Goal: Task Accomplishment & Management: Use online tool/utility

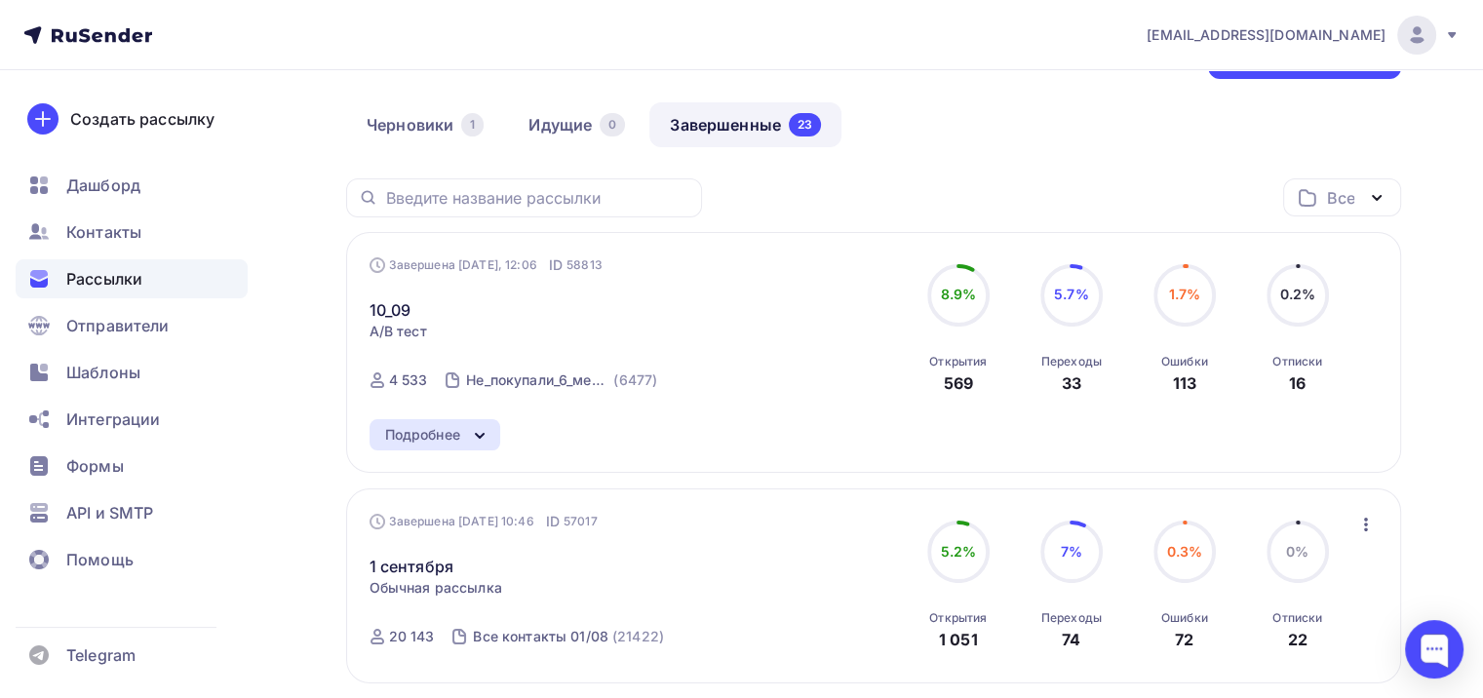
scroll to position [98, 0]
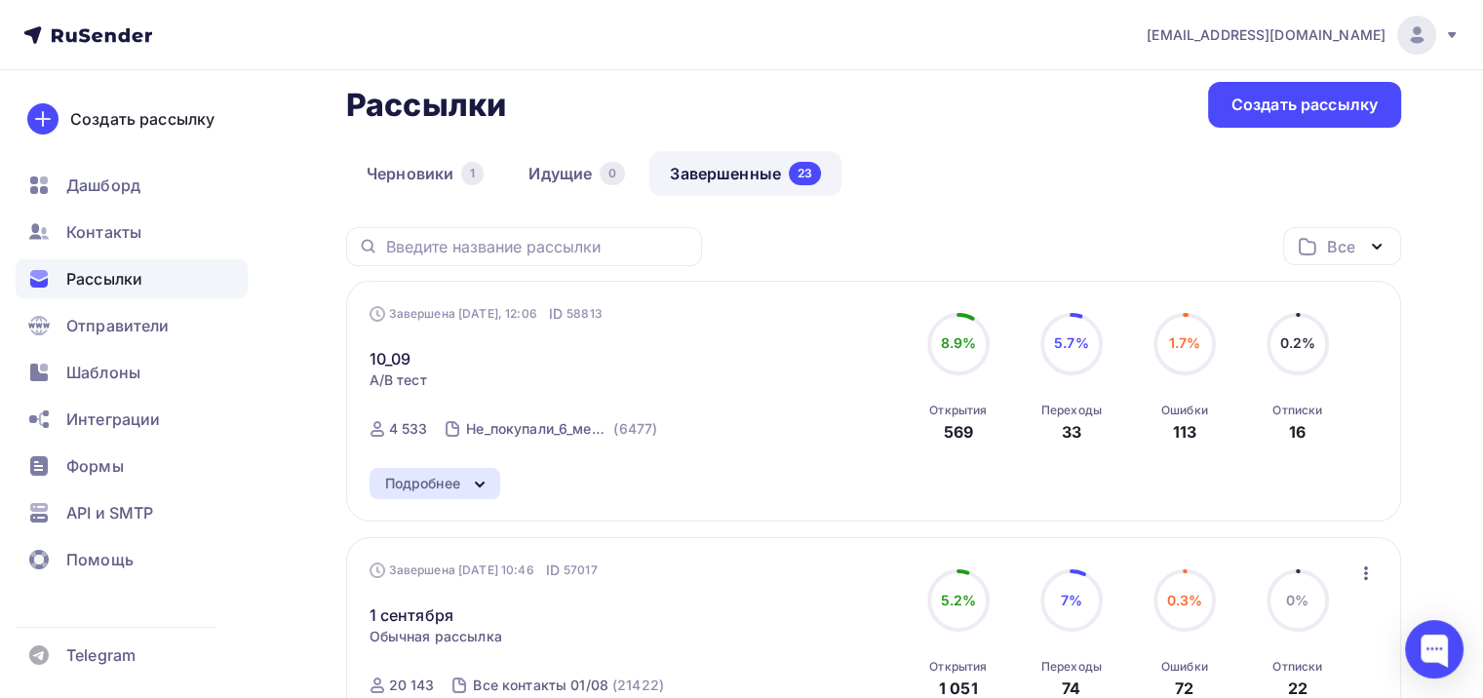
click at [435, 478] on div "Подробнее" at bounding box center [422, 483] width 75 height 23
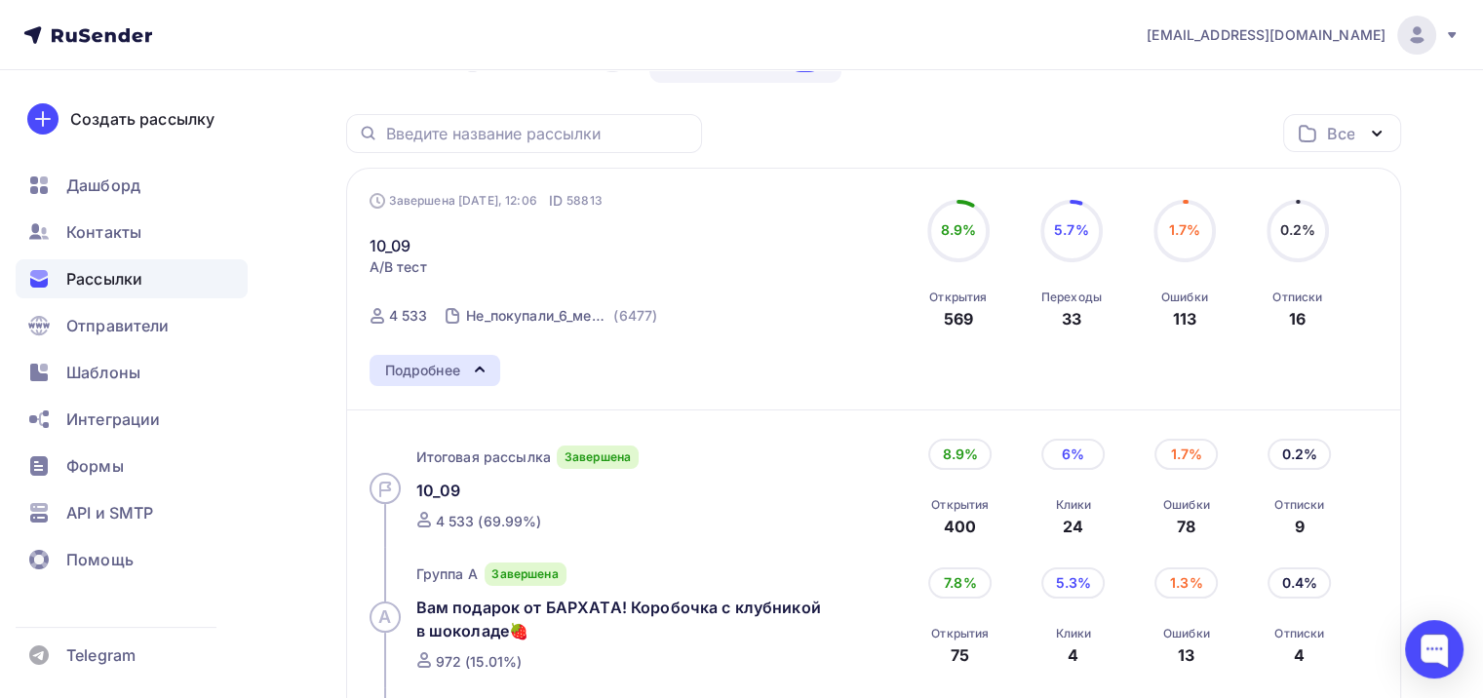
scroll to position [195, 0]
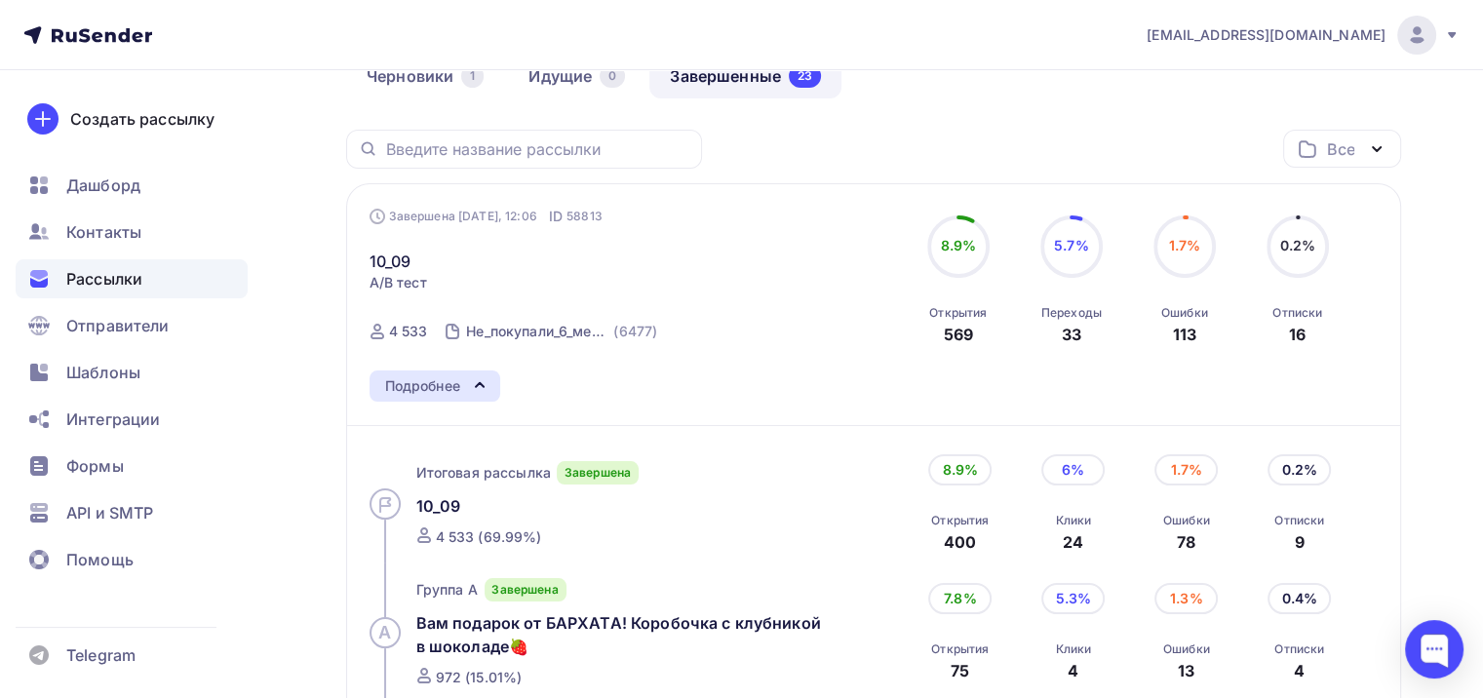
click at [464, 410] on div "Подробнее Итоговая рассылка Завершена 10_09 4 533 (69.99%) 8.9% Открытия 400 6%…" at bounding box center [874, 608] width 1009 height 474
click at [428, 398] on div "Подробнее" at bounding box center [435, 386] width 131 height 31
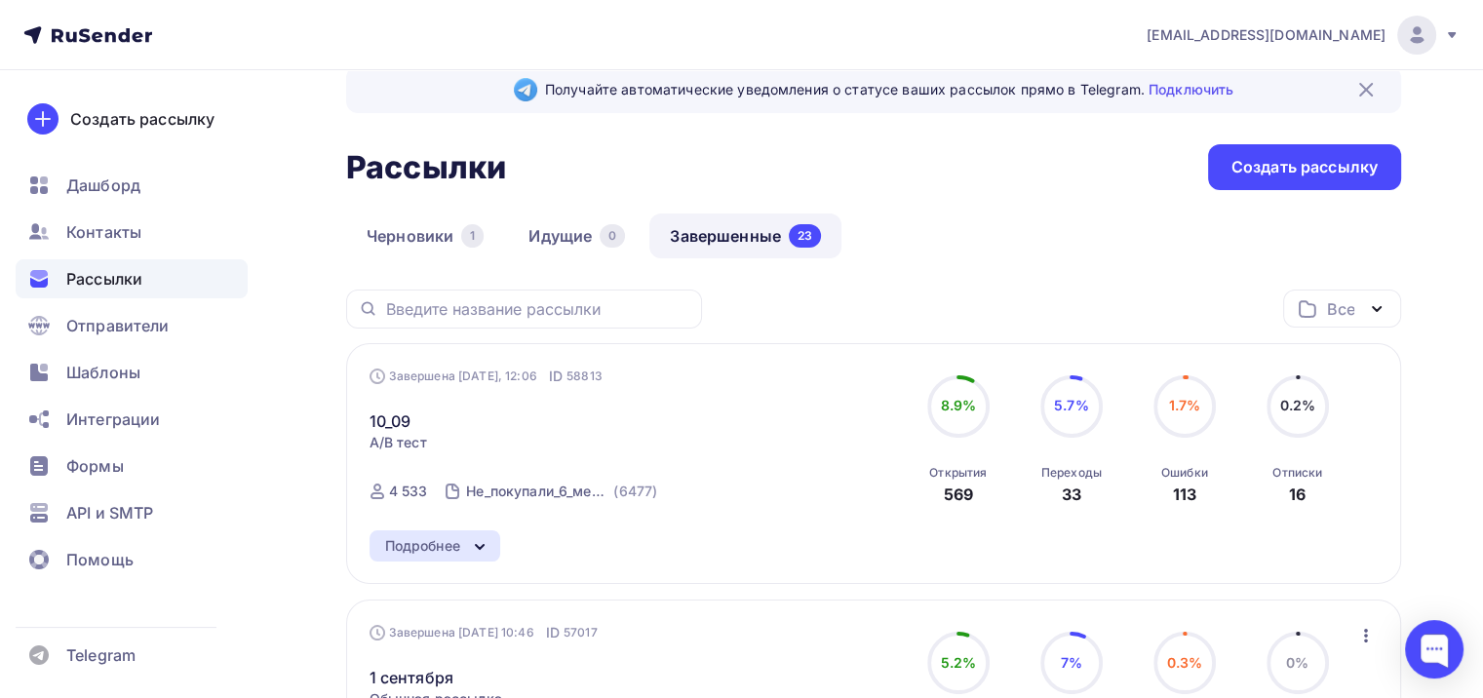
scroll to position [0, 0]
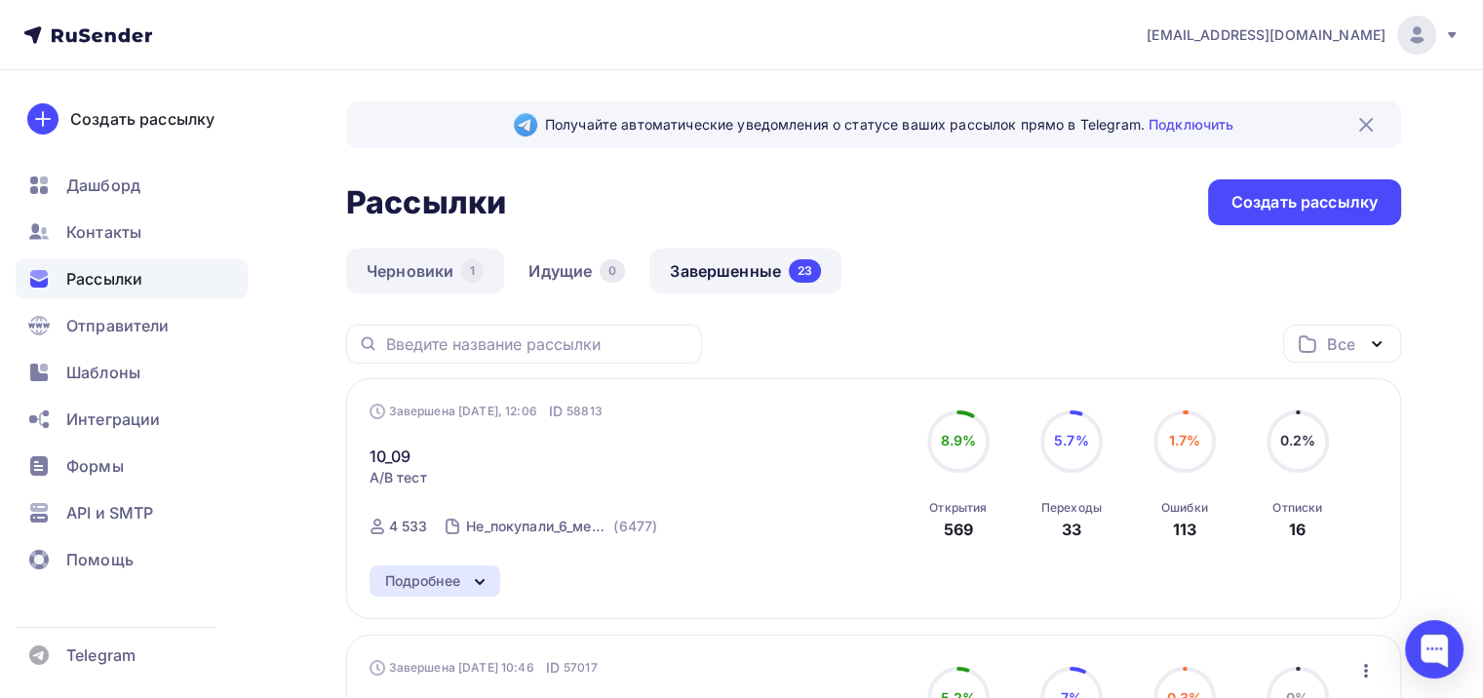
click at [449, 283] on link "Черновики 1" at bounding box center [425, 271] width 158 height 45
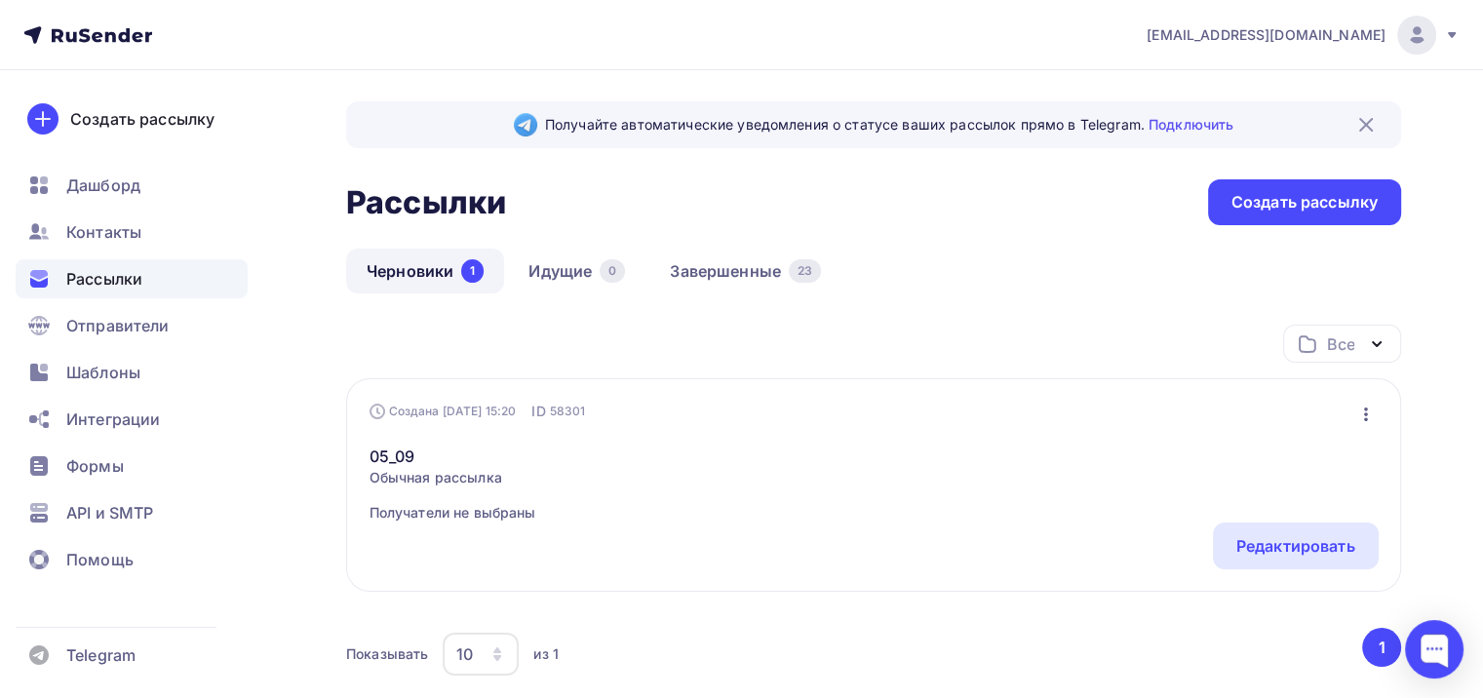
click at [918, 253] on div "Черновики 1 Идущие 0 Завершенные 23" at bounding box center [873, 287] width 1055 height 76
click at [1301, 225] on div "Получайте автоматические уведомления о статусе ваших рассылок прямо в Telegram.…" at bounding box center [873, 425] width 1055 height 648
click at [1247, 191] on div "Создать рассылку" at bounding box center [1305, 202] width 146 height 22
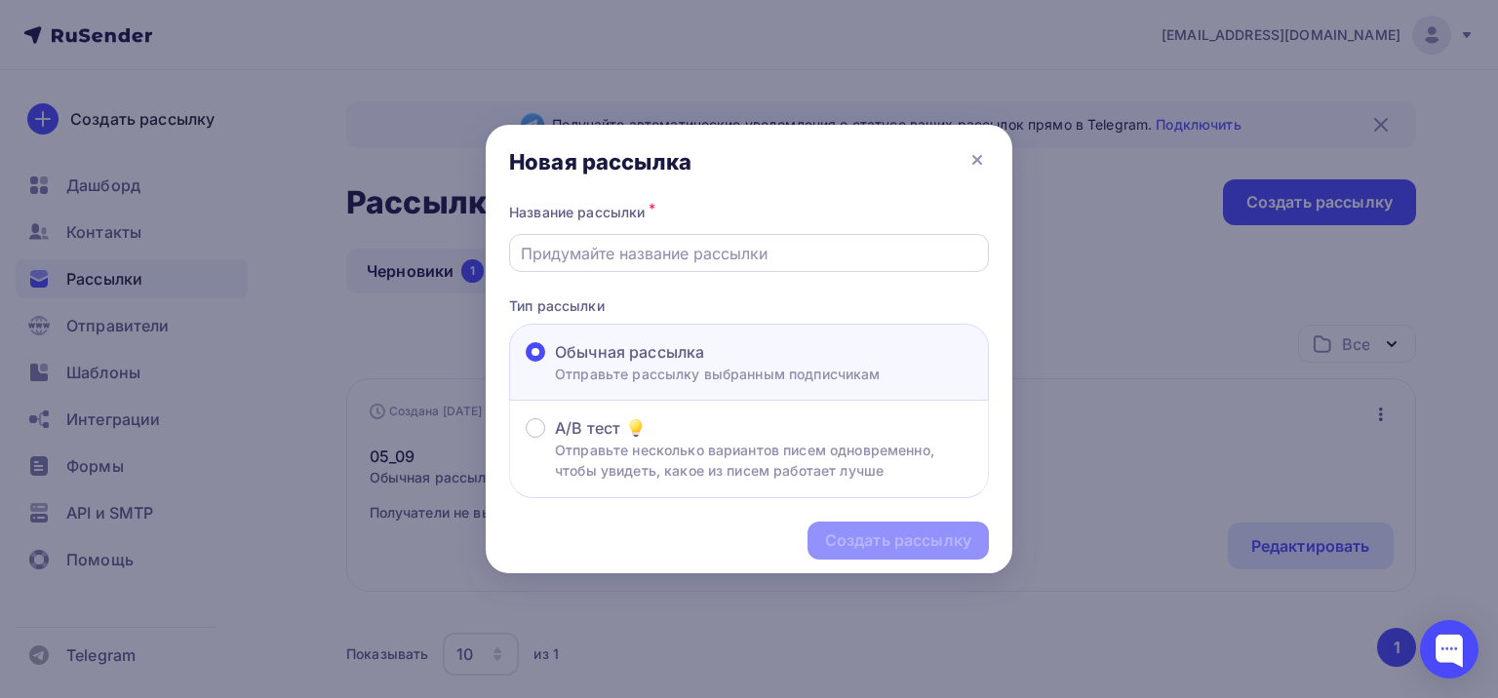
click at [679, 259] on input "text" at bounding box center [749, 253] width 457 height 23
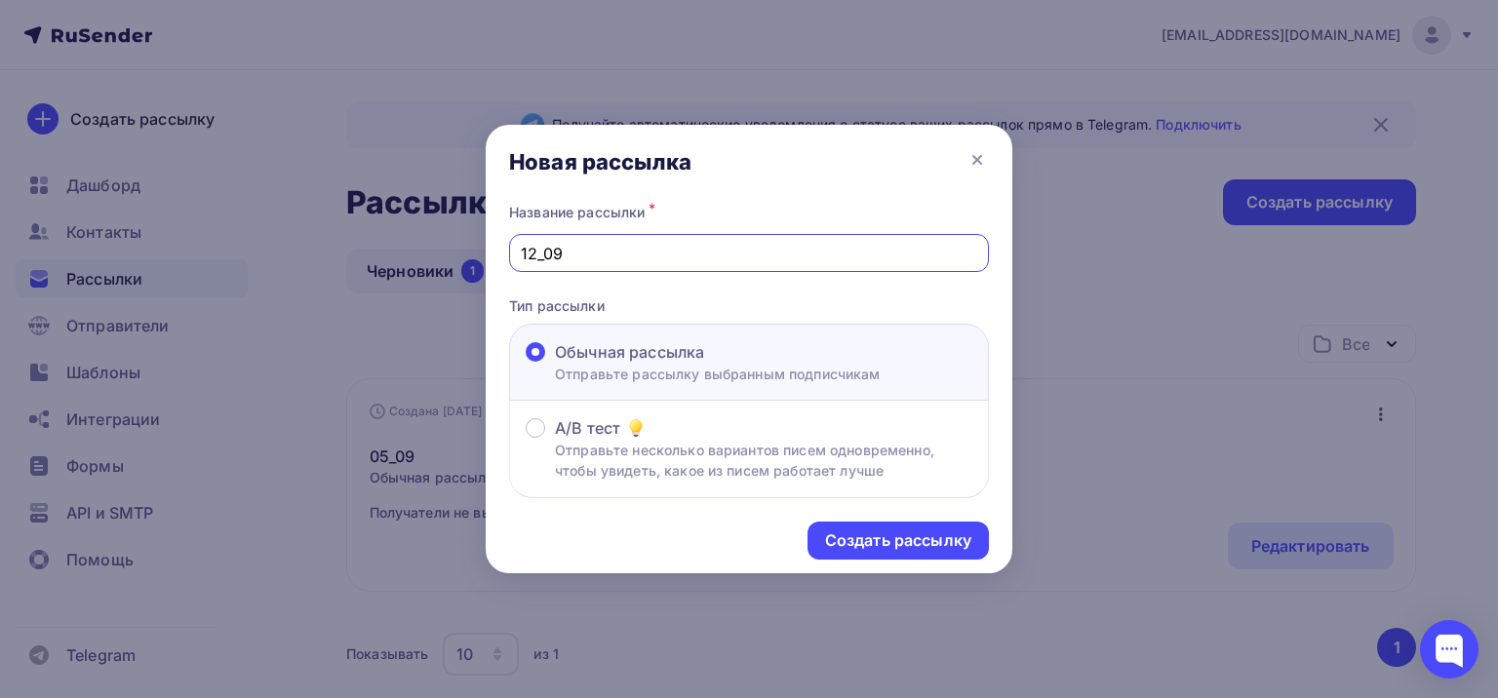
type input "12_09"
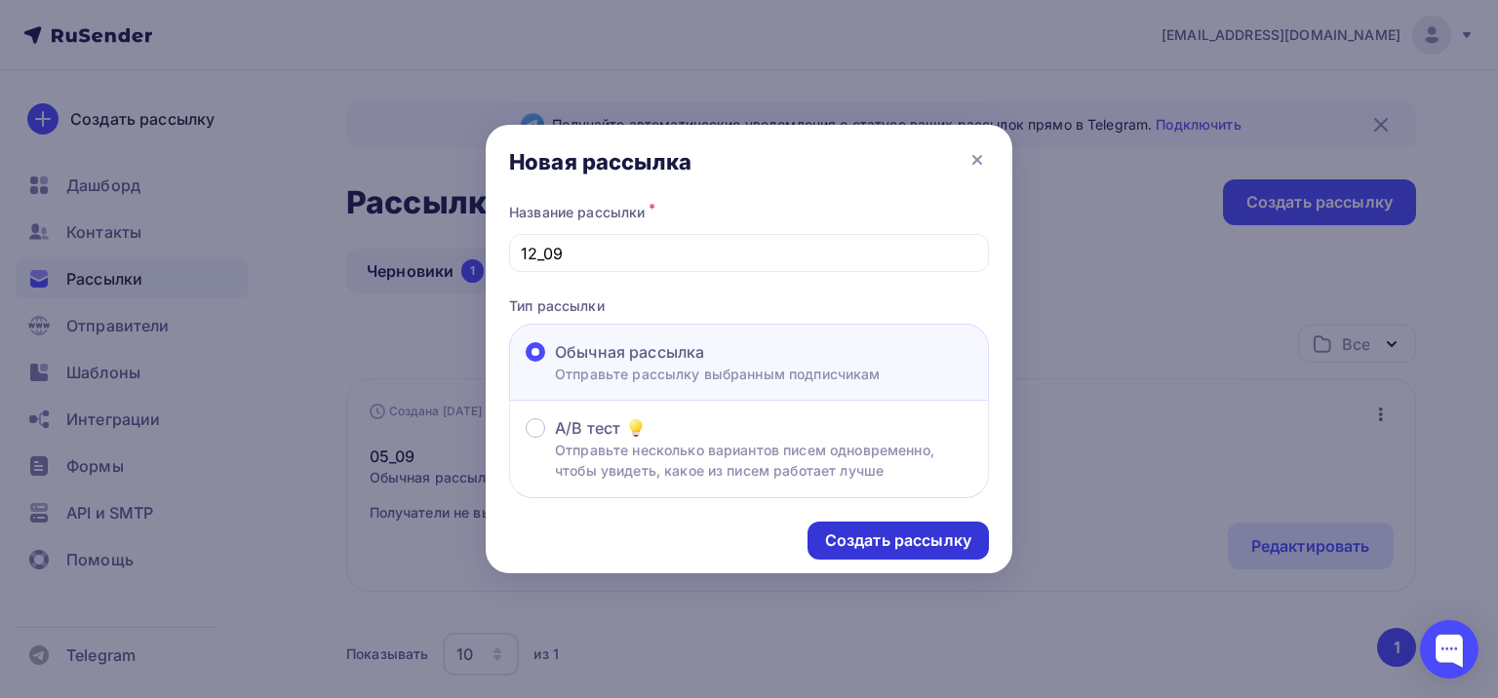
click at [893, 522] on div "Создать рассылку" at bounding box center [897, 541] width 181 height 38
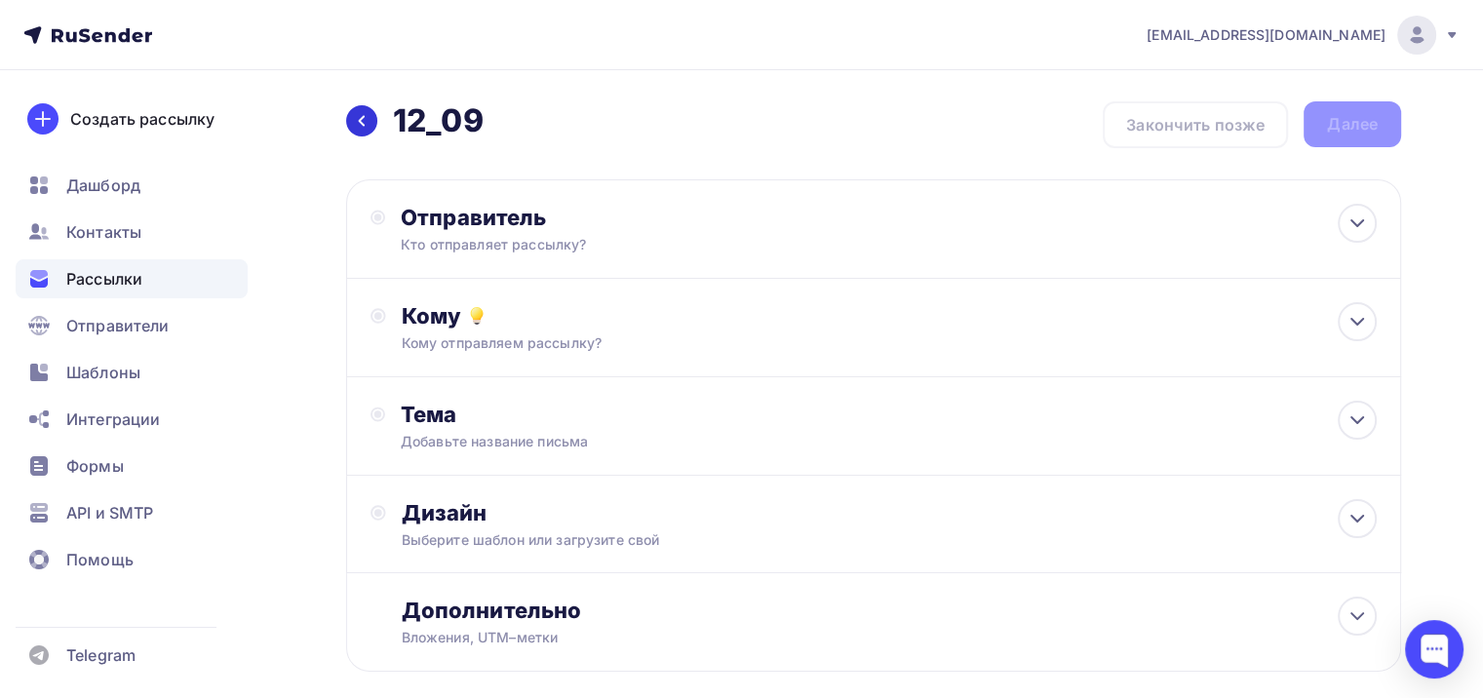
click at [355, 122] on icon at bounding box center [362, 121] width 16 height 16
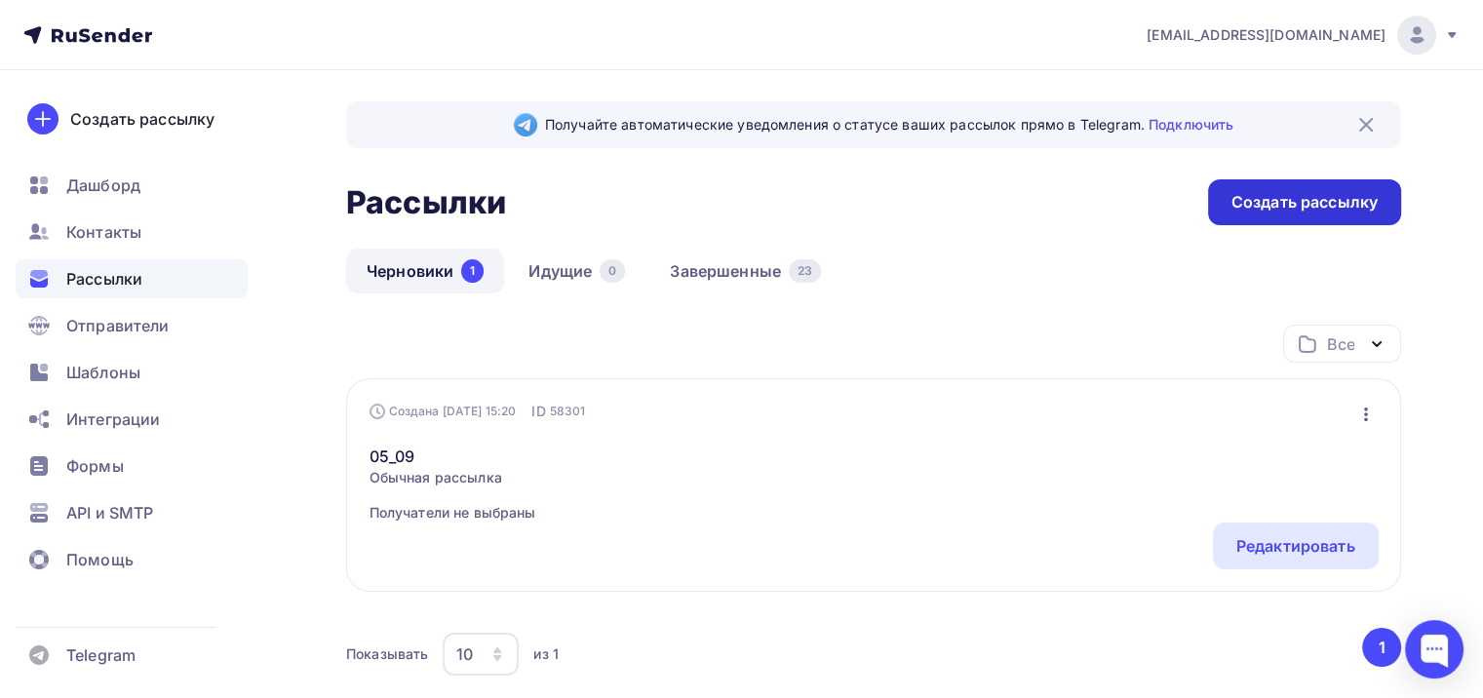
click at [1233, 209] on div "Создать рассылку" at bounding box center [1305, 202] width 146 height 22
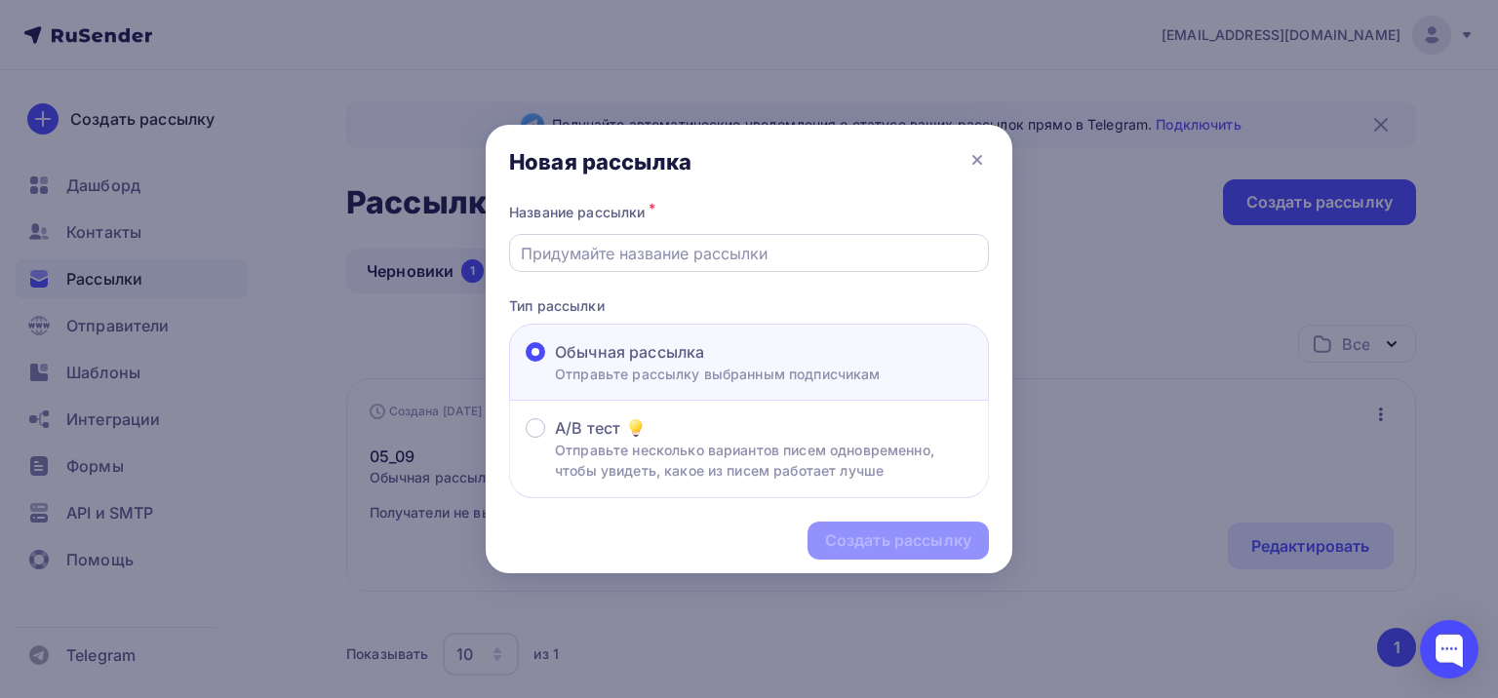
click at [667, 264] on input "text" at bounding box center [749, 253] width 457 height 23
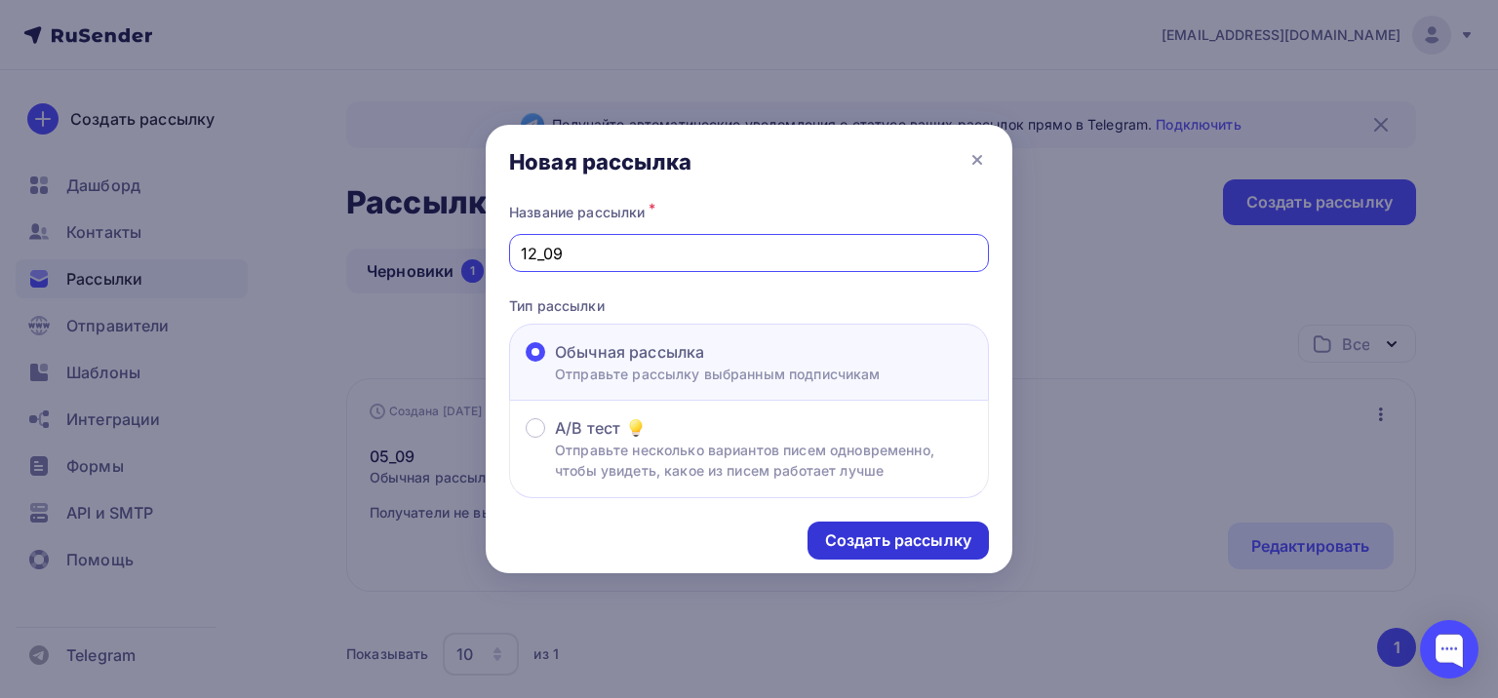
type input "12_09"
click at [925, 545] on div "Создать рассылку" at bounding box center [898, 541] width 146 height 22
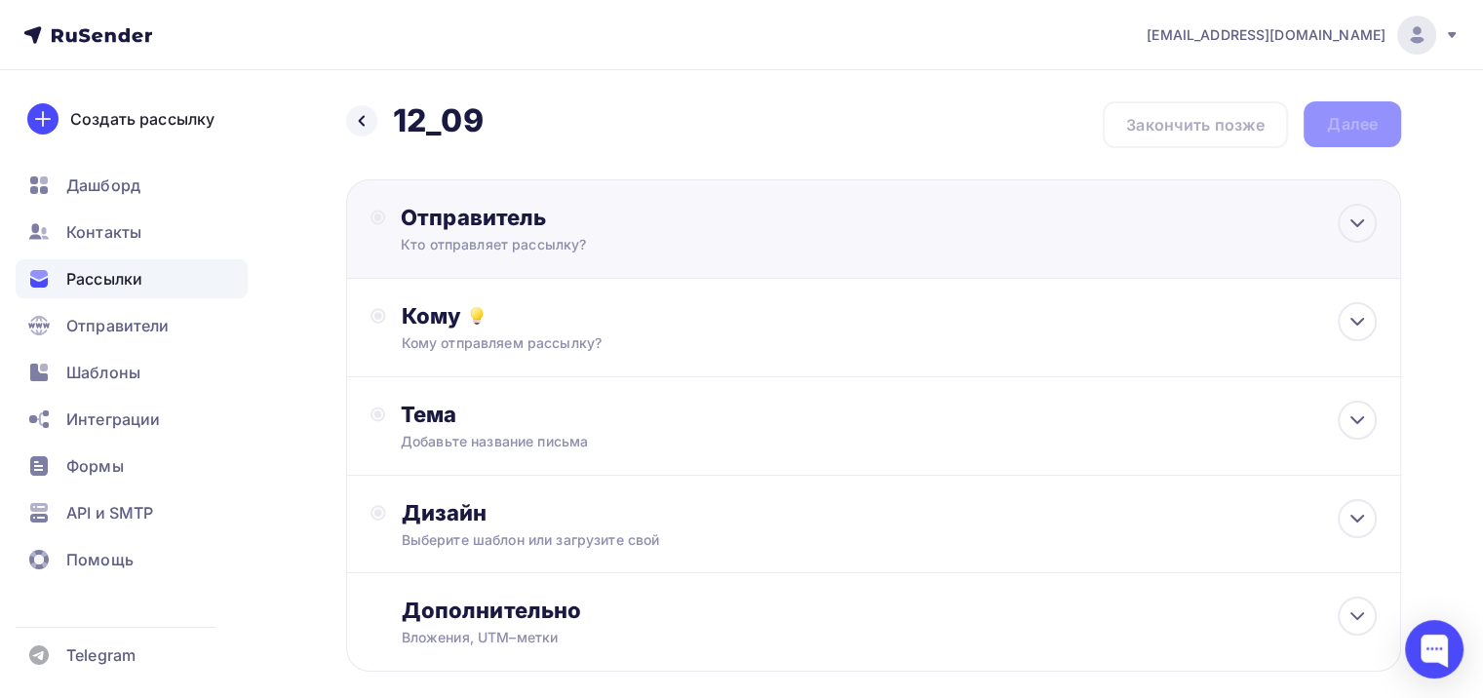
click at [574, 236] on div "Кто отправляет рассылку?" at bounding box center [591, 245] width 380 height 20
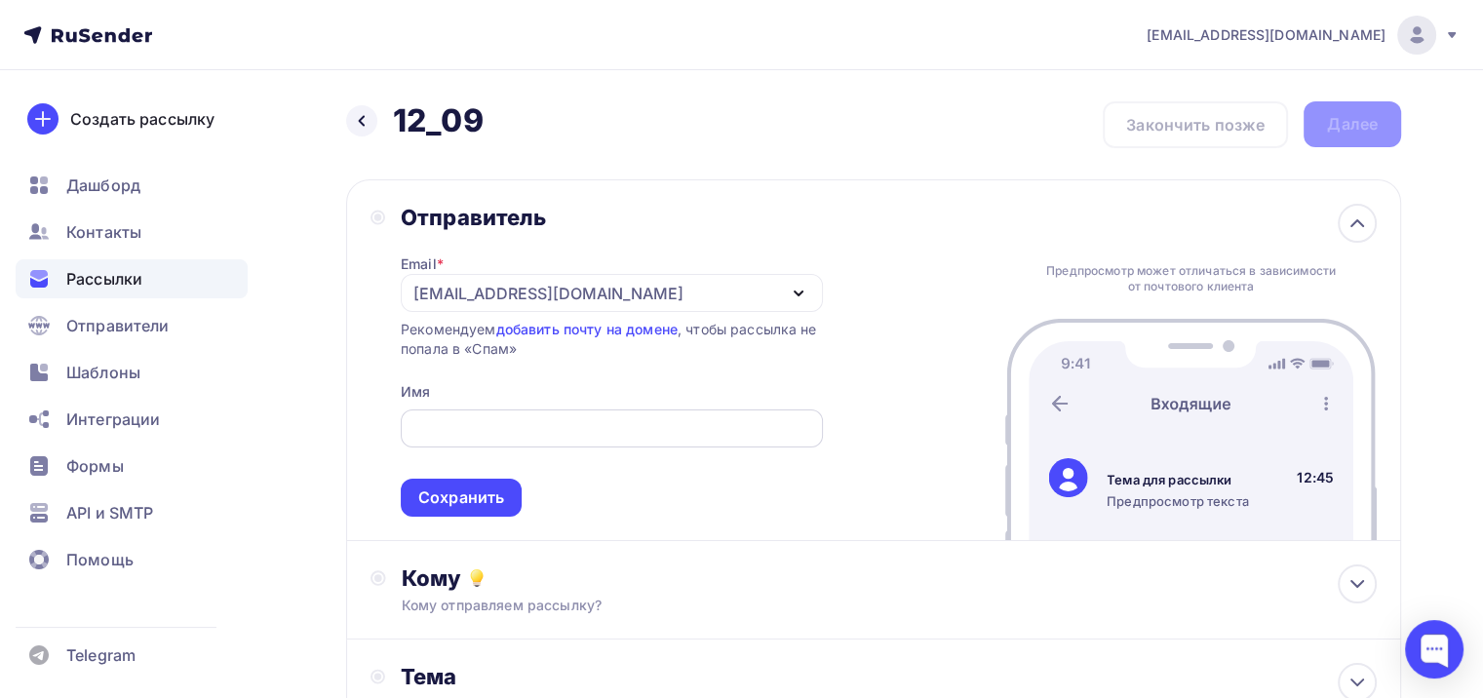
click at [628, 413] on div at bounding box center [612, 429] width 422 height 38
drag, startPoint x: 644, startPoint y: 429, endPoint x: 963, endPoint y: 247, distance: 368.2
click at [644, 429] on input "text" at bounding box center [612, 428] width 400 height 23
click at [546, 425] on input "text" at bounding box center [612, 428] width 400 height 23
click at [480, 422] on input "text" at bounding box center [612, 428] width 400 height 23
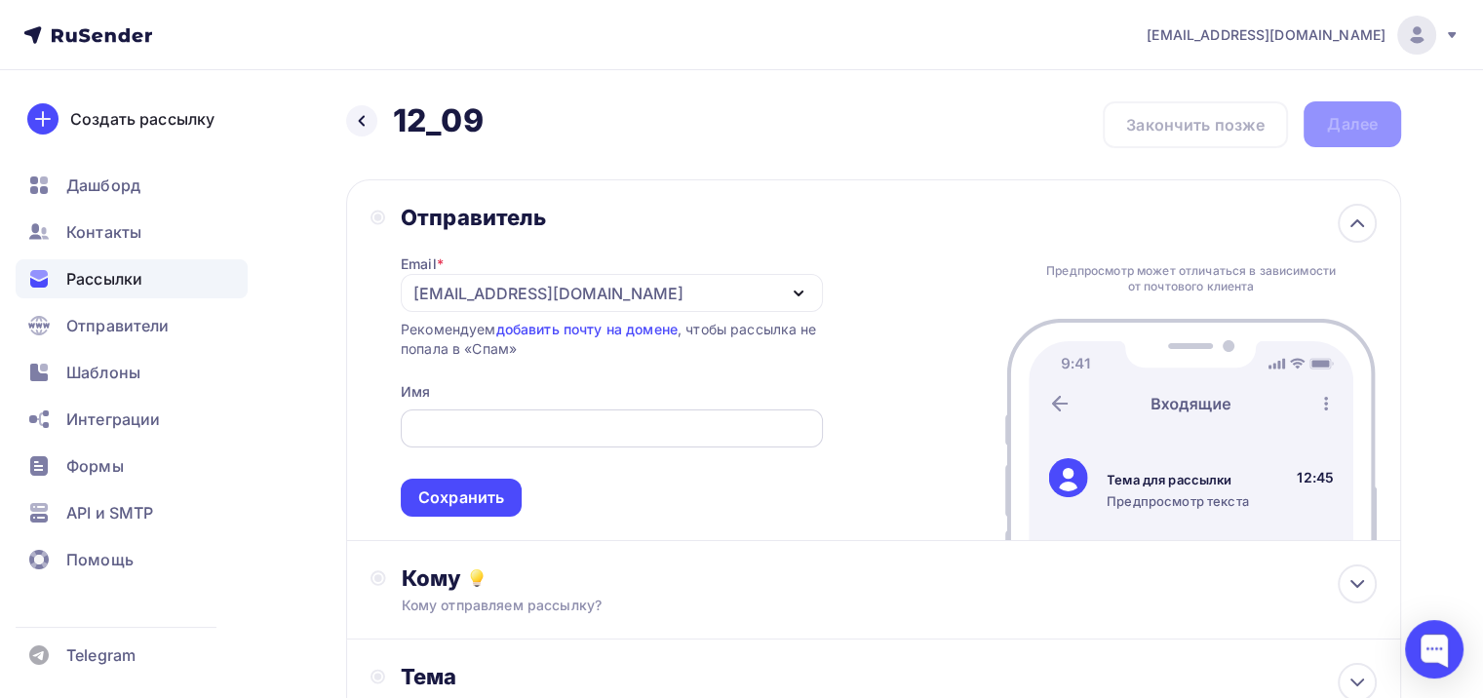
drag, startPoint x: 588, startPoint y: 456, endPoint x: 549, endPoint y: 422, distance: 51.8
click at [584, 454] on span "Сохранить" at bounding box center [612, 459] width 422 height 115
click at [549, 421] on input "text" at bounding box center [612, 428] width 400 height 23
paste input "БАРХАТ🌸"
type input "БАРХАТ🌸"
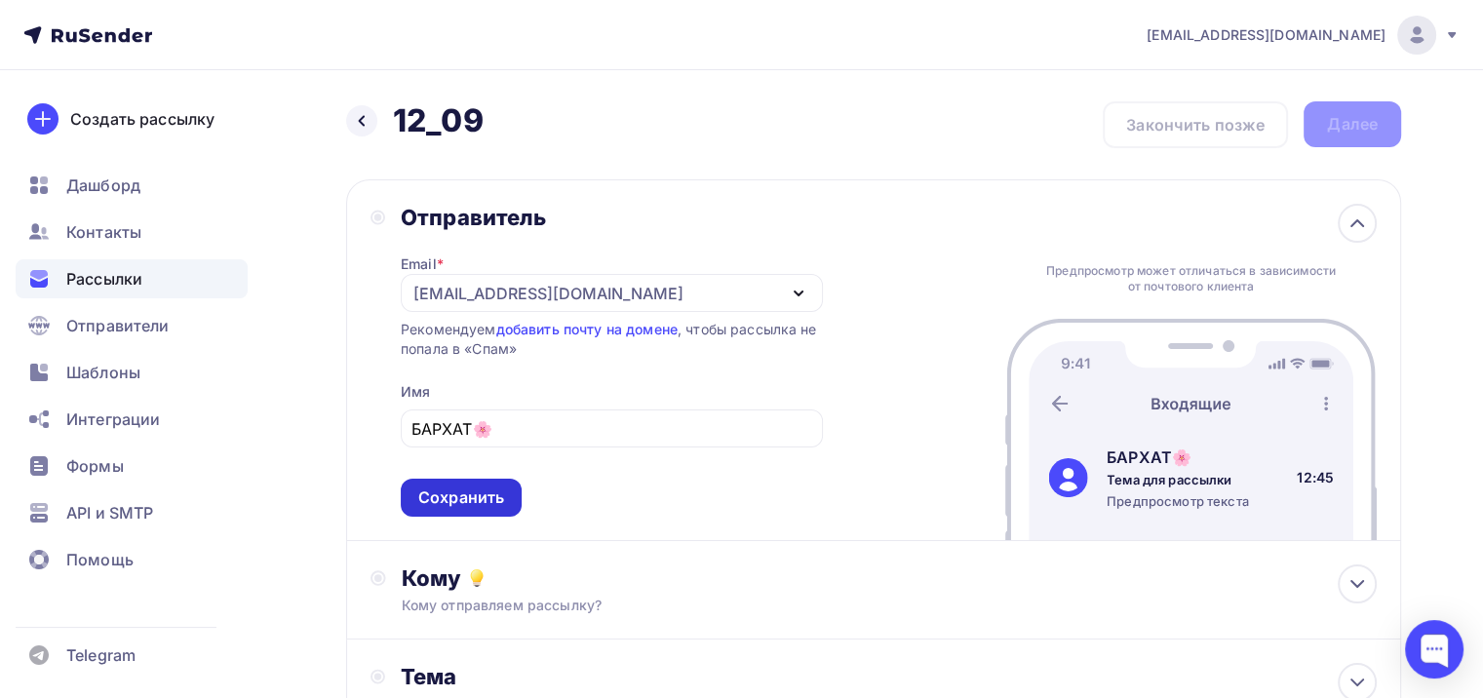
click at [460, 514] on div "Сохранить" at bounding box center [461, 498] width 121 height 38
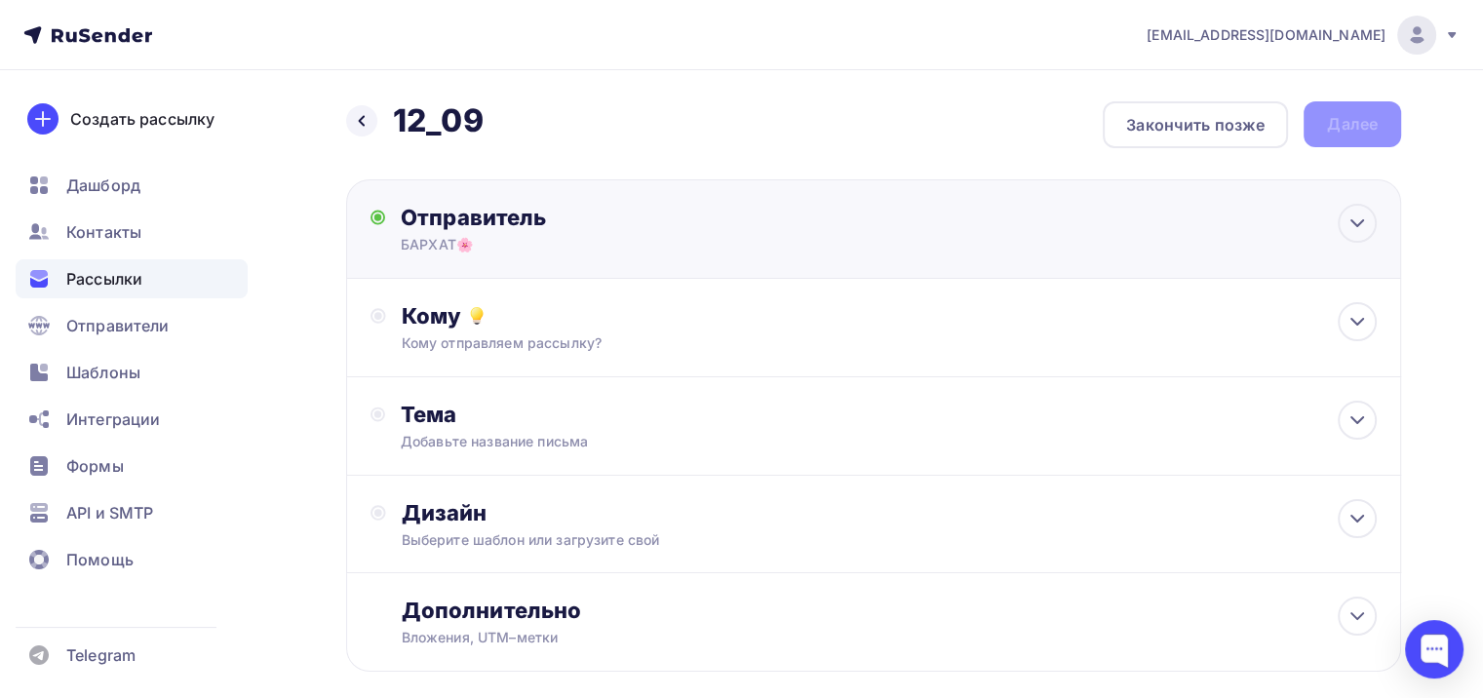
click at [514, 254] on div "Отправитель БАРХАТ🌸 Email * barhat.marketing1@gmail.com info@barhatflowers.ru b…" at bounding box center [873, 228] width 1055 height 99
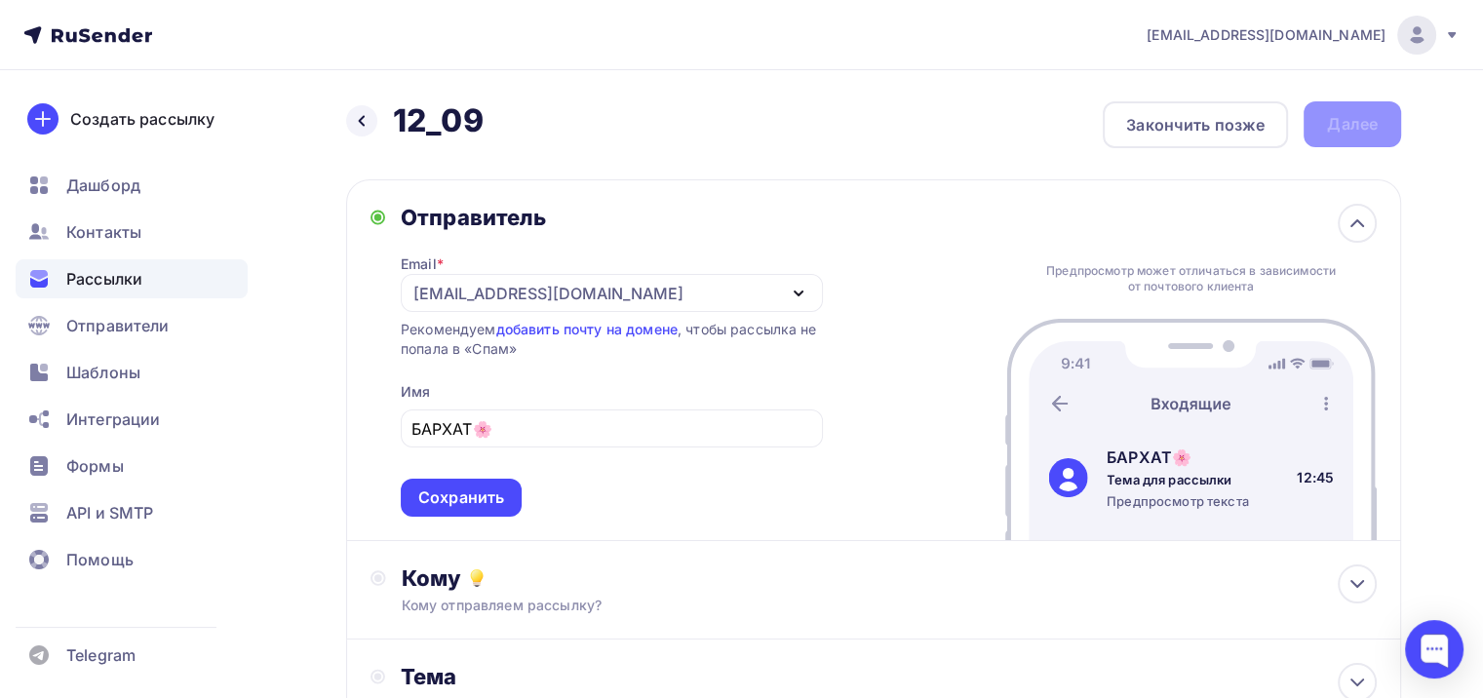
click at [568, 341] on div "Рекомендуем добавить почту на домене , чтобы рассылка не попала в «Спам»" at bounding box center [612, 339] width 422 height 39
click at [576, 284] on div "[EMAIL_ADDRESS][DOMAIN_NAME]" at bounding box center [548, 293] width 270 height 23
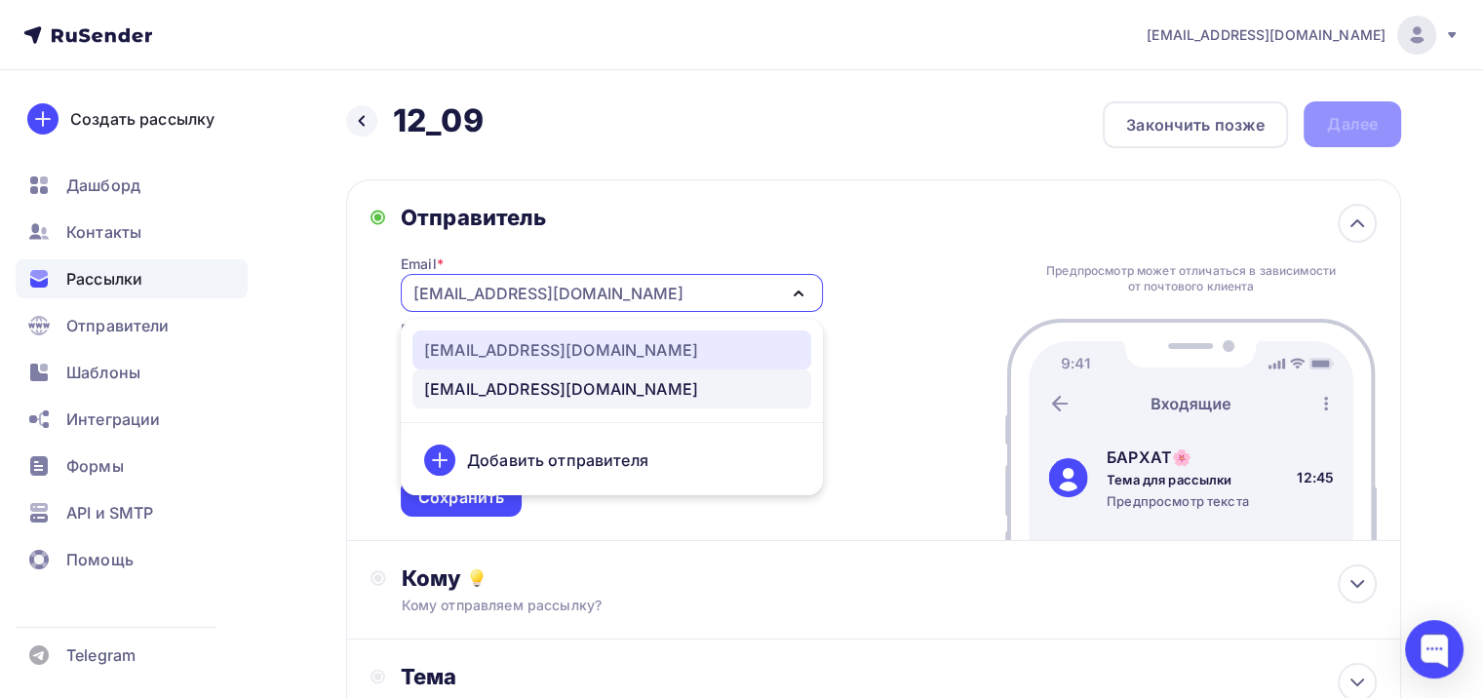
click at [537, 351] on div "[EMAIL_ADDRESS][DOMAIN_NAME]" at bounding box center [561, 349] width 274 height 23
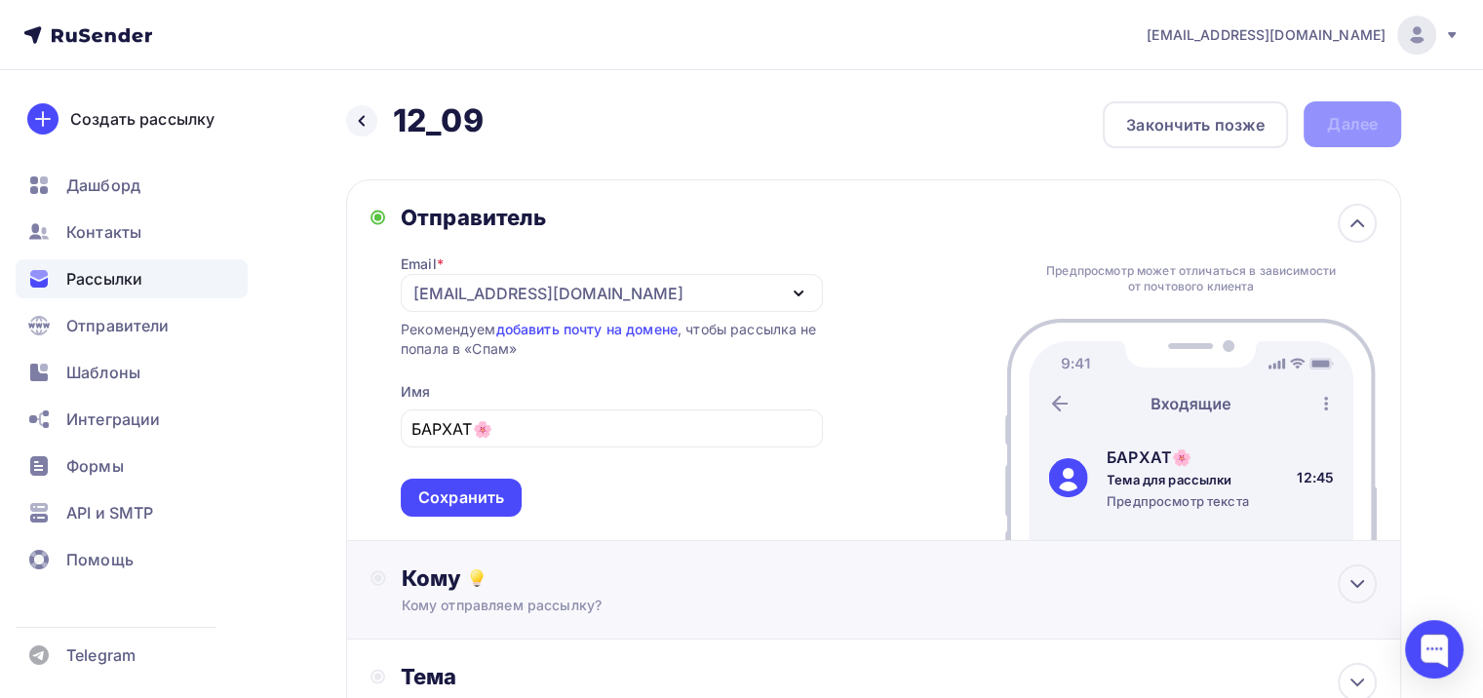
click at [590, 579] on div "Кому" at bounding box center [889, 578] width 975 height 27
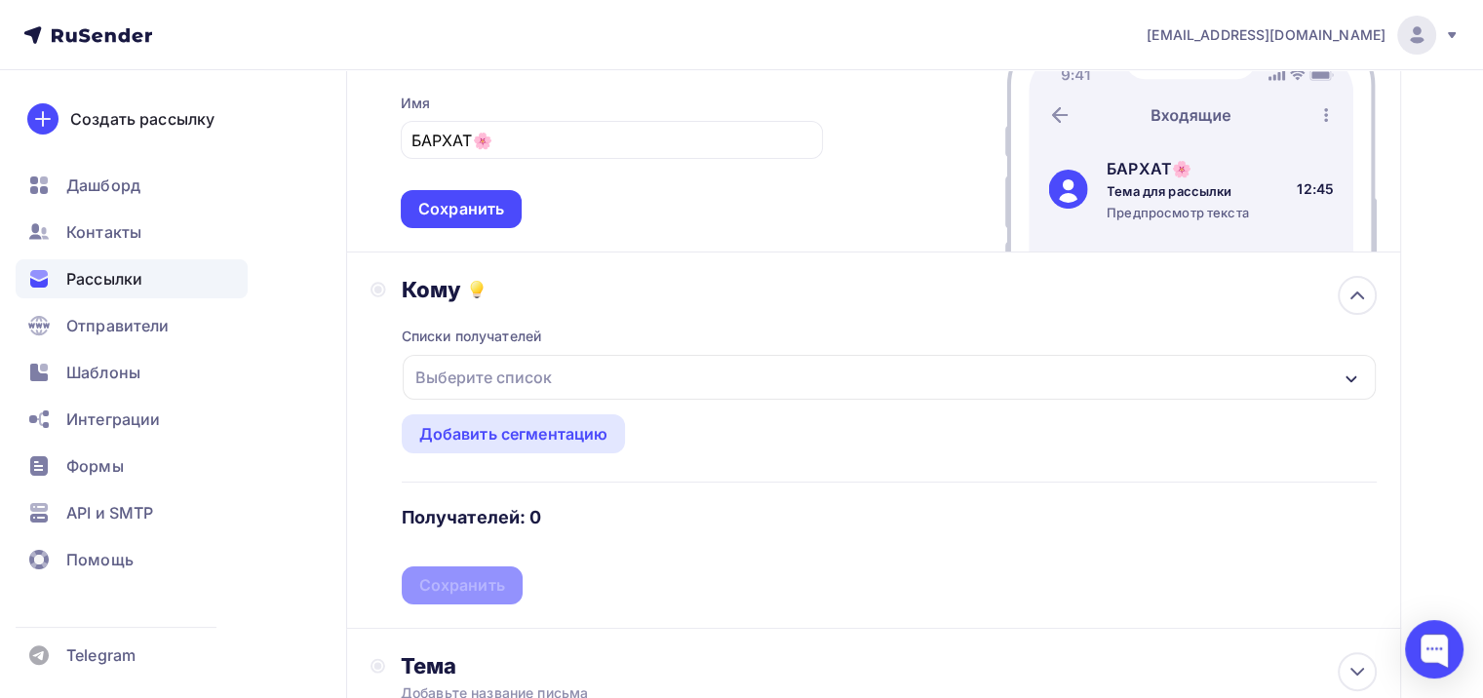
scroll to position [293, 0]
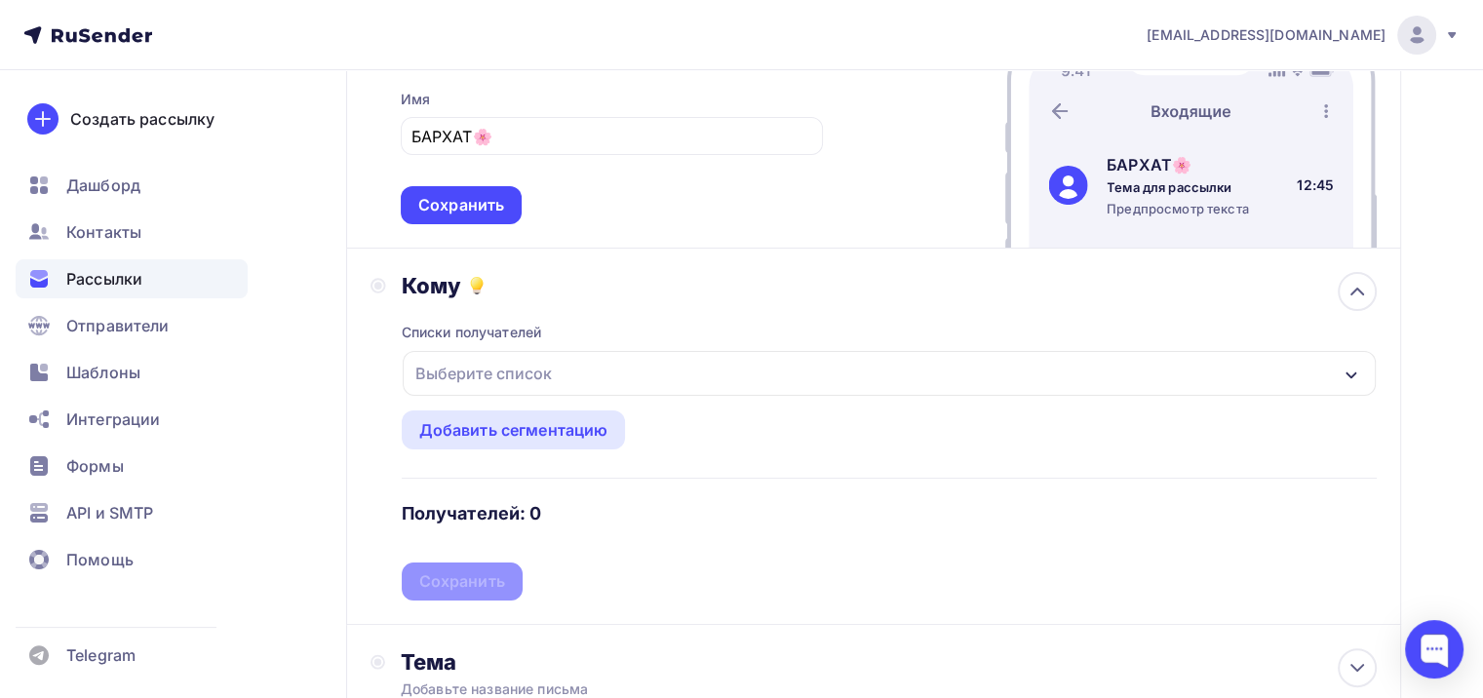
click at [576, 374] on div "Выберите список" at bounding box center [889, 373] width 973 height 45
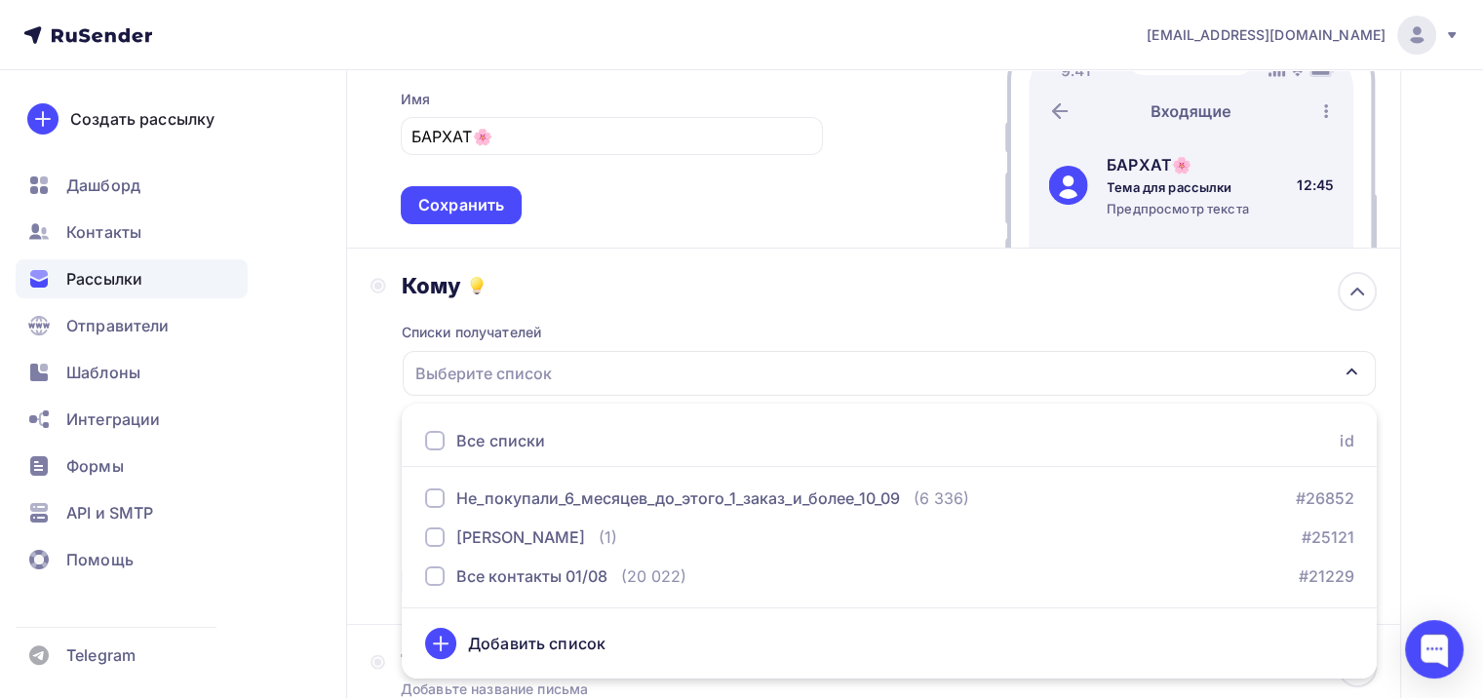
click at [662, 343] on div "Списки получателей Выберите список Все списки id Не_покупали_6_месяцев_до_этого…" at bounding box center [889, 449] width 975 height 301
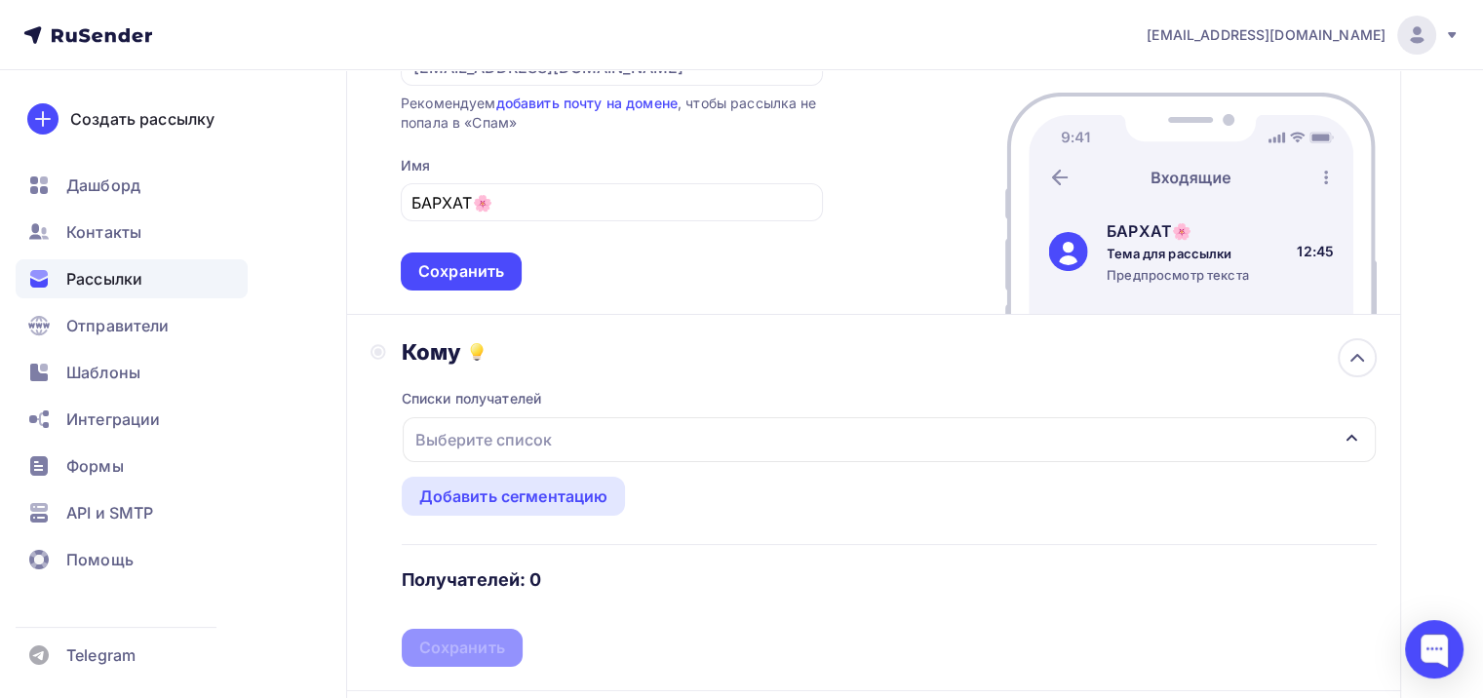
scroll to position [0, 0]
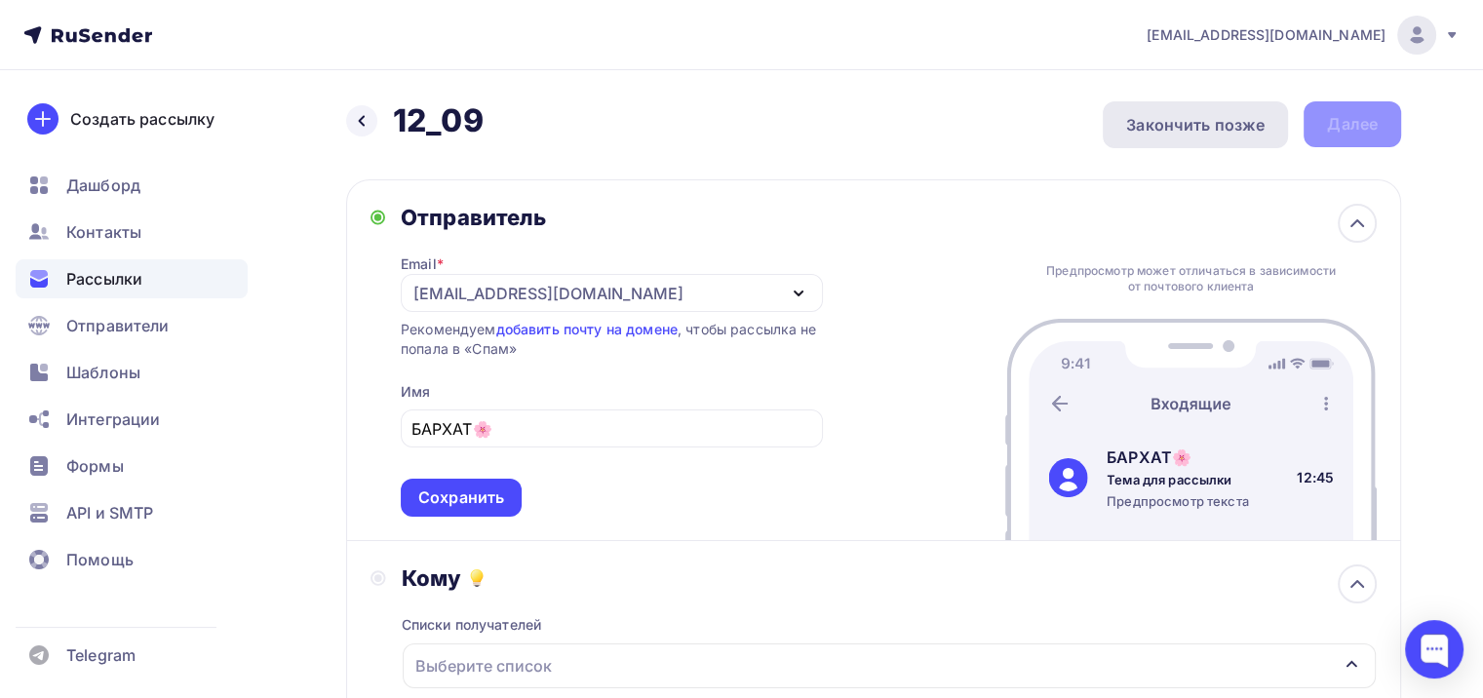
click at [1225, 138] on div "Закончить позже" at bounding box center [1195, 124] width 185 height 47
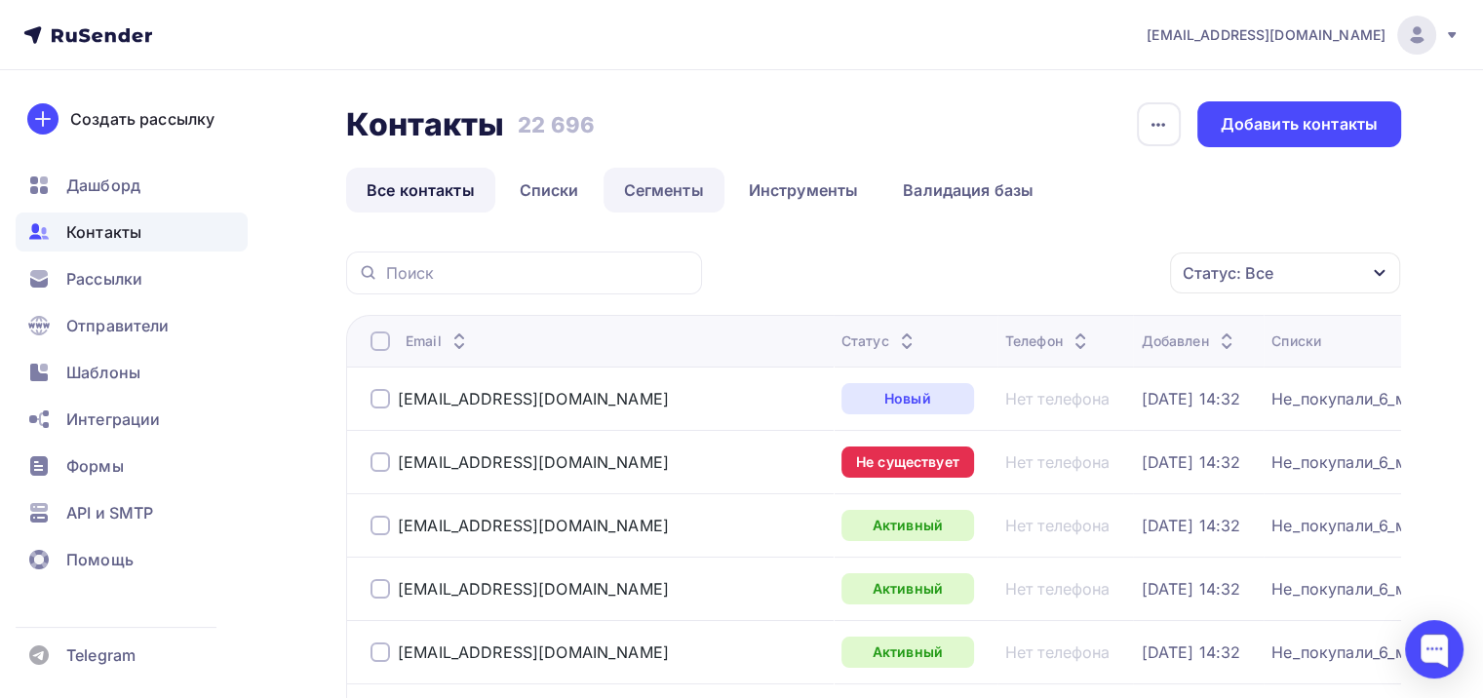
click at [655, 194] on link "Сегменты" at bounding box center [664, 190] width 121 height 45
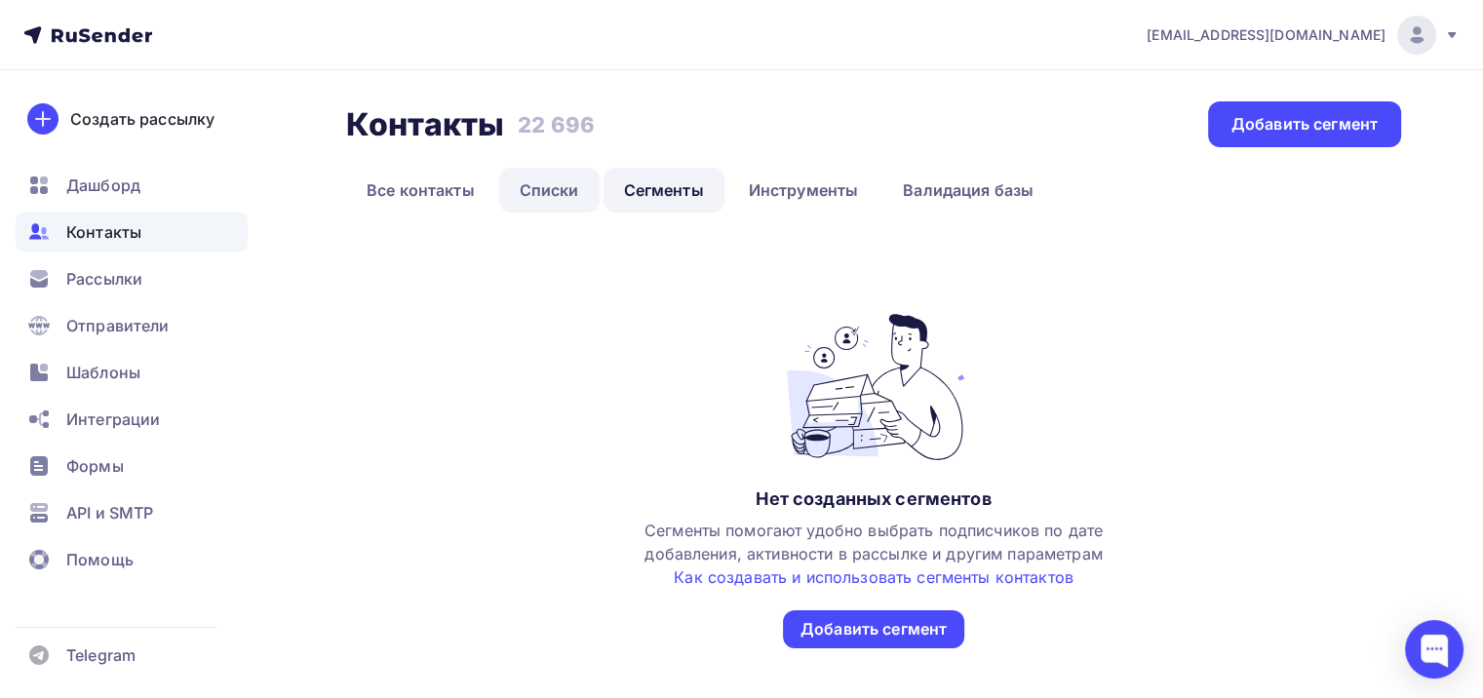
click at [539, 186] on link "Списки" at bounding box center [549, 190] width 100 height 45
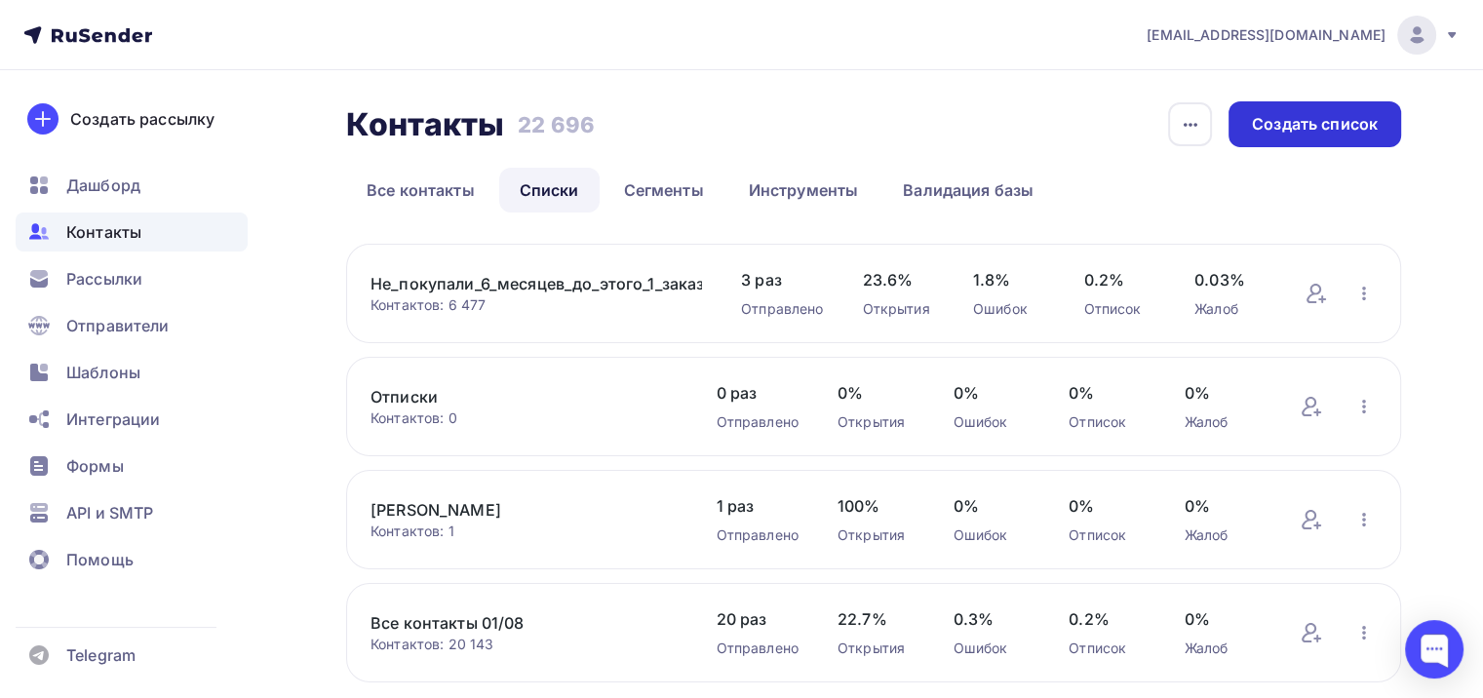
click at [1320, 124] on div "Создать список" at bounding box center [1315, 124] width 126 height 22
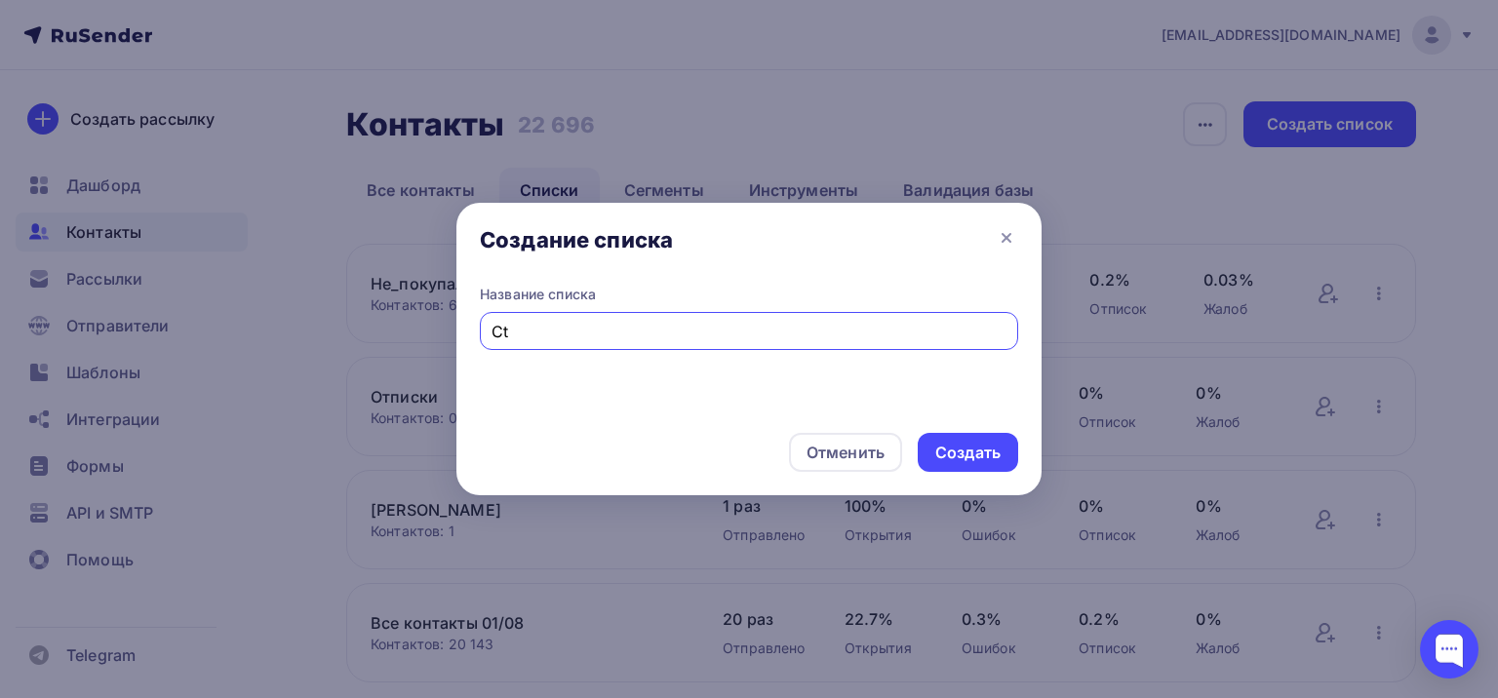
type input "C"
type input "Сегмент 12_09"
click at [974, 459] on div "Создать" at bounding box center [967, 453] width 65 height 22
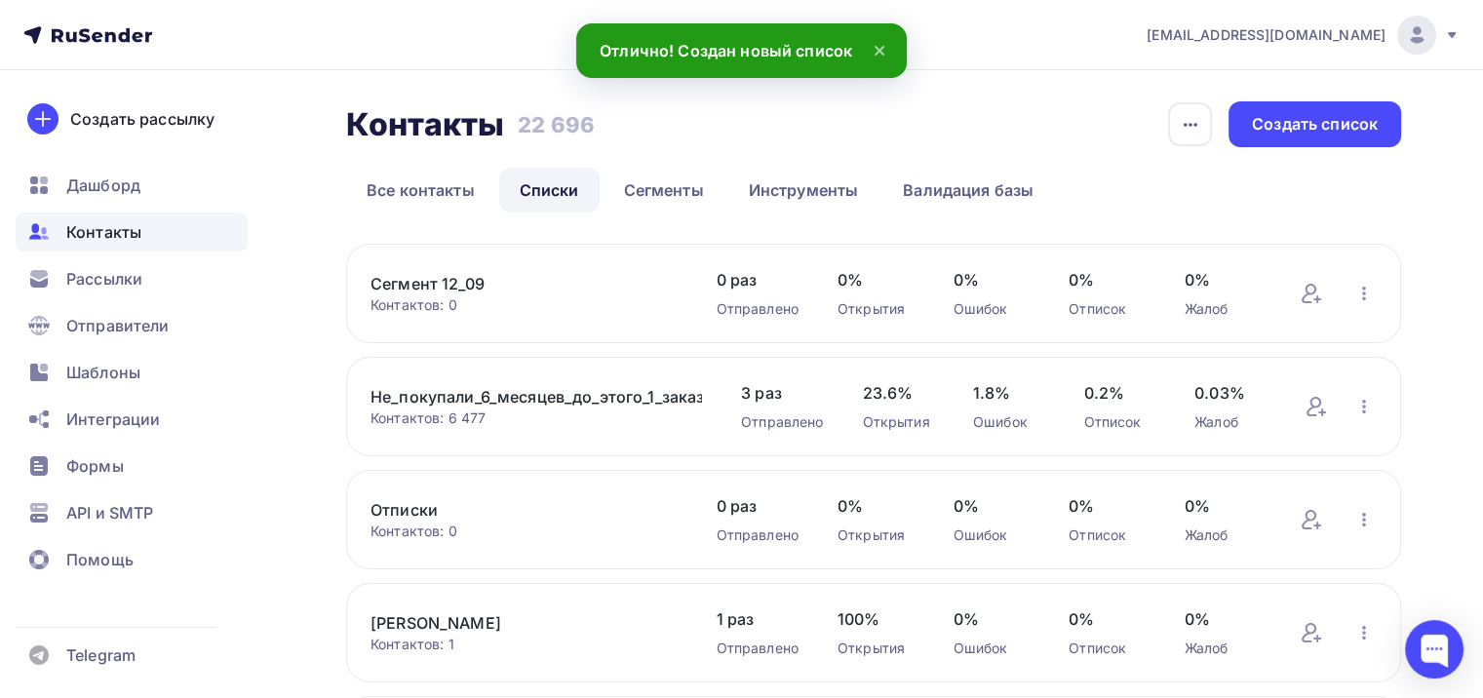
click at [599, 322] on div "Сегмент 12_09 Контактов: 0 Добавить контакты Переименовать список Скачать списо…" at bounding box center [873, 293] width 1055 height 99
click at [456, 300] on div "Контактов: 0" at bounding box center [524, 305] width 306 height 20
click at [406, 268] on div "Сегмент 12_09 Контактов: 0 Добавить контакты Переименовать список Скачать списо…" at bounding box center [873, 293] width 1055 height 99
click at [411, 287] on link "Сегмент 12_09" at bounding box center [524, 283] width 306 height 23
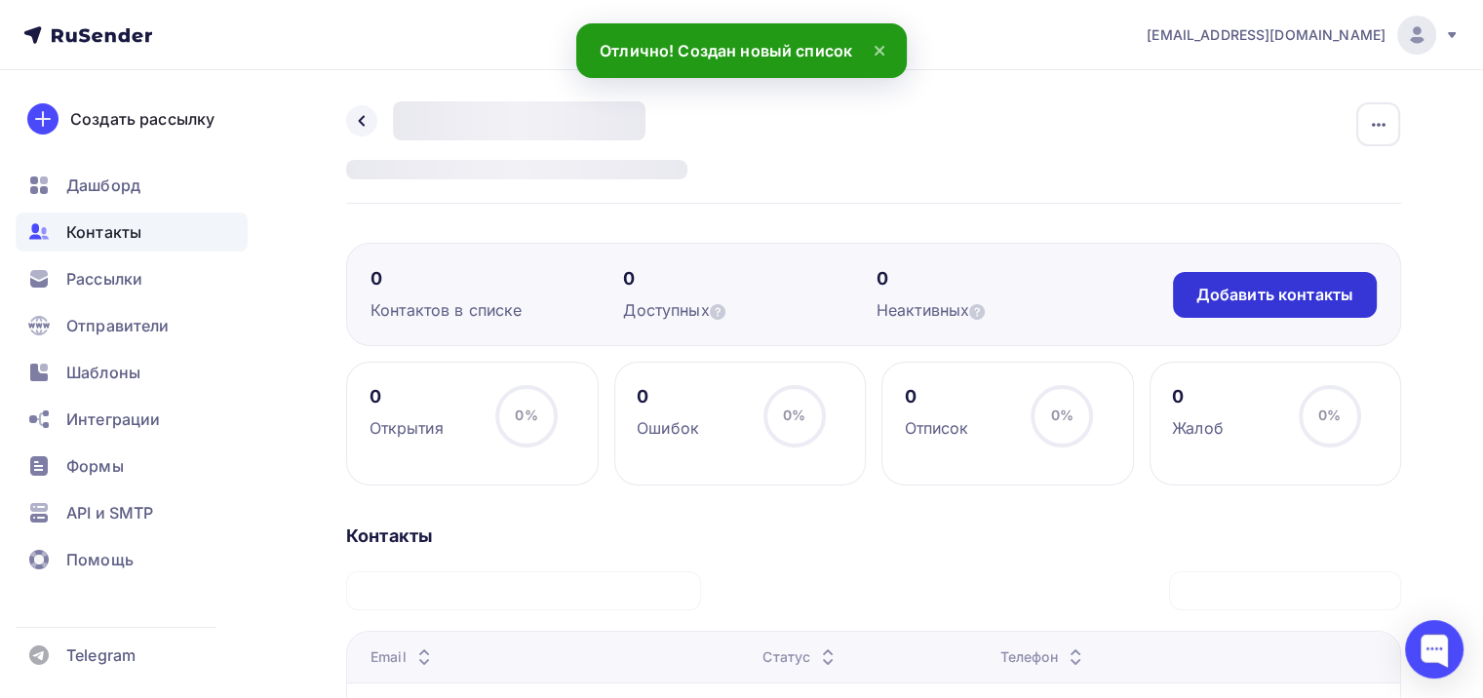
click at [1261, 294] on div "Добавить контакты" at bounding box center [1275, 295] width 157 height 22
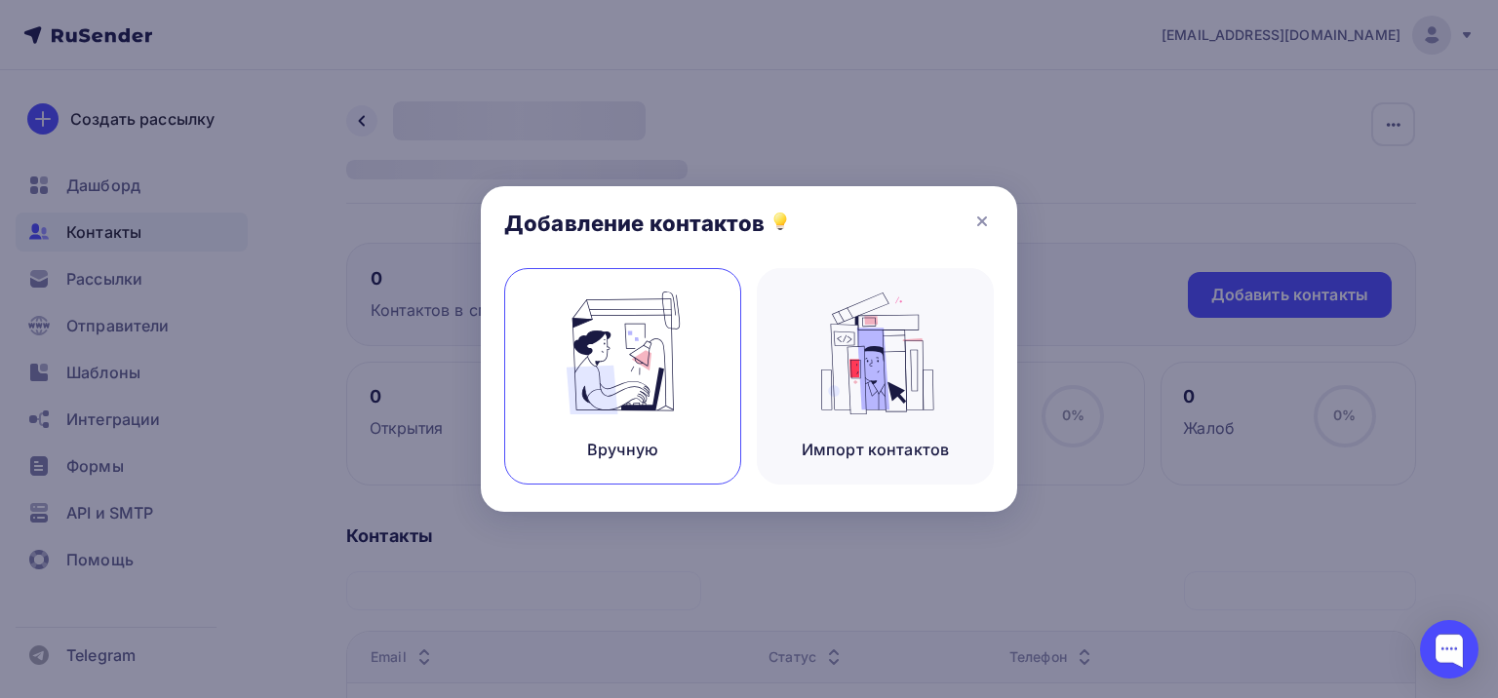
click at [683, 359] on img at bounding box center [623, 353] width 131 height 123
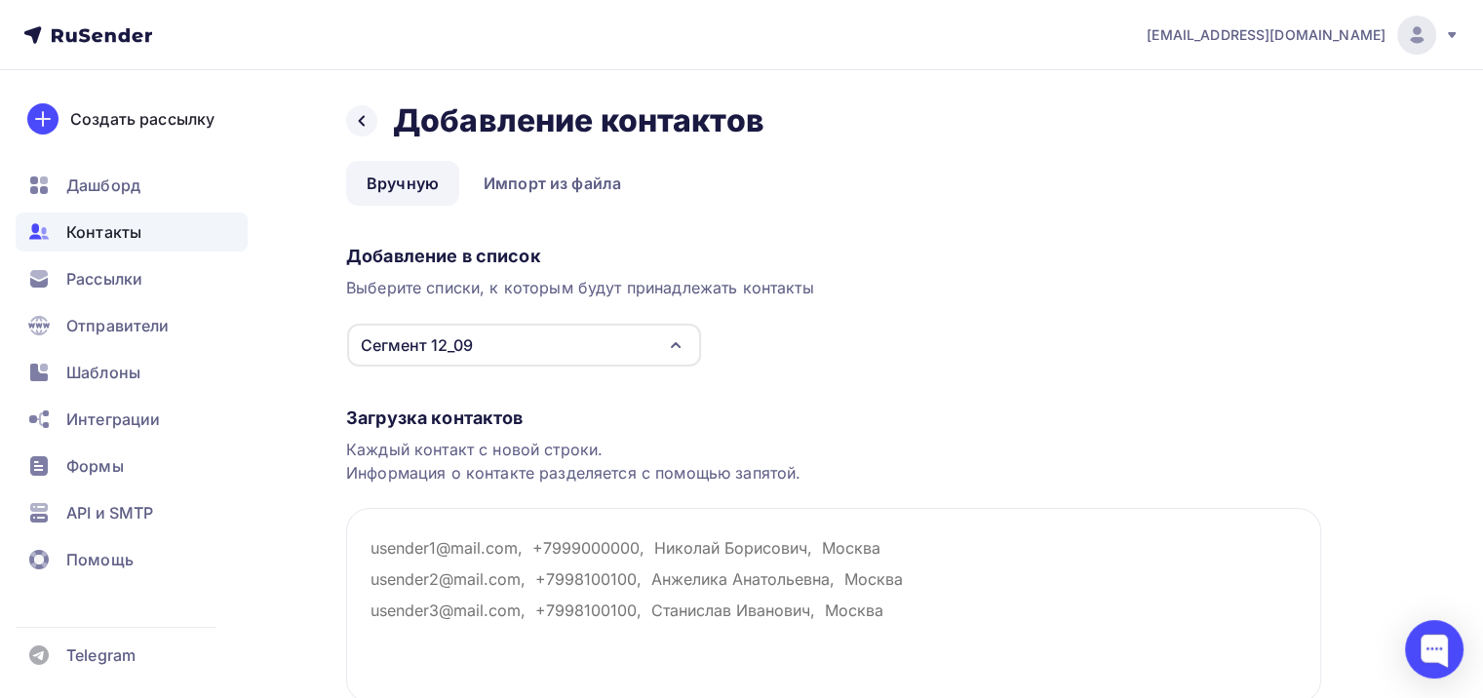
click at [561, 358] on div "Сегмент 12_09" at bounding box center [524, 345] width 354 height 43
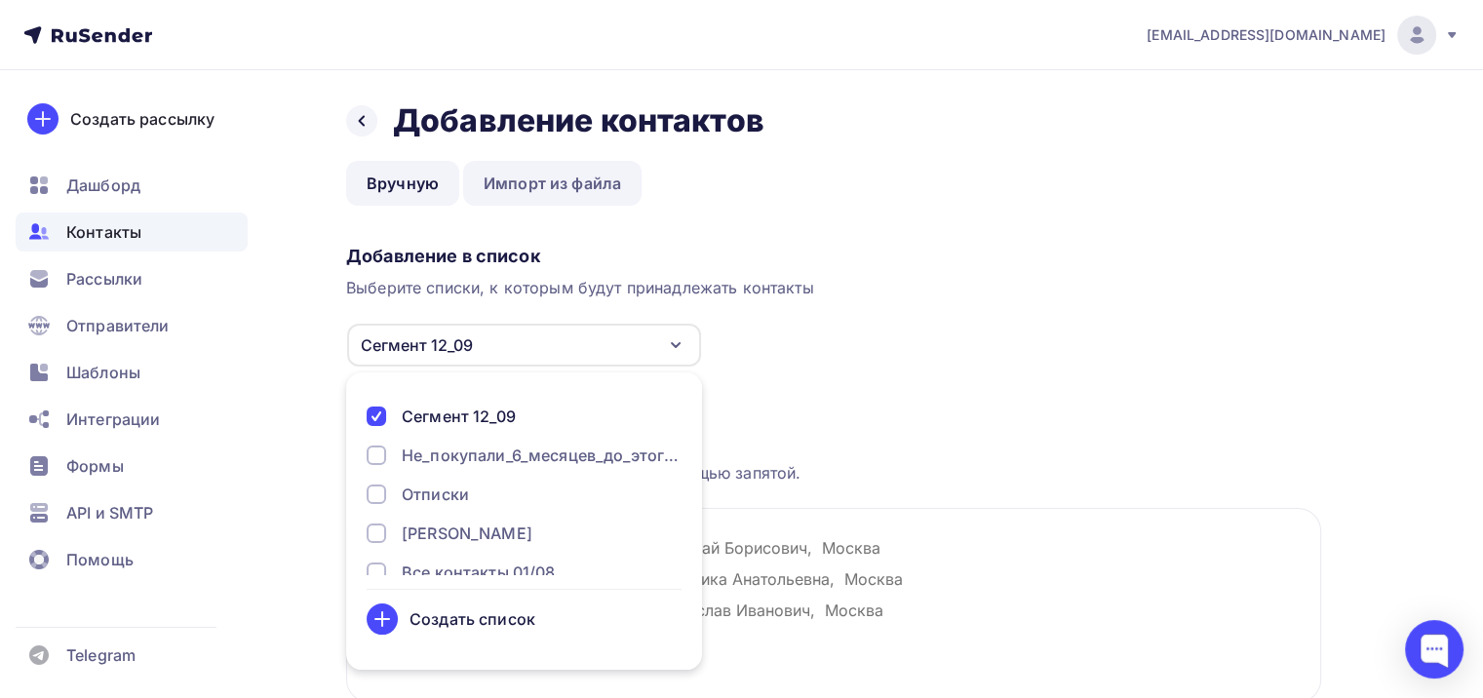
click at [533, 202] on link "Импорт из файла" at bounding box center [552, 183] width 178 height 45
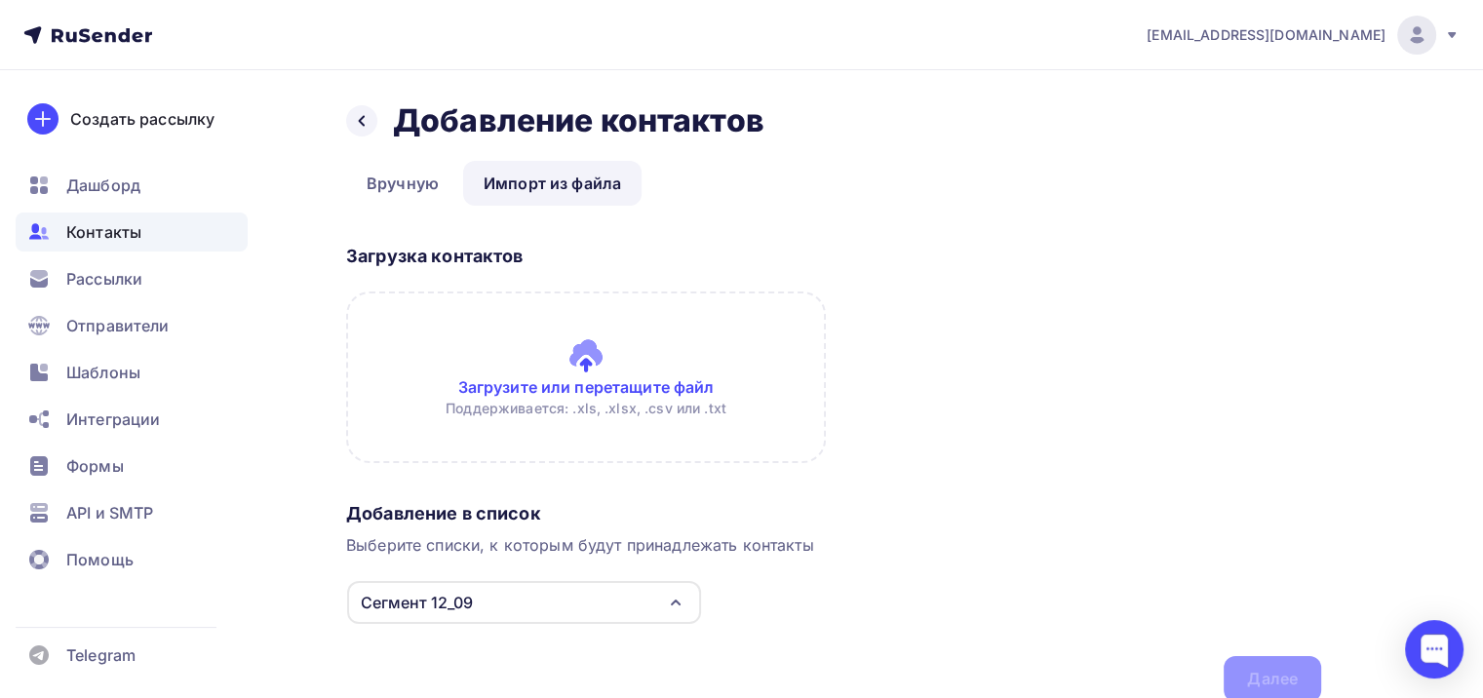
click at [594, 355] on input "file" at bounding box center [586, 378] width 480 height 172
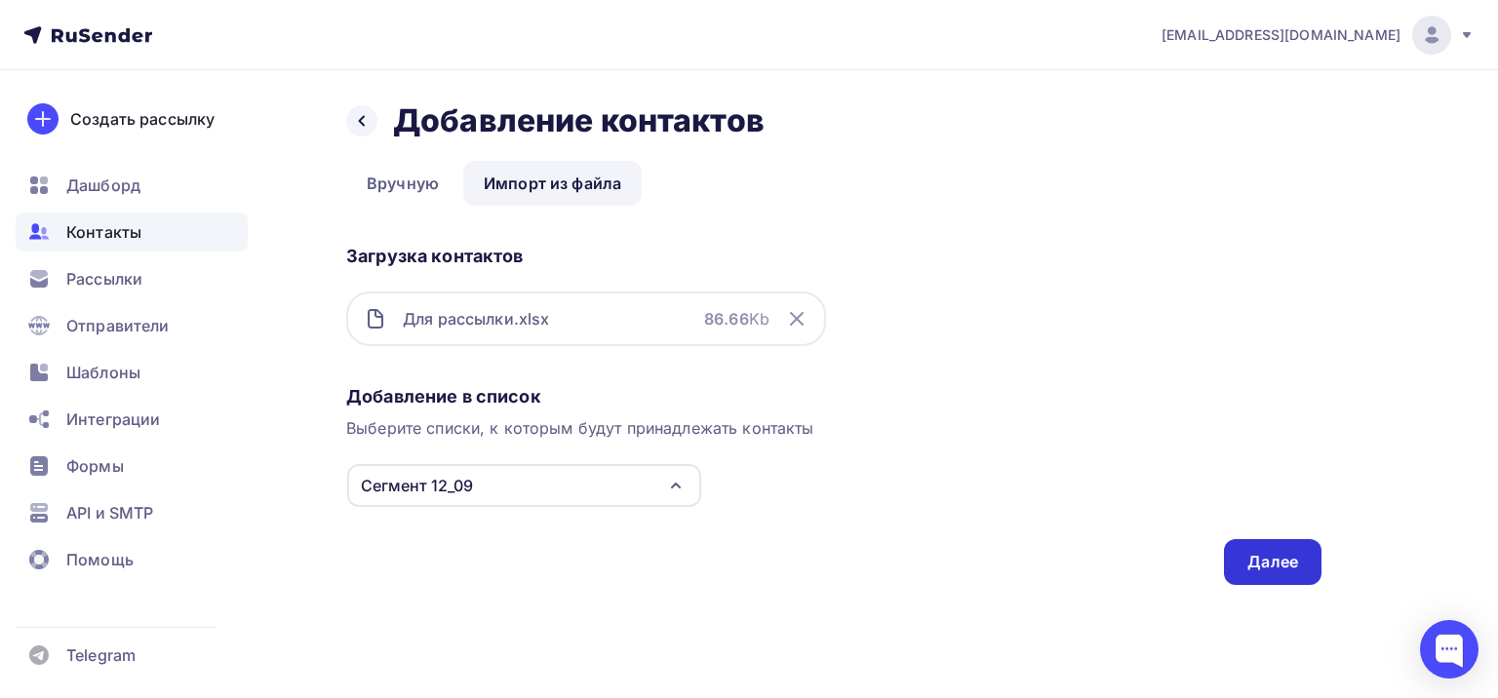
click at [1268, 556] on div "Далее" at bounding box center [1272, 562] width 51 height 22
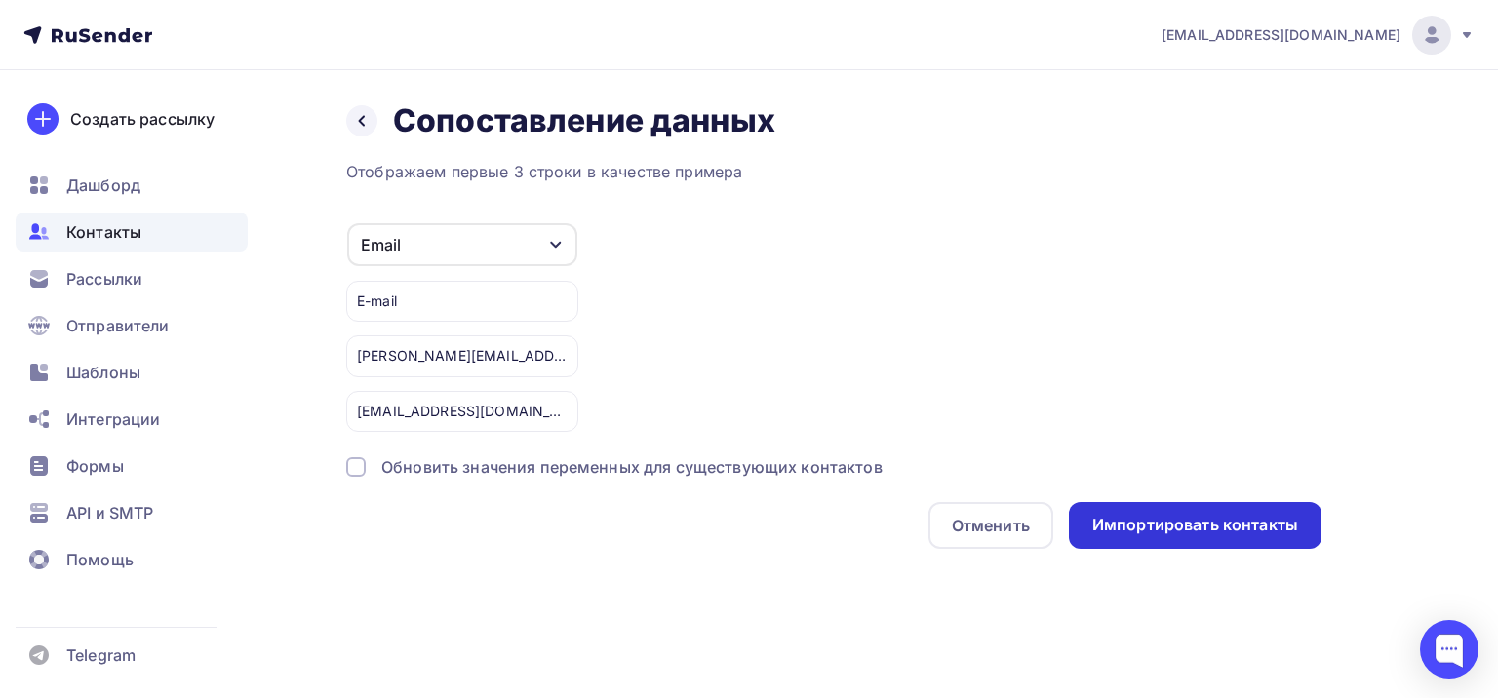
click at [1146, 525] on div "Импортировать контакты" at bounding box center [1195, 525] width 206 height 22
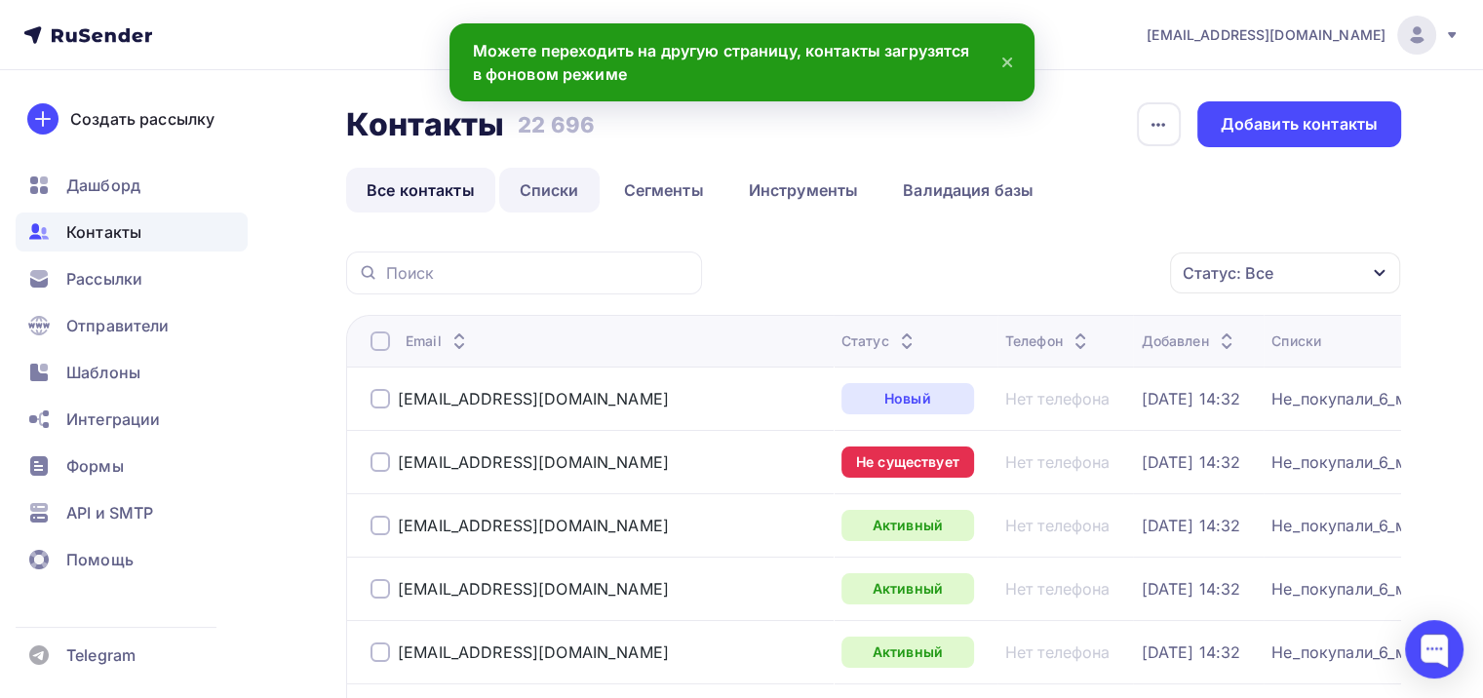
click at [591, 180] on link "Списки" at bounding box center [549, 190] width 100 height 45
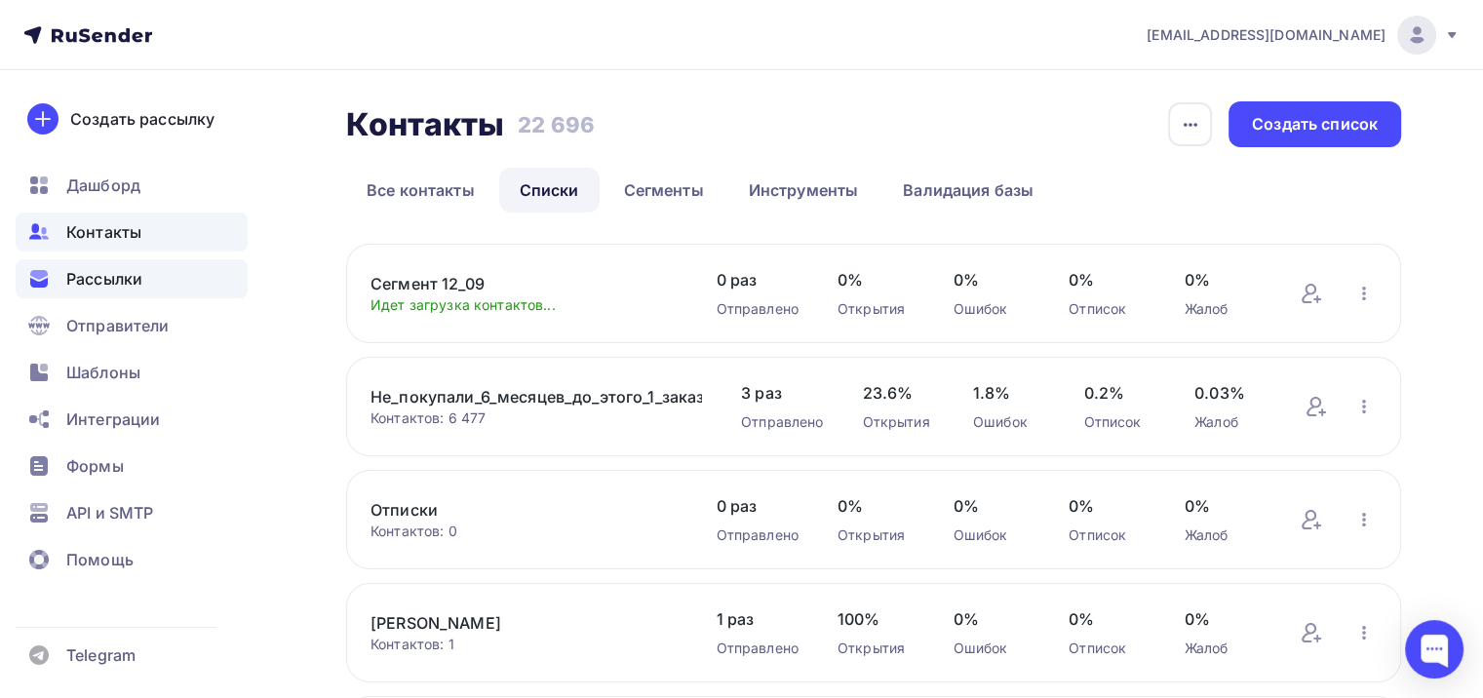
click at [171, 278] on div "Рассылки" at bounding box center [132, 278] width 232 height 39
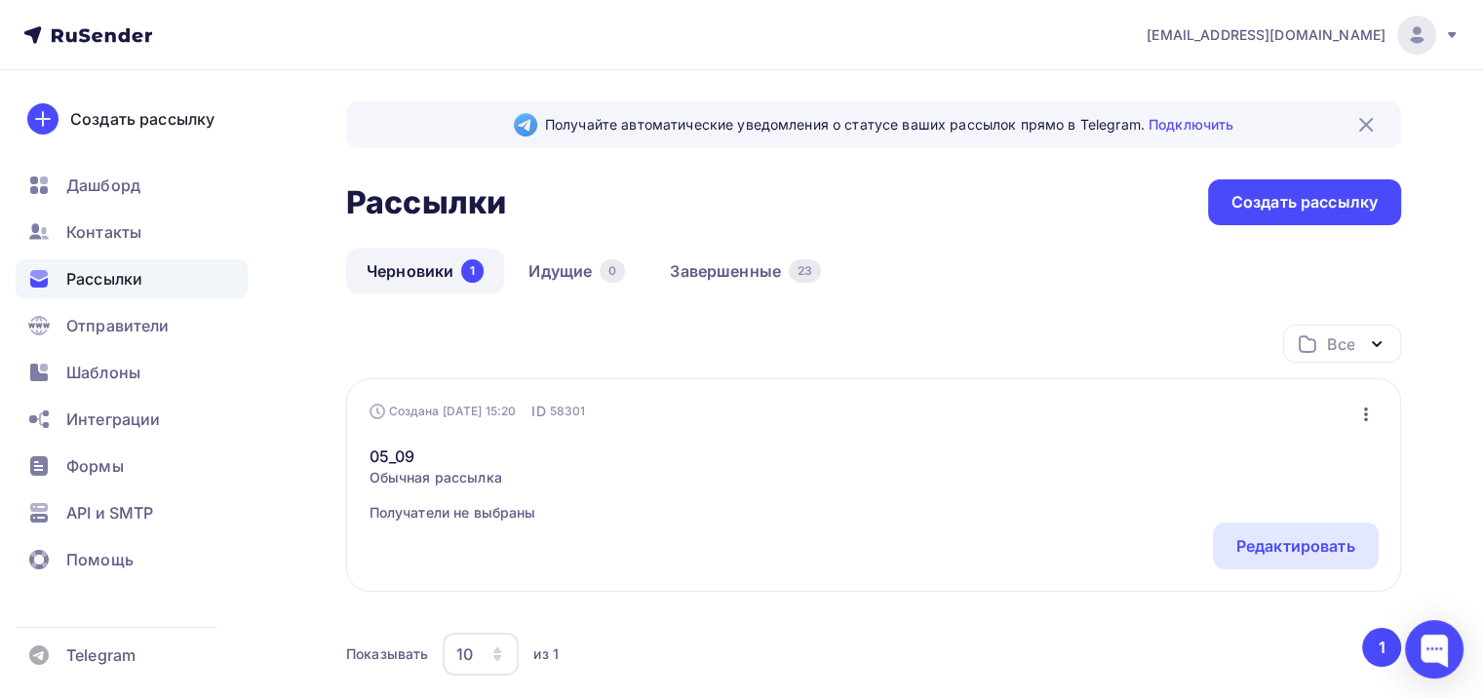
click at [1044, 406] on div "Создана 05.09.2025, 15:20 ID 58301 Редактировать Копировать Добавить в папку Уд…" at bounding box center [874, 412] width 1009 height 20
click at [1277, 217] on div "Создать рассылку" at bounding box center [1304, 202] width 193 height 46
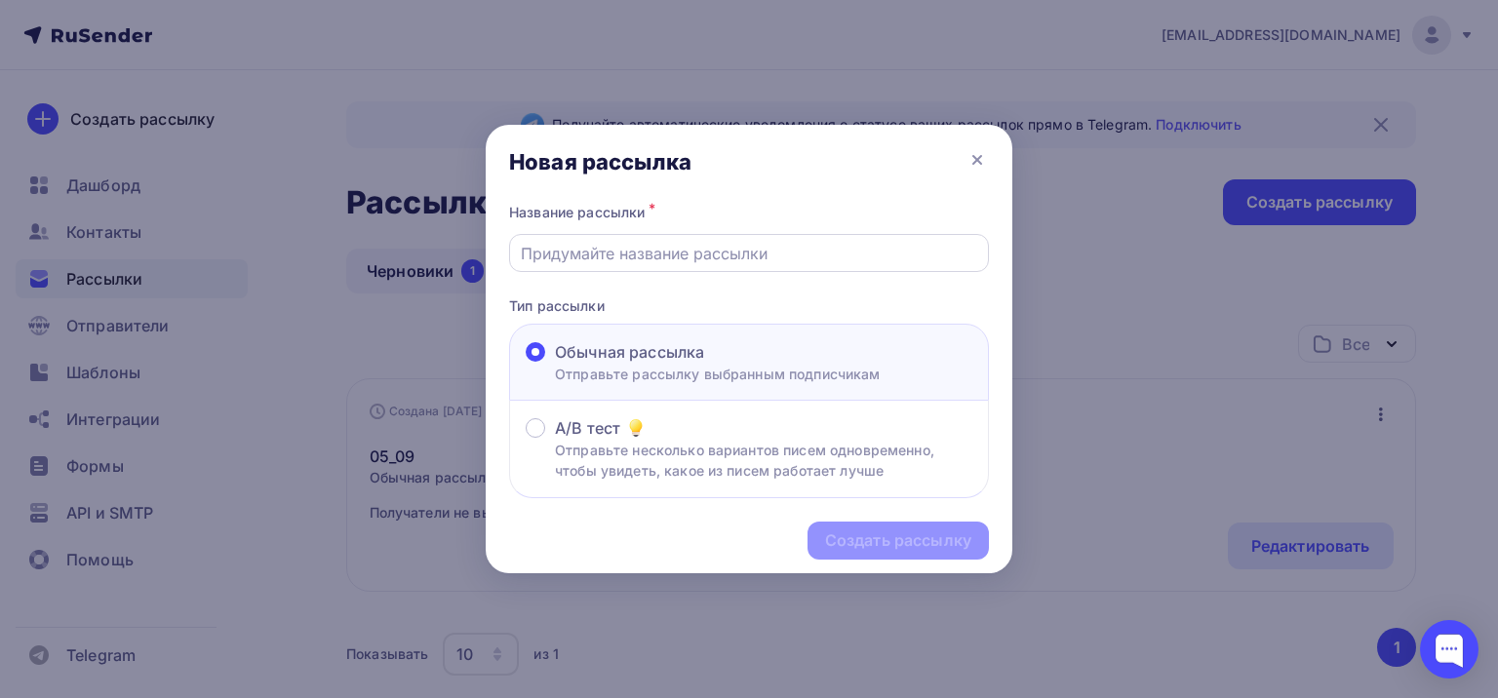
drag, startPoint x: 733, startPoint y: 230, endPoint x: 728, endPoint y: 243, distance: 13.6
click at [733, 232] on div "Название рассылки *" at bounding box center [749, 235] width 480 height 73
click at [694, 255] on input "text" at bounding box center [749, 253] width 457 height 23
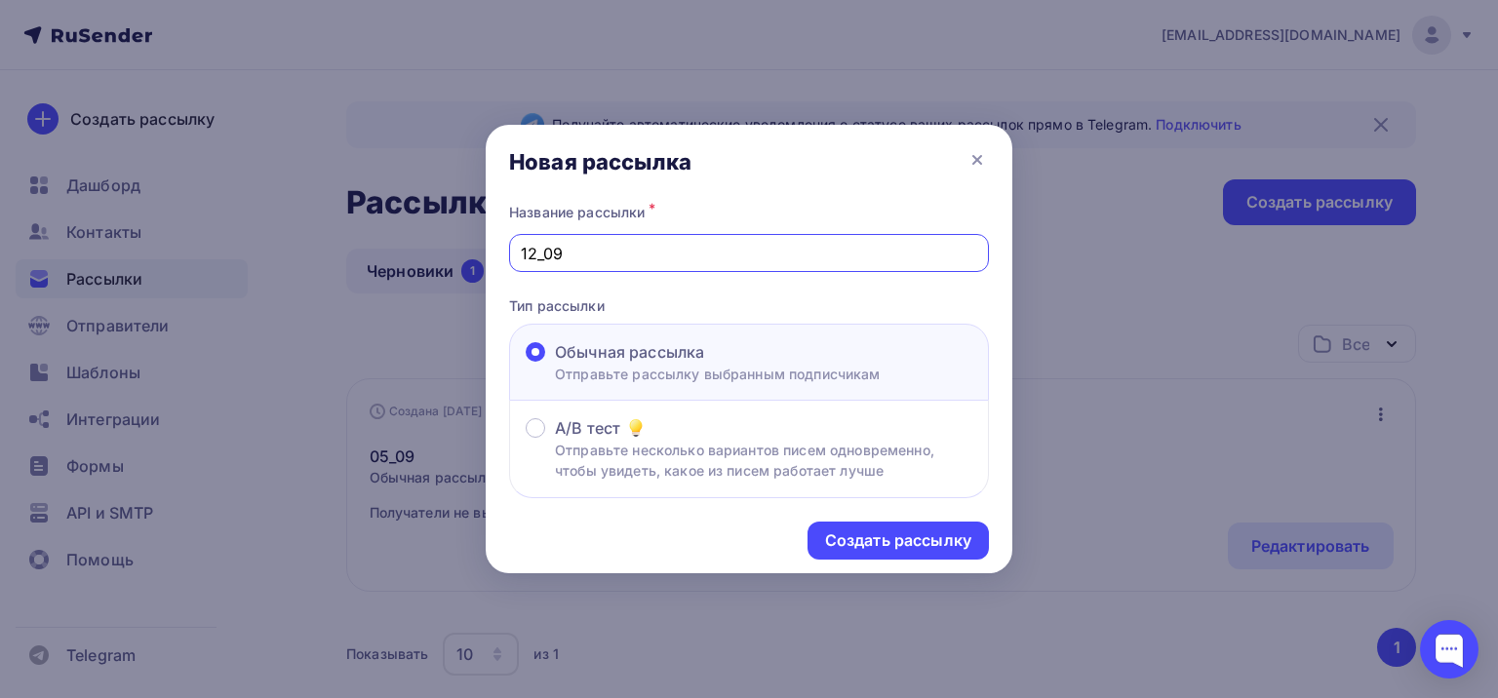
type input "12_09"
click at [1099, 342] on div at bounding box center [749, 349] width 1498 height 698
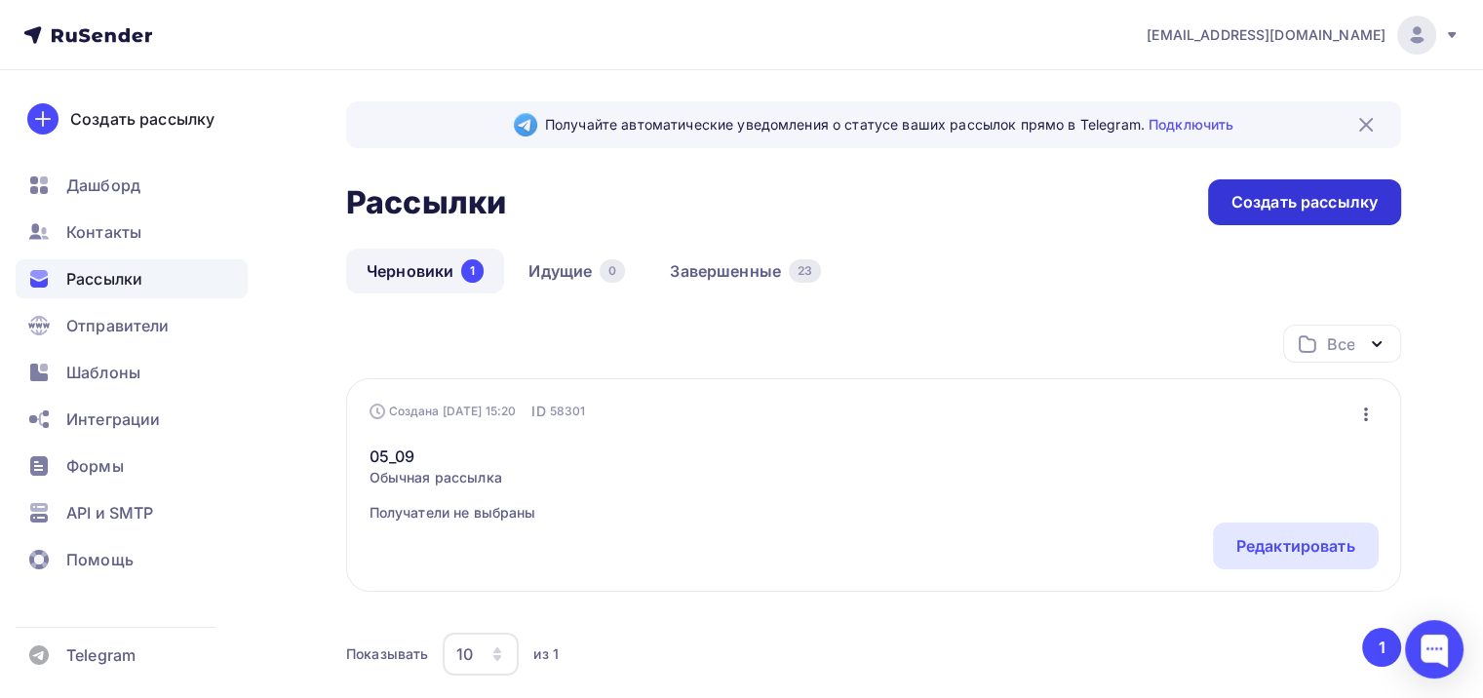
click at [1283, 188] on div "Создать рассылку" at bounding box center [1304, 202] width 193 height 46
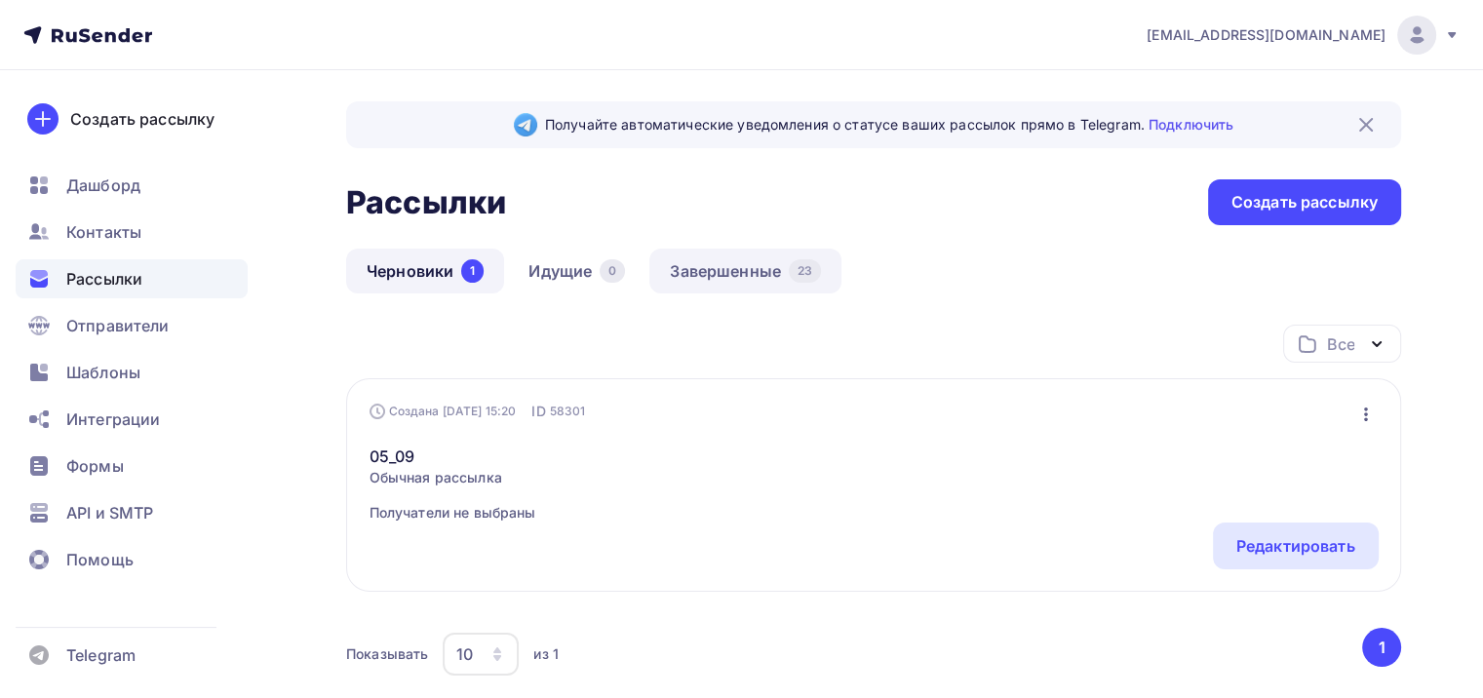
click at [700, 269] on link "Завершенные 23" at bounding box center [745, 271] width 192 height 45
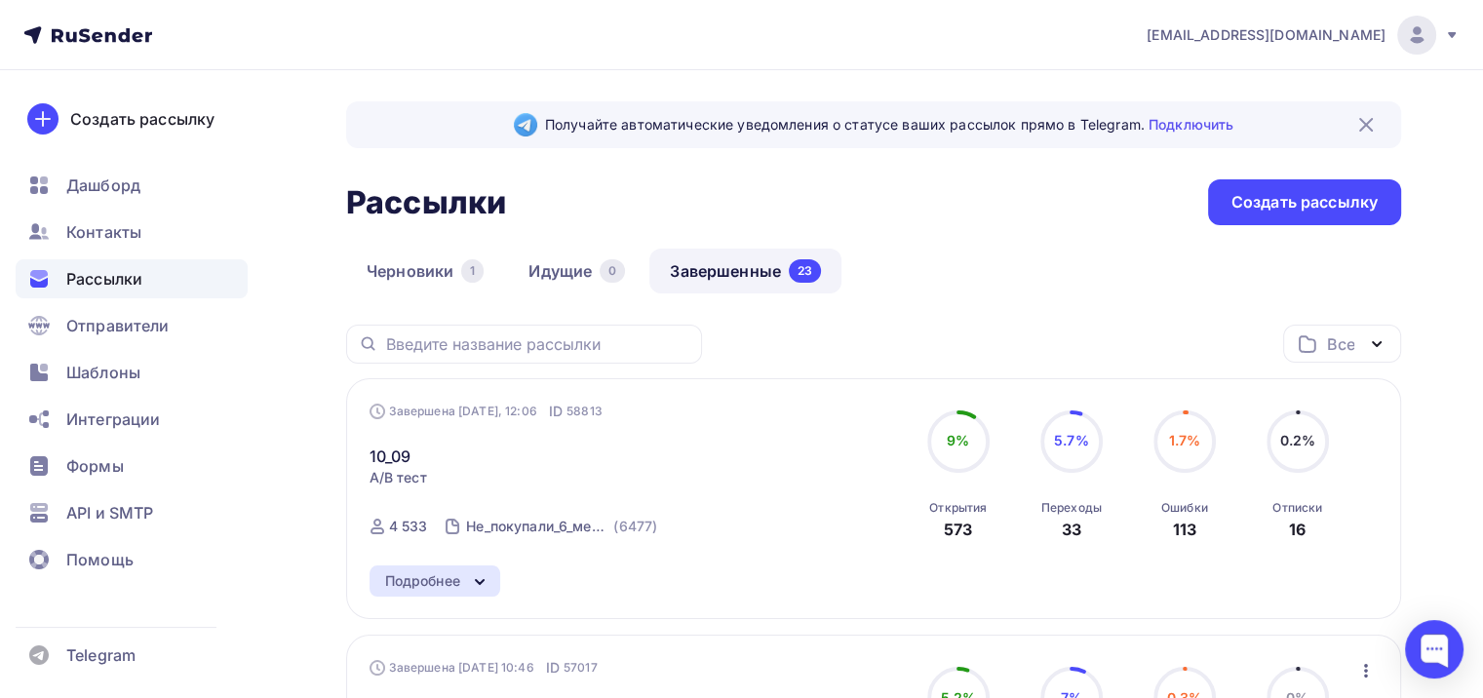
click at [395, 445] on link "10_09" at bounding box center [391, 456] width 42 height 23
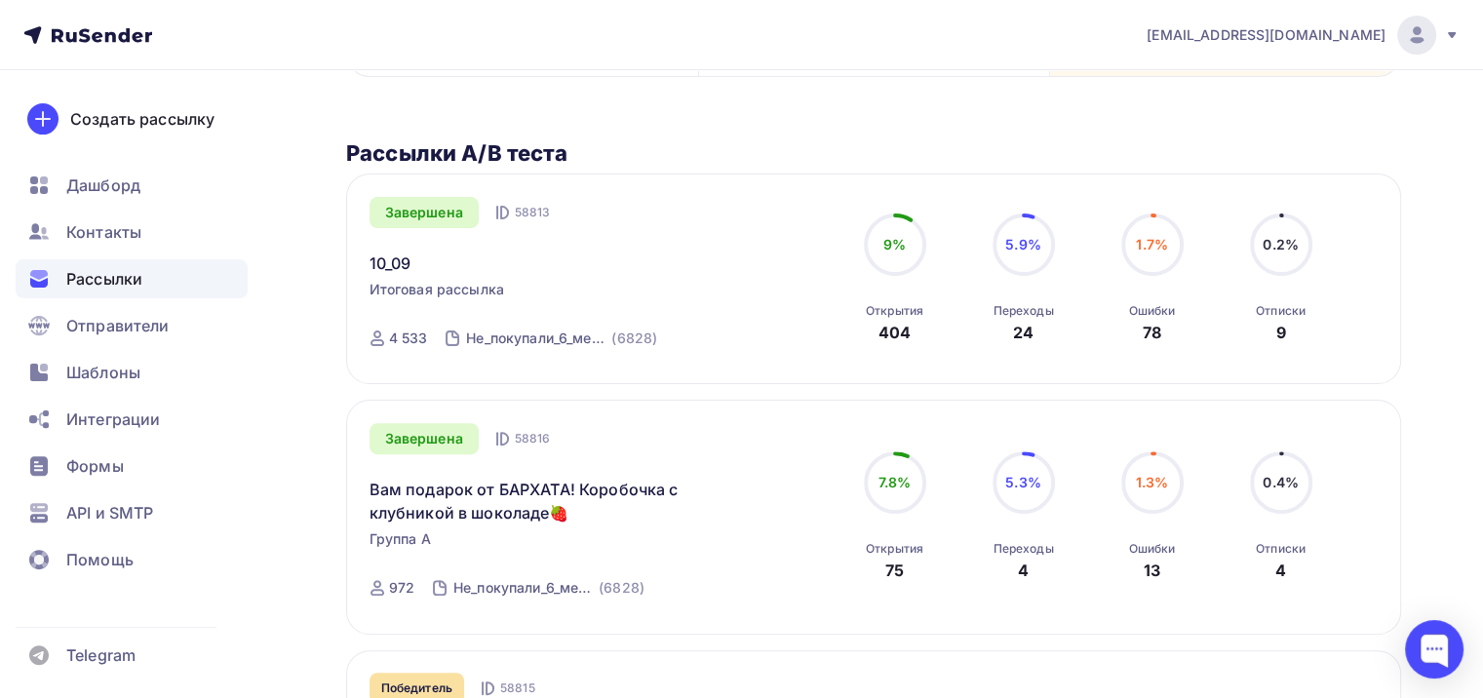
scroll to position [495, 0]
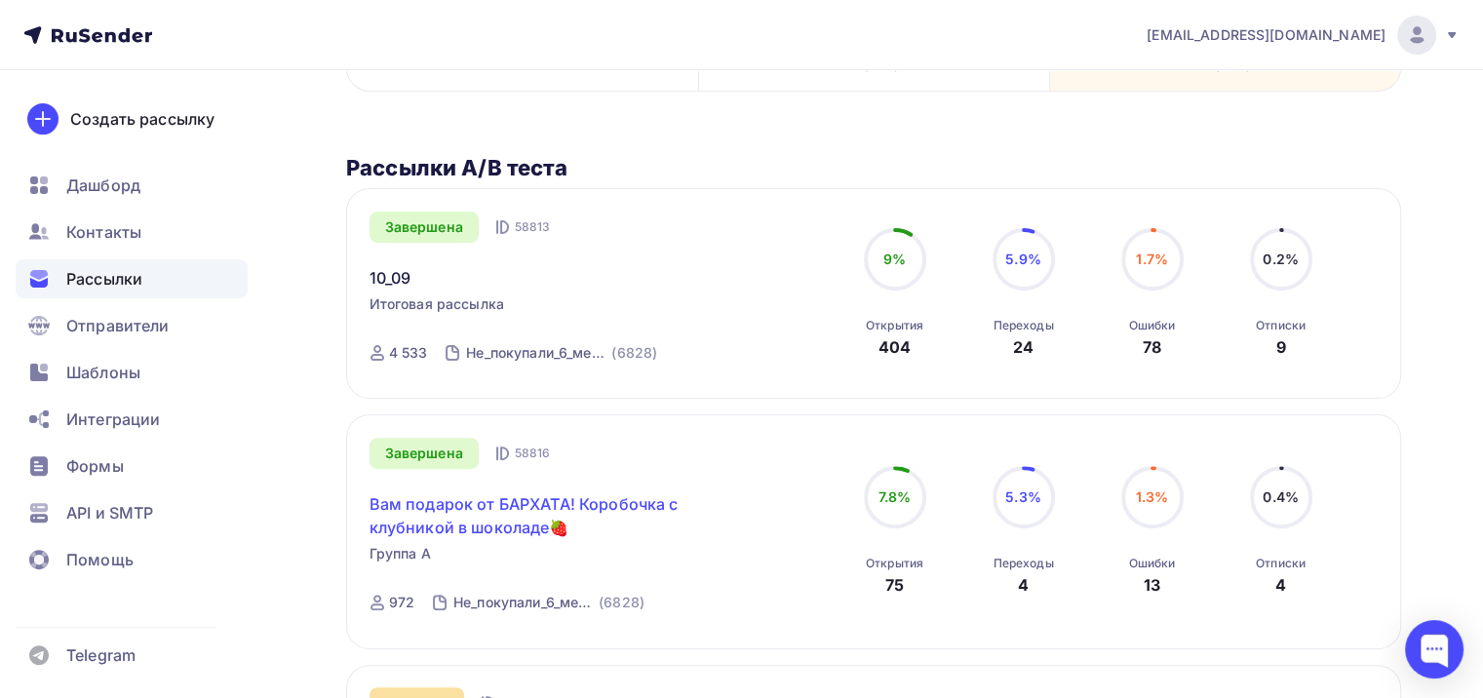
click at [542, 526] on link "Вам подарок от БАРХАТА! Коробочка с клубникой в шоколаде🍓" at bounding box center [537, 515] width 334 height 47
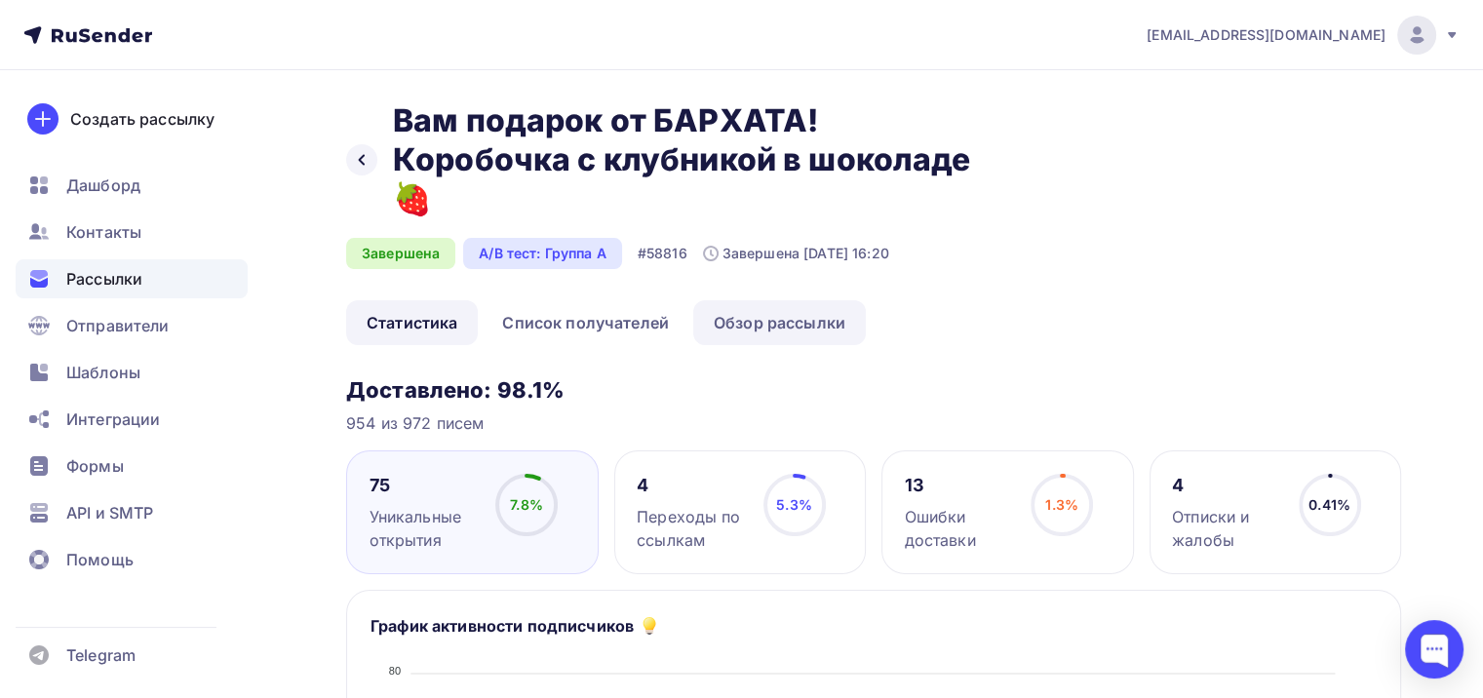
click at [772, 311] on link "Обзор рассылки" at bounding box center [779, 322] width 173 height 45
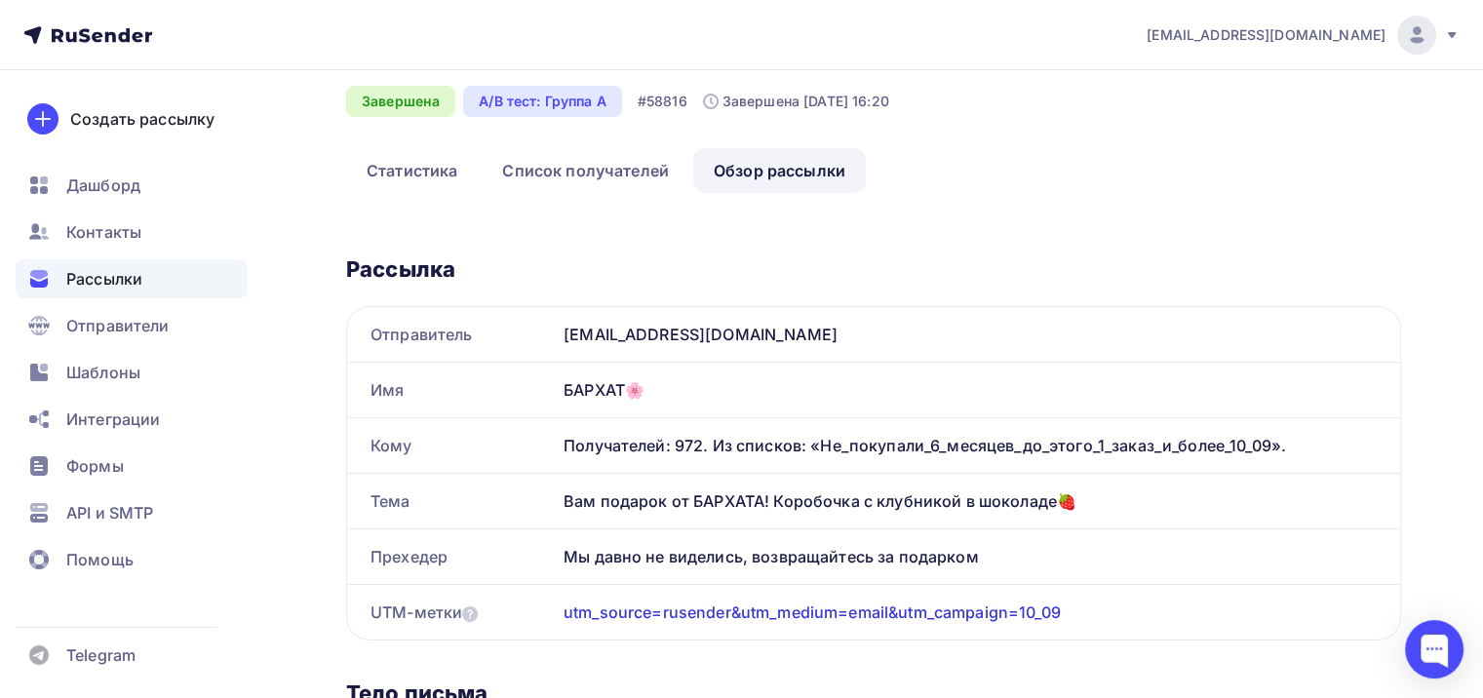
scroll to position [195, 0]
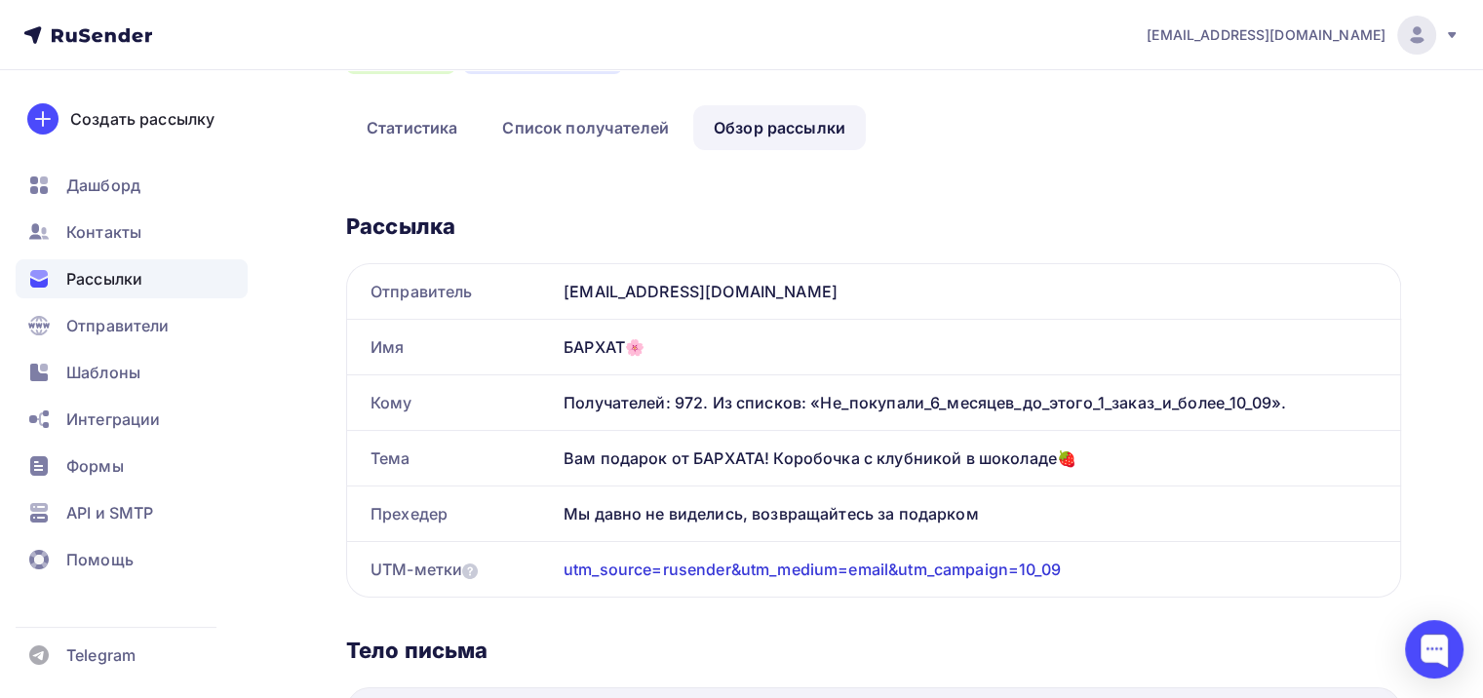
click at [597, 335] on div "БАРХАТ🌸" at bounding box center [978, 347] width 845 height 55
click at [609, 355] on div "БАРХАТ🌸" at bounding box center [978, 347] width 845 height 55
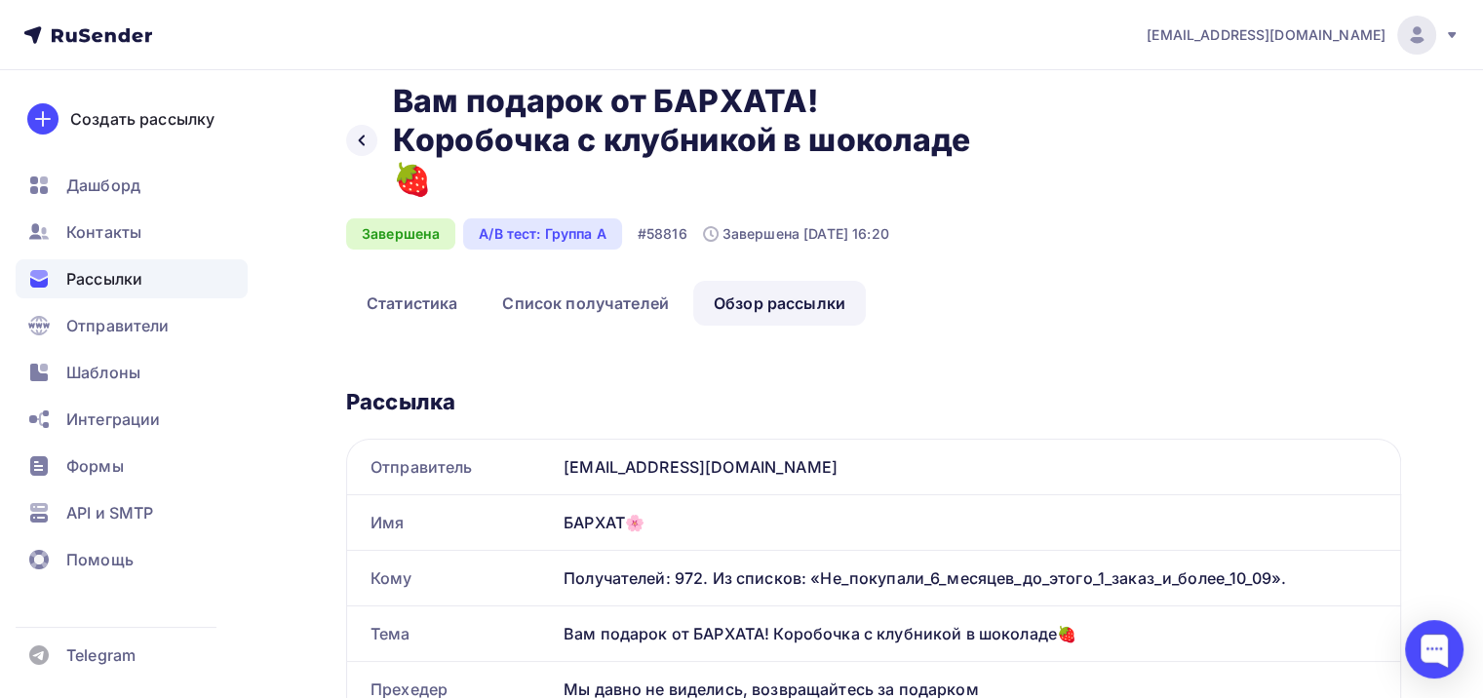
scroll to position [0, 0]
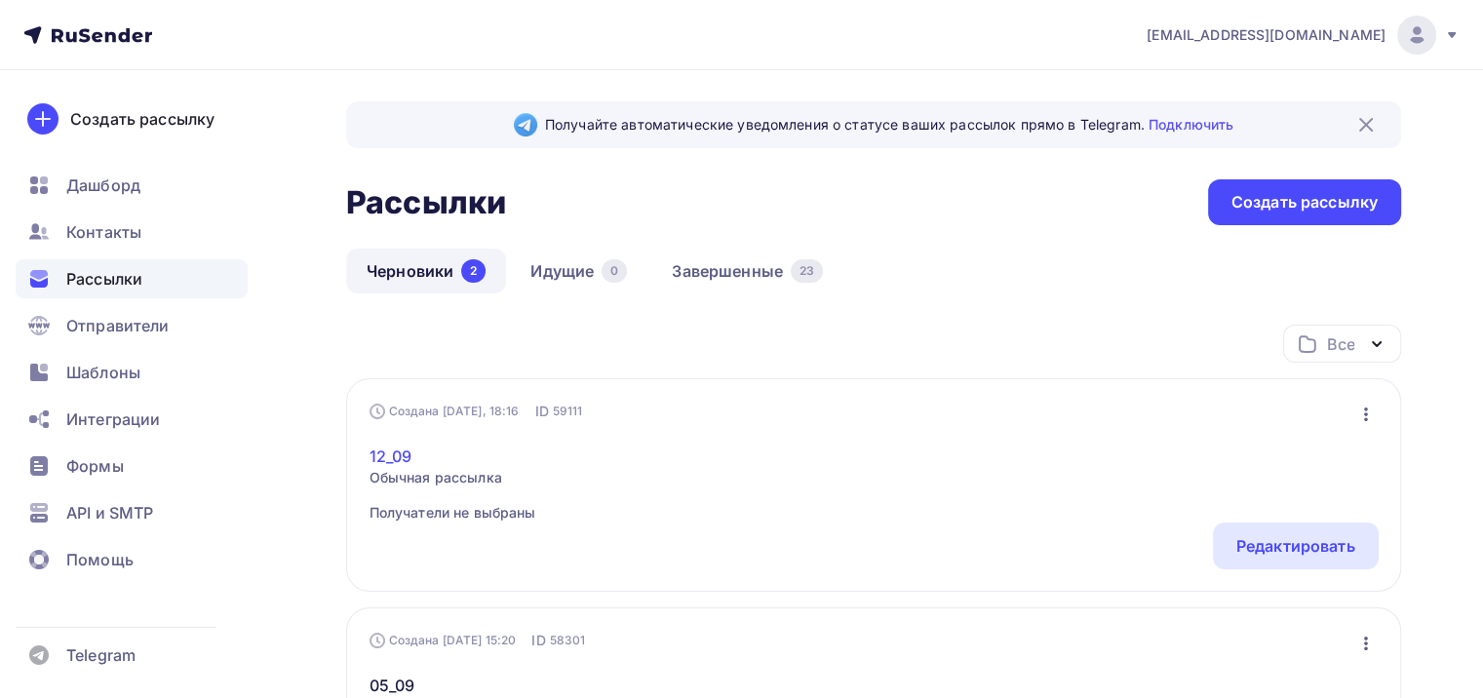
click at [395, 464] on link "12_09" at bounding box center [453, 456] width 167 height 23
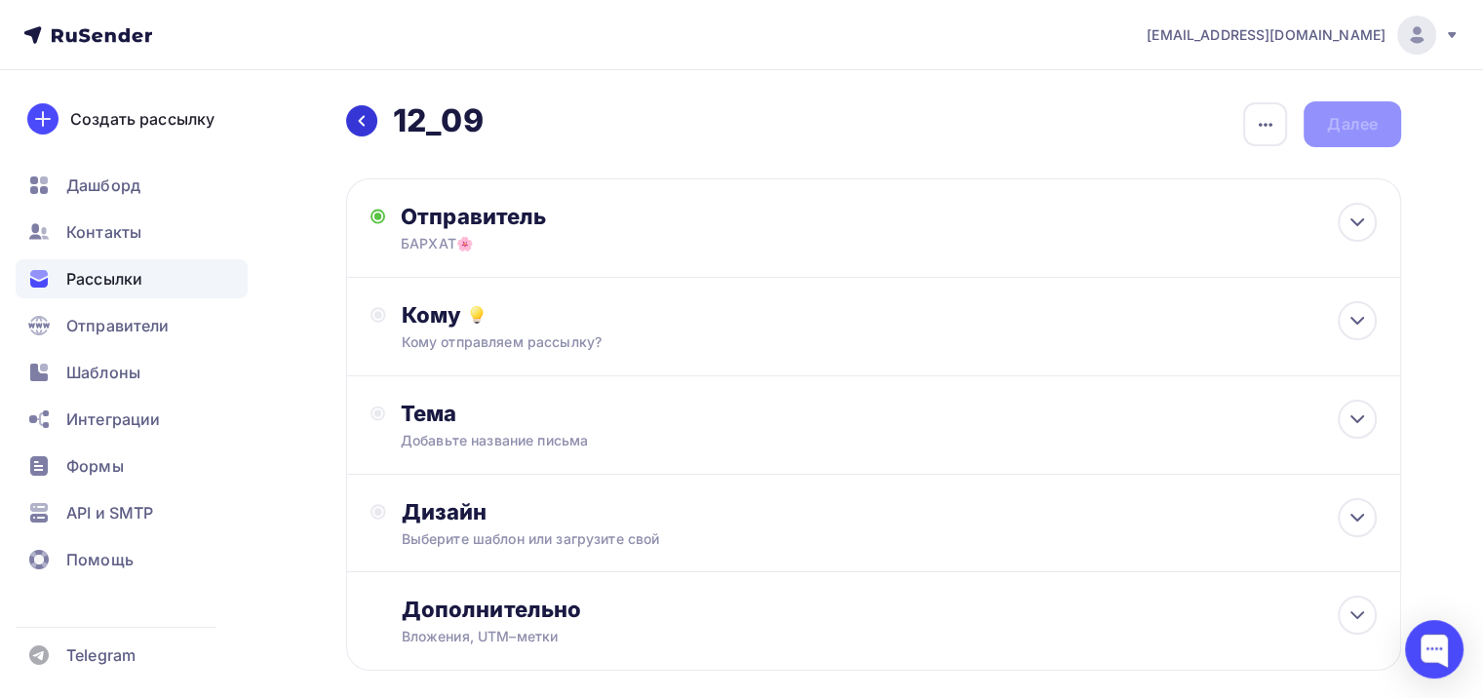
click at [361, 129] on div at bounding box center [361, 120] width 31 height 31
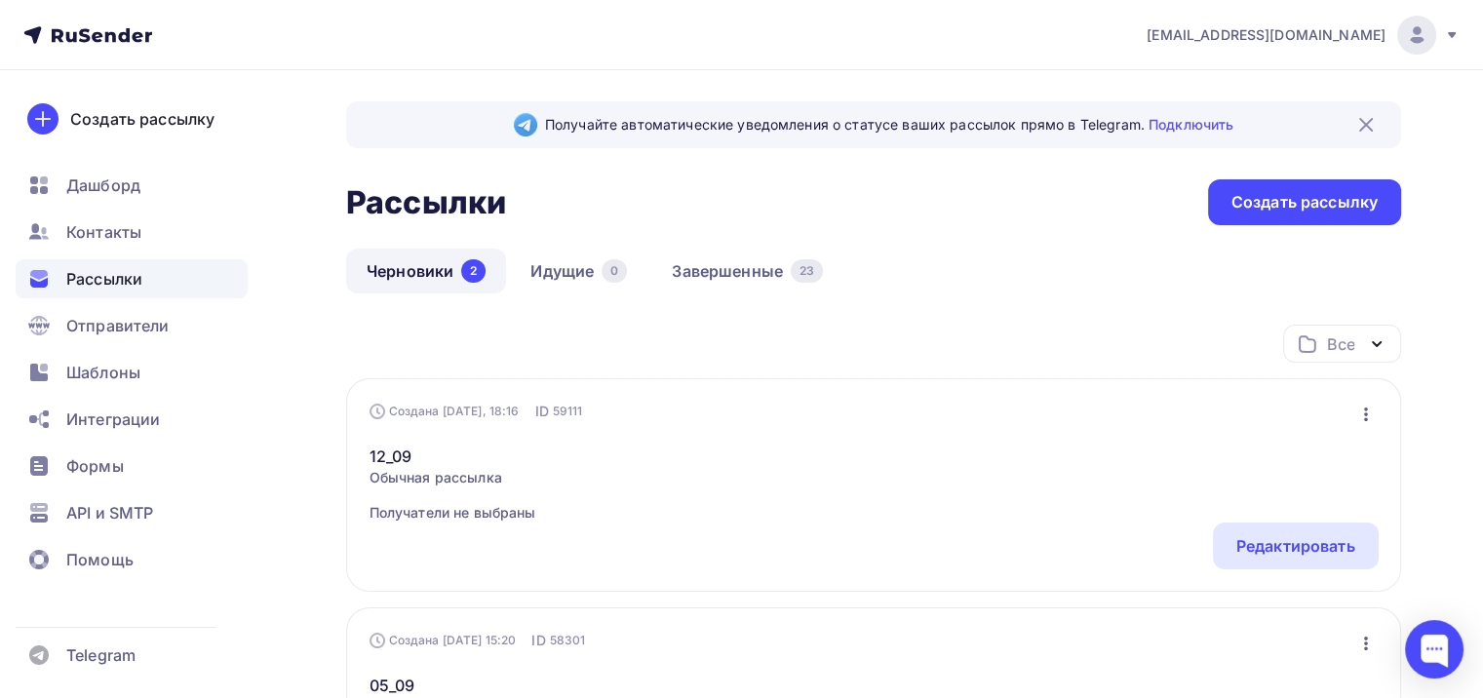
click at [401, 440] on div "12_09 Обычная рассылка Получатели не выбраны Редактировать Копировать Добавить …" at bounding box center [874, 471] width 1009 height 101
click at [394, 453] on link "12_09" at bounding box center [453, 456] width 167 height 23
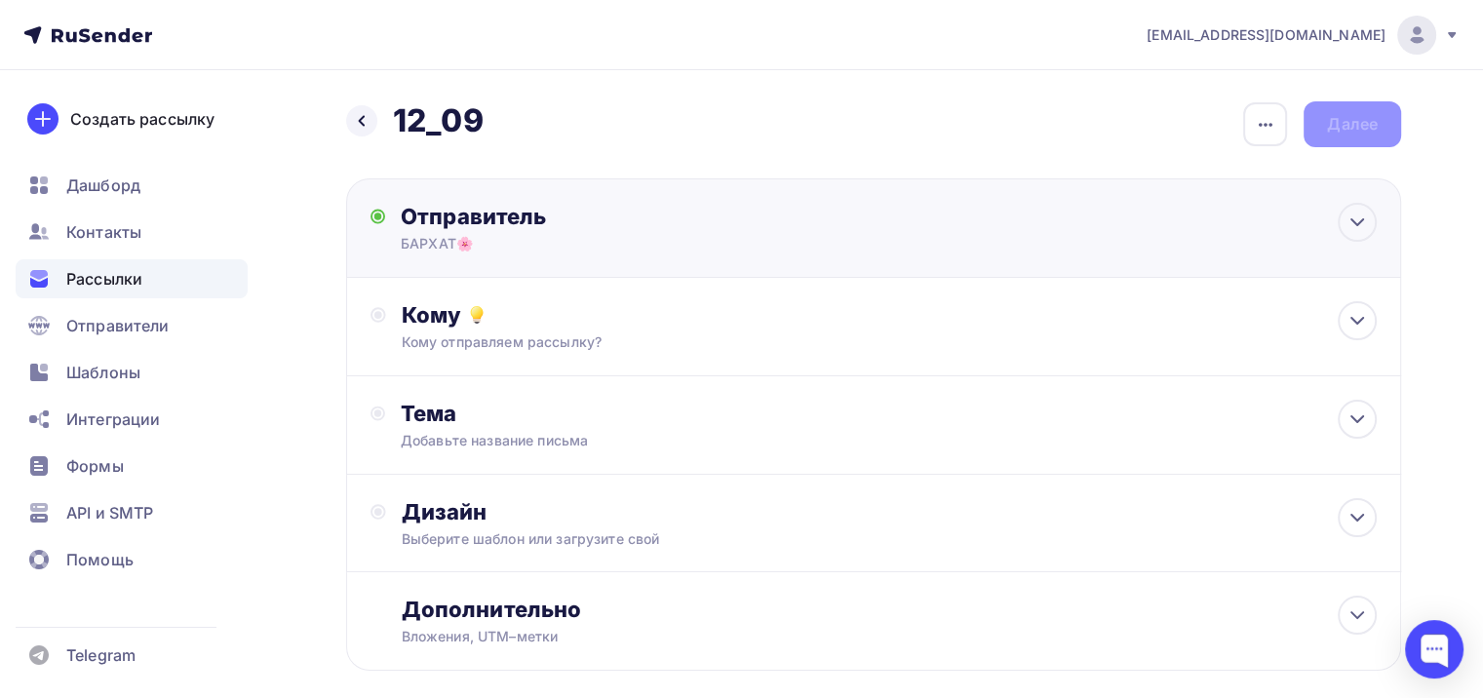
click at [496, 244] on div "БАРХАТ🌸" at bounding box center [591, 244] width 380 height 20
type input "БАРХАТ🌸"
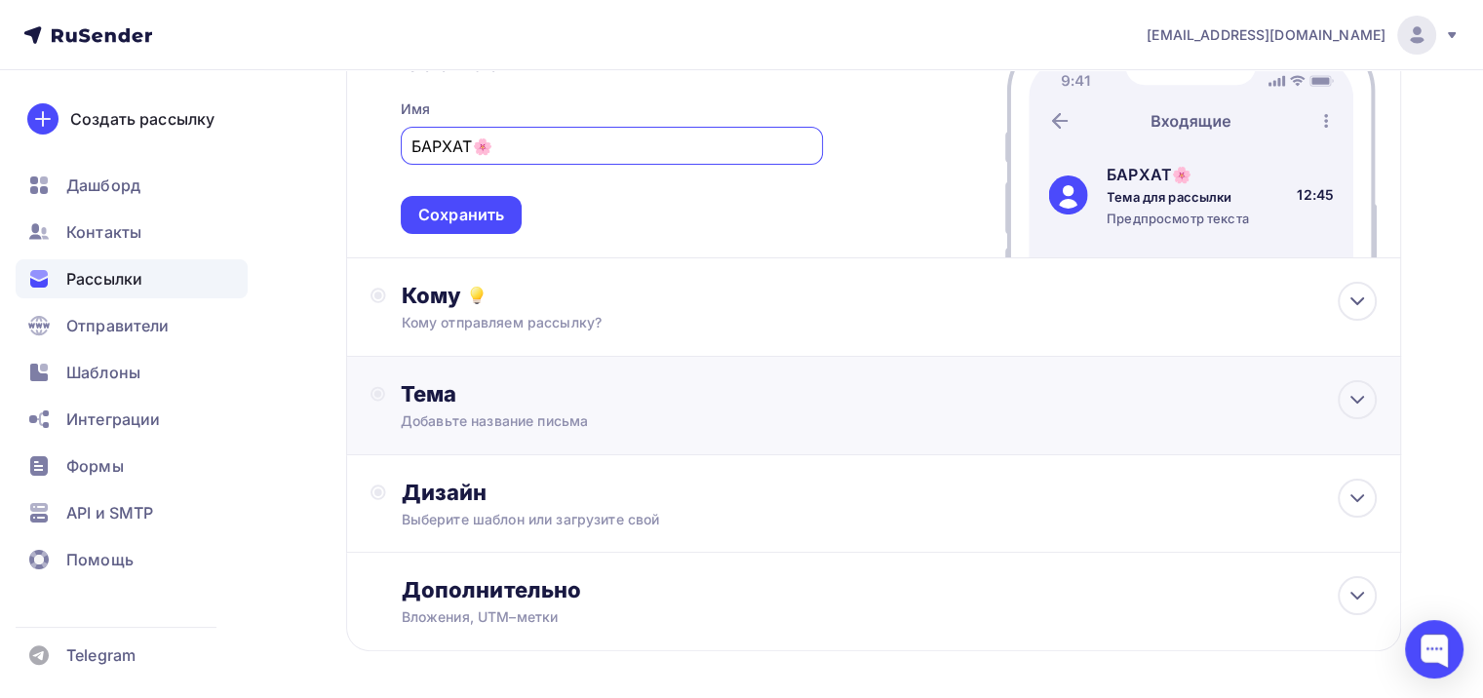
scroll to position [293, 0]
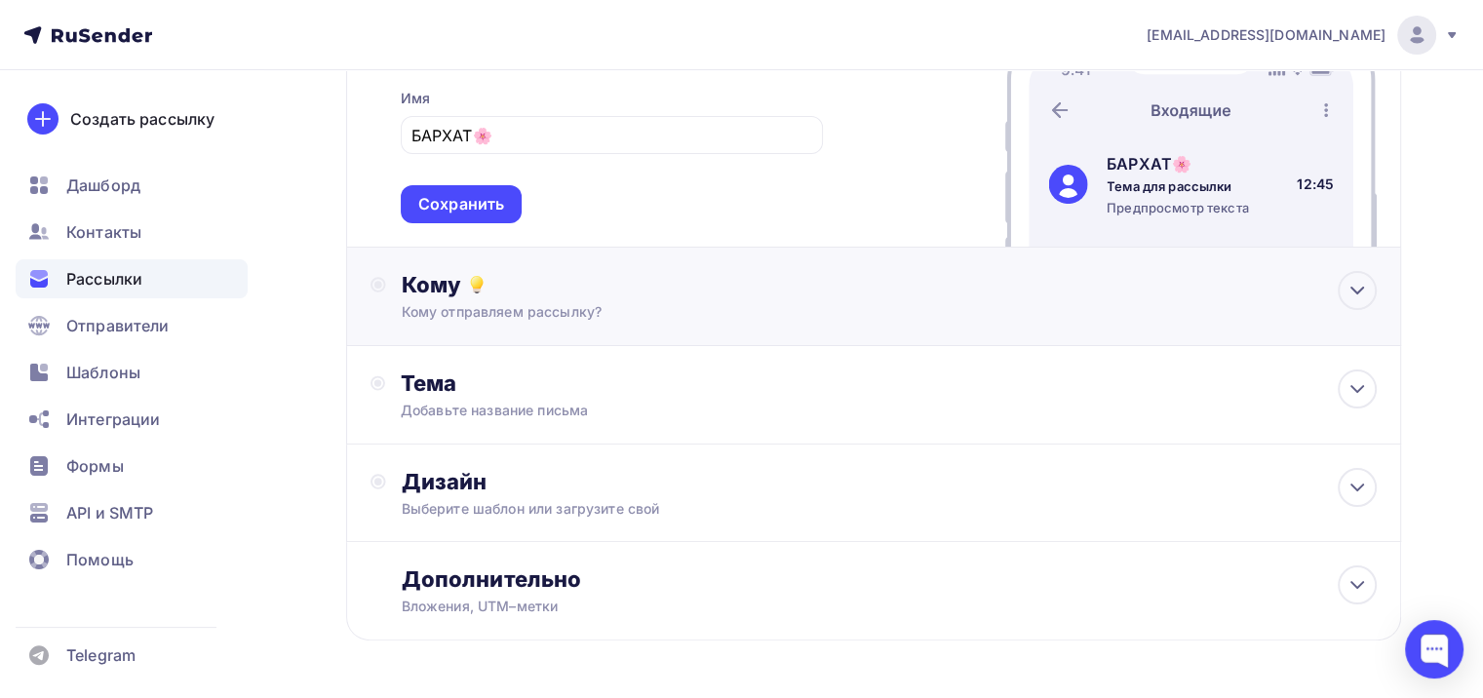
click at [534, 306] on div "Кому отправляем рассылку?" at bounding box center [841, 312] width 878 height 20
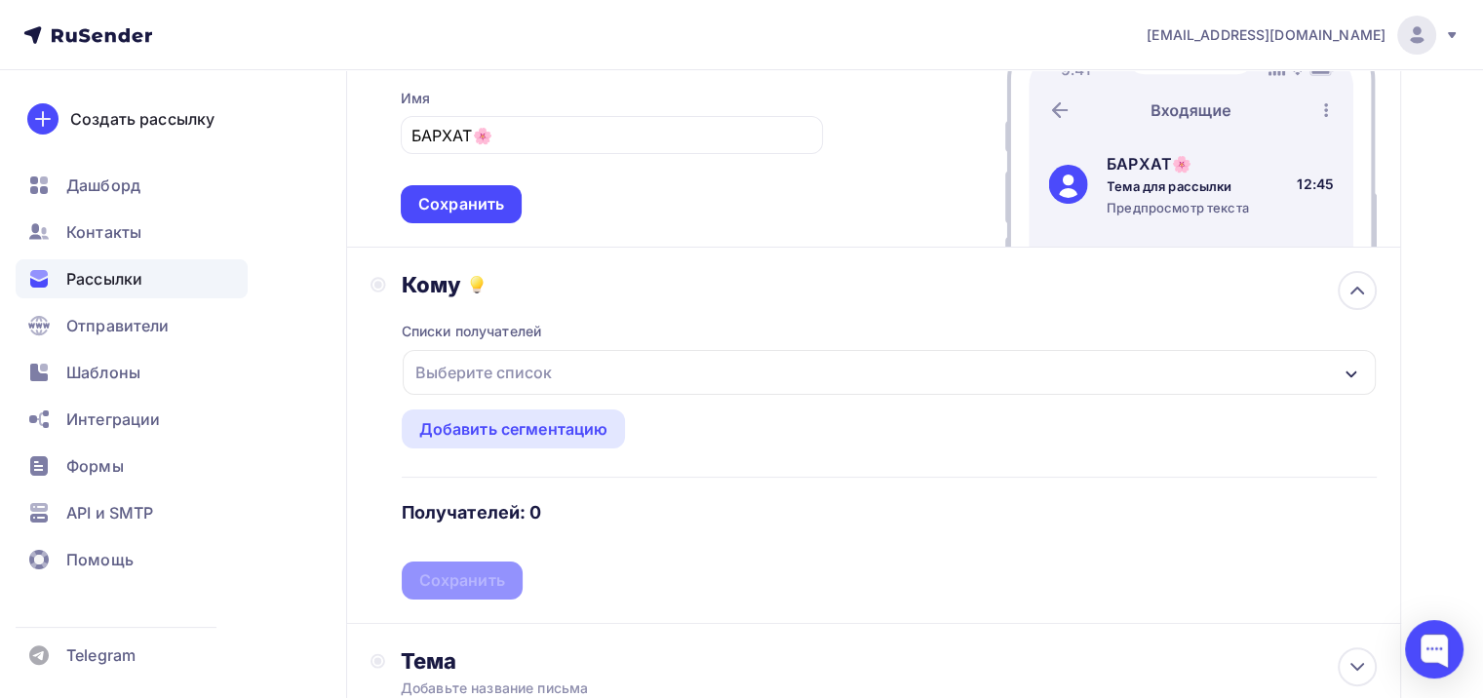
click at [569, 374] on div "Выберите список" at bounding box center [889, 372] width 973 height 45
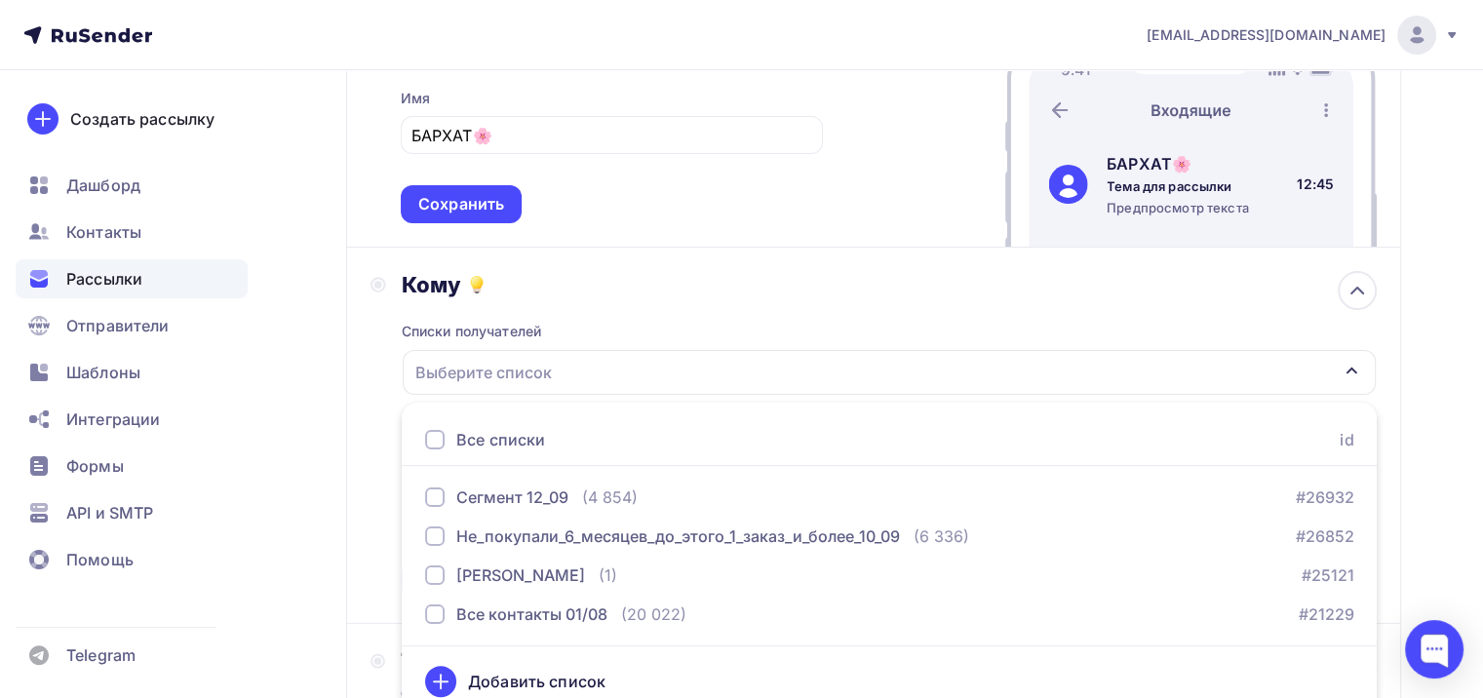
scroll to position [309, 0]
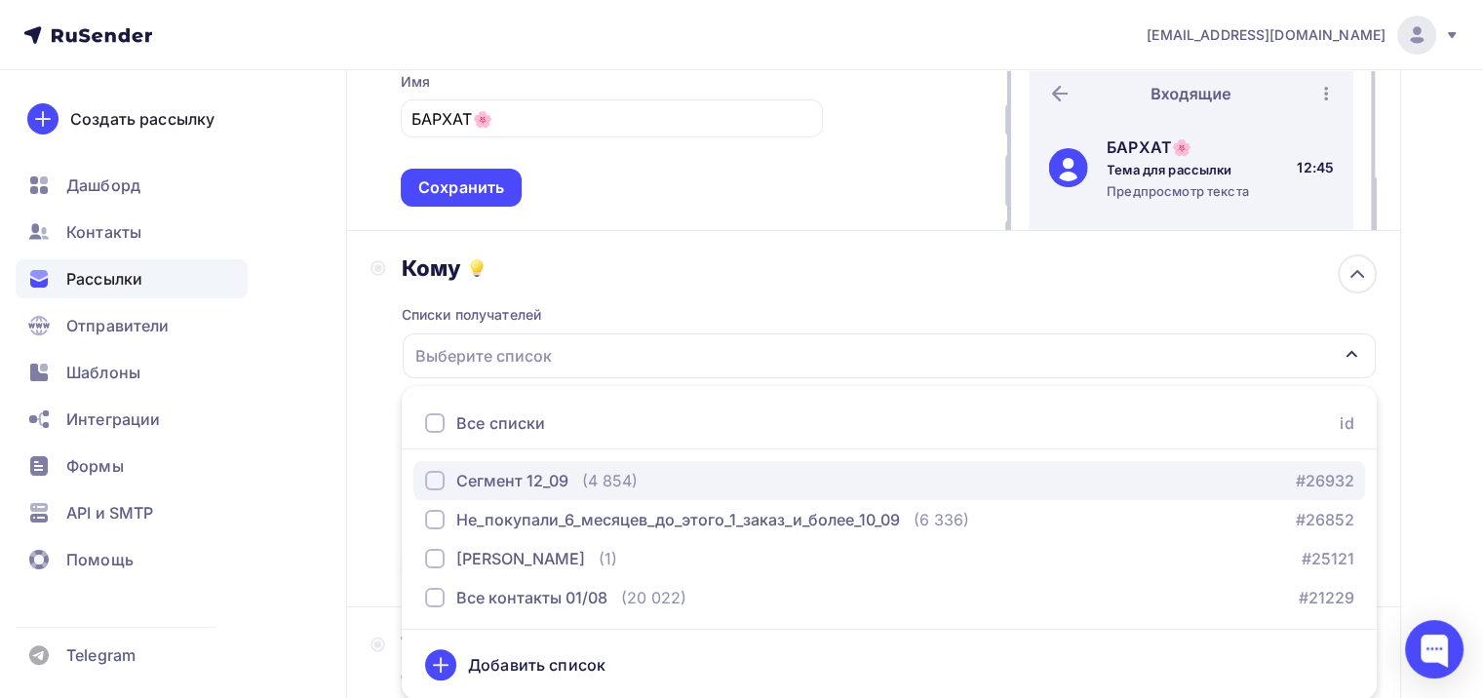
click at [437, 484] on div "button" at bounding box center [435, 481] width 20 height 20
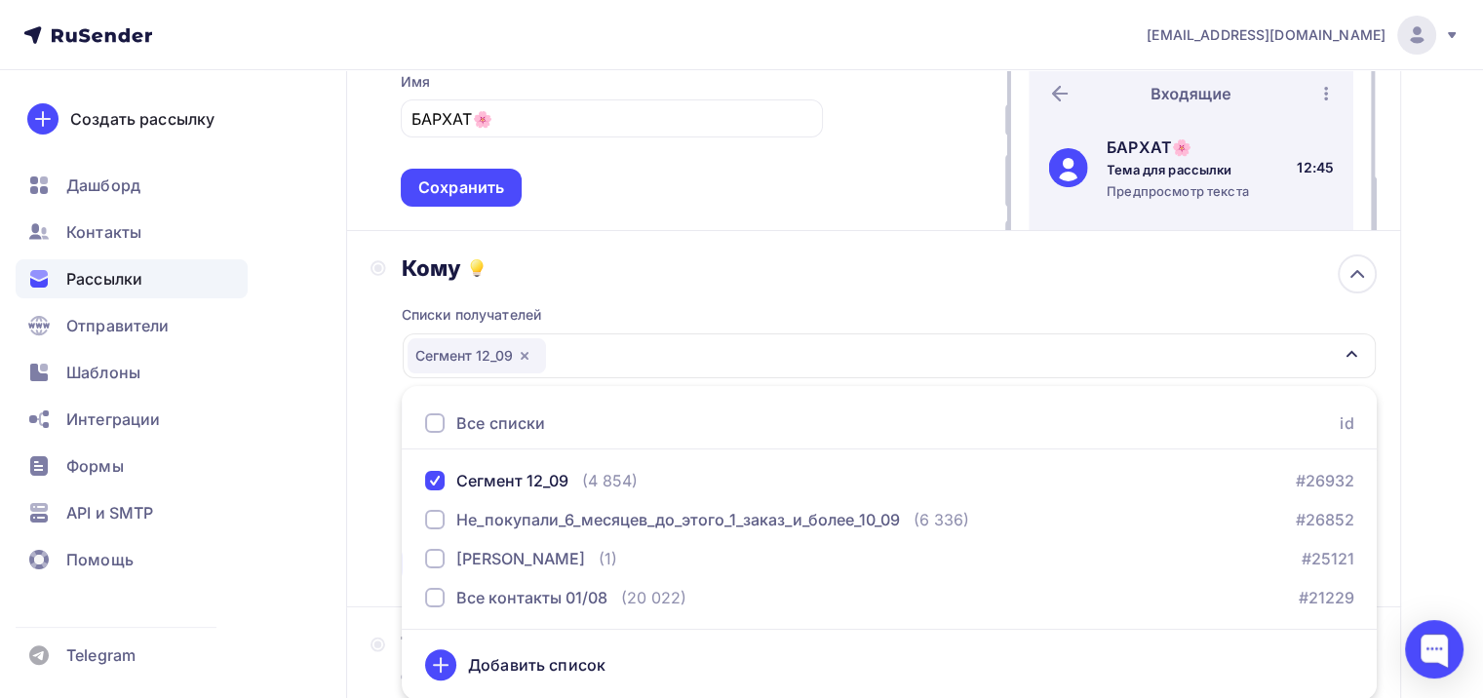
click at [1393, 480] on div "Кому Списки получателей Сегмент 12_09 Все списки id Сегмент 12_09 (4 854) #2693…" at bounding box center [873, 419] width 1055 height 376
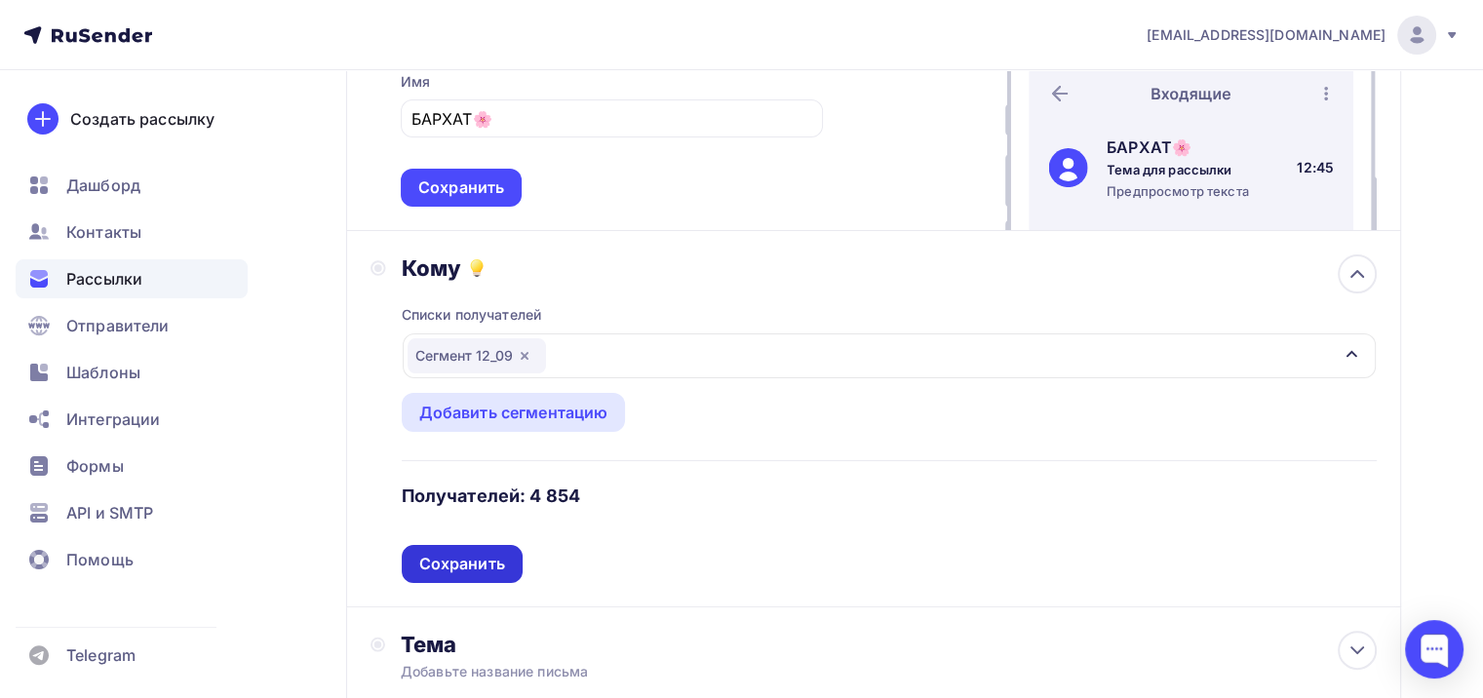
click at [494, 571] on div "Сохранить" at bounding box center [462, 564] width 86 height 22
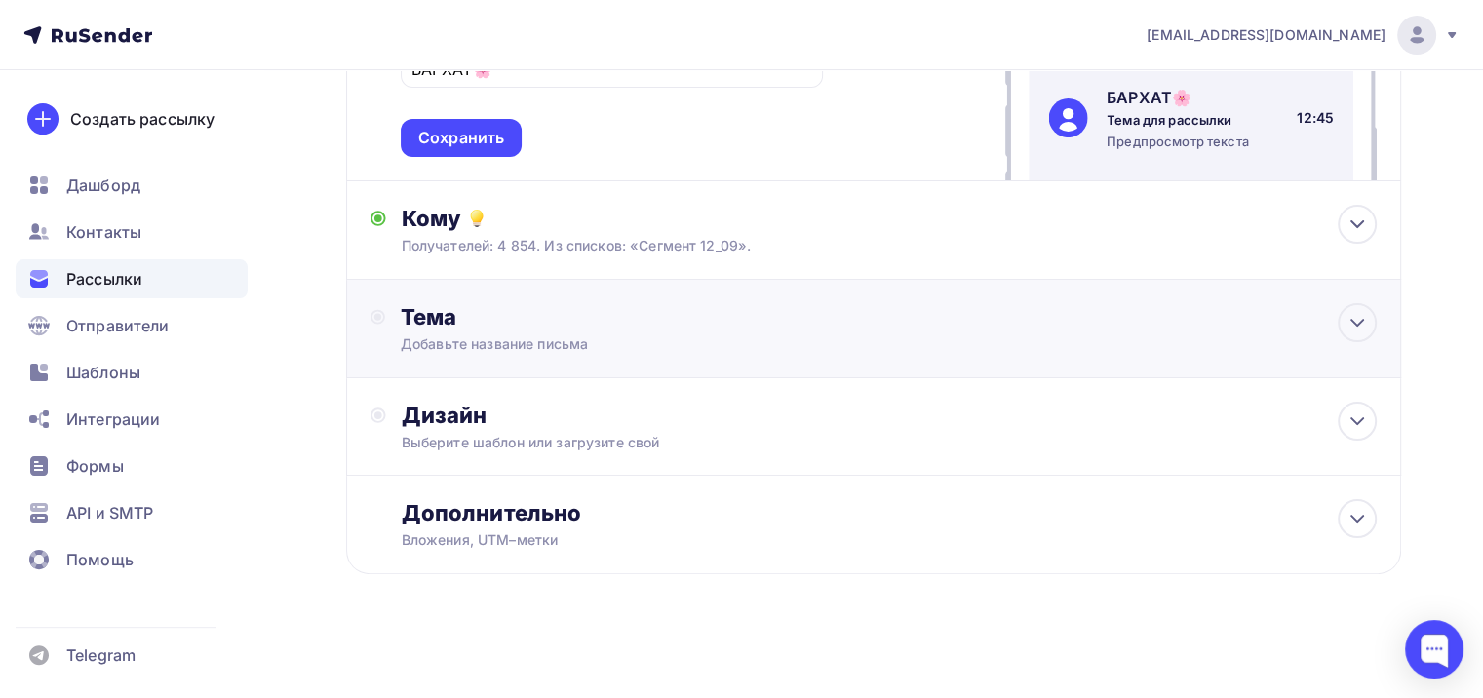
click at [538, 293] on div "Тема Добавьте название письма Тема * Рекомендуем использовать не более 150 симв…" at bounding box center [873, 329] width 1055 height 98
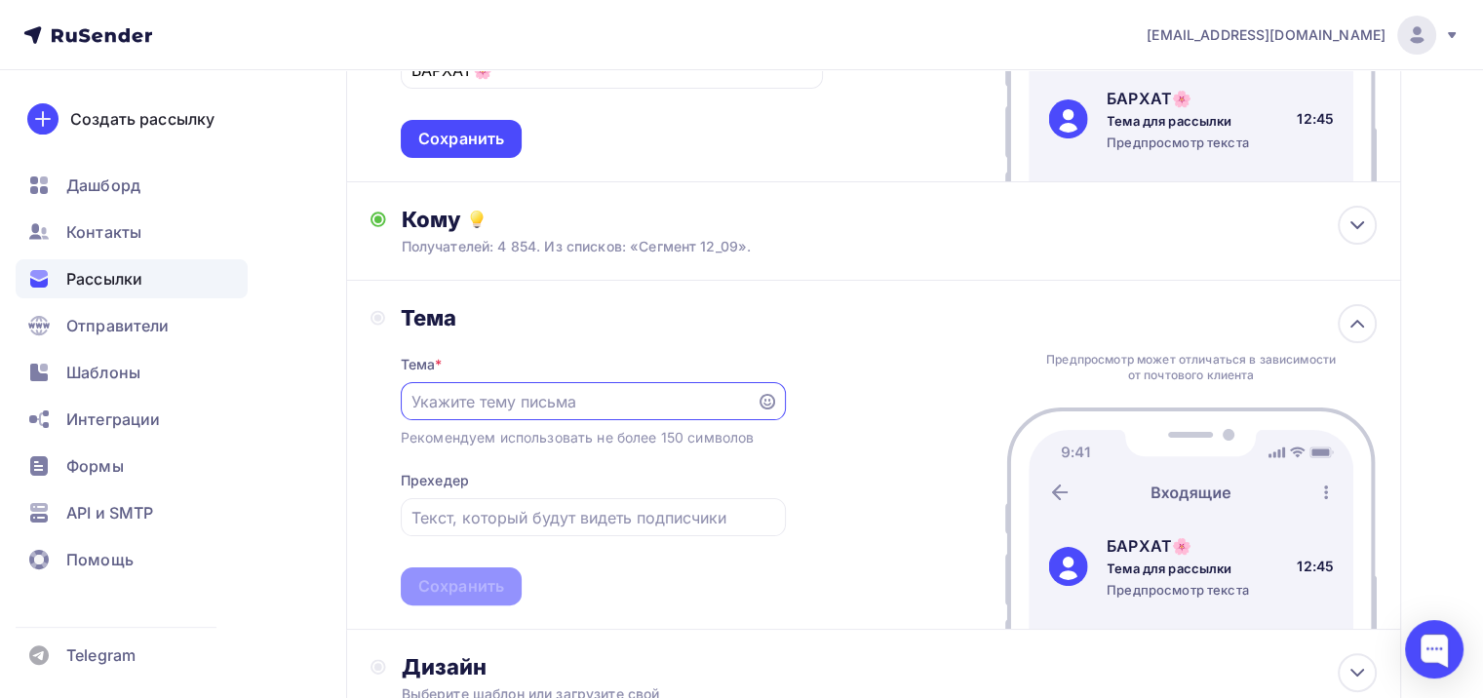
scroll to position [0, 0]
click at [569, 383] on div at bounding box center [593, 401] width 385 height 38
click at [478, 401] on input "text" at bounding box center [579, 401] width 334 height 23
paste input "Лучшее вкусное под этот сентябрь"
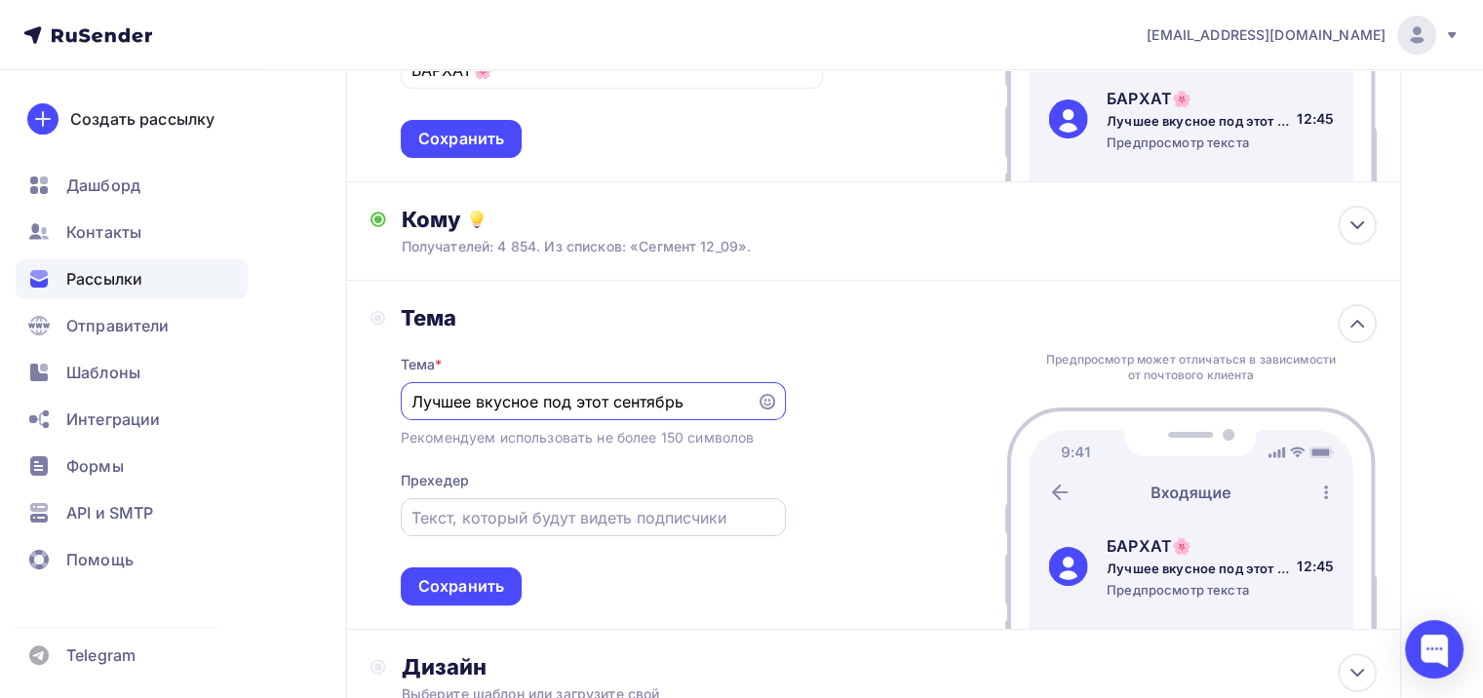
type input "Лучшее вкусное под этот сентябрь"
click at [519, 506] on input "text" at bounding box center [593, 517] width 363 height 23
paste input "И цена - тоже"
click at [477, 511] on input "И цена - тоже" at bounding box center [593, 517] width 363 height 23
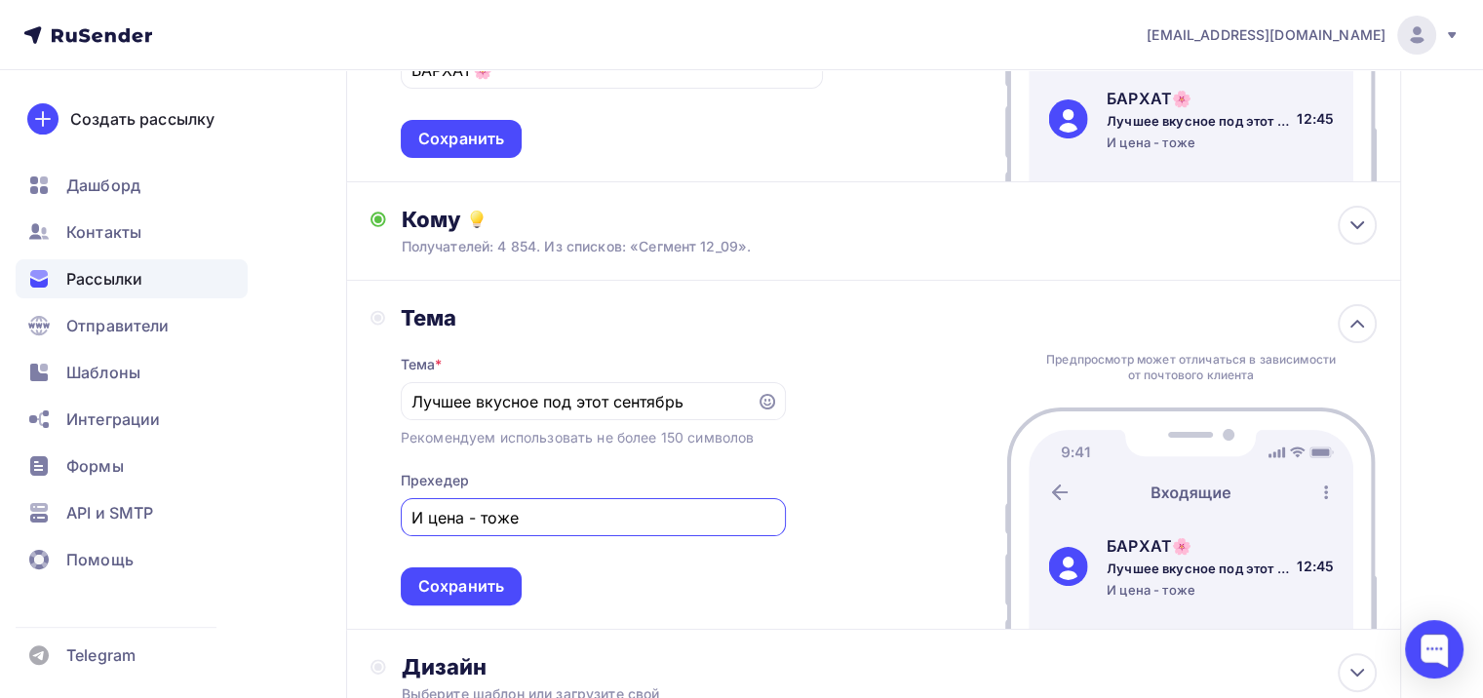
click at [477, 511] on input "И цена - тоже" at bounding box center [593, 517] width 363 height 23
paste input "💯❤️‍🔥"
type input "И цена - тоже 💯❤️‍🔥"
click at [499, 400] on input "Лучшее вкусное под этот сентябрь" at bounding box center [579, 401] width 334 height 23
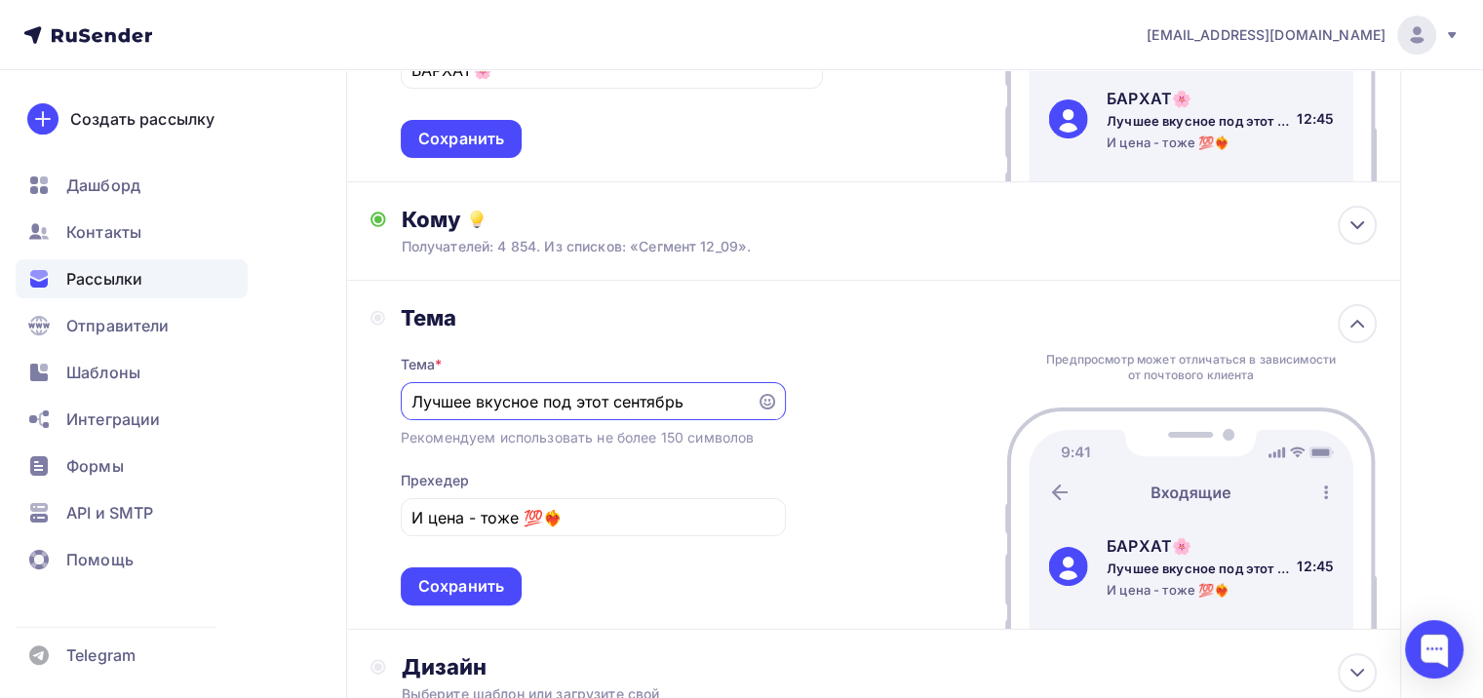
click at [499, 400] on input "Лучшее вкусное под этот сентябрь" at bounding box center [579, 401] width 334 height 23
paste input "ткрывай скорее! Лучшее вкусное под этот сентябрь🍂"
type input "Открывай скорее! Лучшее вкусное под этот сентябрь🍂"
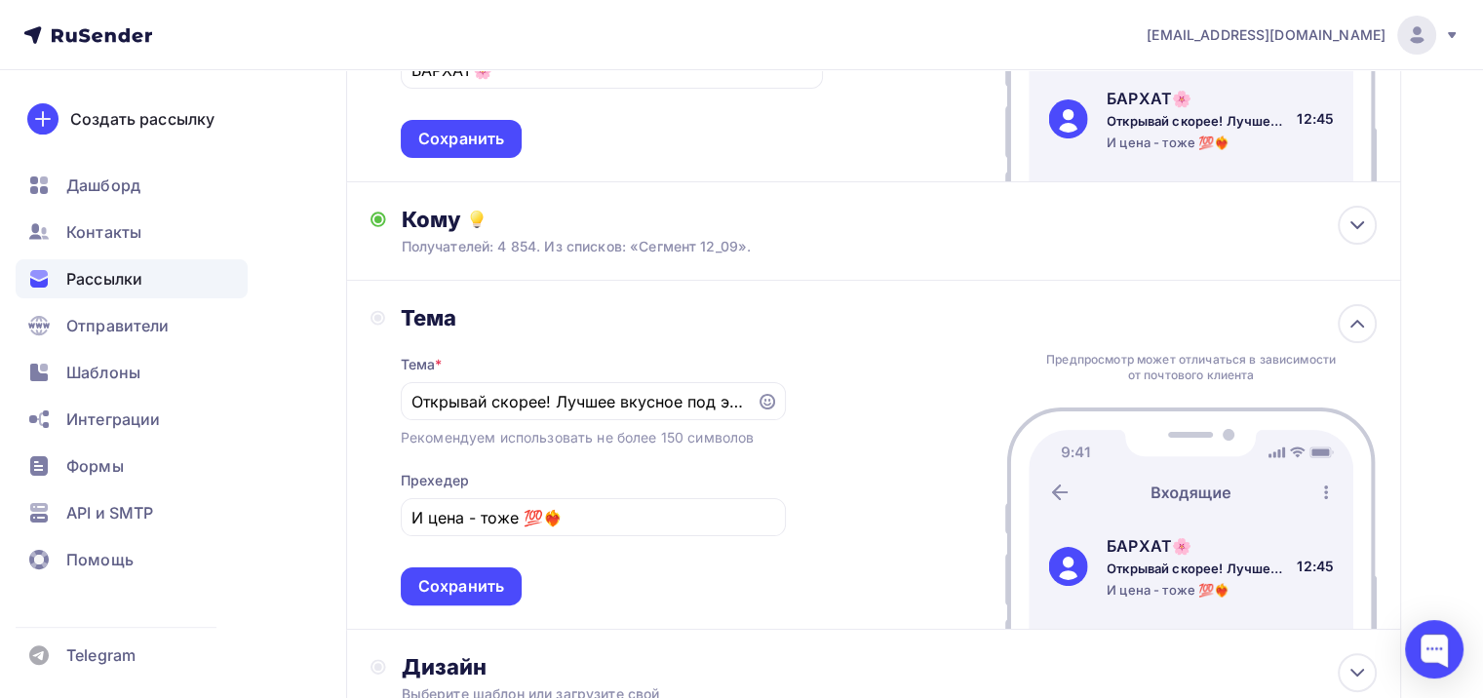
click at [816, 460] on div "Тема Тема * Открывай скорее! Лучшее вкусное под этот сентябрь🍂 Рекомендуем испо…" at bounding box center [873, 455] width 1055 height 349
click at [1034, 430] on img at bounding box center [1191, 518] width 372 height 221
click at [506, 579] on div "Сохранить" at bounding box center [461, 587] width 121 height 38
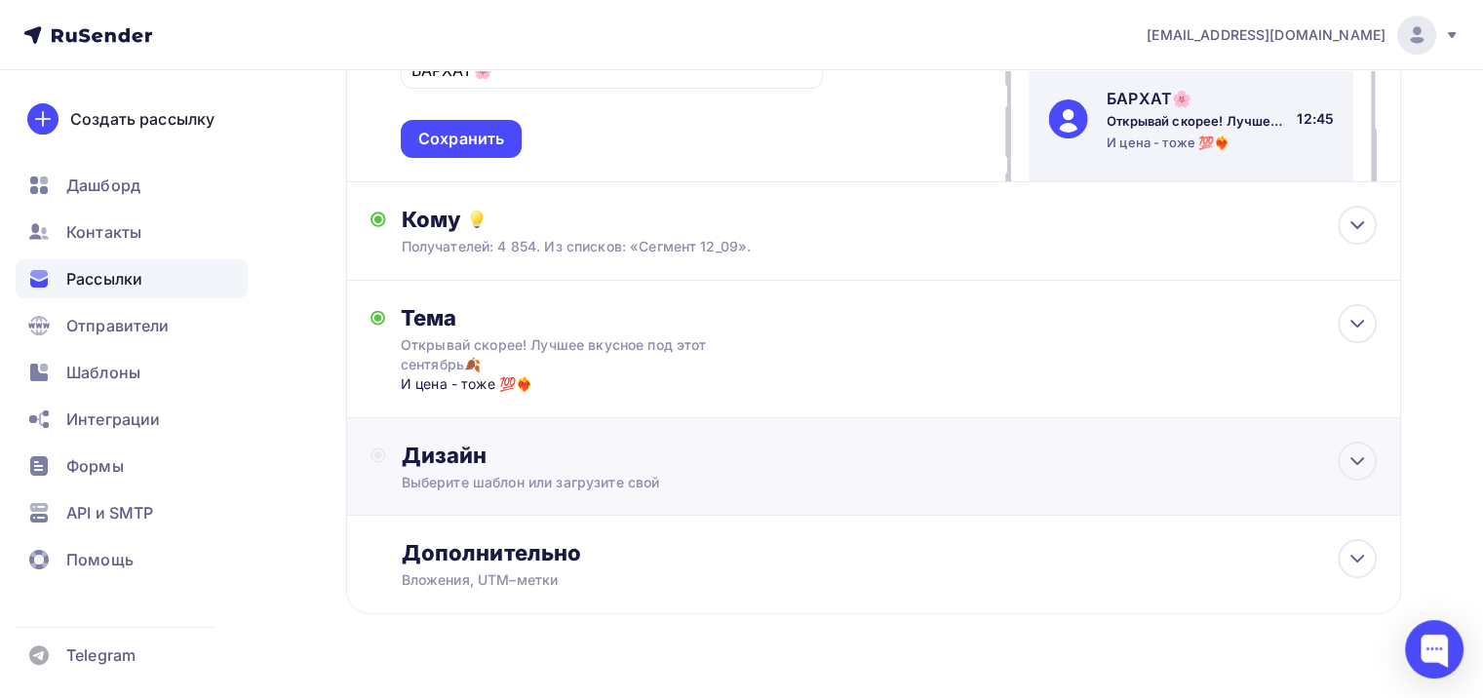
click at [563, 496] on div "Дизайн Выберите шаблон или загрузите свой" at bounding box center [874, 478] width 1006 height 73
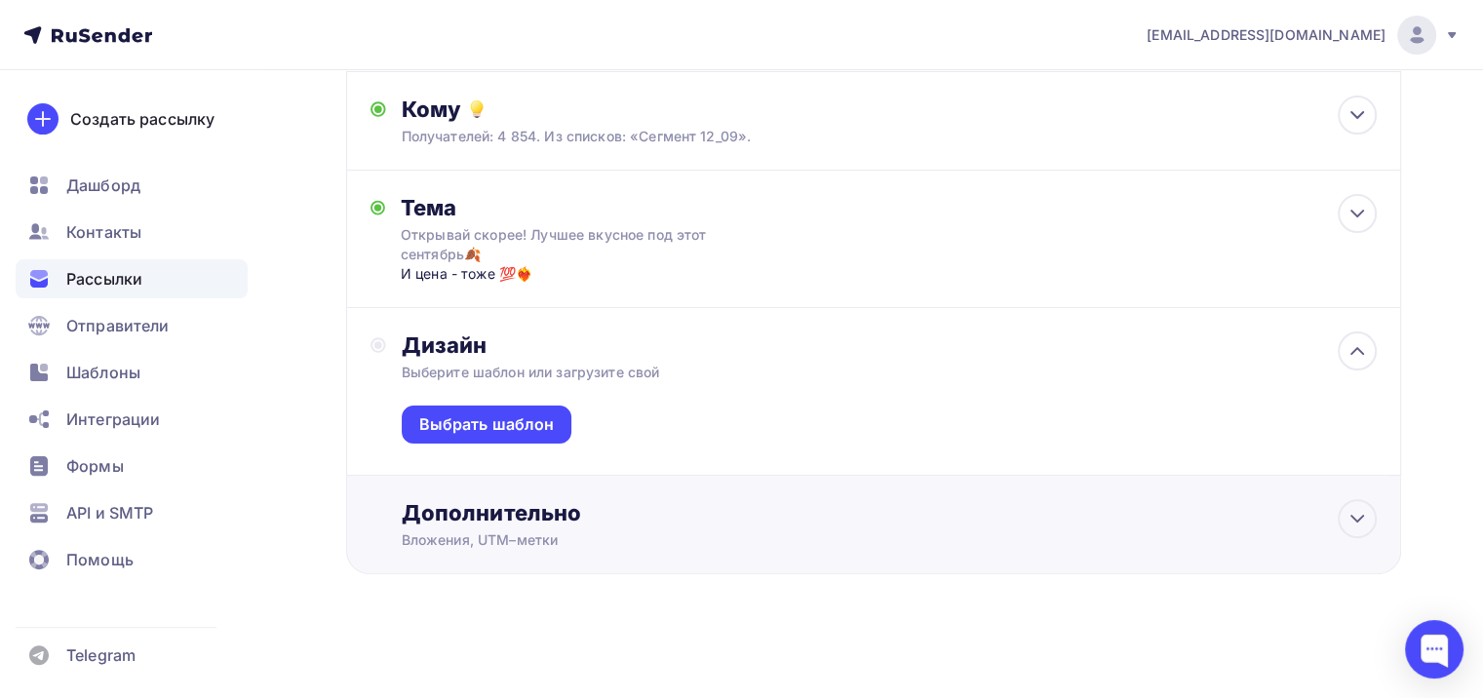
click at [584, 537] on div "Вложения, UTM–метки" at bounding box center [841, 541] width 878 height 20
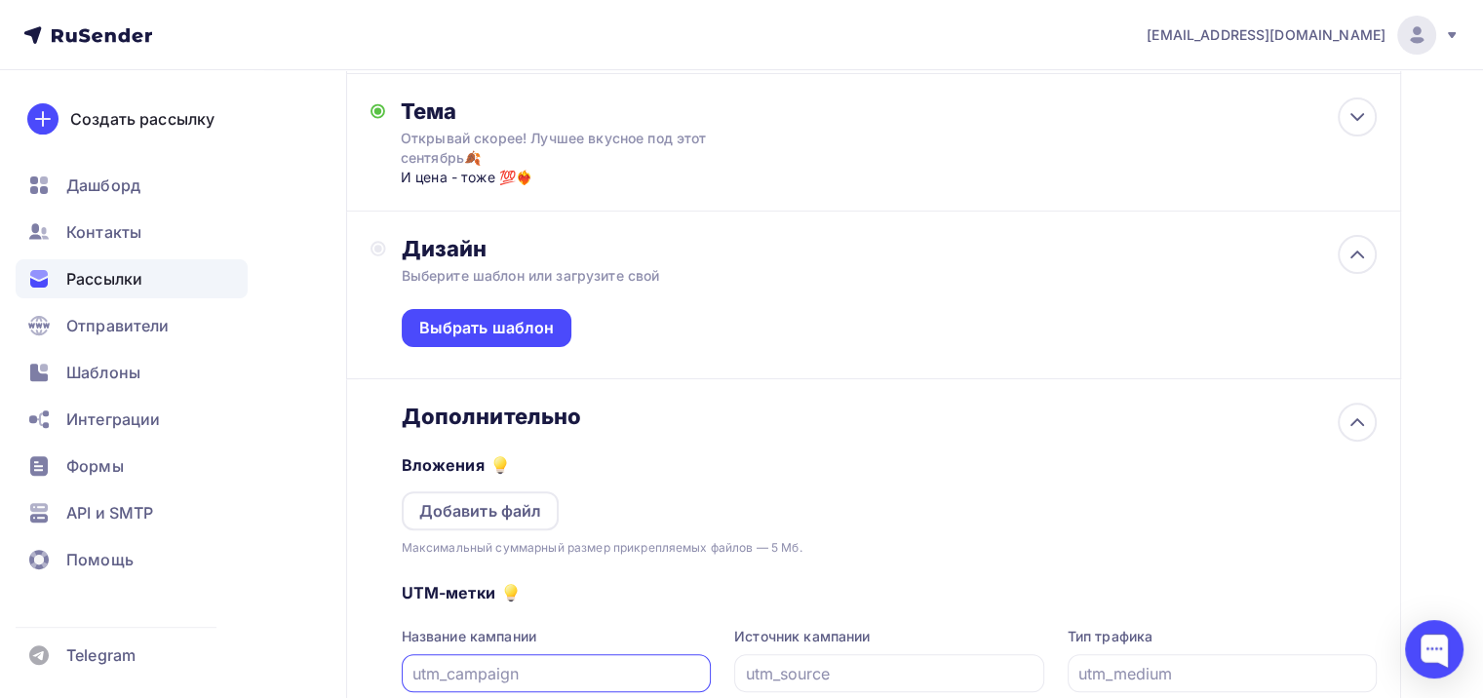
click at [495, 672] on input "text" at bounding box center [557, 673] width 288 height 23
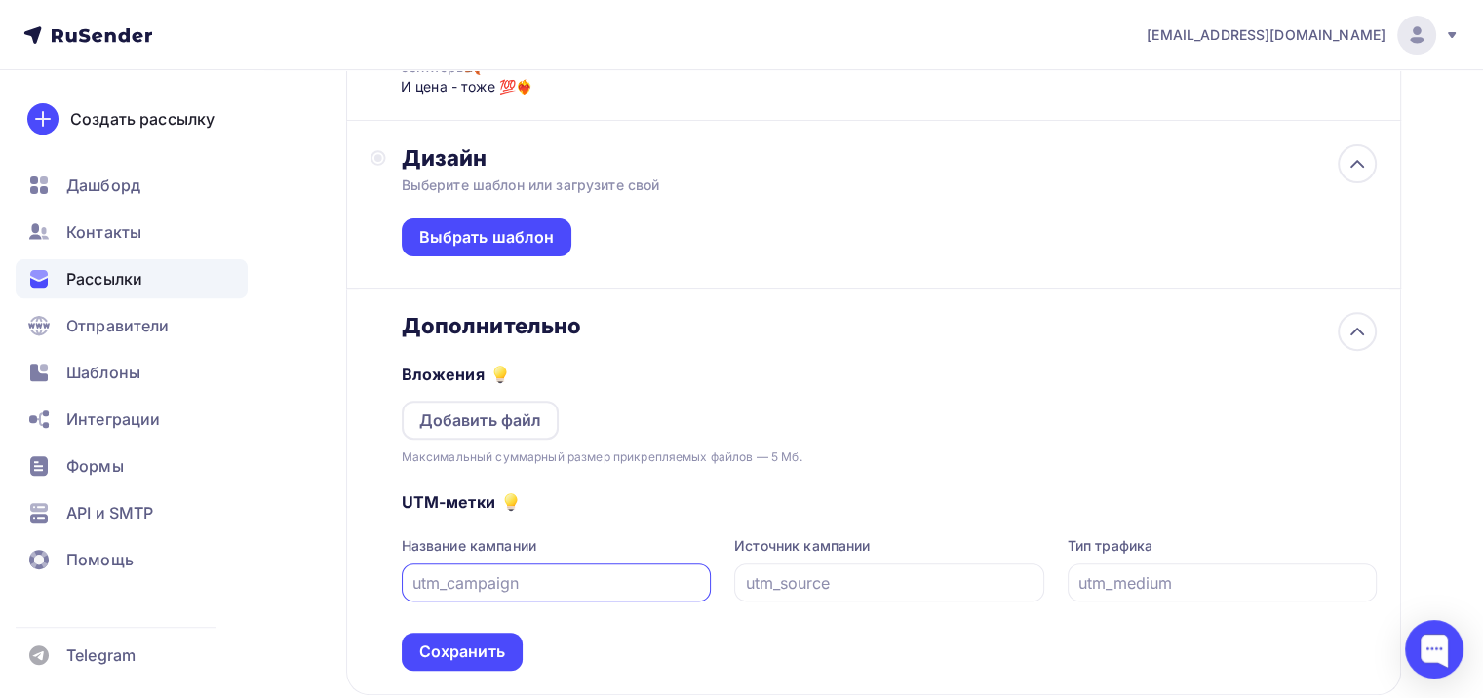
scroll to position [662, 0]
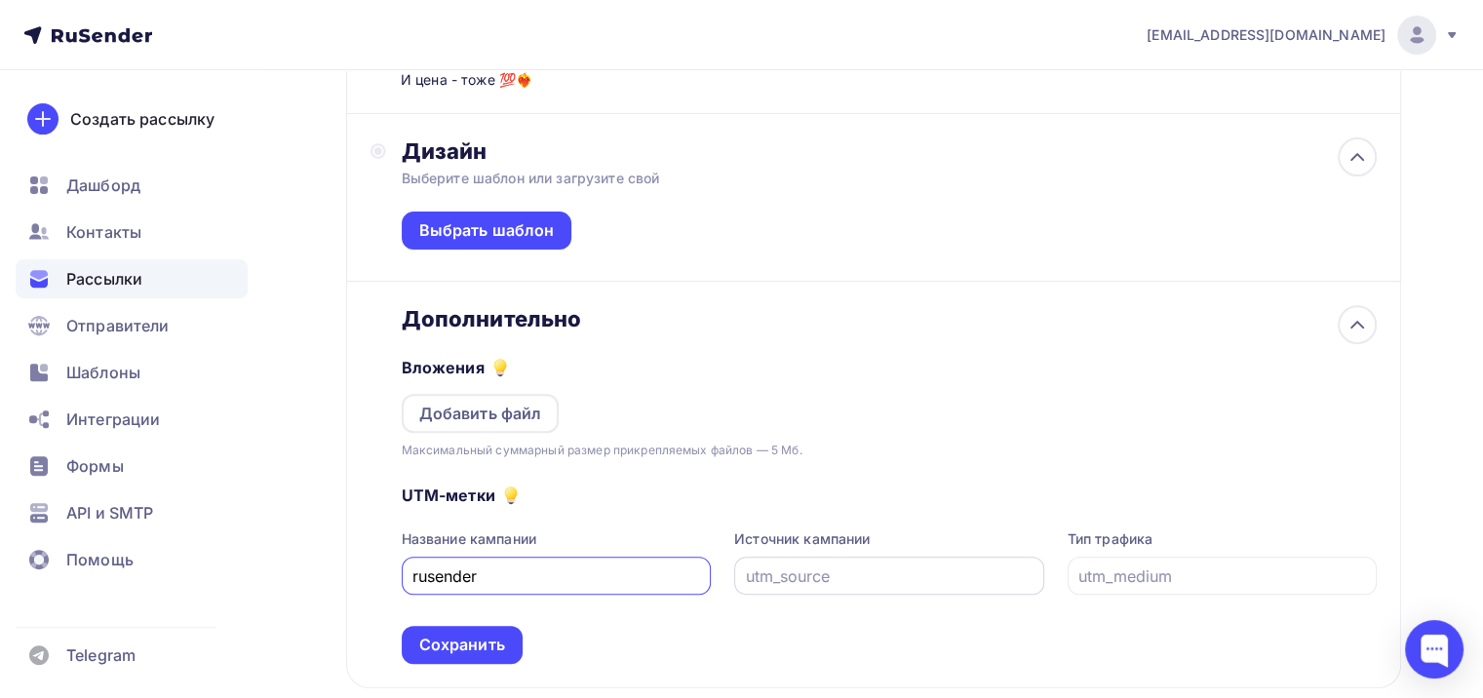
type input "rusender"
click at [888, 571] on input "text" at bounding box center [890, 576] width 288 height 23
type input "email"
click at [1152, 572] on input "text" at bounding box center [1223, 576] width 288 height 23
drag, startPoint x: 578, startPoint y: 578, endPoint x: 332, endPoint y: 598, distance: 247.5
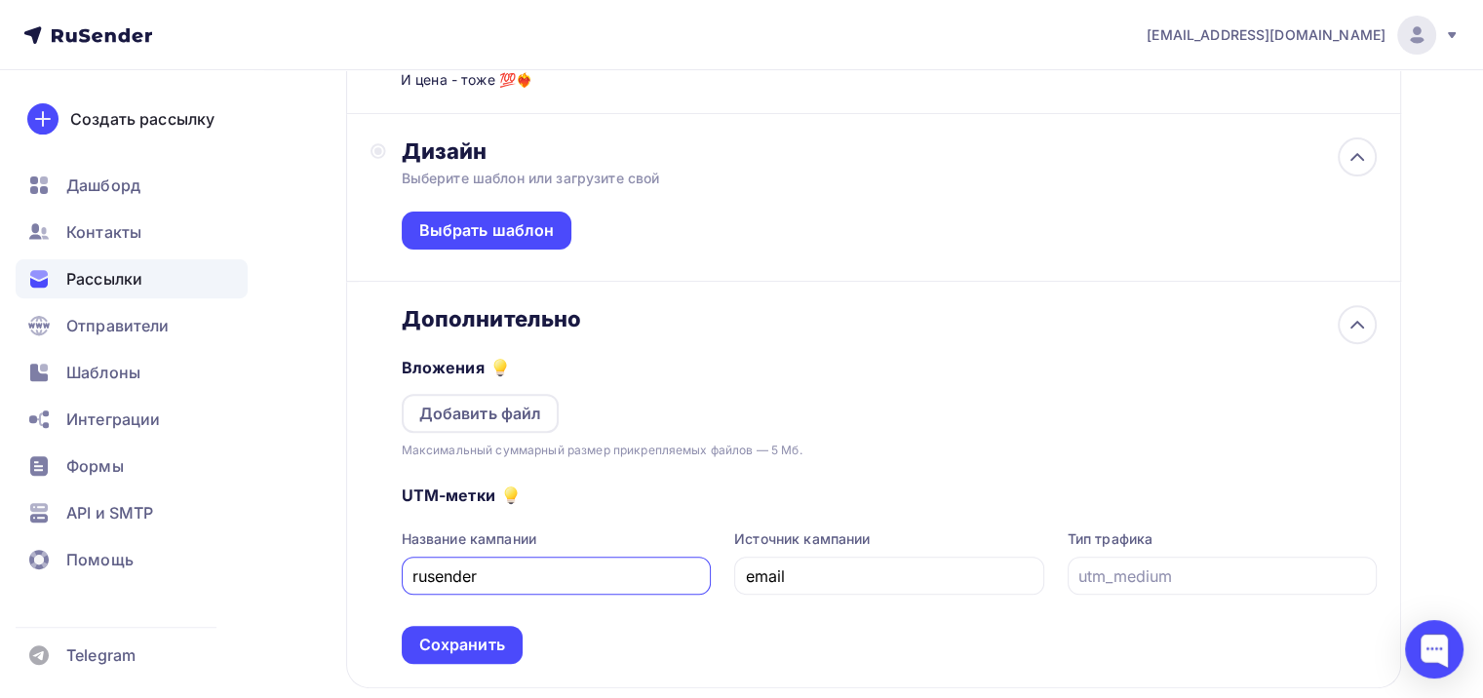
click at [332, 598] on div "Назад 12_09 12_09 Закончить позже Переименовать рассылку Удалить Далее Отправит…" at bounding box center [741, 111] width 1483 height 1406
drag, startPoint x: 784, startPoint y: 578, endPoint x: 708, endPoint y: 575, distance: 76.1
click at [708, 575] on div "Название кампании Источник кампании email Тип трафика" at bounding box center [889, 562] width 975 height 65
paste input "rusender"
type input "rusender"
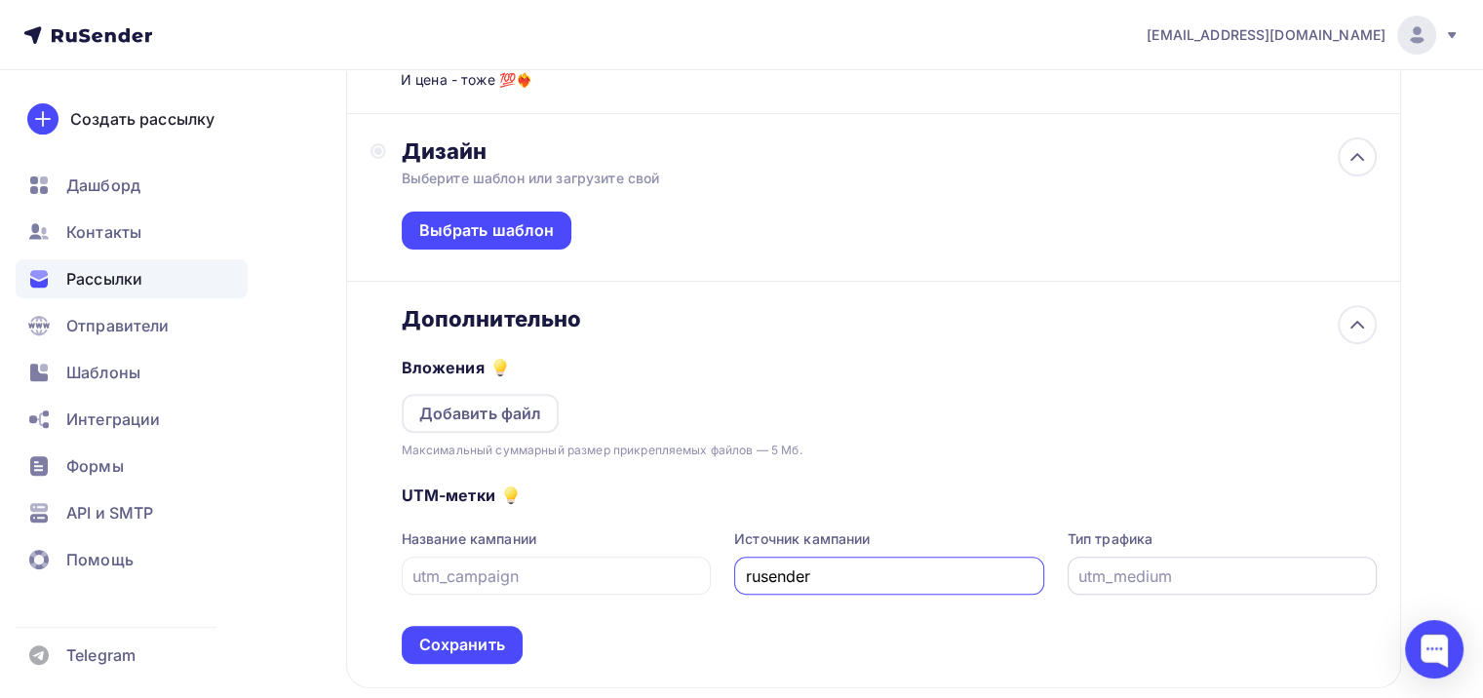
click at [1110, 577] on input "text" at bounding box center [1223, 576] width 288 height 23
type input "email"
click at [540, 587] on div at bounding box center [557, 576] width 310 height 38
click at [557, 558] on div at bounding box center [557, 576] width 310 height 38
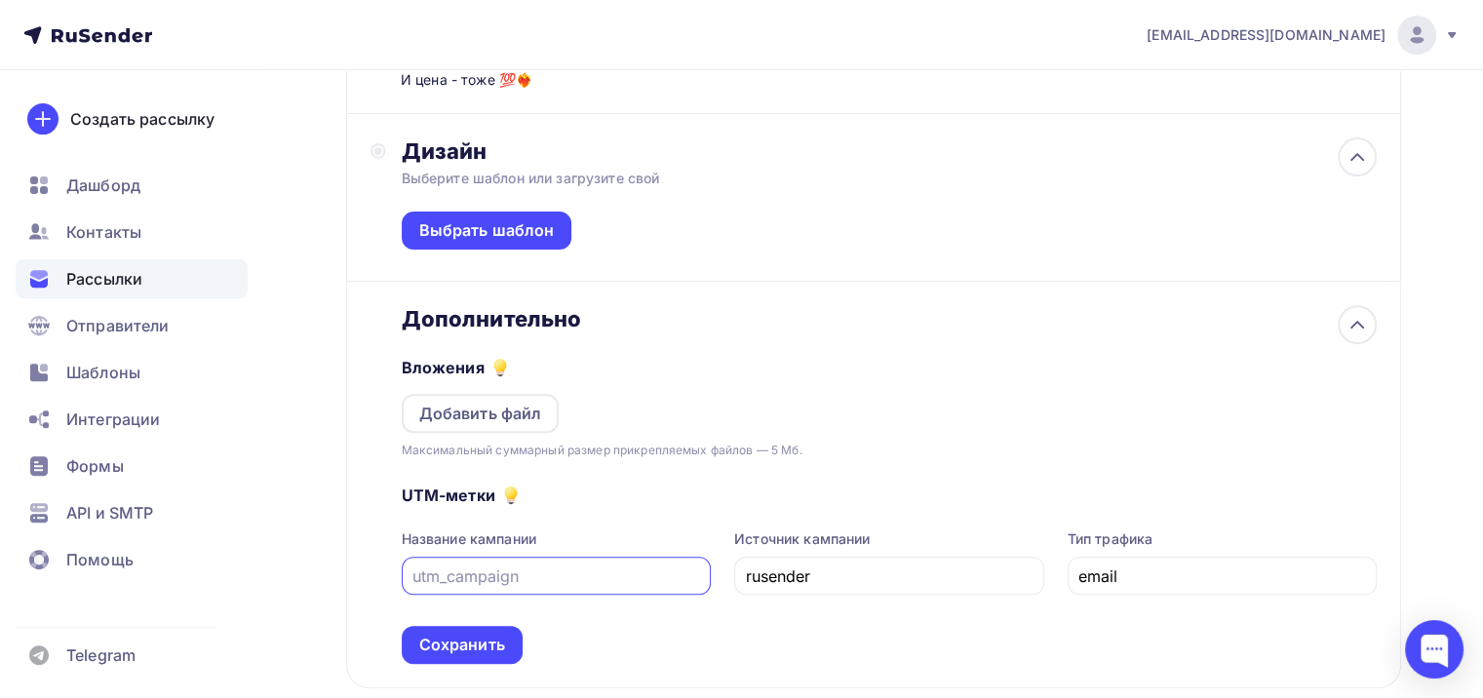
click at [554, 574] on input "text" at bounding box center [557, 576] width 288 height 23
type input "12_09"
click at [493, 644] on div "Сохранить" at bounding box center [462, 645] width 86 height 22
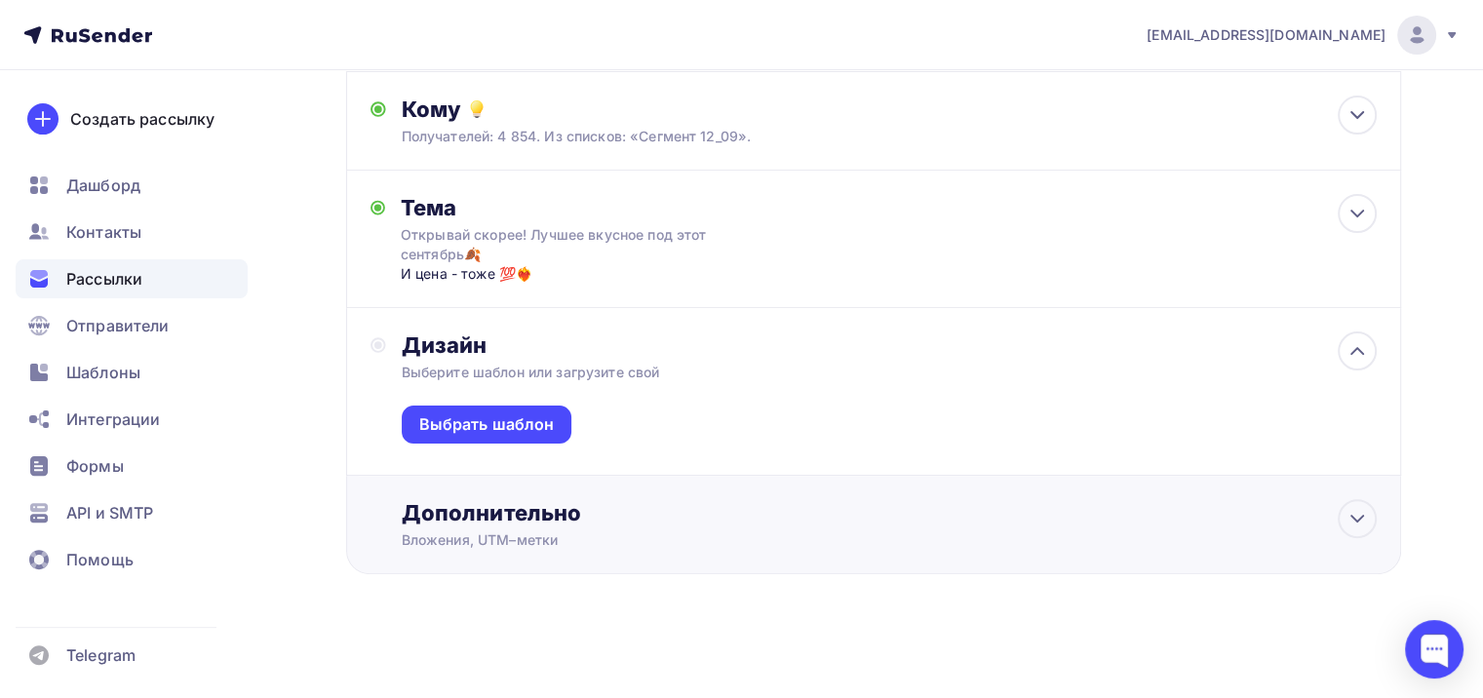
click at [573, 513] on div "Дополнительно" at bounding box center [889, 512] width 975 height 27
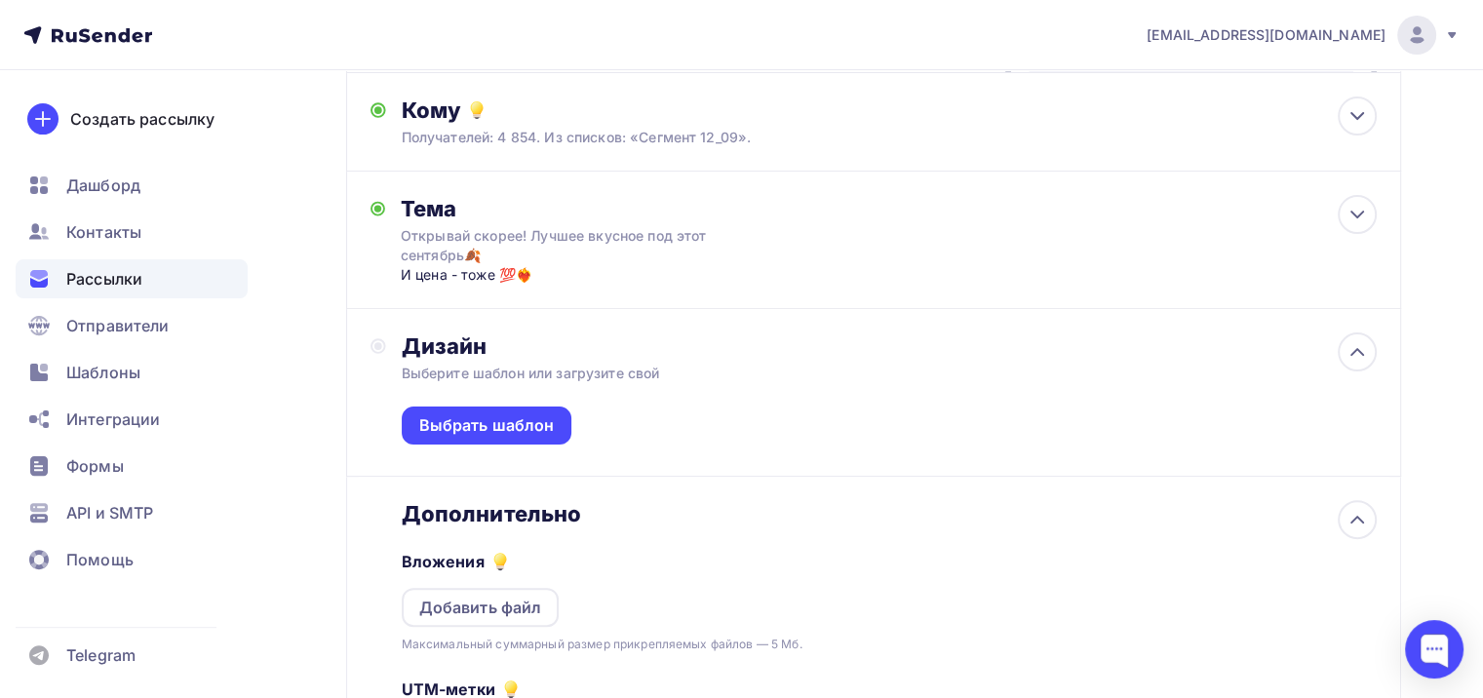
scroll to position [0, 0]
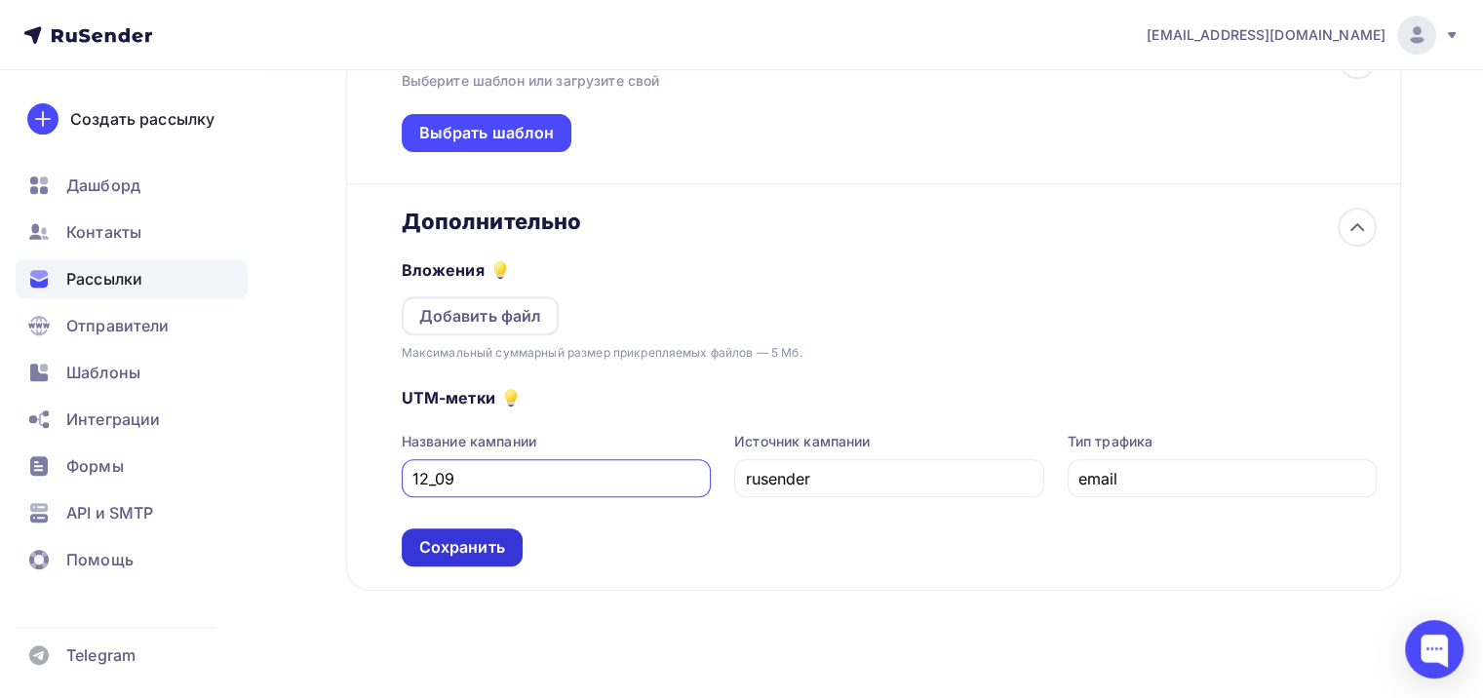
click at [480, 541] on div "Сохранить" at bounding box center [462, 547] width 86 height 22
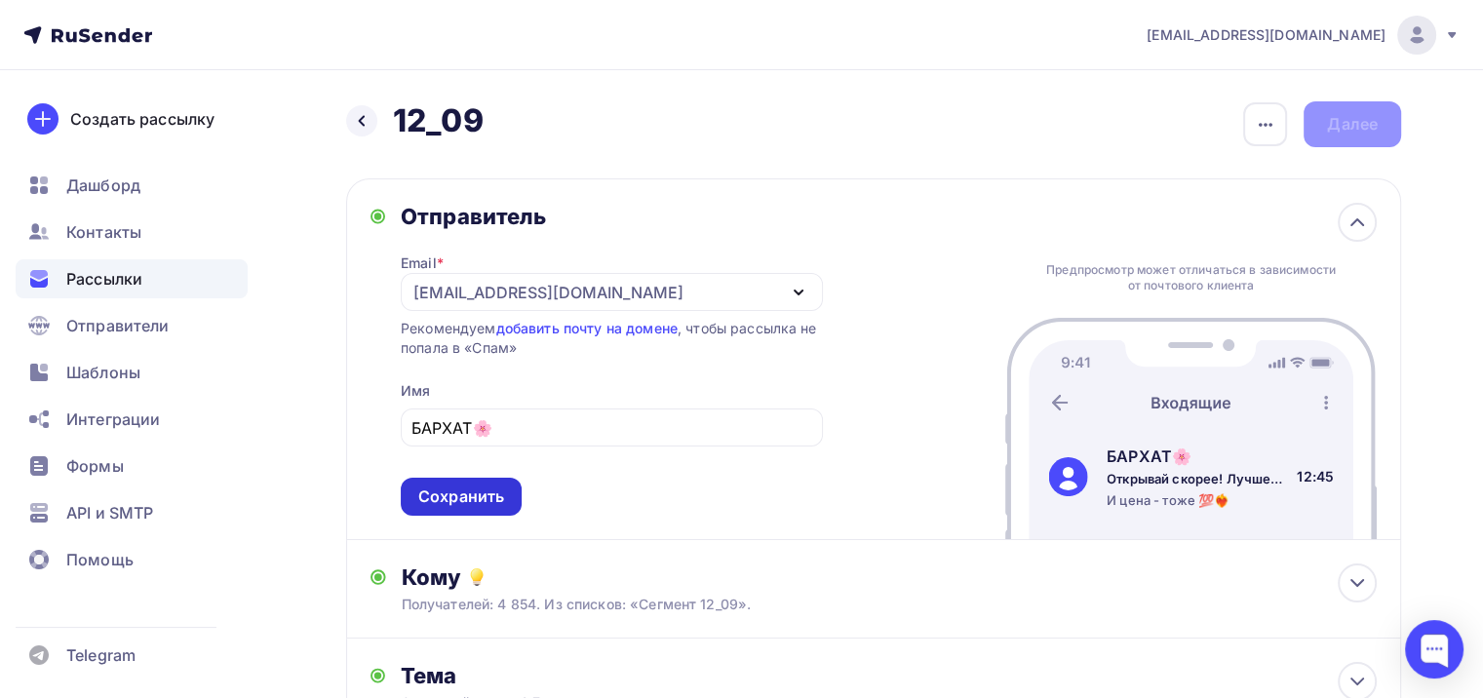
click at [484, 492] on div "Сохранить" at bounding box center [461, 497] width 86 height 22
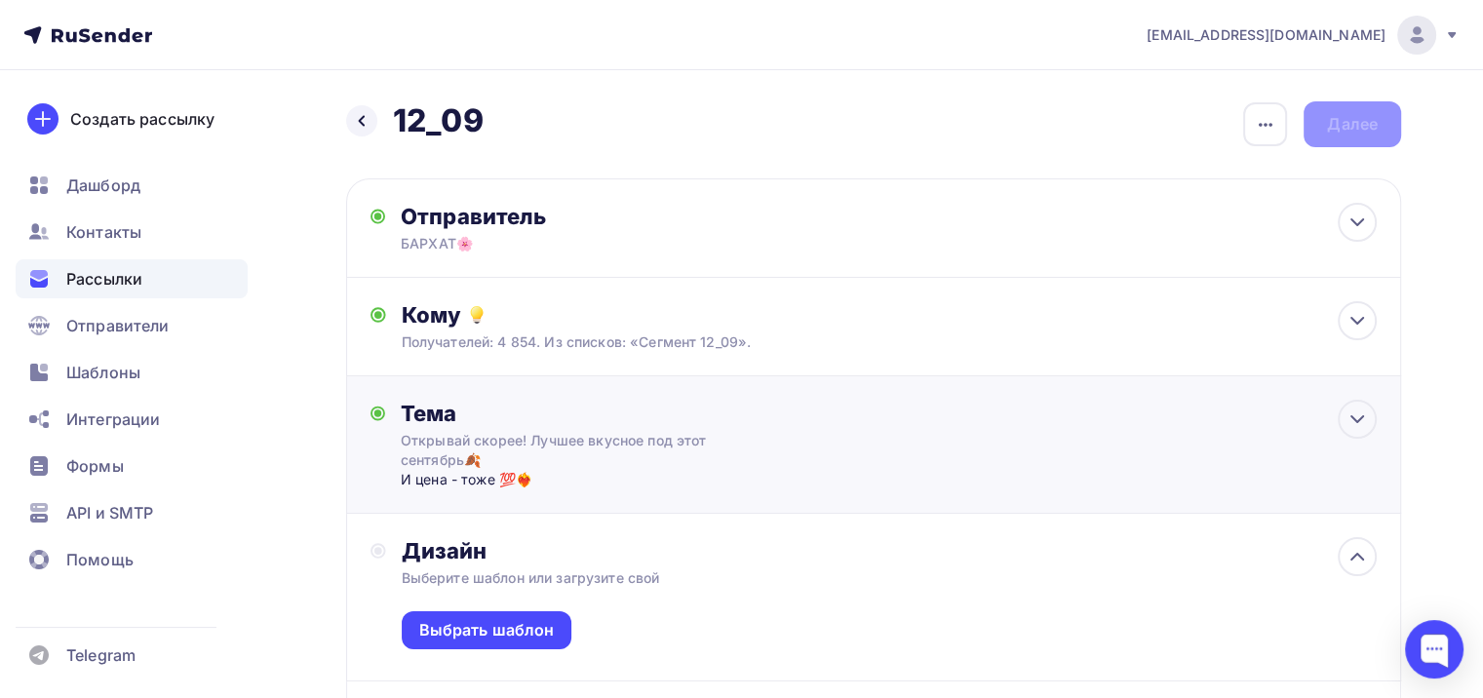
click at [558, 445] on div "Открывай скорее! Лучшее вкусное под этот сентябрь🍂" at bounding box center [574, 450] width 347 height 39
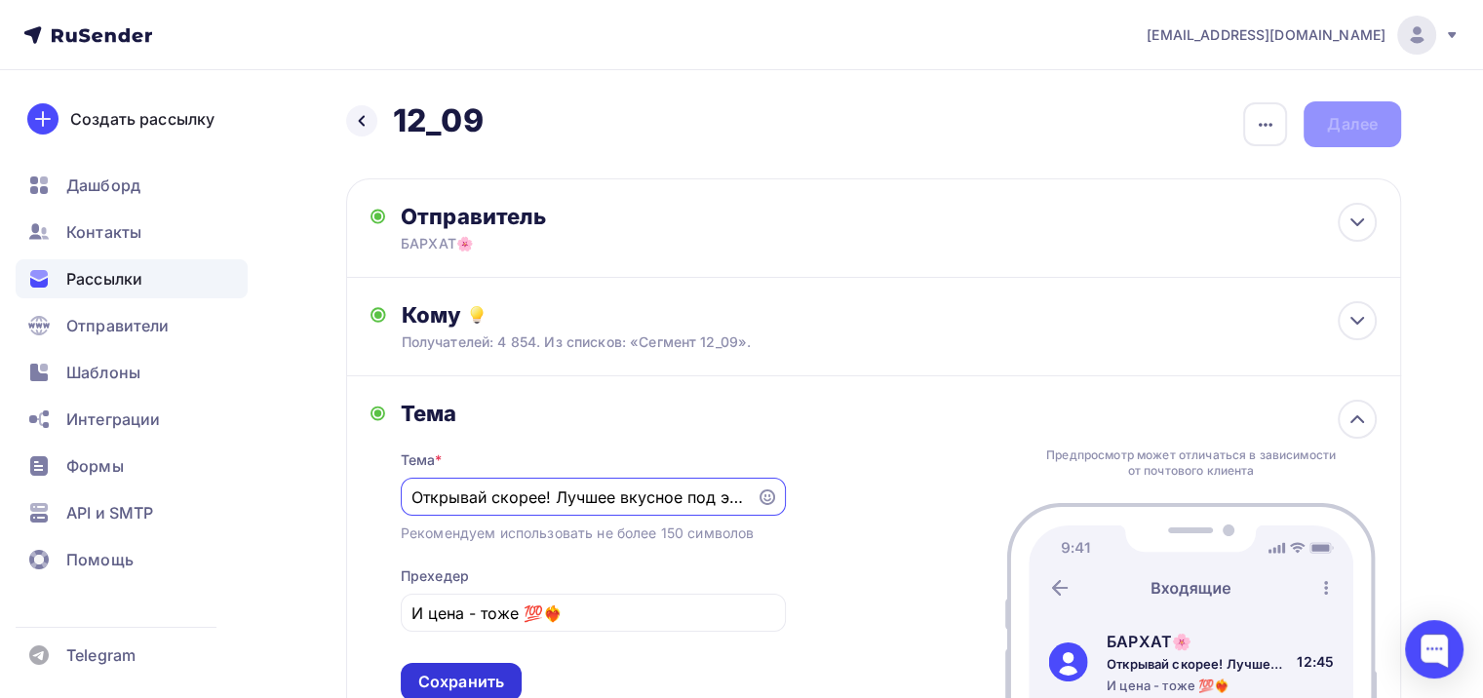
click at [488, 682] on div "Сохранить" at bounding box center [461, 682] width 86 height 22
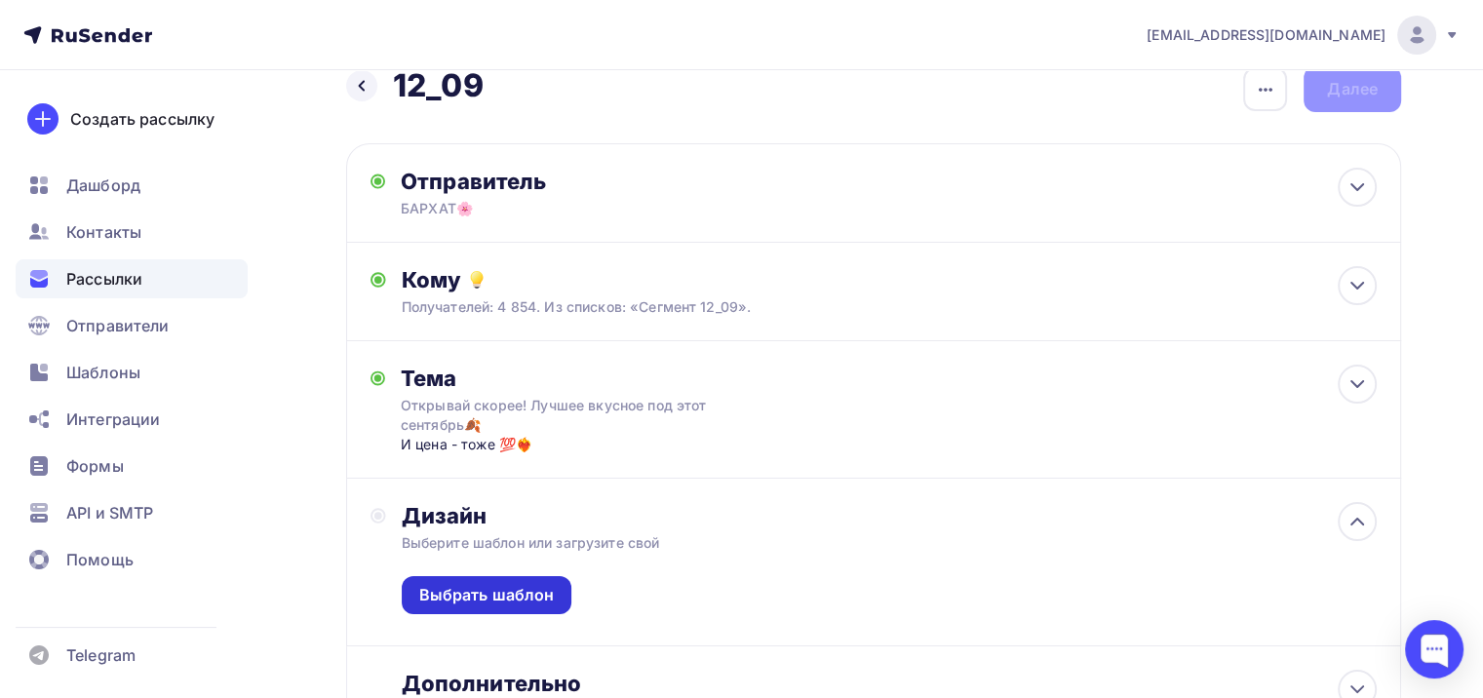
scroll to position [98, 0]
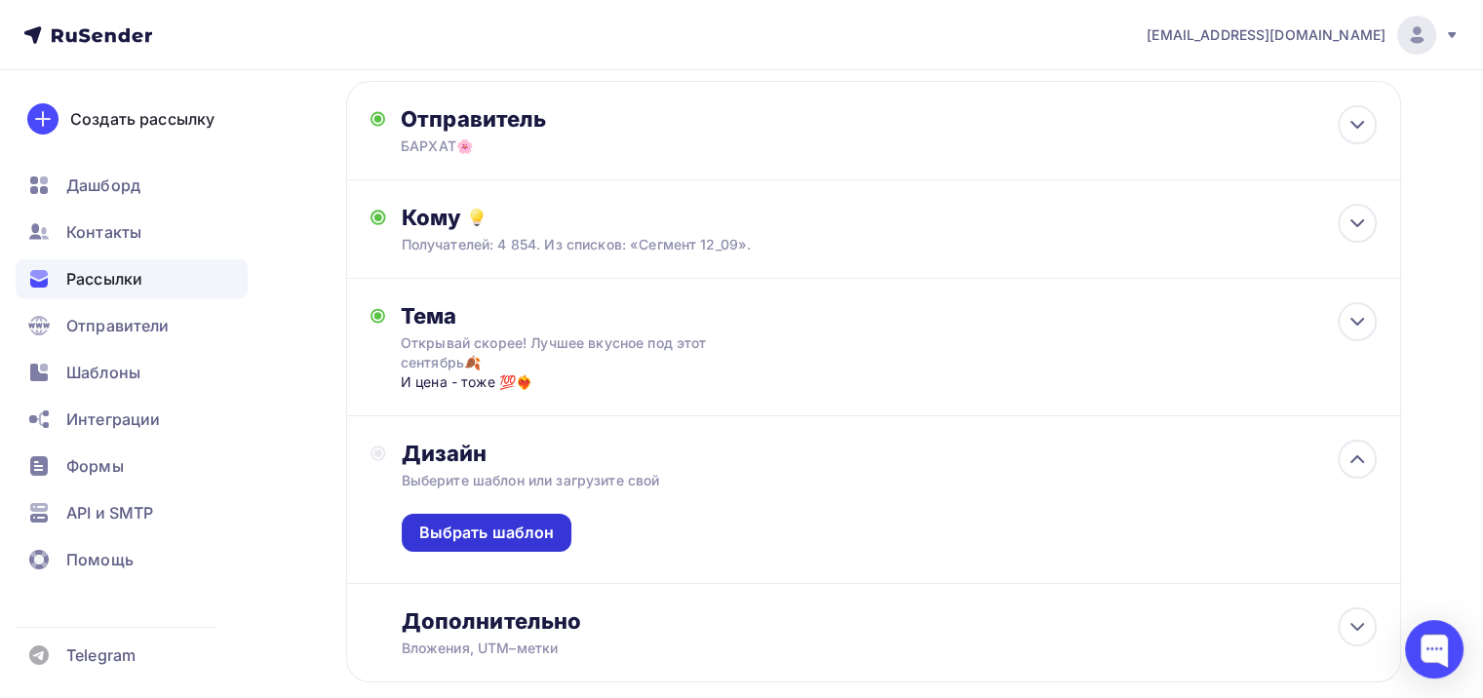
click at [546, 535] on div "Выбрать шаблон" at bounding box center [487, 533] width 136 height 22
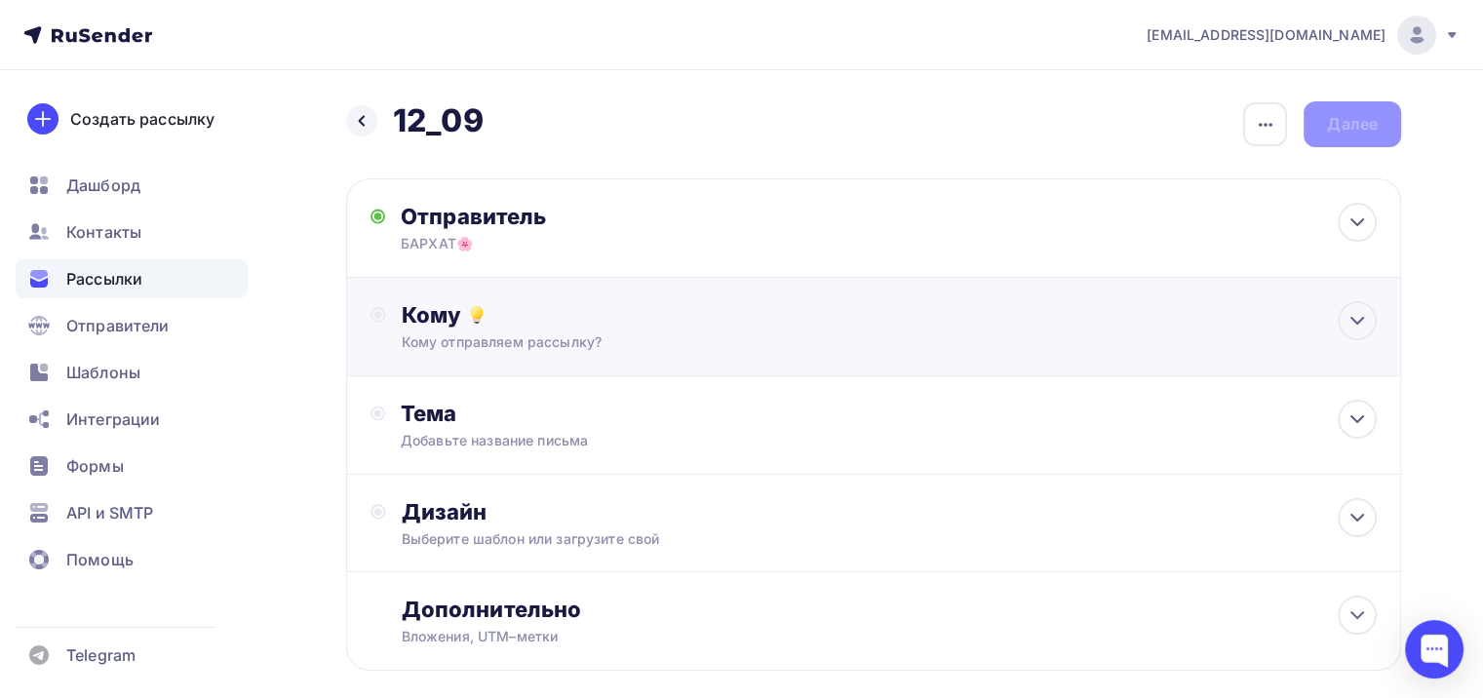
click at [540, 338] on div "Кому отправляем рассылку?" at bounding box center [841, 343] width 878 height 20
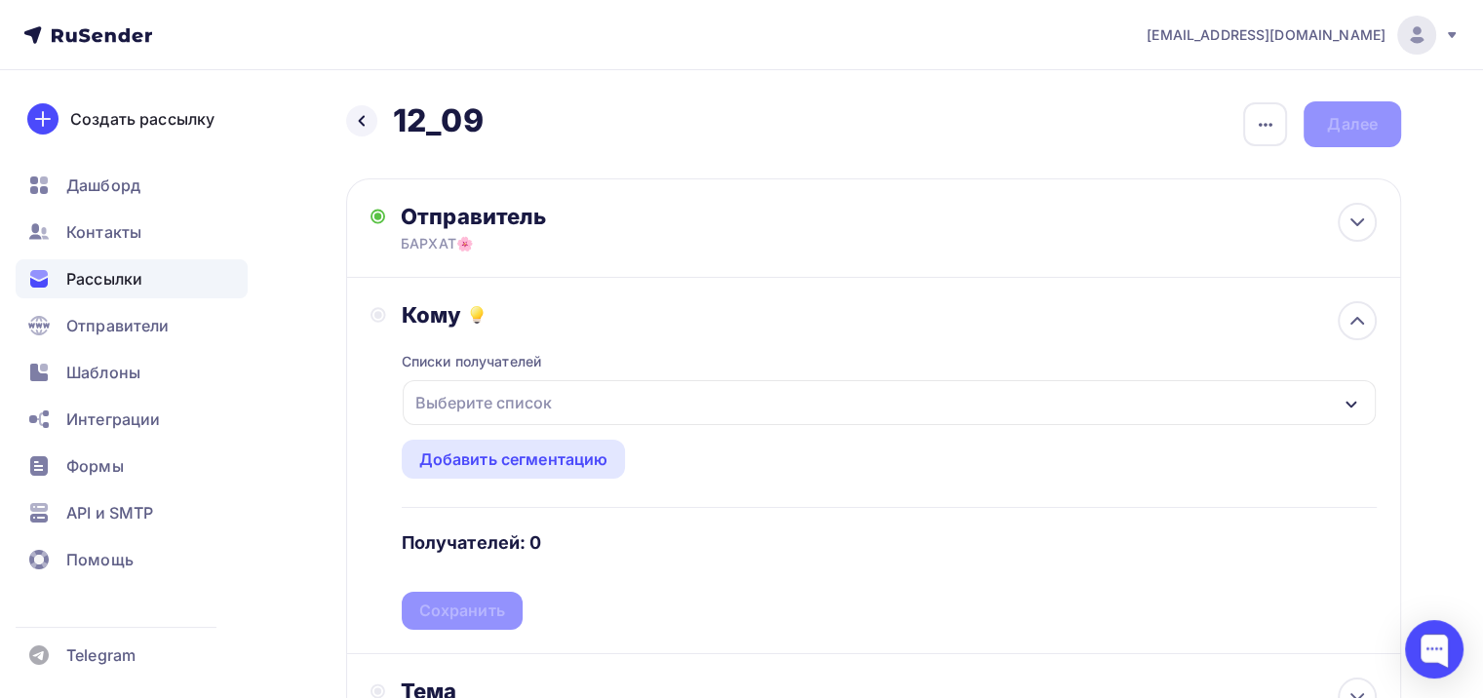
click at [523, 390] on div "Выберите список" at bounding box center [484, 402] width 152 height 35
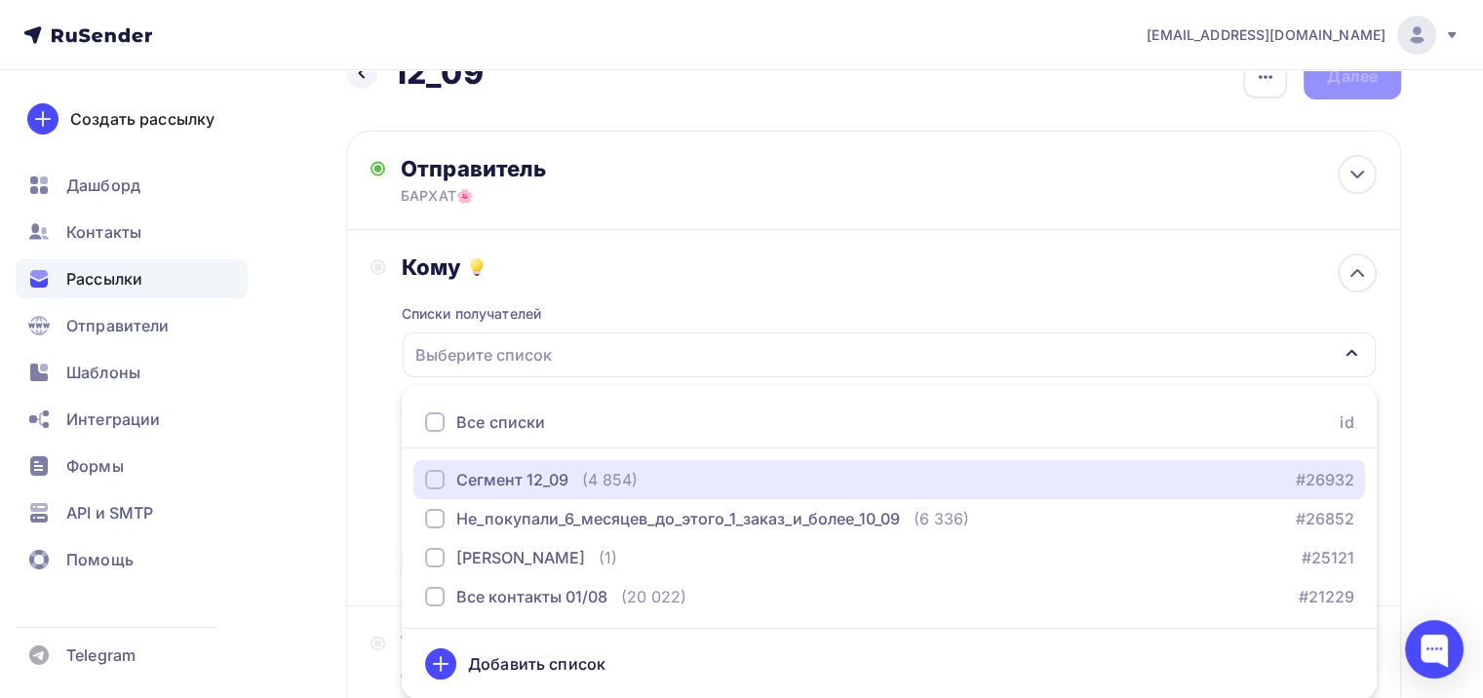
drag, startPoint x: 544, startPoint y: 484, endPoint x: 544, endPoint y: 379, distance: 104.3
click at [544, 484] on div "Сегмент 12_09" at bounding box center [512, 479] width 112 height 23
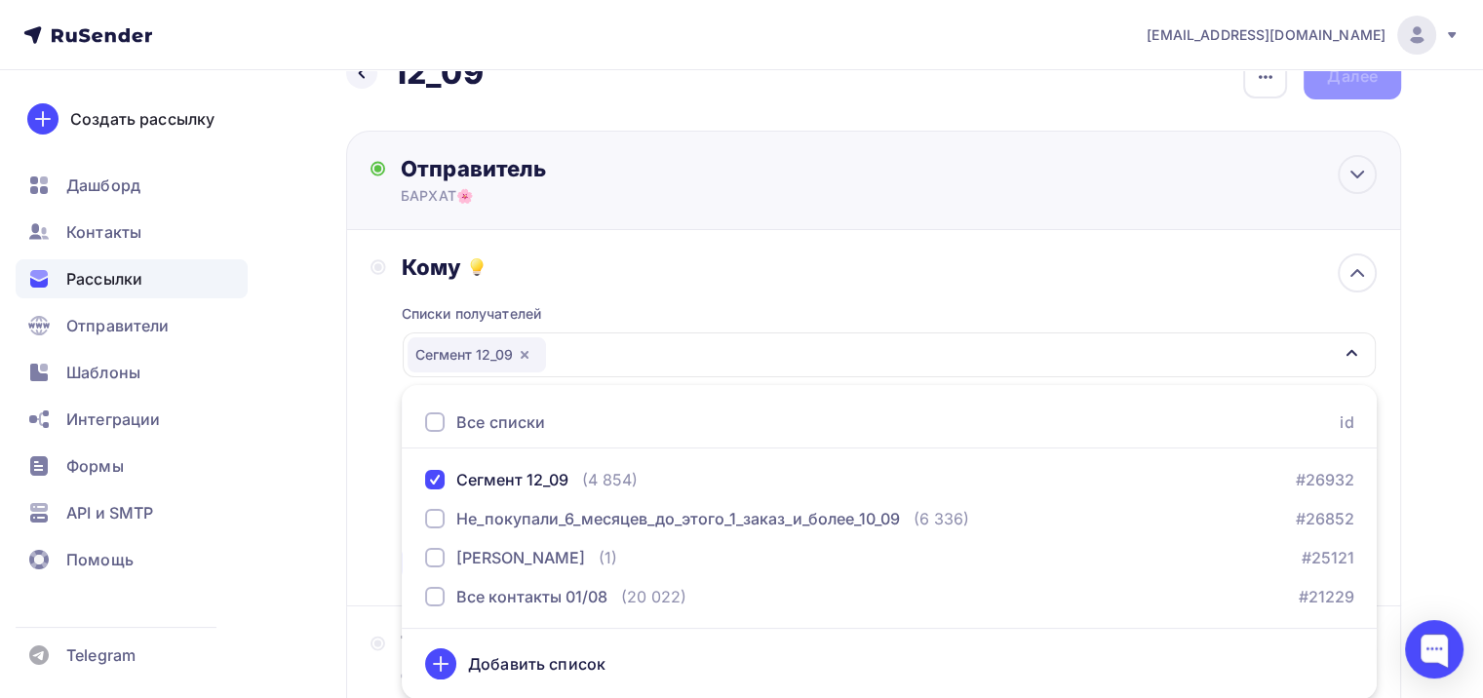
click at [495, 189] on div "БАРХАТ🌸" at bounding box center [591, 196] width 380 height 20
type input "БАРХАТ🌸"
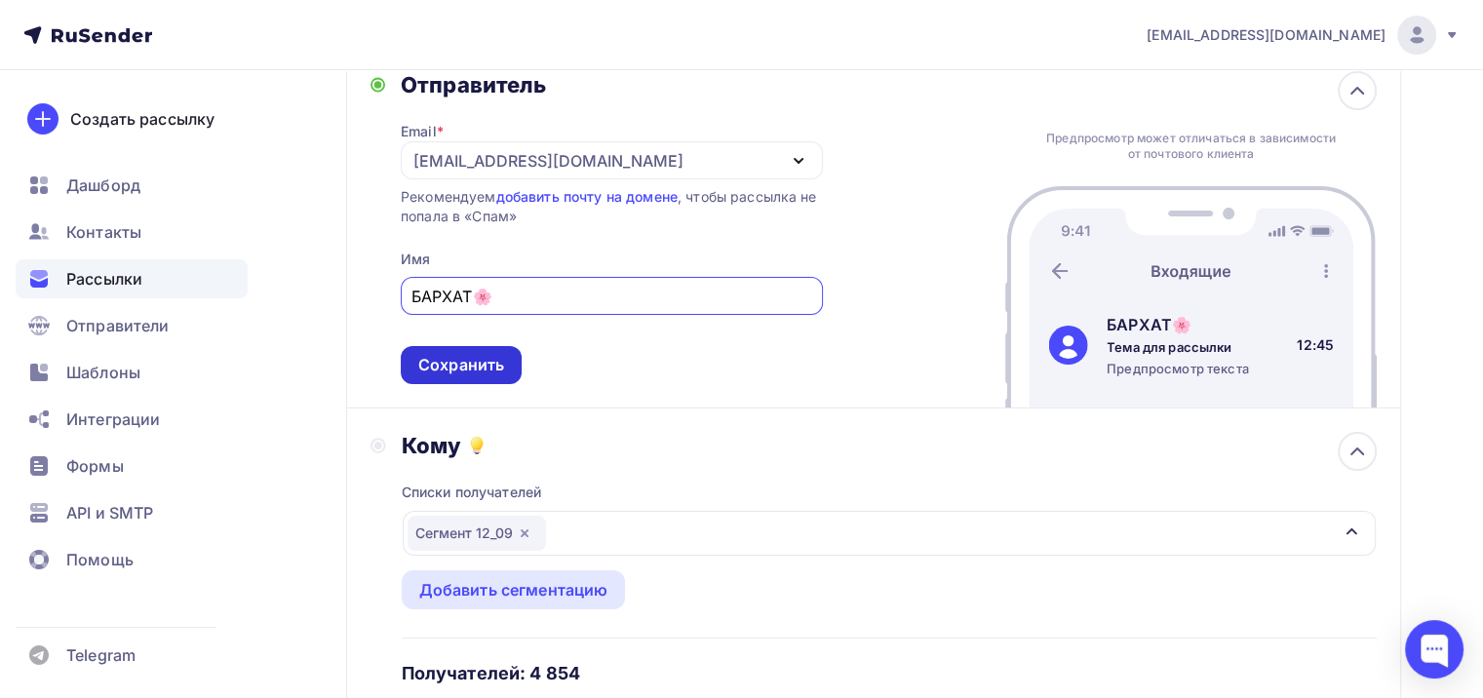
scroll to position [145, 0]
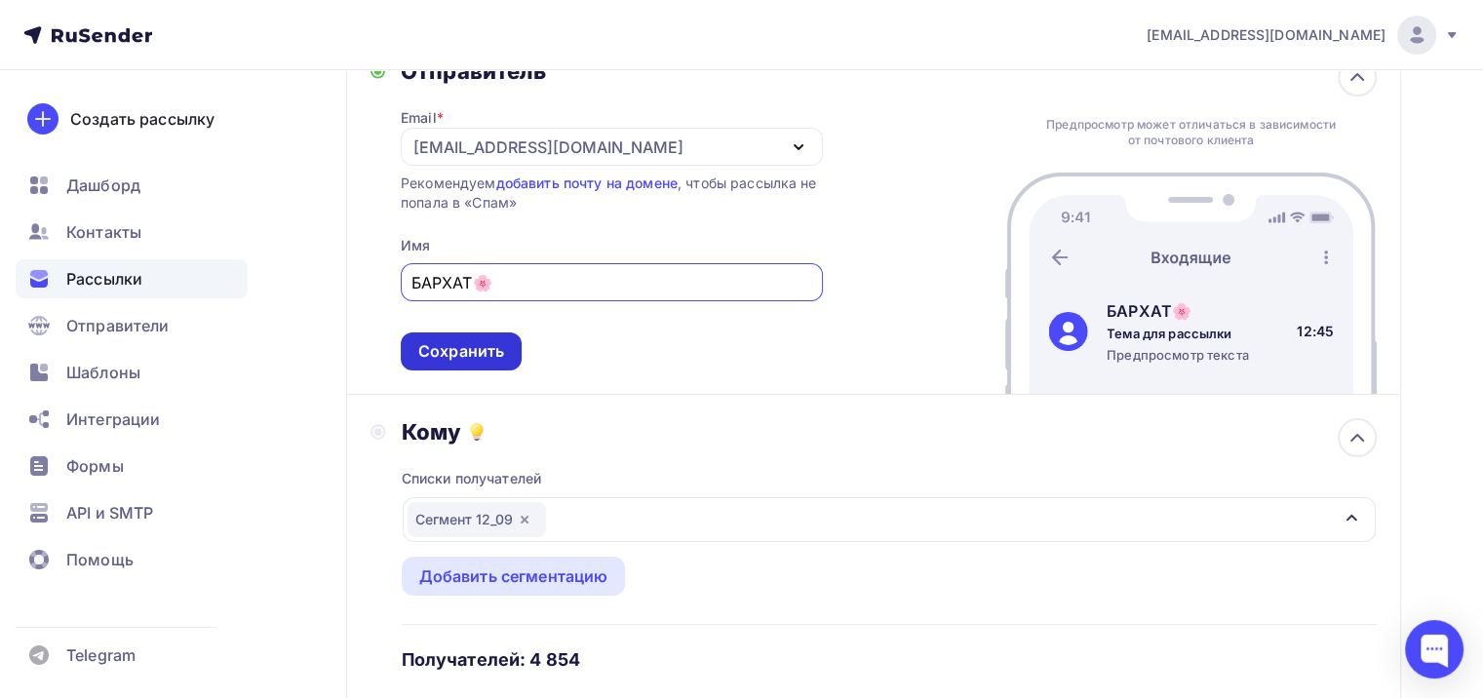
click at [488, 359] on div "Сохранить" at bounding box center [461, 351] width 86 height 22
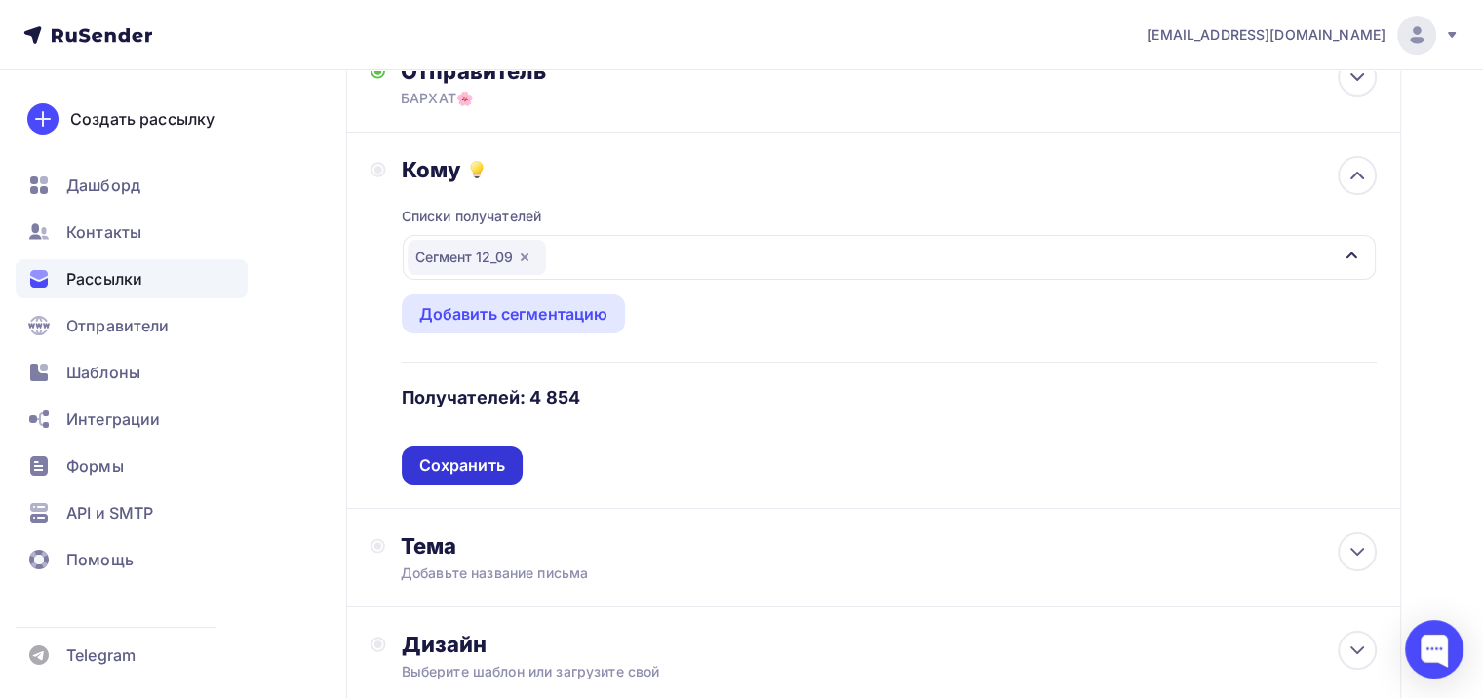
click at [511, 468] on div "Сохранить" at bounding box center [462, 466] width 121 height 38
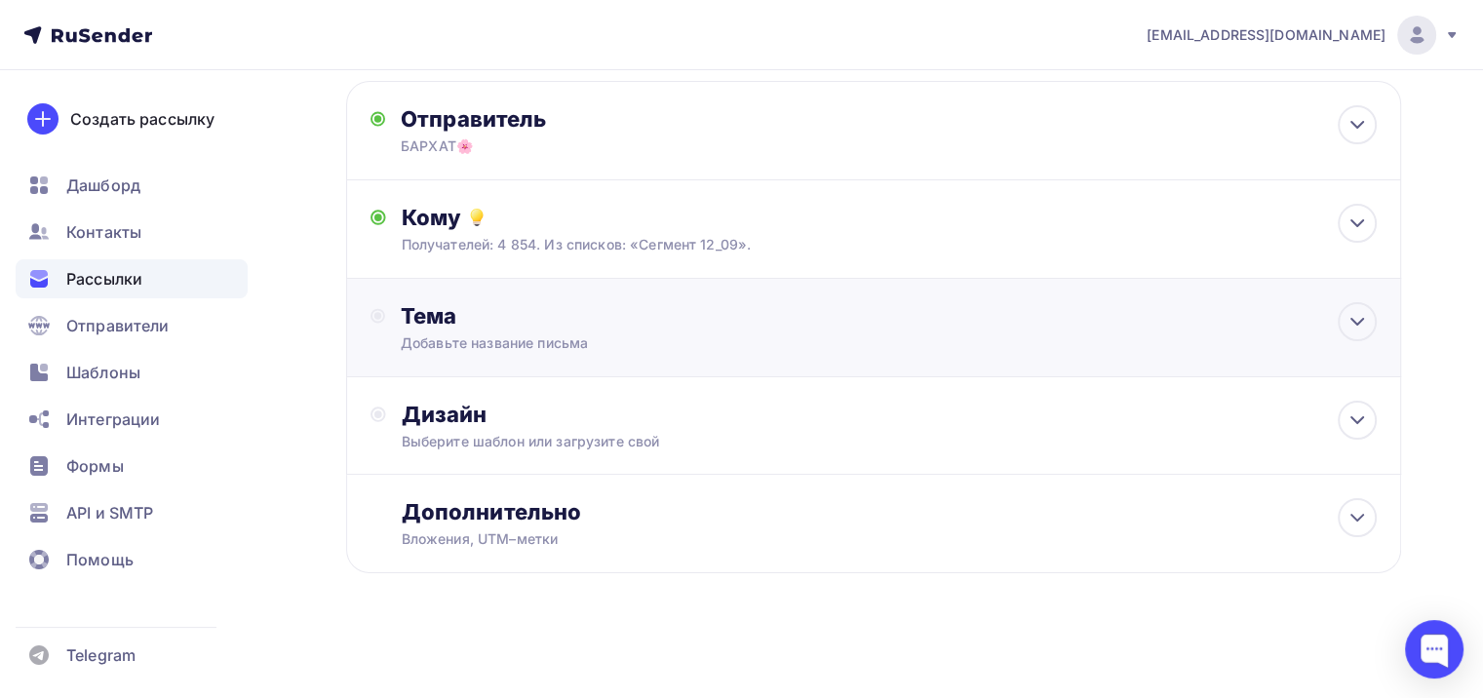
click at [540, 362] on div "Тема Добавьте название письма Тема * Рекомендуем использовать не более 150 симв…" at bounding box center [873, 328] width 1055 height 98
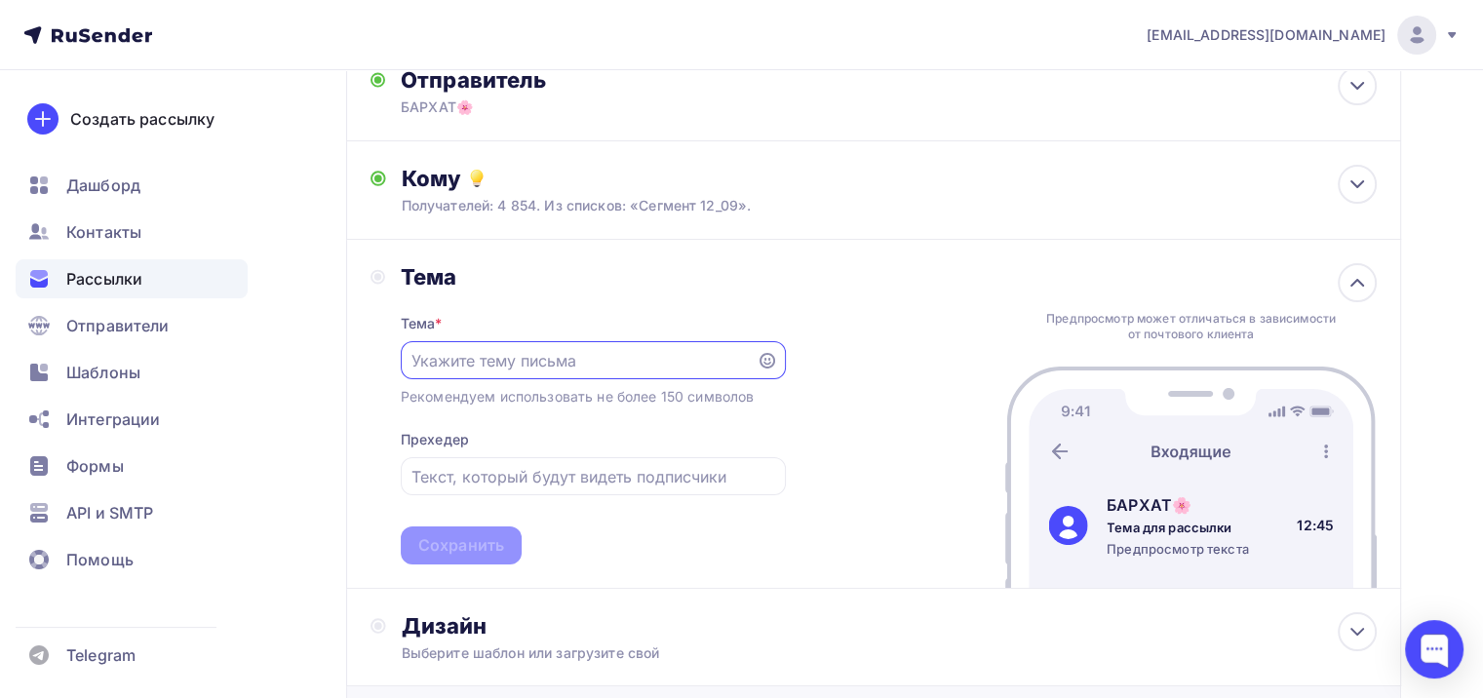
scroll to position [292, 0]
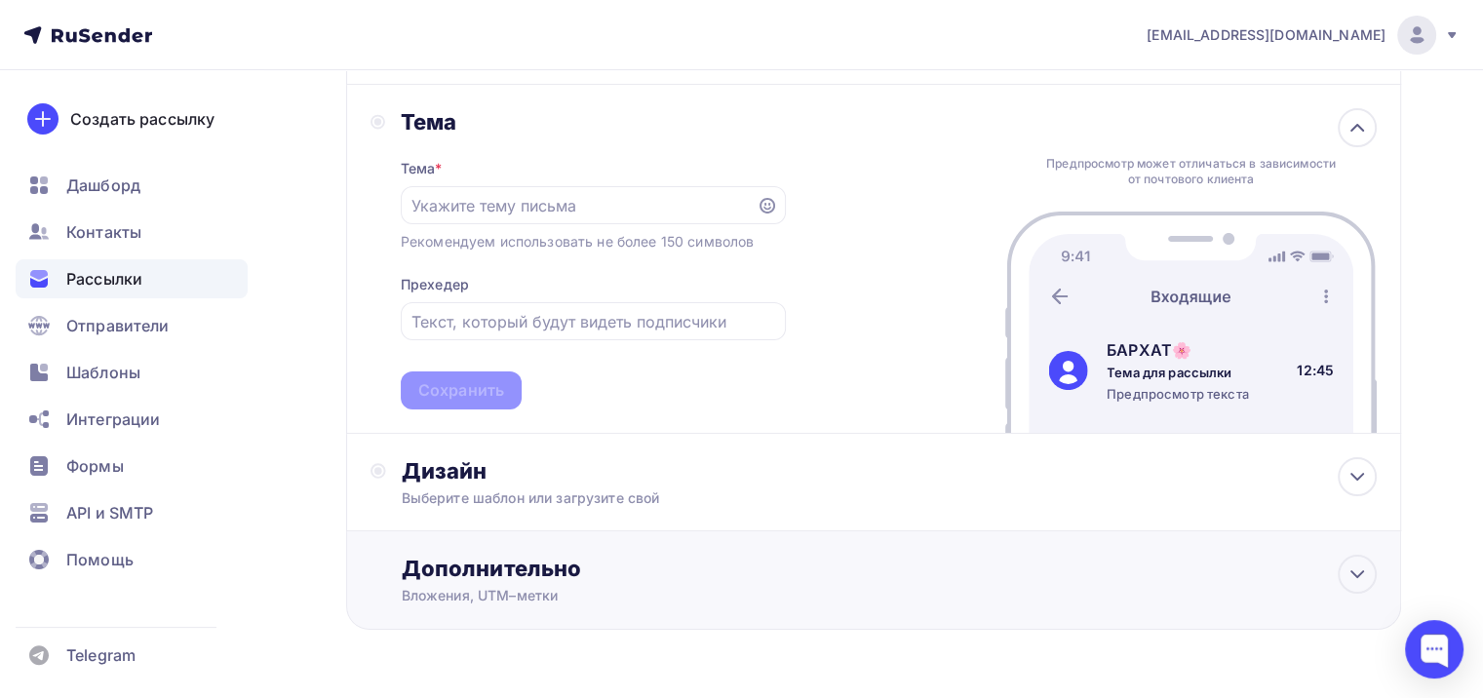
drag, startPoint x: 595, startPoint y: 593, endPoint x: 733, endPoint y: 642, distance: 146.8
click at [597, 595] on div "Вложения, UTM–метки" at bounding box center [841, 596] width 878 height 20
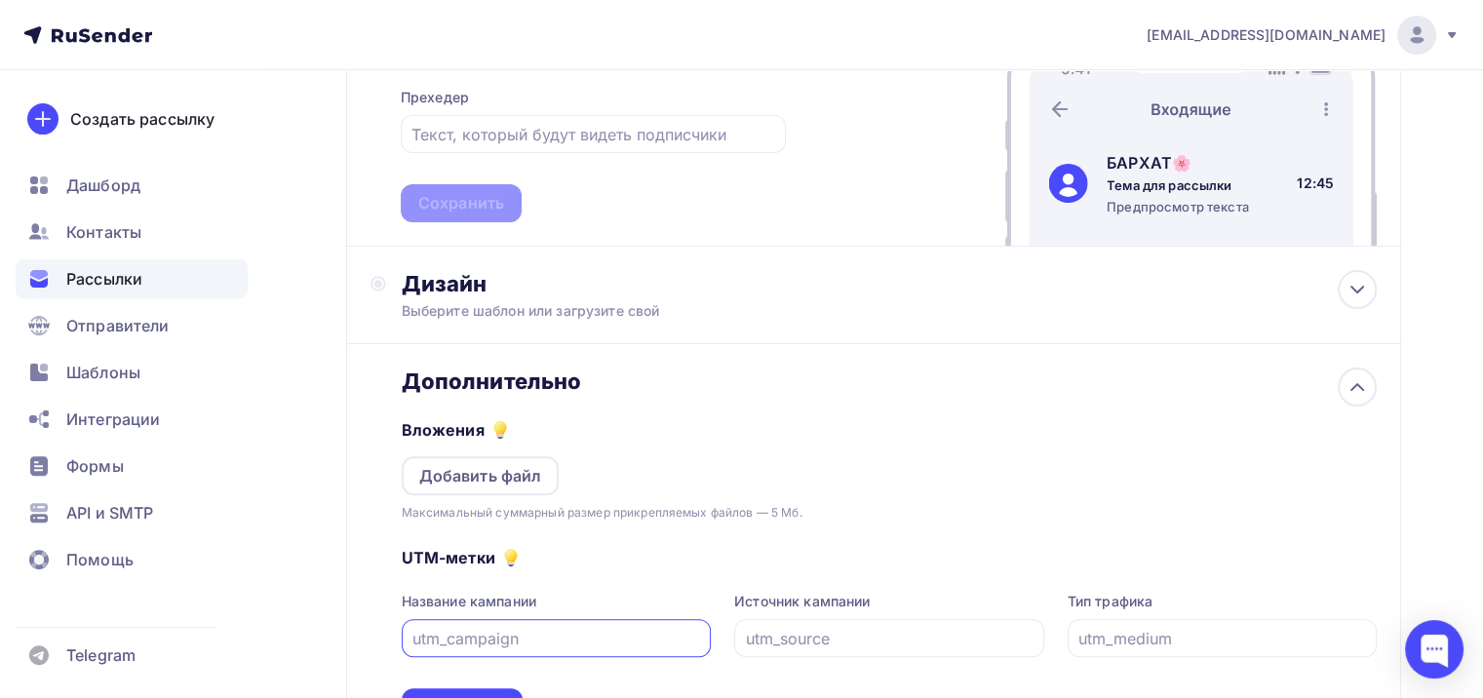
scroll to position [487, 0]
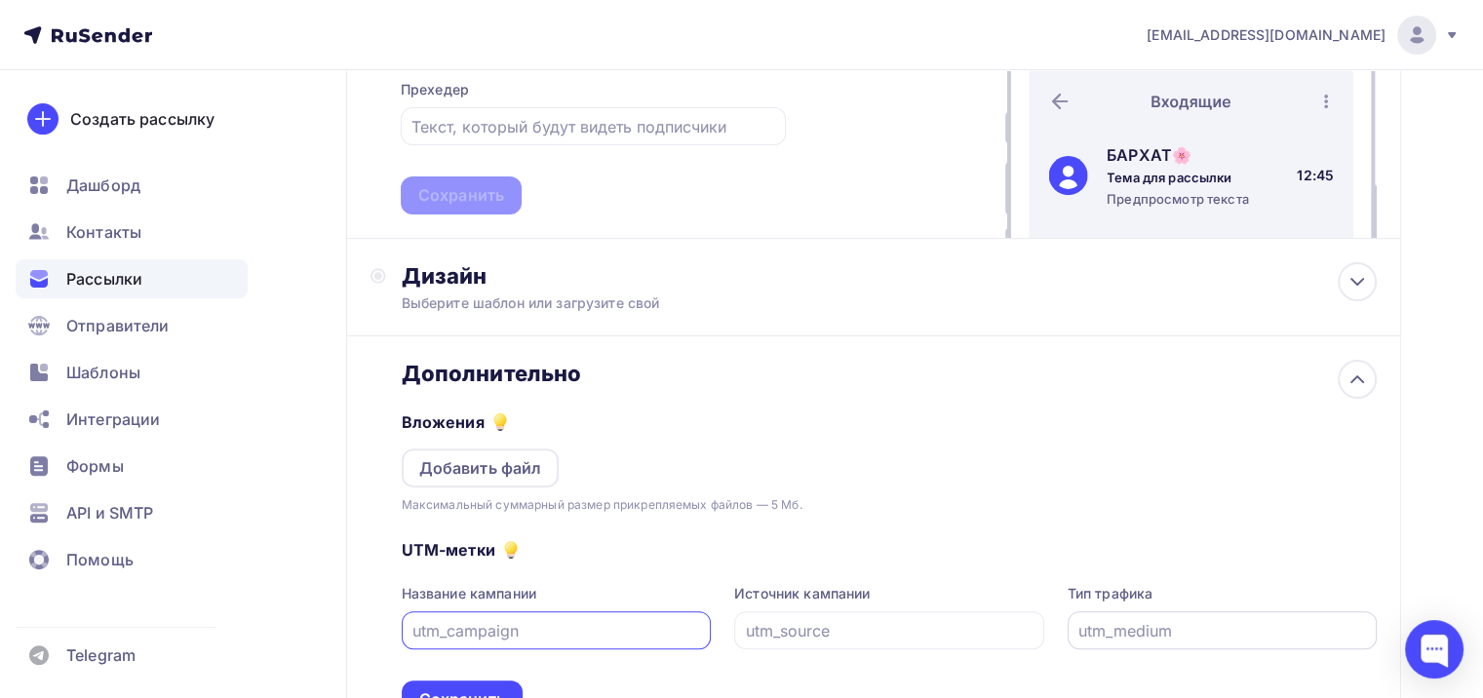
click at [1115, 628] on input "text" at bounding box center [1223, 630] width 288 height 23
type input "1"
type input "email"
click at [877, 634] on input "text" at bounding box center [890, 630] width 288 height 23
type input "r"
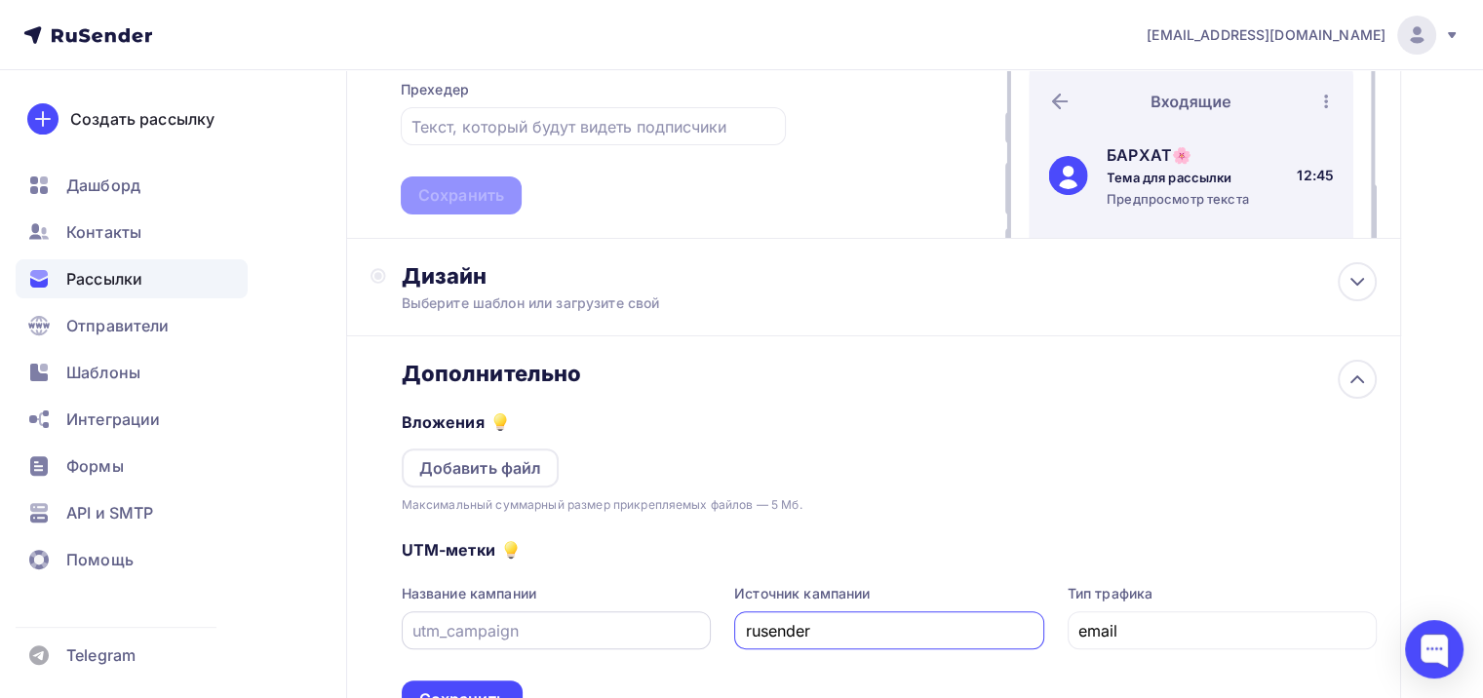
type input "rusender"
click at [558, 639] on input "text" at bounding box center [557, 630] width 288 height 23
type input "12_09"
click at [493, 683] on div "Сохранить" at bounding box center [462, 700] width 121 height 38
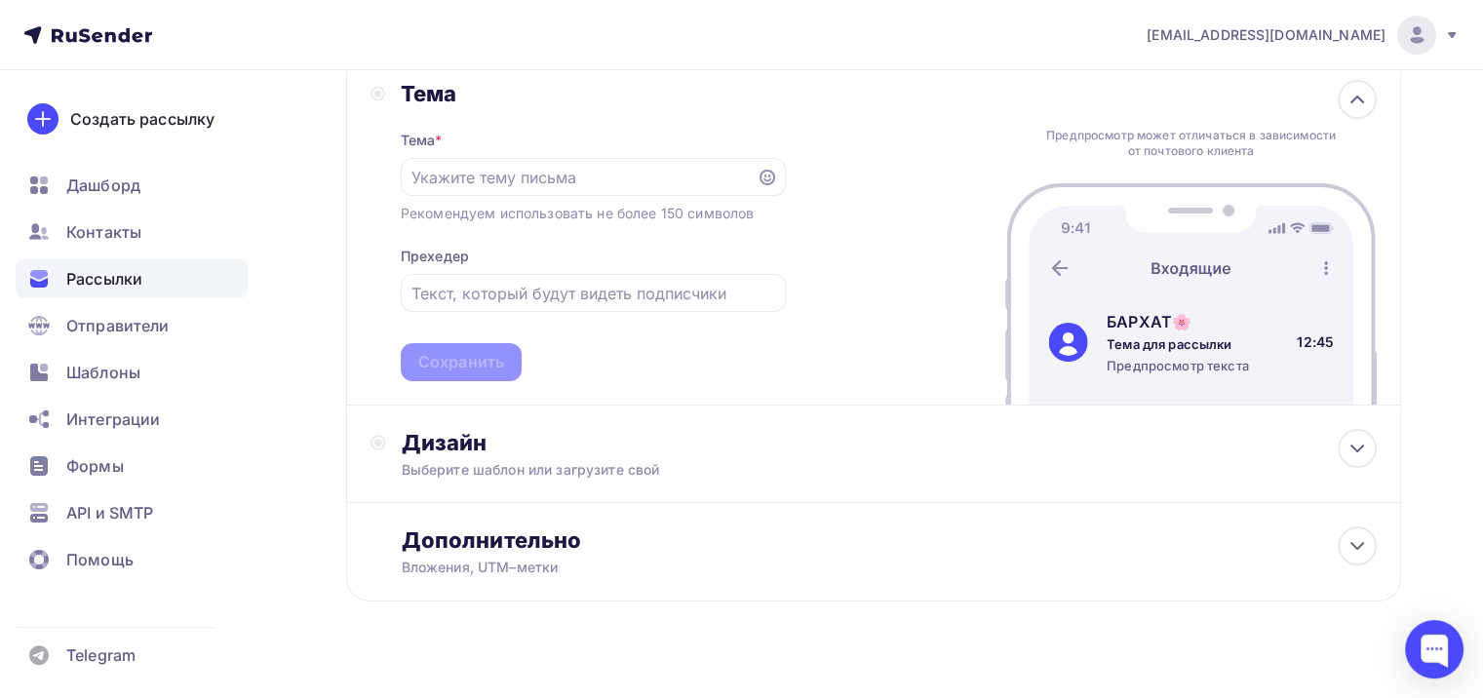
scroll to position [152, 0]
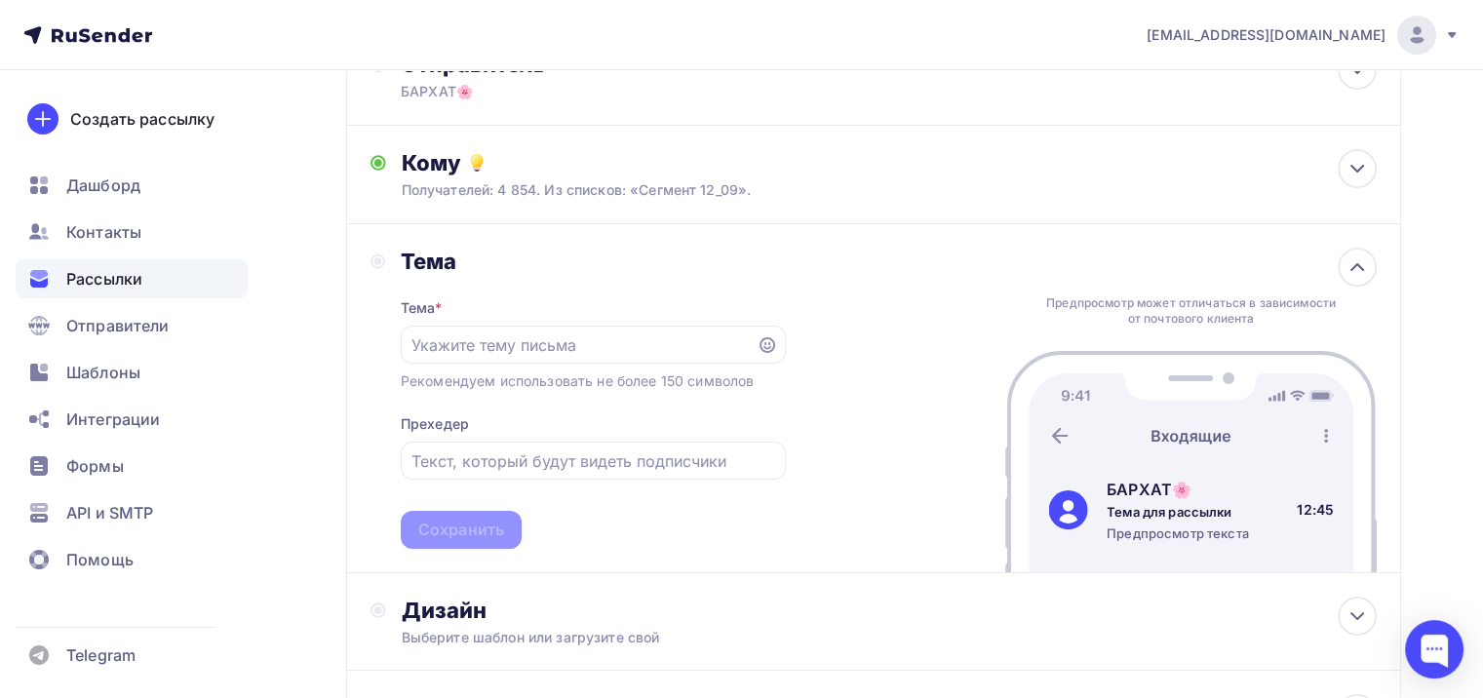
drag, startPoint x: 602, startPoint y: 379, endPoint x: 593, endPoint y: 370, distance: 13.1
click at [600, 377] on div "Рекомендуем использовать не более 150 символов" at bounding box center [577, 382] width 353 height 20
click at [531, 342] on input "text" at bounding box center [579, 345] width 334 height 23
click at [768, 337] on icon at bounding box center [768, 345] width 16 height 16
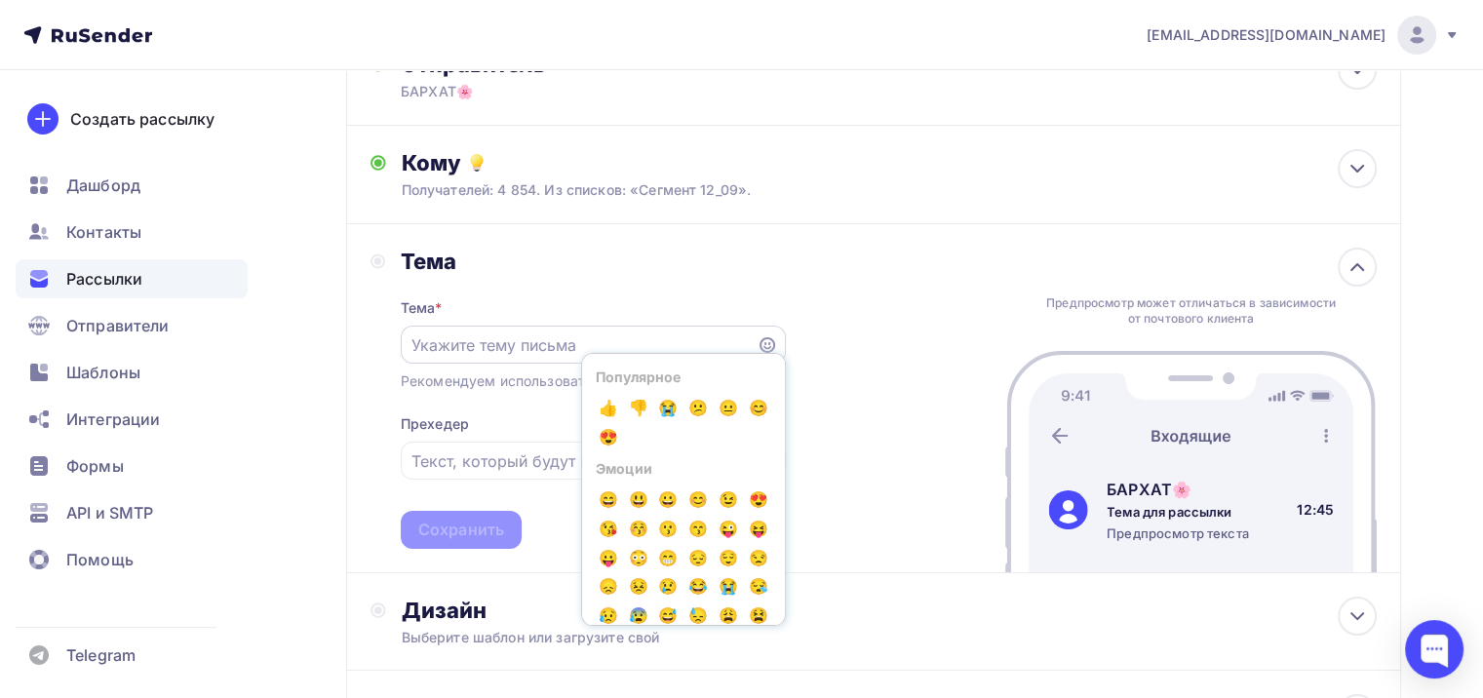
click at [601, 354] on div "Популярное 👍 👎 😭 😕 😐 😊 😍 Эмоции 😄 😃 😀 😊 😉 😍 😘 😚 😗 😙 😜 😝 😛 😳 😁 😔 😌 😒 😞 😣 😢 😂 😭 😪…" at bounding box center [683, 489] width 205 height 273
click at [535, 356] on div "Популярное 👍 👎 😭 😕 😐 😊 😍 Эмоции 😄 😃 😀 😊 😉 😍 😘 😚 😗 😙 😜 😝 😛 😳 😁 😔 😌 😒 😞 😣 😢 😂 😭 😪…" at bounding box center [593, 345] width 385 height 38
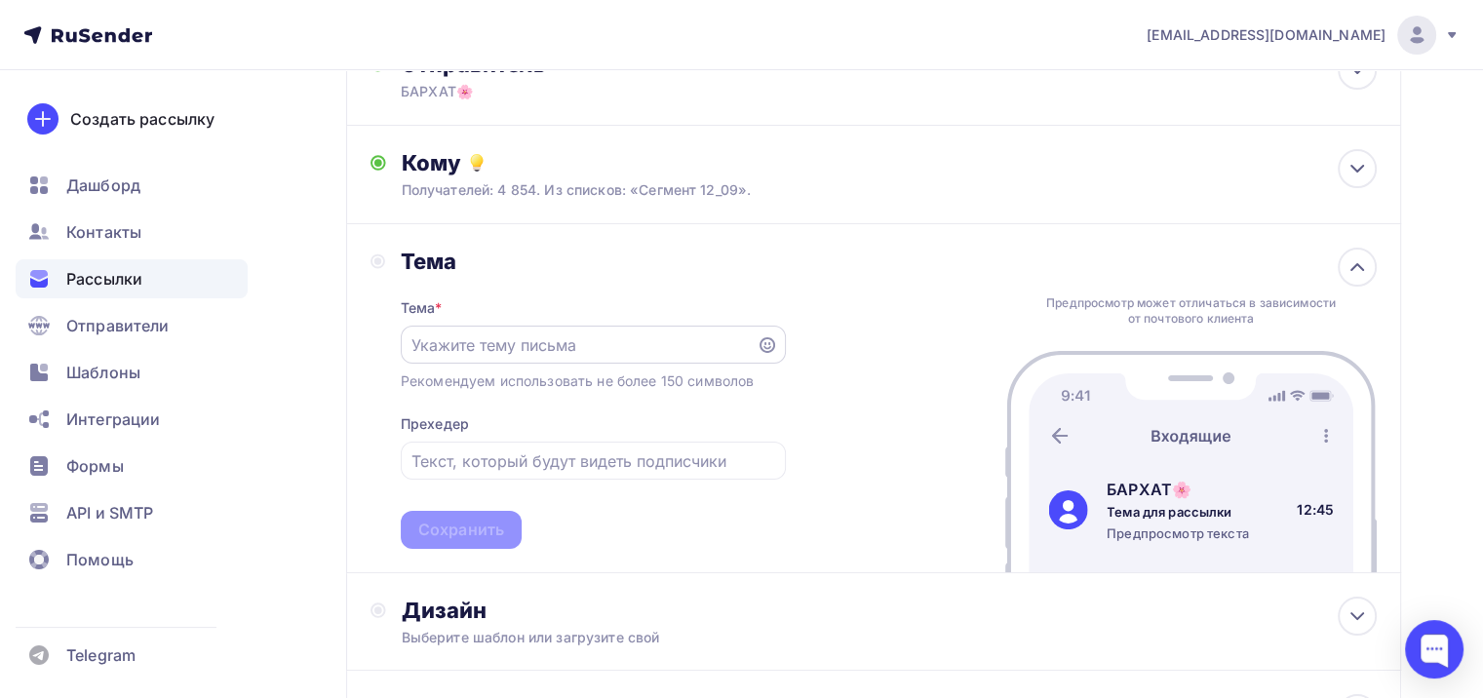
click at [580, 335] on input "text" at bounding box center [579, 345] width 334 height 23
paste input "Открывай скорее! Лучшее вкусное под этот сентябрь🍂"
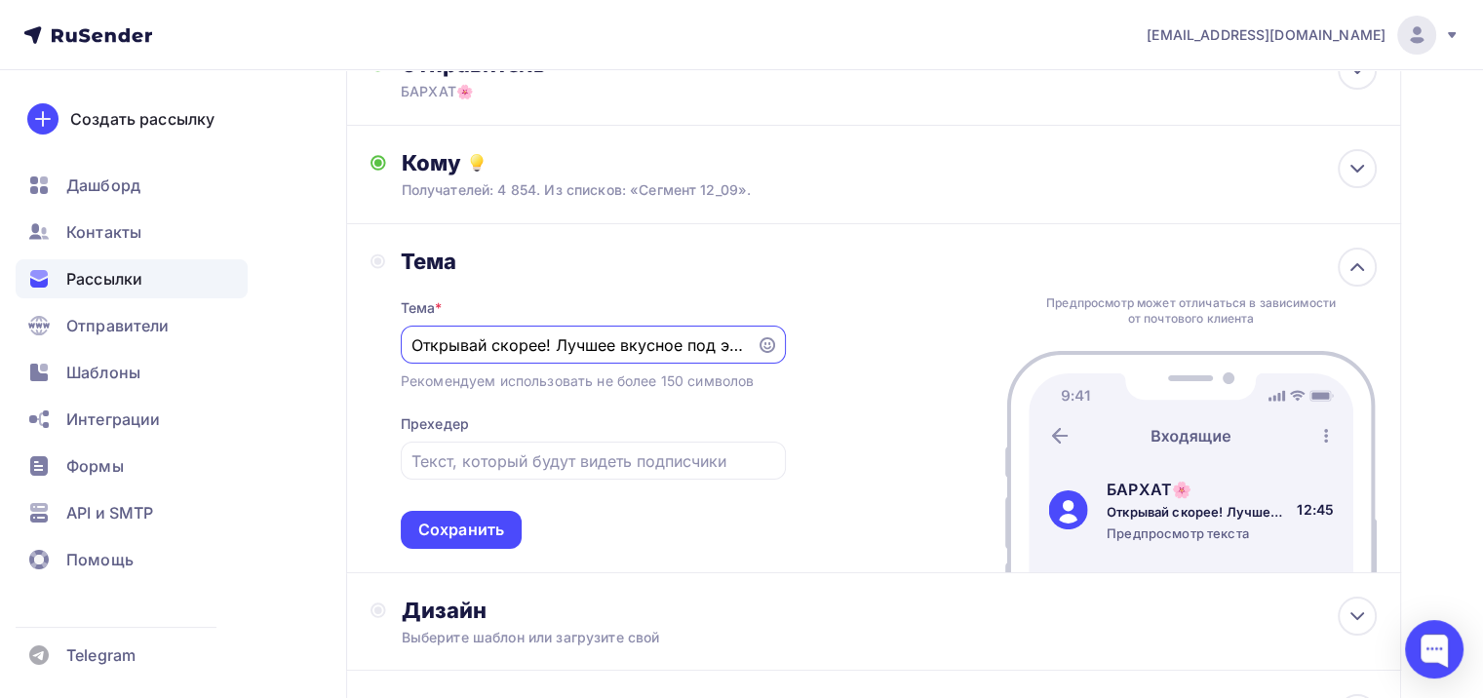
scroll to position [0, 101]
type input "Открывай скорее! Лучшее вкусное под этот сентябрь🍂"
click at [473, 459] on input "text" at bounding box center [593, 461] width 363 height 23
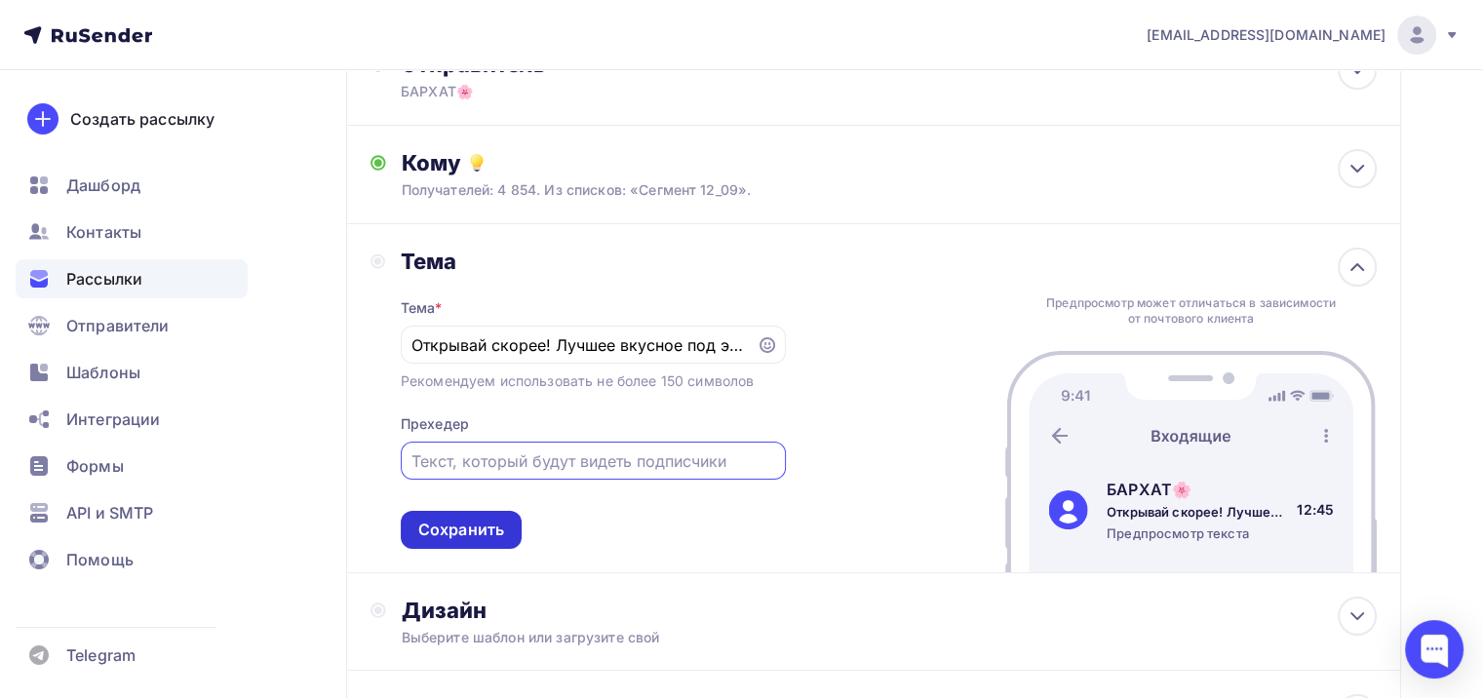
paste input "И цена - тоже 💯❤️‍🔥"
type input "И цена - тоже 💯❤️‍🔥"
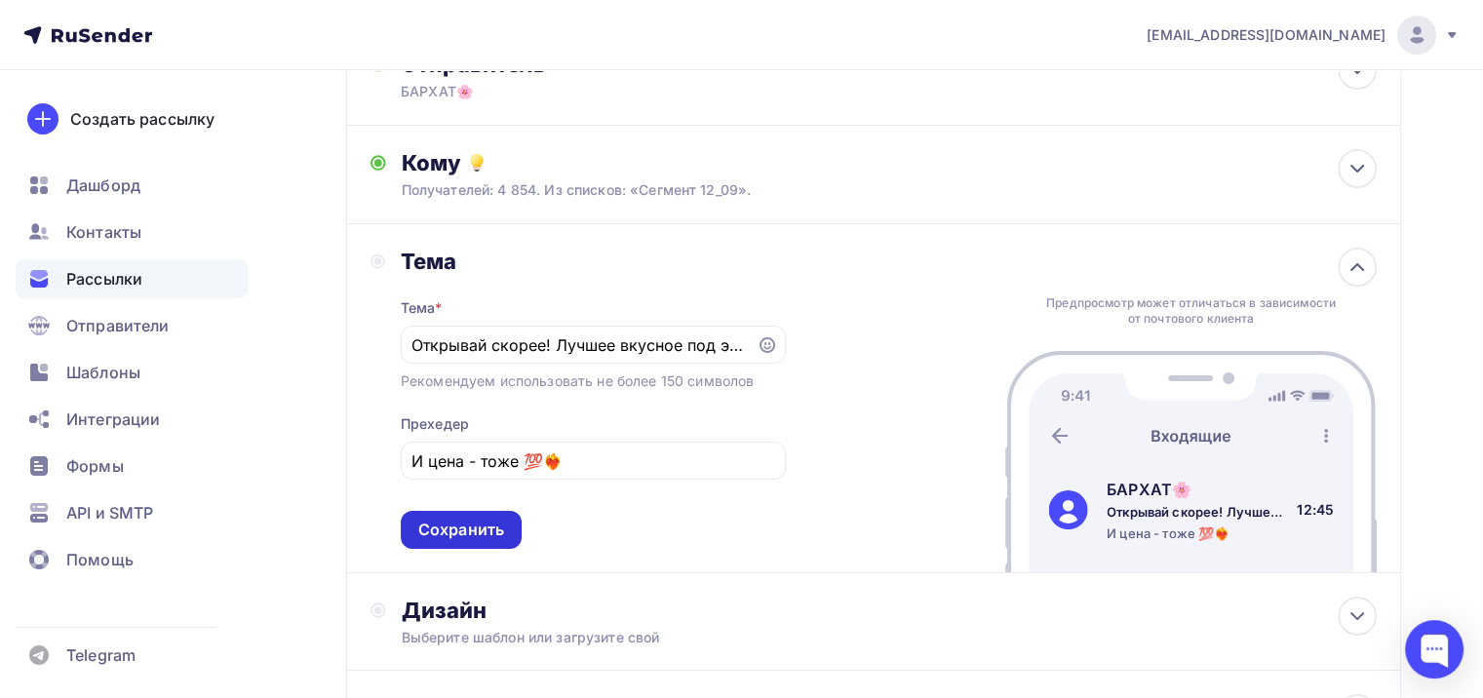
click at [460, 519] on div "Сохранить" at bounding box center [461, 530] width 86 height 22
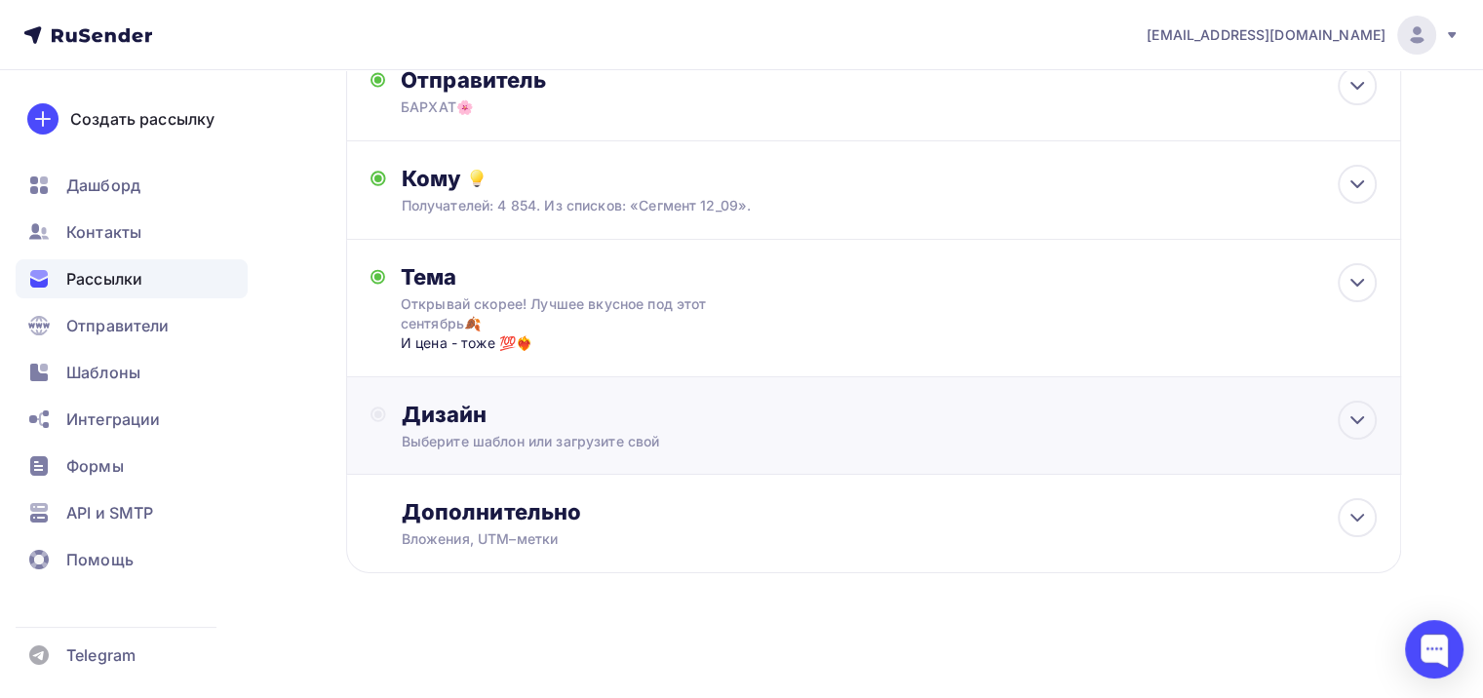
click at [559, 433] on div "Выберите шаблон или загрузите свой" at bounding box center [841, 442] width 878 height 20
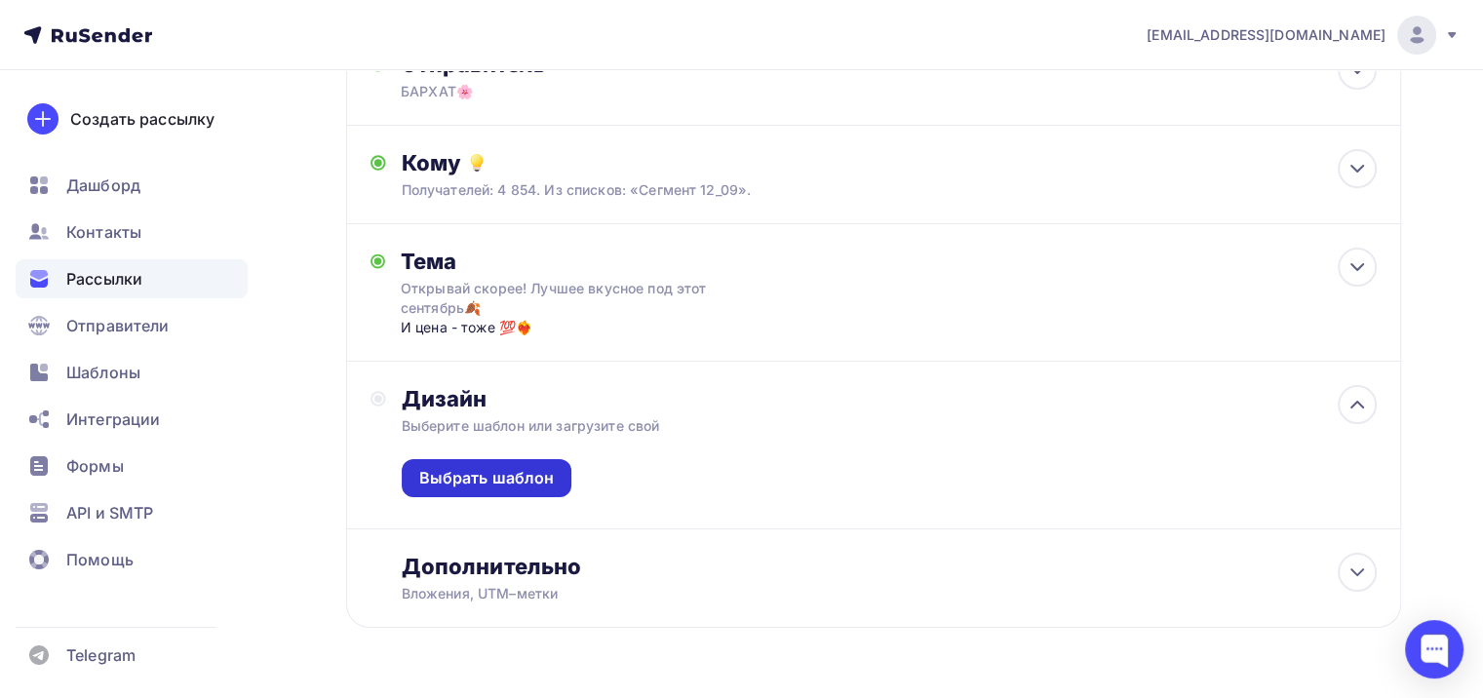
click at [492, 473] on div "Выбрать шаблон" at bounding box center [487, 478] width 136 height 22
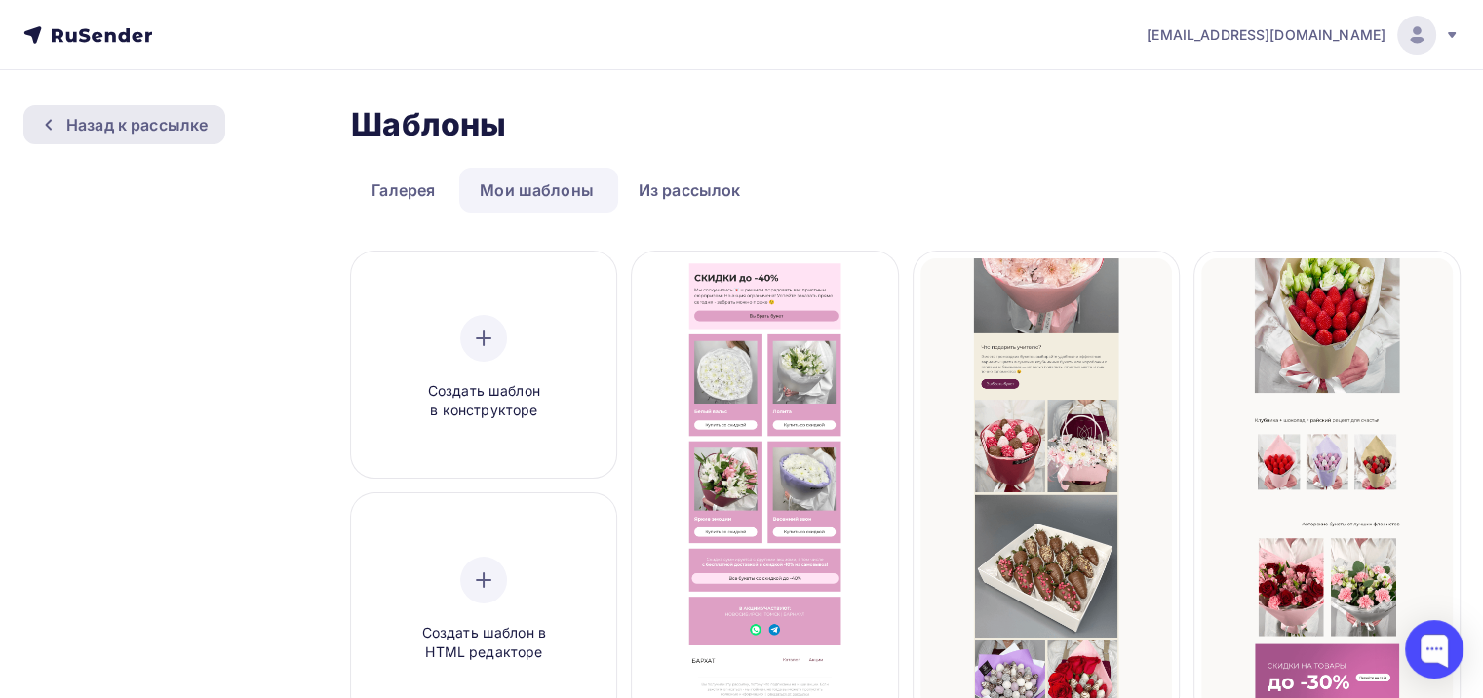
click at [199, 125] on div "Назад к рассылке" at bounding box center [136, 124] width 141 height 23
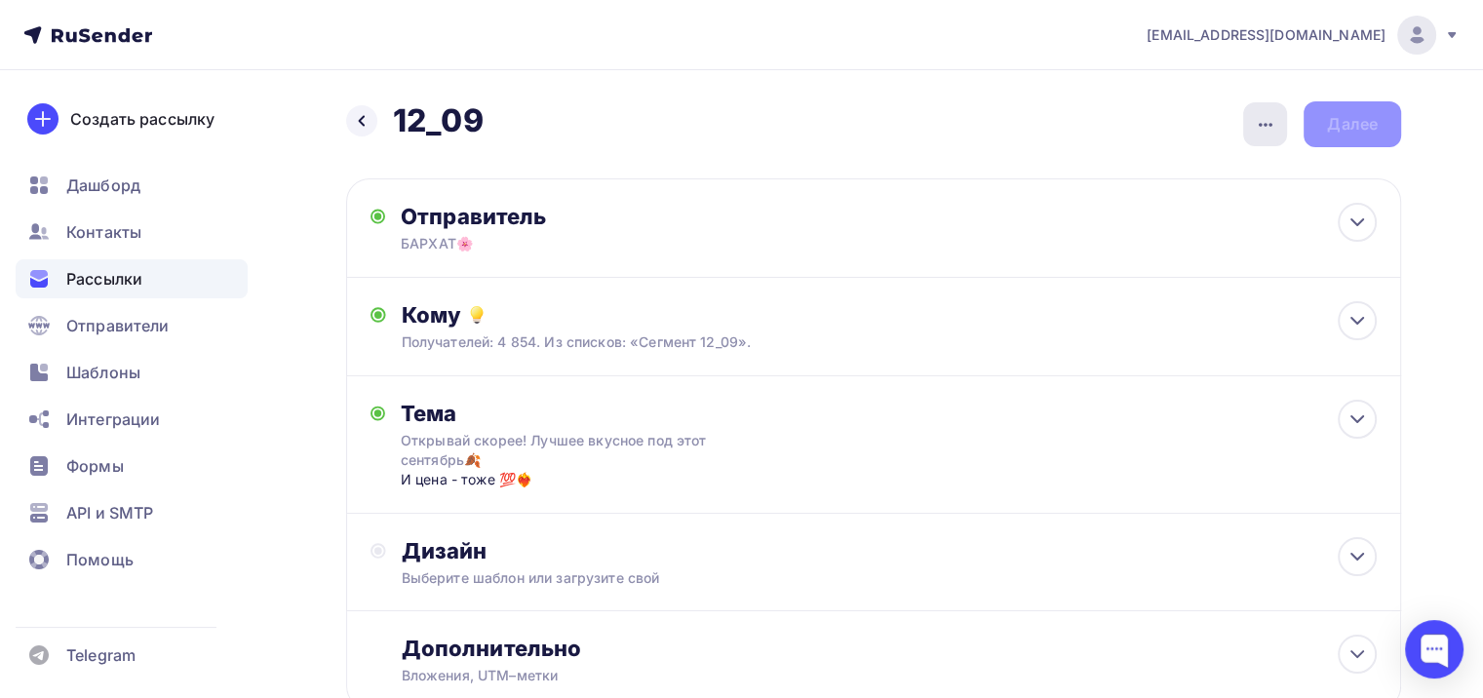
click at [1261, 129] on icon "button" at bounding box center [1265, 124] width 23 height 23
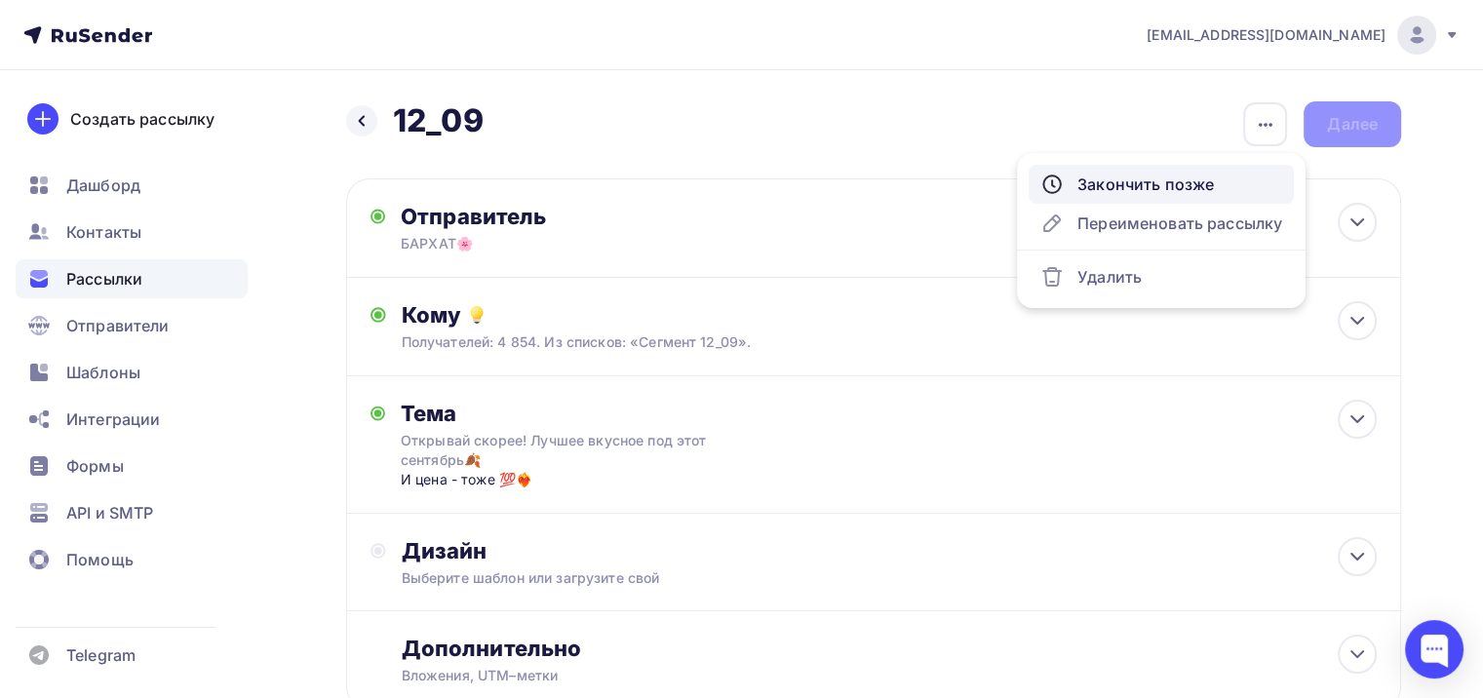
click at [1121, 187] on div "Закончить позже" at bounding box center [1162, 184] width 242 height 23
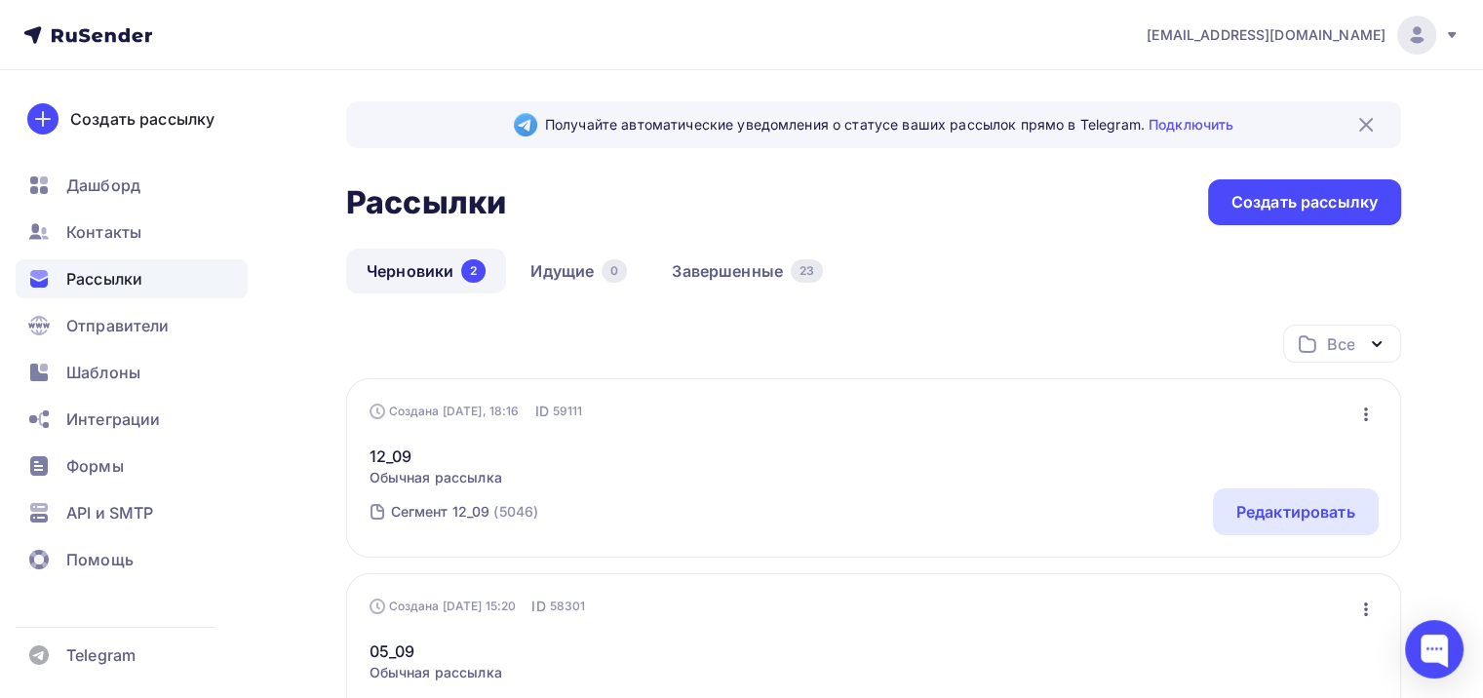
drag, startPoint x: 528, startPoint y: 452, endPoint x: 442, endPoint y: 470, distance: 87.6
click at [523, 454] on div "12_09 Обычная рассылка Редактировать Копировать Добавить в папку Удалить" at bounding box center [874, 454] width 1009 height 66
click at [400, 462] on link "12_09" at bounding box center [436, 456] width 133 height 23
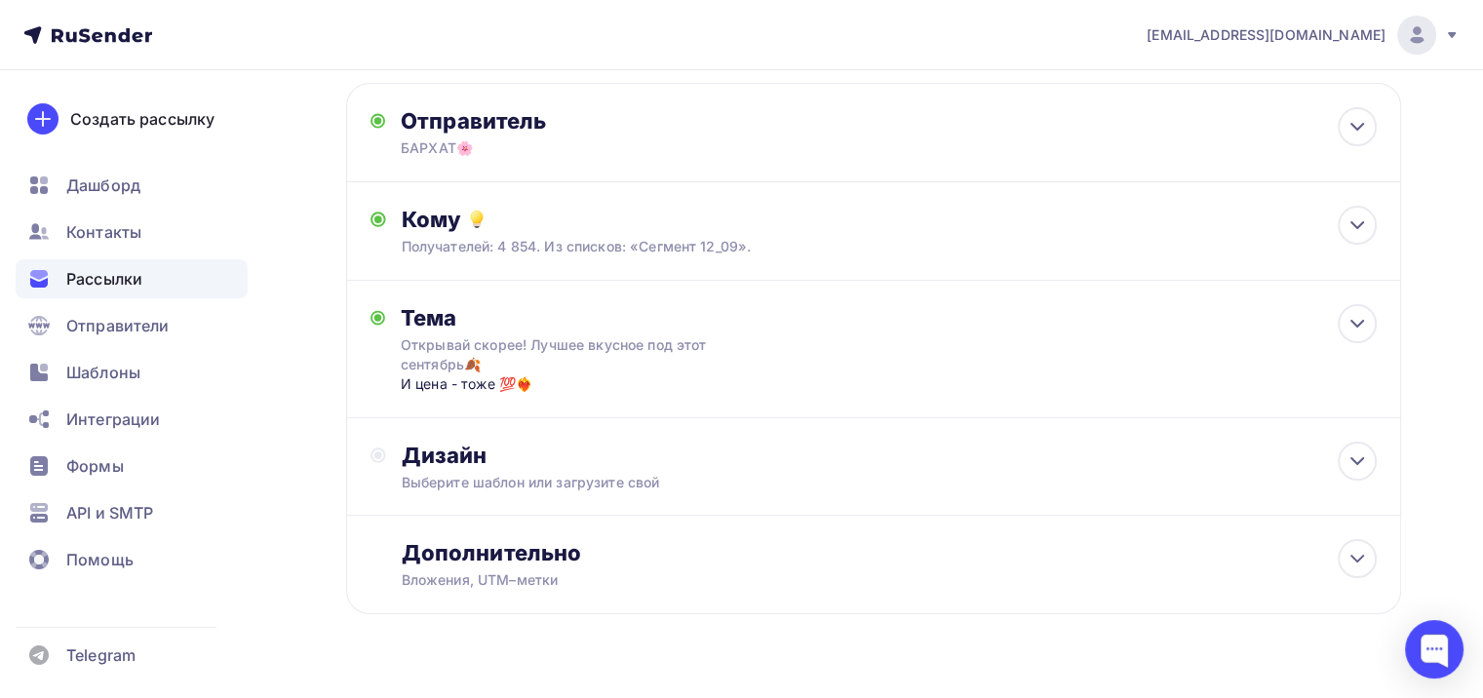
scroll to position [98, 0]
click at [503, 480] on div "Выберите шаблон или загрузите свой" at bounding box center [841, 481] width 878 height 20
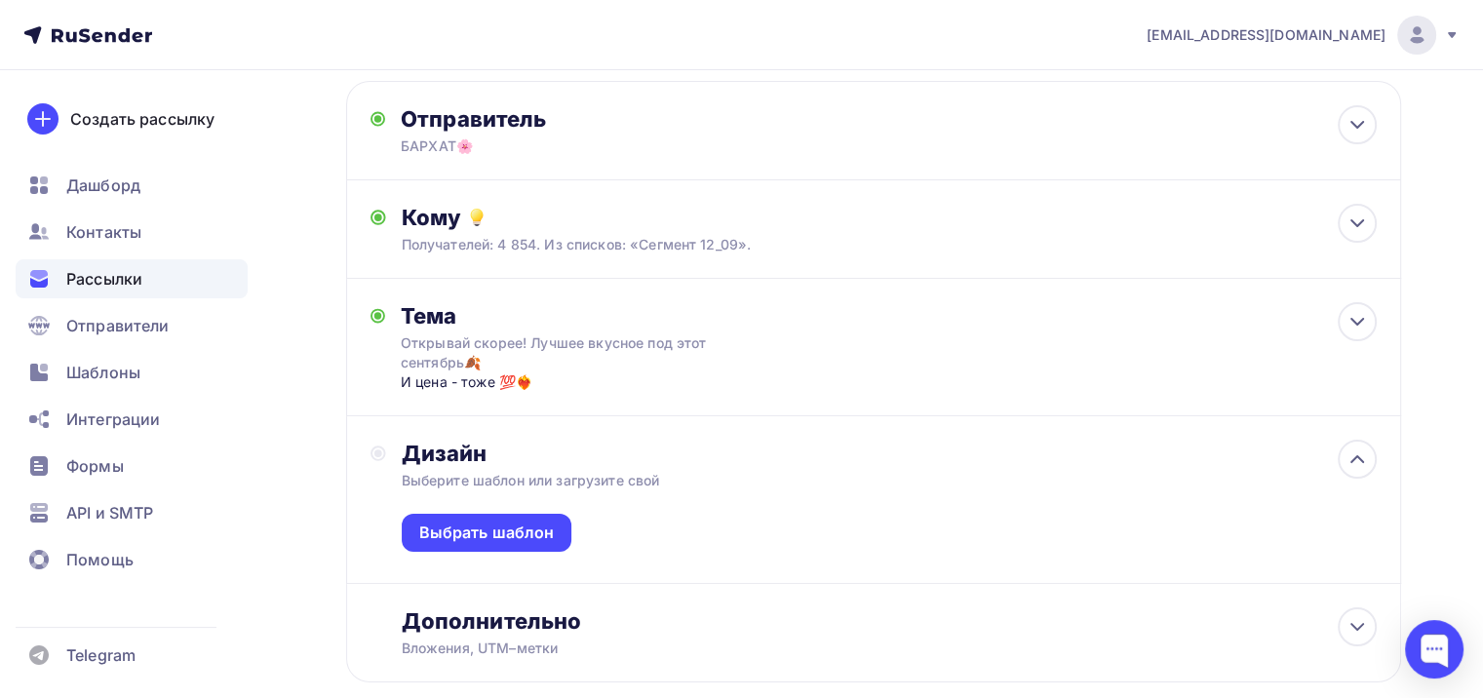
click at [451, 551] on div "Выбрать шаблон" at bounding box center [889, 537] width 975 height 93
click at [471, 533] on div "Выбрать шаблон" at bounding box center [487, 533] width 136 height 22
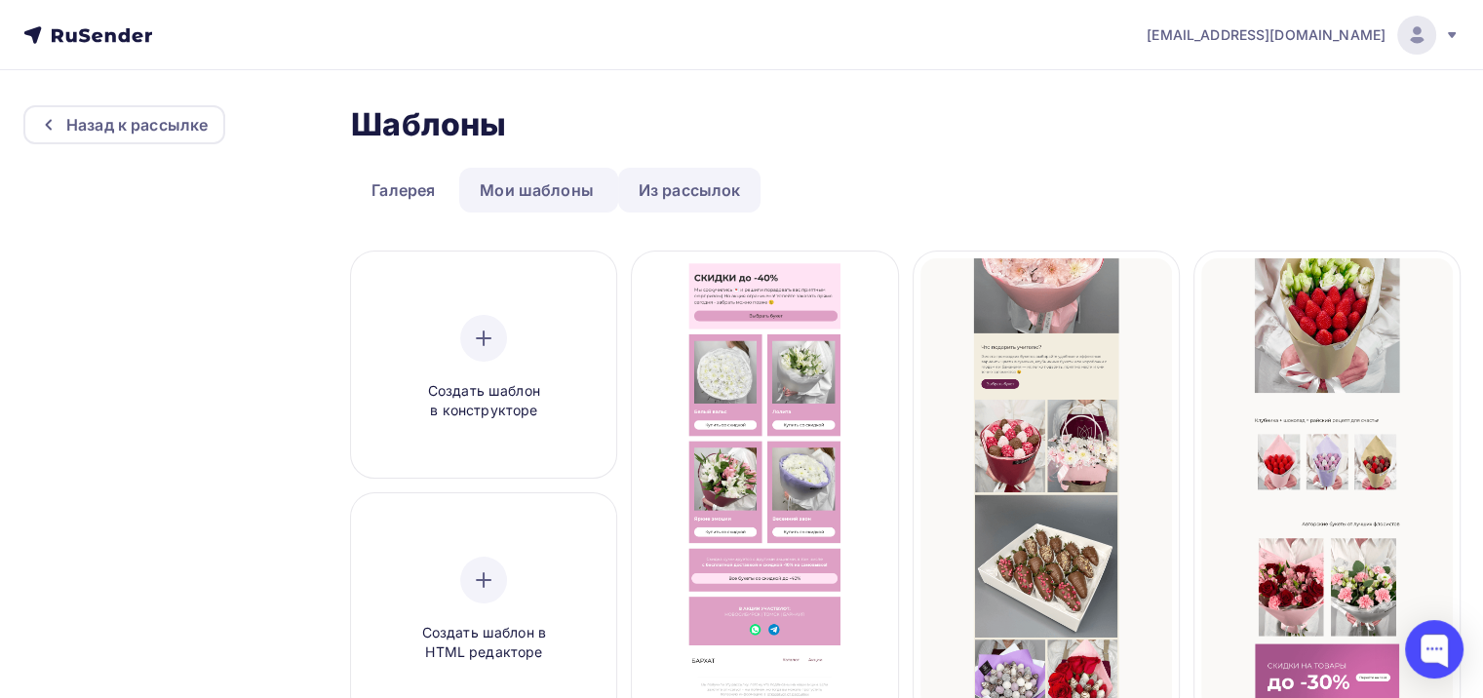
click at [694, 202] on link "Из рассылок" at bounding box center [689, 190] width 143 height 45
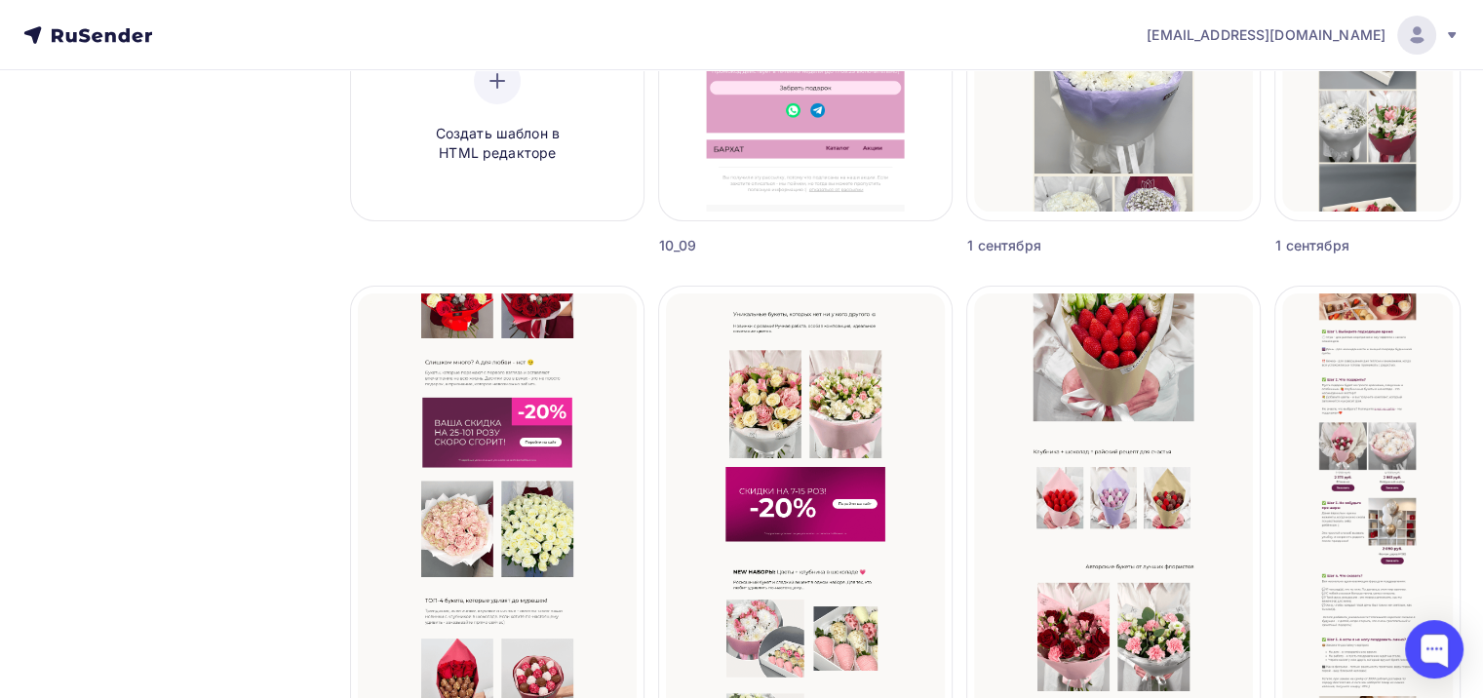
scroll to position [585, 0]
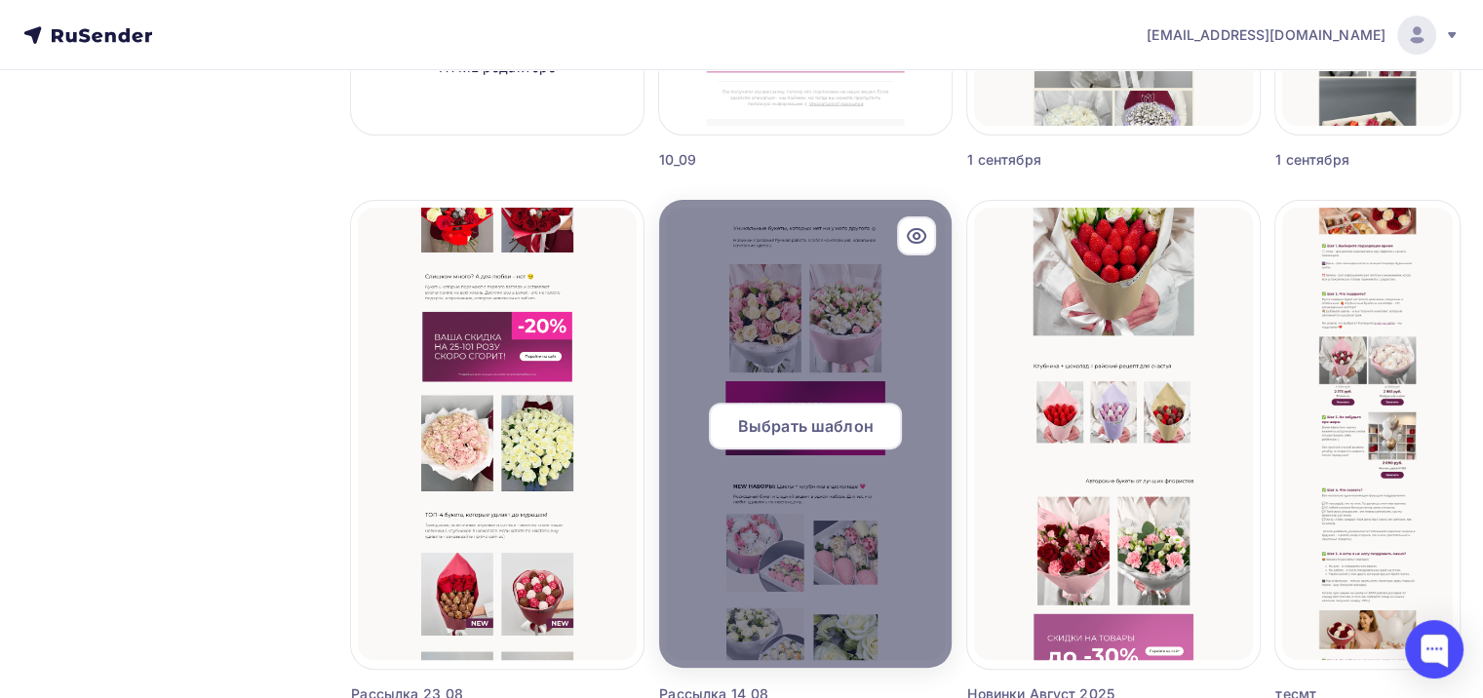
click at [915, 230] on icon at bounding box center [916, 235] width 23 height 23
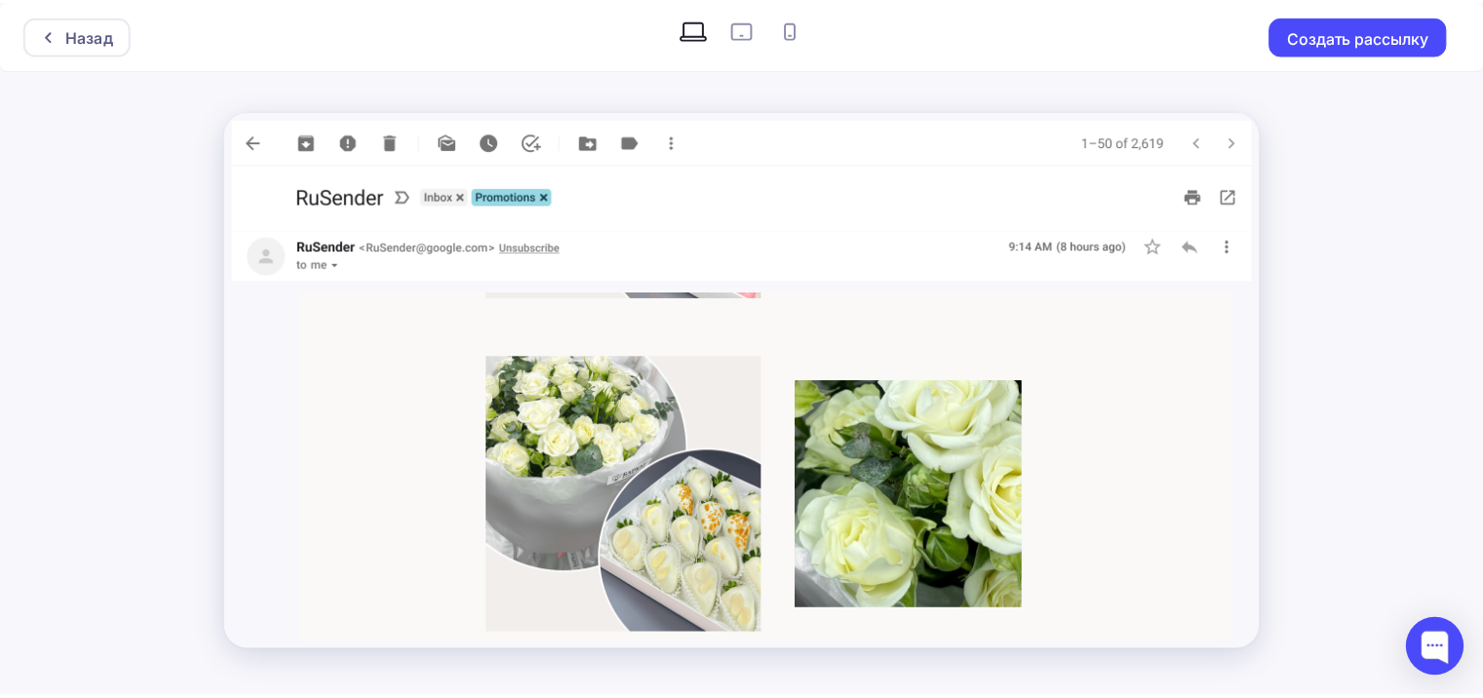
scroll to position [2438, 0]
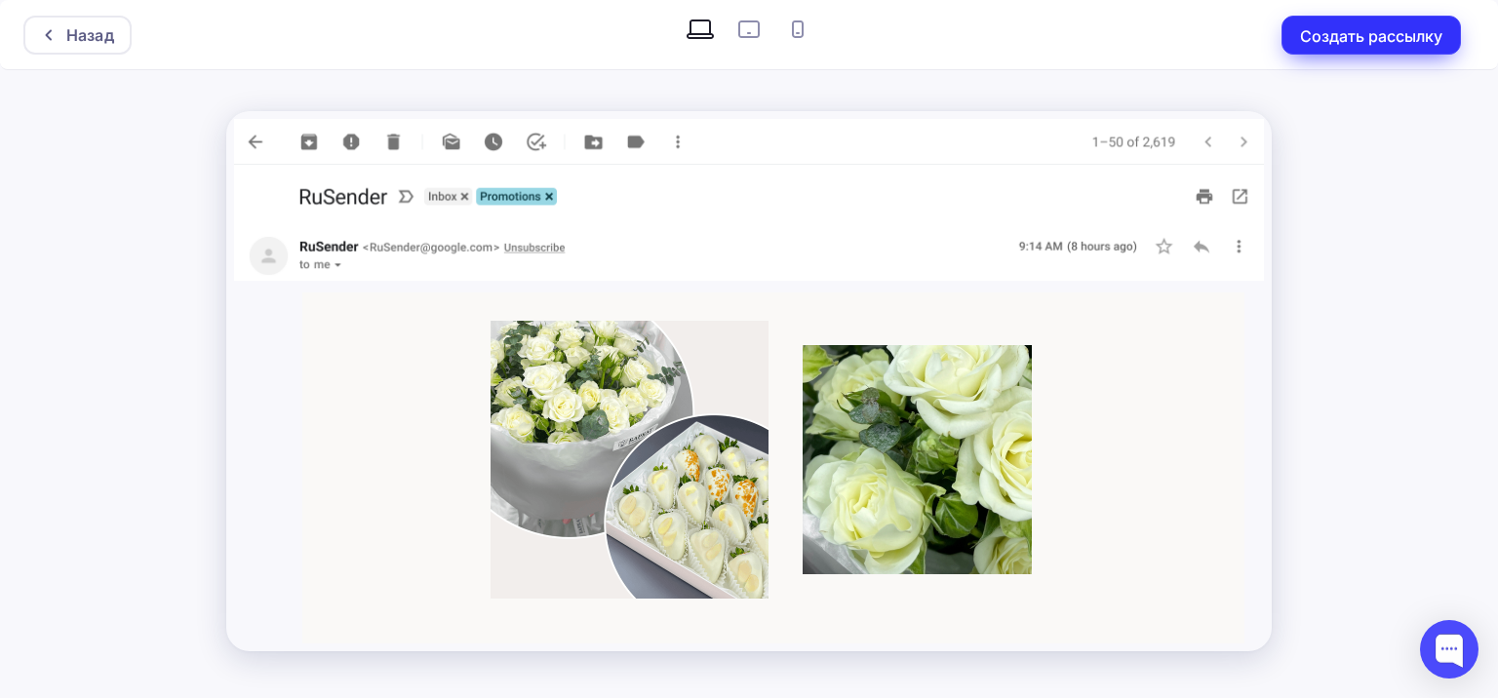
click at [1332, 44] on button "Создать рассылку" at bounding box center [1370, 35] width 179 height 39
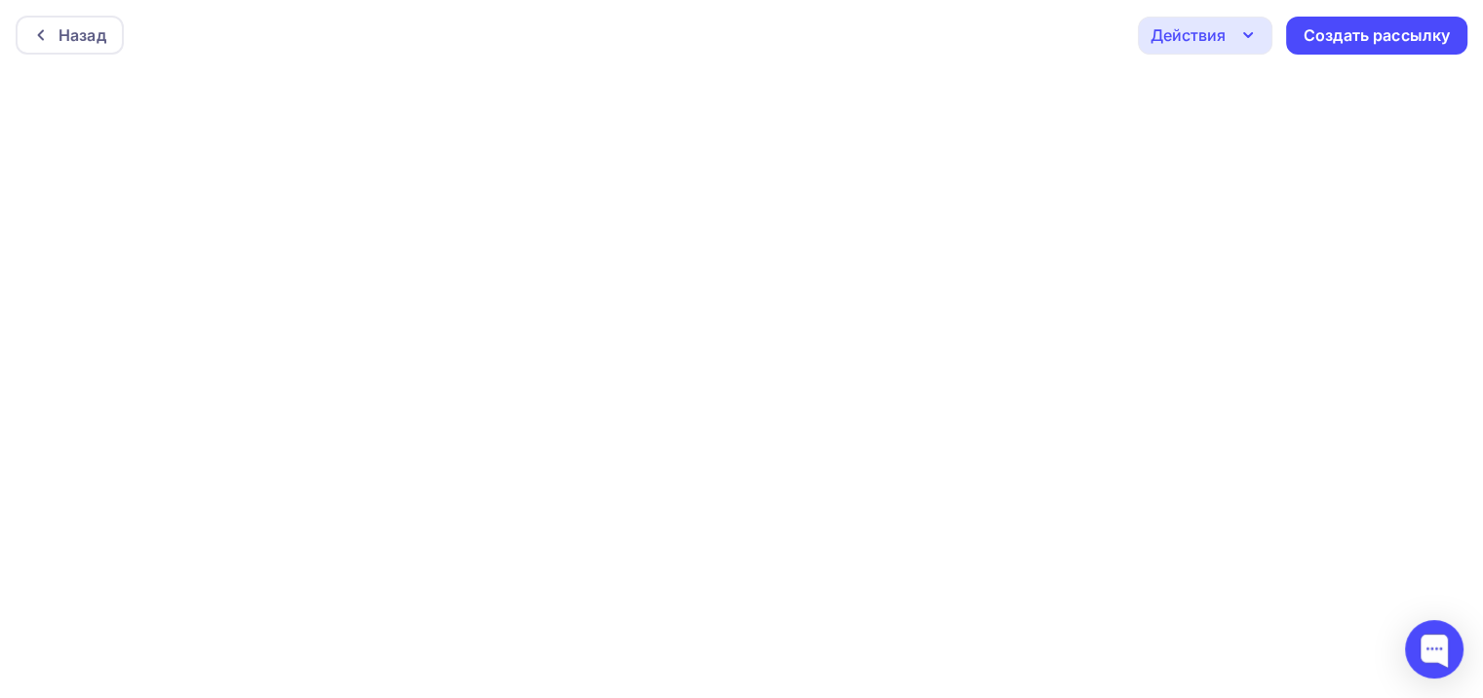
click at [1236, 41] on div "Действия" at bounding box center [1205, 36] width 135 height 38
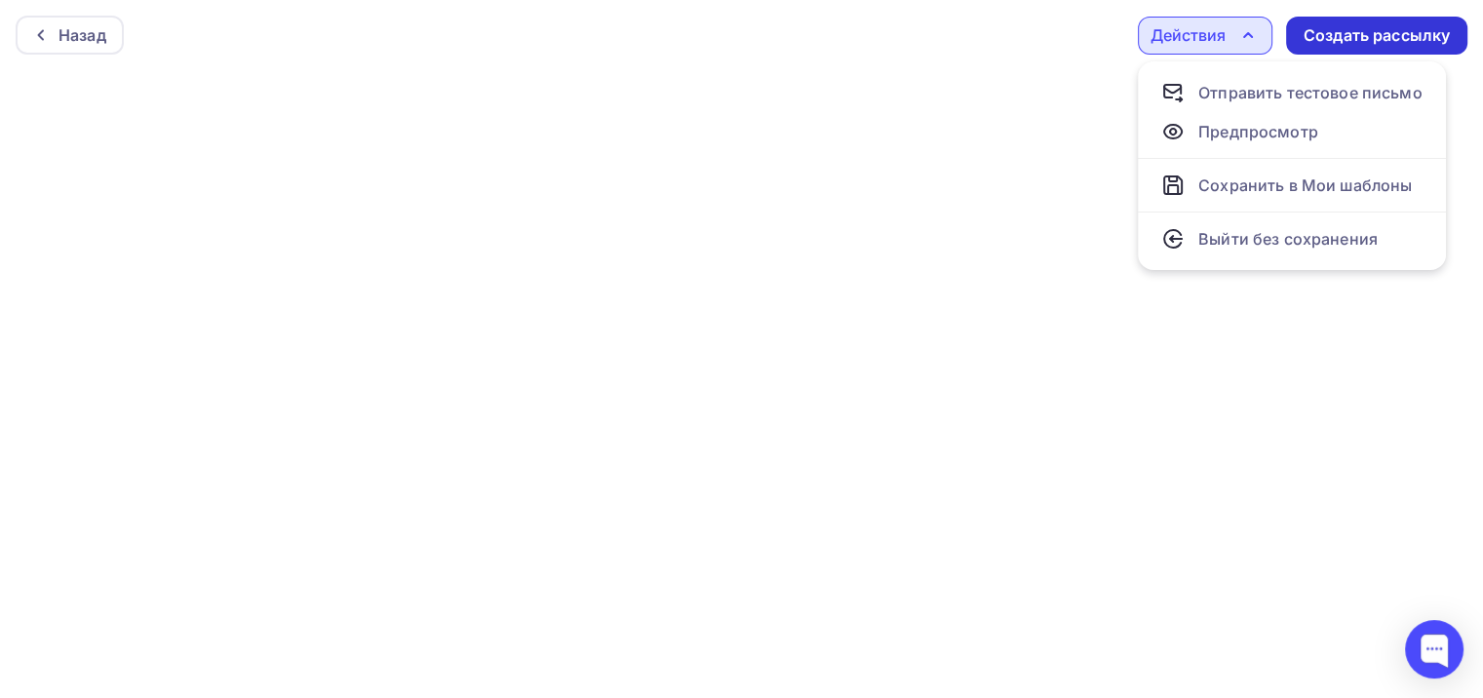
click at [1360, 37] on div "Создать рассылку" at bounding box center [1377, 35] width 146 height 22
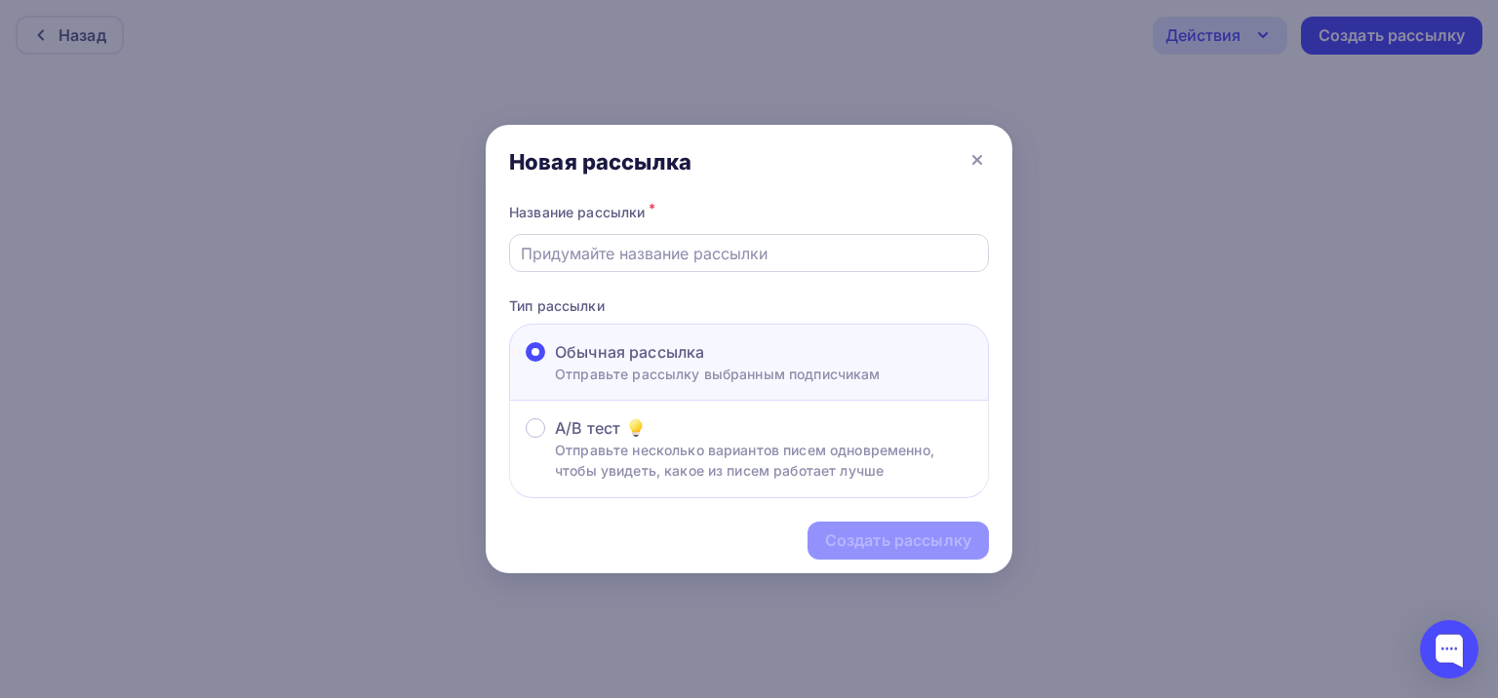
click at [655, 247] on input "text" at bounding box center [749, 253] width 457 height 23
click at [620, 255] on input "text" at bounding box center [749, 253] width 457 height 23
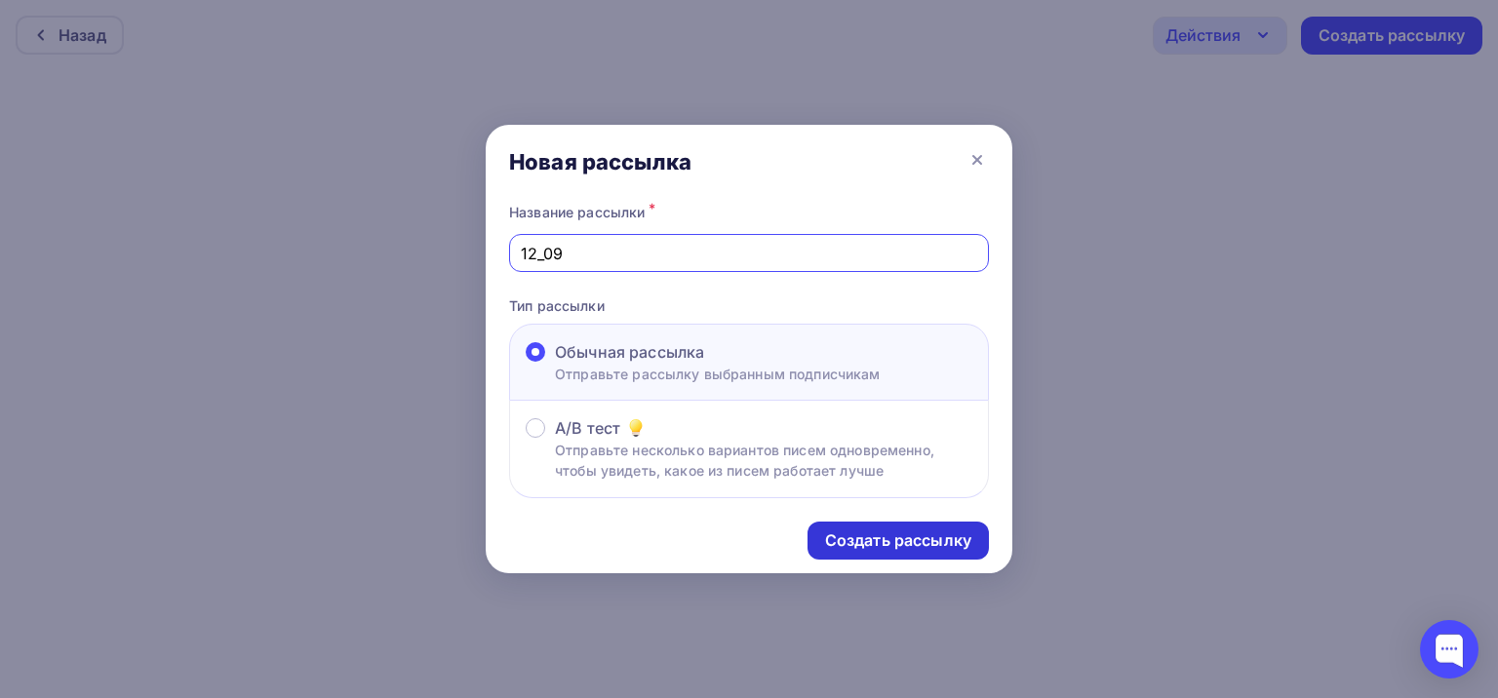
type input "12_09"
click at [876, 545] on div "Создать рассылку" at bounding box center [898, 541] width 146 height 22
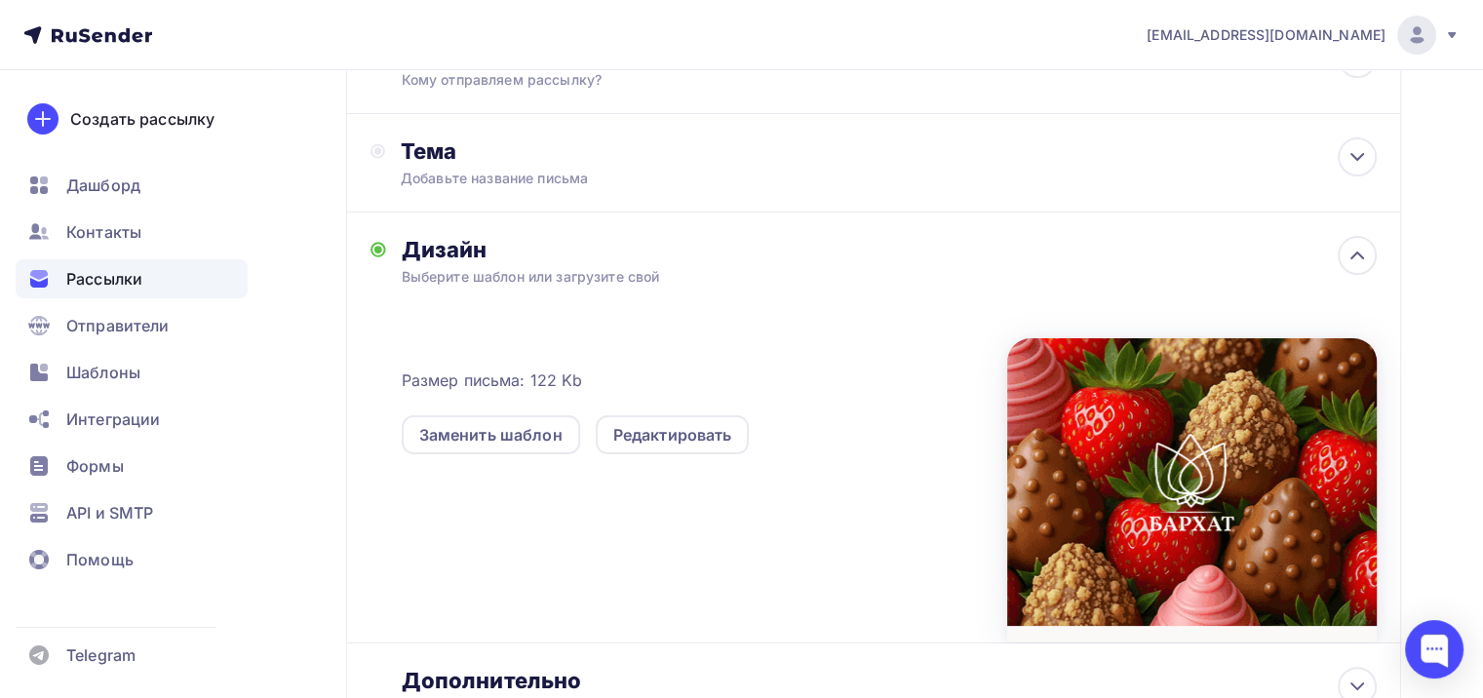
scroll to position [293, 0]
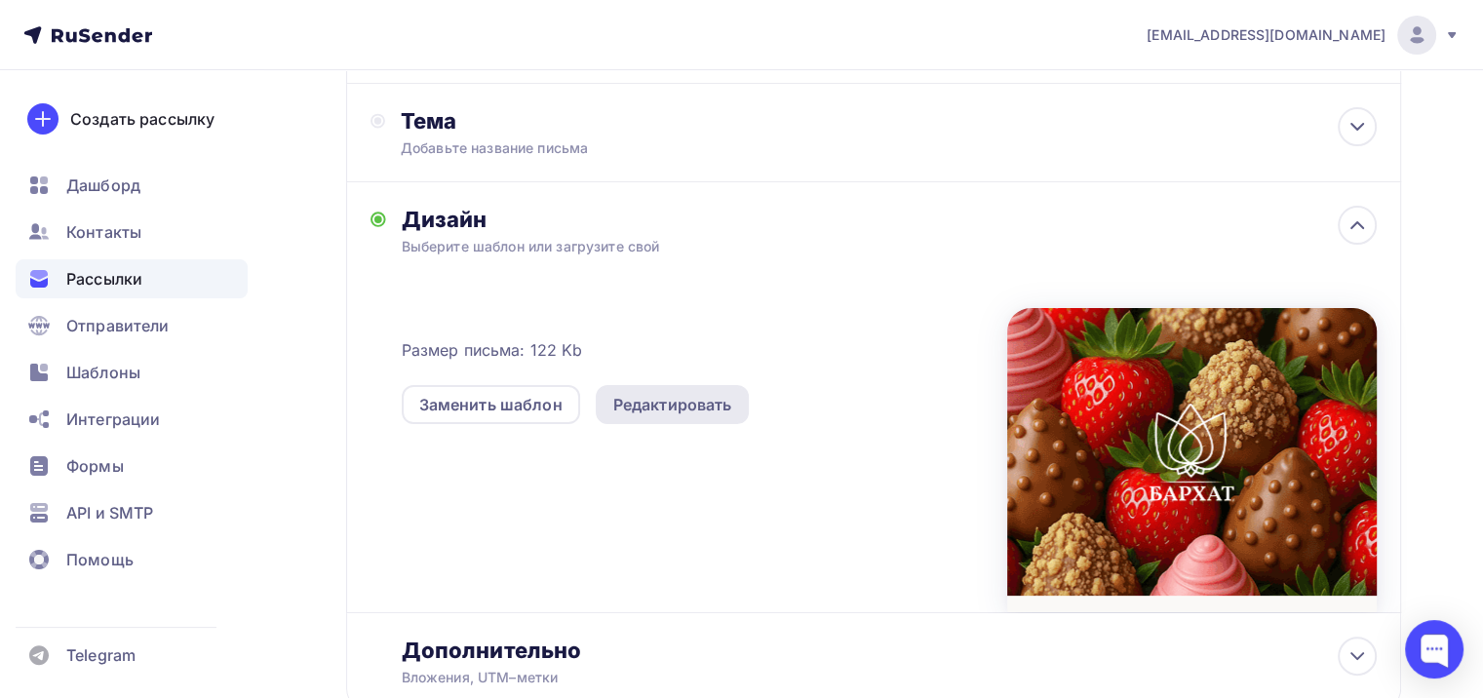
click at [690, 404] on div "Редактировать" at bounding box center [672, 404] width 119 height 23
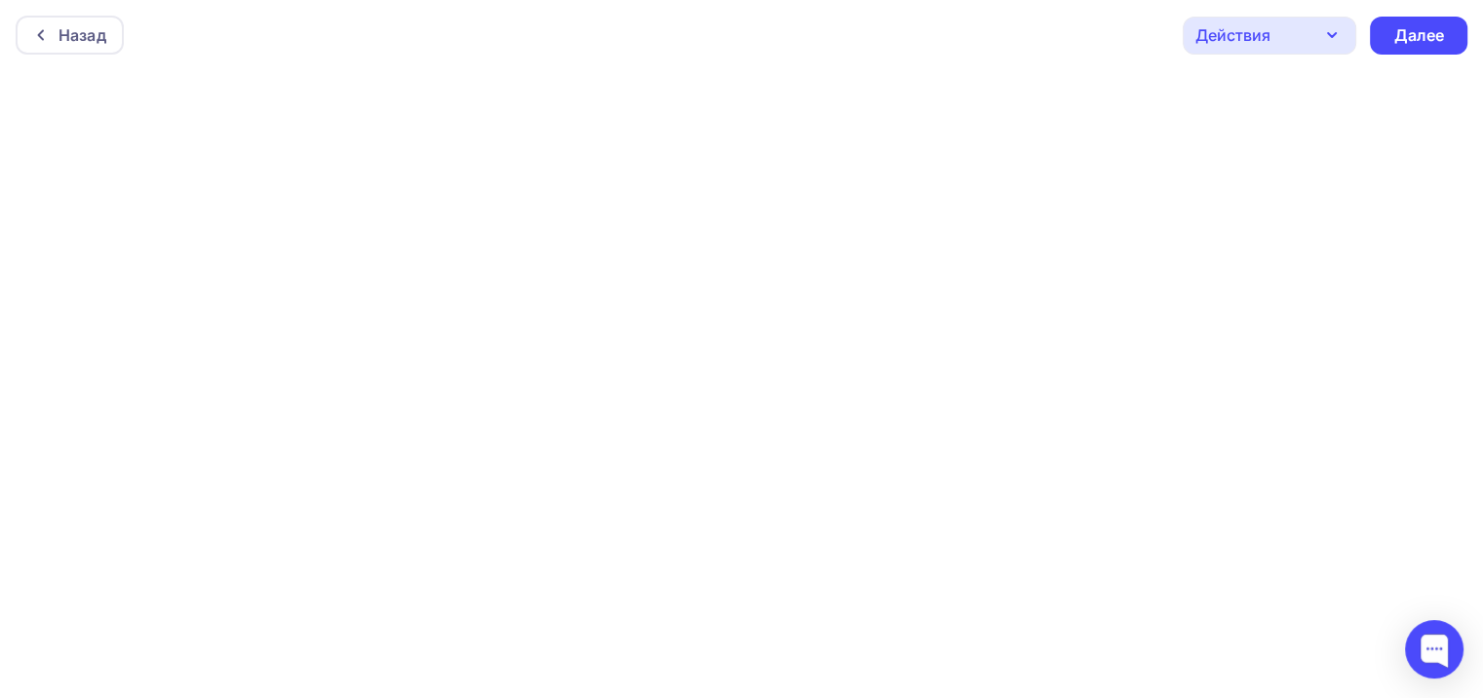
scroll to position [4, 0]
click at [1265, 9] on div "Назад Действия Отправить тестовое письмо Предпросмотр Сохранить в Мои шаблоны В…" at bounding box center [741, 31] width 1483 height 70
click at [1264, 34] on div "Действия" at bounding box center [1233, 31] width 75 height 23
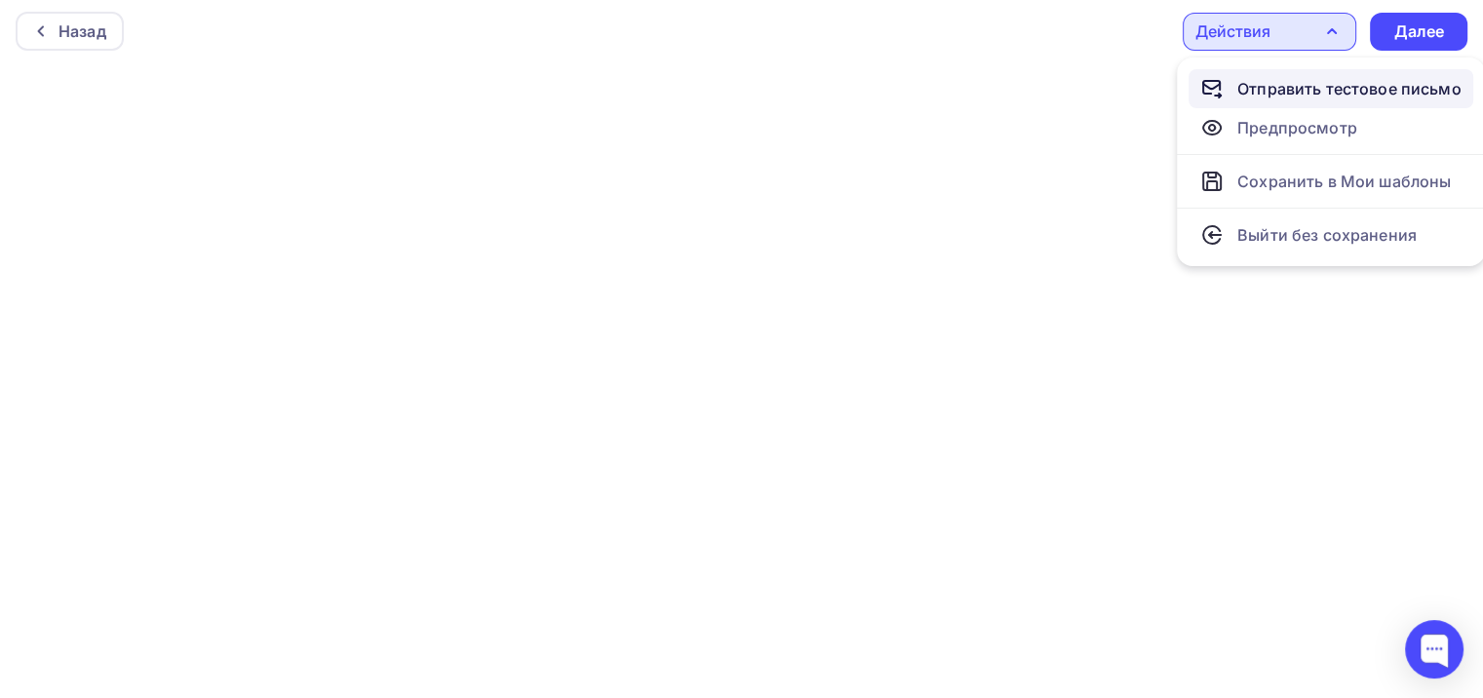
click at [1299, 89] on div "Отправить тестовое письмо" at bounding box center [1350, 88] width 224 height 23
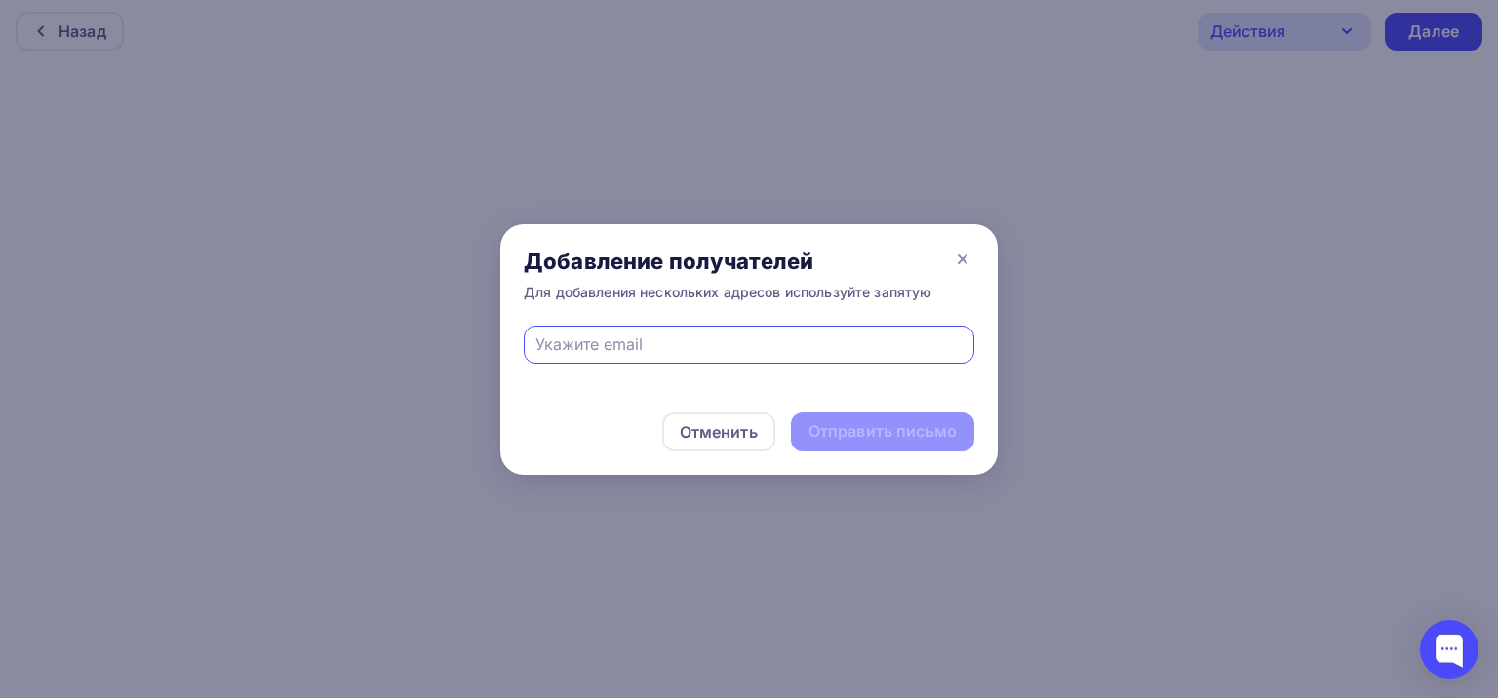
click at [792, 344] on input "text" at bounding box center [749, 344] width 428 height 23
type input "R"
type input "rom.barhat@gmail.com"
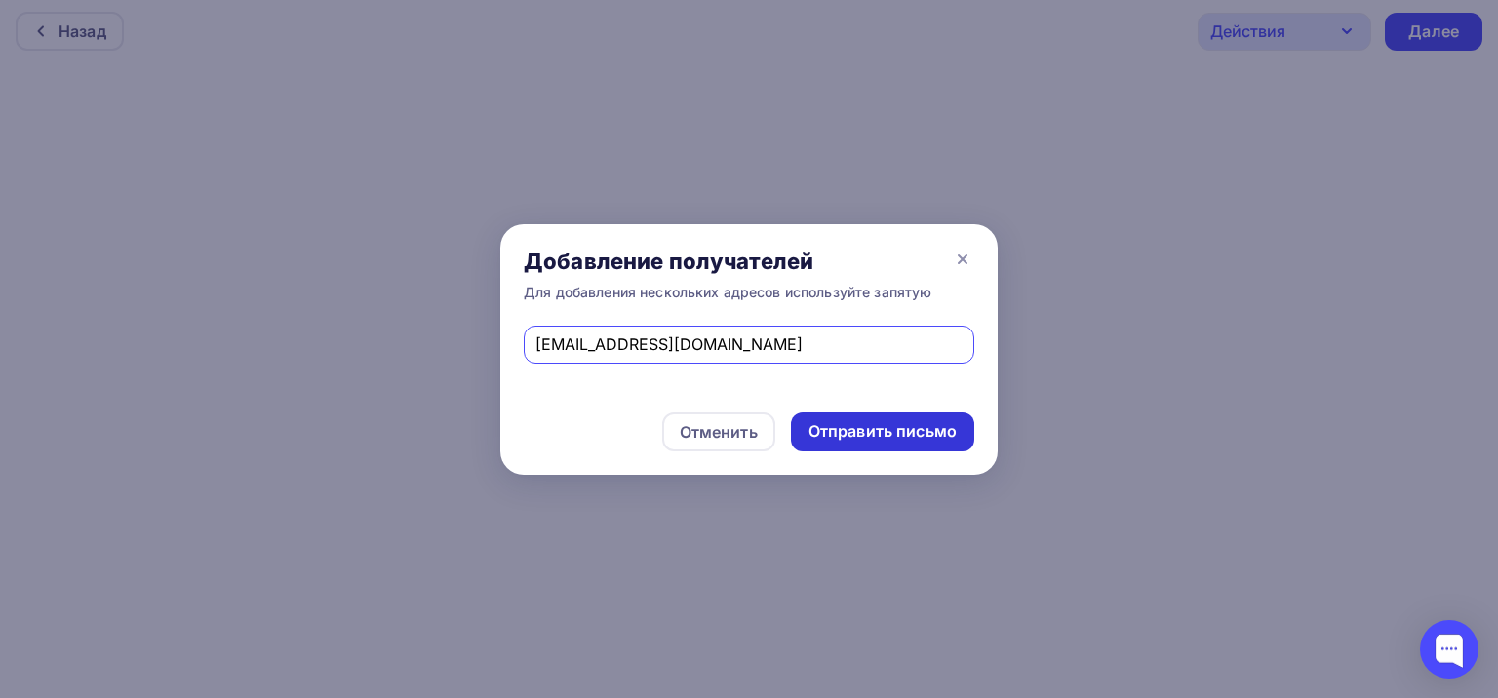
click at [862, 435] on div "Отправить письмо" at bounding box center [882, 431] width 148 height 22
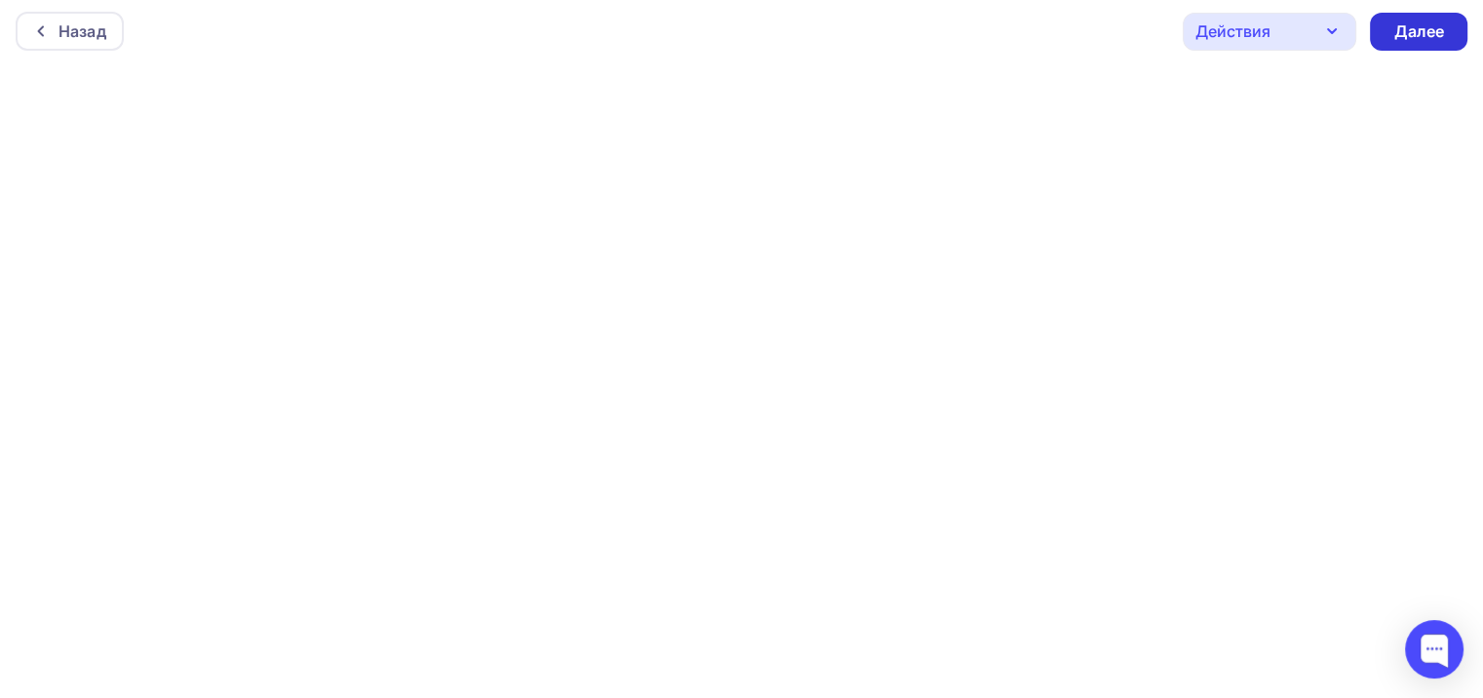
click at [1439, 15] on div "Далее" at bounding box center [1419, 32] width 98 height 38
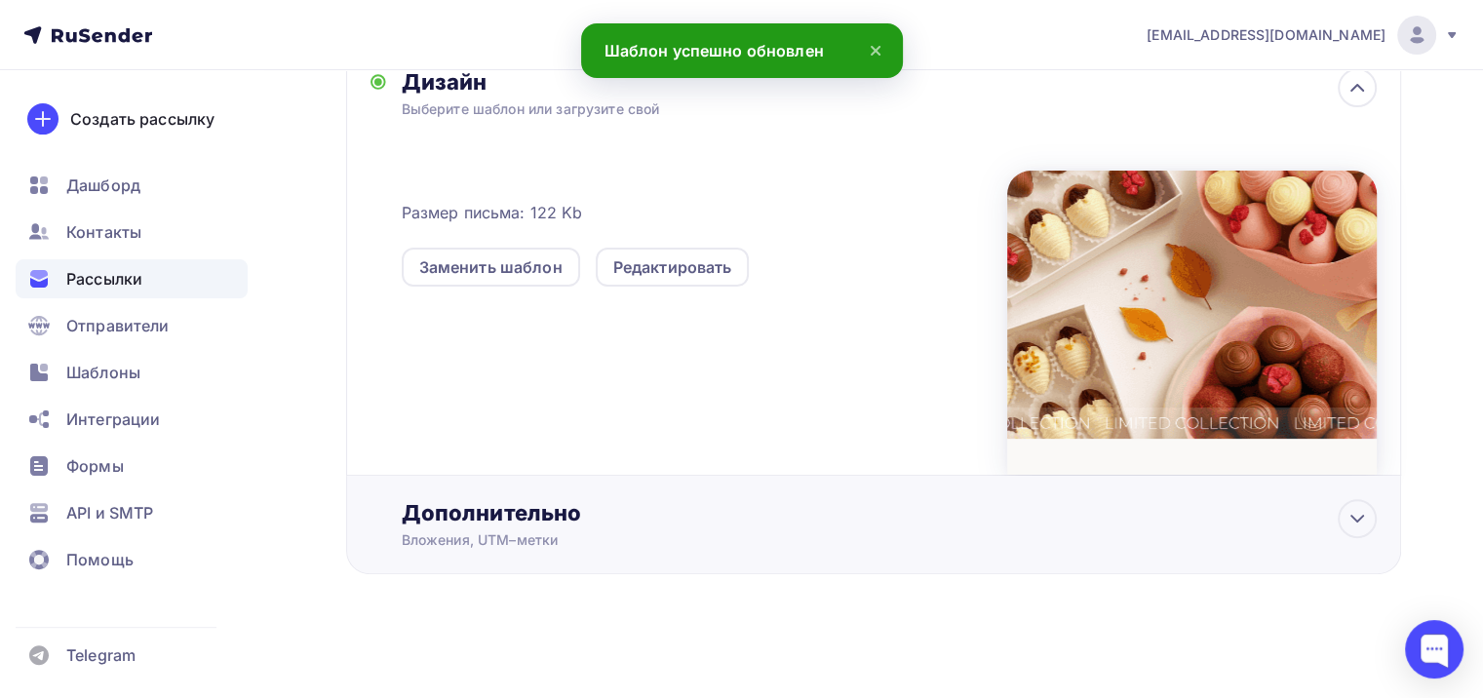
click at [502, 531] on div "Вложения, UTM–метки" at bounding box center [841, 541] width 878 height 20
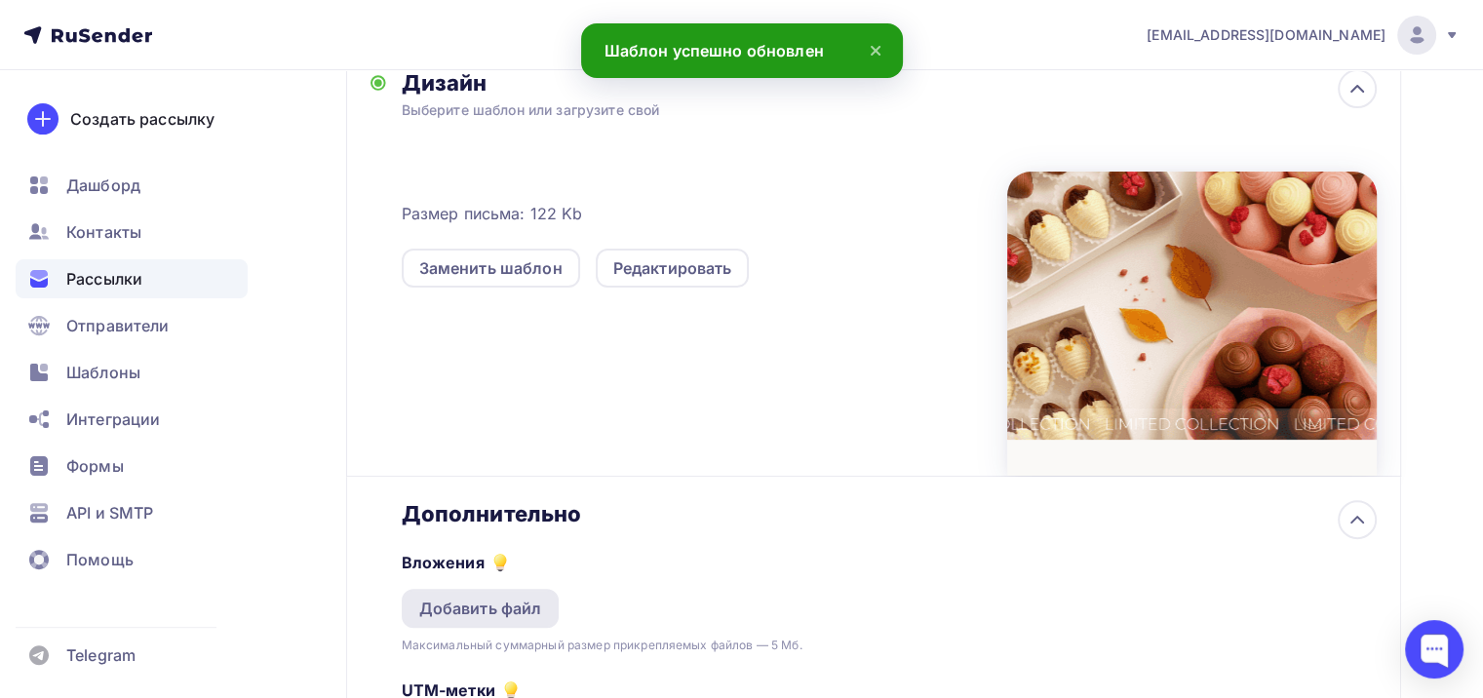
scroll to position [722, 0]
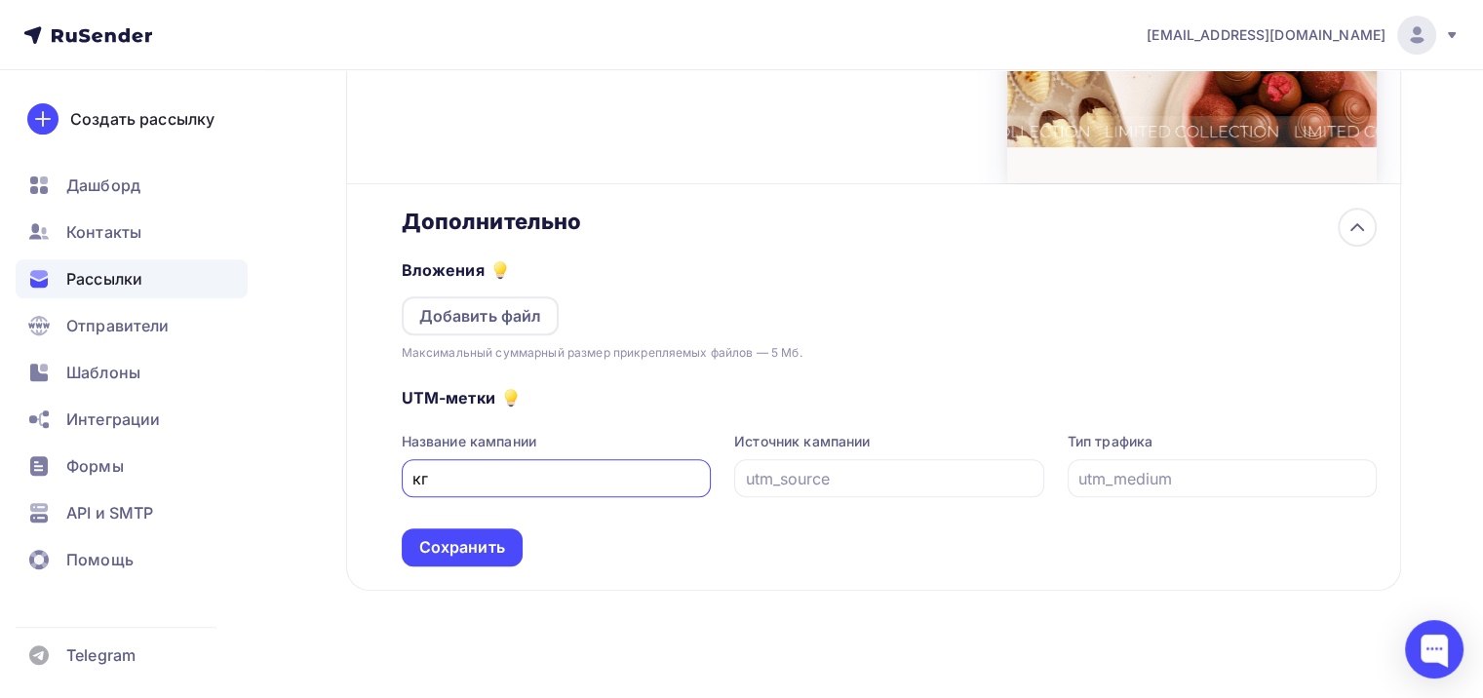
type input "к"
type input "rusender"
click at [818, 484] on input "text" at bounding box center [890, 478] width 288 height 23
type input "email"
click at [1165, 483] on input "text" at bounding box center [1223, 478] width 288 height 23
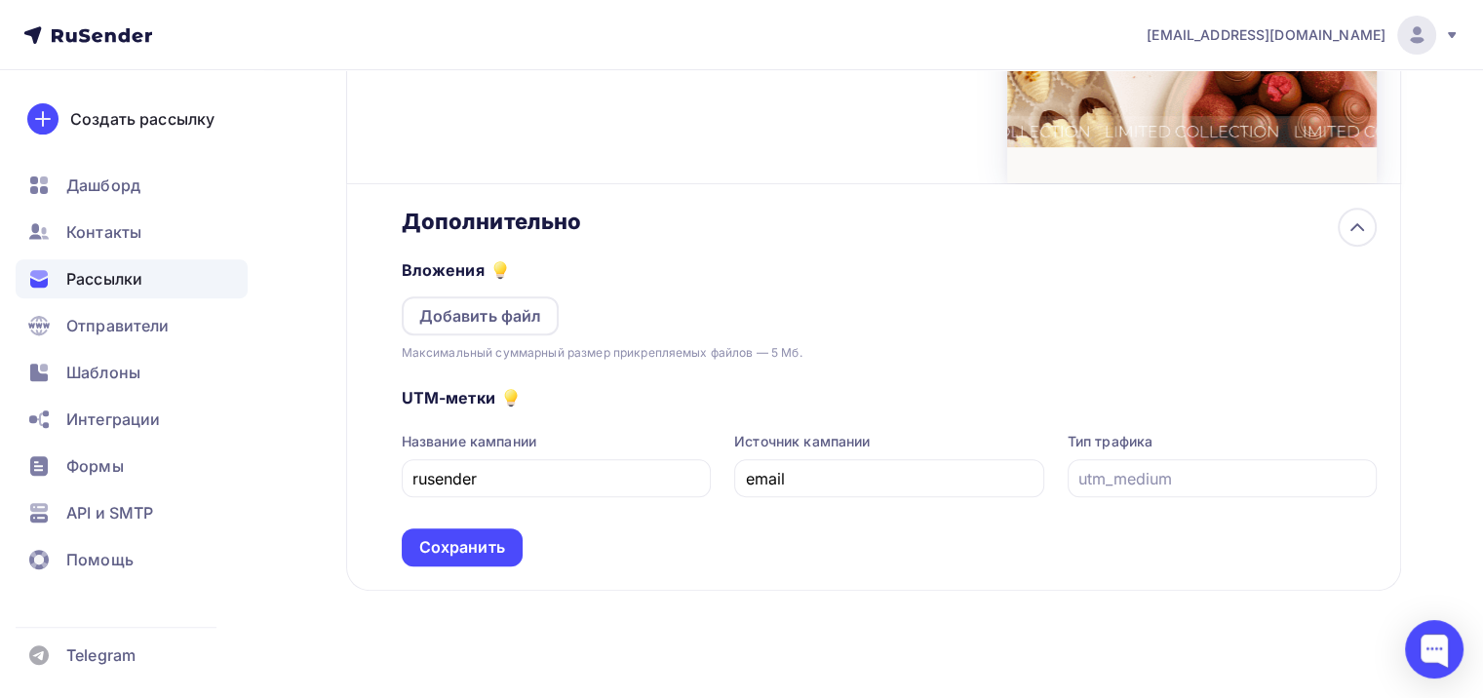
drag, startPoint x: 406, startPoint y: 488, endPoint x: 375, endPoint y: 491, distance: 30.4
click at [343, 496] on div "Назад 12_09 12_09 Закончить позже Переименовать рассылку Удалить Далее Отправит…" at bounding box center [741, 33] width 1483 height 1368
drag, startPoint x: 886, startPoint y: 470, endPoint x: 638, endPoint y: 486, distance: 249.2
click at [638, 486] on div "Название кампании rusender Источник кампании email Тип трафика" at bounding box center [889, 464] width 975 height 65
click at [1172, 472] on input "text" at bounding box center [1223, 478] width 288 height 23
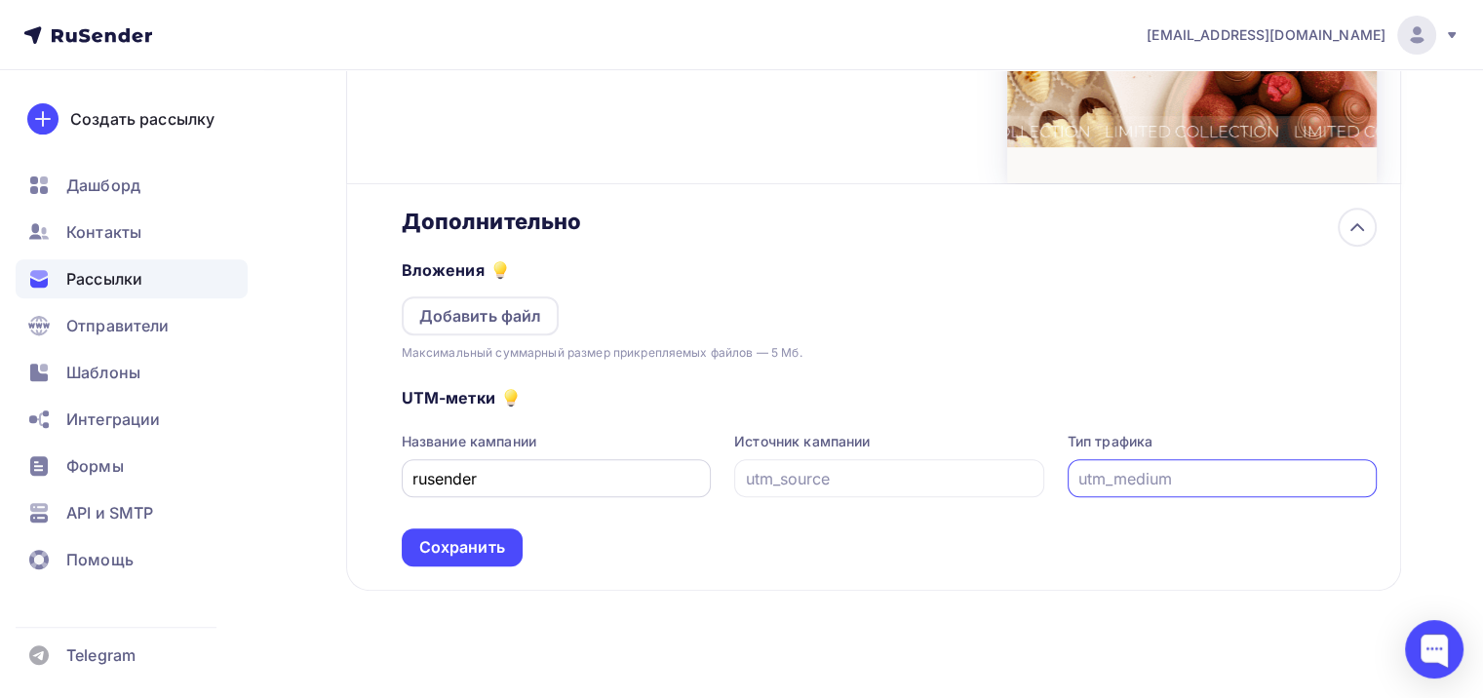
paste input "email"
type input "email"
drag, startPoint x: 475, startPoint y: 466, endPoint x: 238, endPoint y: 483, distance: 237.6
drag, startPoint x: 492, startPoint y: 477, endPoint x: 276, endPoint y: 493, distance: 217.1
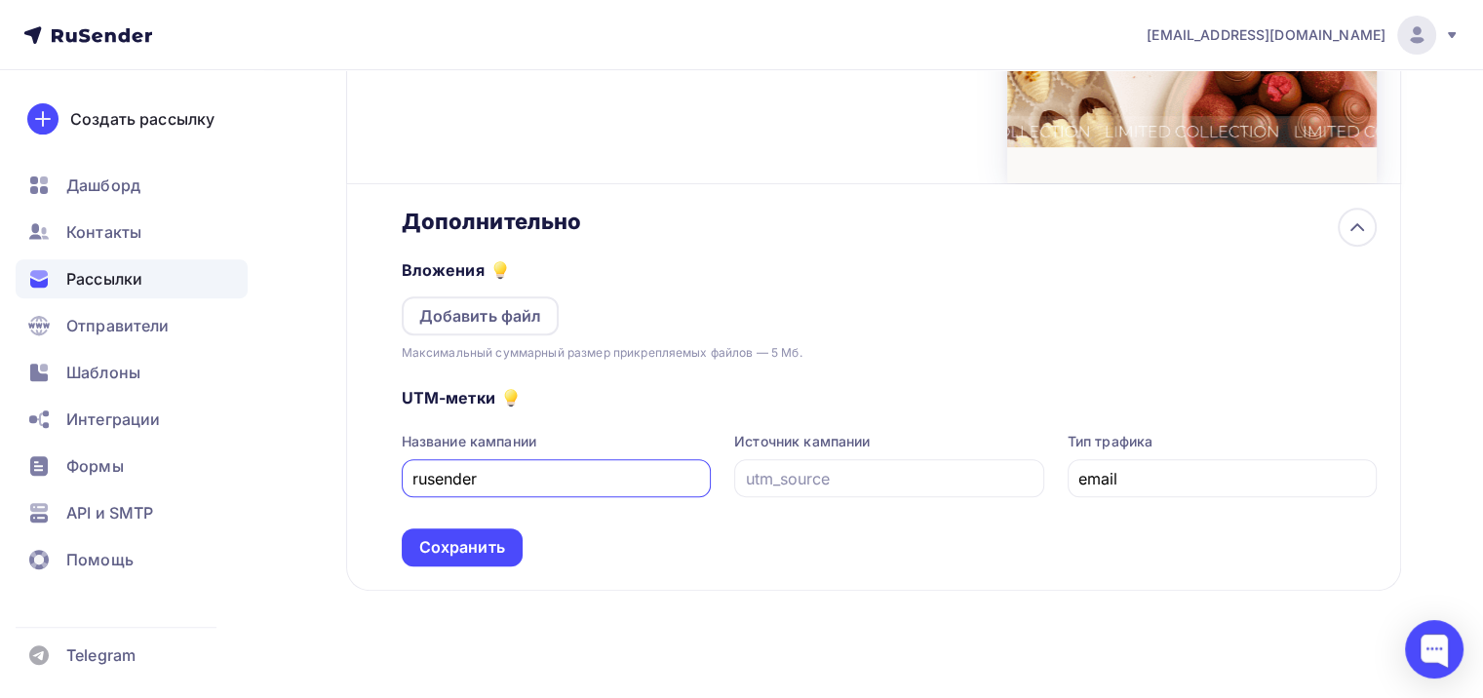
click at [276, 493] on div "Назад 12_09 12_09 Закончить позже Переименовать рассылку Удалить Далее Отправит…" at bounding box center [741, 33] width 1483 height 1368
drag, startPoint x: 912, startPoint y: 464, endPoint x: 673, endPoint y: 478, distance: 239.3
click at [910, 467] on input "text" at bounding box center [890, 478] width 288 height 23
paste input "rusender"
type input "rusender"
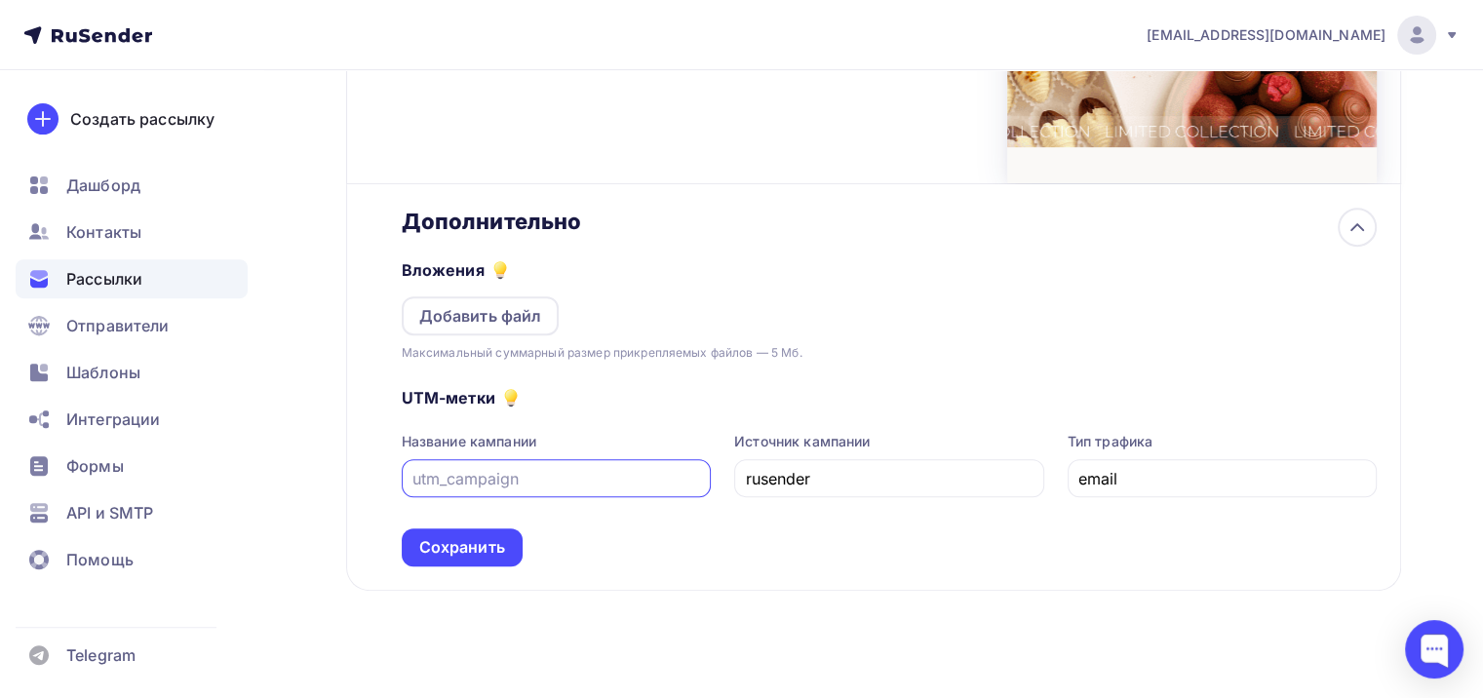
click at [519, 478] on input "text" at bounding box center [557, 478] width 288 height 23
type input "12_09"
click at [501, 536] on div "Сохранить" at bounding box center [462, 547] width 86 height 22
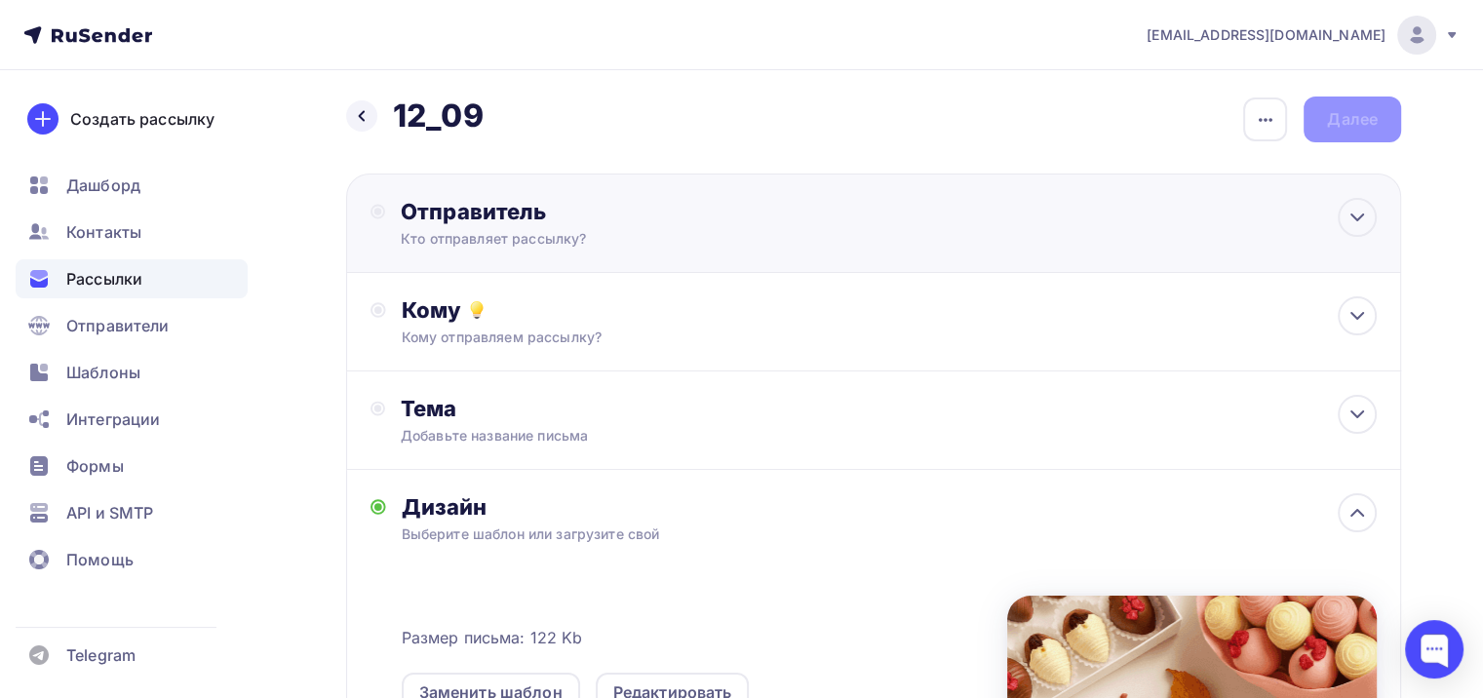
scroll to position [0, 0]
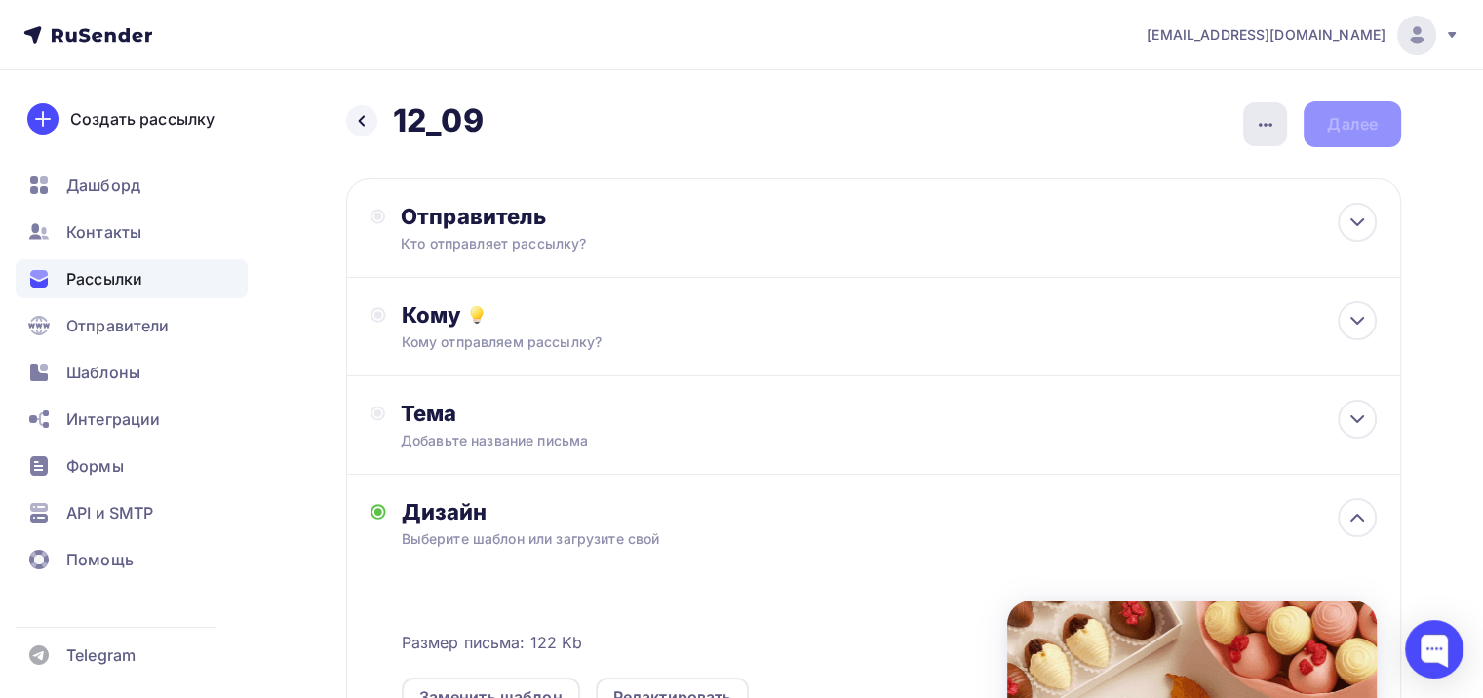
click at [1254, 129] on icon "button" at bounding box center [1265, 124] width 23 height 23
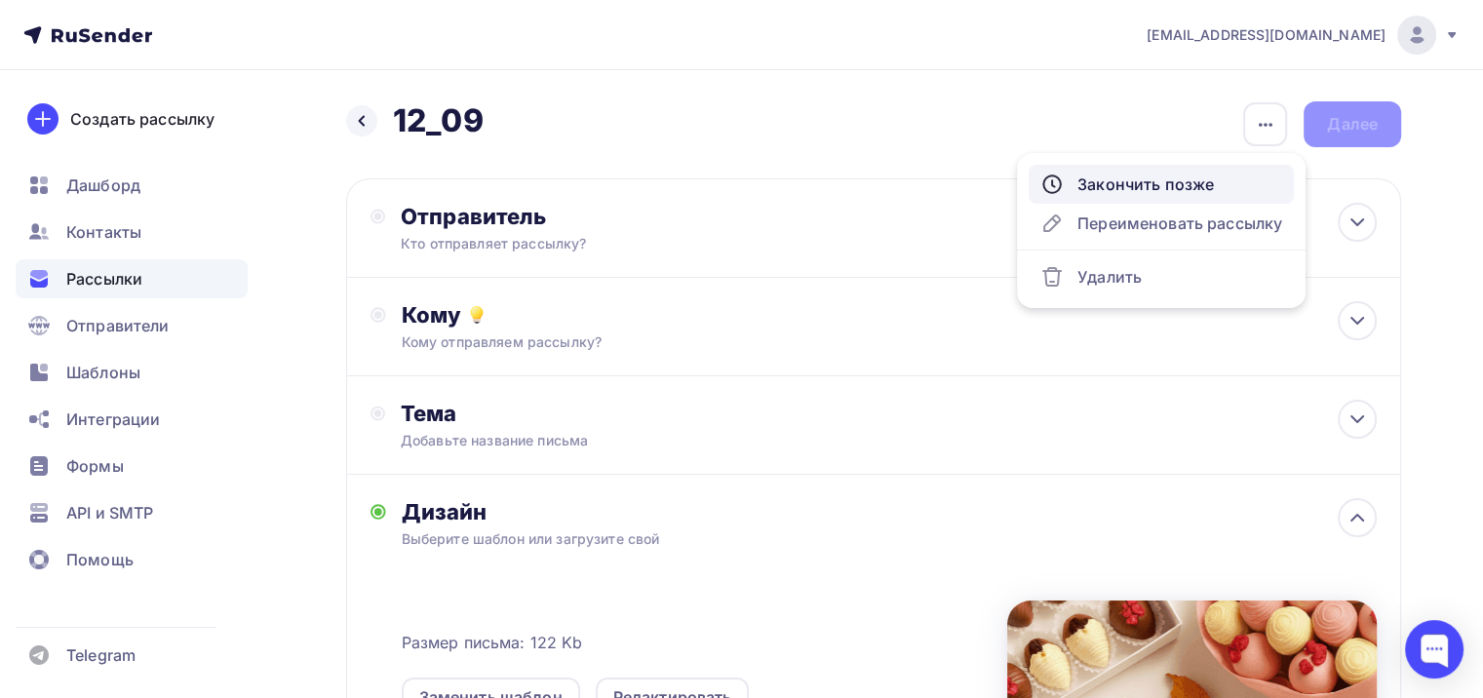
click at [1182, 182] on div "Закончить позже" at bounding box center [1162, 184] width 242 height 23
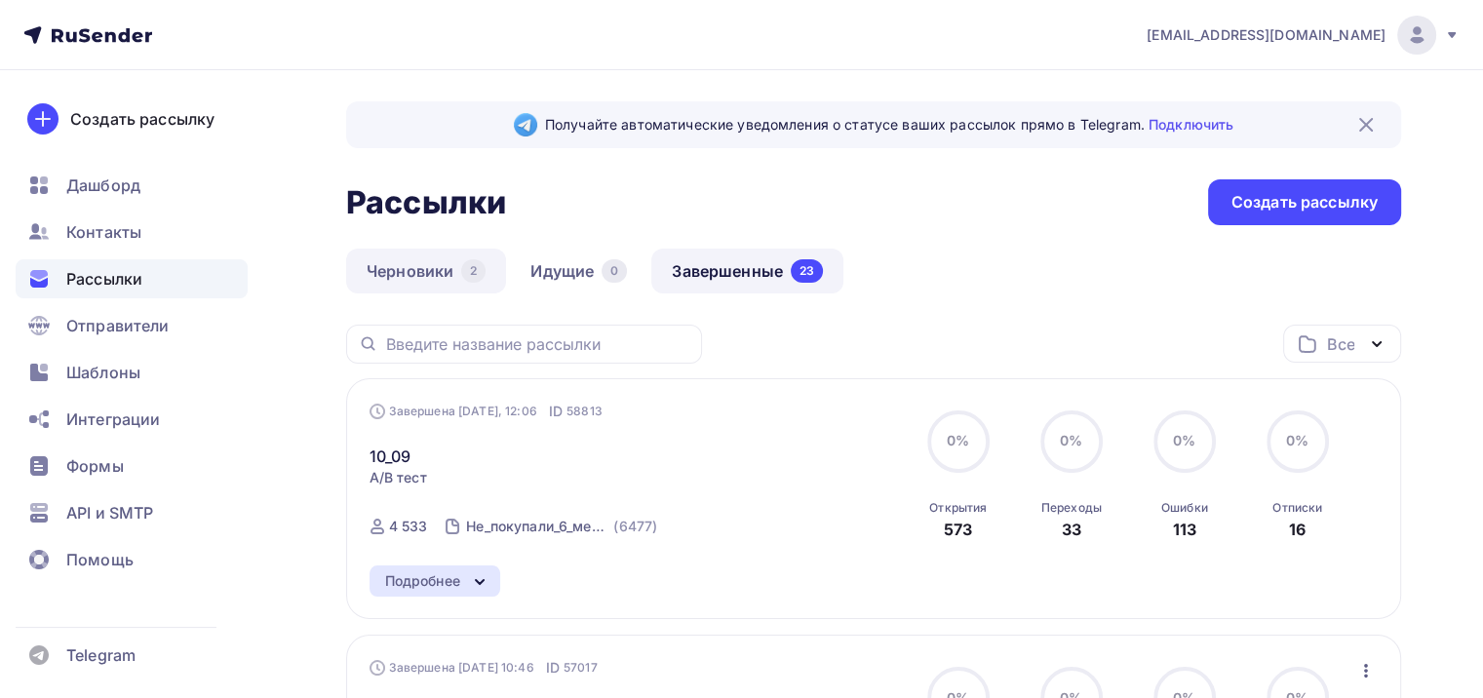
click at [414, 261] on link "Черновики 2" at bounding box center [426, 271] width 160 height 45
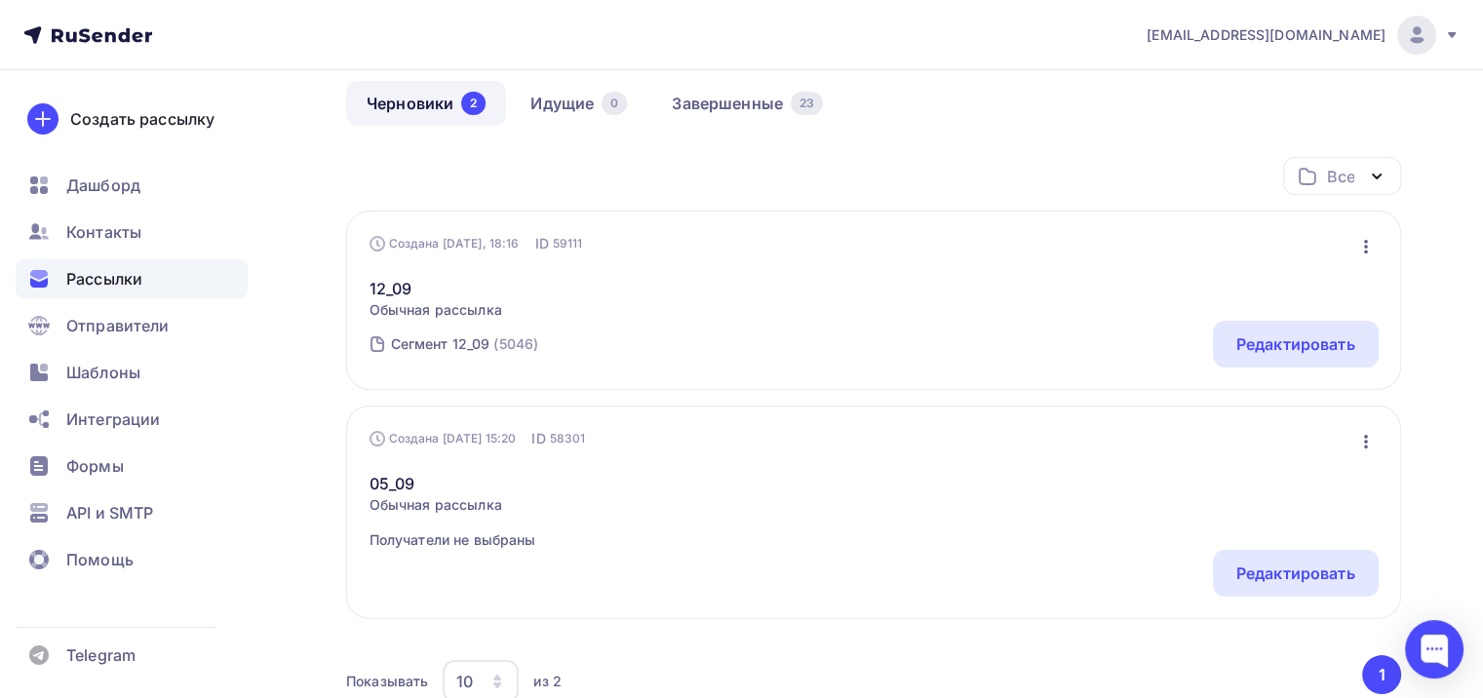
scroll to position [195, 0]
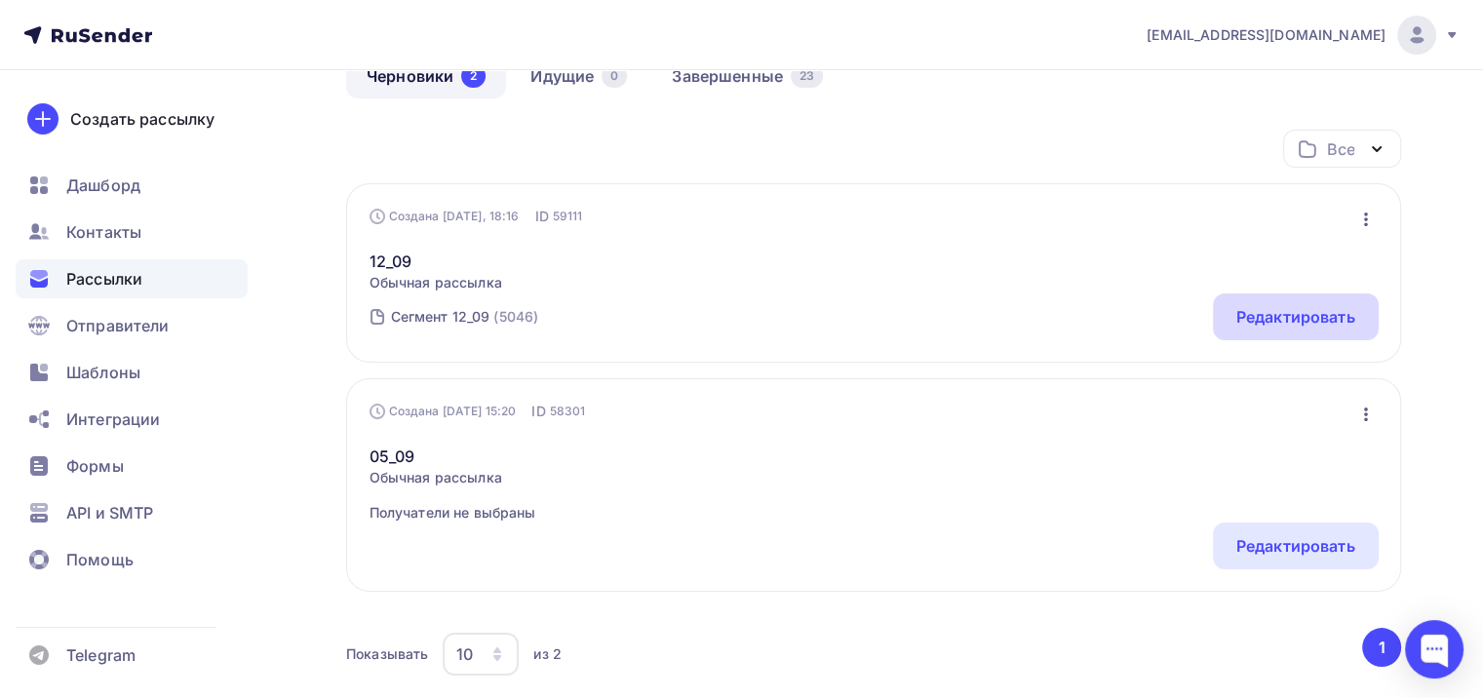
click at [1256, 306] on div "Редактировать" at bounding box center [1296, 316] width 119 height 23
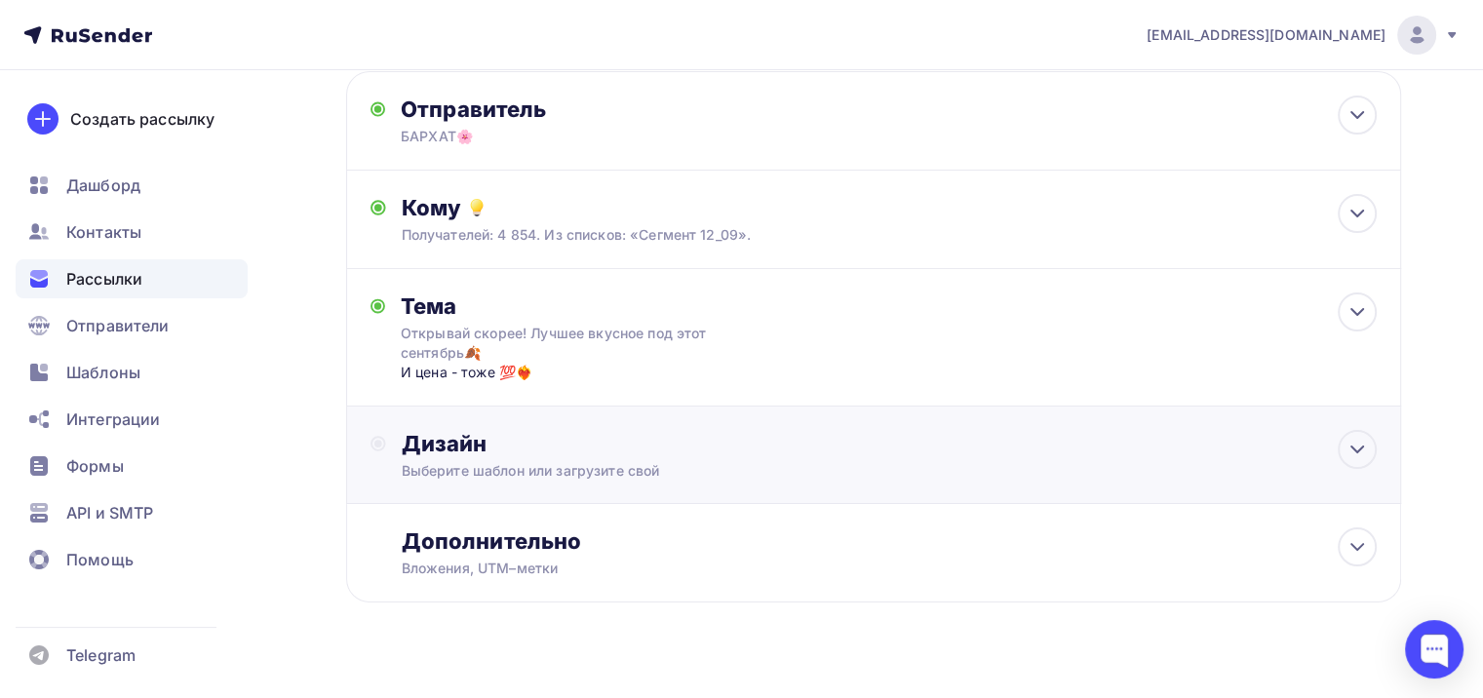
scroll to position [137, 0]
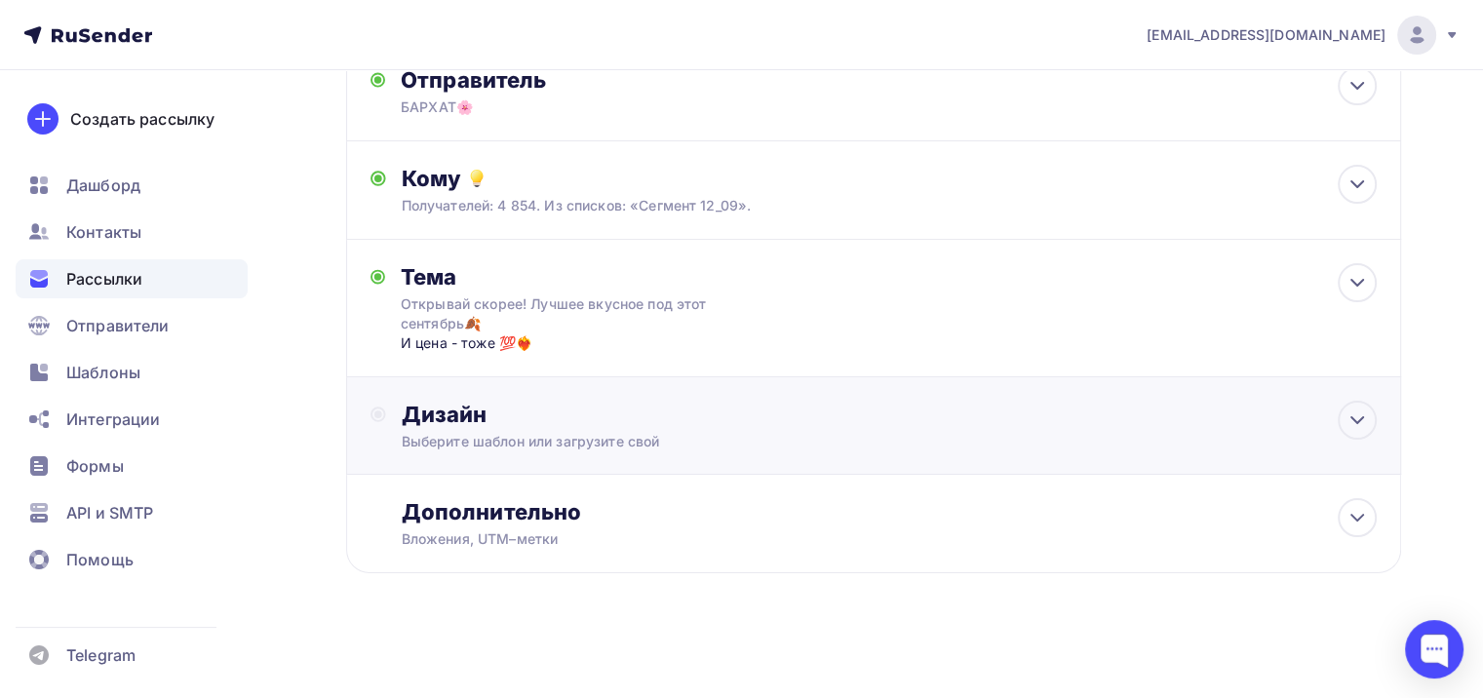
click at [585, 414] on div "Дизайн" at bounding box center [889, 414] width 975 height 27
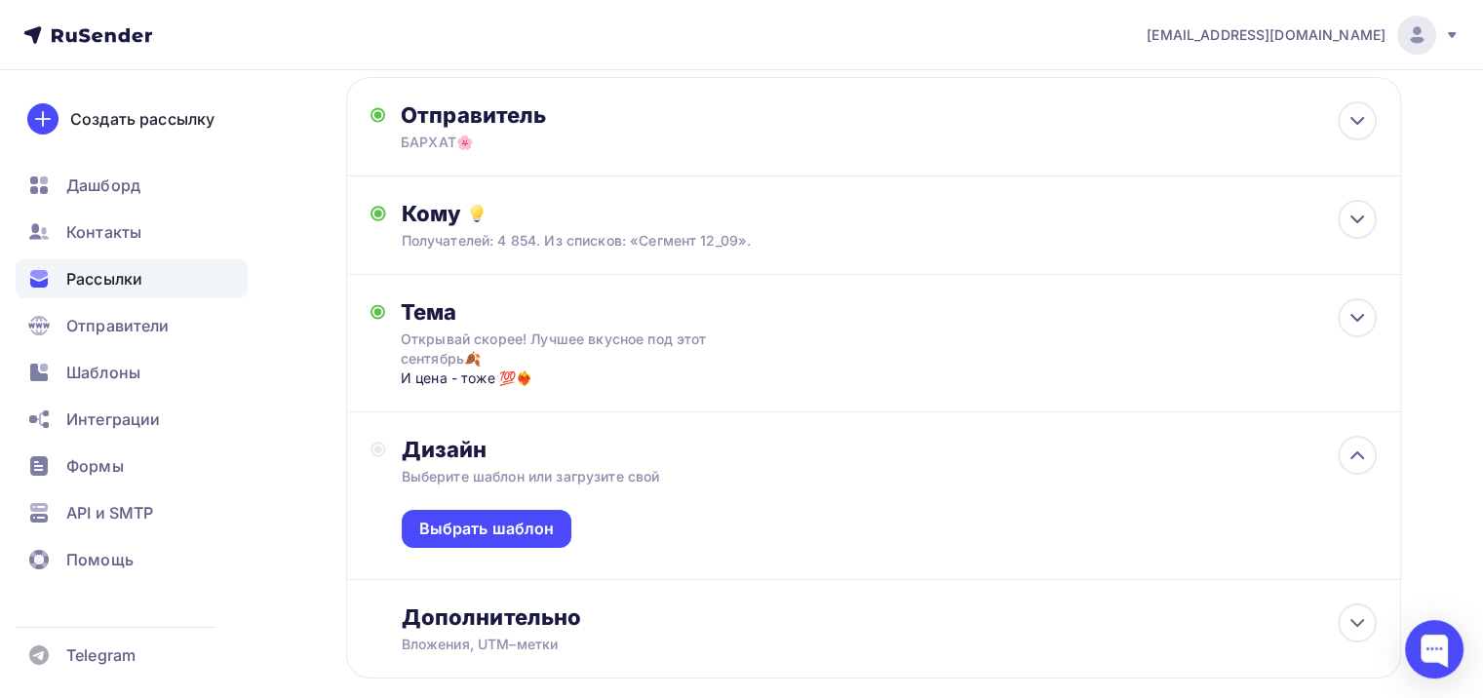
scroll to position [0, 0]
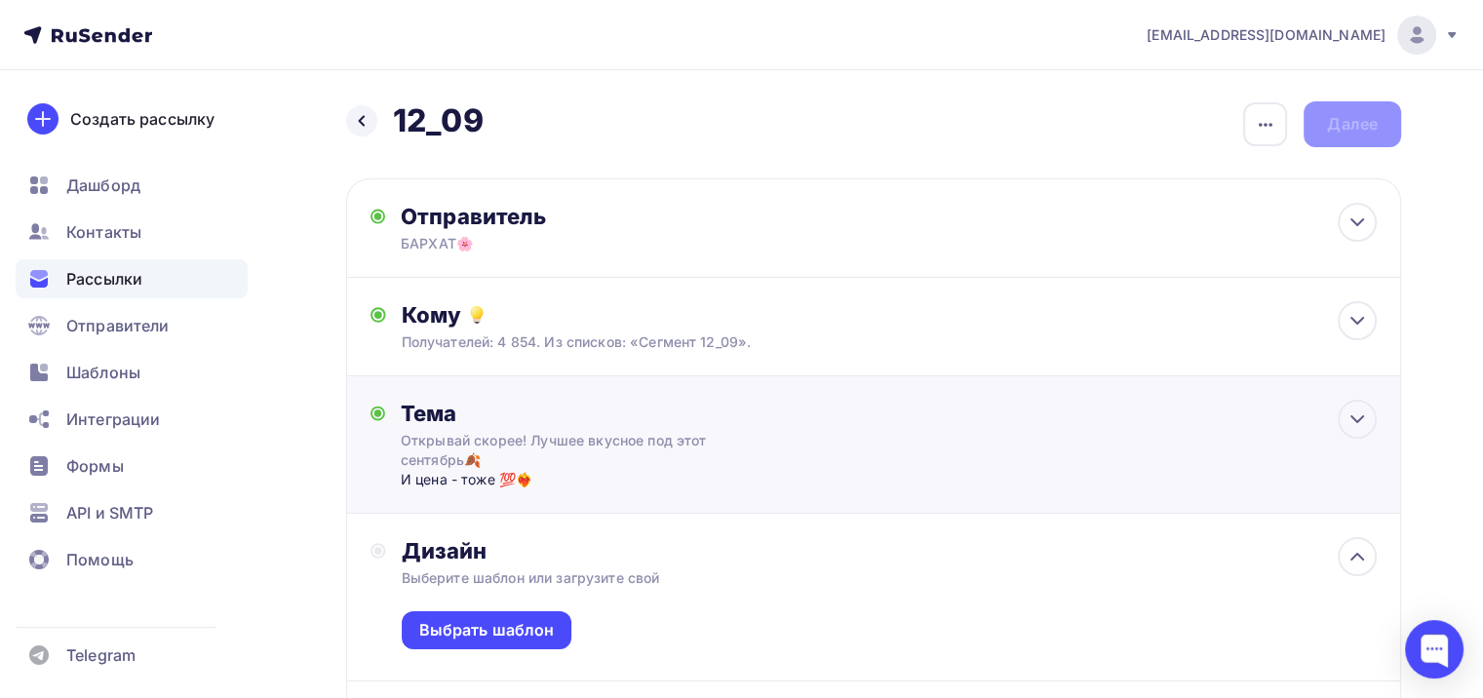
click at [793, 453] on div "Тема Открывай скорее! Лучшее вкусное под этот сентябрь🍂 И цена - тоже 💯❤️‍🔥 Тем…" at bounding box center [873, 445] width 1055 height 138
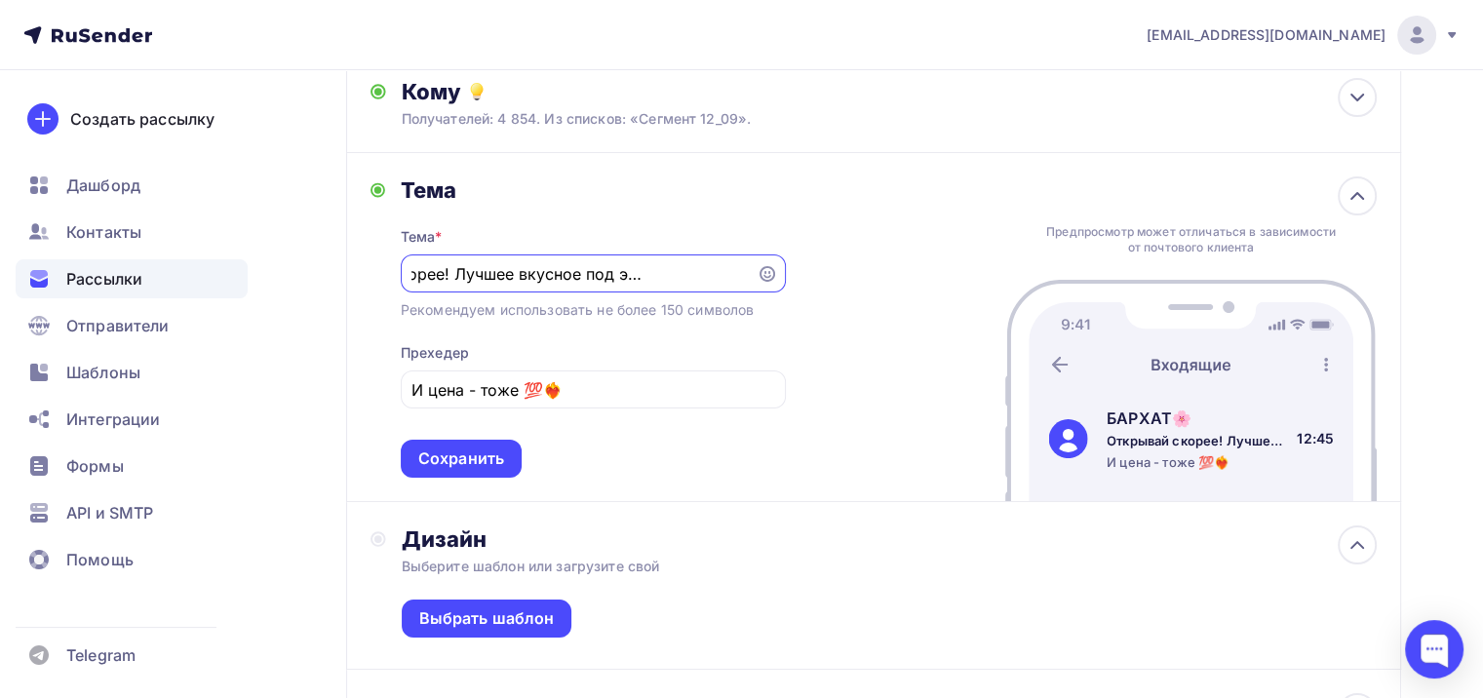
scroll to position [293, 0]
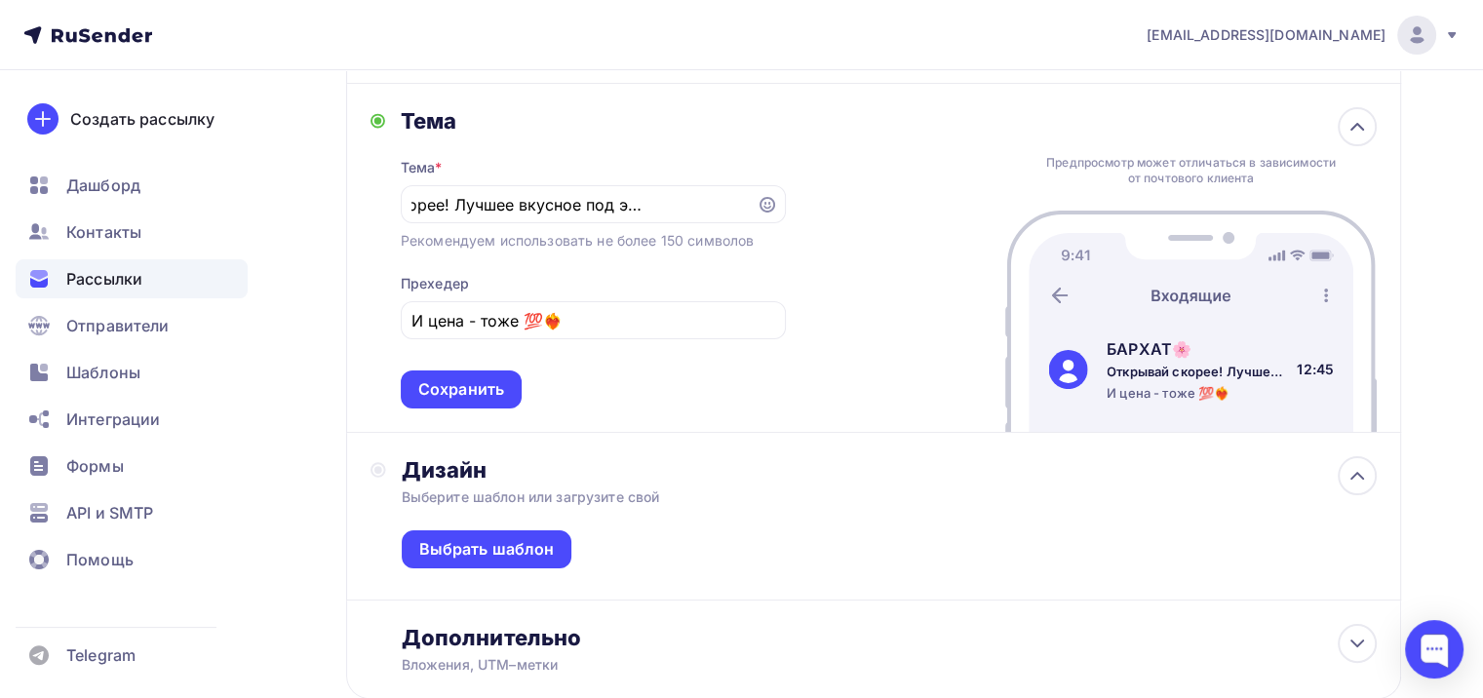
drag, startPoint x: 699, startPoint y: 591, endPoint x: 689, endPoint y: 602, distance: 14.5
click at [699, 592] on div "Выбрать шаблон" at bounding box center [889, 553] width 975 height 93
click at [687, 504] on div "Выберите шаблон или загрузите свой" at bounding box center [841, 498] width 878 height 20
click at [1352, 459] on div at bounding box center [1357, 475] width 39 height 39
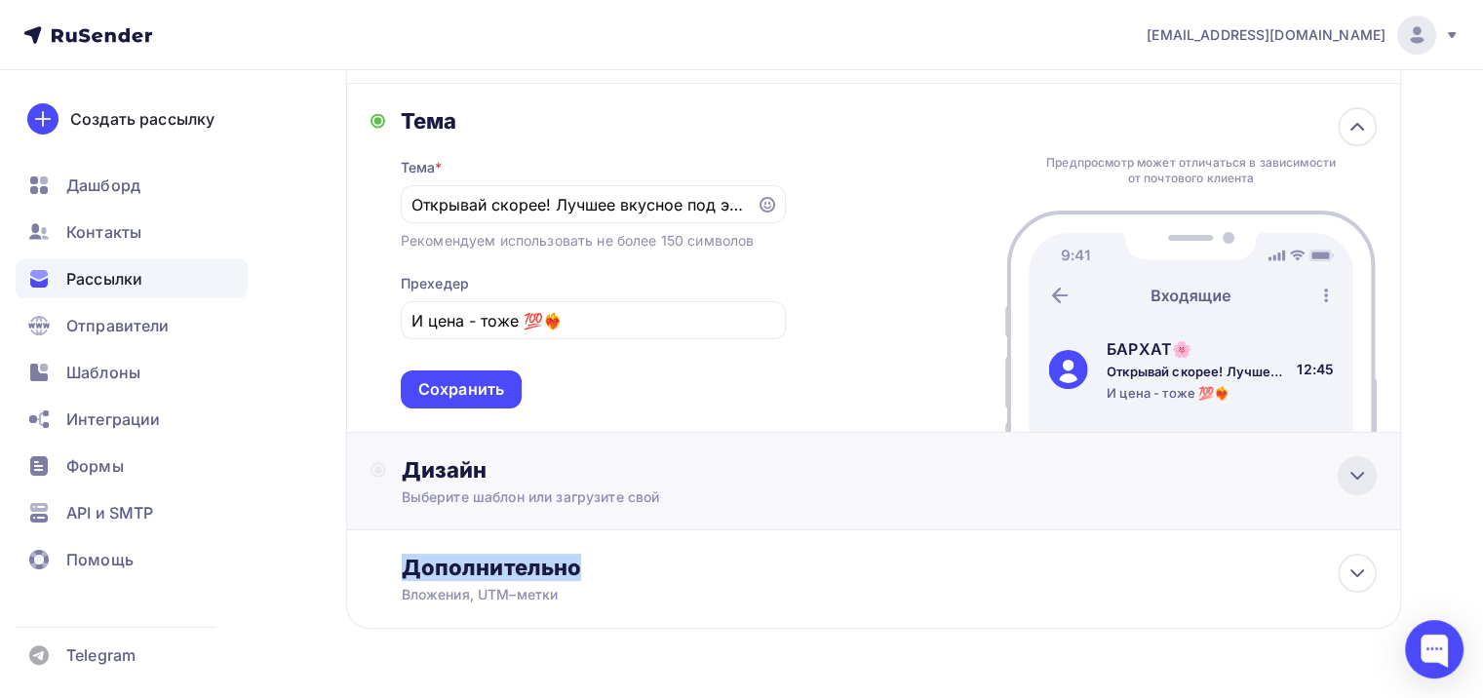
click at [1352, 459] on div at bounding box center [1357, 475] width 39 height 39
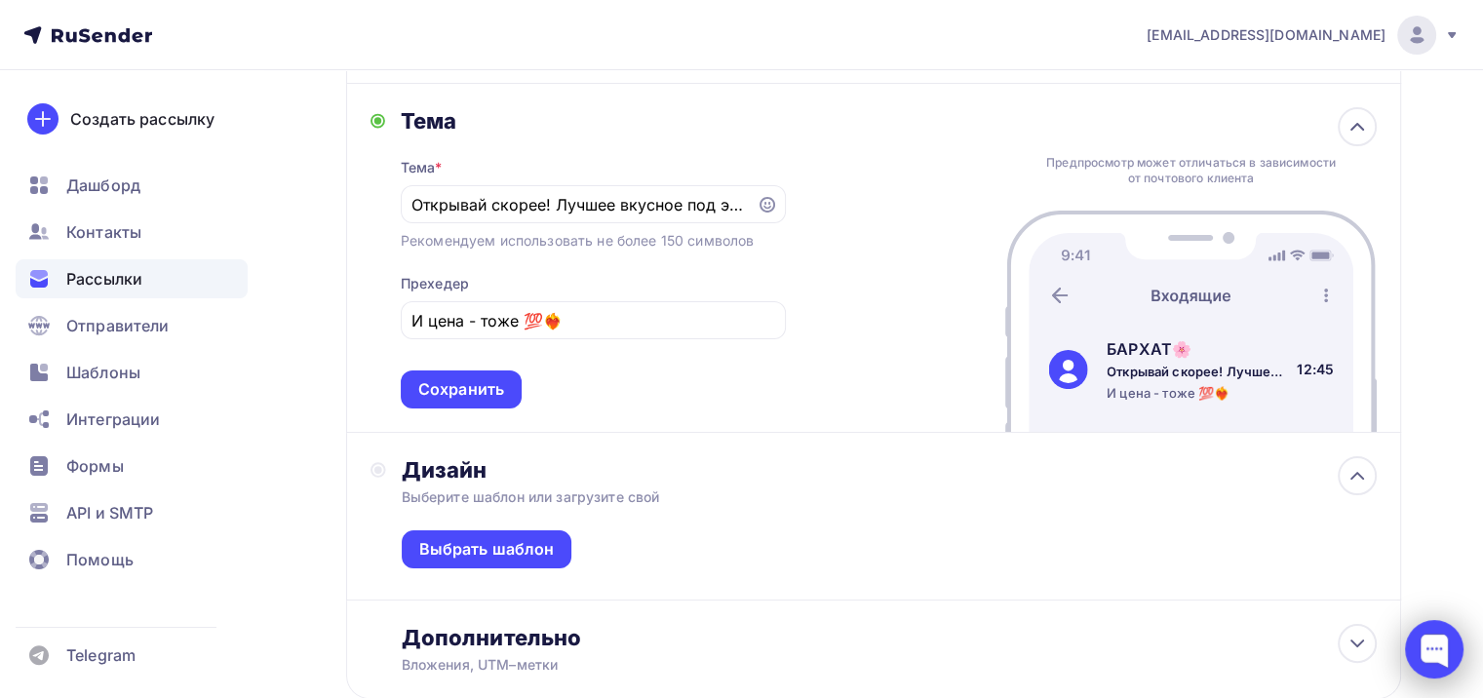
click at [1447, 651] on div at bounding box center [1434, 649] width 59 height 59
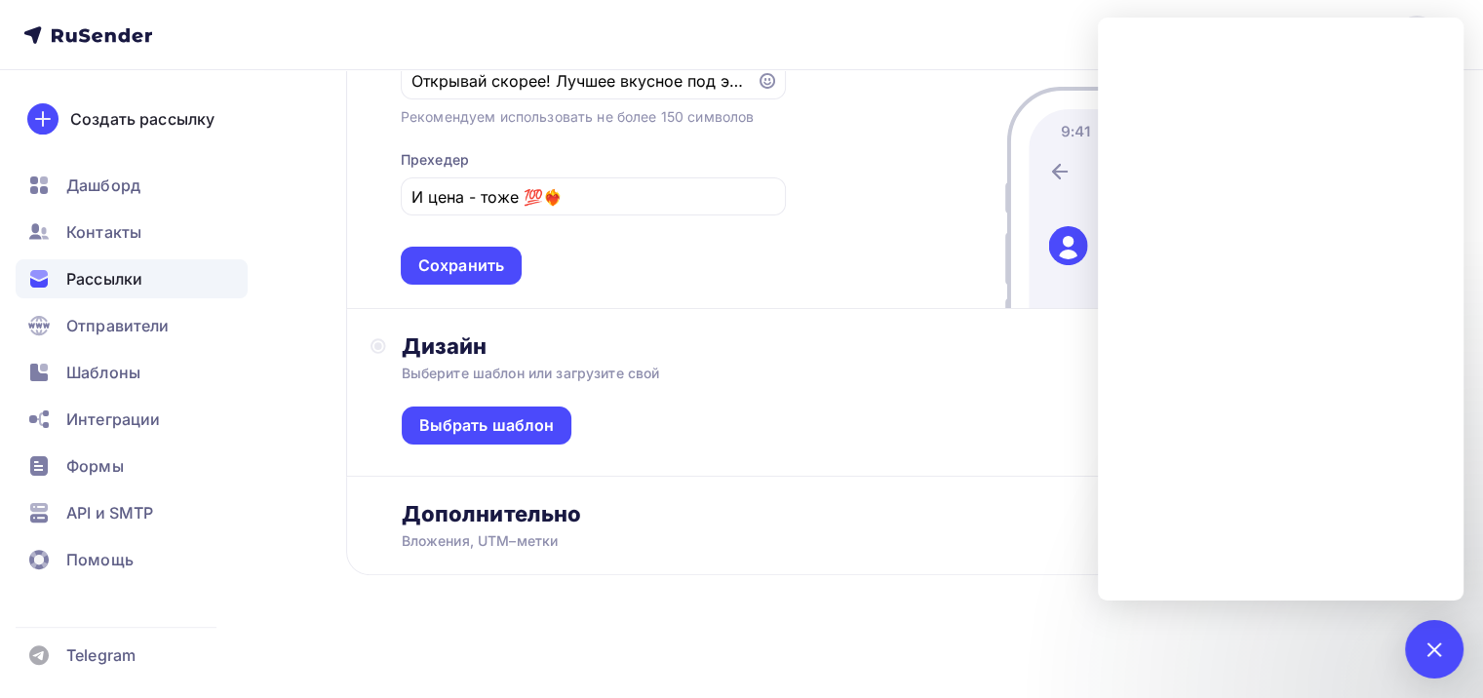
scroll to position [417, 0]
click at [122, 256] on ul "Дашборд Контакты Рассылки Отправители Шаблоны Интеграции Формы API и SMTP Помощь" at bounding box center [132, 378] width 232 height 424
click at [1426, 657] on div at bounding box center [1434, 649] width 59 height 59
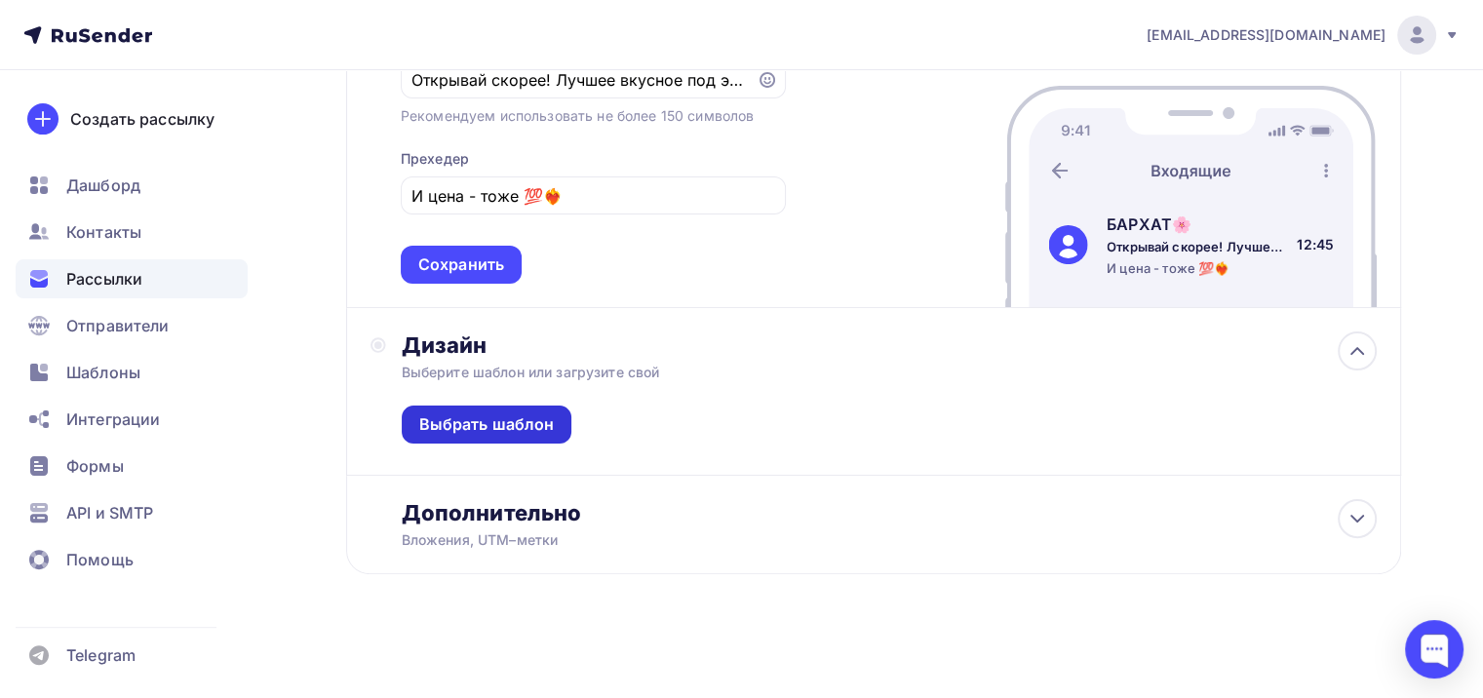
click at [552, 421] on div "Выбрать шаблон" at bounding box center [487, 425] width 171 height 38
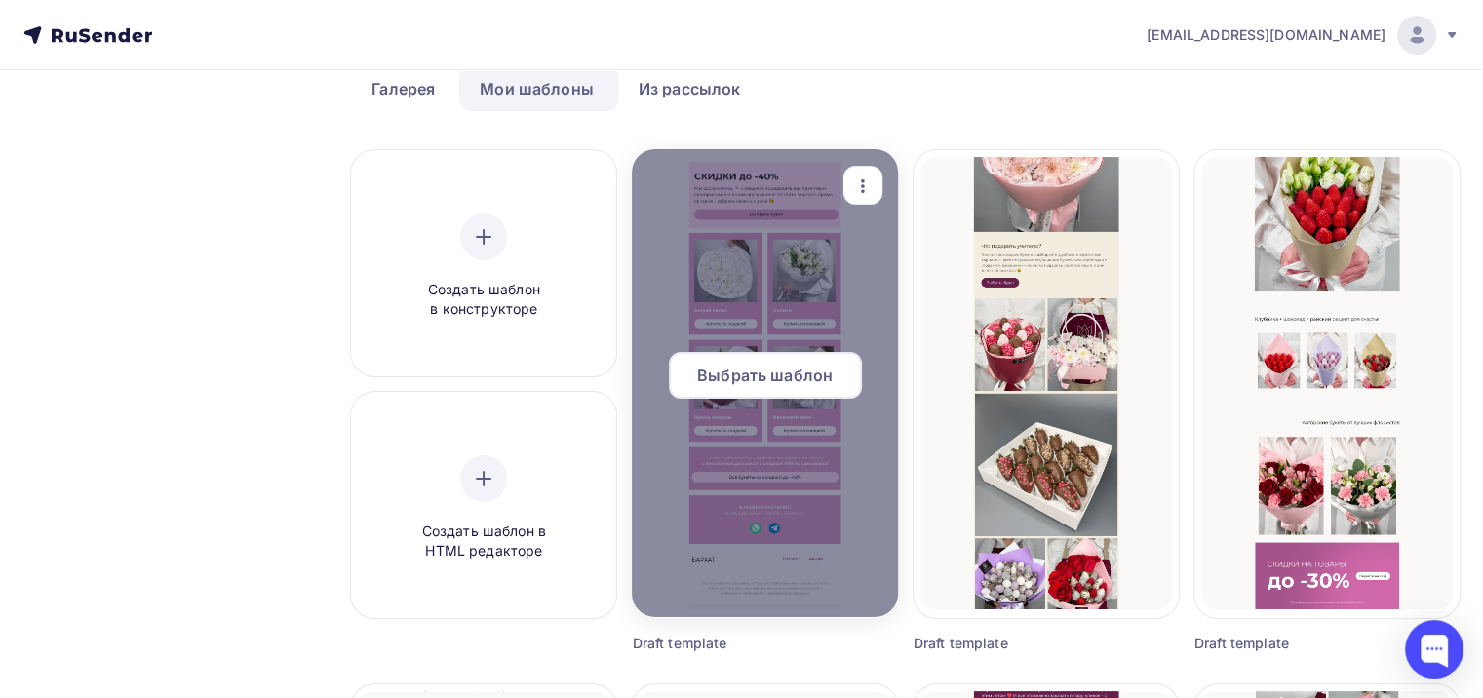
scroll to position [98, 0]
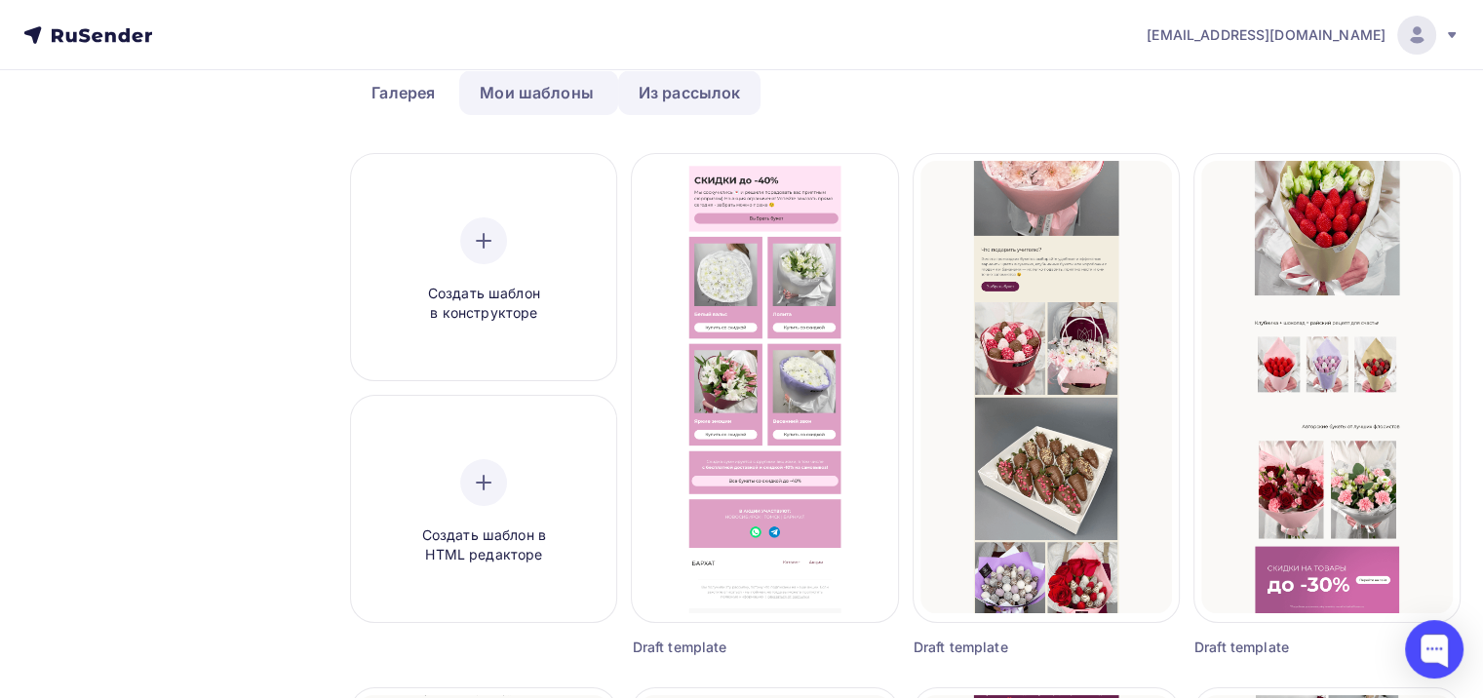
click at [687, 98] on link "Из рассылок" at bounding box center [689, 92] width 143 height 45
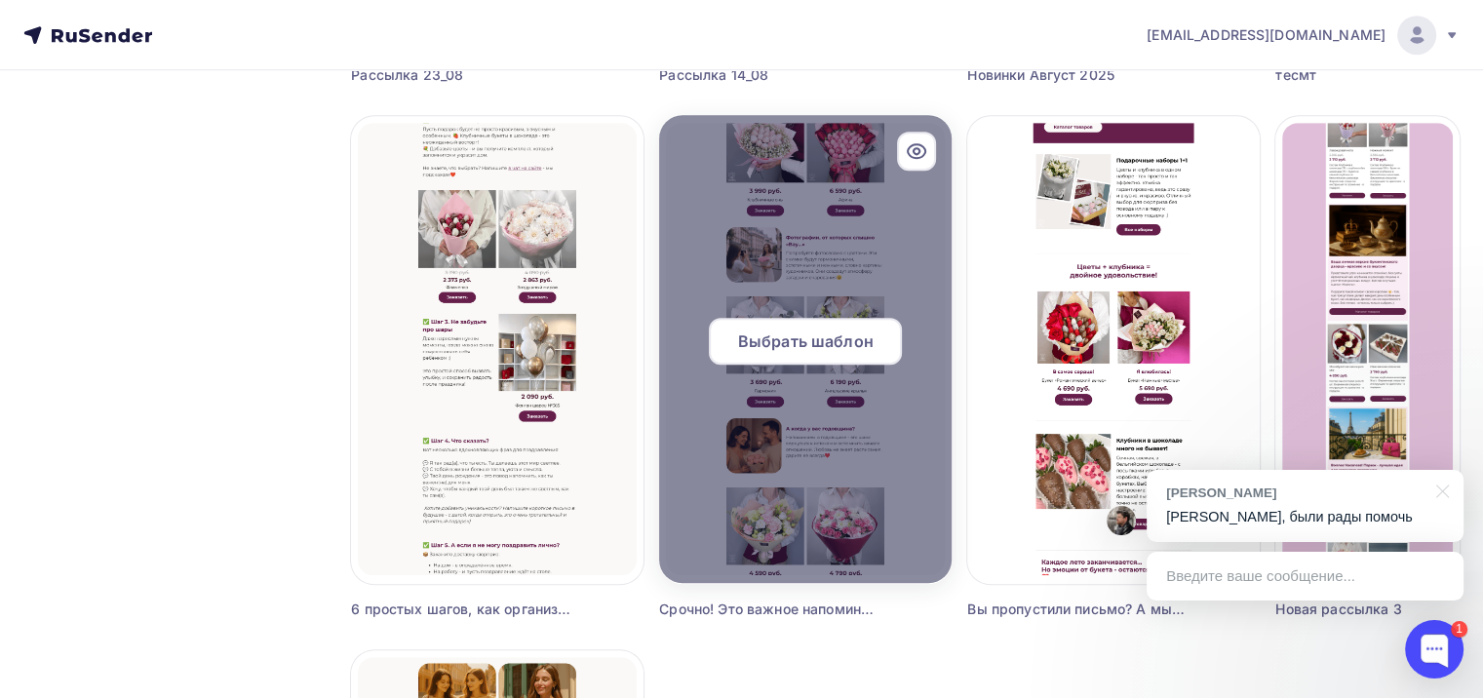
scroll to position [683, 0]
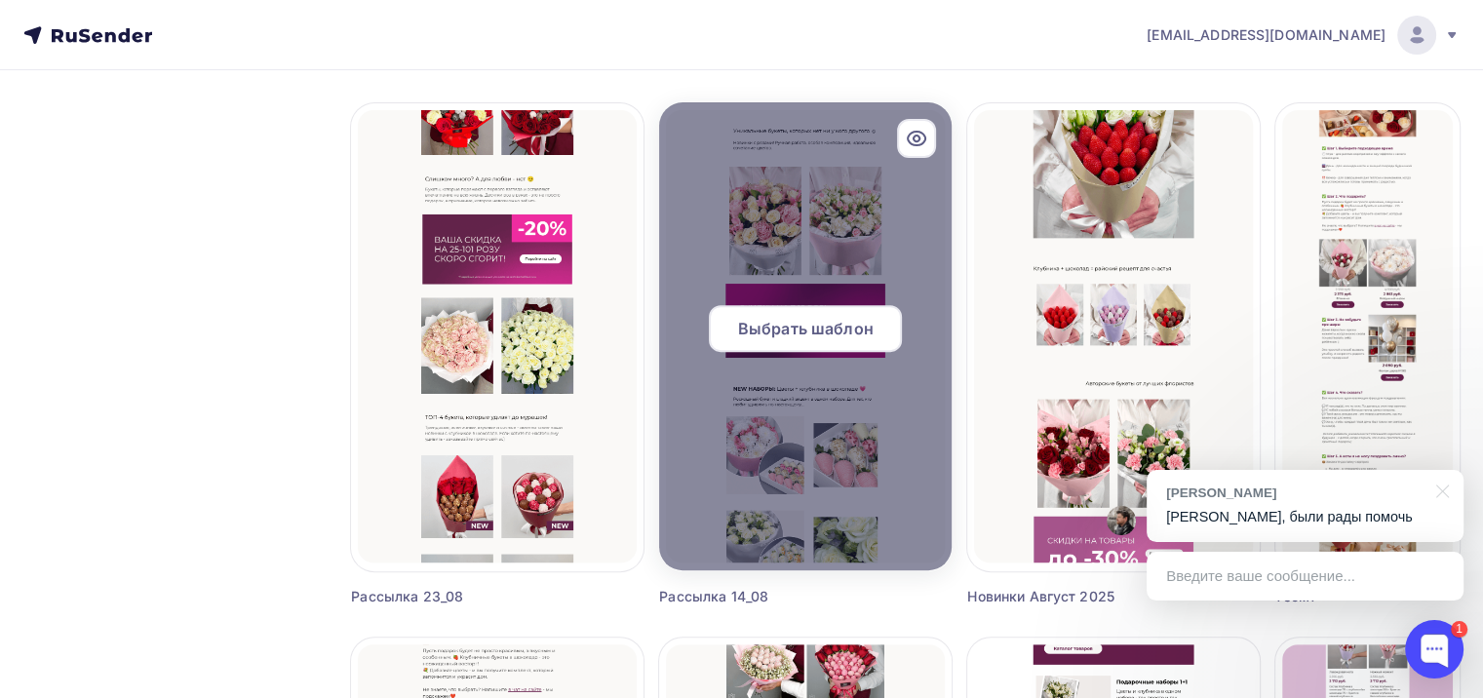
click at [808, 337] on span "Выбрать шаблон" at bounding box center [806, 328] width 136 height 23
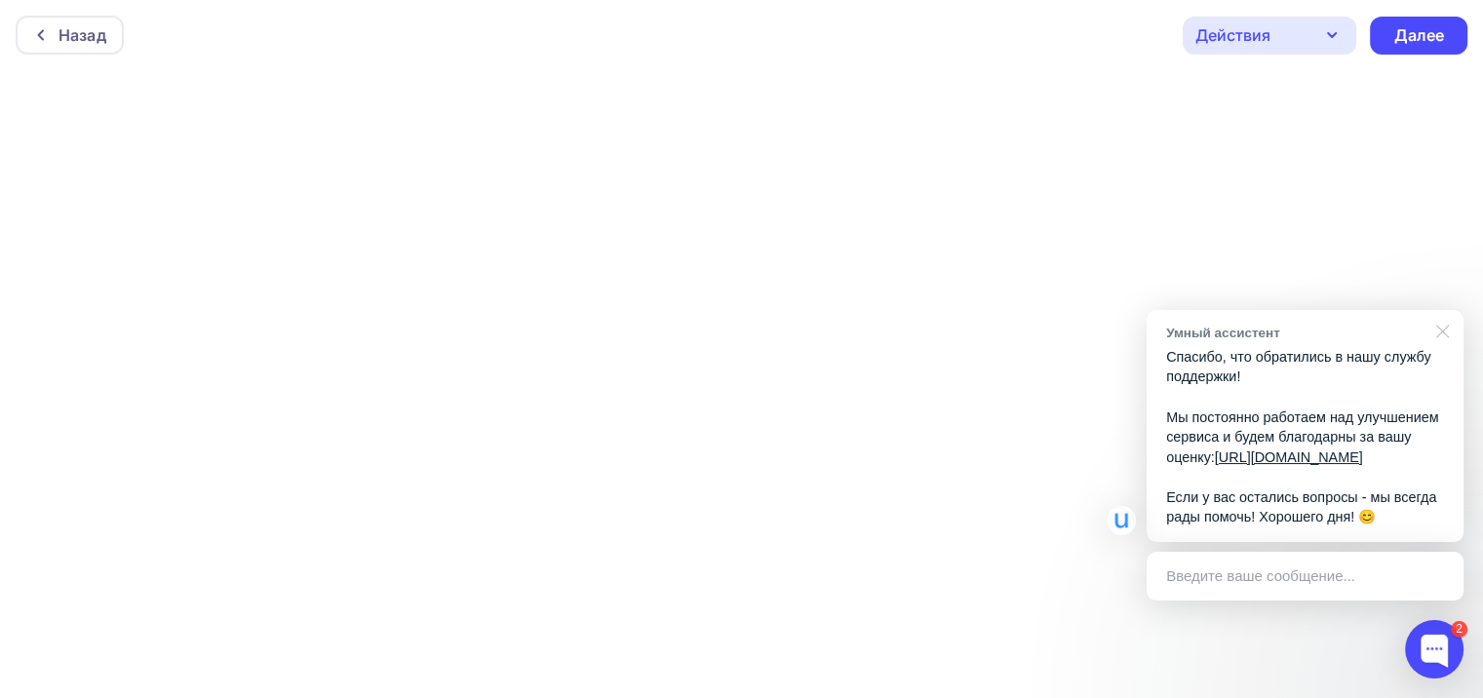
click at [1444, 310] on div at bounding box center [1439, 330] width 49 height 40
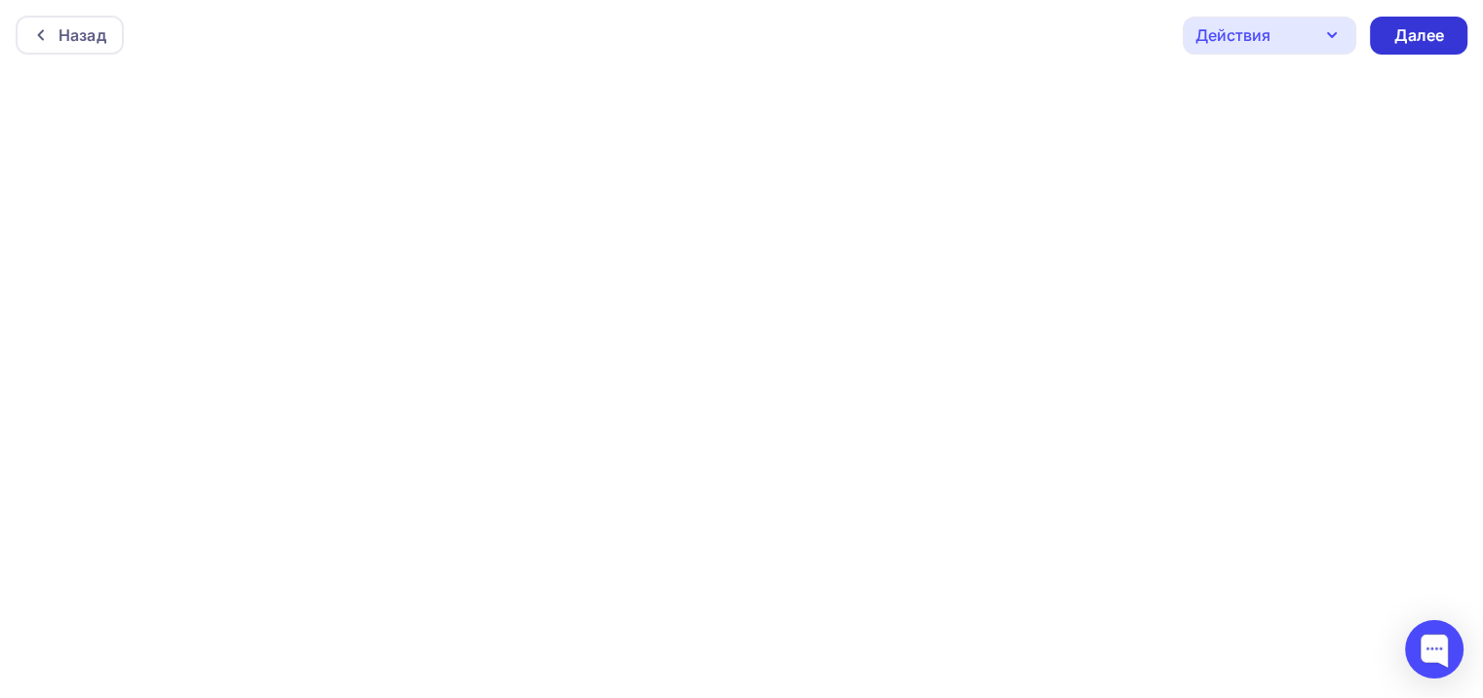
click at [1400, 37] on div "Далее" at bounding box center [1419, 35] width 51 height 22
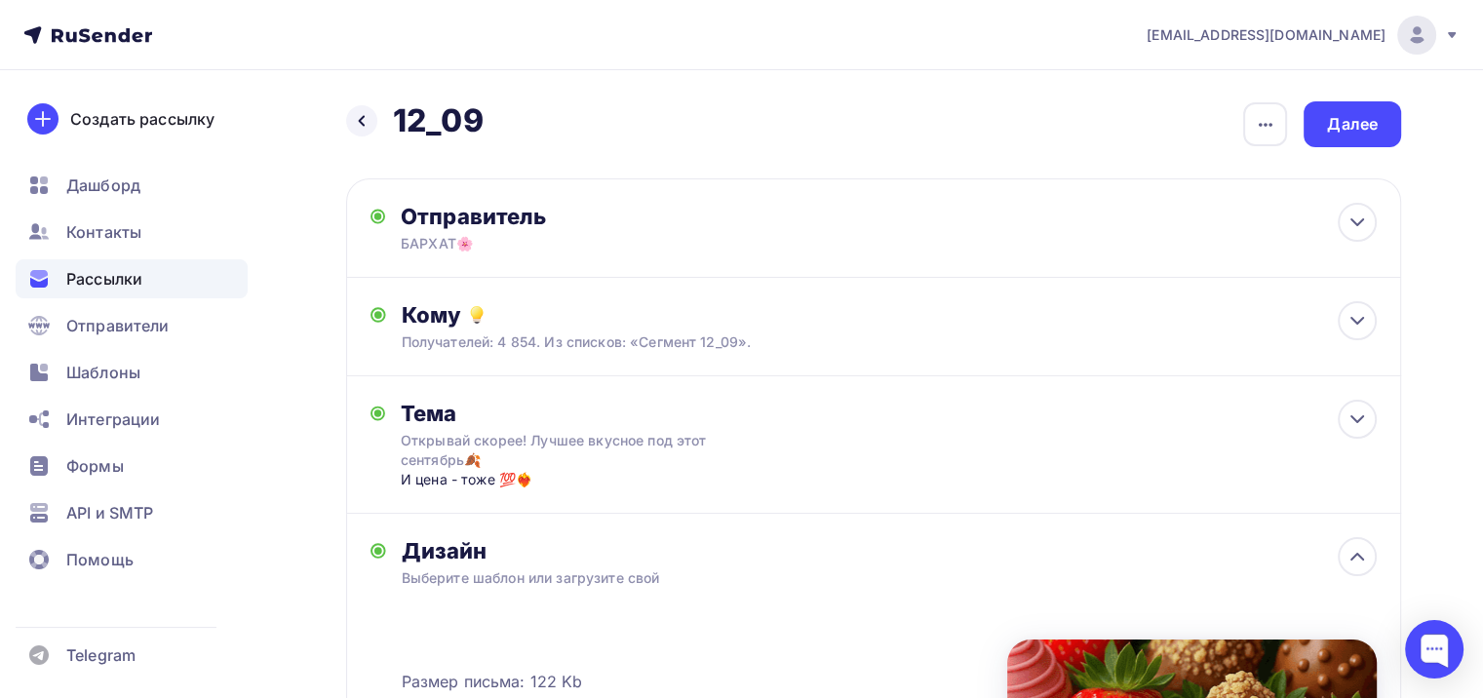
click at [1238, 133] on div "Назад 12_09 12_09 Закончить позже Переименовать рассылку Удалить Далее" at bounding box center [873, 124] width 1055 height 46
click at [1260, 136] on div "button" at bounding box center [1265, 124] width 44 height 44
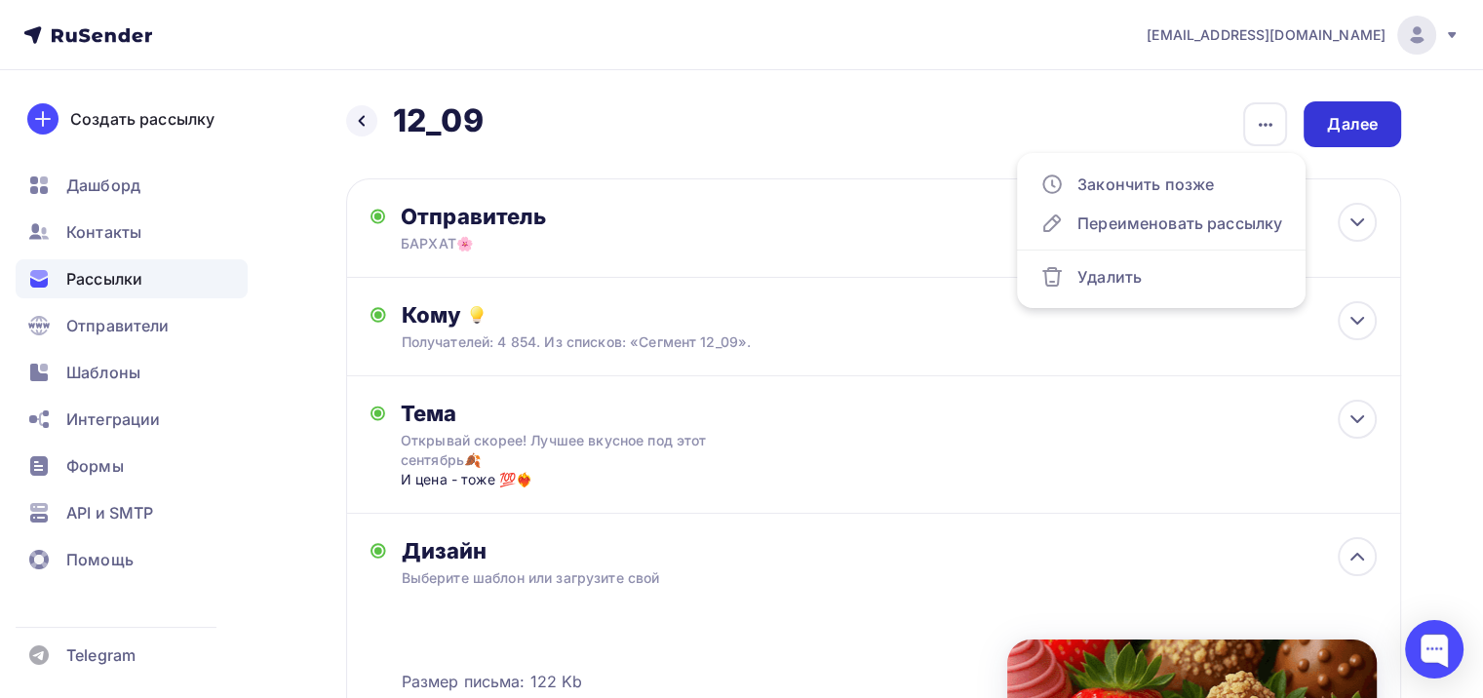
click at [1347, 113] on div "Далее" at bounding box center [1352, 124] width 51 height 22
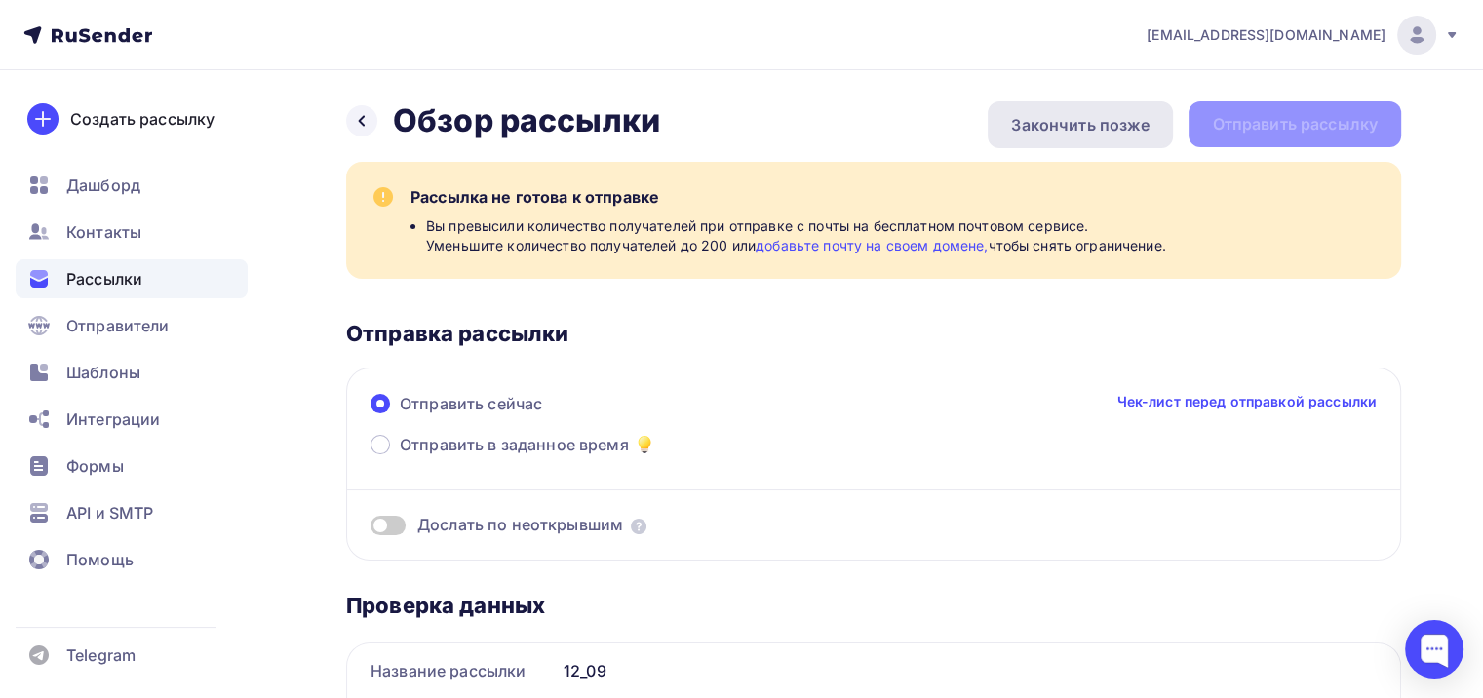
click at [1095, 125] on div "Закончить позже" at bounding box center [1080, 124] width 138 height 23
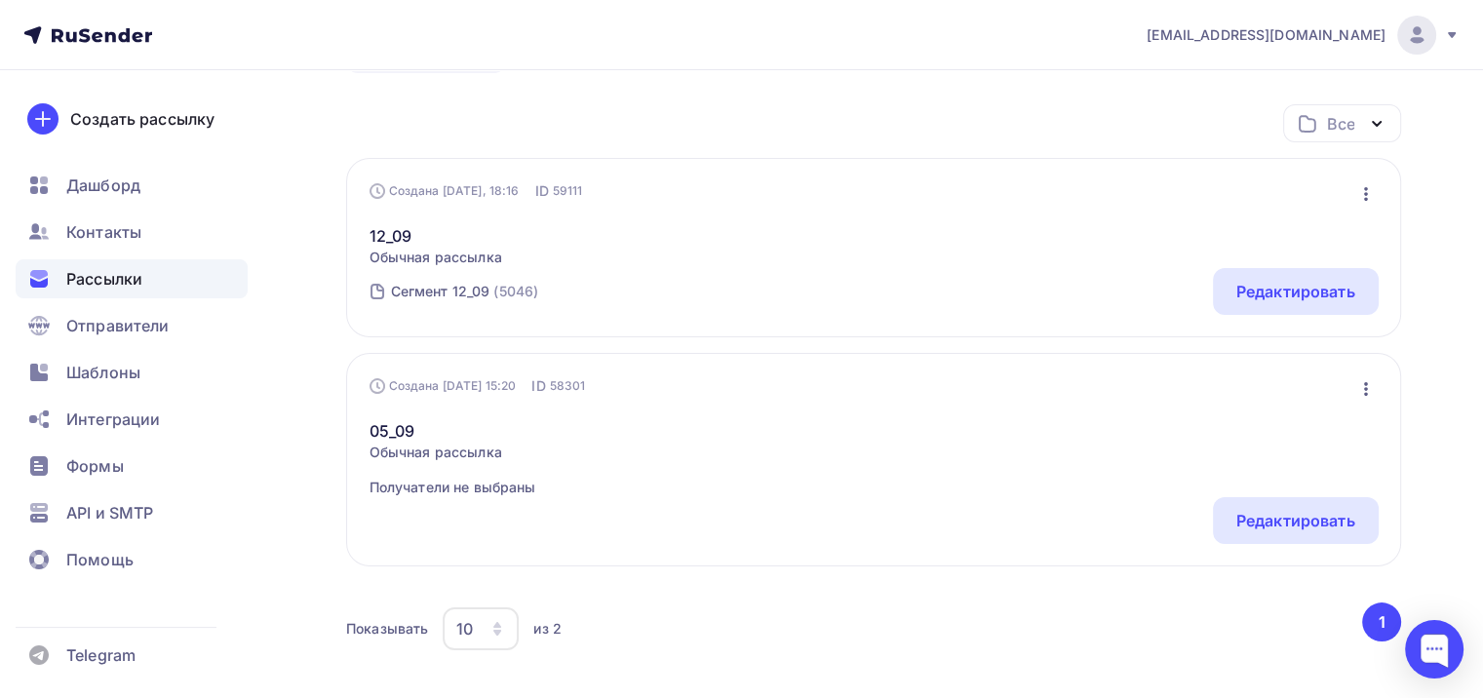
scroll to position [293, 0]
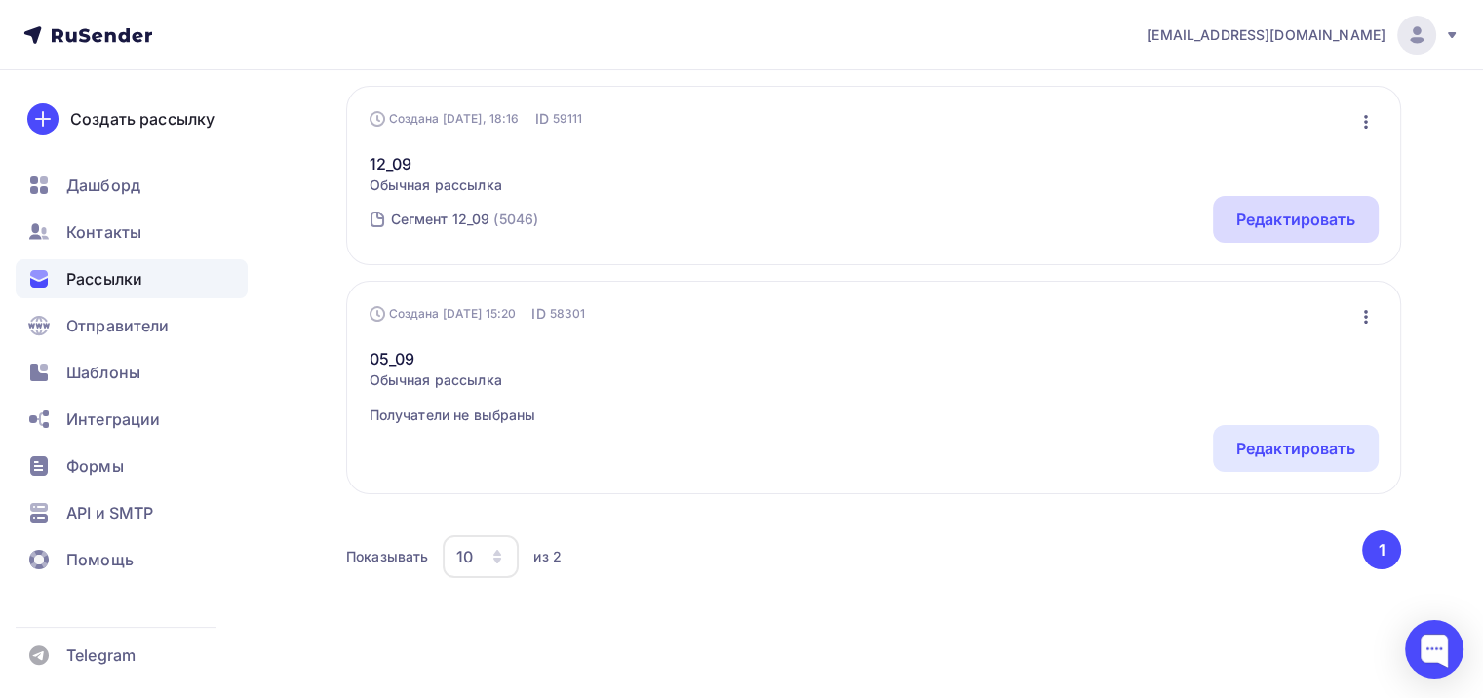
click at [1275, 208] on div "Редактировать" at bounding box center [1296, 219] width 119 height 23
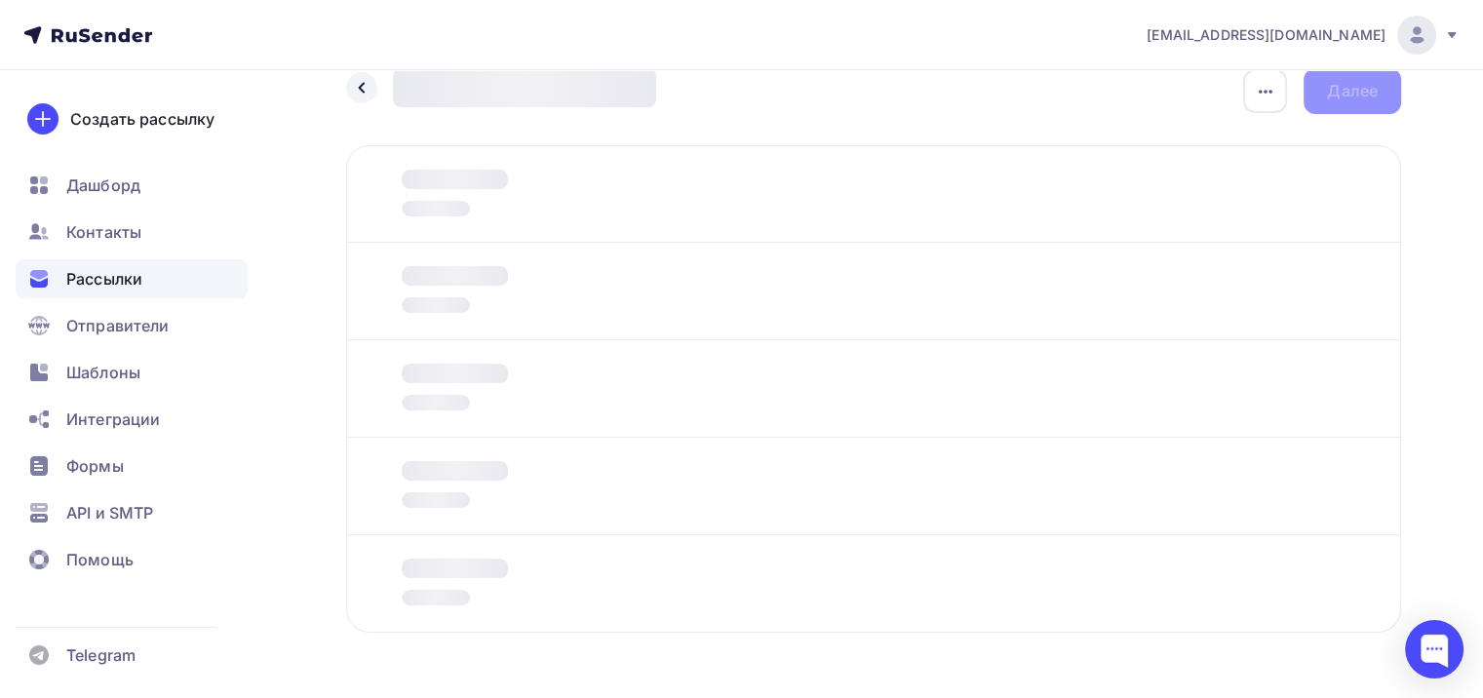
scroll to position [94, 0]
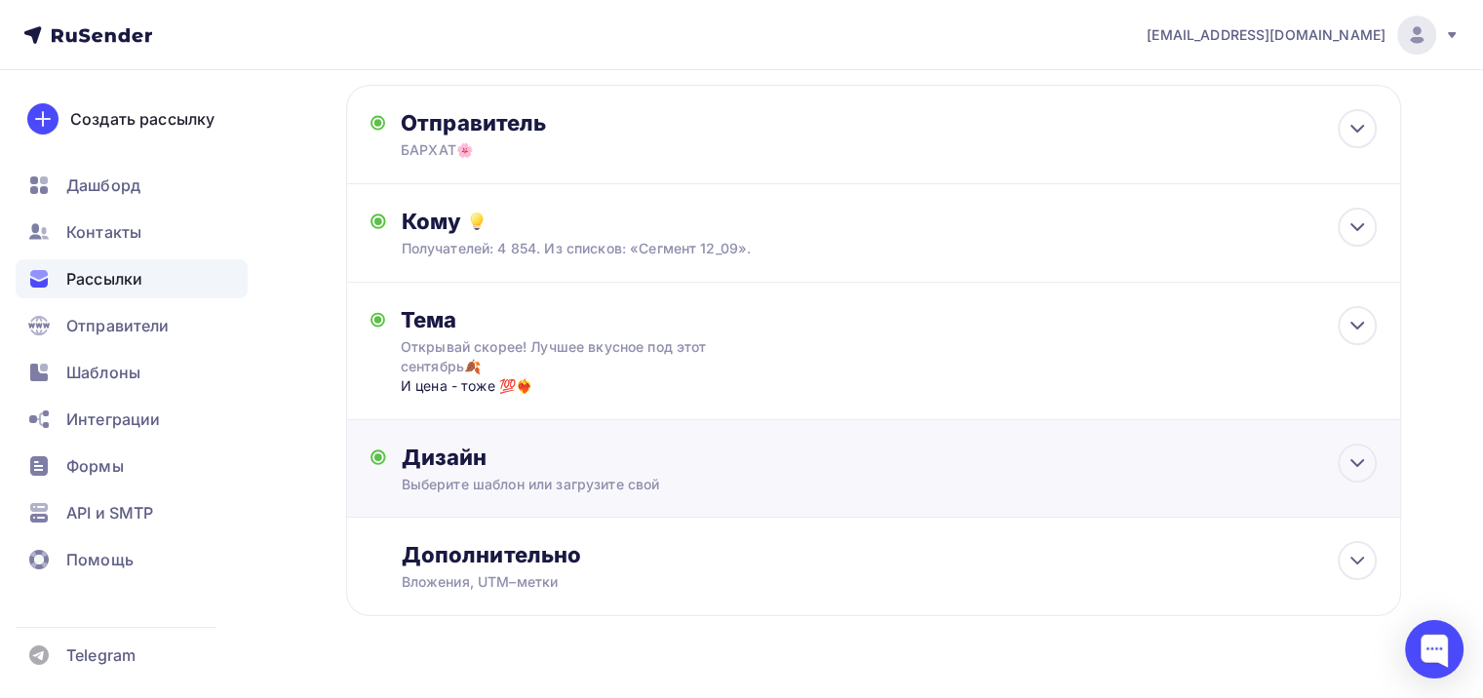
click at [542, 462] on div "Дизайн" at bounding box center [889, 457] width 975 height 27
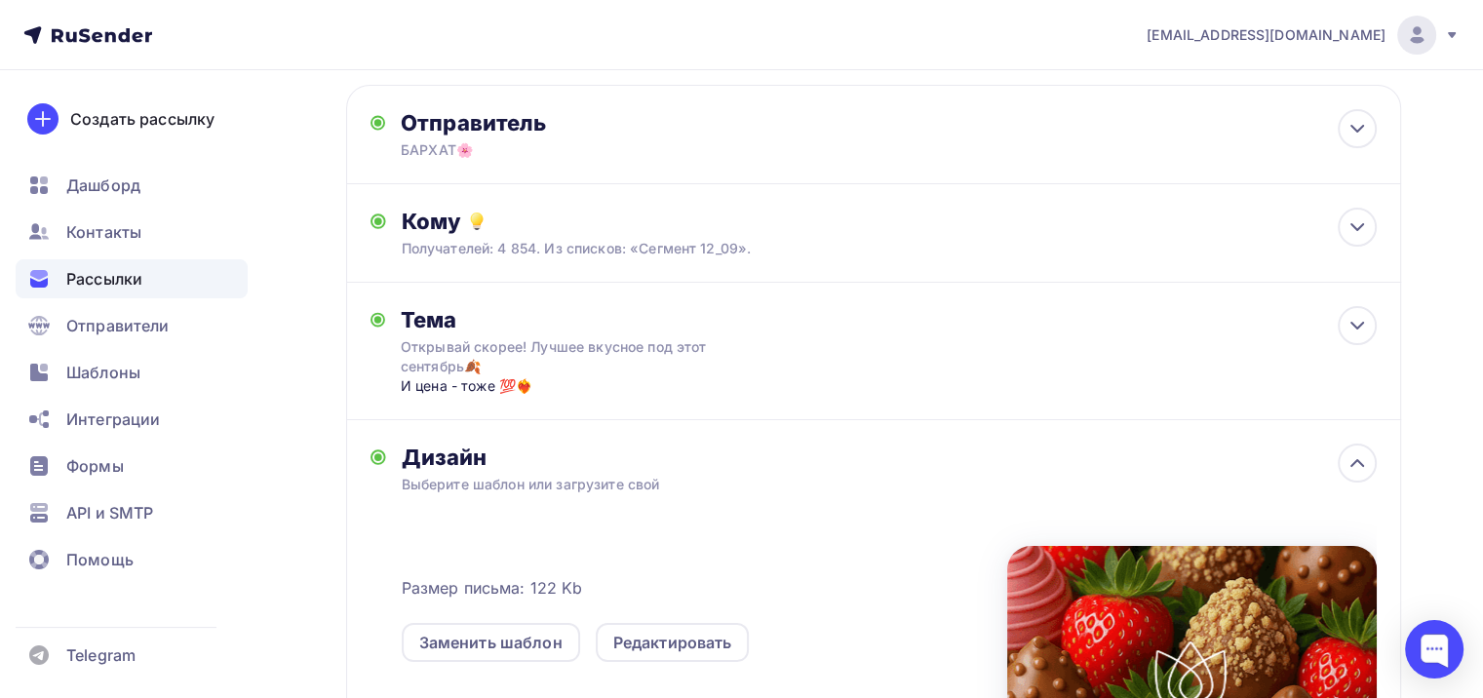
scroll to position [470, 0]
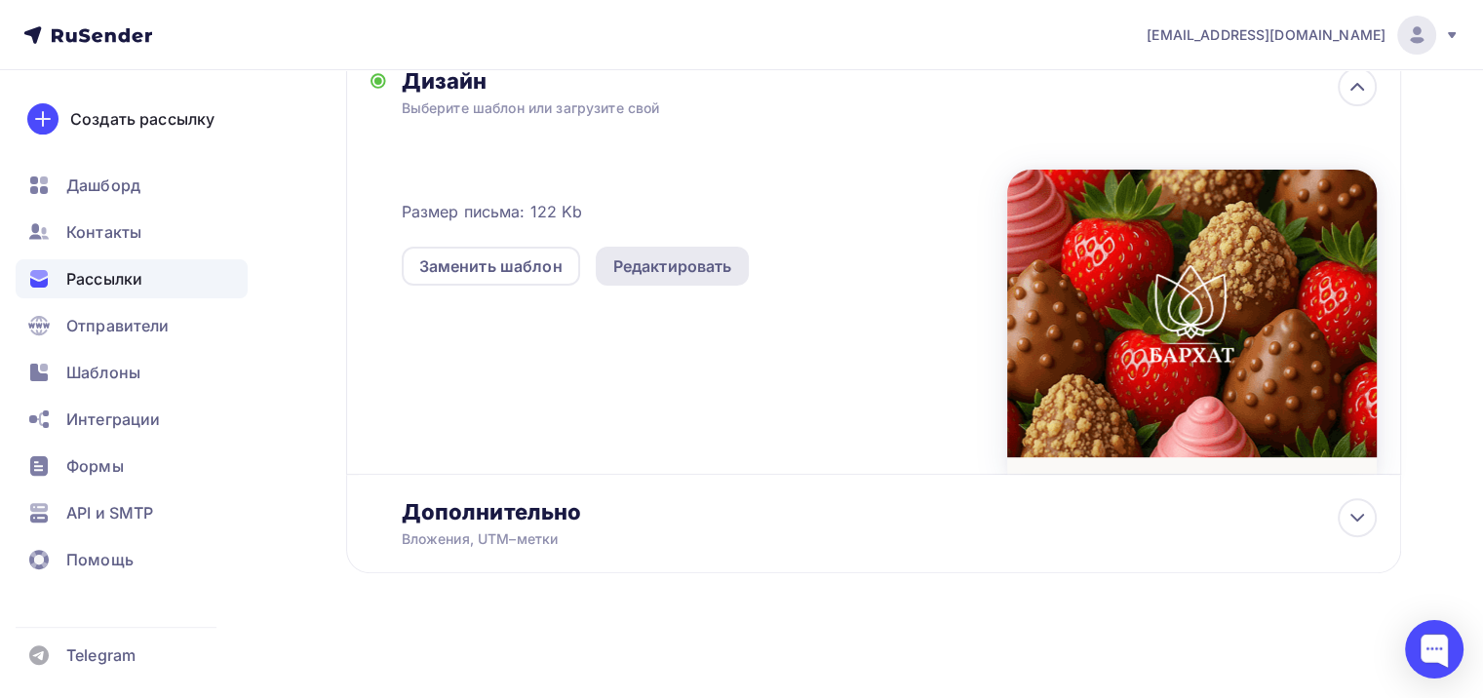
click at [674, 258] on div "Редактировать" at bounding box center [672, 266] width 119 height 23
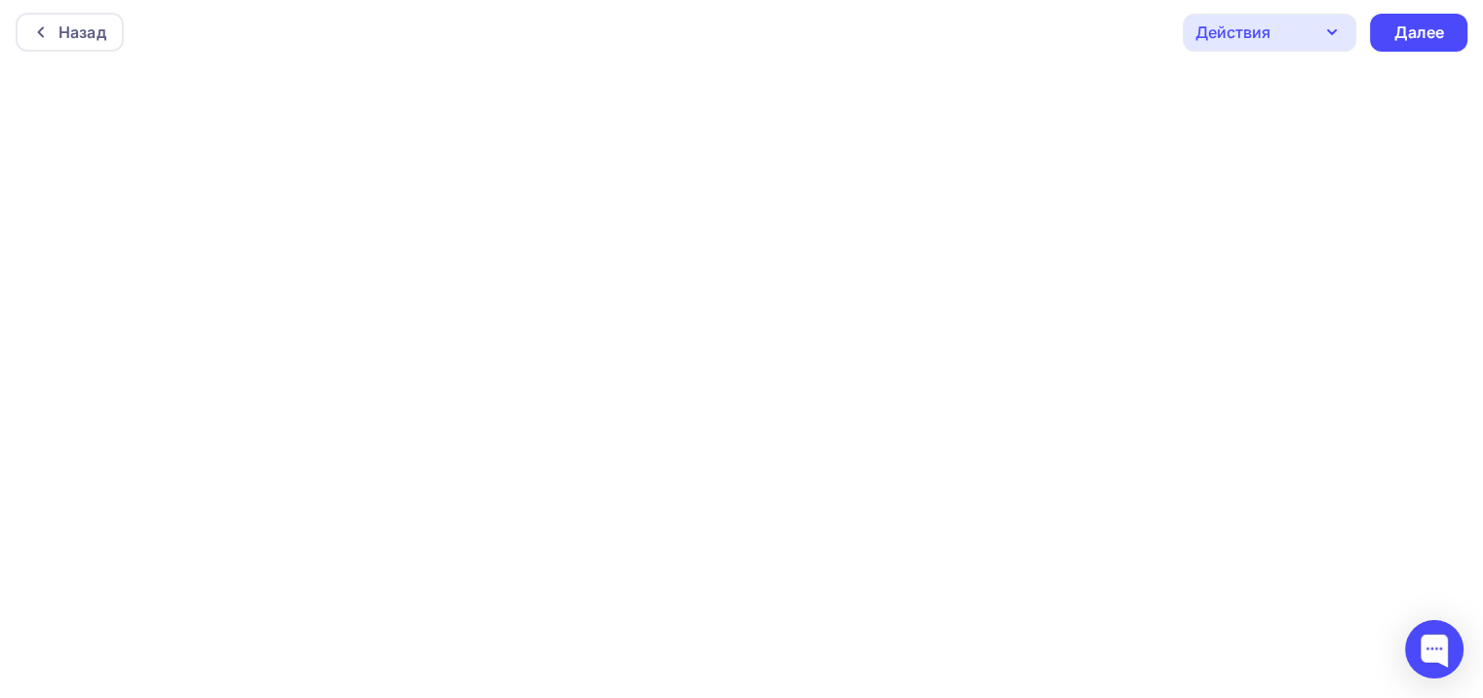
scroll to position [4, 0]
click at [1276, 32] on div "Действия" at bounding box center [1270, 32] width 174 height 38
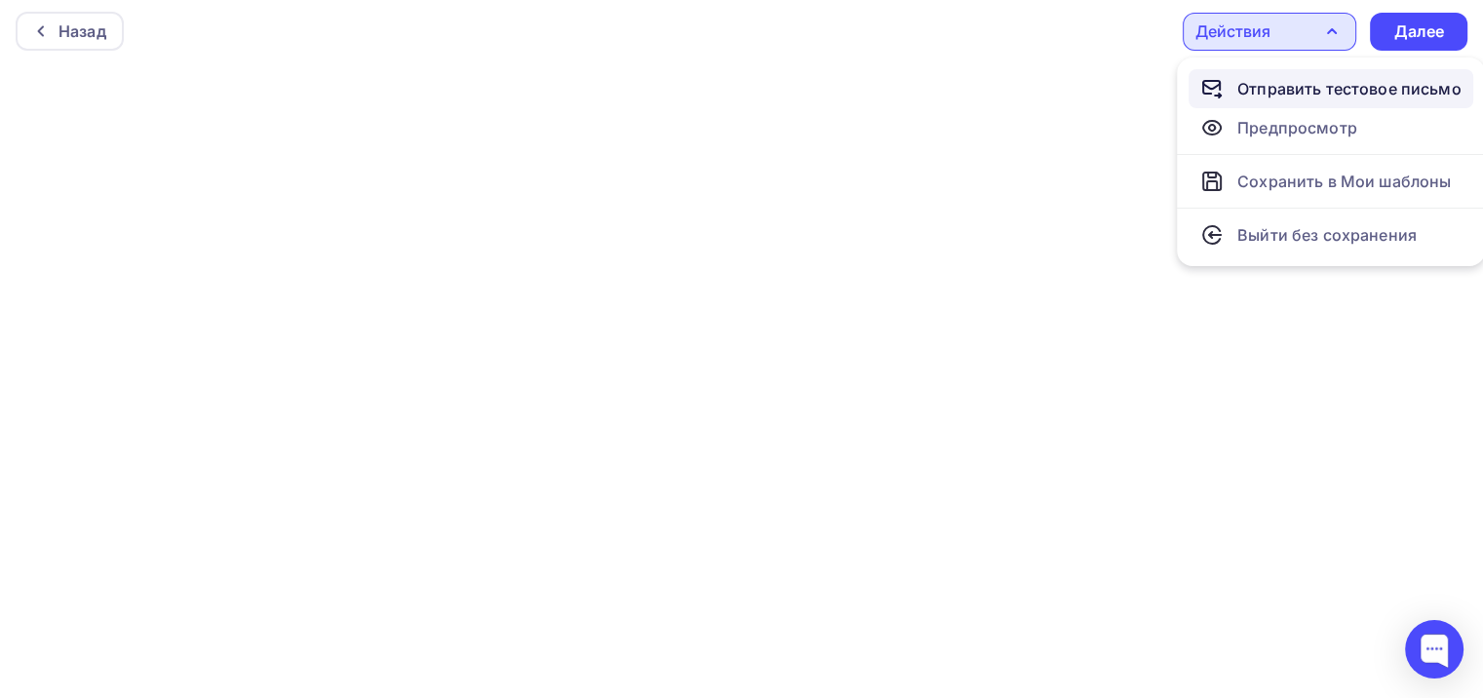
click at [1296, 87] on div "Отправить тестовое письмо" at bounding box center [1350, 88] width 224 height 23
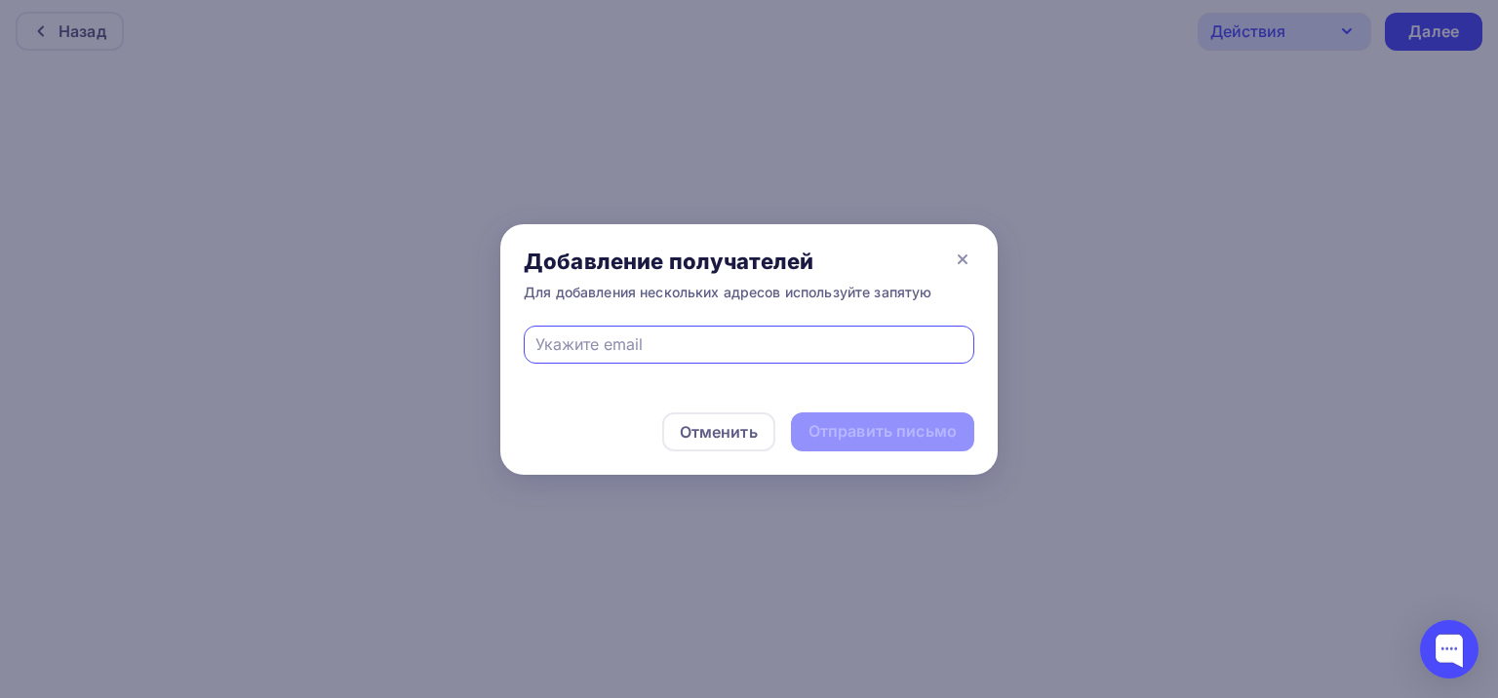
click at [608, 346] on input "text" at bounding box center [749, 344] width 428 height 23
click at [1050, 363] on div at bounding box center [749, 349] width 1498 height 698
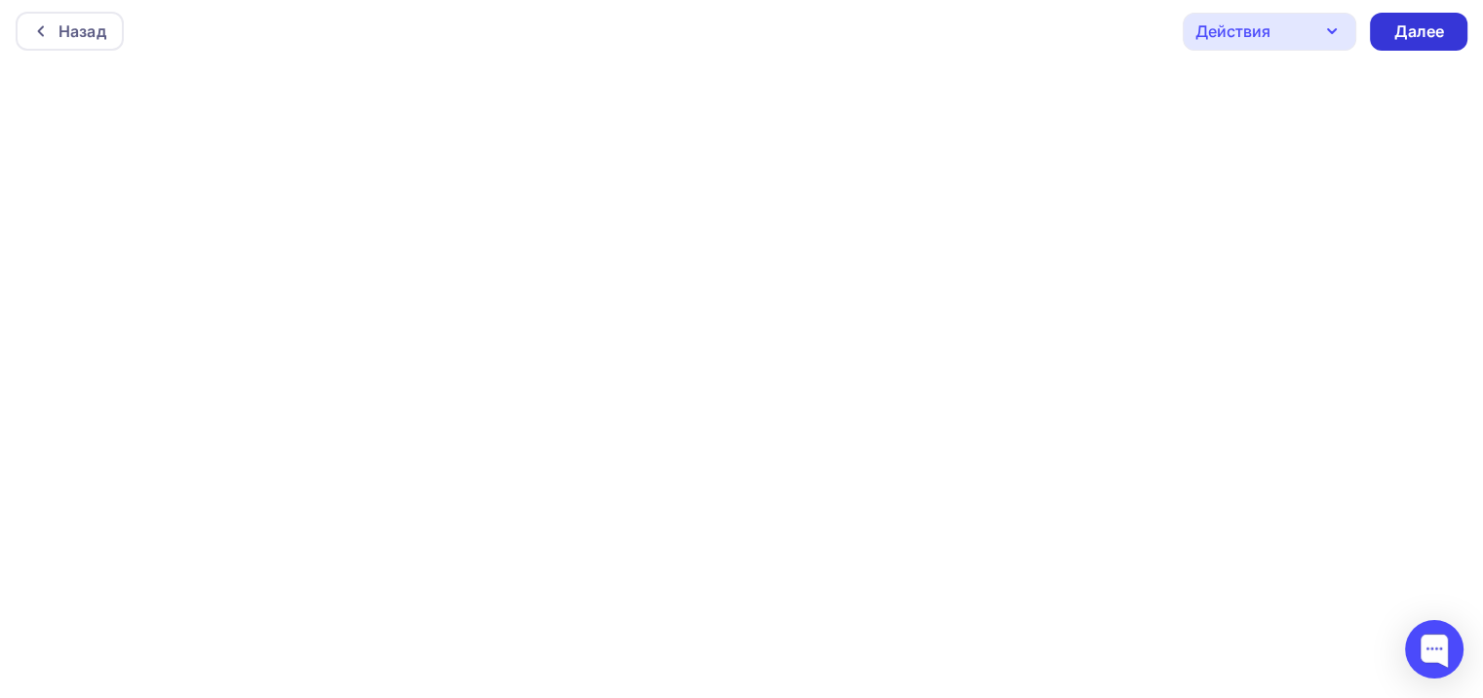
click at [1399, 33] on div "Далее" at bounding box center [1419, 31] width 51 height 22
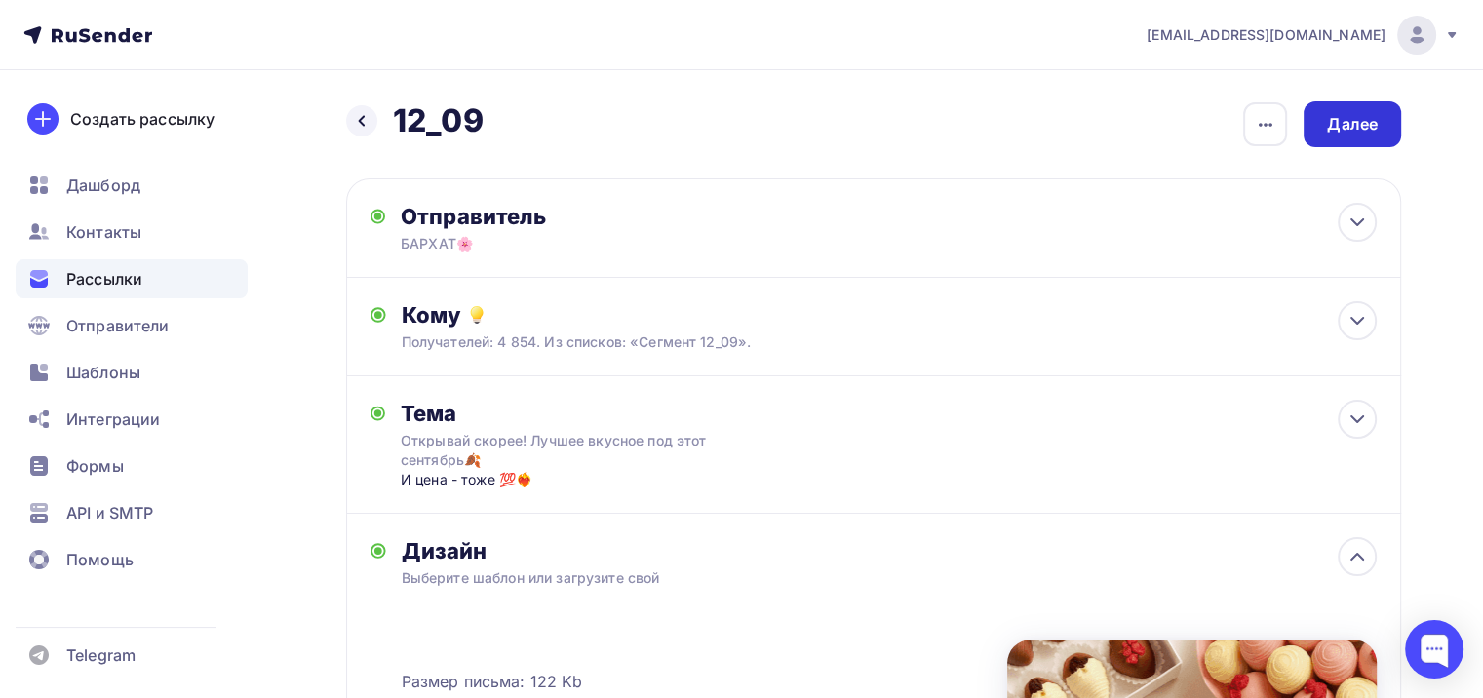
click at [1337, 125] on div "Далее" at bounding box center [1352, 124] width 51 height 22
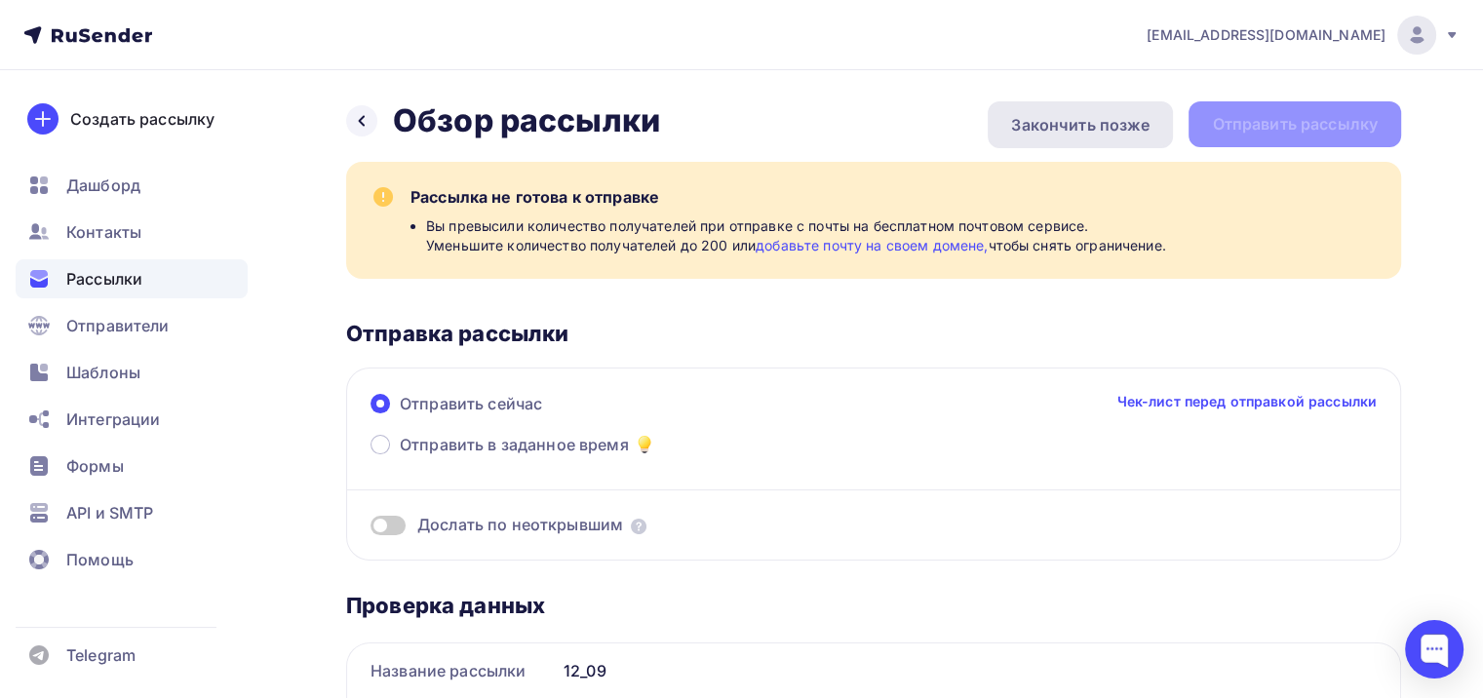
click at [1122, 125] on div "Закончить позже" at bounding box center [1080, 124] width 138 height 23
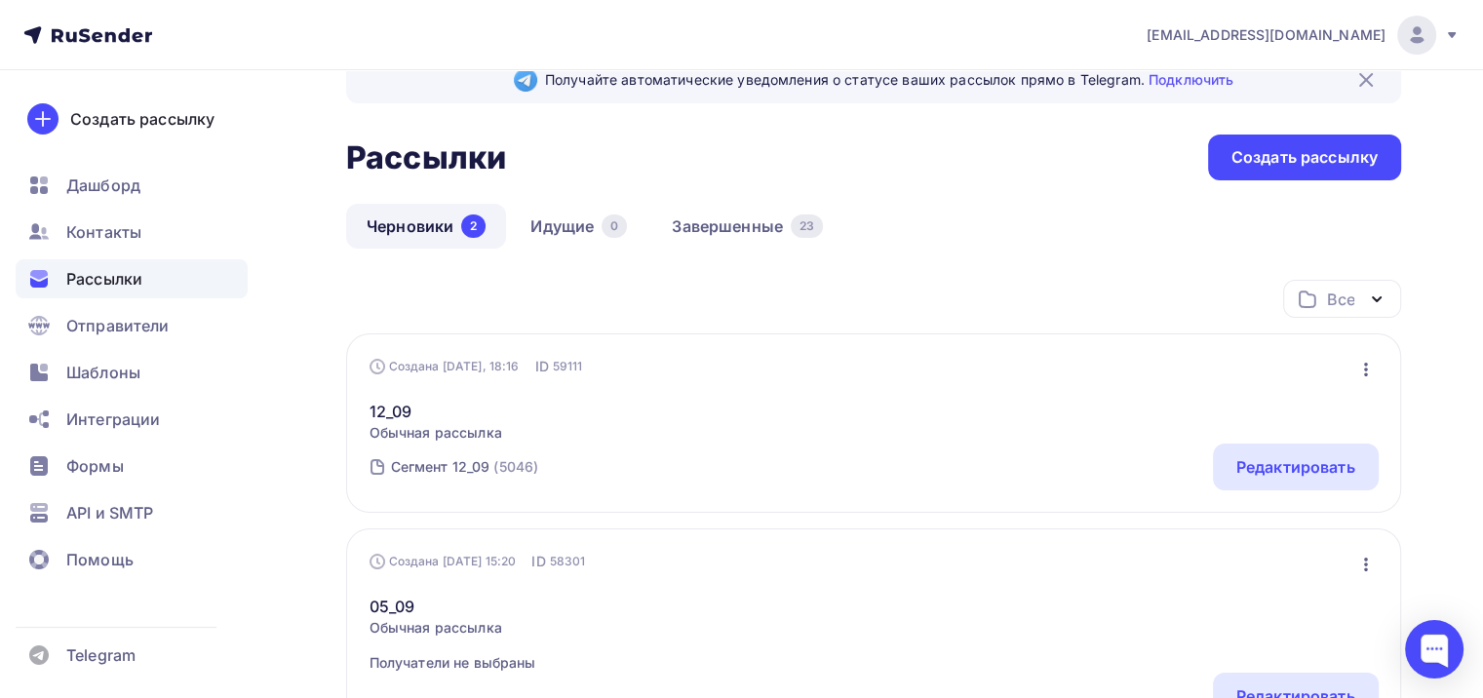
scroll to position [195, 0]
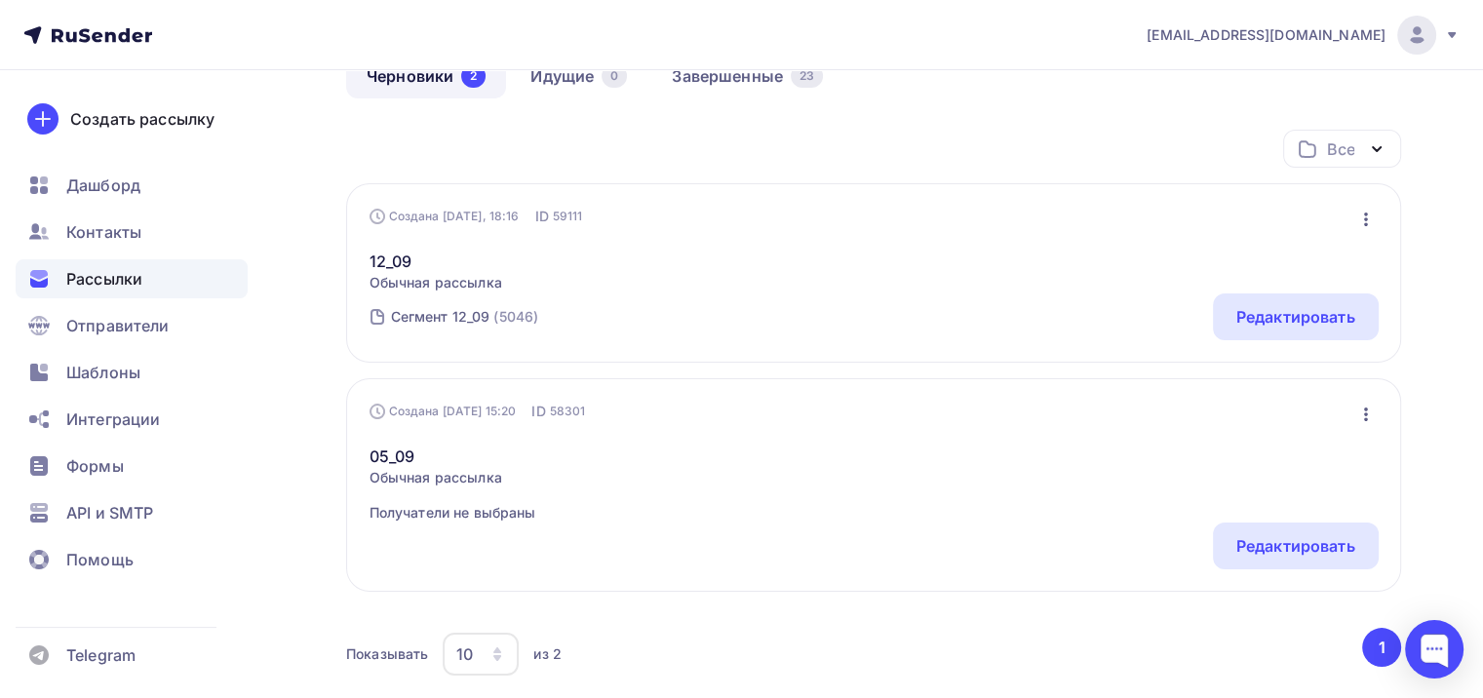
click at [1278, 342] on div "Создана Сегодня, 18:16 ID 59111 Редактировать Копировать Добавить в папку Удали…" at bounding box center [873, 272] width 1055 height 179
click at [1276, 327] on div "Редактировать" at bounding box center [1296, 316] width 119 height 23
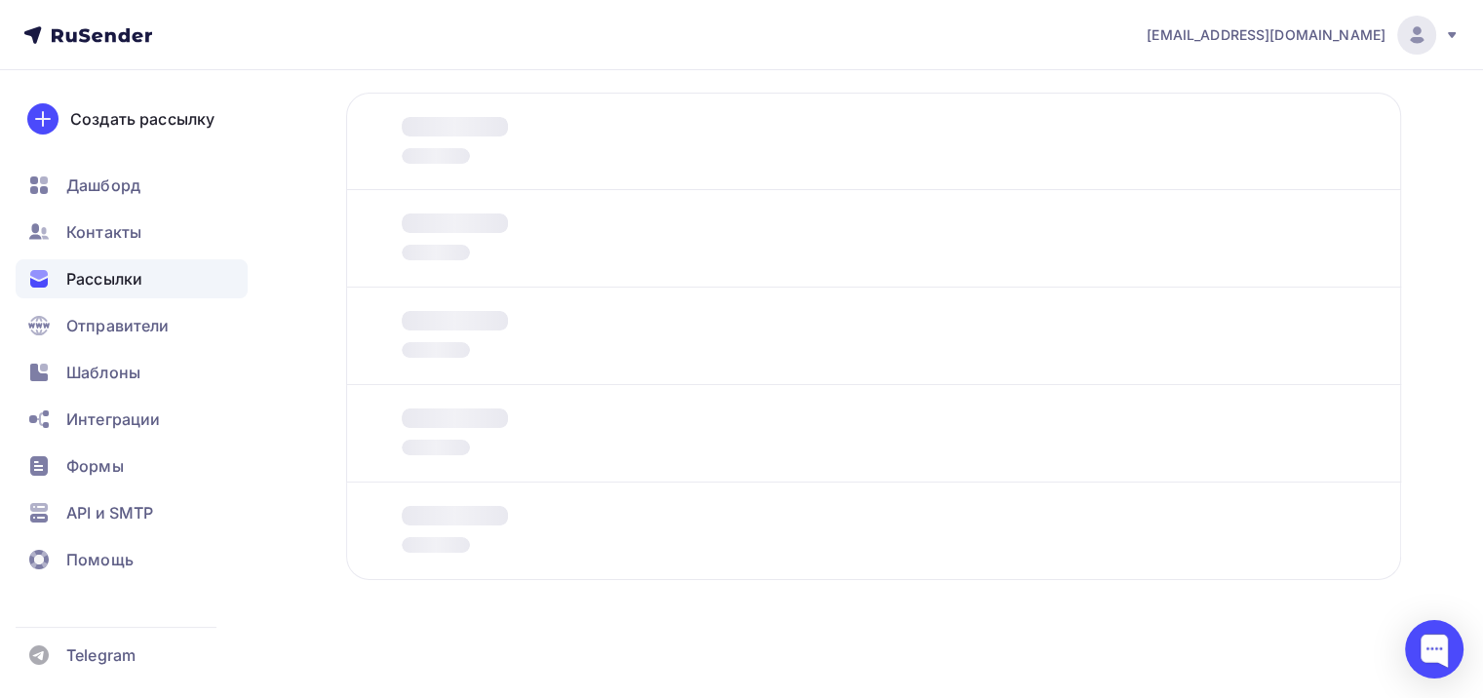
scroll to position [94, 0]
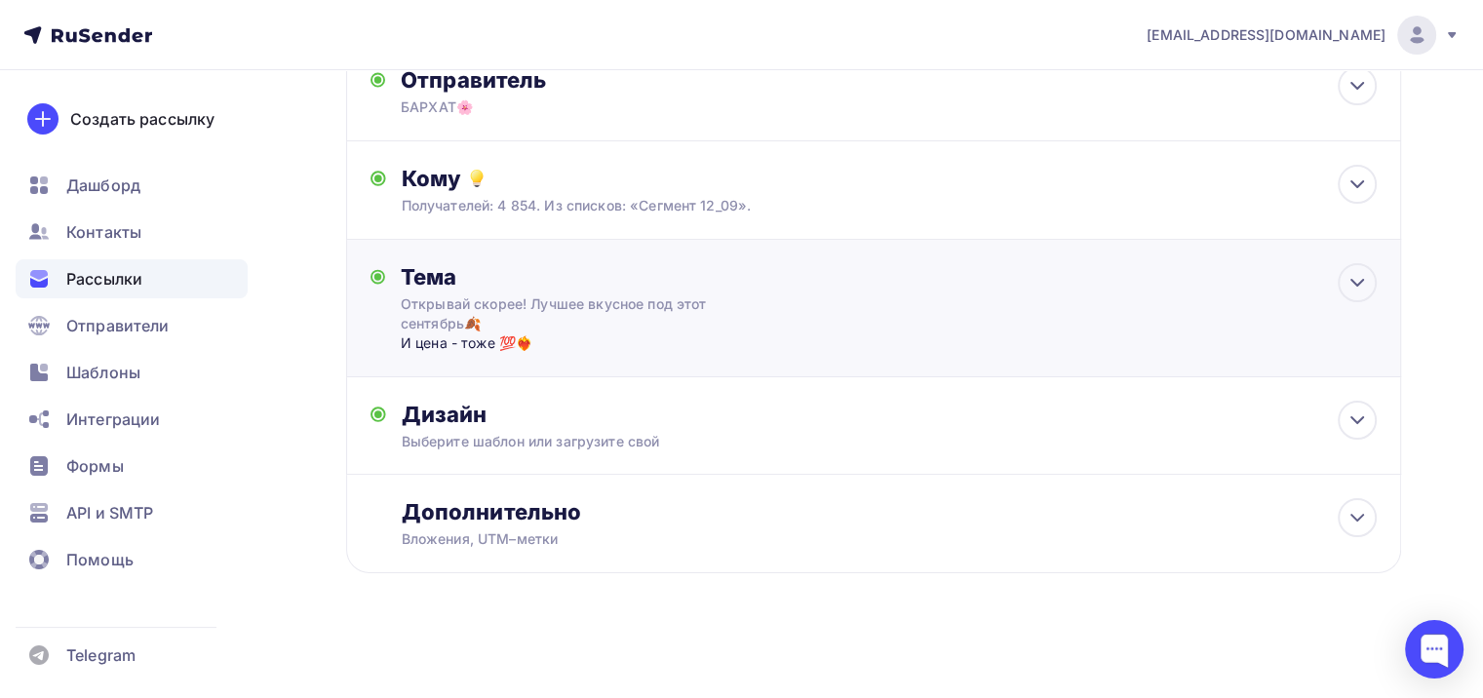
click at [575, 288] on div "Тема" at bounding box center [593, 276] width 385 height 27
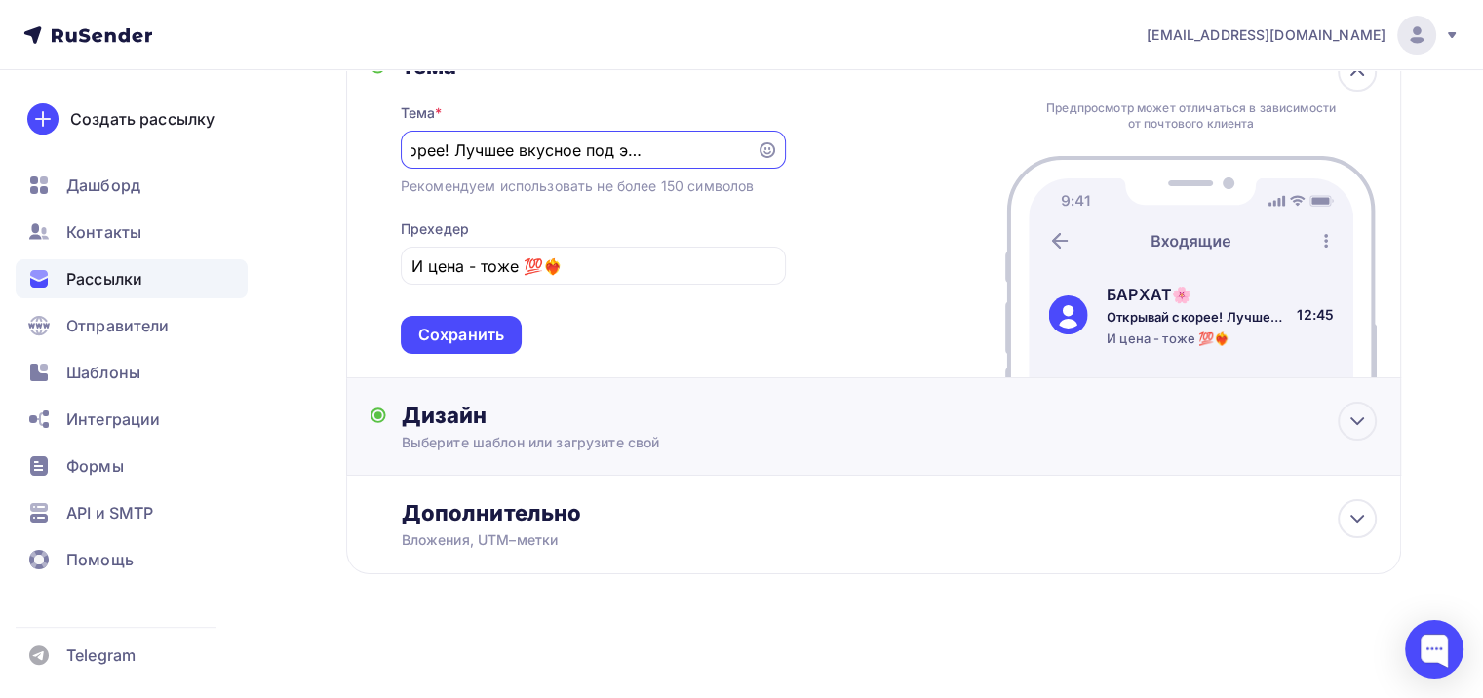
scroll to position [0, 0]
click at [675, 447] on div "Выберите шаблон или загрузите свой" at bounding box center [841, 443] width 878 height 20
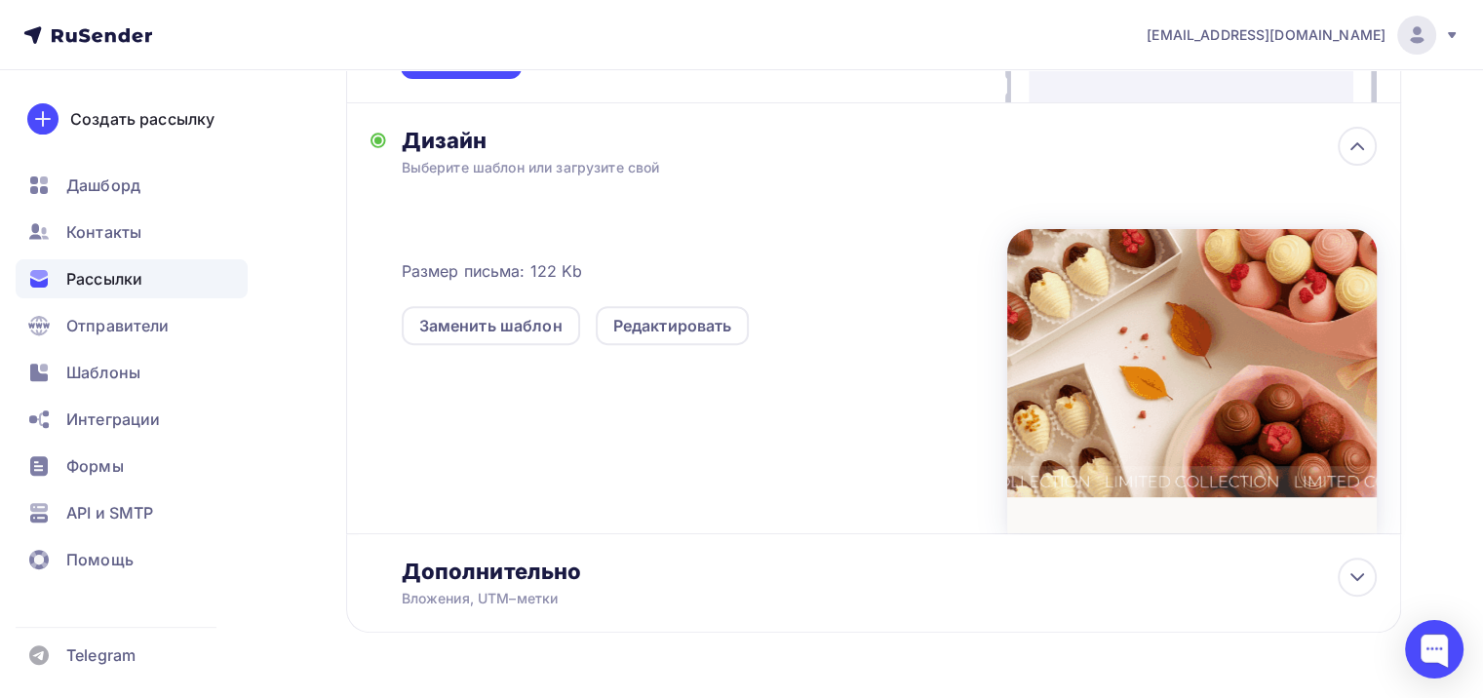
scroll to position [640, 0]
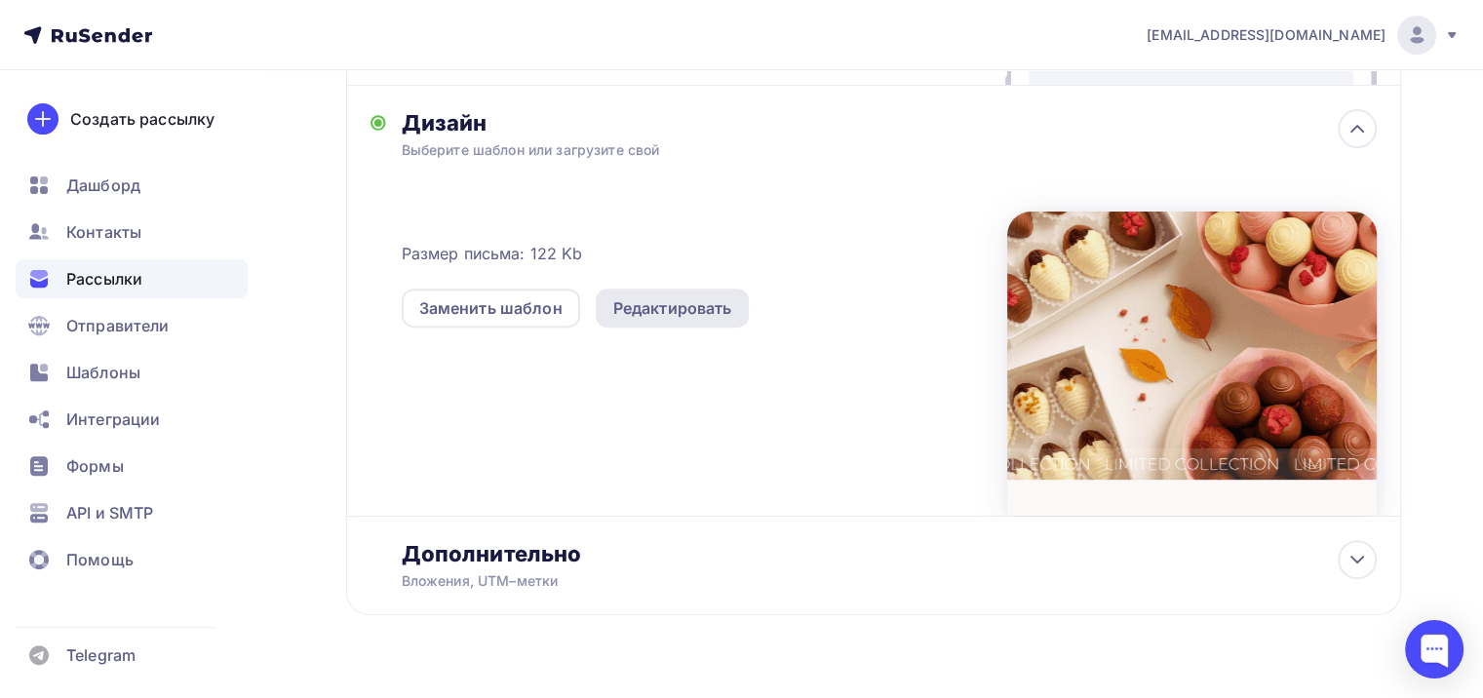
click at [684, 301] on div "Редактировать" at bounding box center [672, 307] width 119 height 23
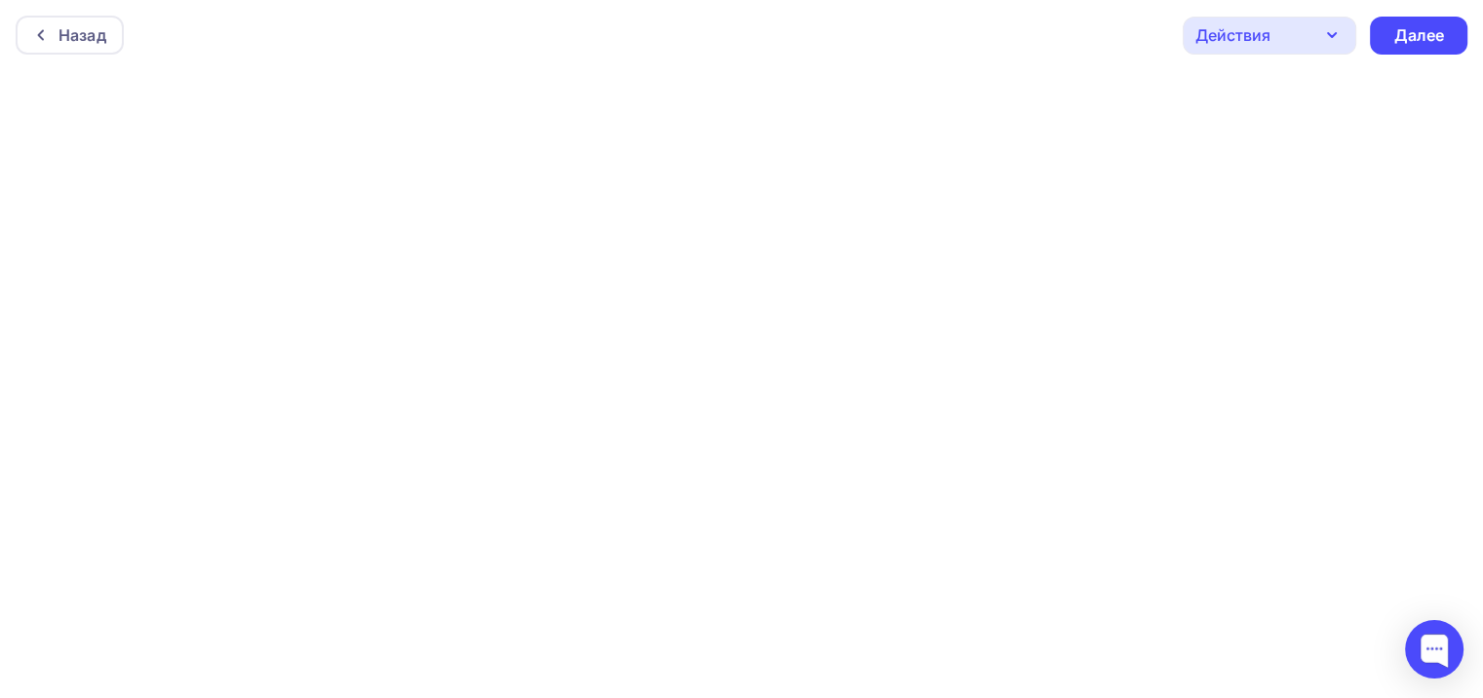
click at [1238, 23] on div "Действия" at bounding box center [1233, 34] width 75 height 23
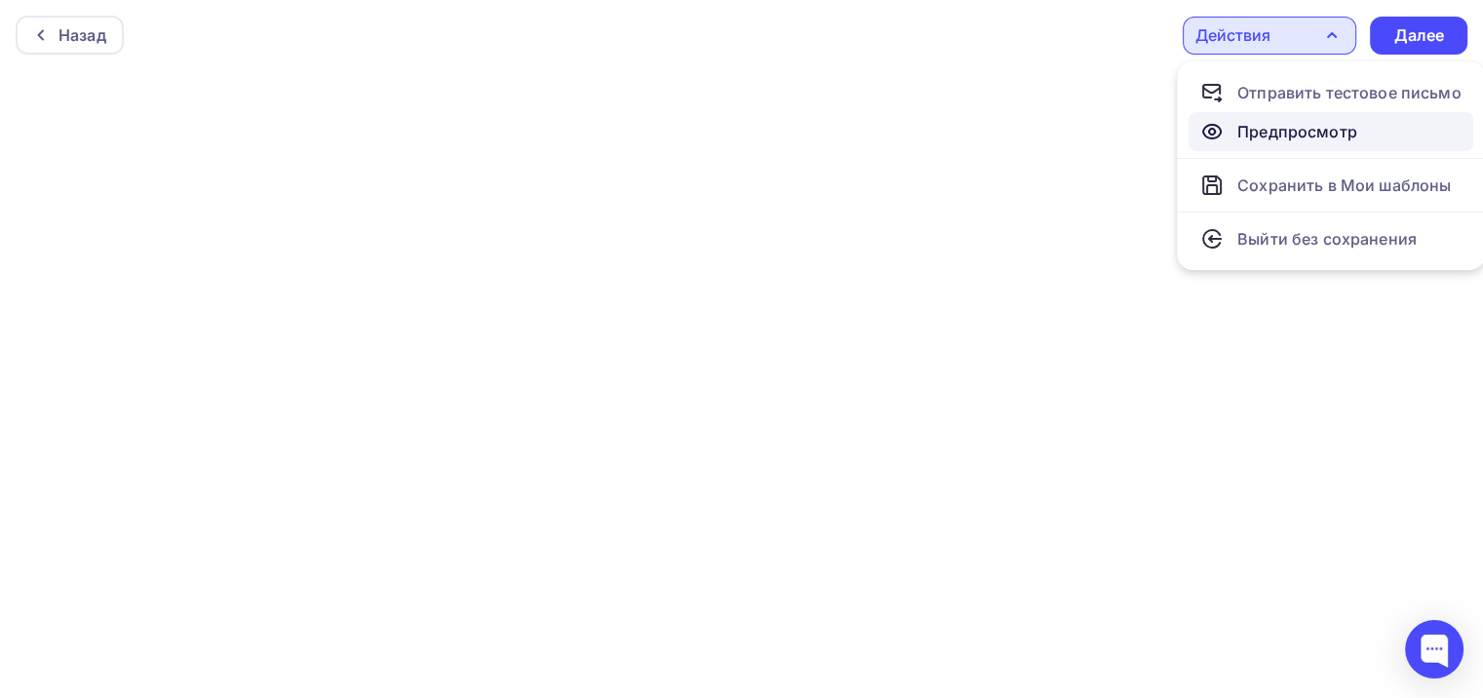
click at [1303, 137] on div "Предпросмотр" at bounding box center [1298, 131] width 120 height 23
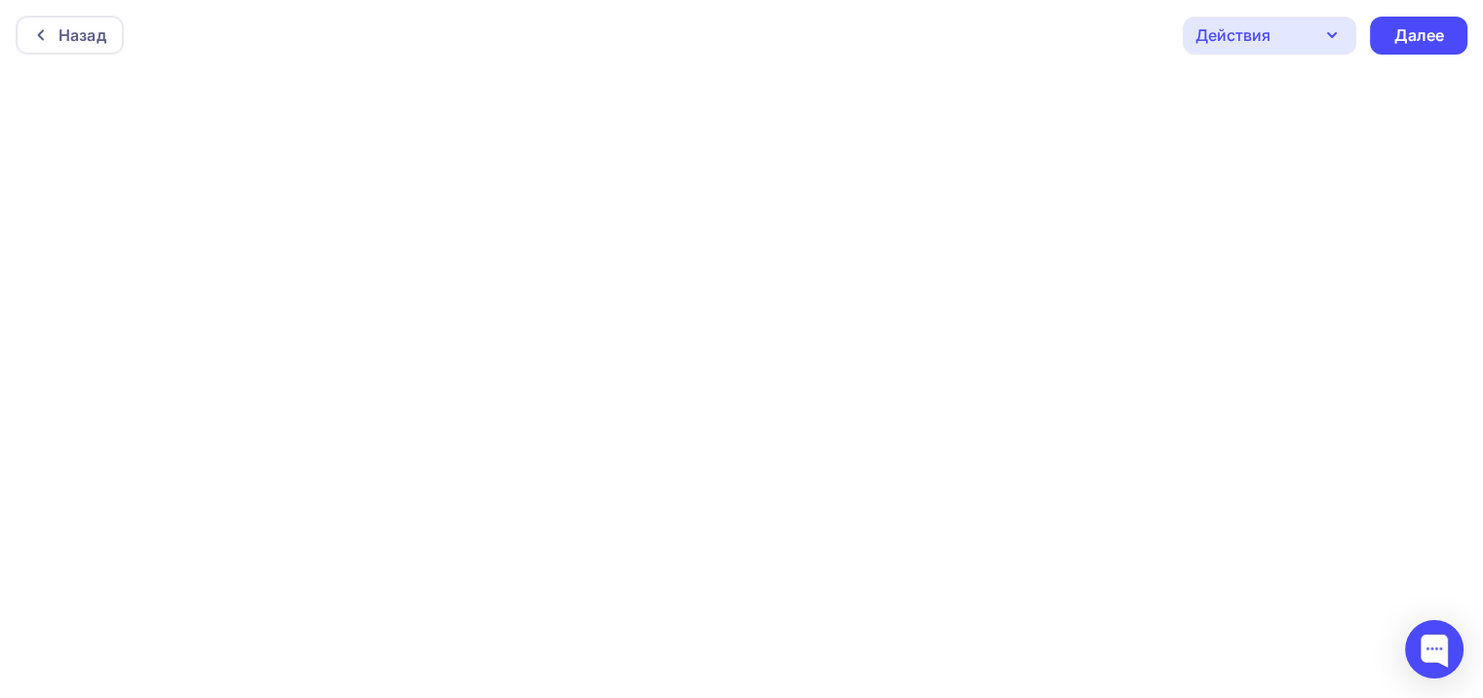
click at [1307, 47] on div "Действия" at bounding box center [1270, 36] width 174 height 38
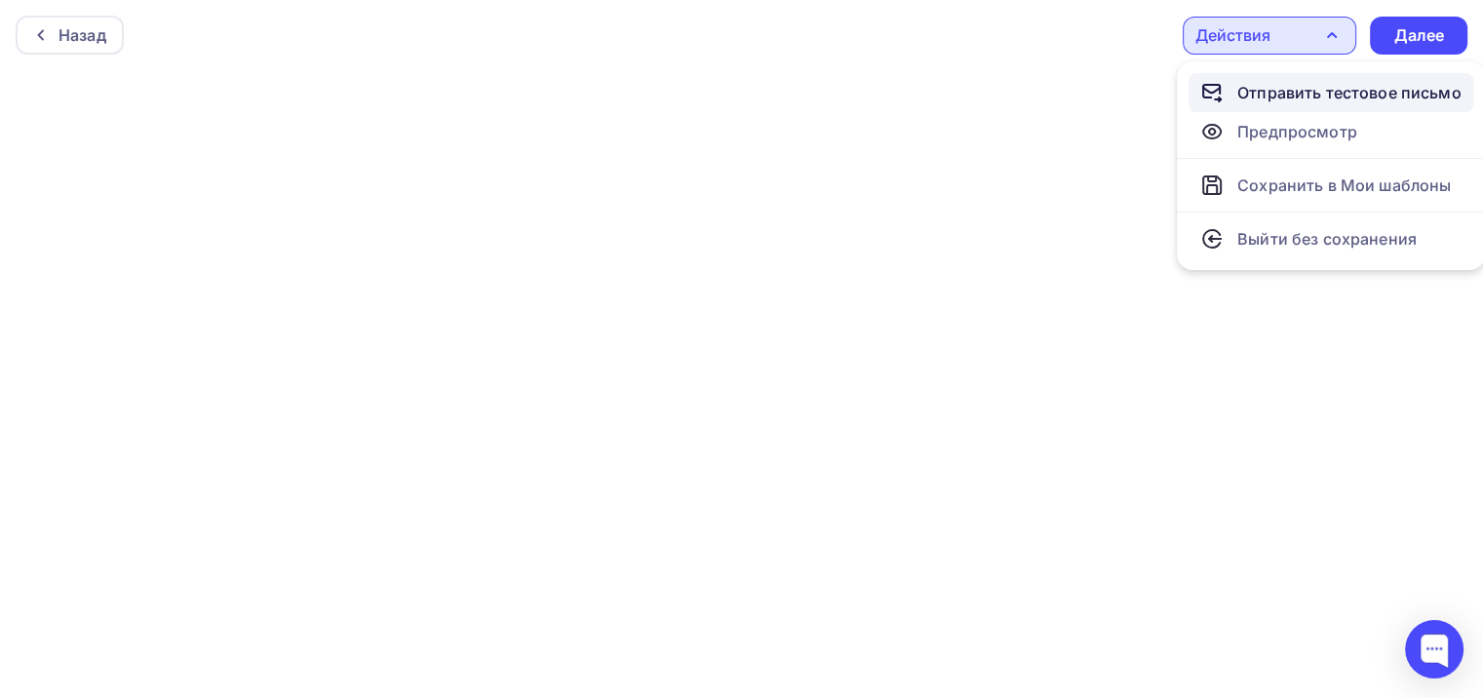
click at [1310, 94] on div "Отправить тестовое письмо" at bounding box center [1350, 92] width 224 height 23
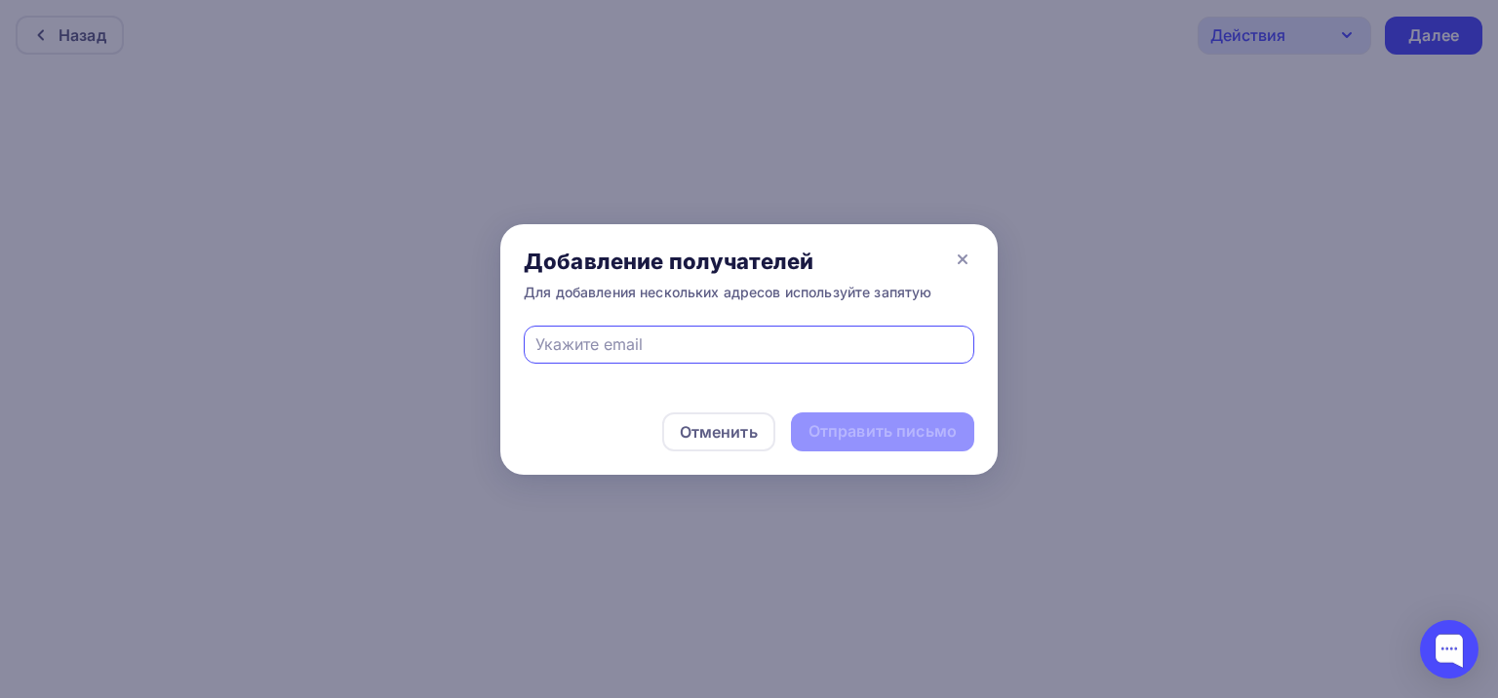
click at [637, 349] on input "text" at bounding box center [749, 344] width 428 height 23
type input "к"
type input "o"
type input "rom.barhat@gmail.com"
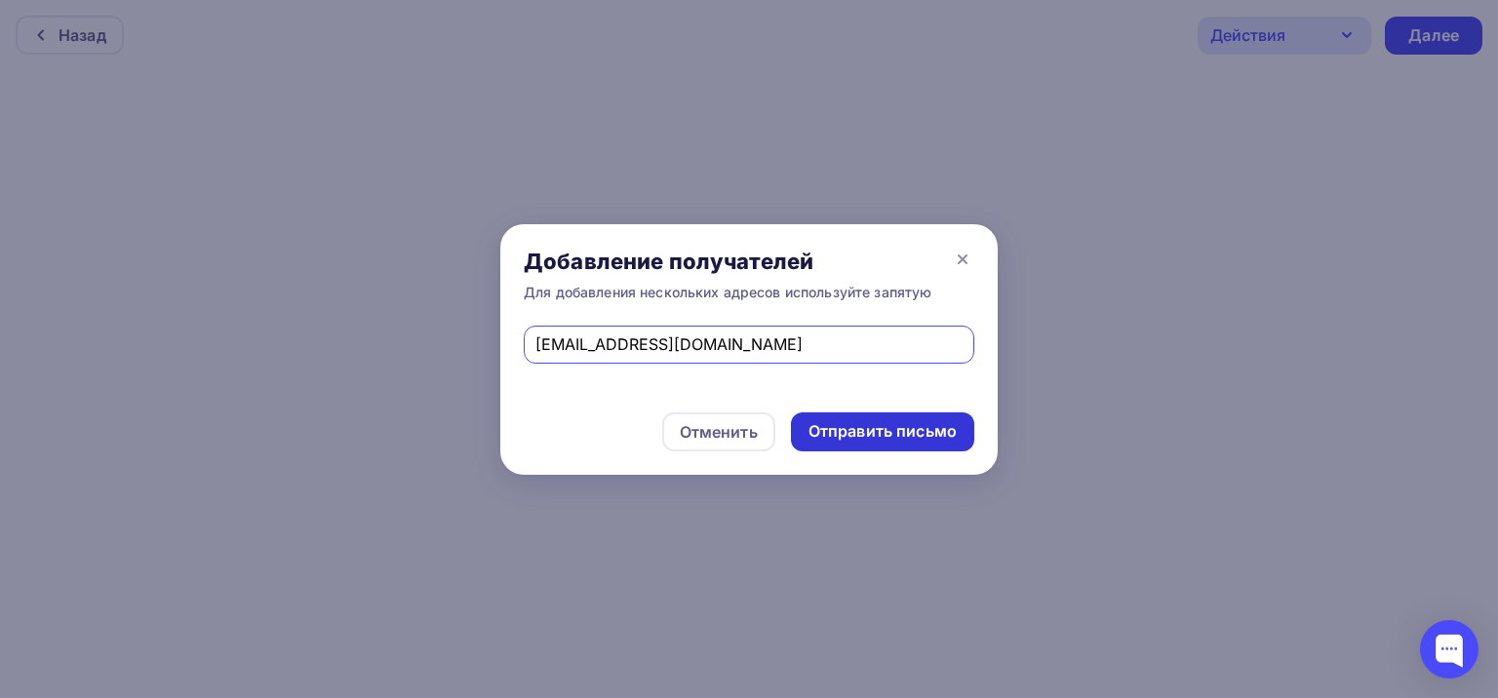
click at [885, 429] on div "Отправить письмо" at bounding box center [882, 431] width 148 height 22
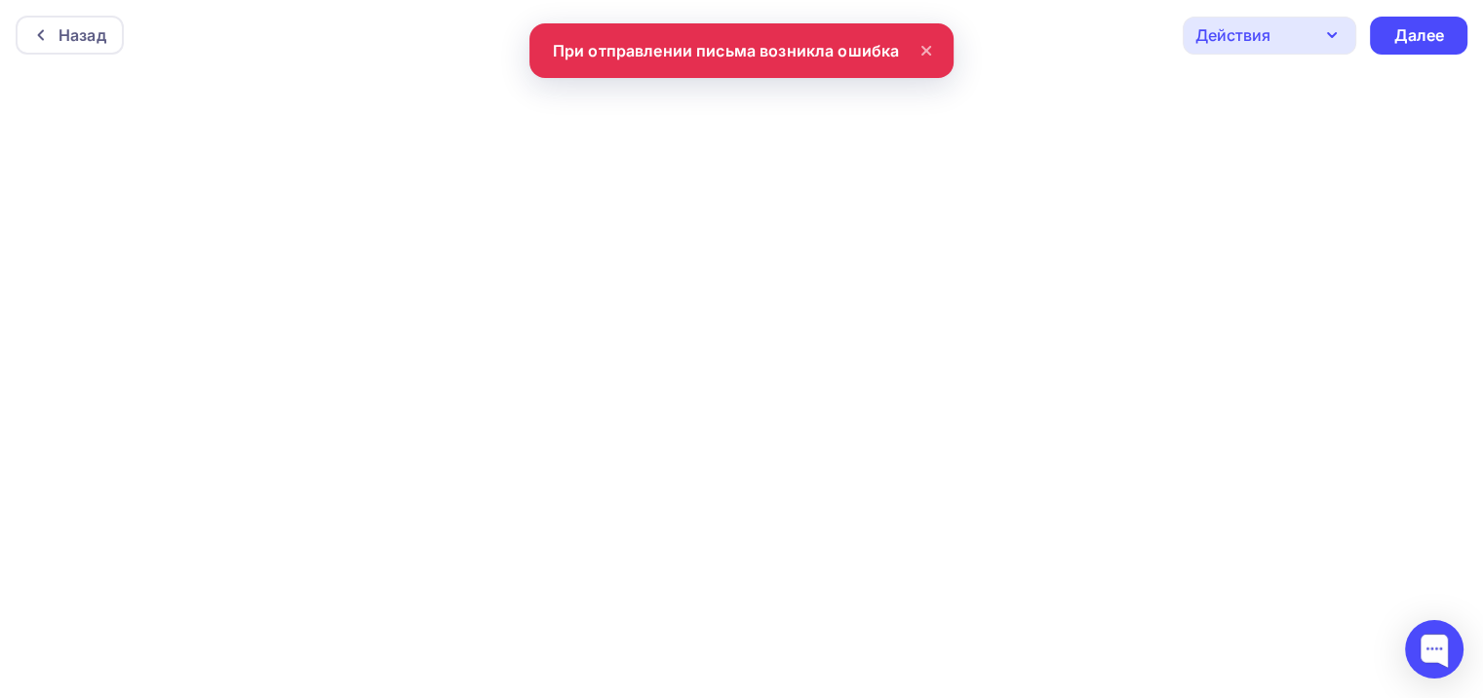
click at [1264, 30] on div "Действия" at bounding box center [1233, 34] width 75 height 23
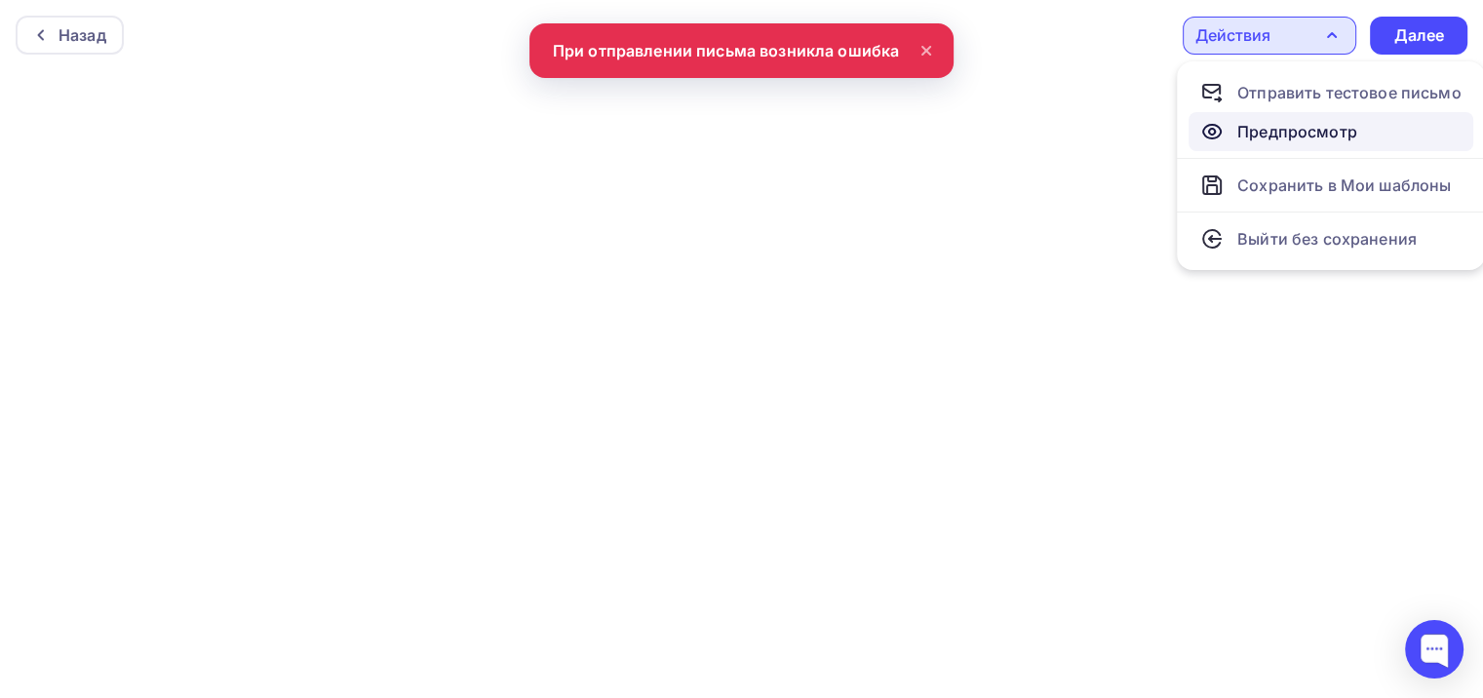
click at [1300, 125] on div "Предпросмотр" at bounding box center [1298, 131] width 120 height 23
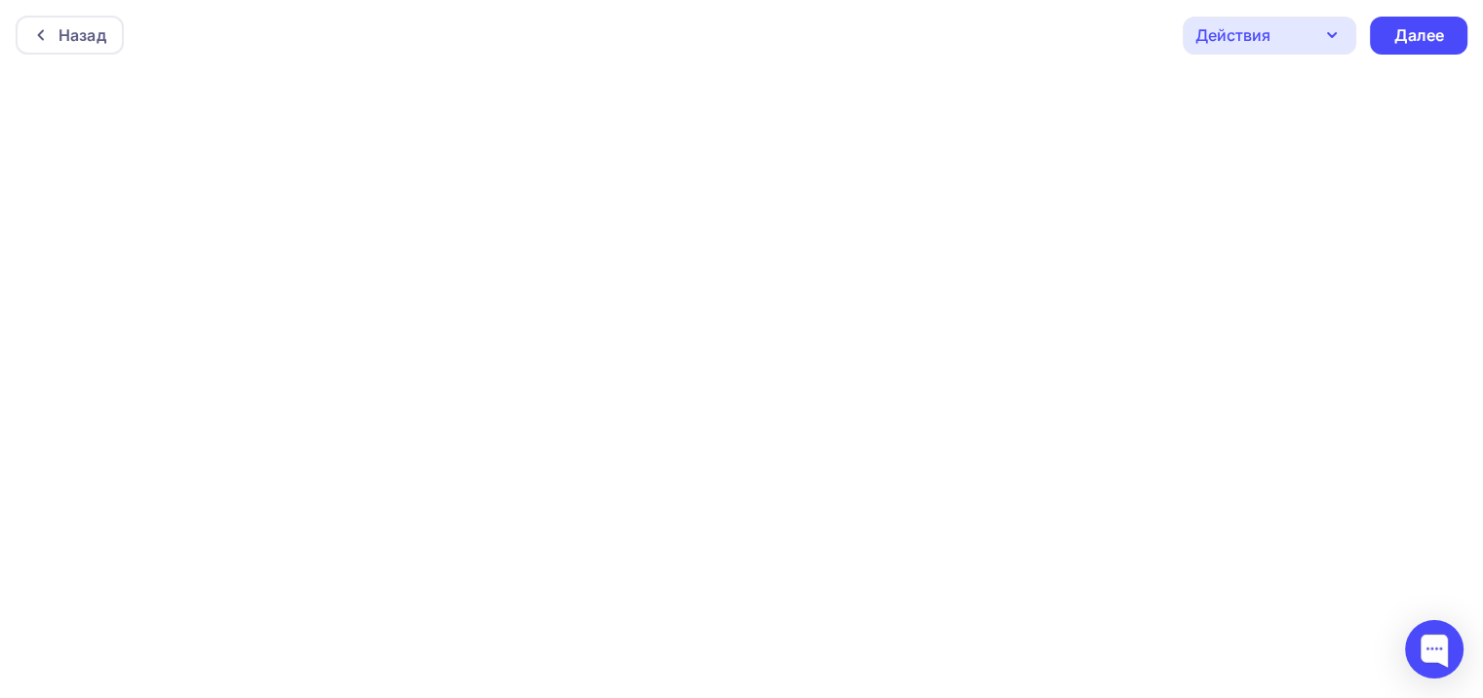
click at [1287, 27] on div "Действия" at bounding box center [1270, 36] width 174 height 38
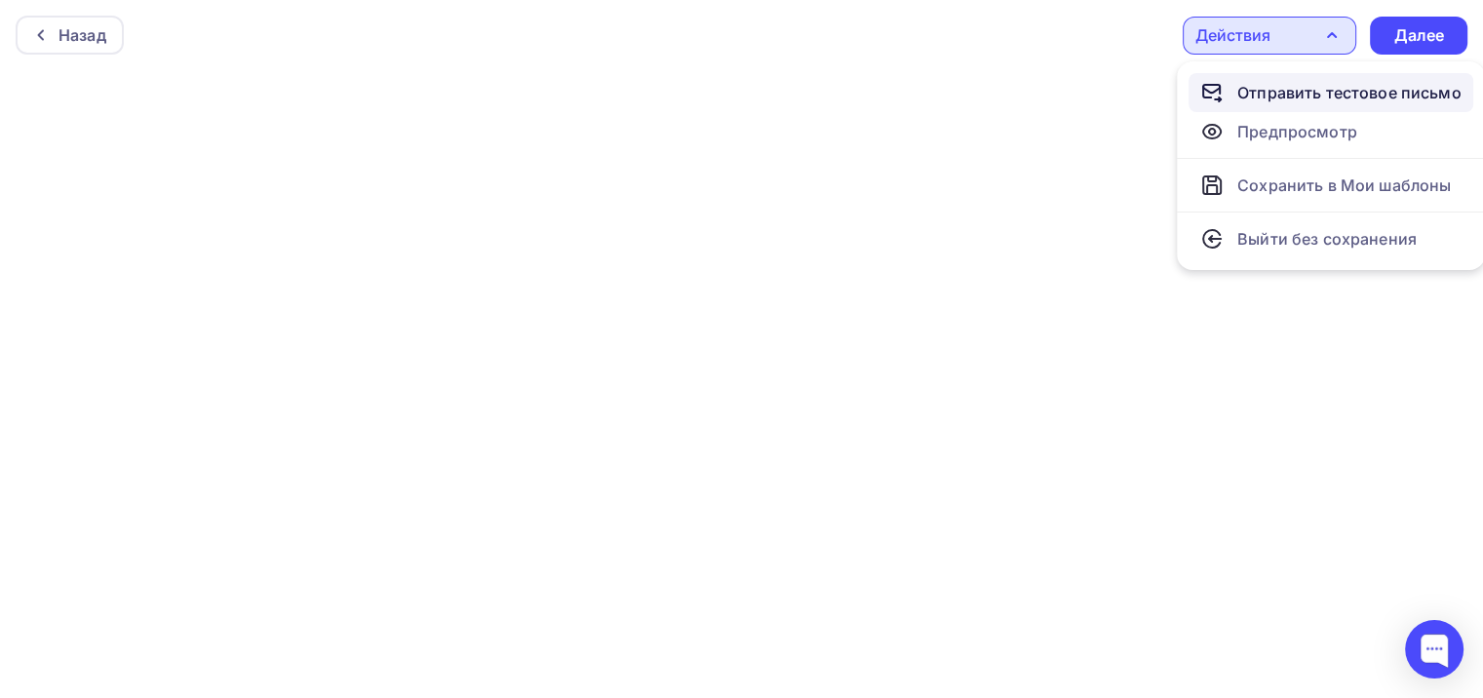
click at [1344, 94] on div "Отправить тестовое письмо" at bounding box center [1350, 92] width 224 height 23
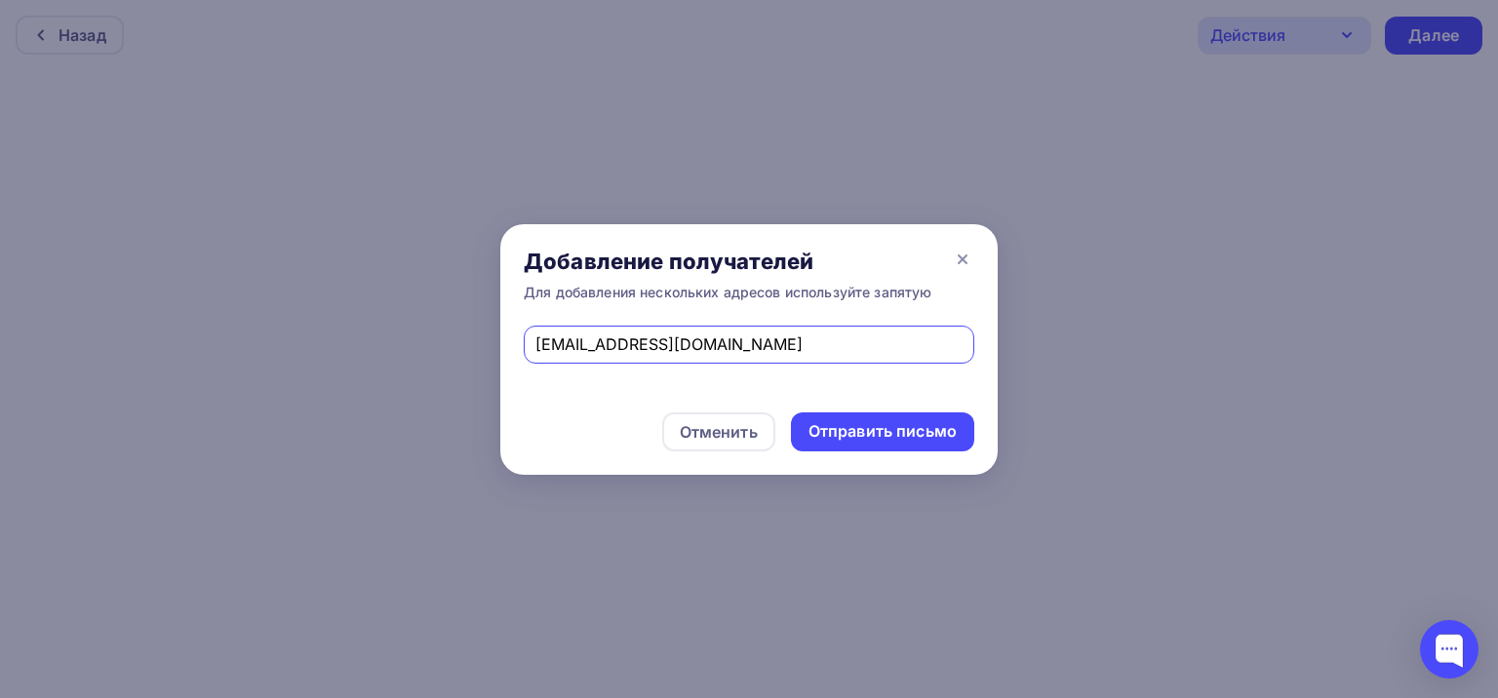
drag, startPoint x: 753, startPoint y: 352, endPoint x: 495, endPoint y: 347, distance: 257.5
click at [495, 347] on div "Добавление получателей Для добавления нескольких адресов используйте запятую ro…" at bounding box center [749, 349] width 1498 height 698
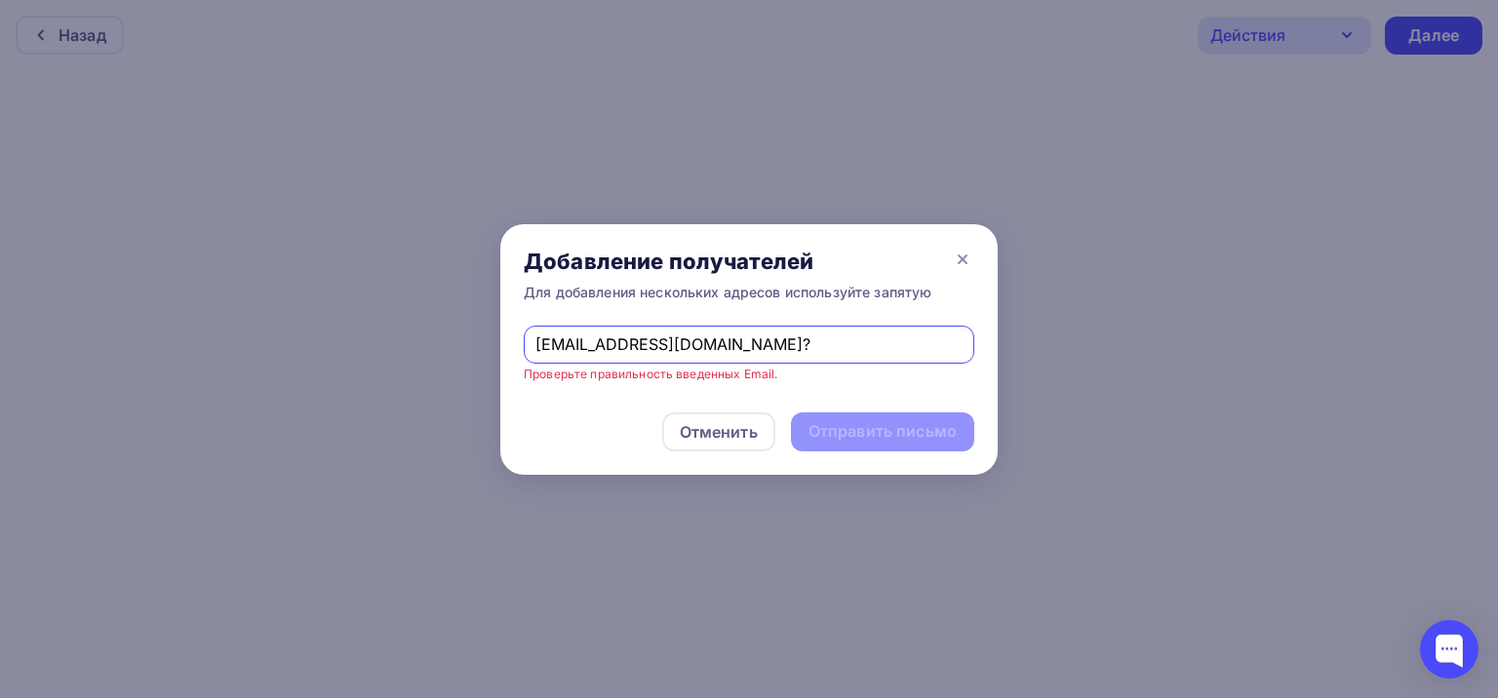
type input "rom.barhat@gmail.com"
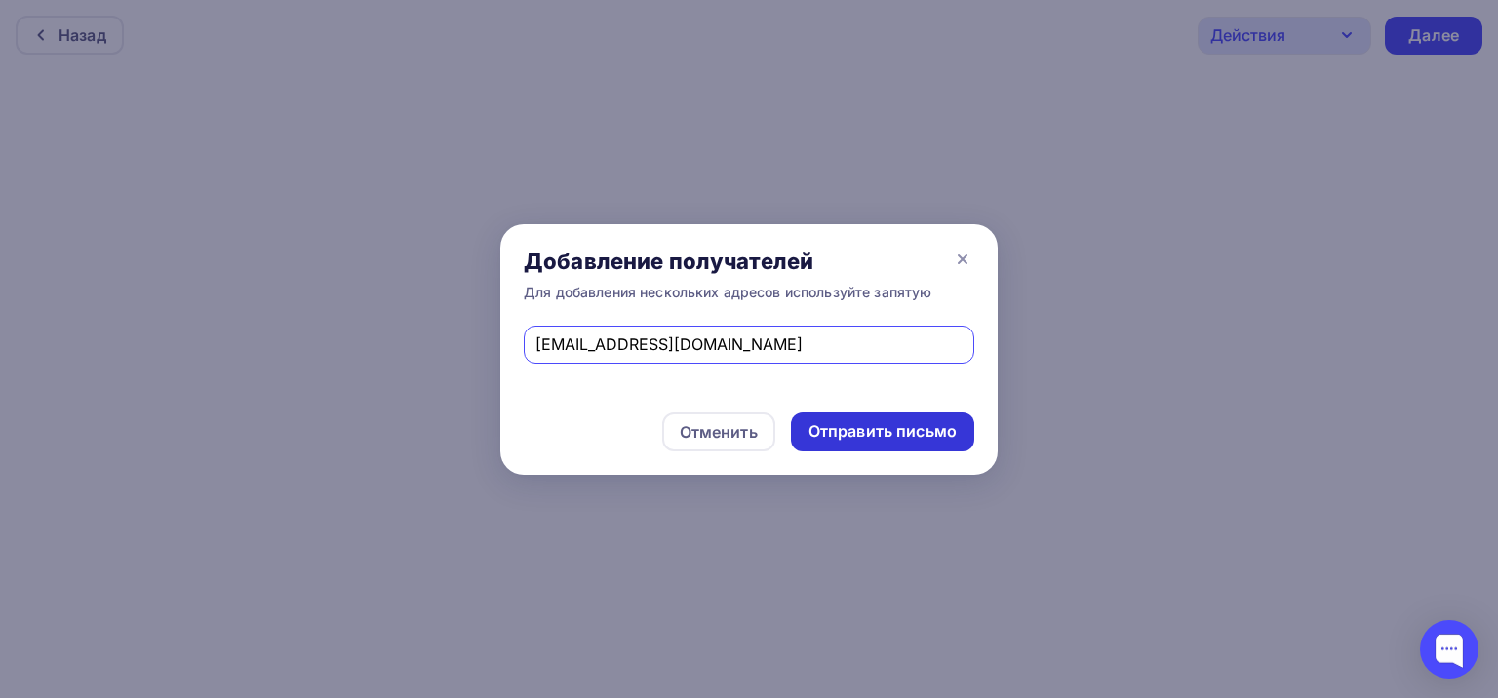
click at [849, 432] on div "Отправить письмо" at bounding box center [882, 431] width 148 height 22
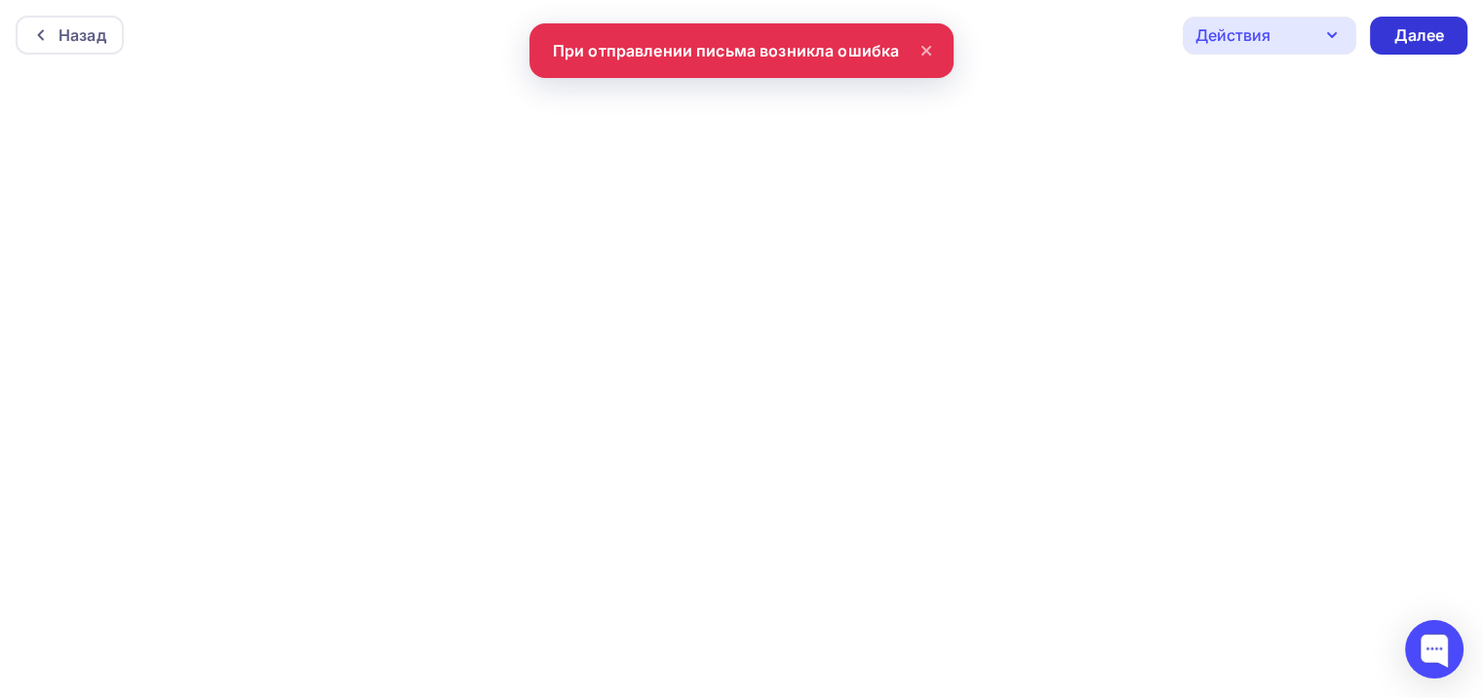
click at [1414, 42] on div "Далее" at bounding box center [1419, 35] width 51 height 22
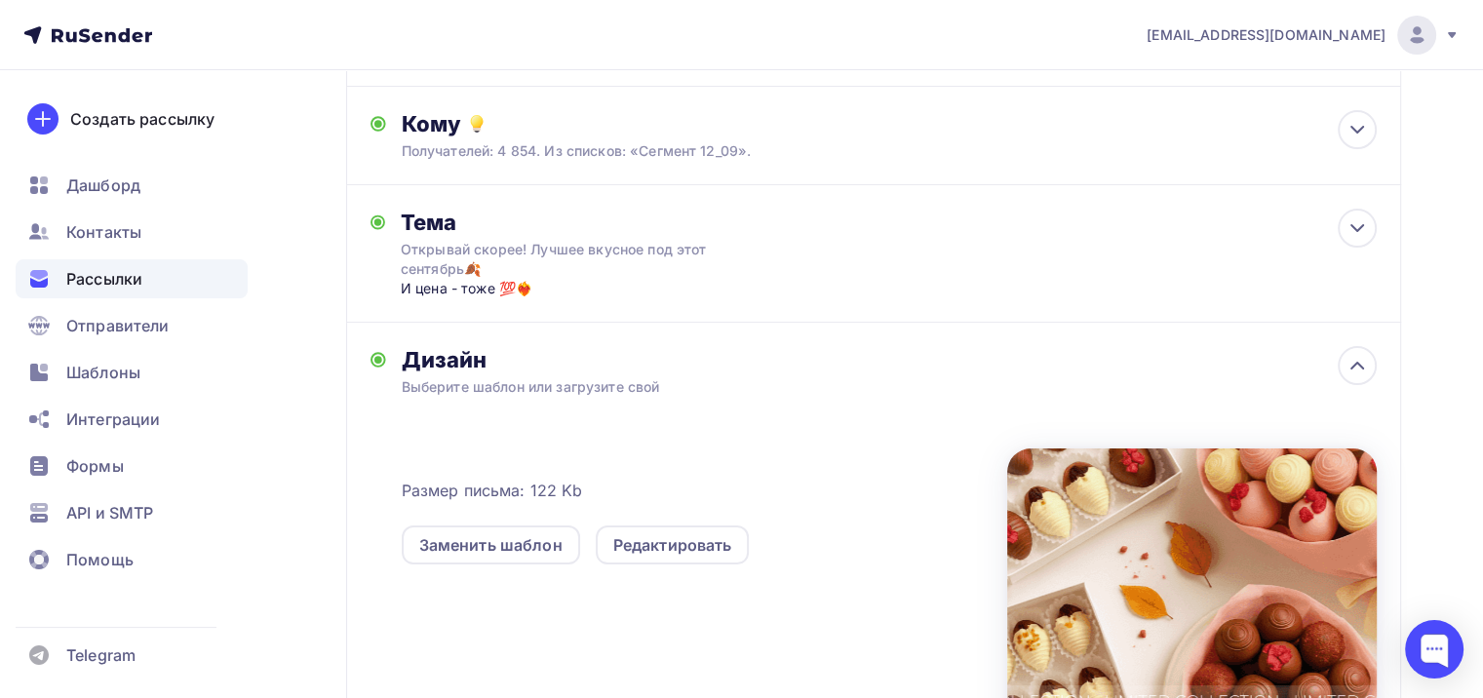
scroll to position [177, 0]
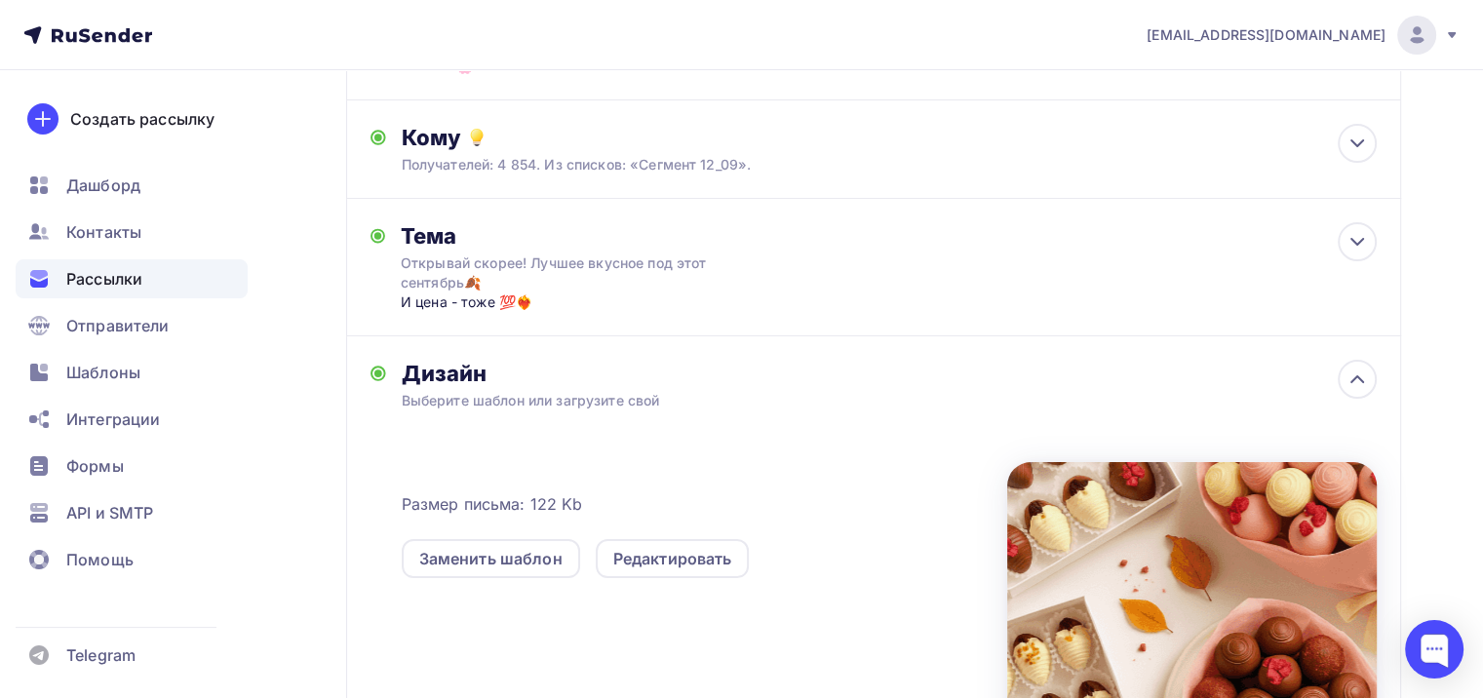
click at [1375, 489] on div at bounding box center [1192, 614] width 370 height 304
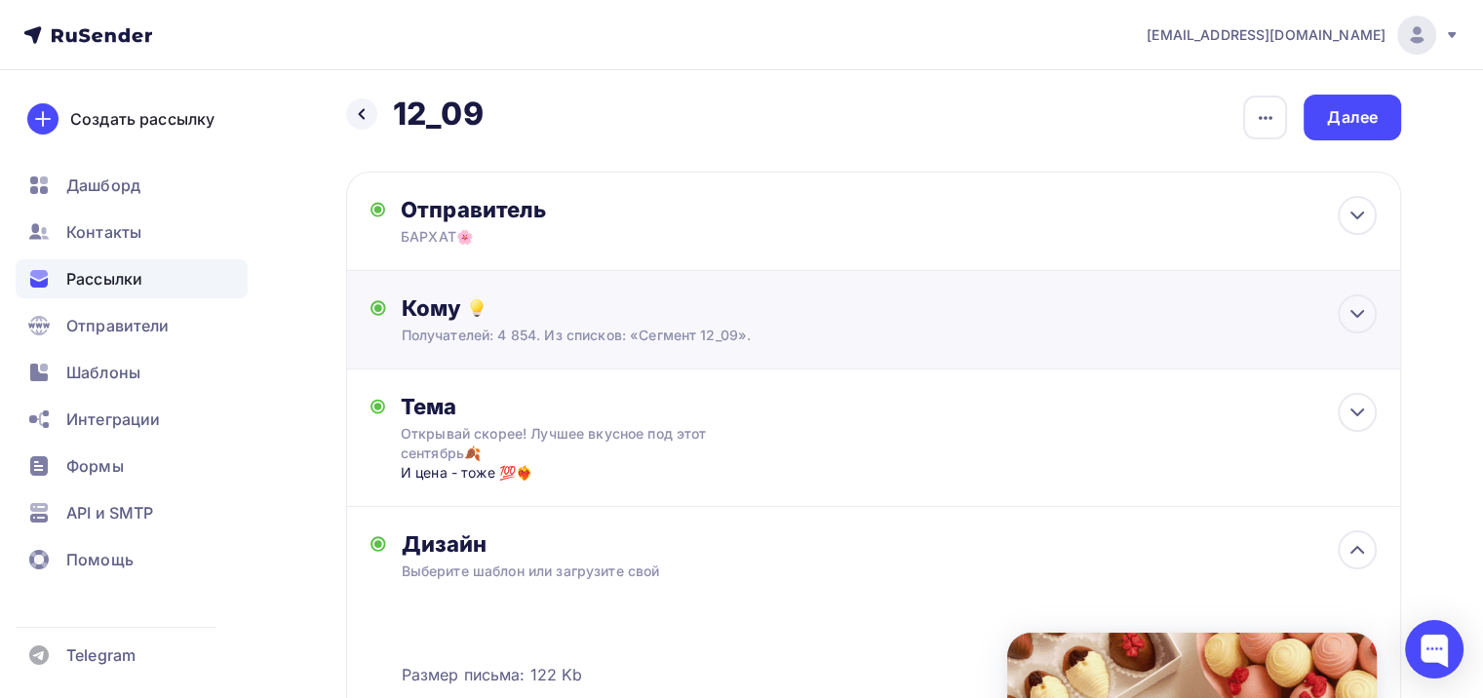
scroll to position [0, 0]
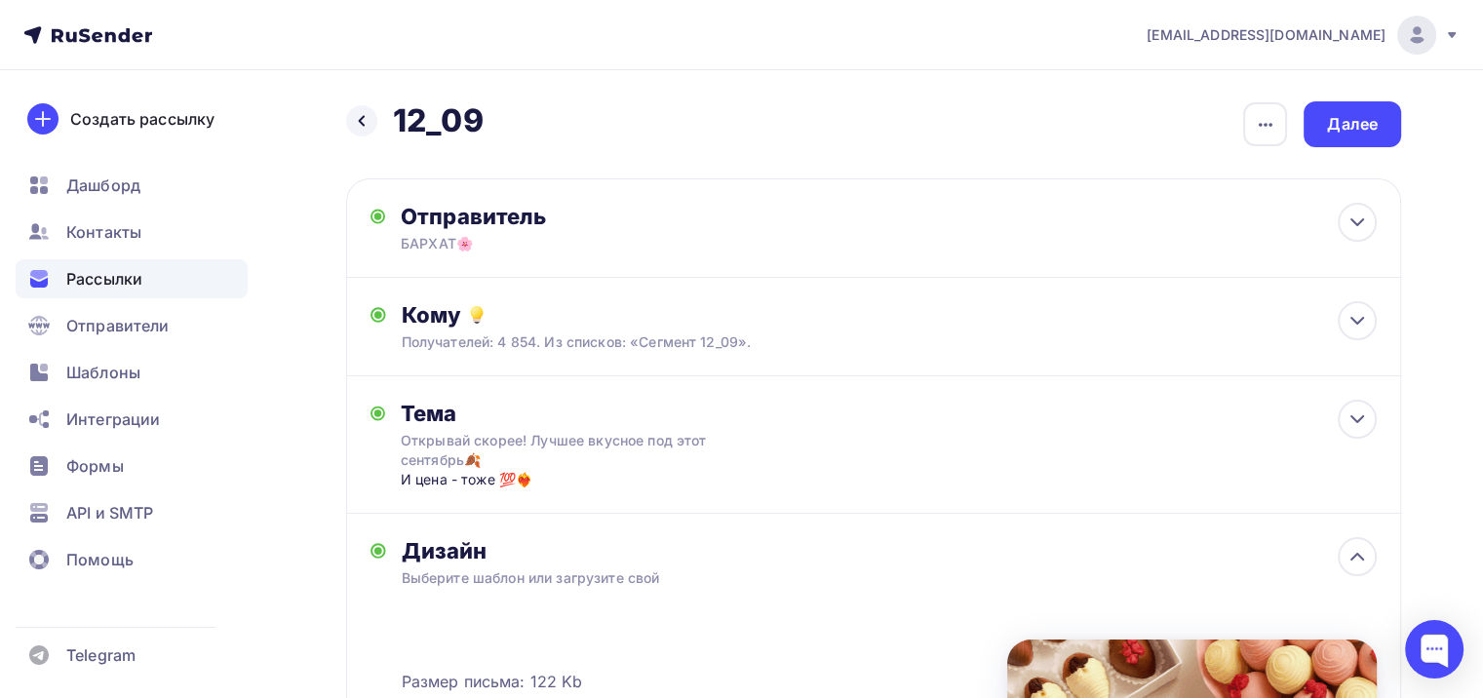
drag, startPoint x: 1276, startPoint y: 117, endPoint x: 1273, endPoint y: 174, distance: 56.6
click at [1276, 117] on icon "button" at bounding box center [1265, 124] width 23 height 23
click at [1225, 179] on div "Закончить позже" at bounding box center [1162, 184] width 242 height 23
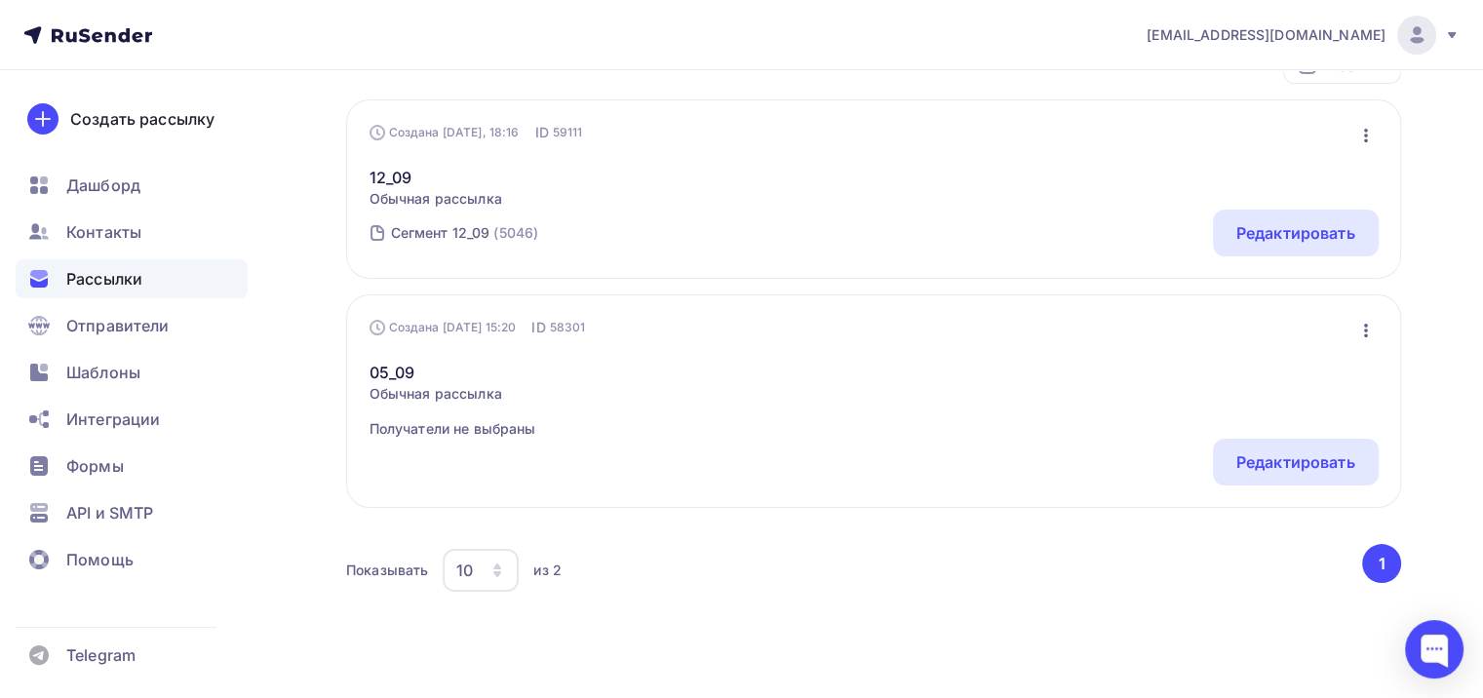
scroll to position [293, 0]
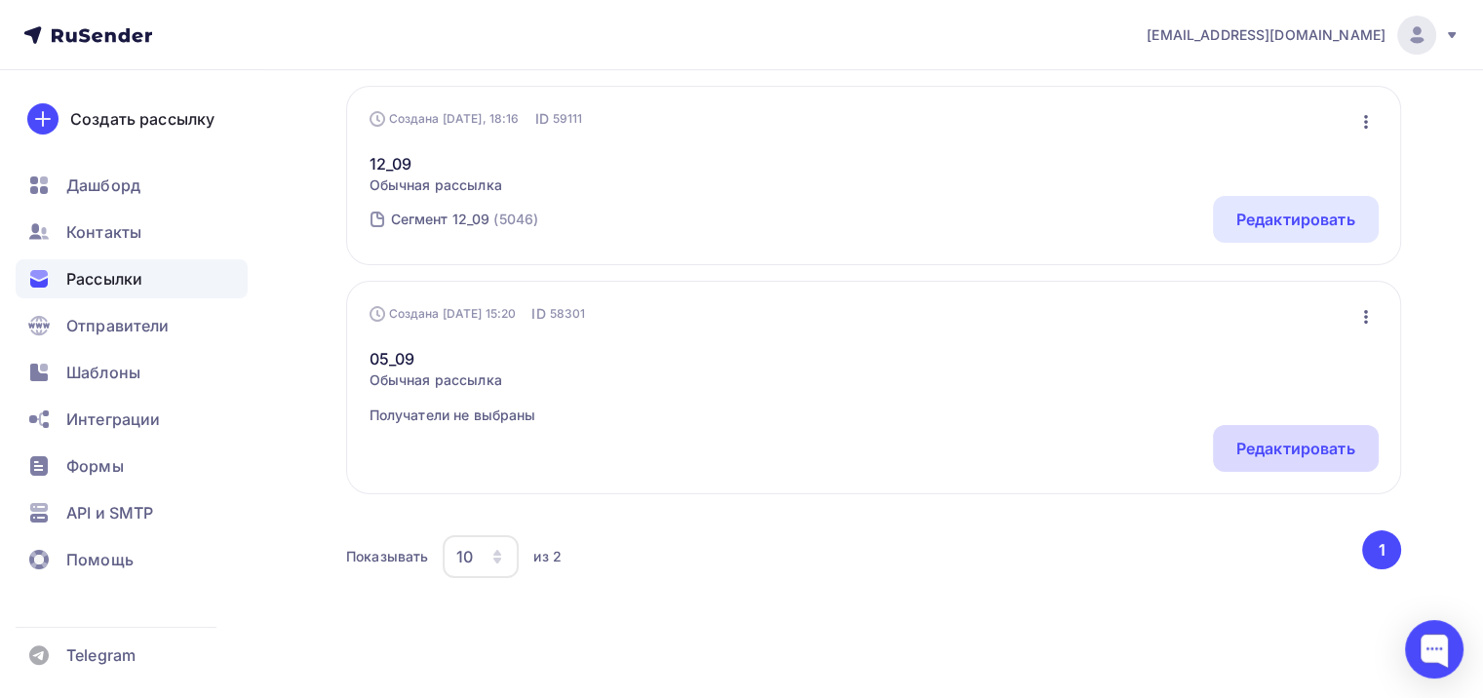
click at [1320, 451] on div "Редактировать" at bounding box center [1296, 448] width 119 height 23
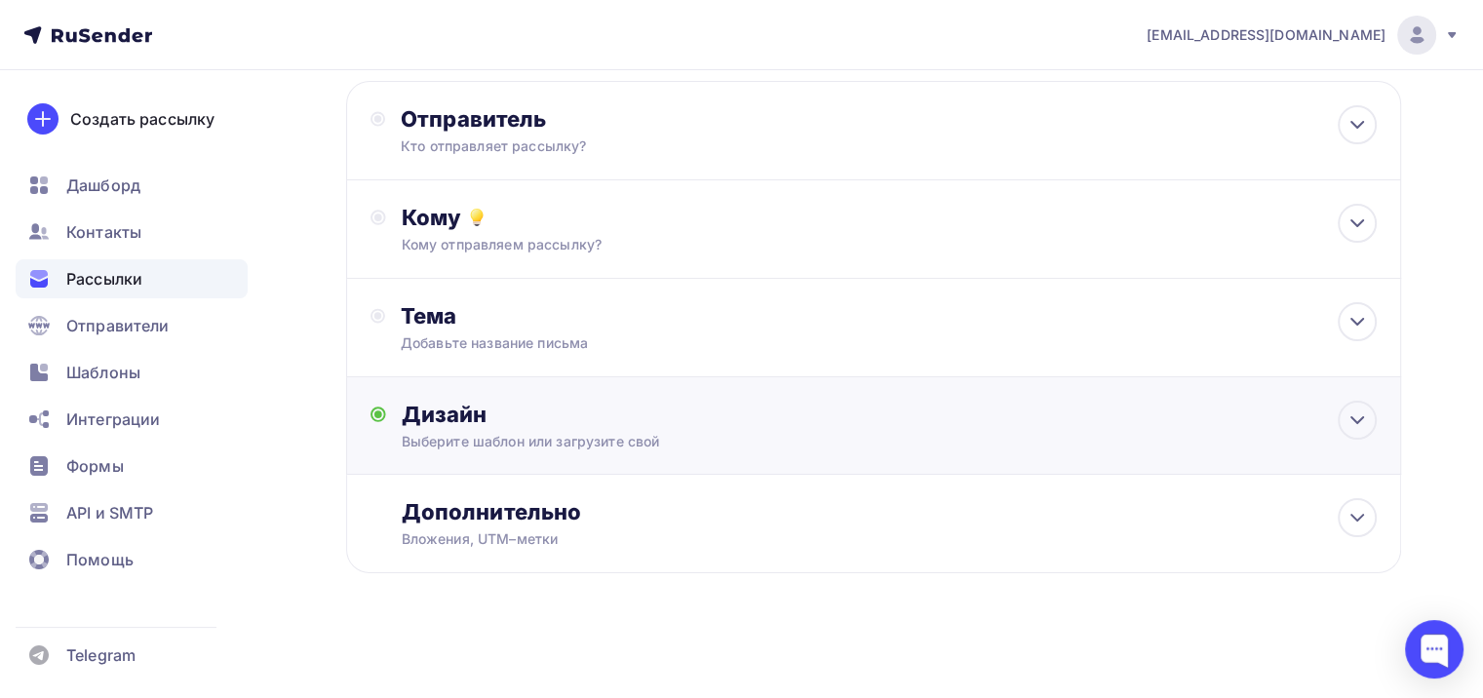
click at [777, 437] on div "Выберите шаблон или загрузите свой" at bounding box center [841, 442] width 878 height 20
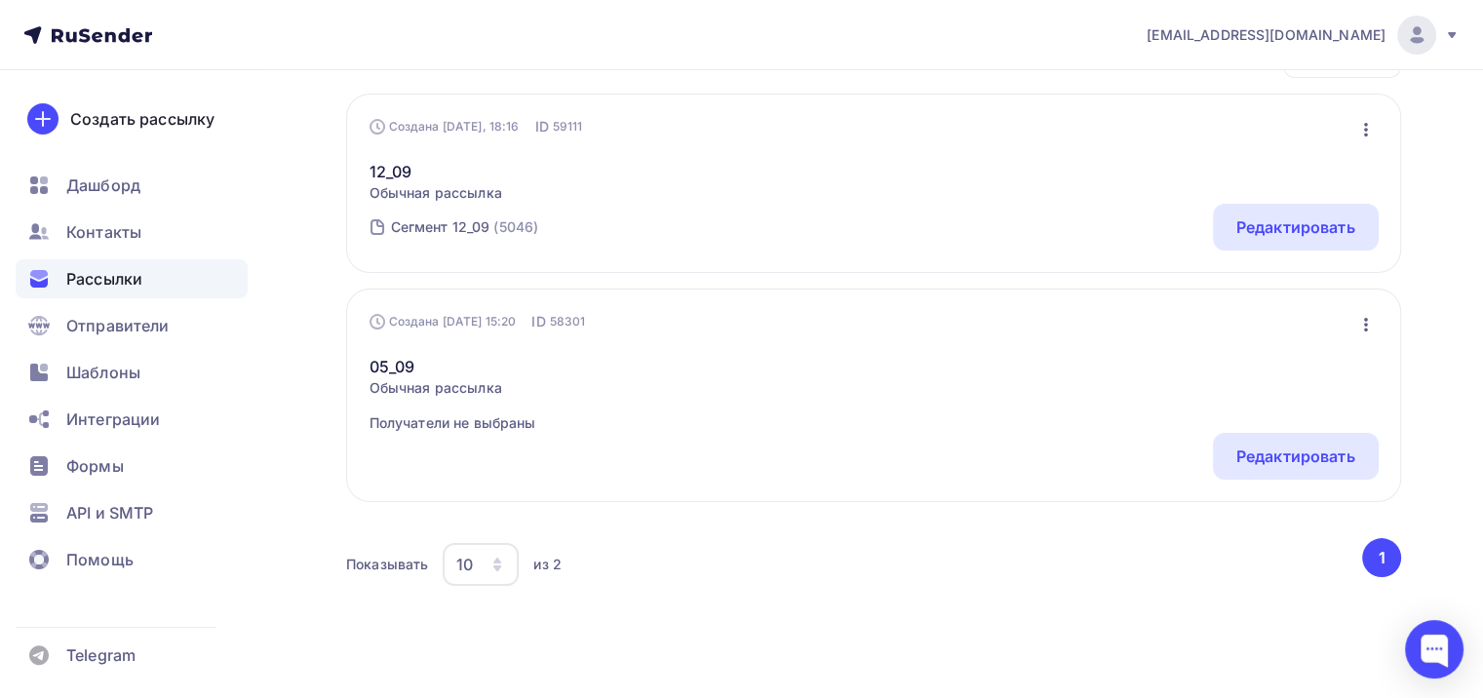
scroll to position [293, 0]
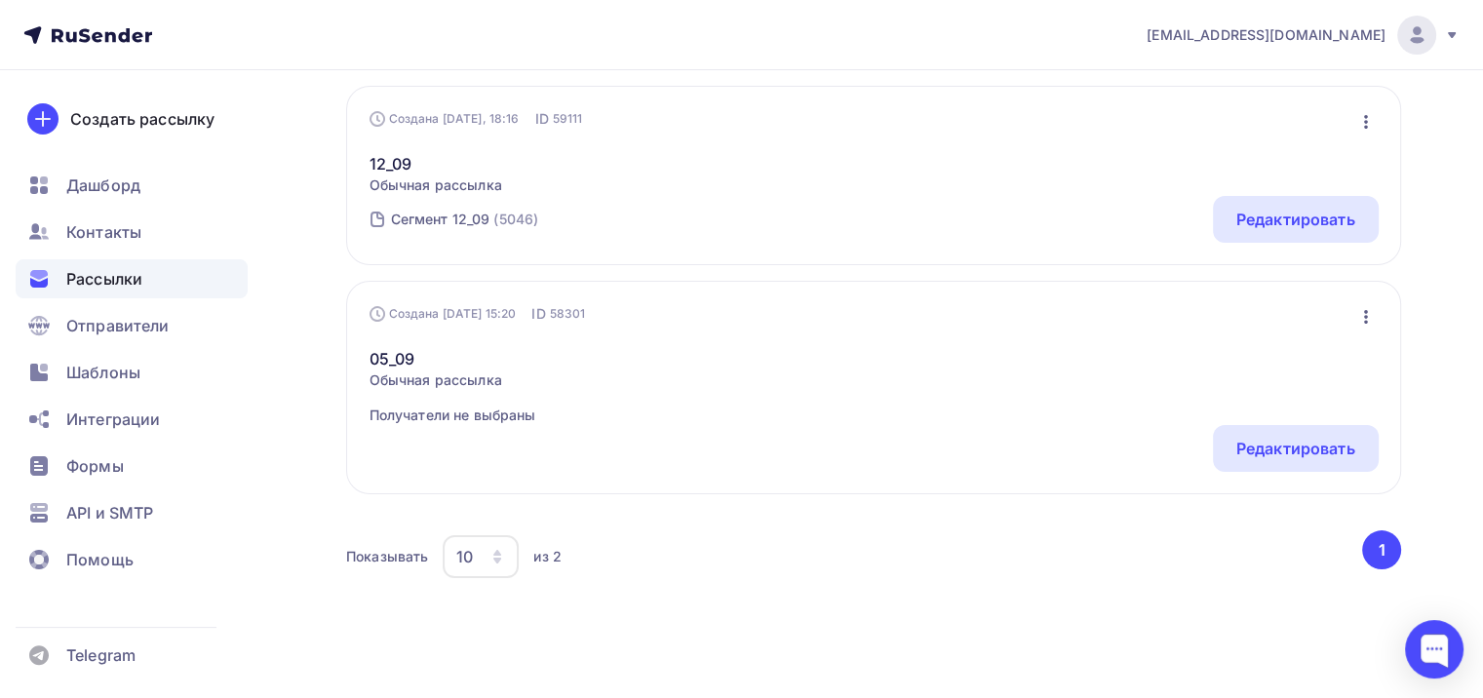
click at [1385, 550] on button "1" at bounding box center [1381, 550] width 39 height 39
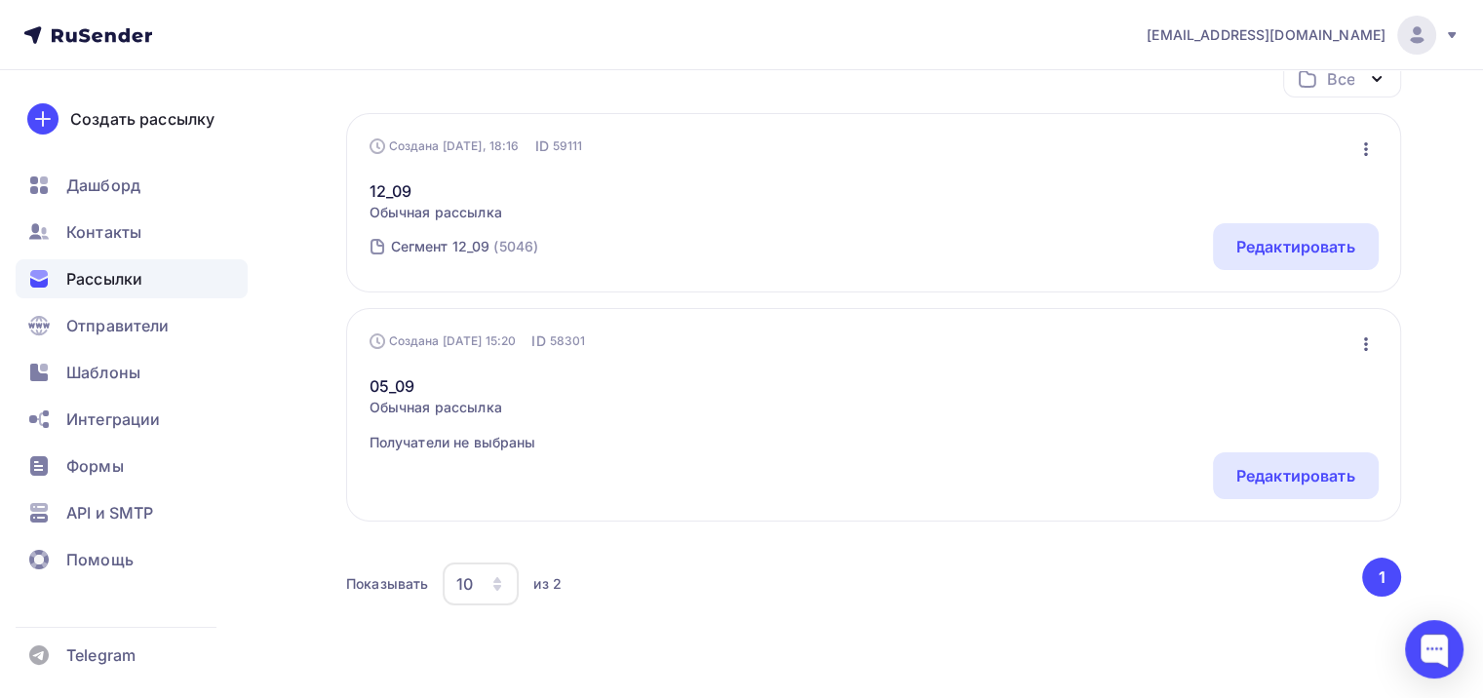
scroll to position [98, 0]
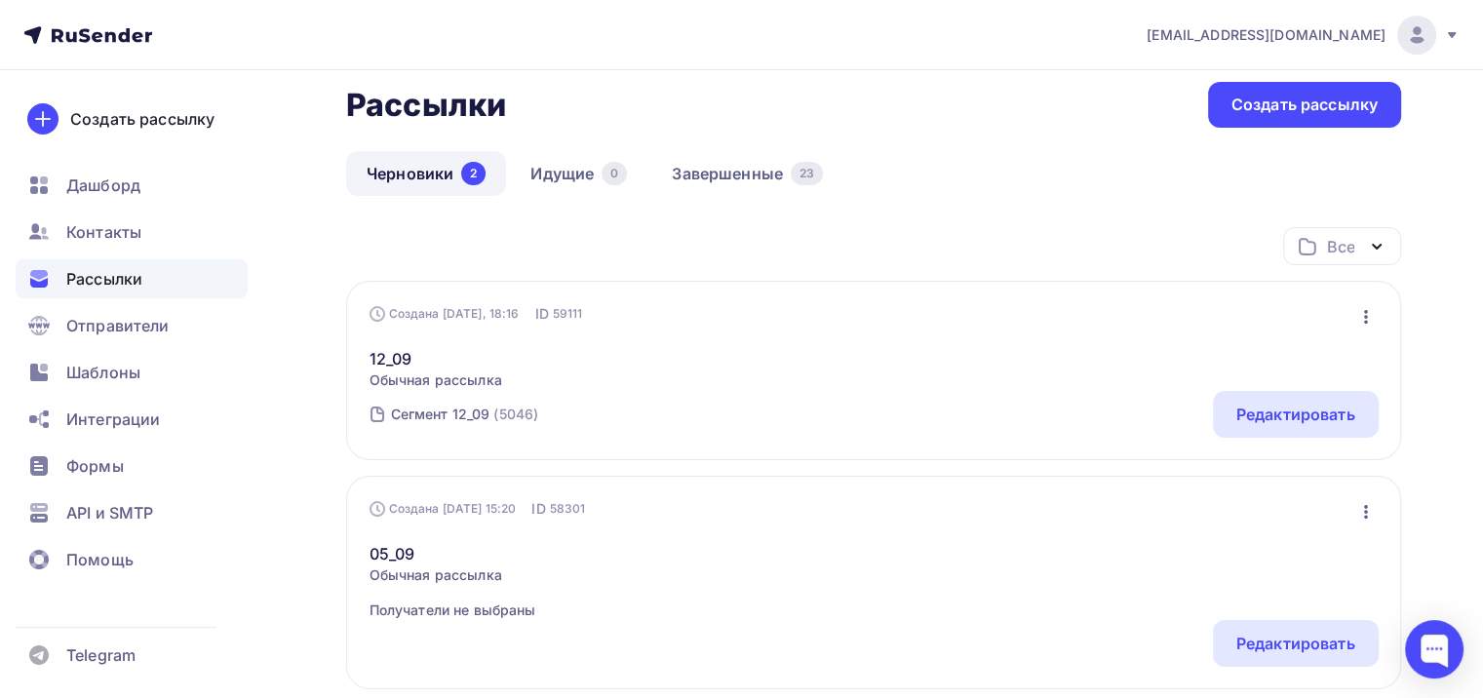
click at [1328, 219] on div "Черновики 2 Идущие 0 Завершенные 23" at bounding box center [873, 189] width 1055 height 76
click at [1334, 235] on div "Все" at bounding box center [1340, 246] width 27 height 23
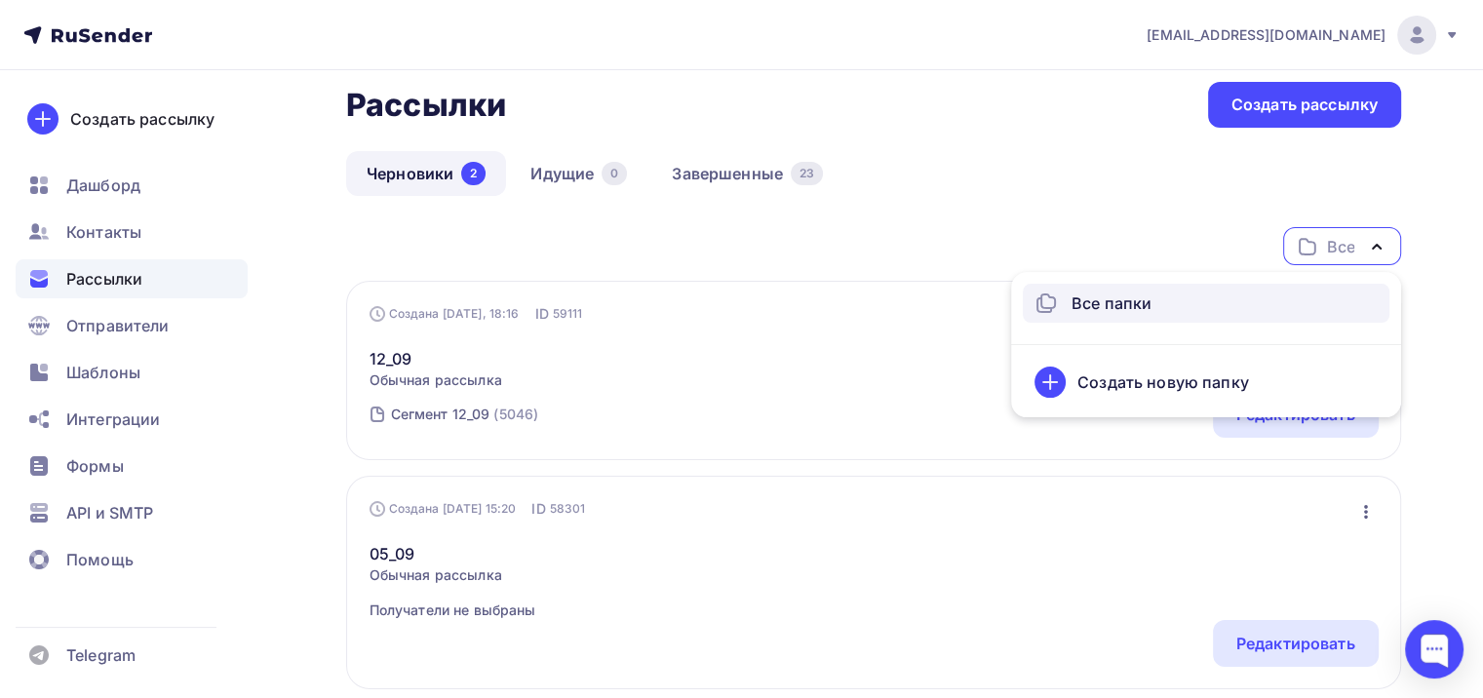
click at [1214, 305] on div "Все папки" at bounding box center [1181, 303] width 293 height 23
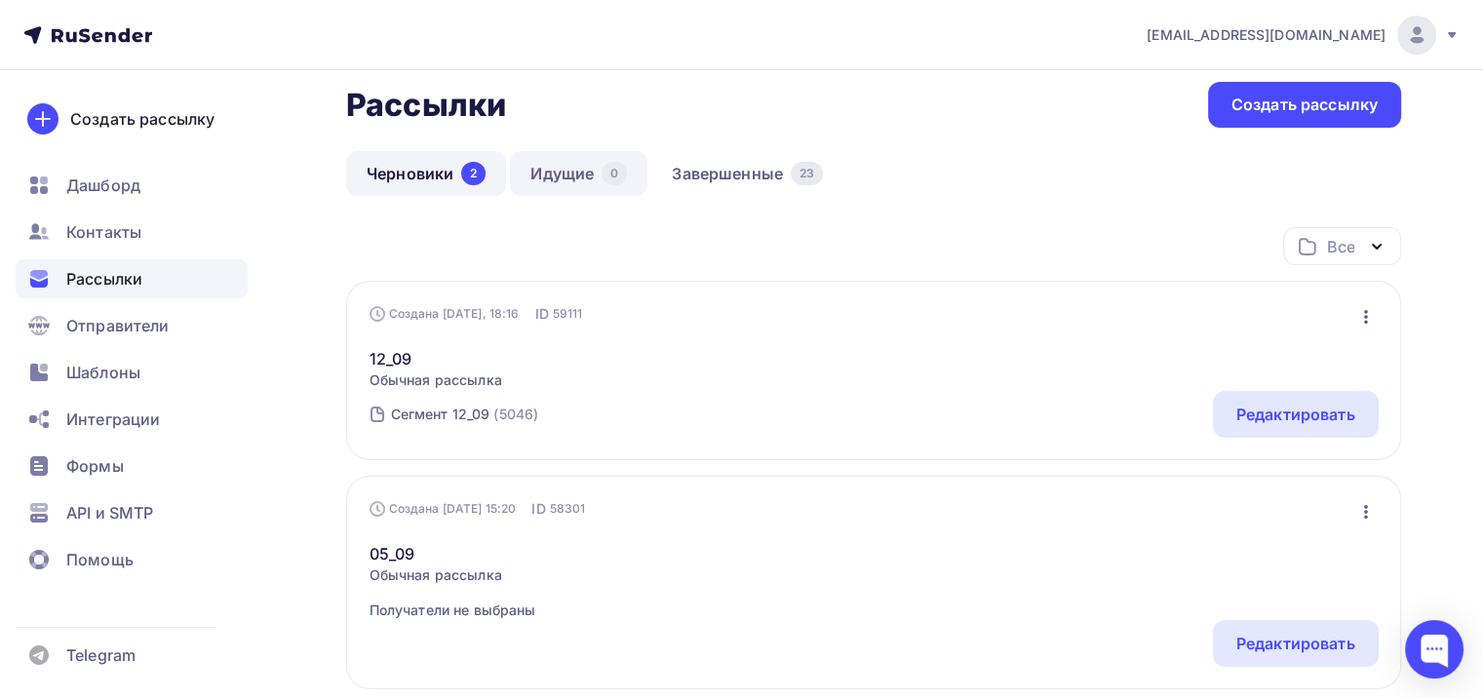
click at [567, 172] on link "Идущие 0" at bounding box center [579, 173] width 138 height 45
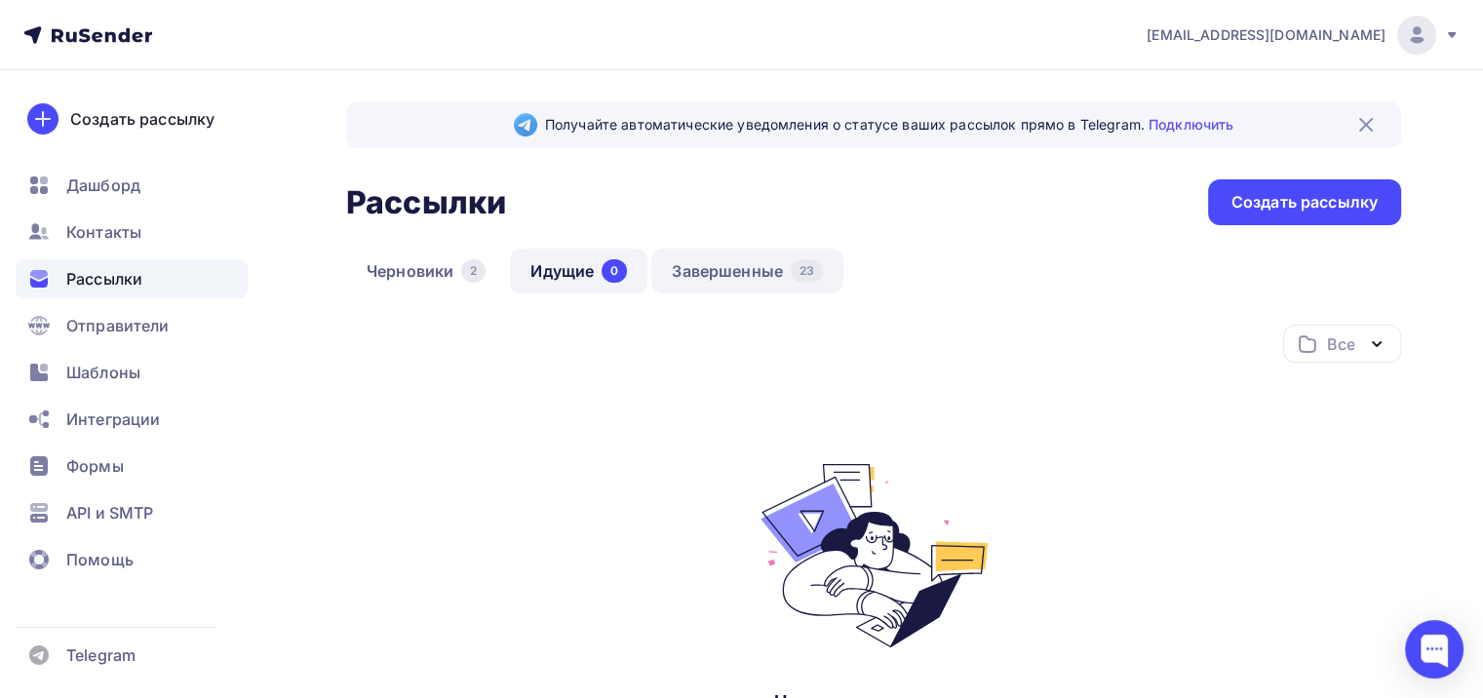
click at [741, 254] on link "Завершенные 23" at bounding box center [747, 271] width 192 height 45
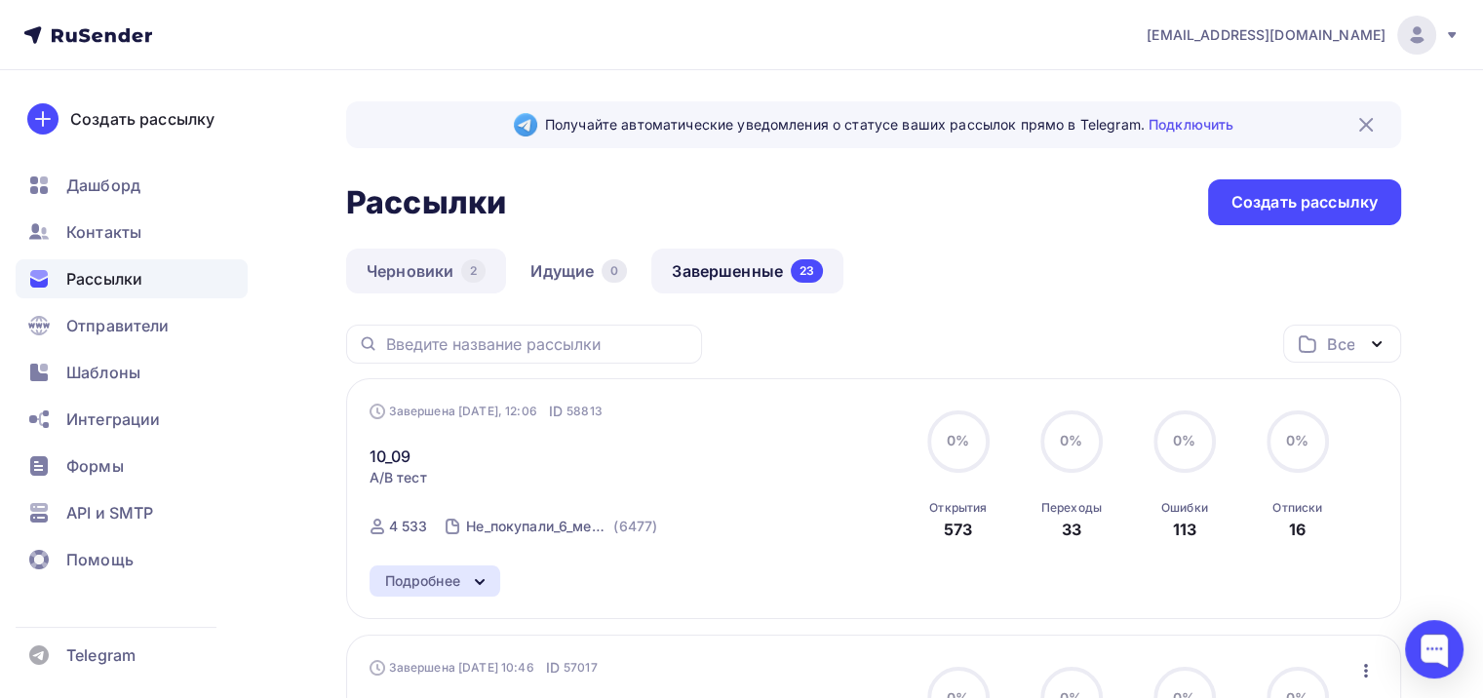
click at [458, 281] on link "Черновики 2" at bounding box center [426, 271] width 160 height 45
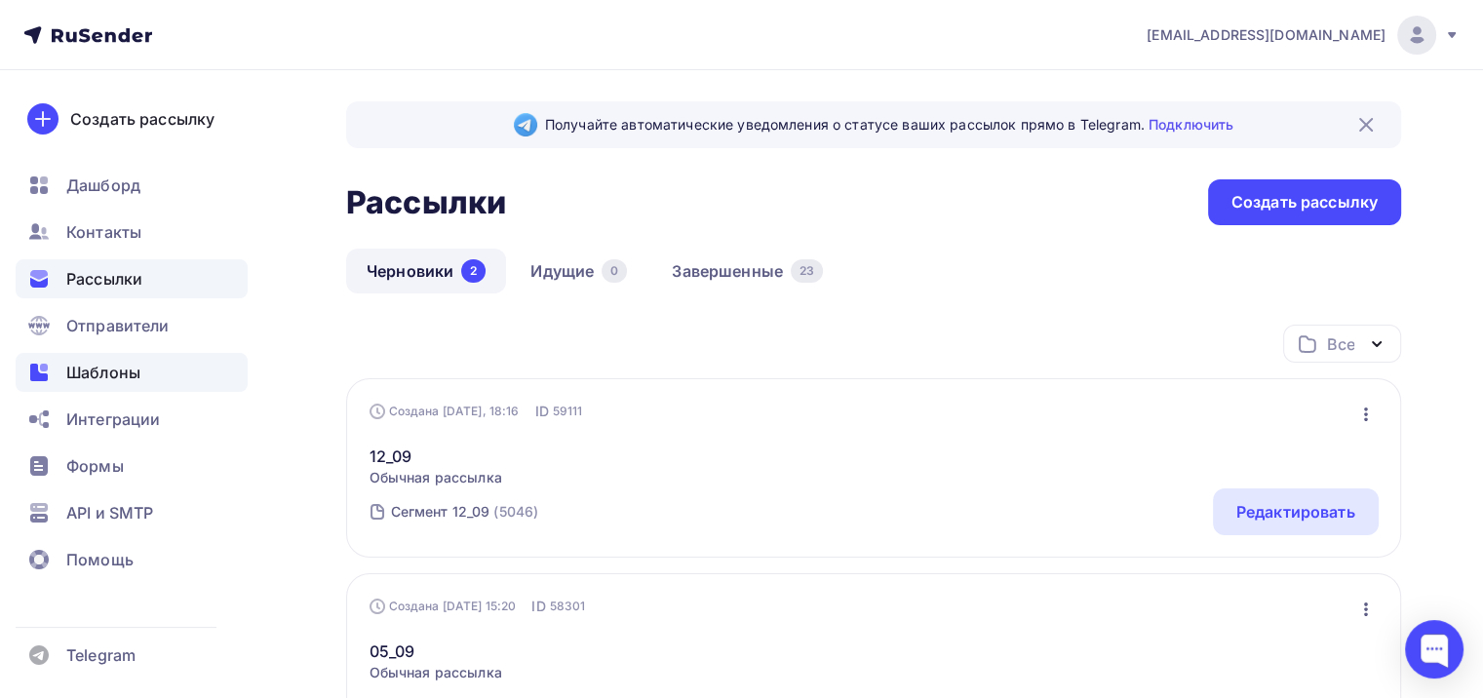
click at [131, 372] on span "Шаблоны" at bounding box center [103, 372] width 74 height 23
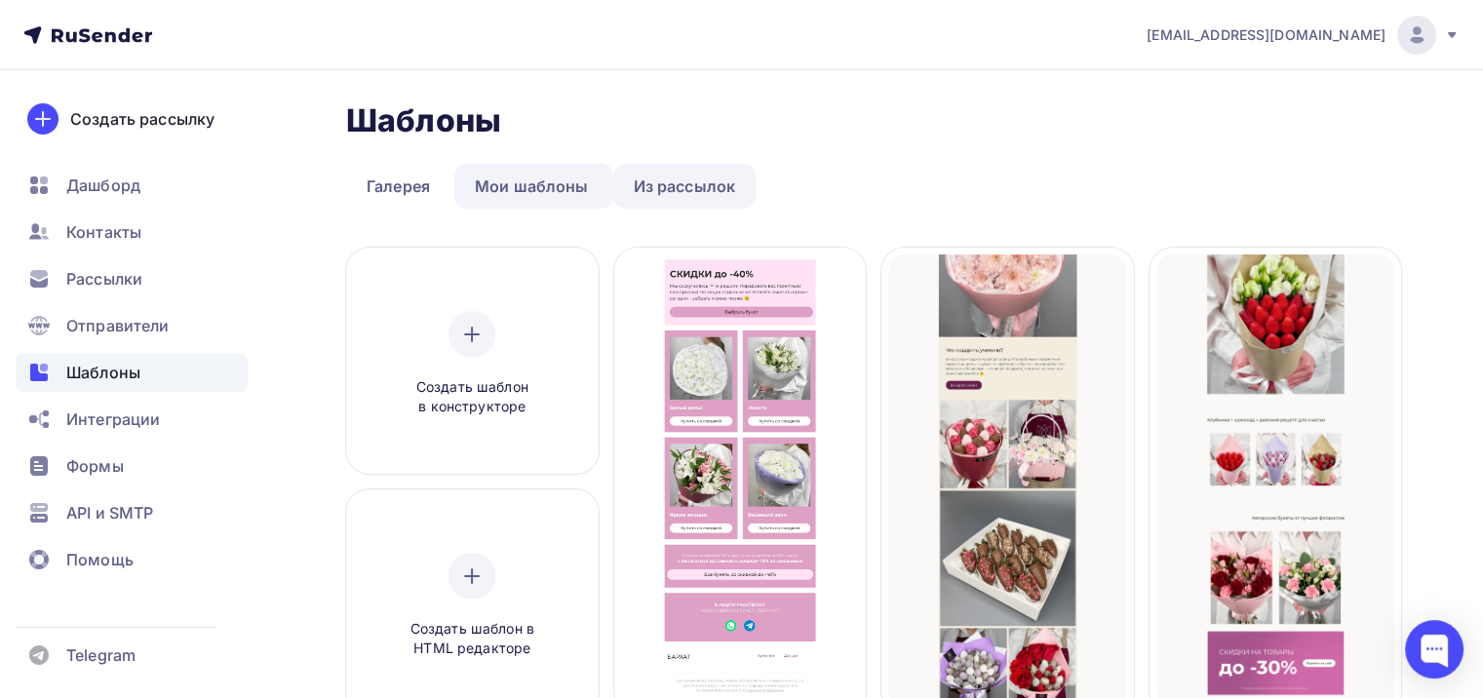
drag, startPoint x: 679, startPoint y: 178, endPoint x: 677, endPoint y: 191, distance: 12.8
click at [679, 177] on link "Из рассылок" at bounding box center [684, 186] width 143 height 45
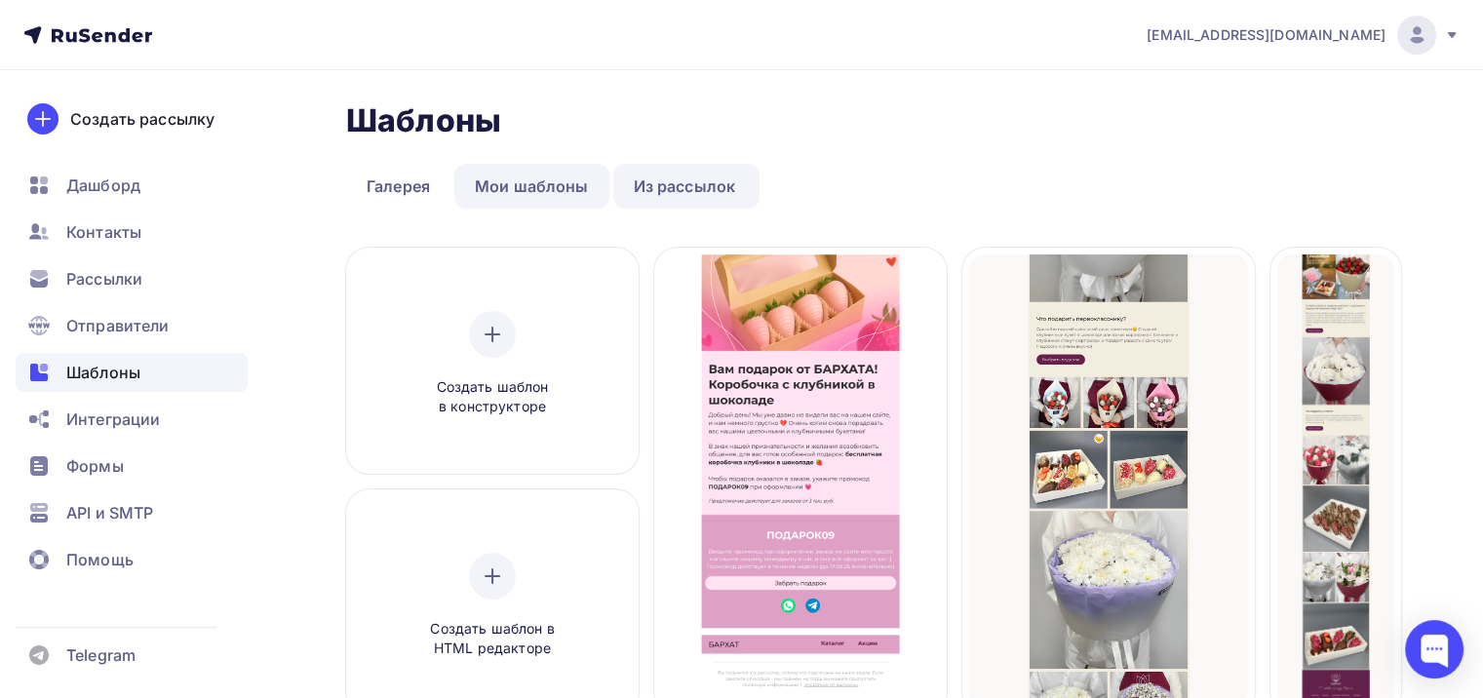
click at [514, 188] on link "Мои шаблоны" at bounding box center [531, 186] width 155 height 45
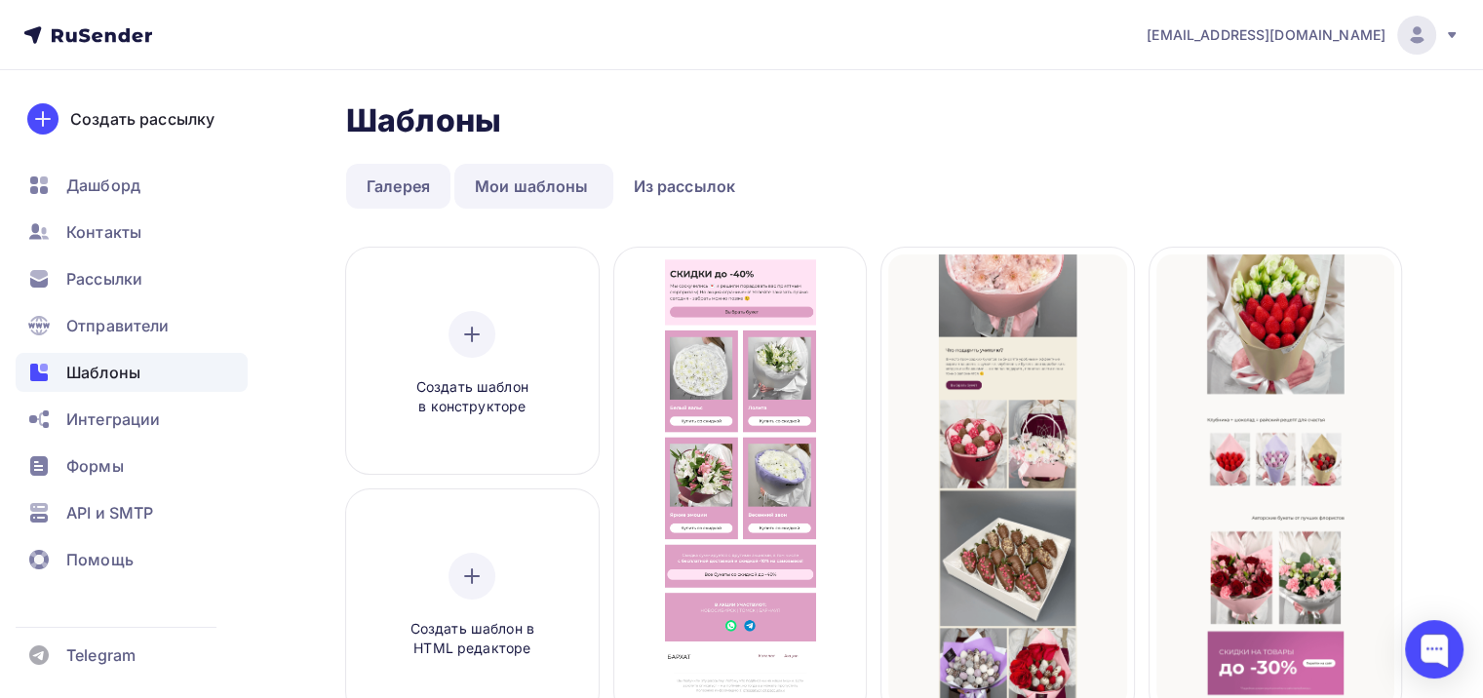
click at [365, 186] on link "Галерея" at bounding box center [398, 186] width 104 height 45
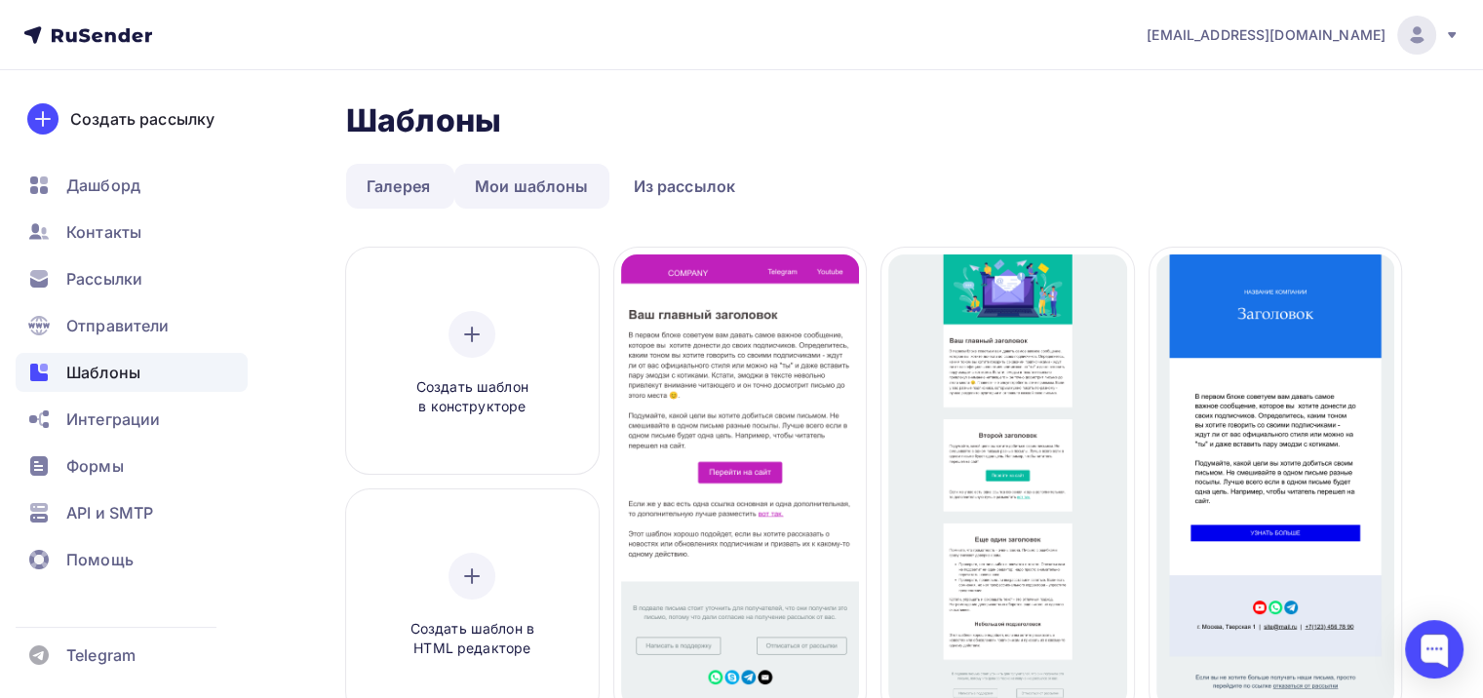
click at [555, 166] on link "Мои шаблоны" at bounding box center [531, 186] width 155 height 45
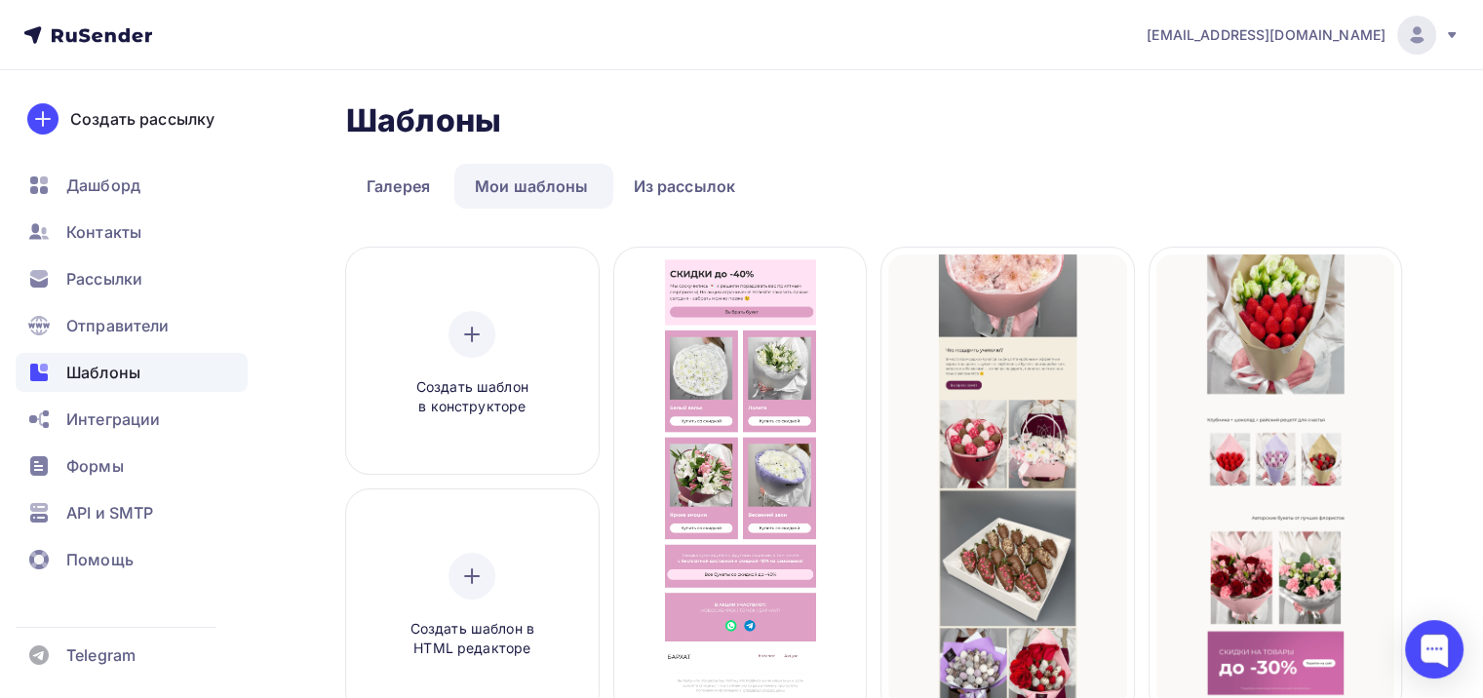
click at [133, 362] on span "Шаблоны" at bounding box center [103, 372] width 74 height 23
click at [126, 325] on span "Отправители" at bounding box center [117, 325] width 103 height 23
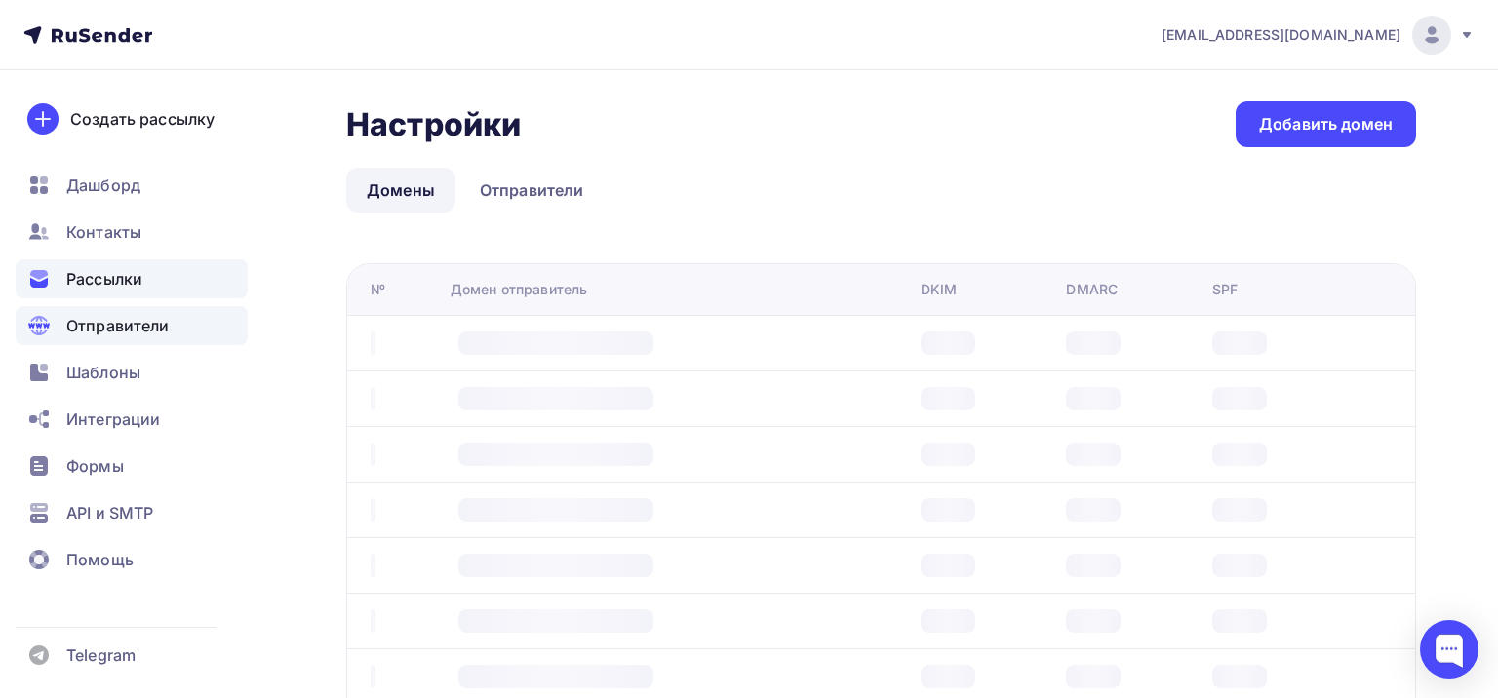
click at [135, 273] on span "Рассылки" at bounding box center [104, 278] width 76 height 23
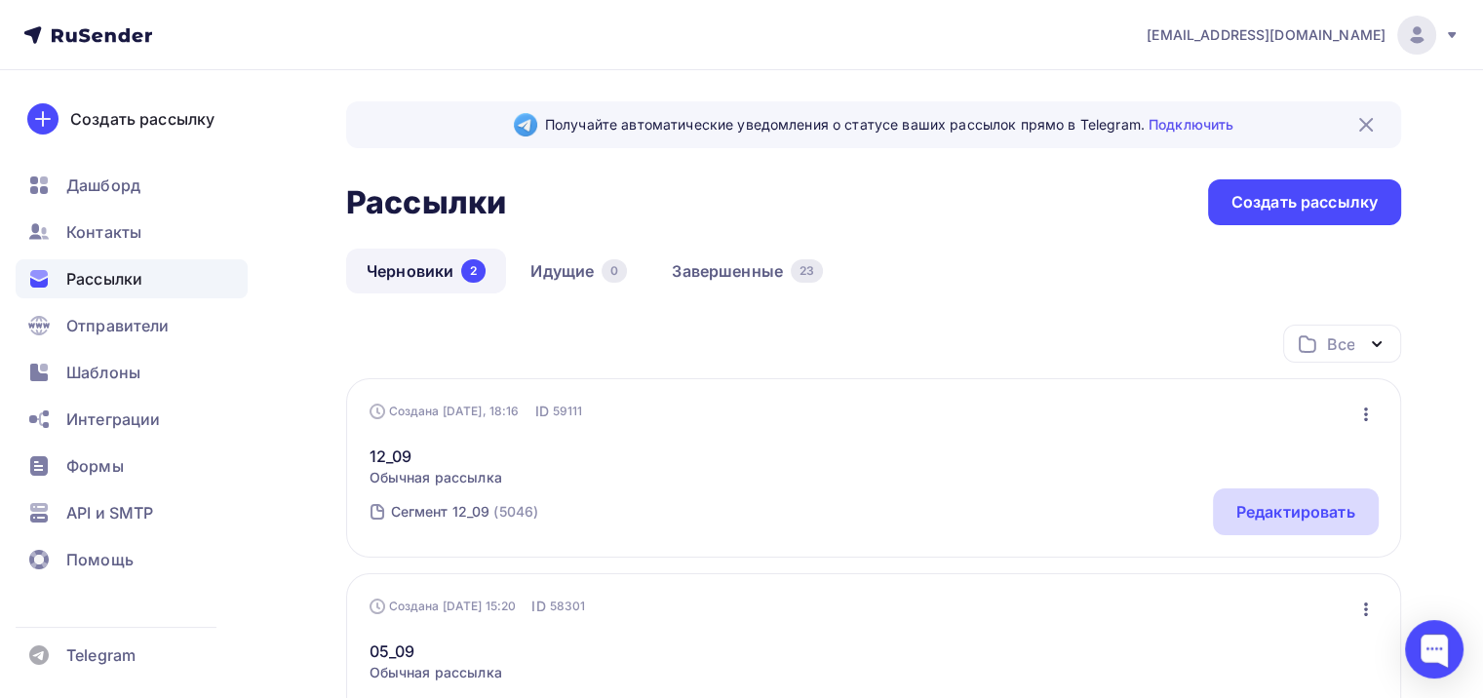
click at [1259, 510] on div "Редактировать" at bounding box center [1296, 511] width 119 height 23
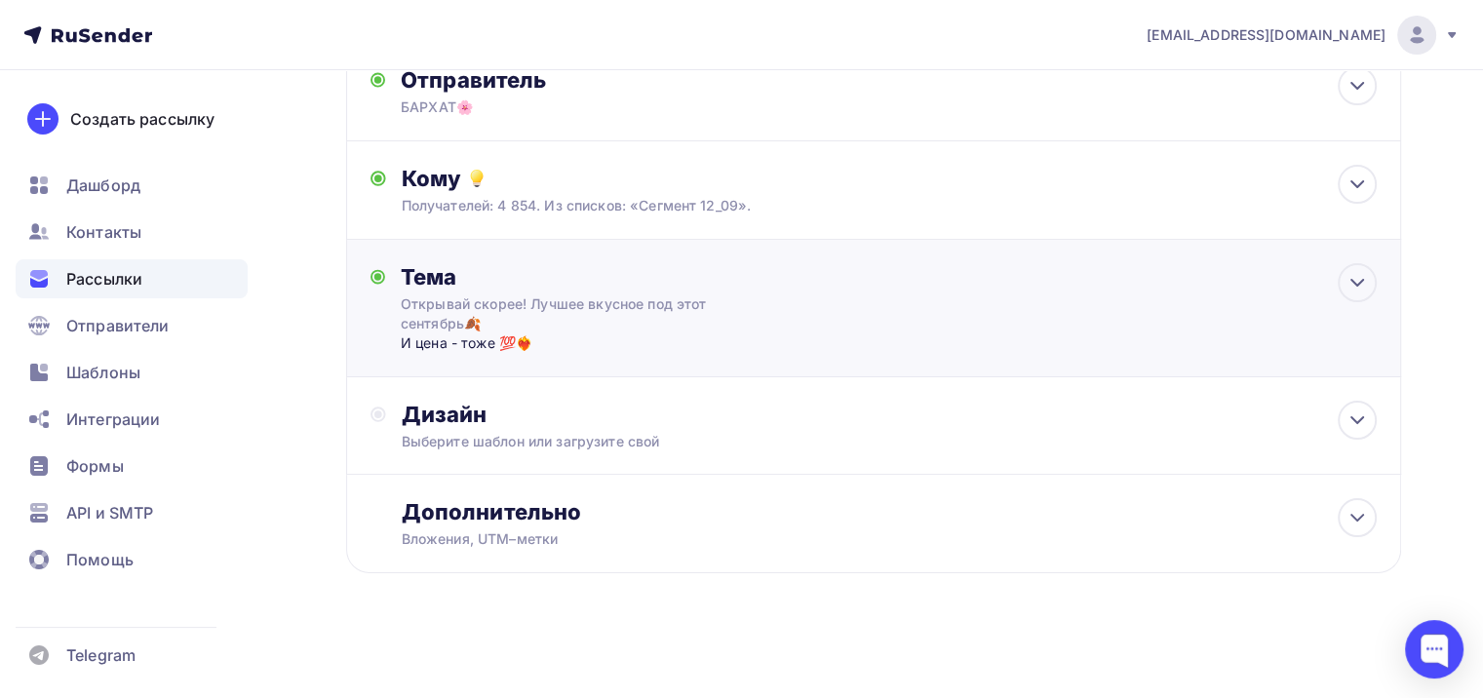
click at [529, 291] on div "Тема Открывай скорее! Лучшее вкусное под этот сентябрь🍂 И цена - тоже 💯❤️‍🔥 Тем…" at bounding box center [593, 308] width 385 height 90
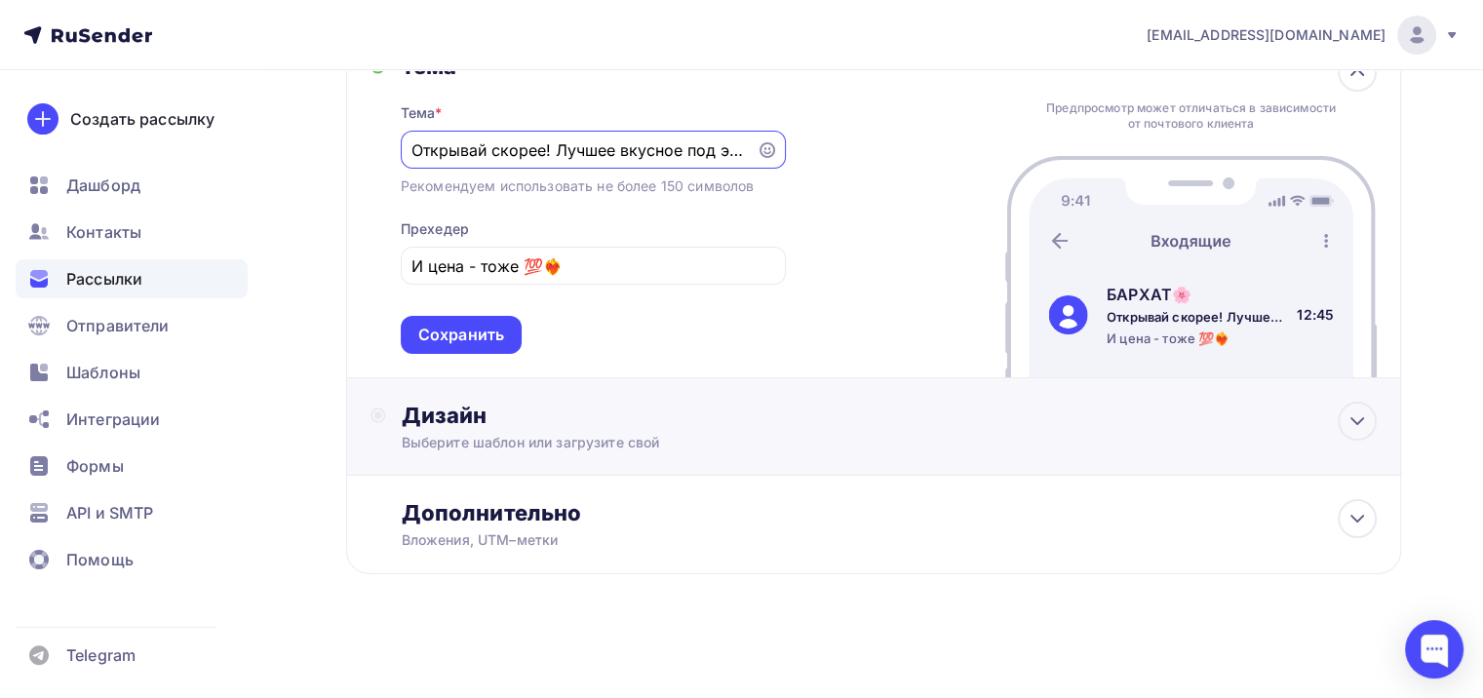
click at [648, 434] on div "Выберите шаблон или загрузите свой" at bounding box center [841, 443] width 878 height 20
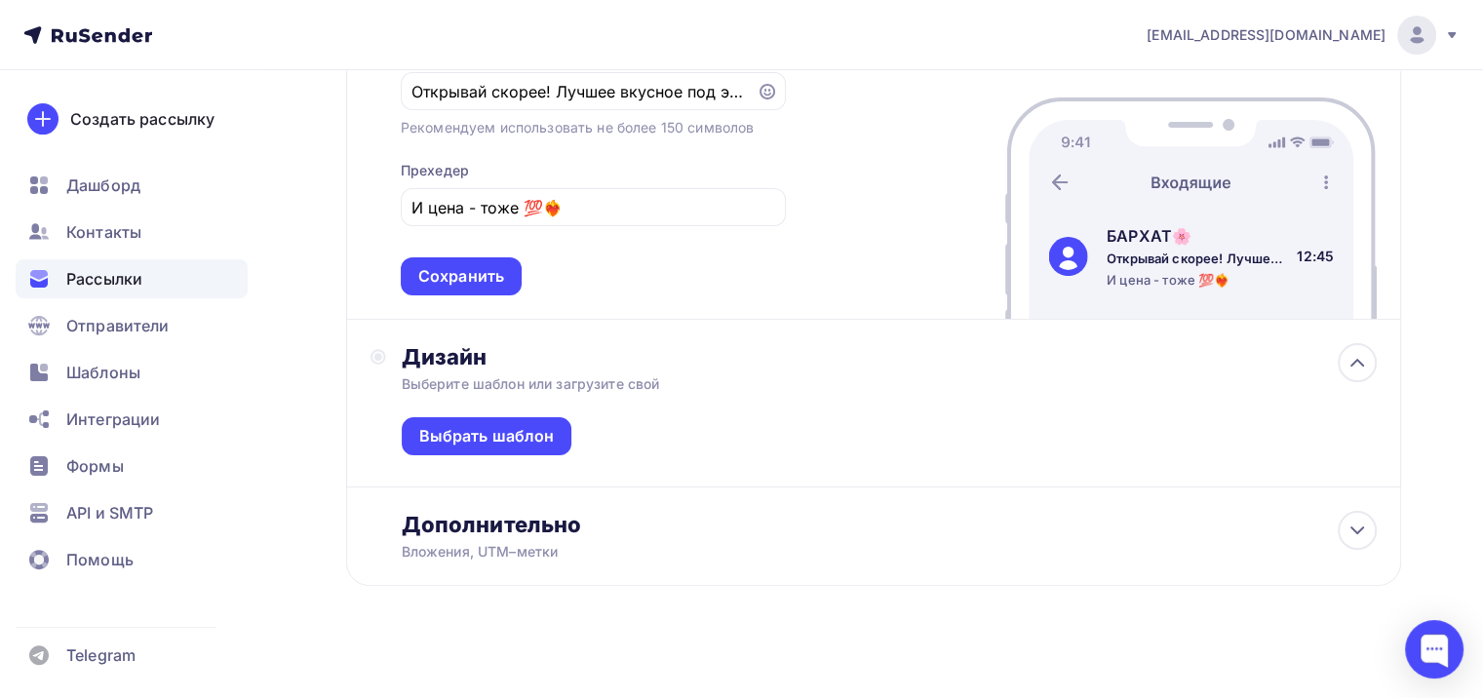
scroll to position [417, 0]
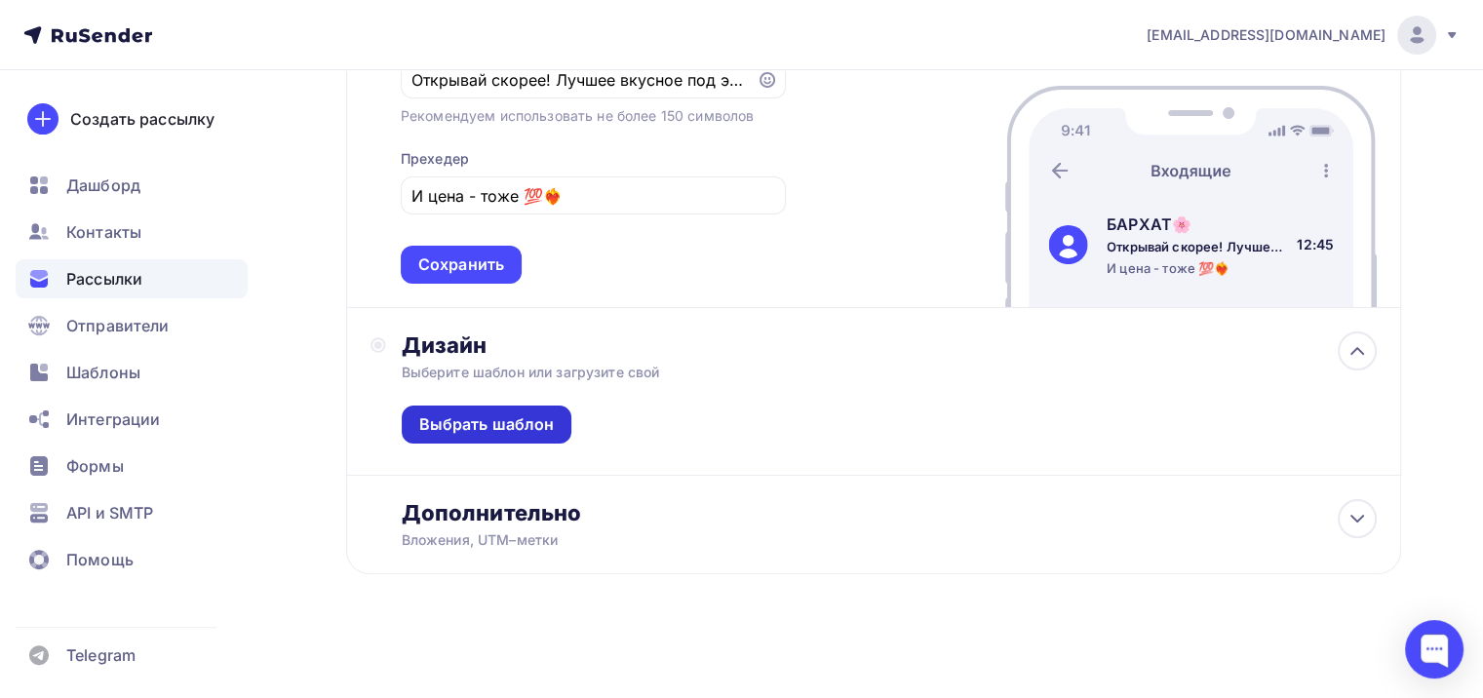
click at [531, 419] on div "Выбрать шаблон" at bounding box center [487, 424] width 136 height 22
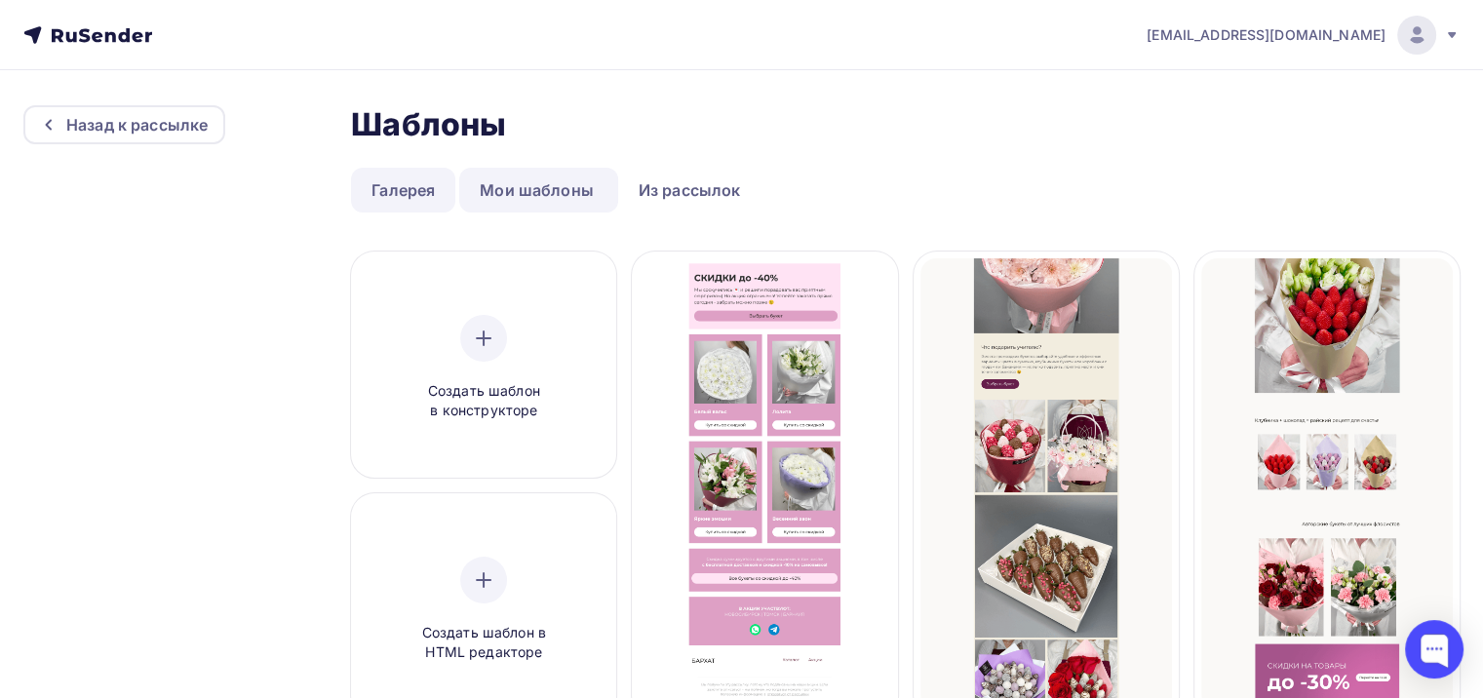
click at [383, 195] on link "Галерея" at bounding box center [403, 190] width 104 height 45
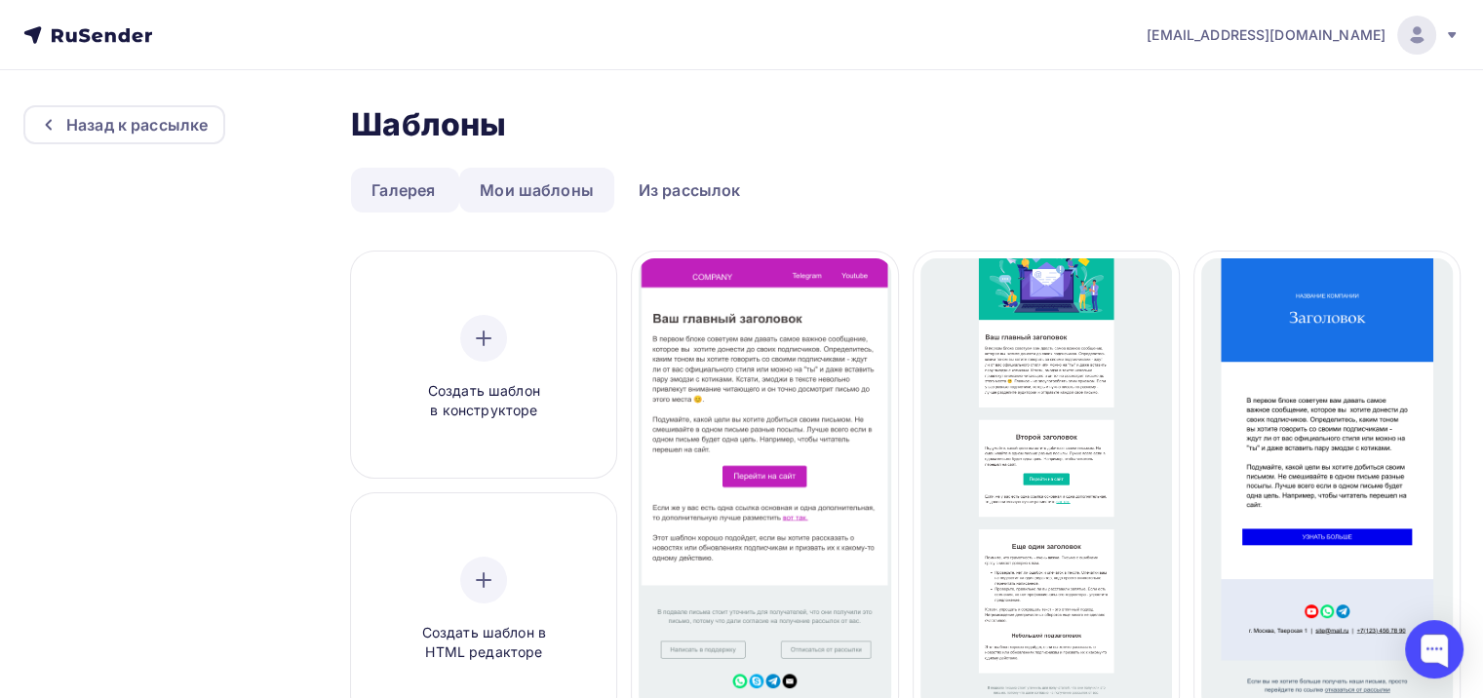
click at [486, 202] on link "Мои шаблоны" at bounding box center [536, 190] width 155 height 45
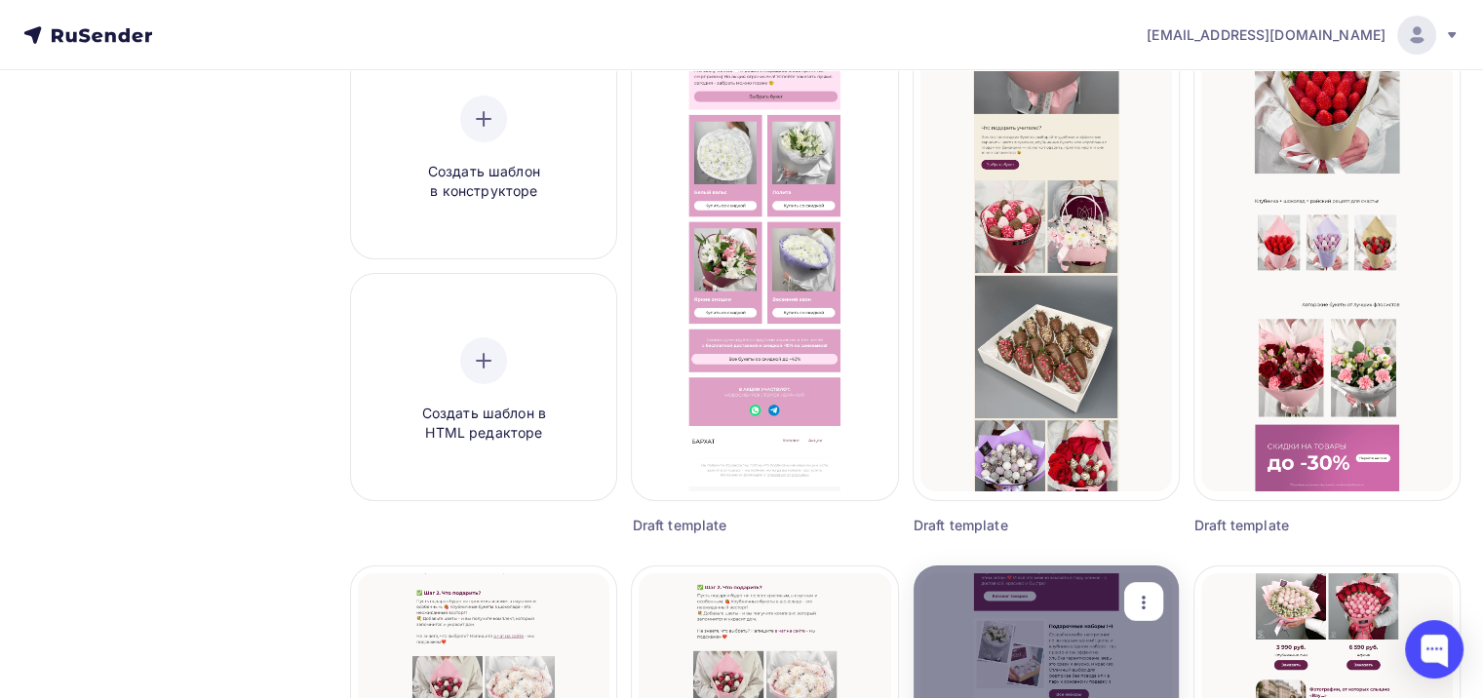
scroll to position [178, 0]
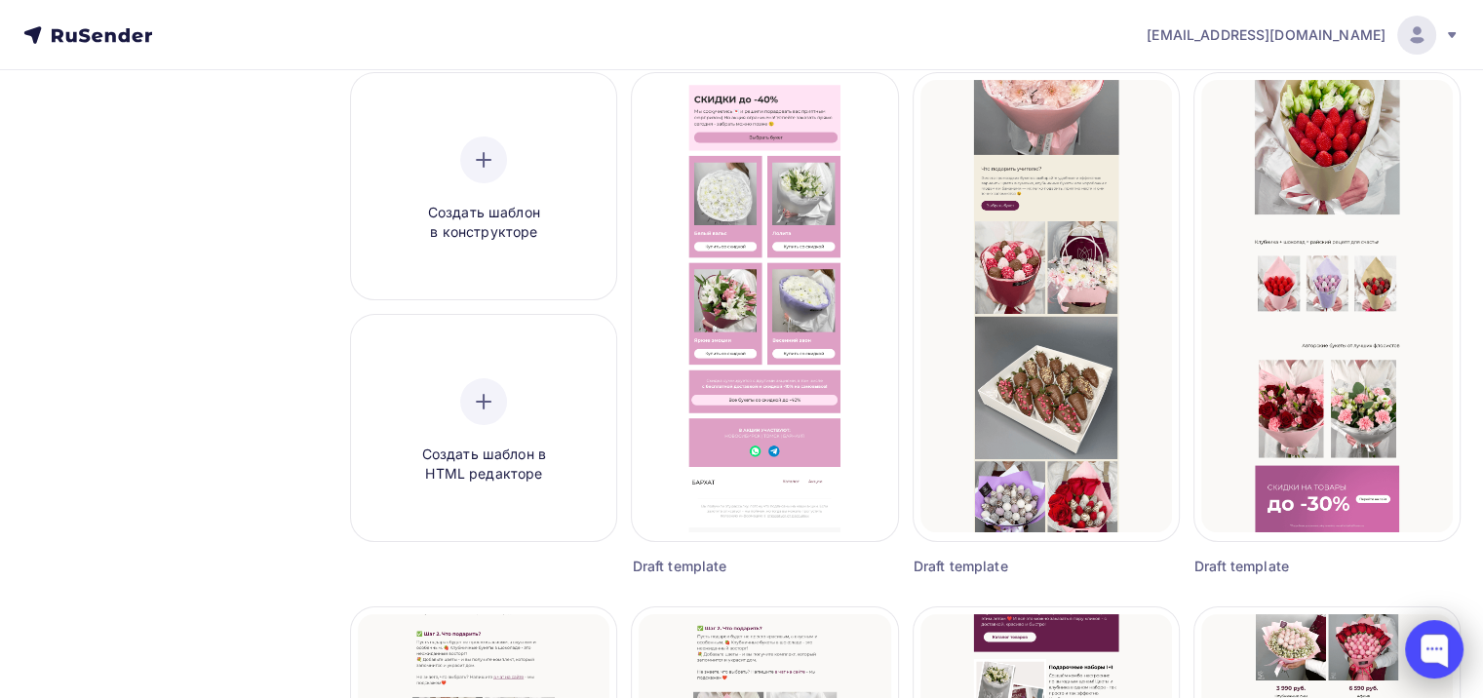
click at [1427, 658] on div at bounding box center [1434, 649] width 59 height 59
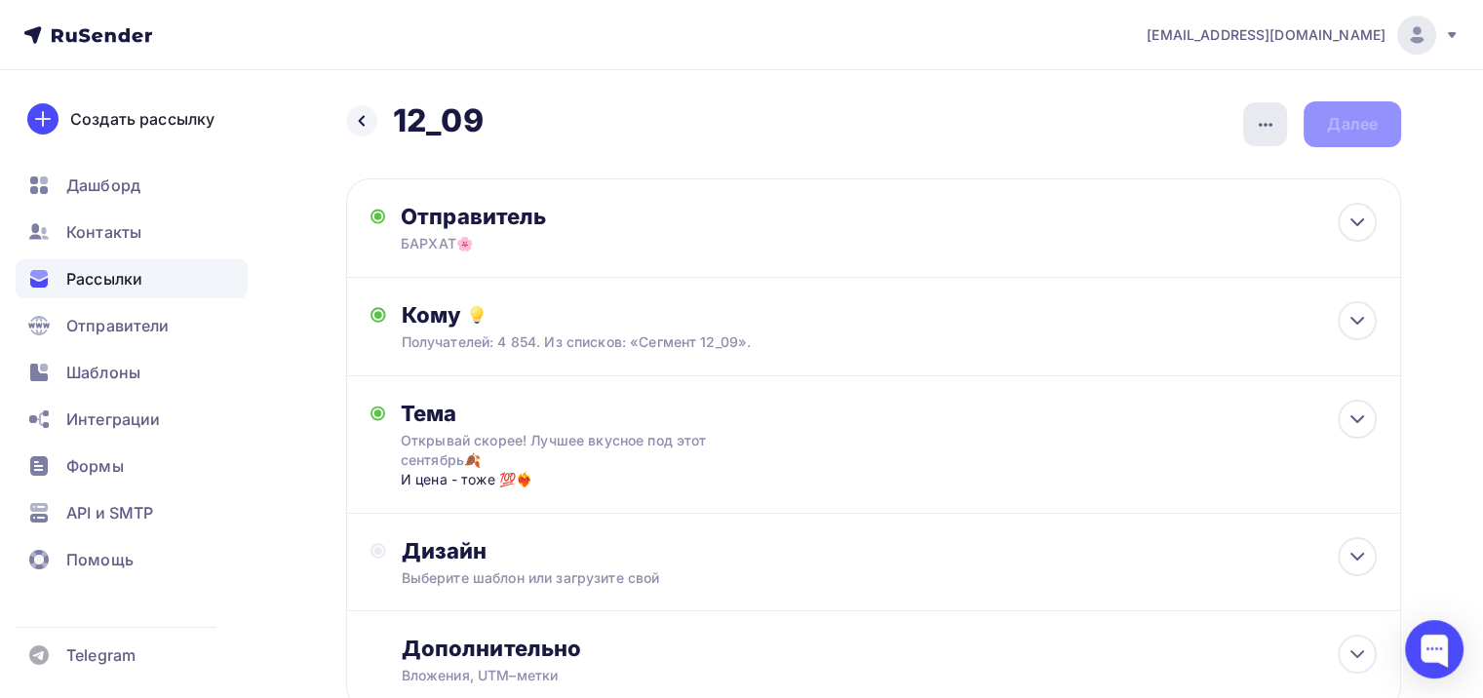
click at [1260, 117] on icon "button" at bounding box center [1265, 124] width 23 height 23
click at [552, 533] on div "Дизайн Выберите шаблон или загрузите свой" at bounding box center [873, 563] width 1055 height 98
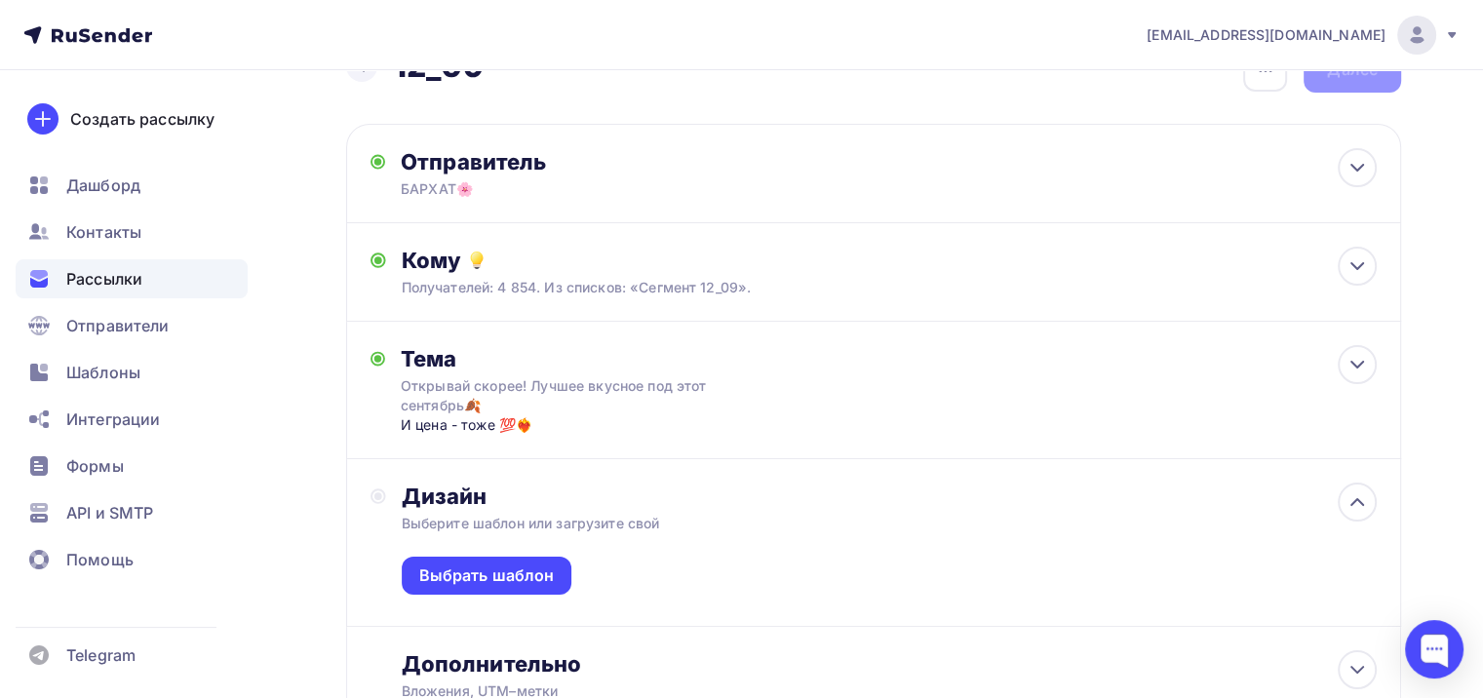
scroll to position [207, 0]
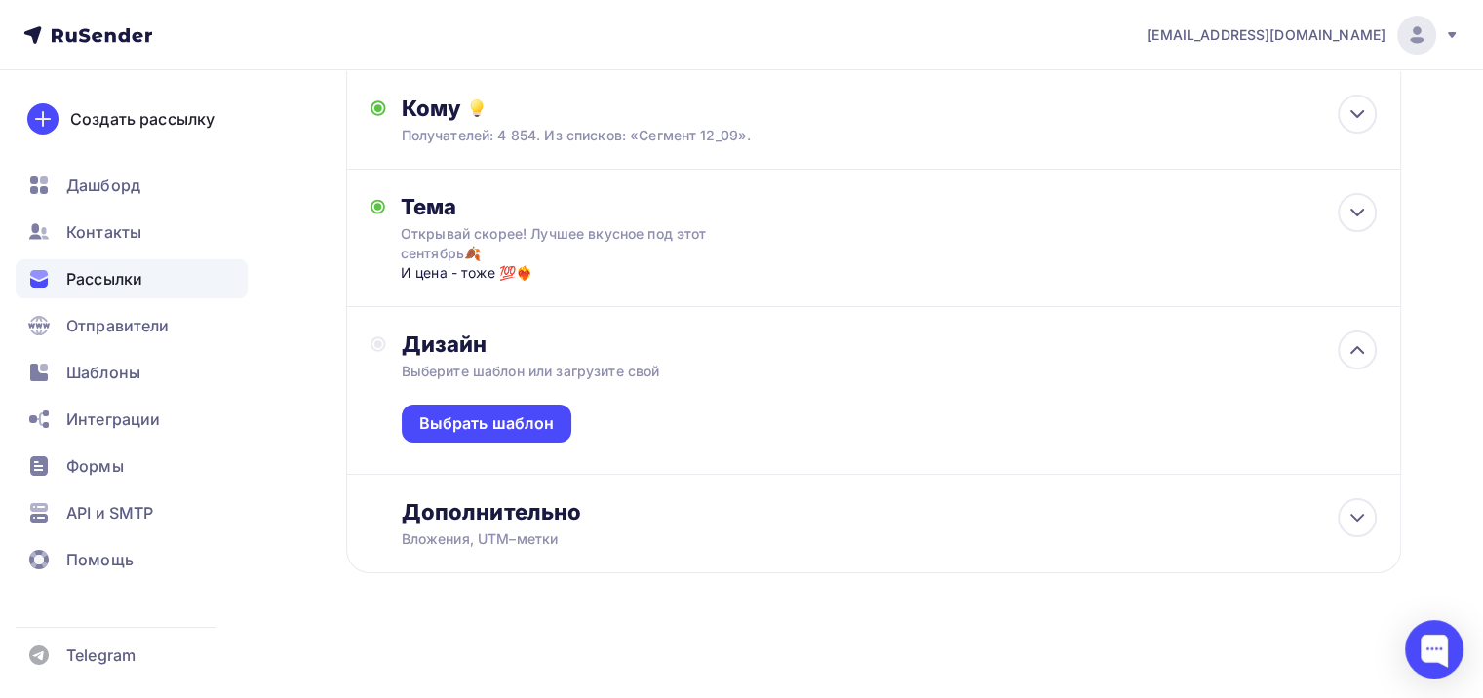
click at [1299, 333] on div "Дизайн" at bounding box center [889, 344] width 975 height 27
click at [499, 406] on div "Выбрать шаблон" at bounding box center [487, 424] width 171 height 38
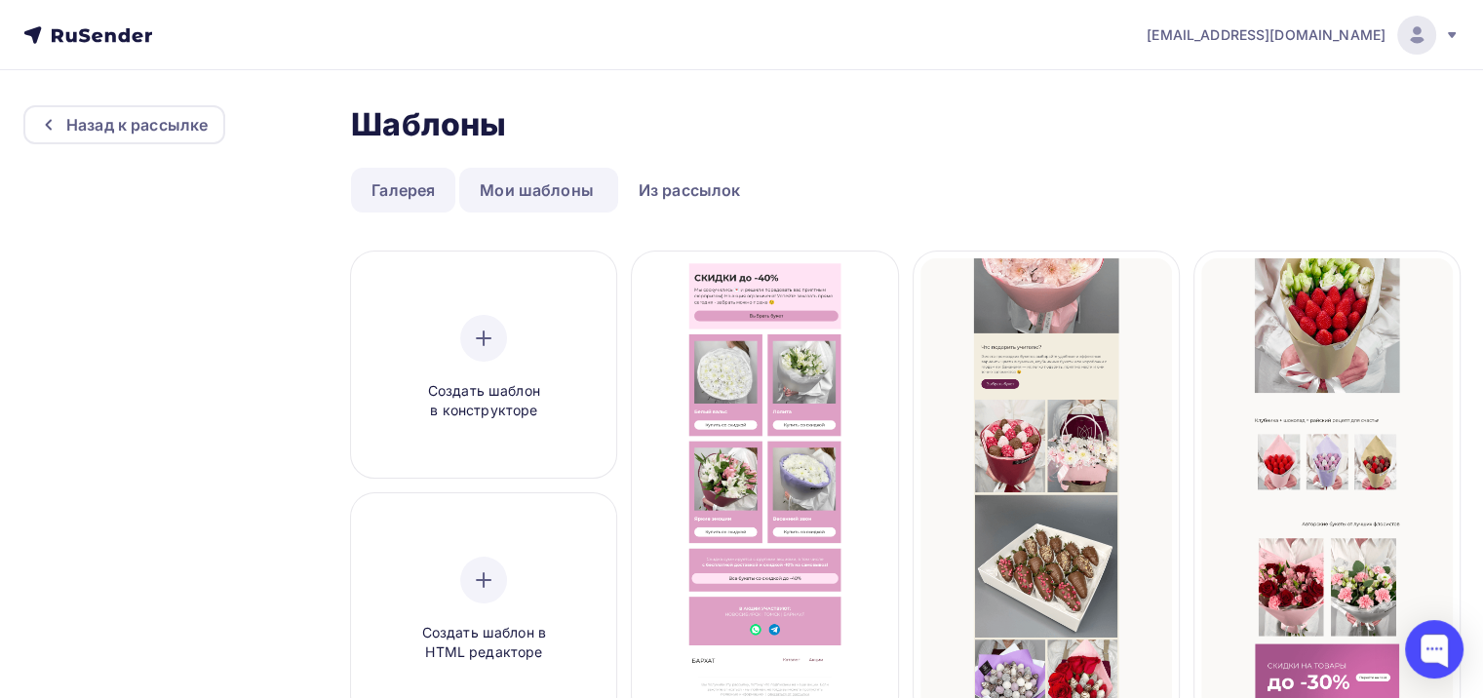
click at [411, 181] on link "Галерея" at bounding box center [403, 190] width 104 height 45
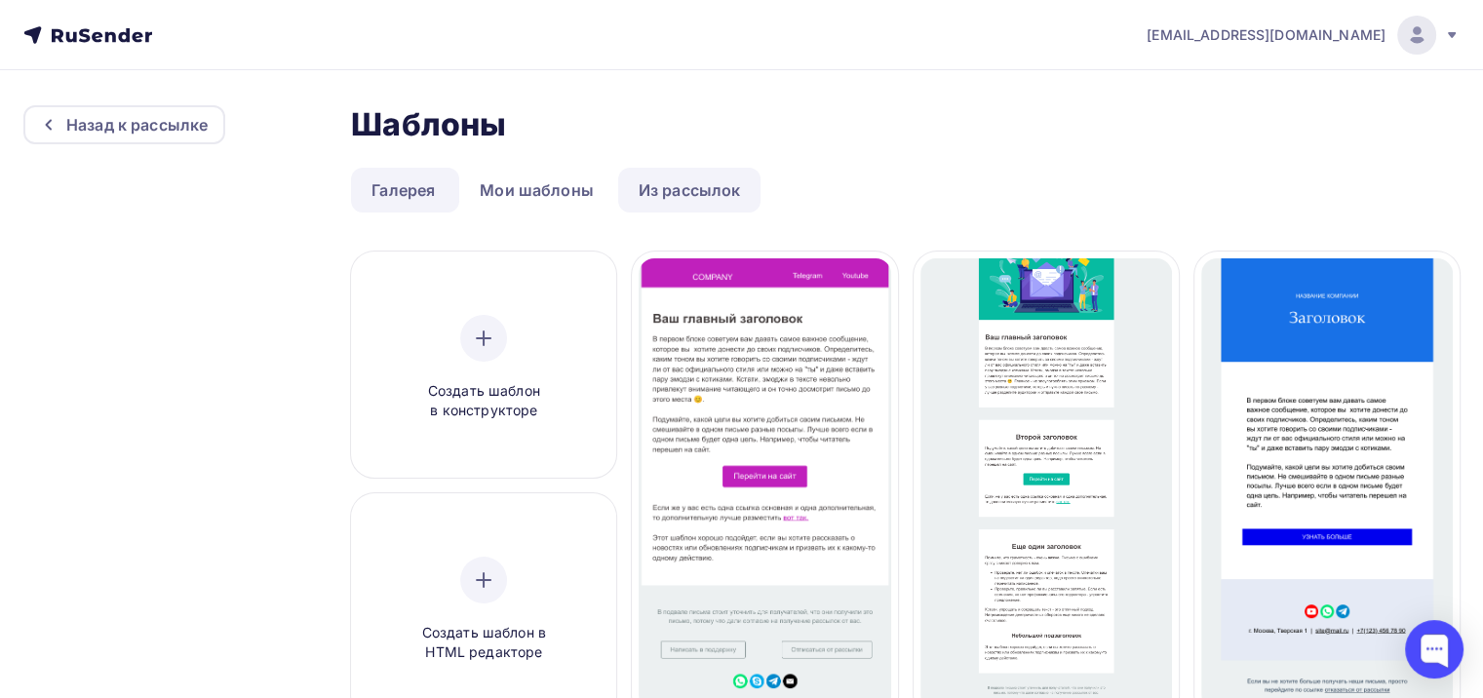
click at [707, 207] on link "Из рассылок" at bounding box center [689, 190] width 143 height 45
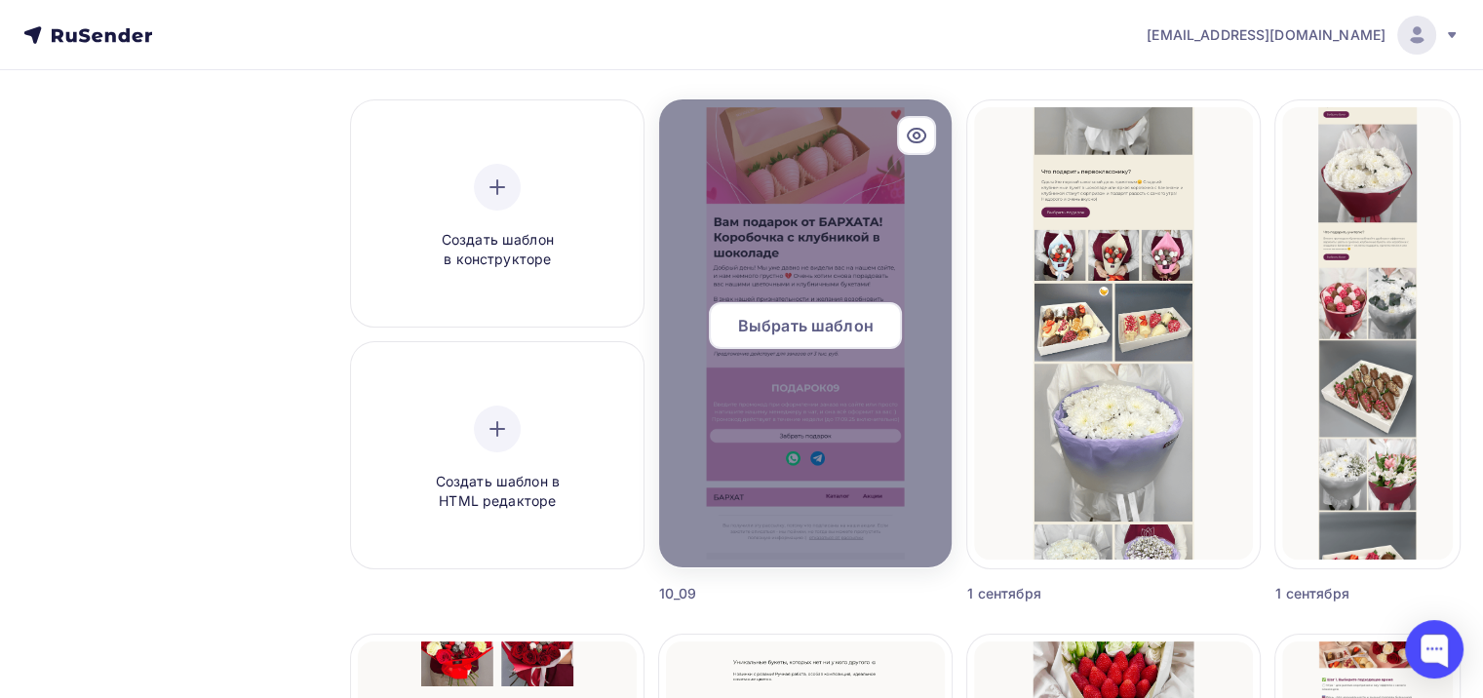
scroll to position [488, 0]
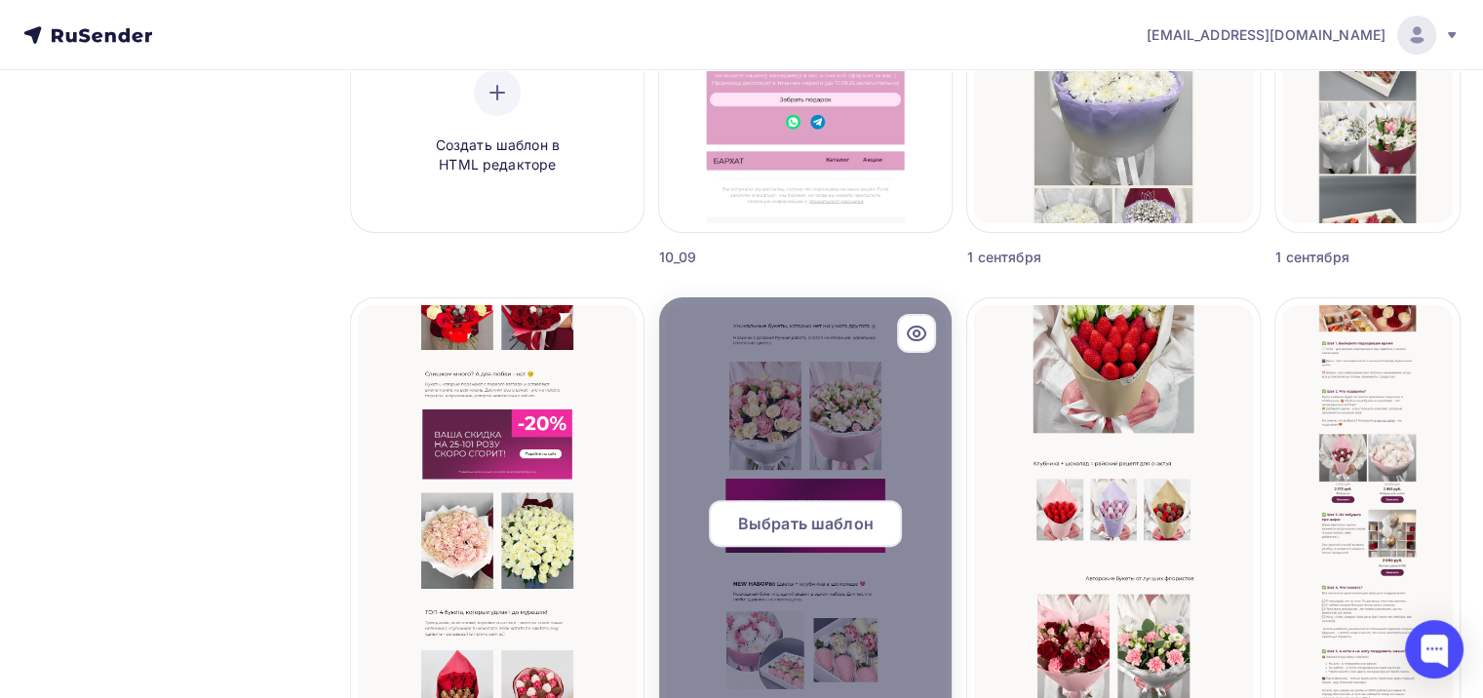
click at [894, 424] on div at bounding box center [805, 531] width 293 height 468
click at [861, 521] on span "Выбрать шаблон" at bounding box center [806, 523] width 136 height 23
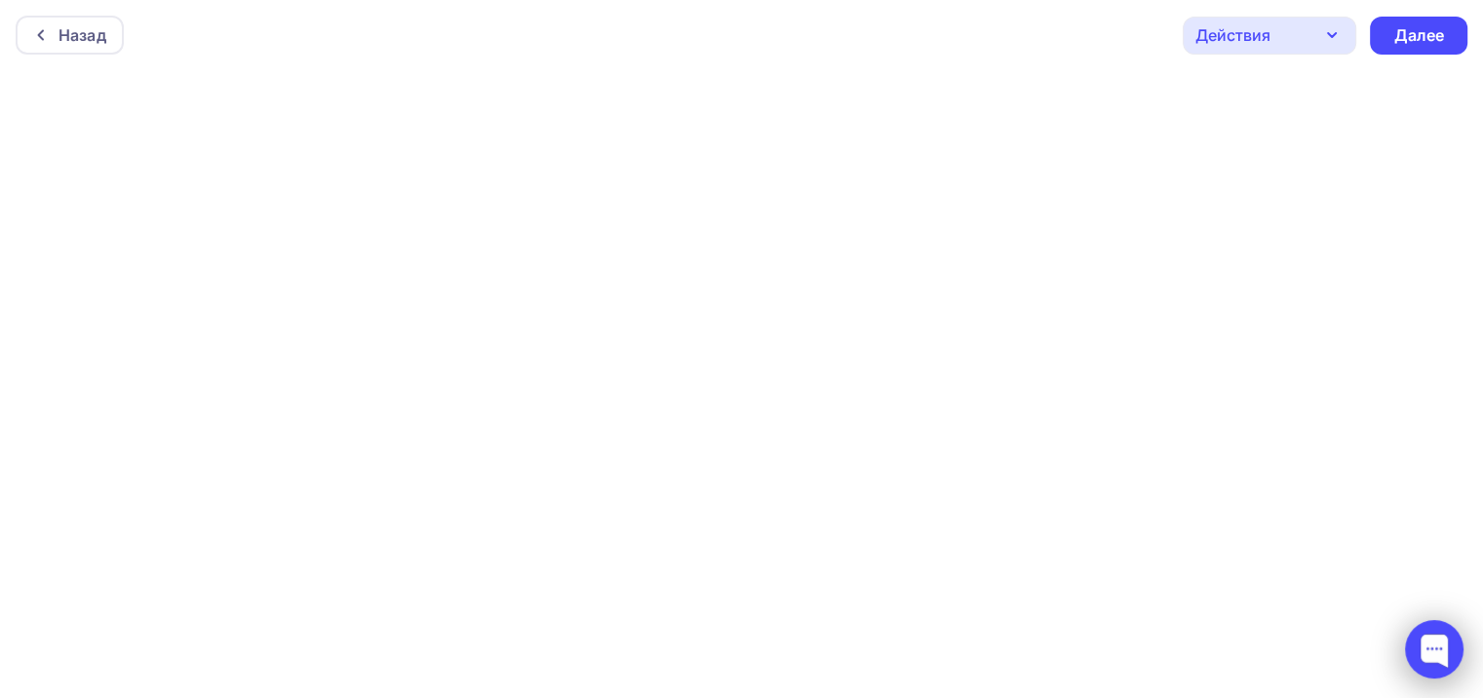
click at [1422, 640] on div at bounding box center [1434, 649] width 59 height 59
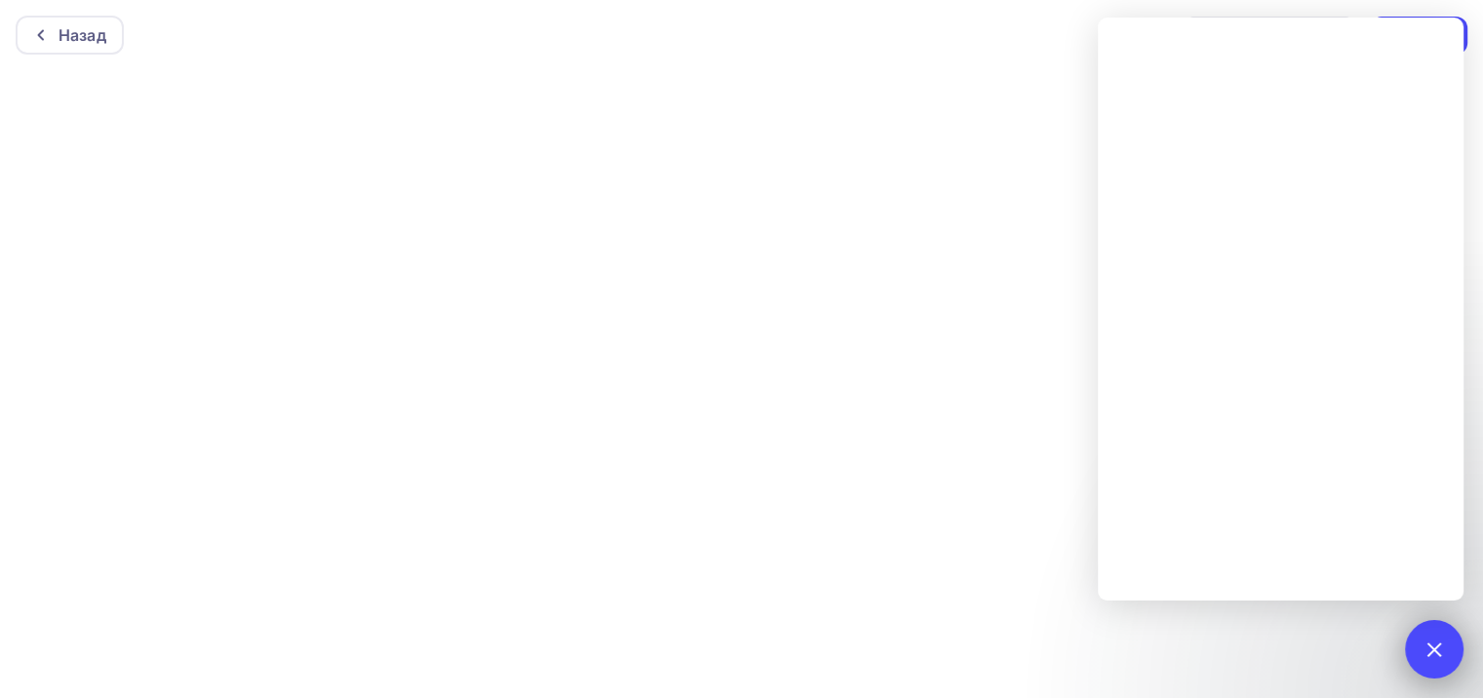
click at [1427, 636] on div at bounding box center [1434, 649] width 59 height 59
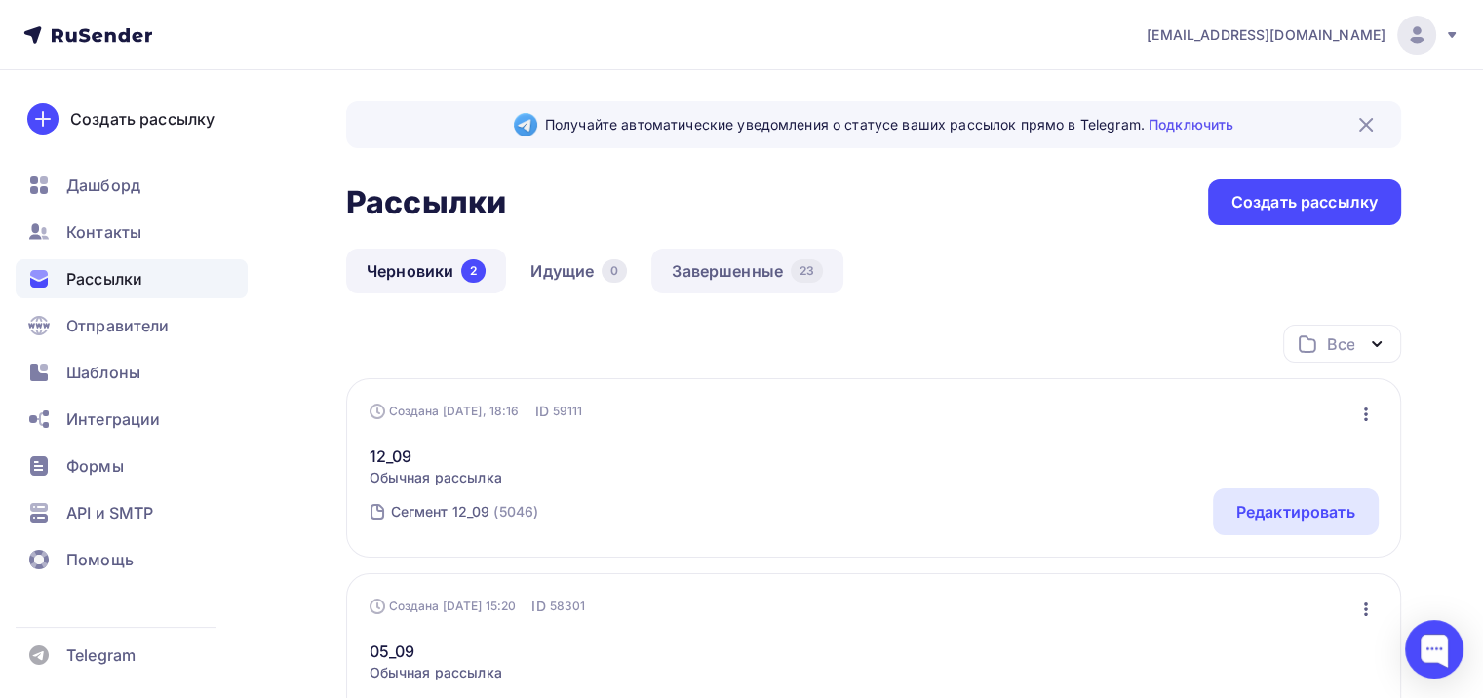
click at [737, 281] on link "Завершенные 23" at bounding box center [747, 271] width 192 height 45
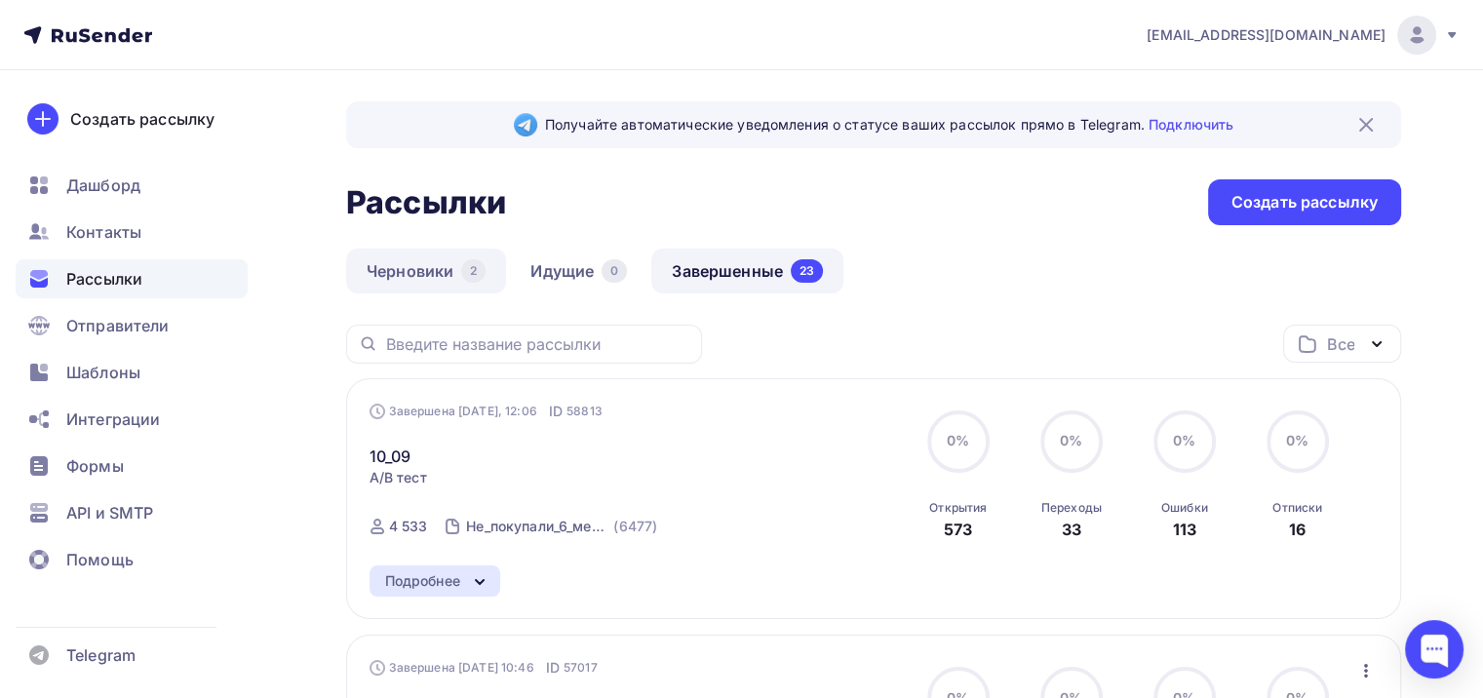
click at [436, 270] on link "Черновики 2" at bounding box center [426, 271] width 160 height 45
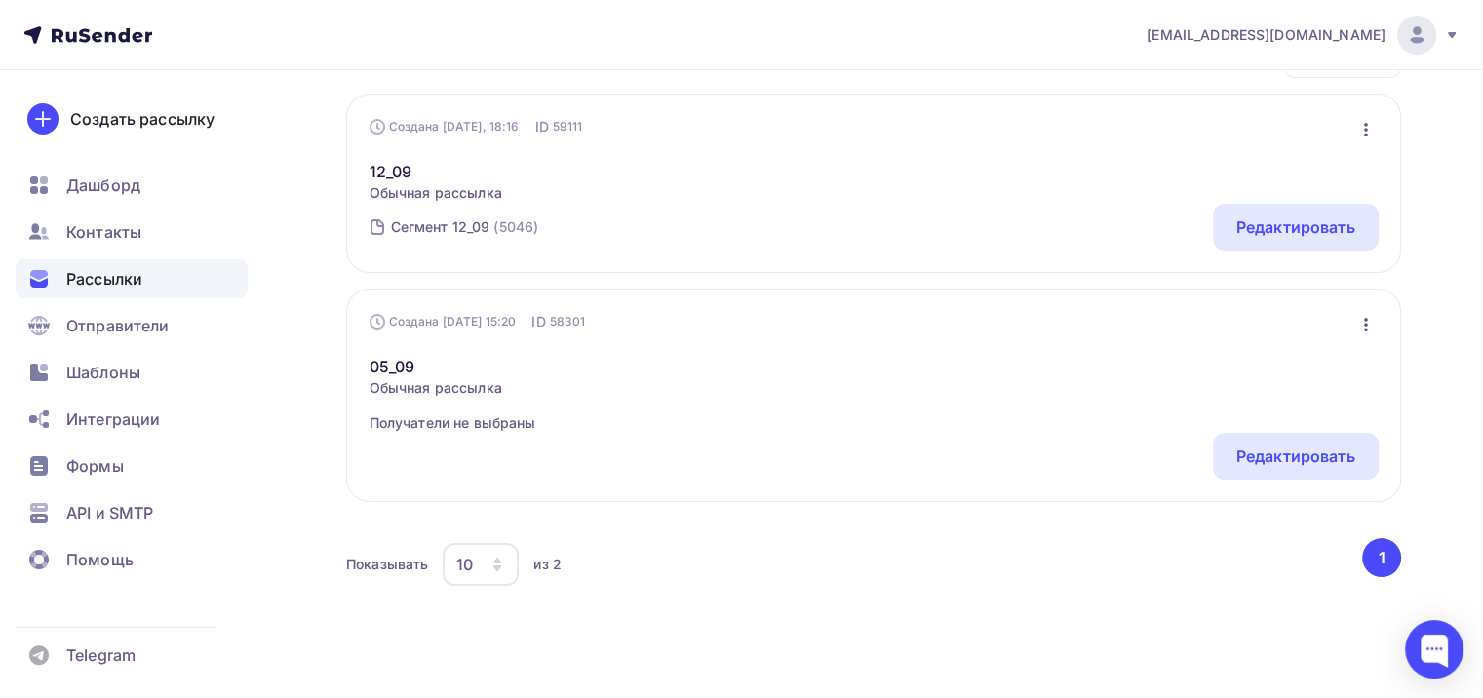
scroll to position [293, 0]
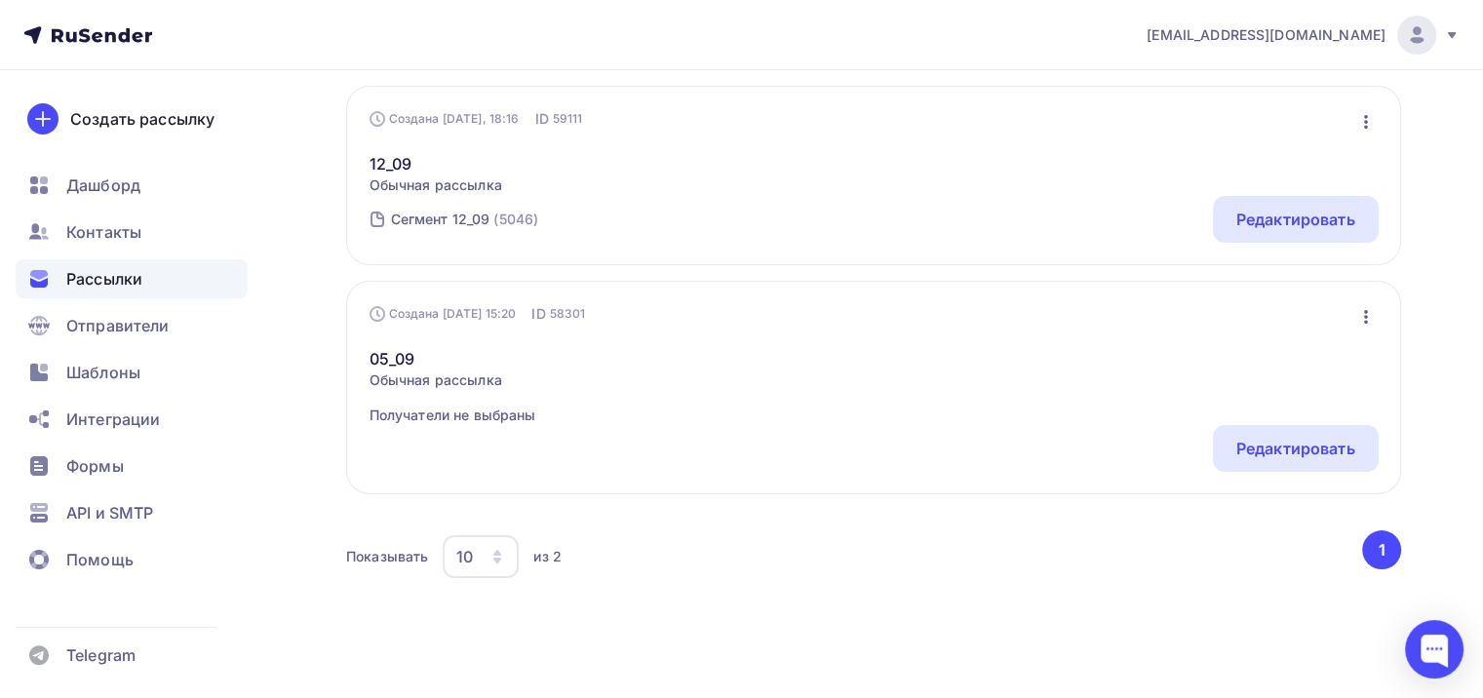
click at [472, 570] on div "10" at bounding box center [481, 556] width 76 height 43
click at [503, 499] on div "100" at bounding box center [558, 496] width 187 height 23
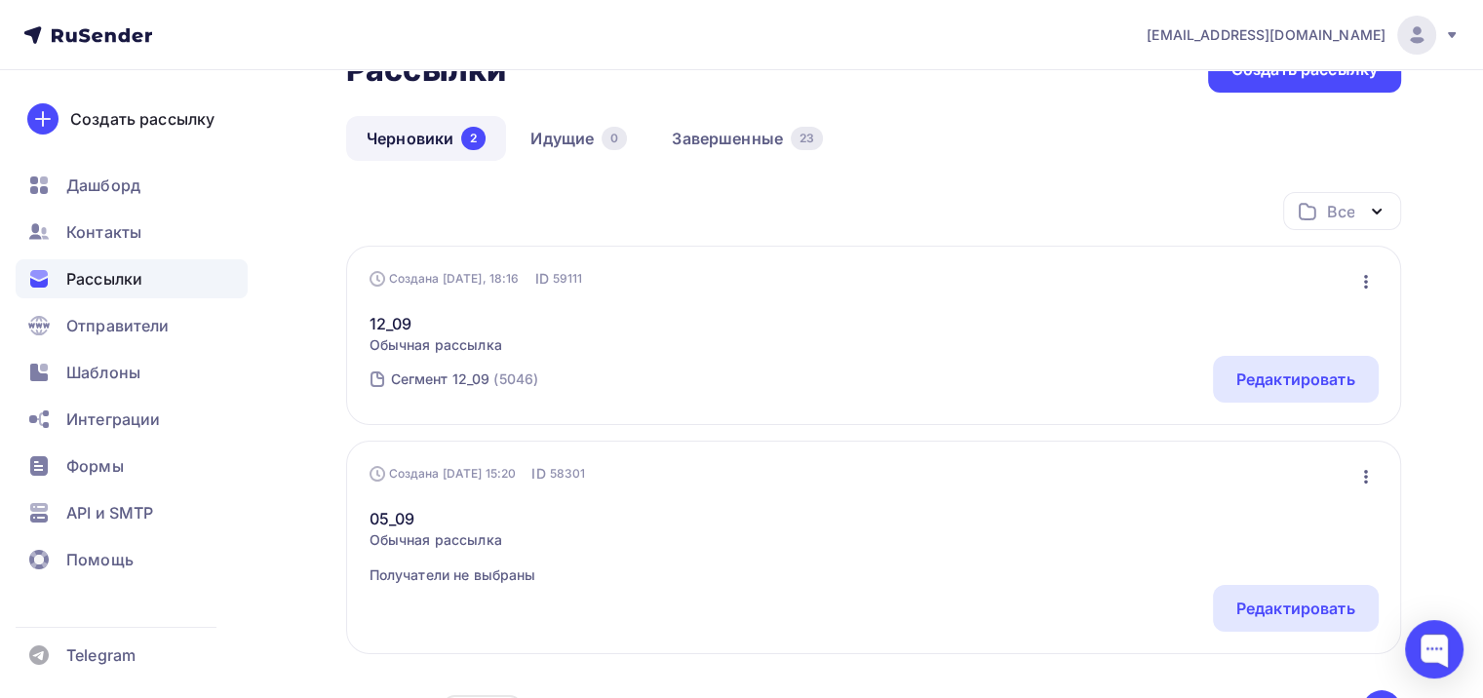
scroll to position [195, 0]
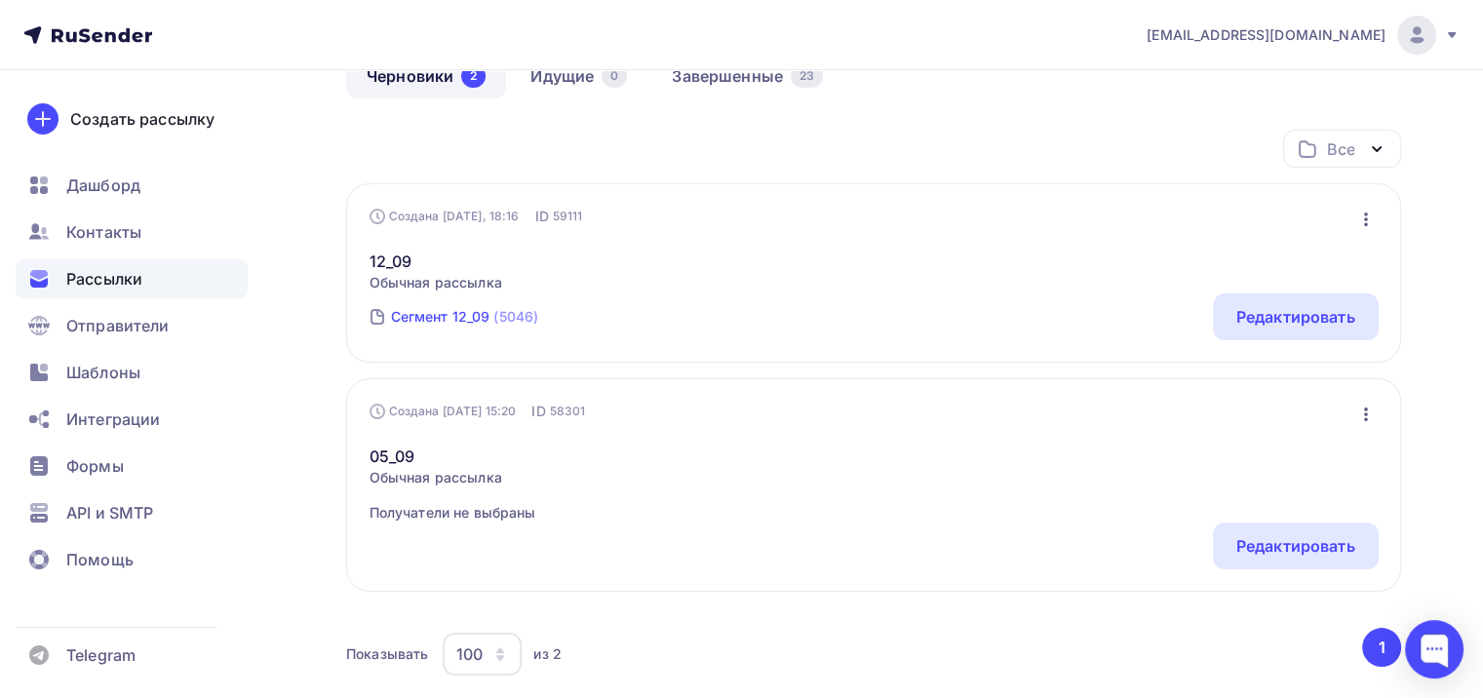
click at [495, 324] on div "(5046)" at bounding box center [515, 317] width 45 height 20
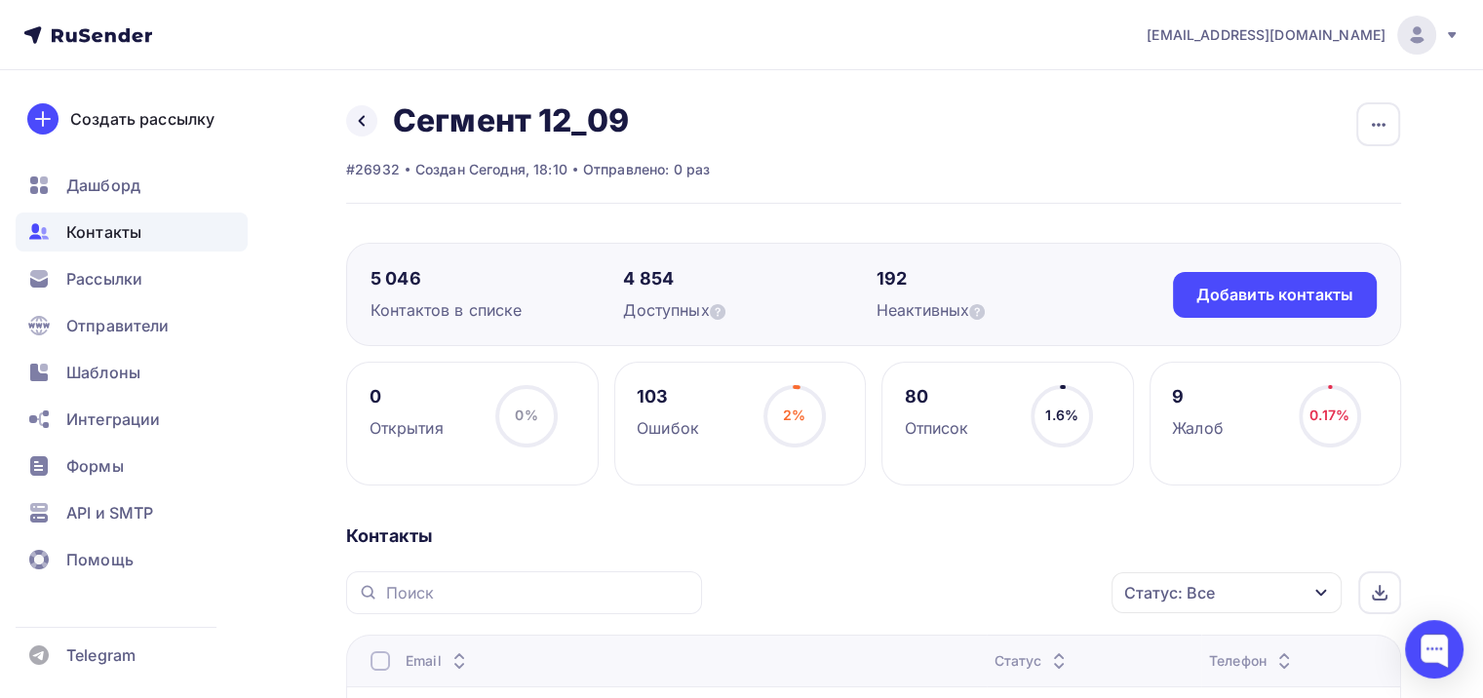
click at [161, 237] on div "Контакты" at bounding box center [132, 232] width 232 height 39
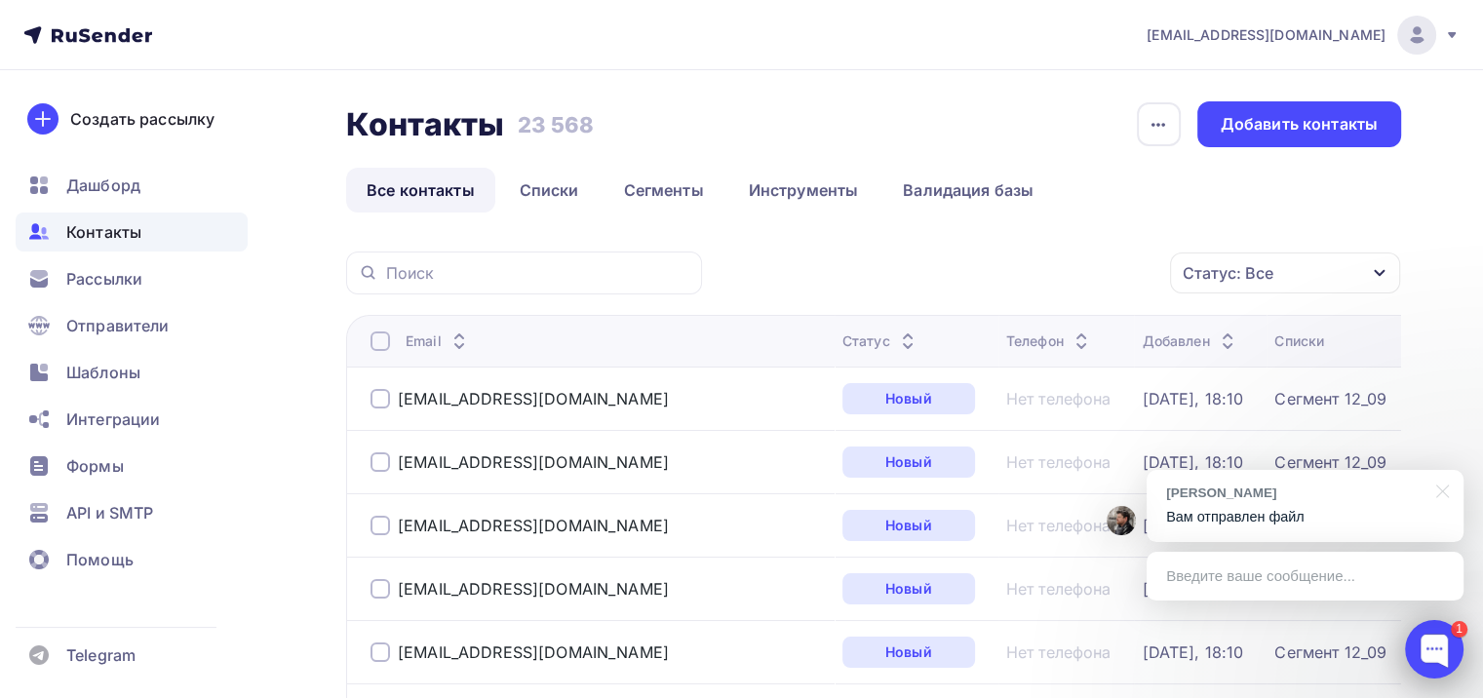
click at [1459, 661] on div at bounding box center [1434, 649] width 59 height 59
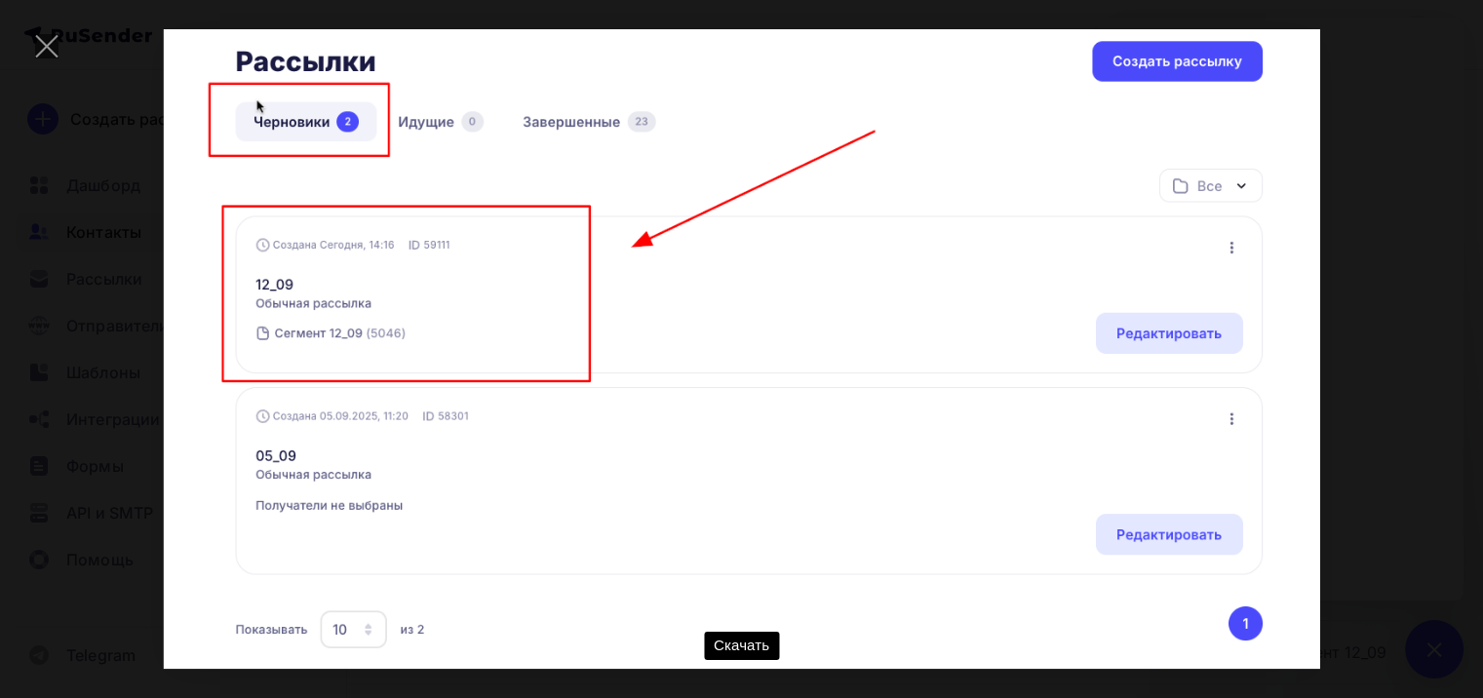
click at [1439, 365] on div "Скачать" at bounding box center [741, 349] width 1425 height 640
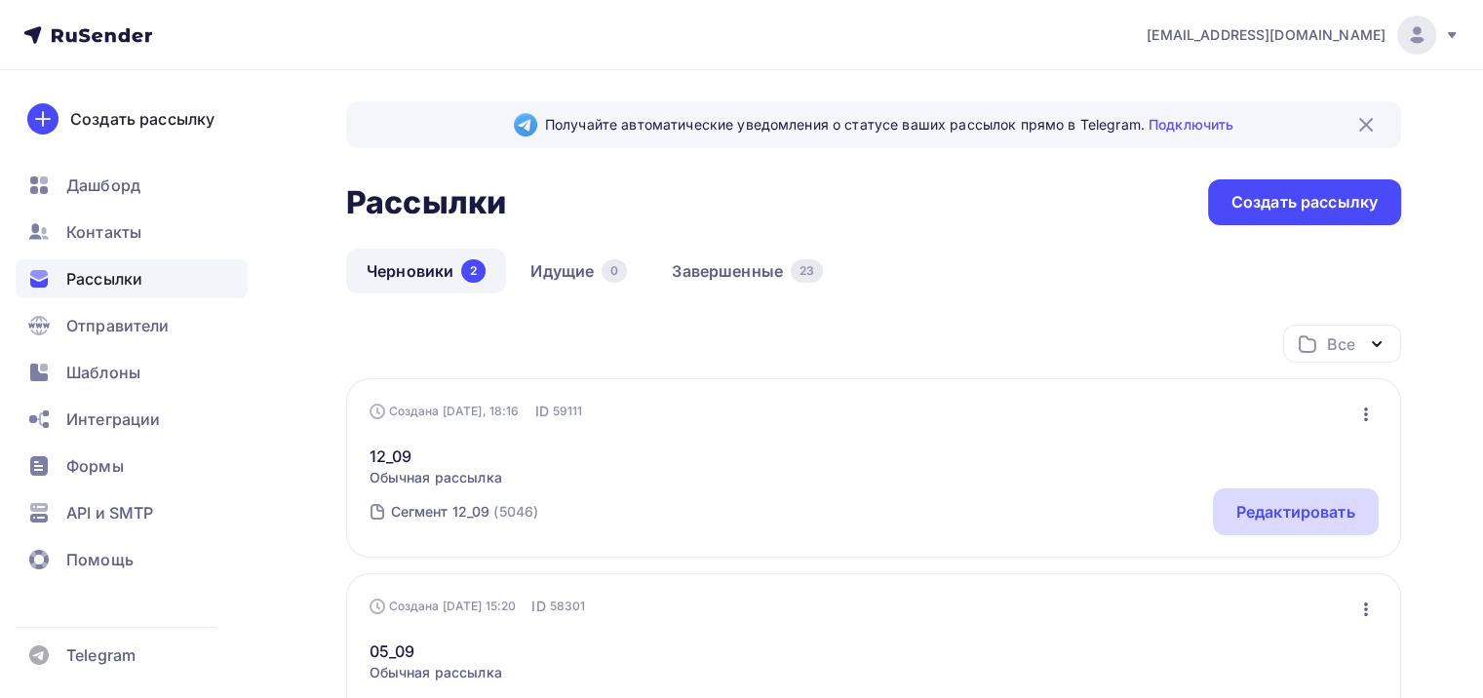
click at [1260, 504] on div at bounding box center [1281, 584] width 366 height 261
click at [1249, 509] on div at bounding box center [1281, 604] width 366 height 261
click at [1278, 515] on div at bounding box center [1281, 604] width 366 height 261
drag, startPoint x: 1278, startPoint y: 514, endPoint x: 1226, endPoint y: 513, distance: 51.7
click at [1276, 514] on div "Редактировать" at bounding box center [1296, 511] width 119 height 23
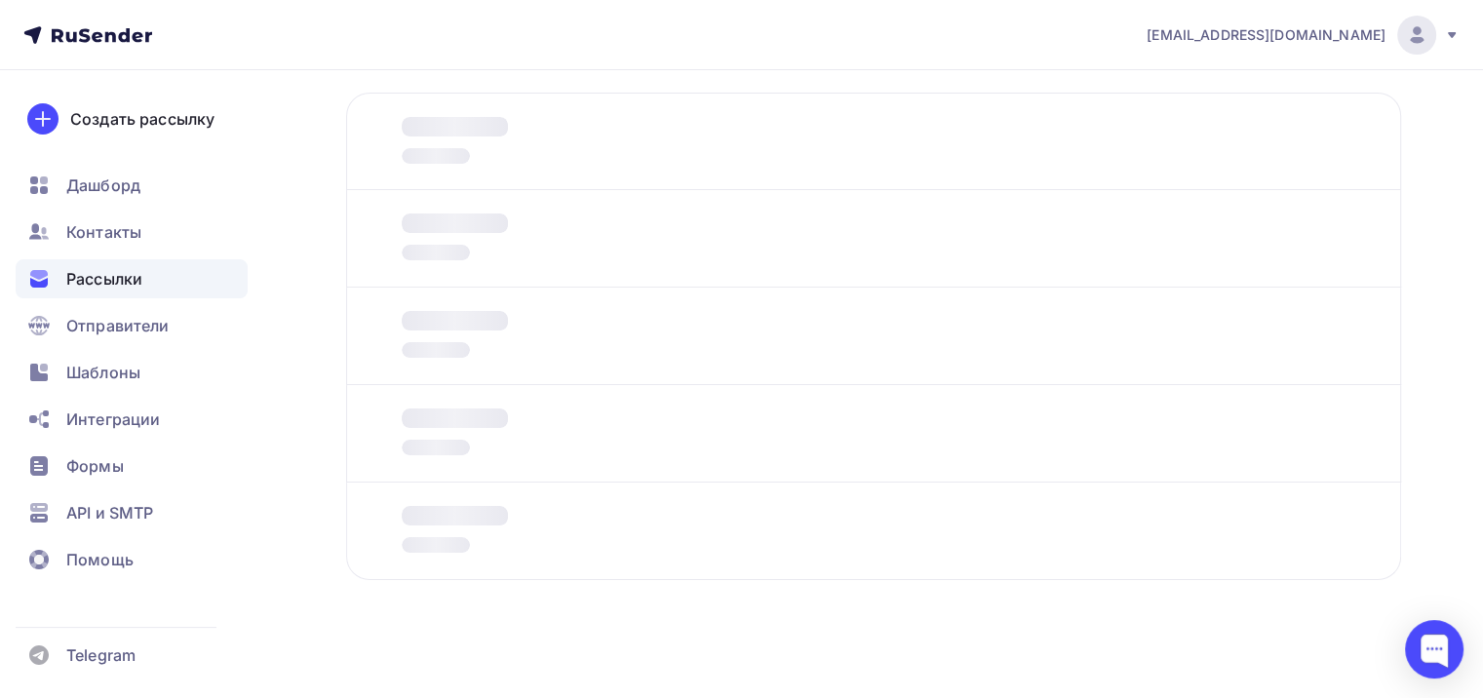
scroll to position [94, 0]
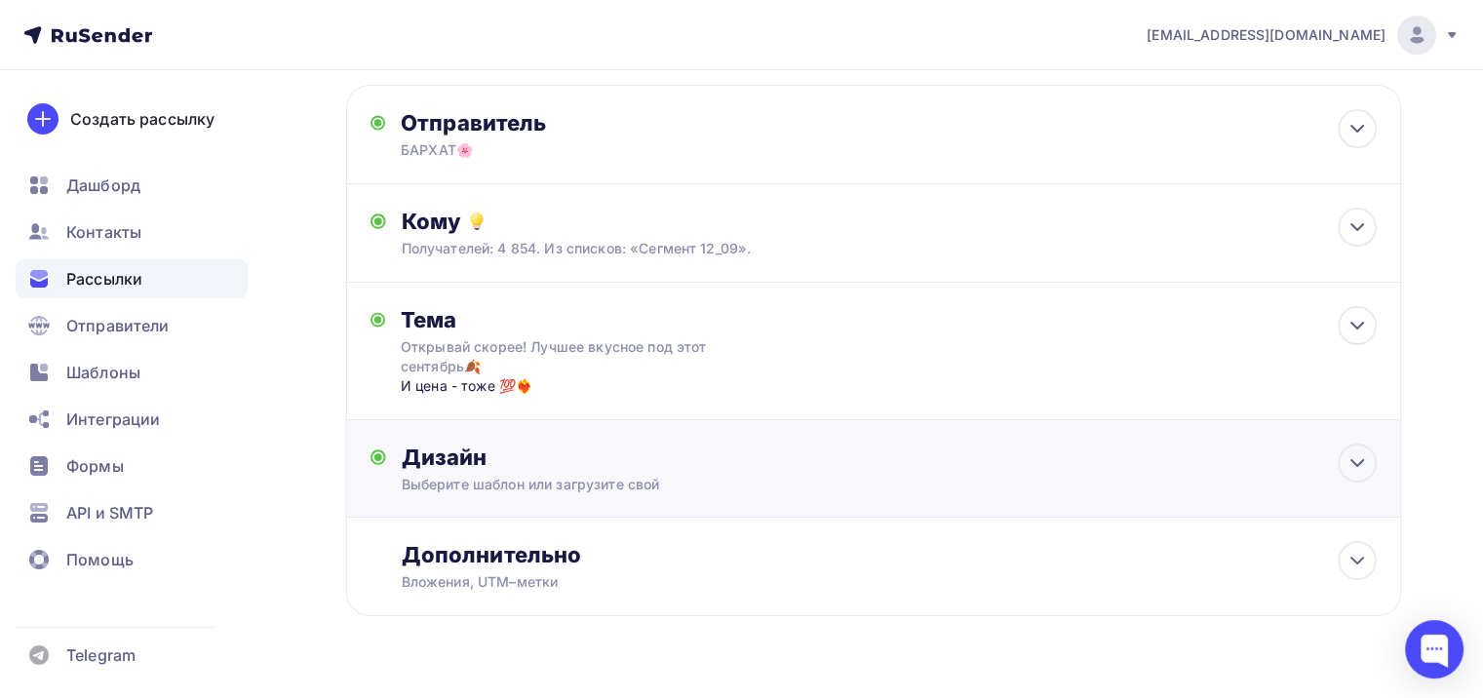
click at [615, 495] on div "Дизайн Выберите шаблон или загрузите свой Размер письма: 122 Kb Заменить шаблон…" at bounding box center [874, 480] width 1006 height 73
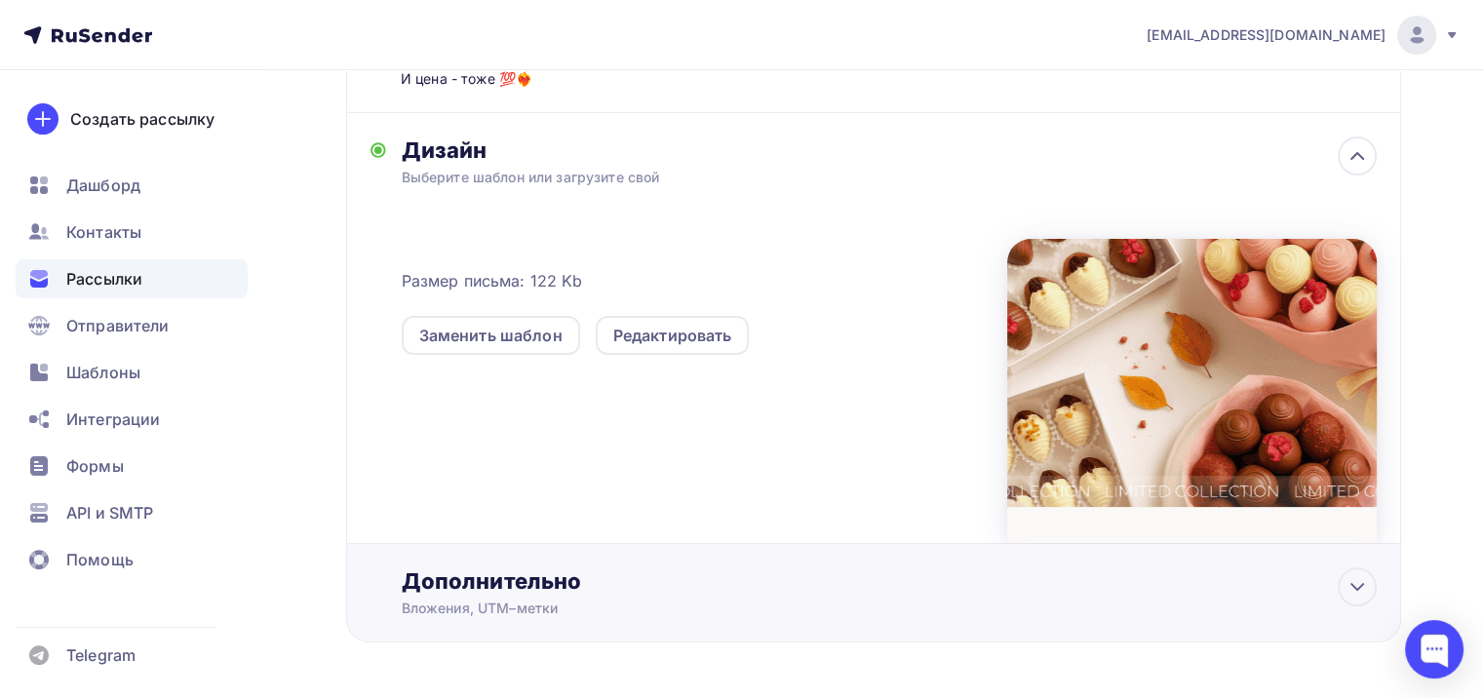
scroll to position [470, 0]
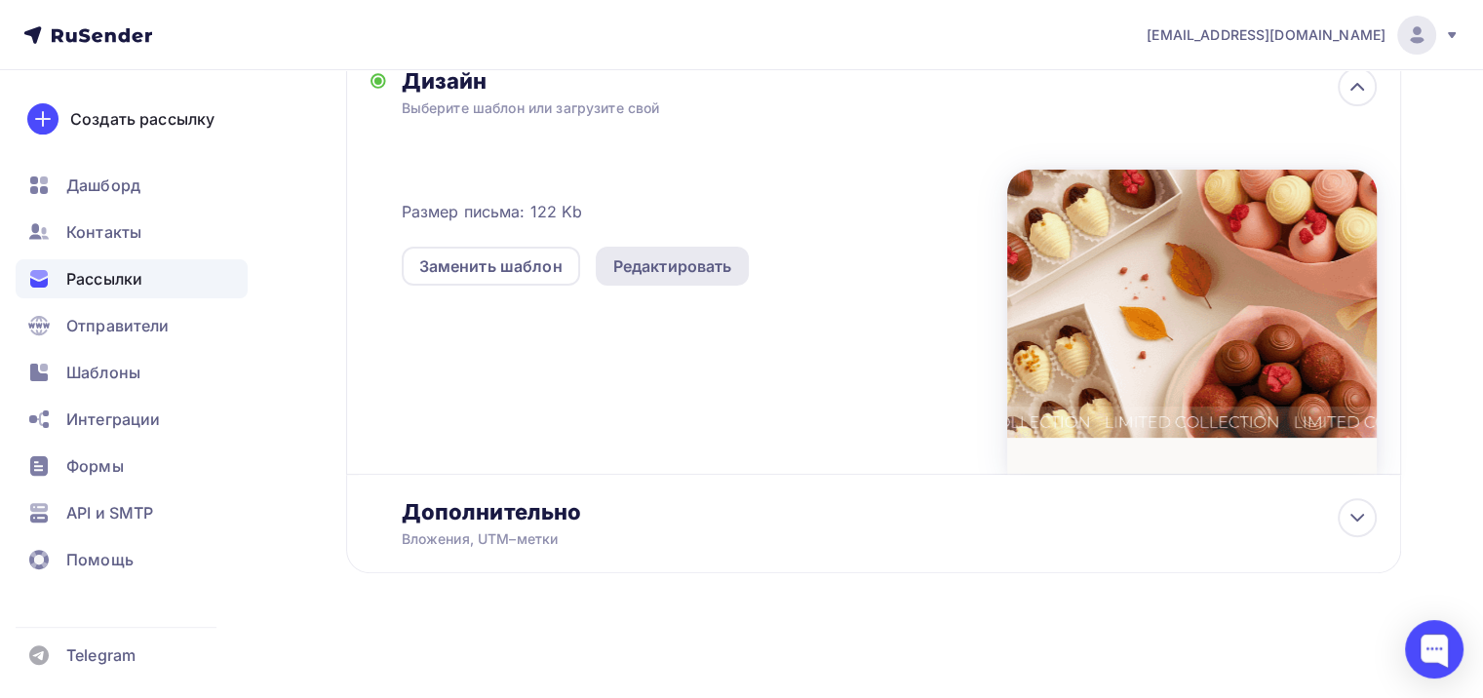
click at [670, 255] on div "Редактировать" at bounding box center [672, 266] width 119 height 23
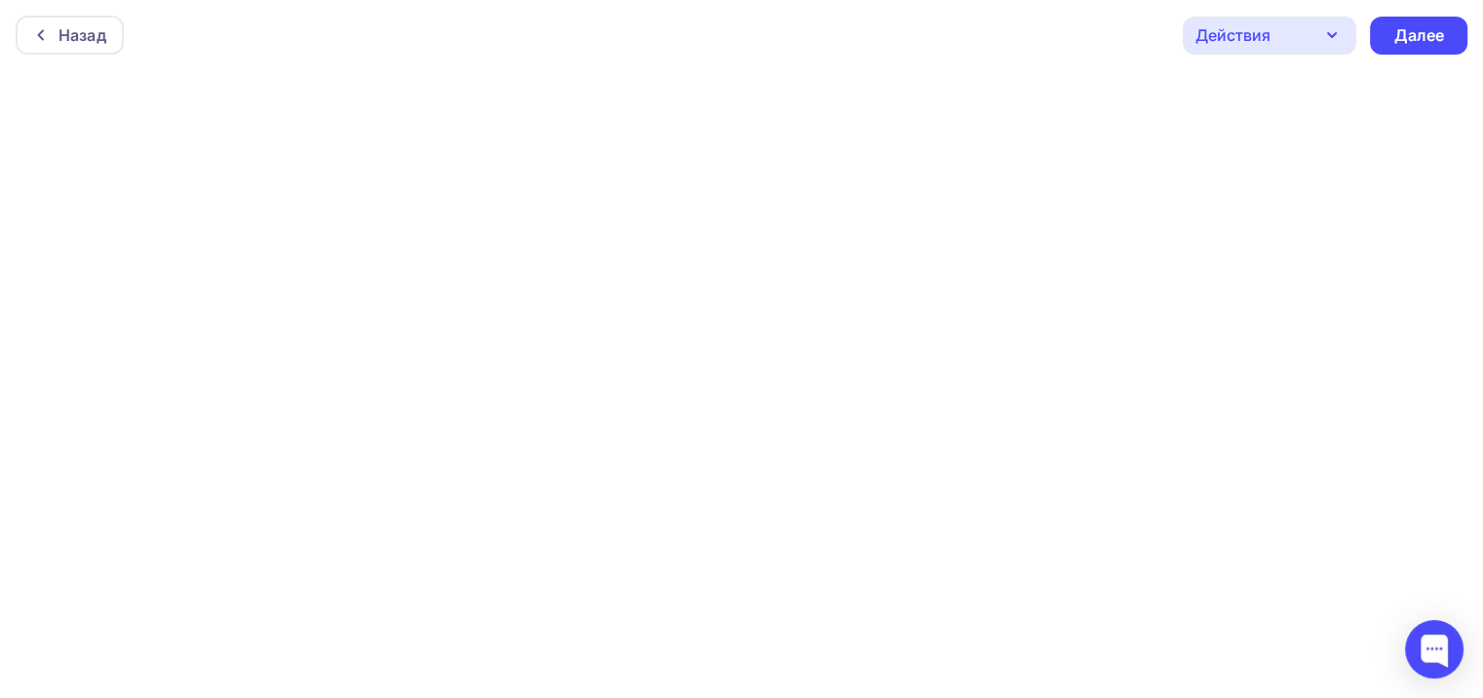
scroll to position [4, 0]
click at [1308, 37] on div "Действия" at bounding box center [1270, 32] width 174 height 38
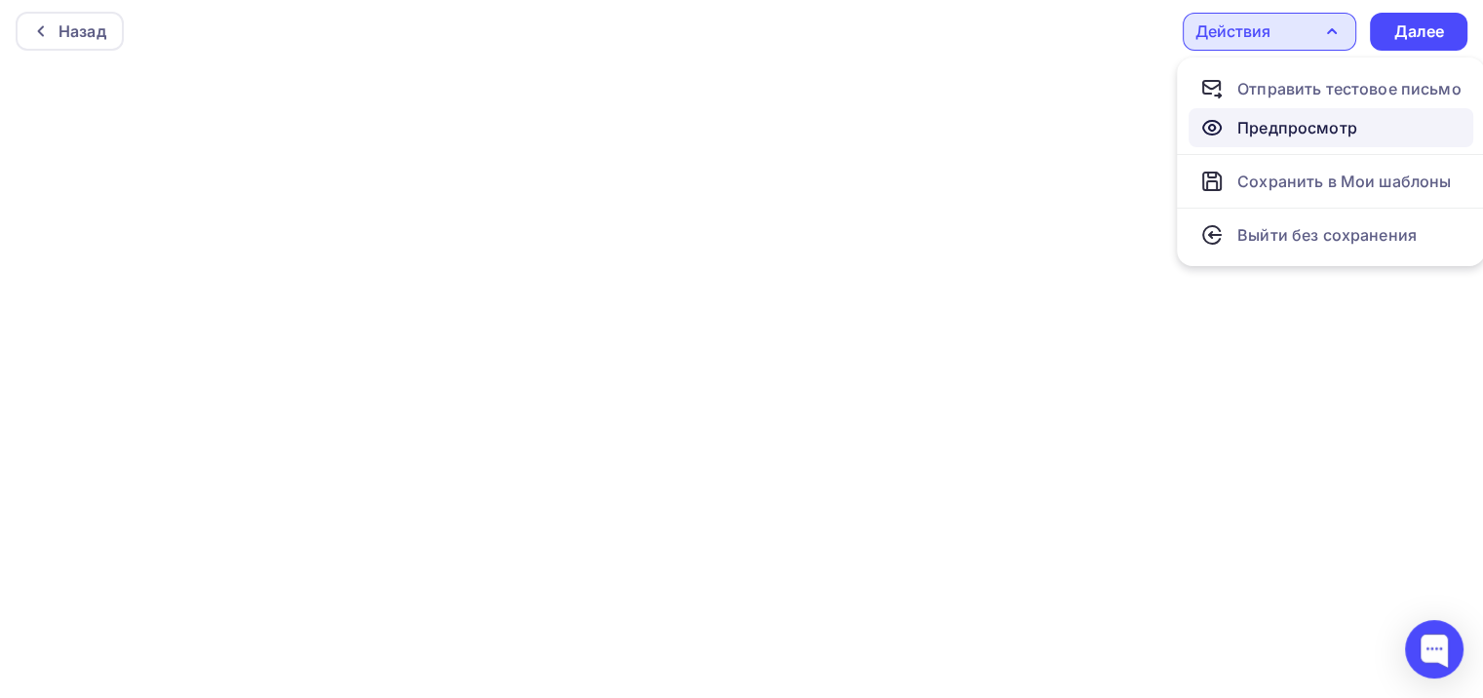
click at [1308, 129] on div "Предпросмотр" at bounding box center [1298, 127] width 120 height 23
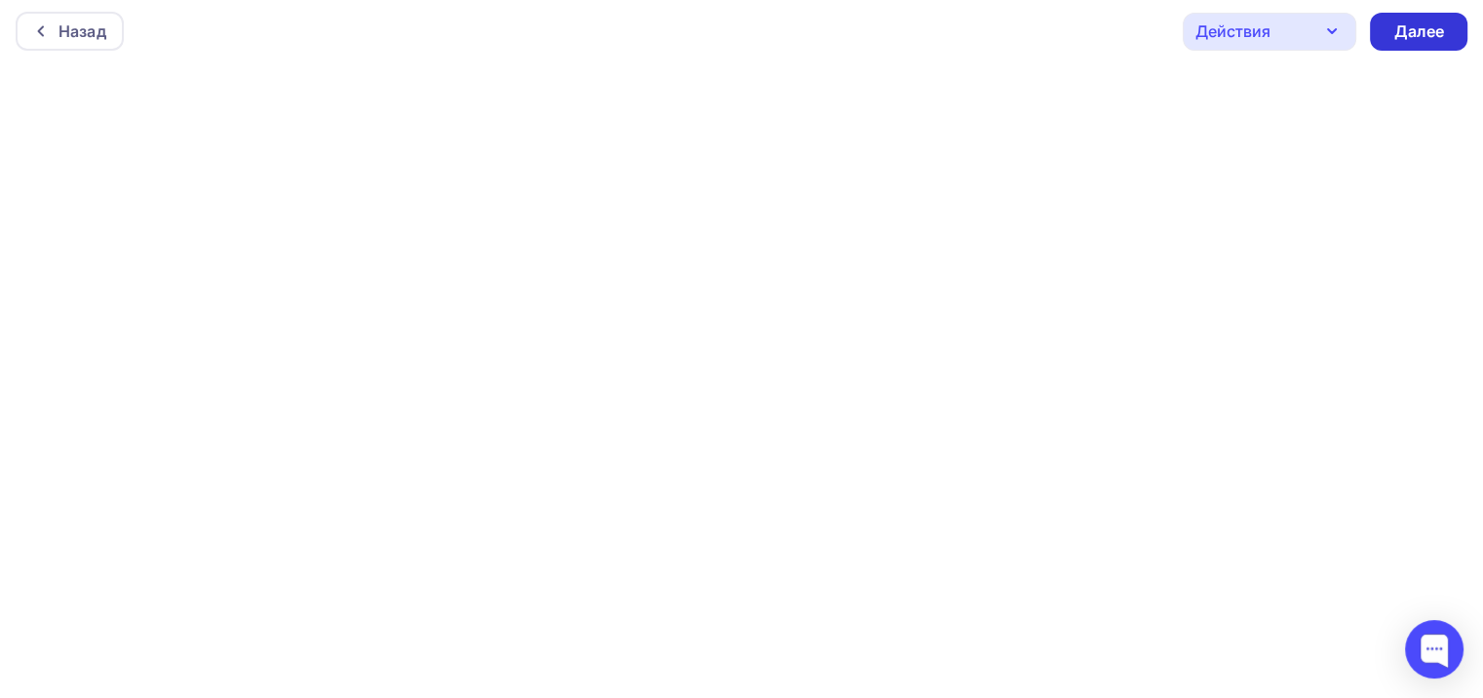
click at [1402, 39] on div "Далее" at bounding box center [1419, 31] width 51 height 22
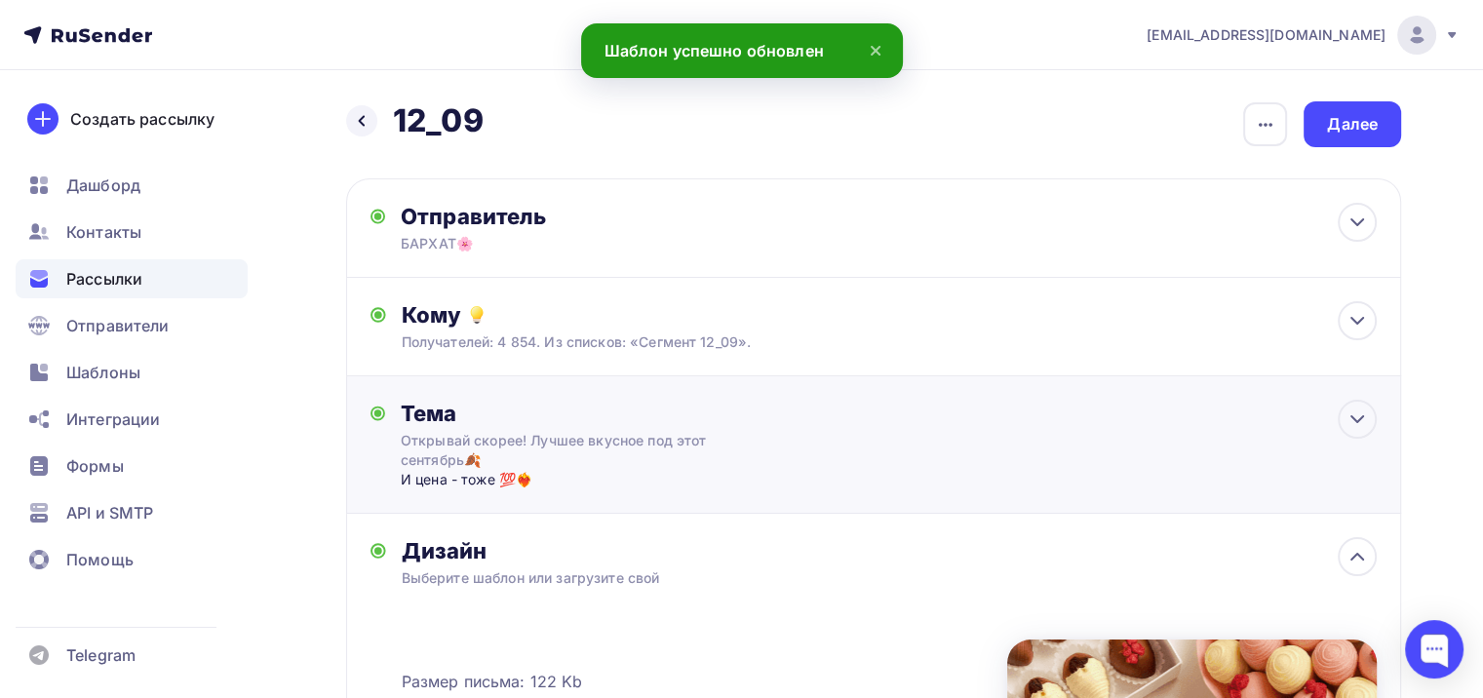
click at [586, 440] on div "Открывай скорее! Лучшее вкусное под этот сентябрь🍂" at bounding box center [574, 450] width 347 height 39
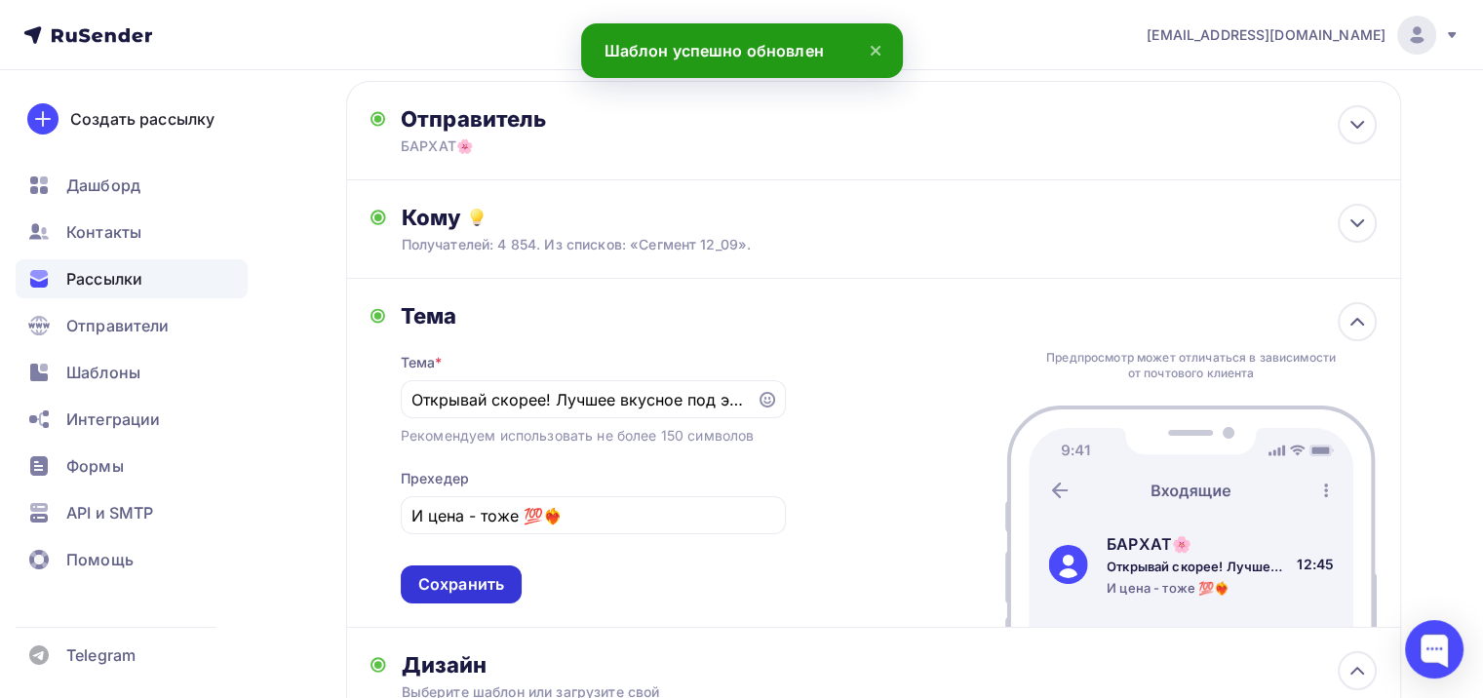
click at [451, 579] on div "Сохранить" at bounding box center [461, 584] width 86 height 22
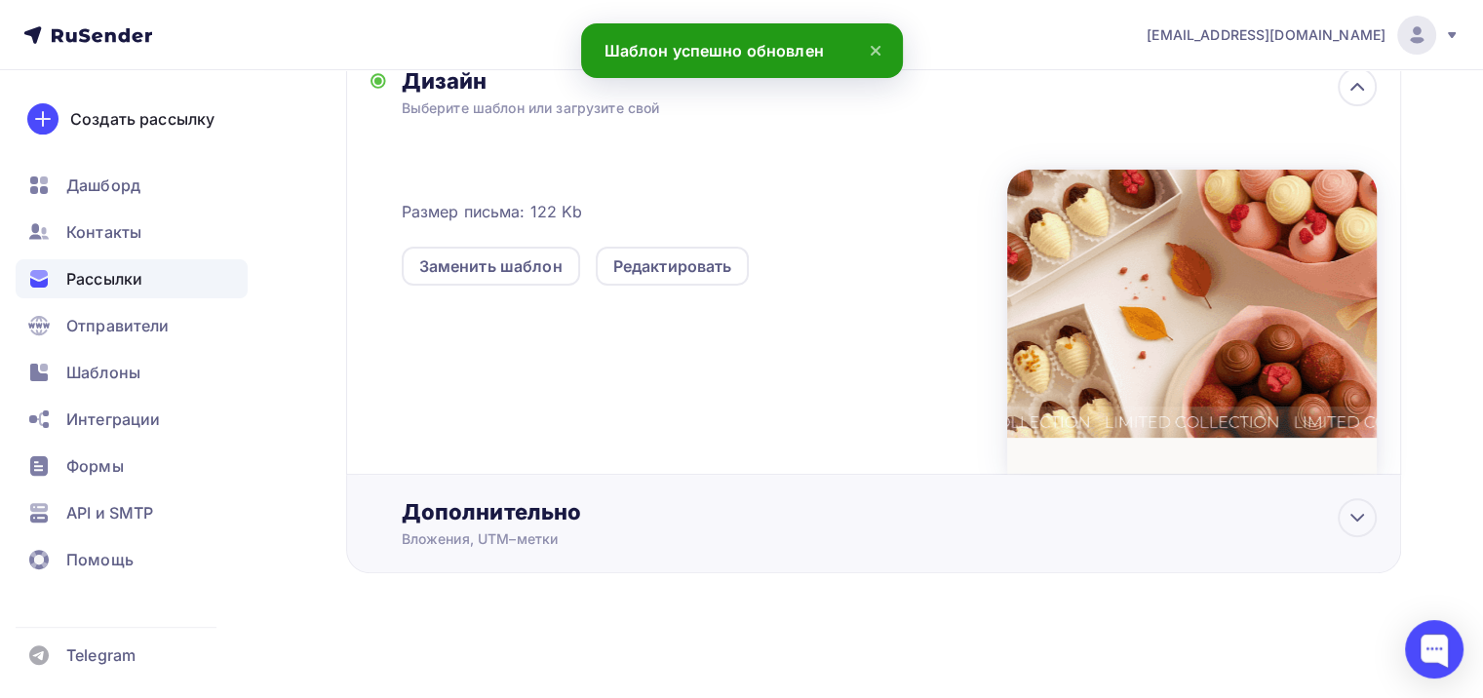
click at [680, 525] on div "Дополнительно Вложения, UTM–метки Вложения Добавить файл Максимальный суммарный…" at bounding box center [889, 523] width 975 height 51
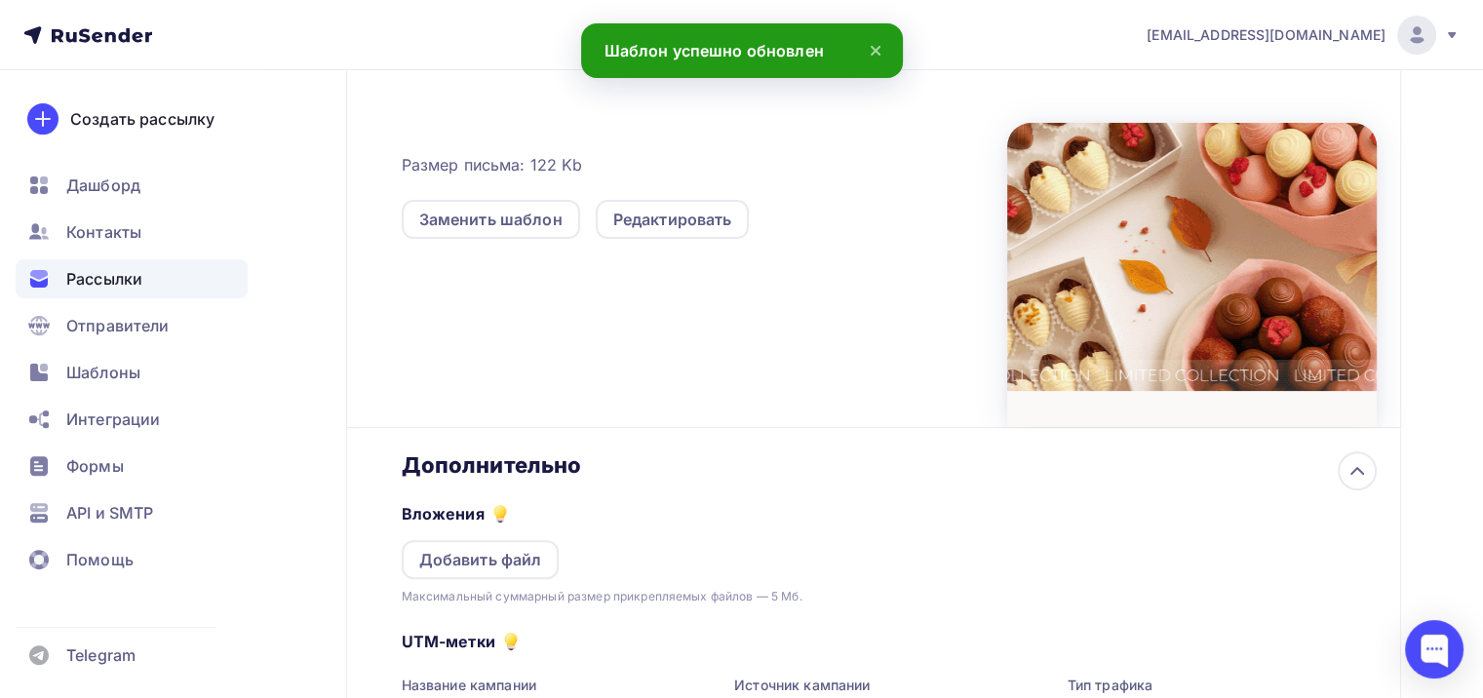
scroll to position [664, 0]
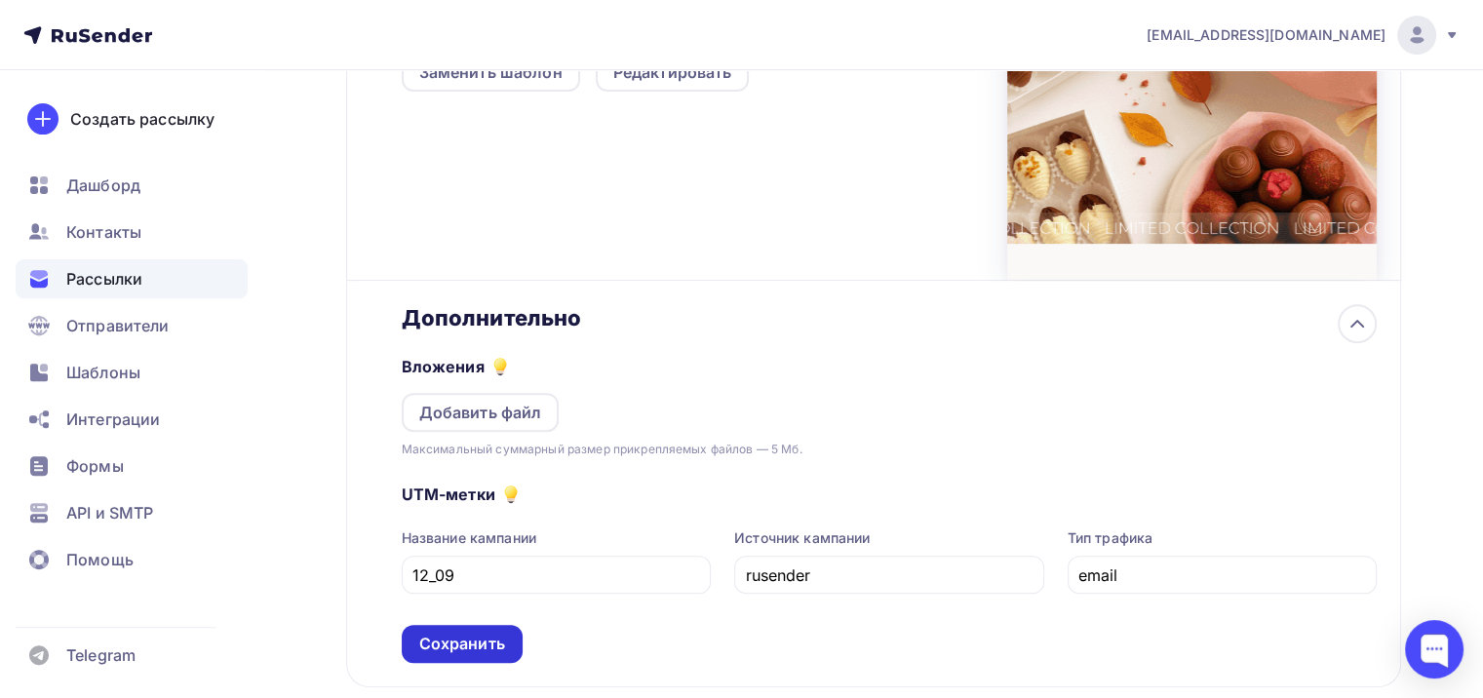
click at [484, 645] on div "Сохранить" at bounding box center [462, 644] width 86 height 22
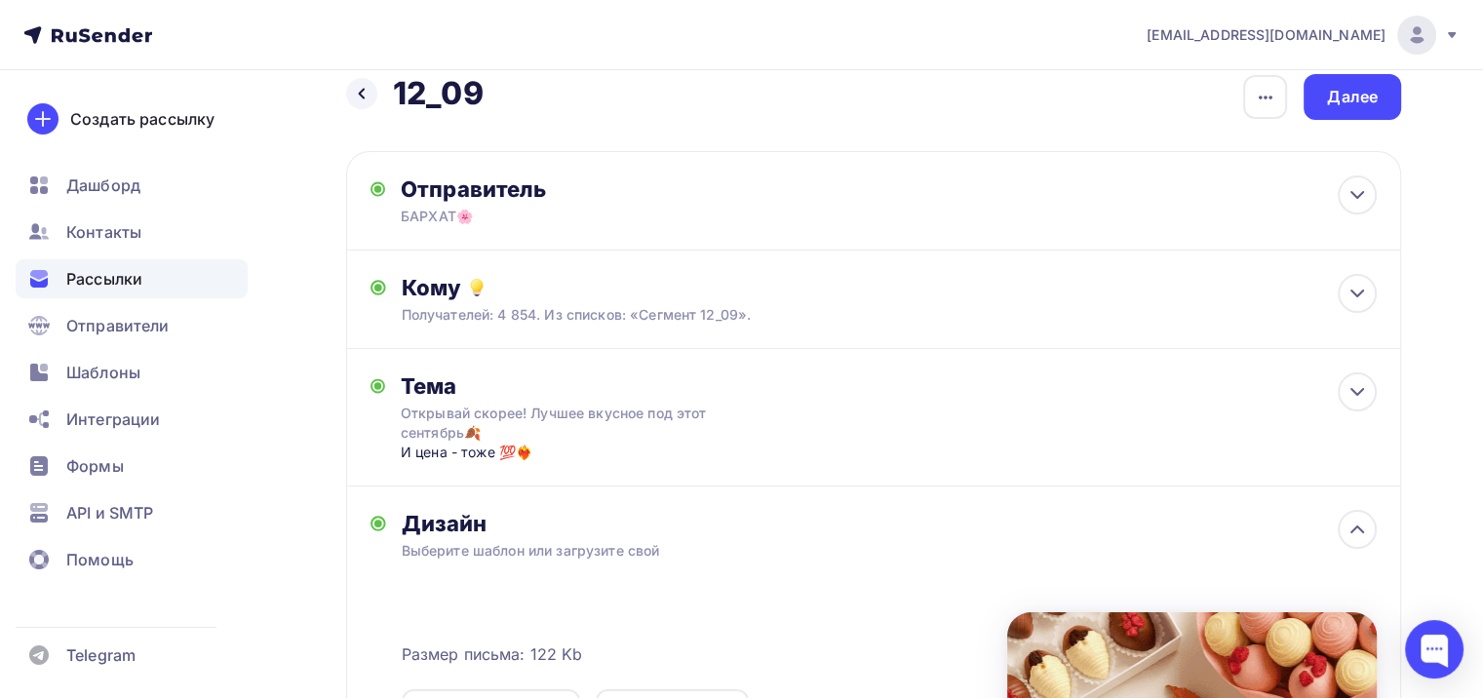
scroll to position [0, 0]
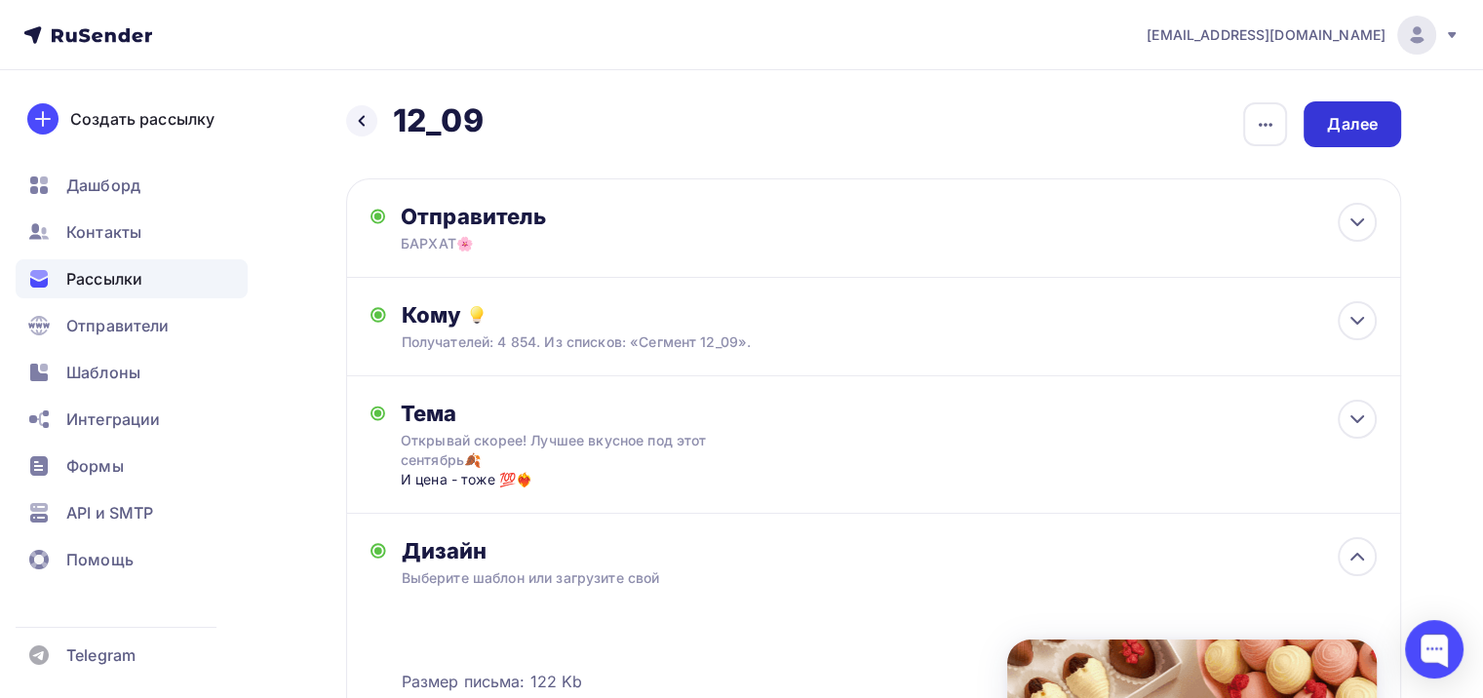
click at [1357, 136] on div "Далее" at bounding box center [1353, 124] width 98 height 46
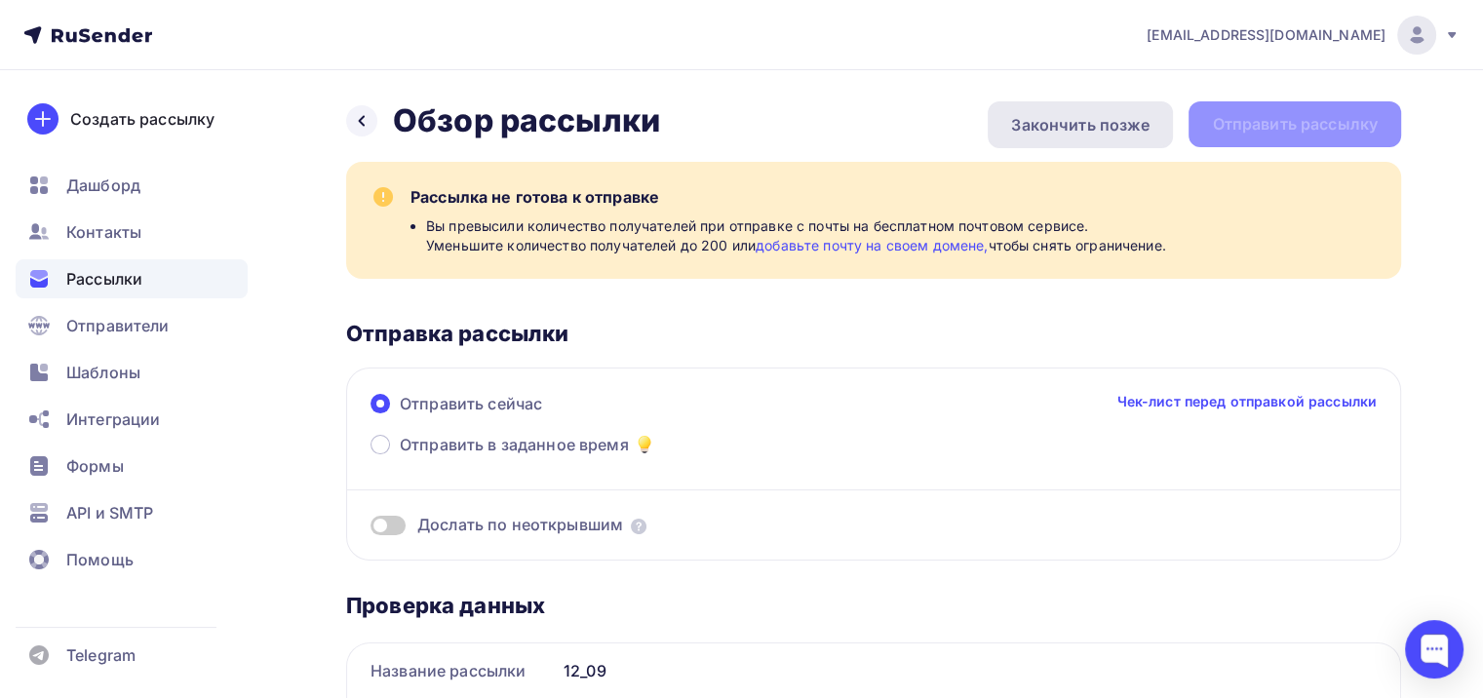
click at [1121, 104] on div "Закончить позже" at bounding box center [1080, 124] width 185 height 47
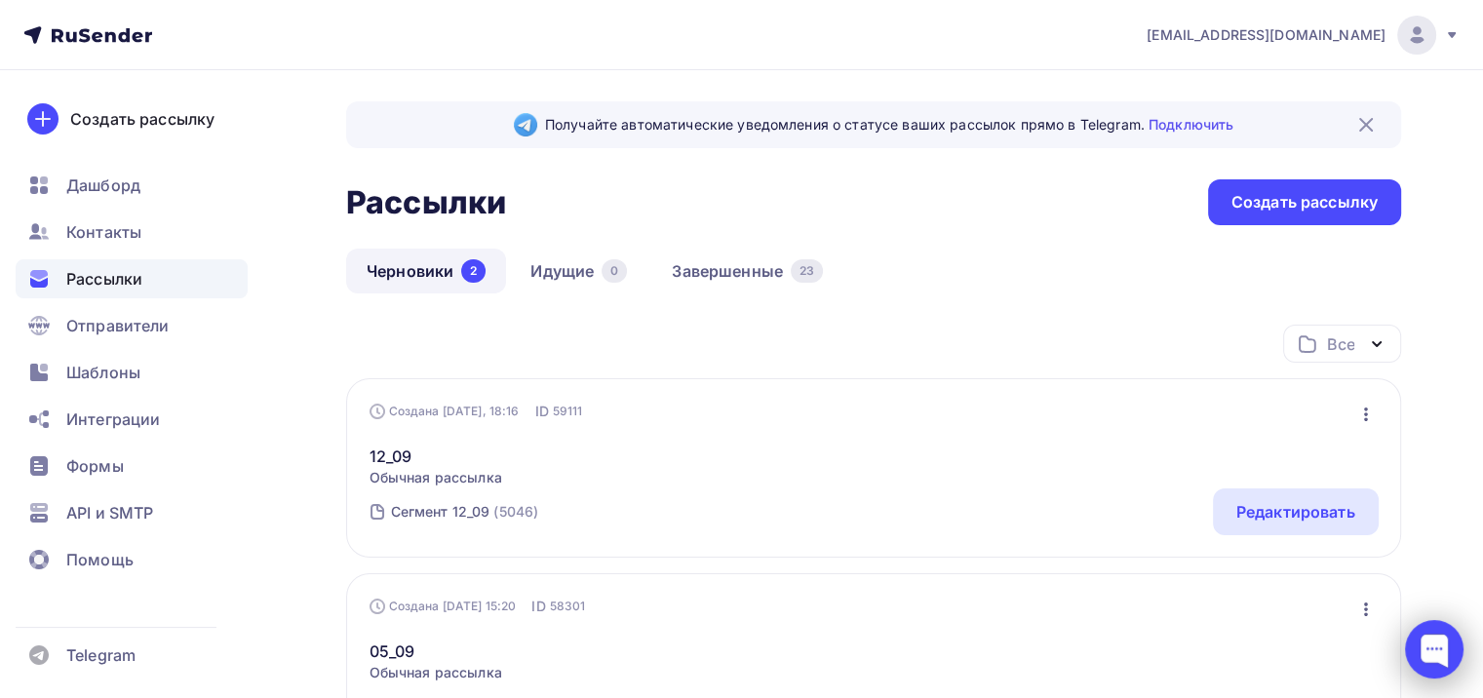
click at [1438, 633] on div at bounding box center [1434, 649] width 59 height 59
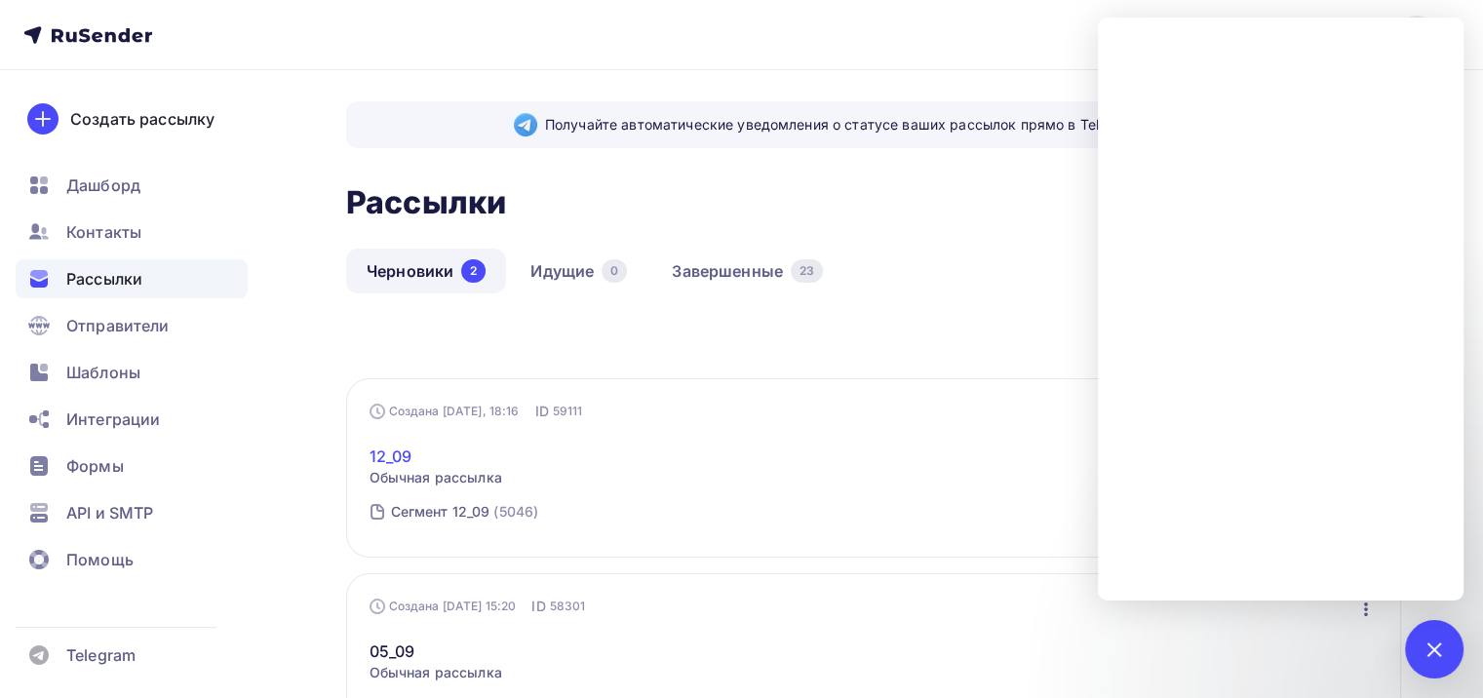
click at [388, 447] on link "12_09" at bounding box center [436, 456] width 133 height 23
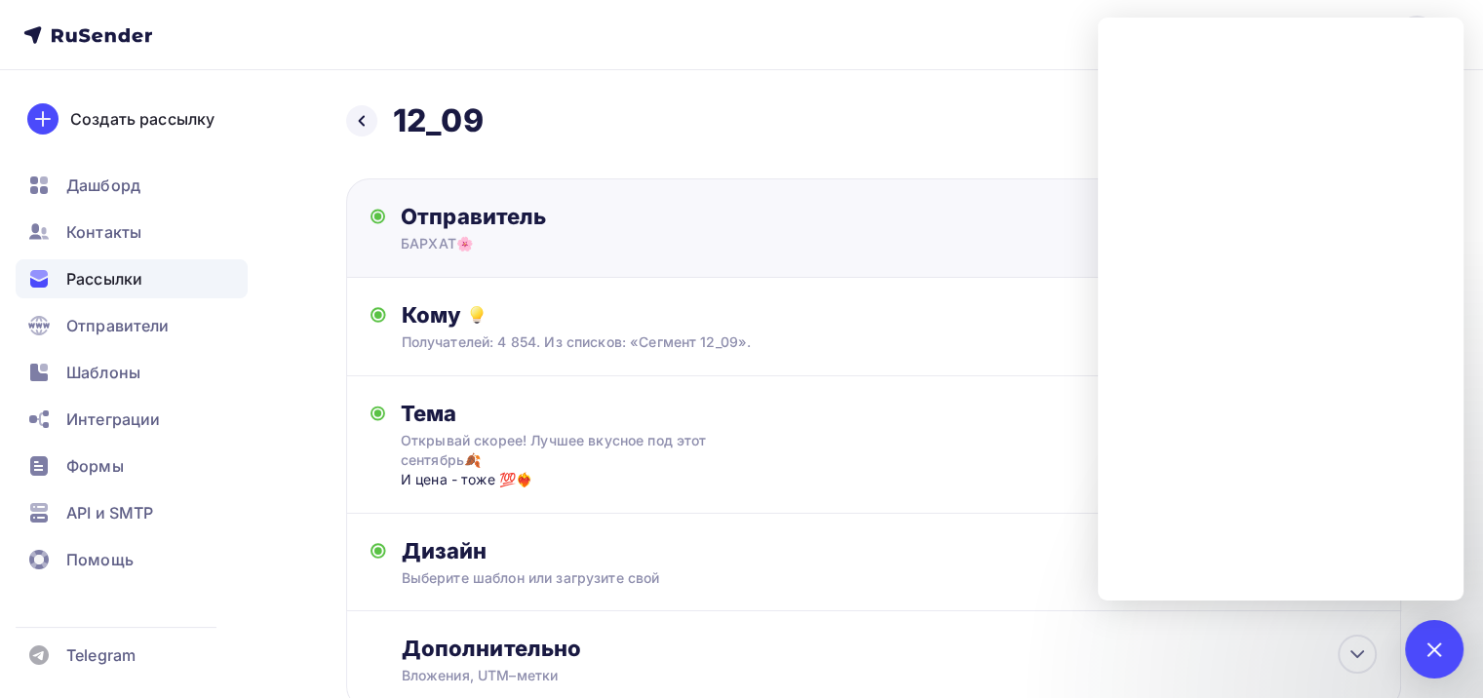
click at [498, 227] on div "Отправитель" at bounding box center [612, 216] width 422 height 27
type input "БАРХАТ🌸"
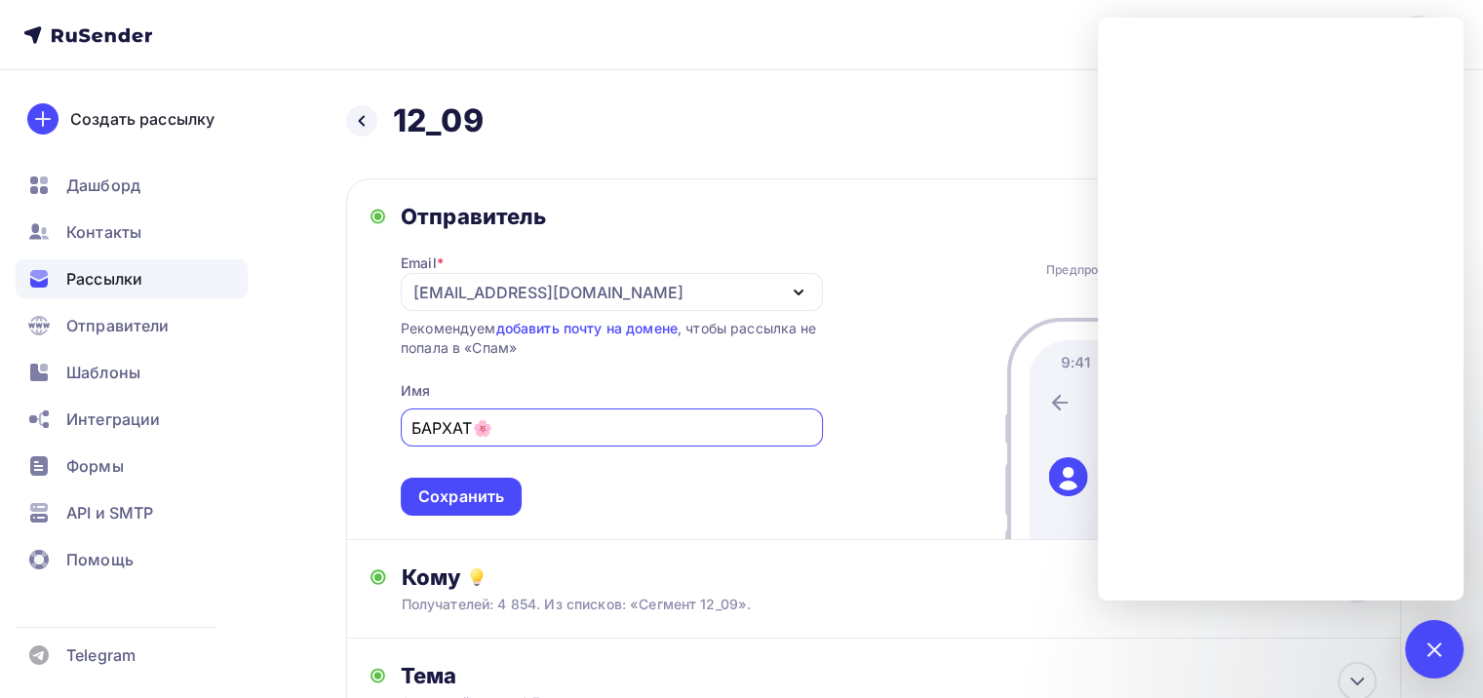
click at [620, 281] on div "[EMAIL_ADDRESS][DOMAIN_NAME]" at bounding box center [548, 292] width 270 height 23
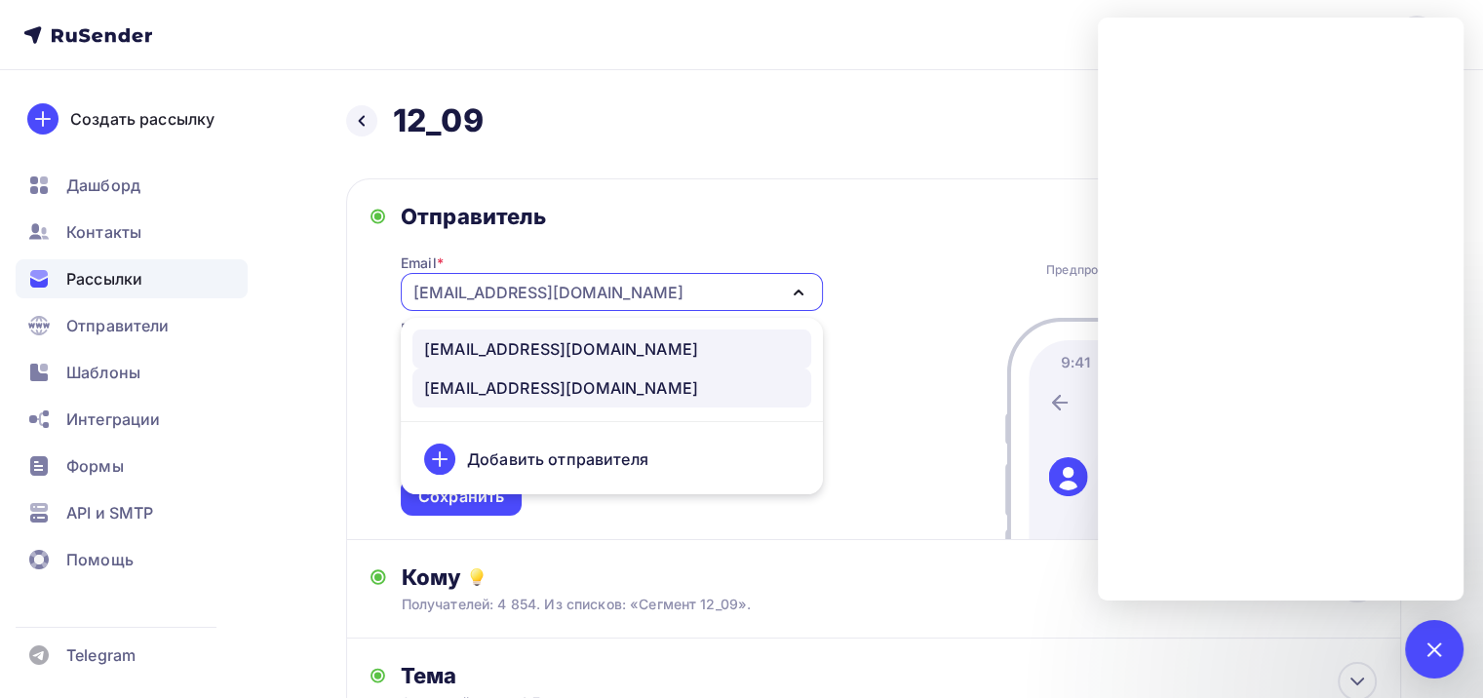
click at [554, 335] on link "[EMAIL_ADDRESS][DOMAIN_NAME]" at bounding box center [612, 349] width 399 height 39
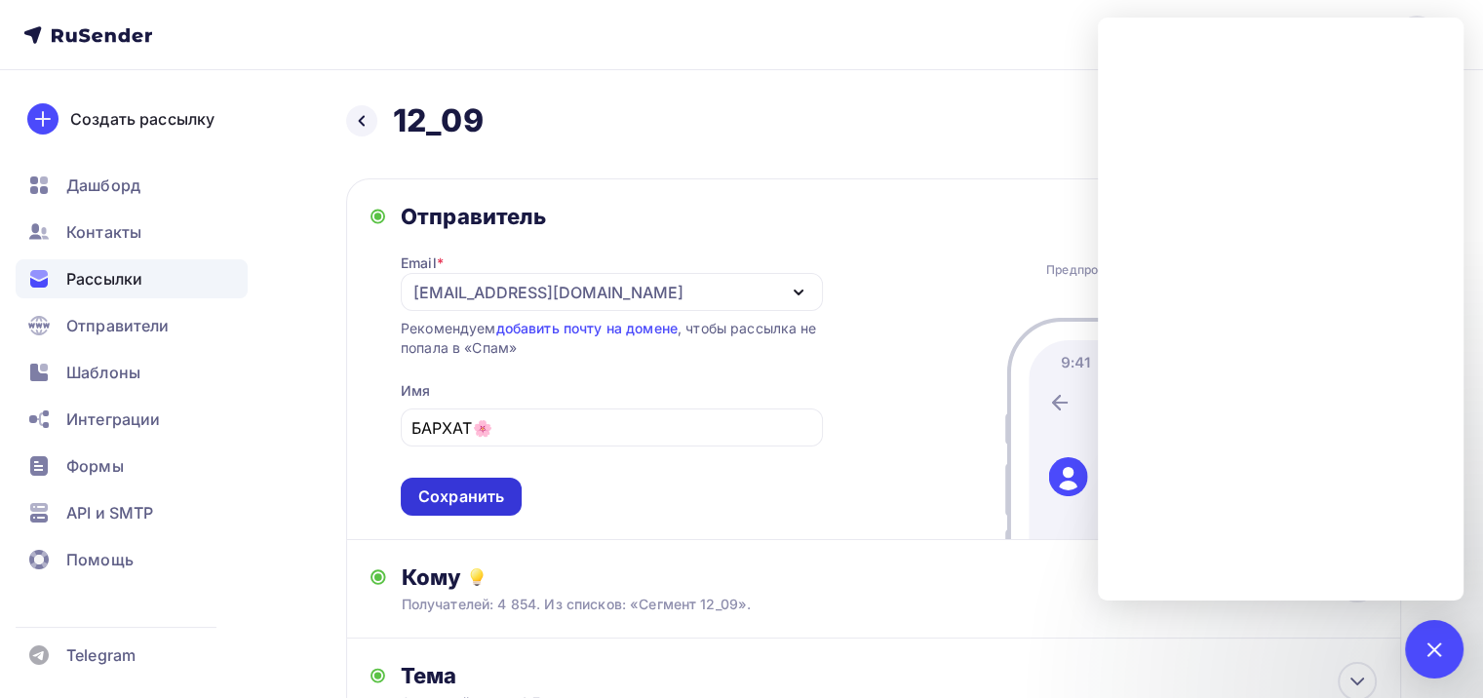
click at [472, 494] on div "Сохранить" at bounding box center [461, 497] width 86 height 22
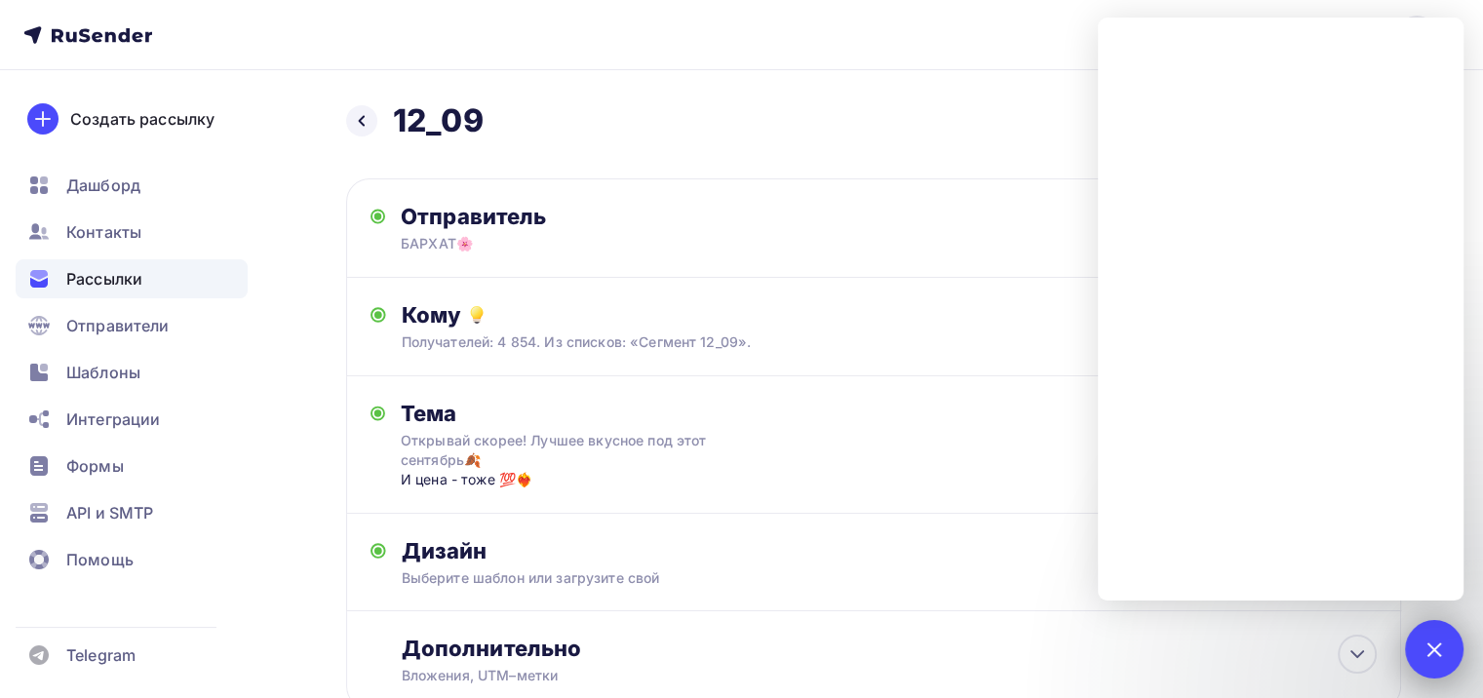
click at [1441, 652] on div at bounding box center [1434, 649] width 26 height 26
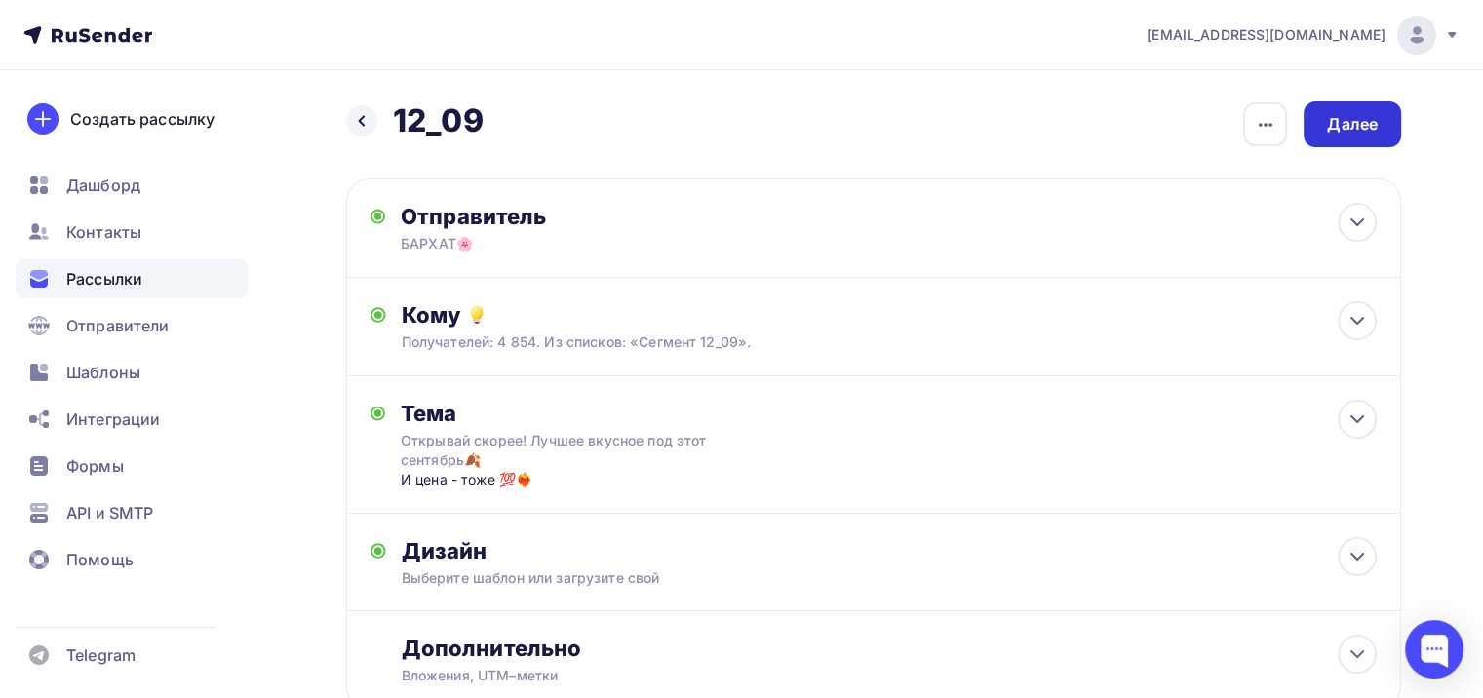
click at [1326, 119] on div "Далее" at bounding box center [1353, 124] width 98 height 46
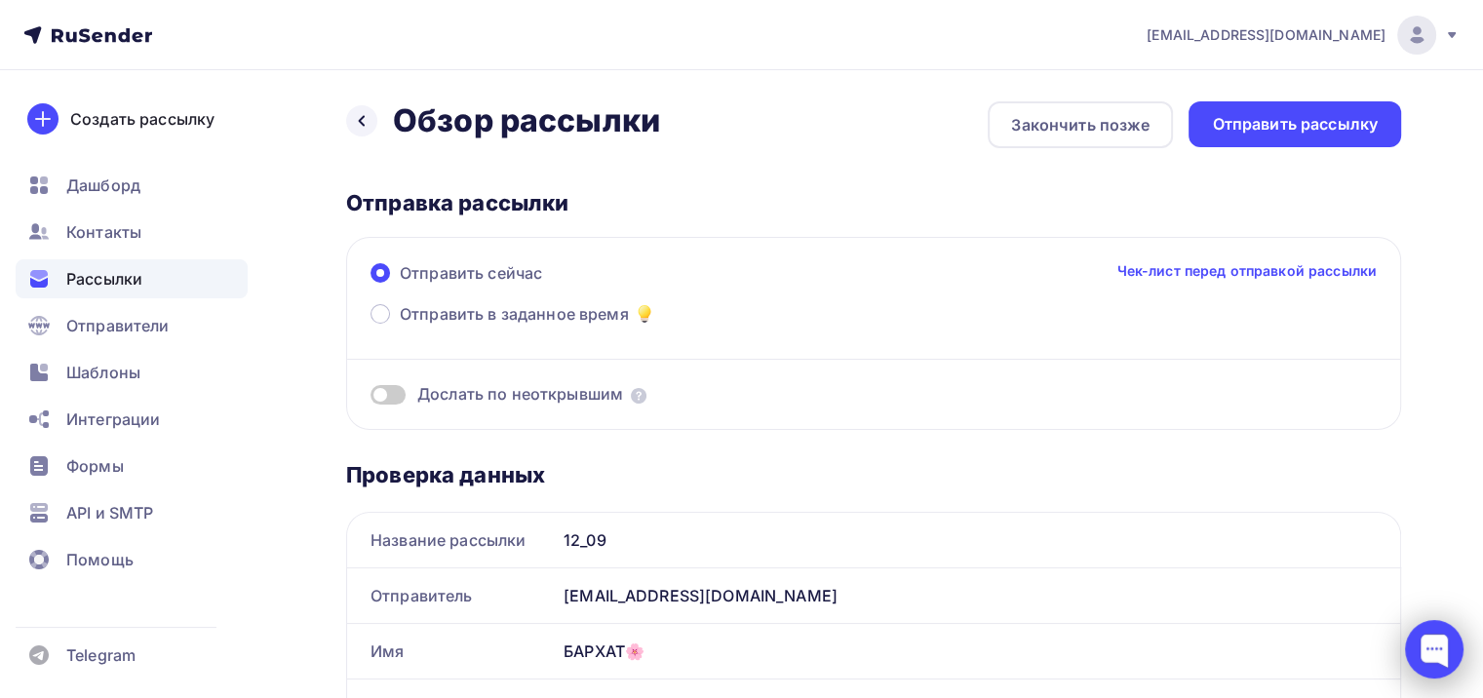
click at [1446, 629] on div at bounding box center [1434, 649] width 59 height 59
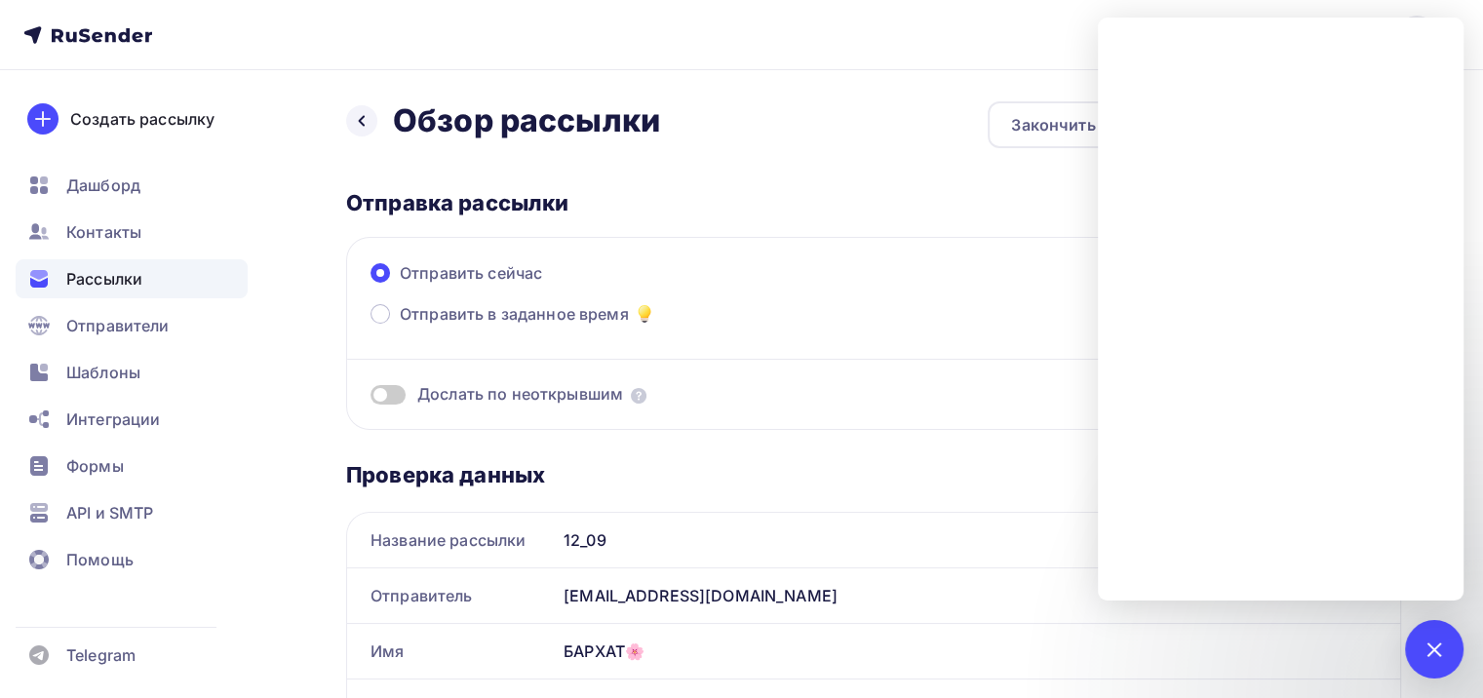
click at [1442, 646] on div at bounding box center [1434, 649] width 26 height 26
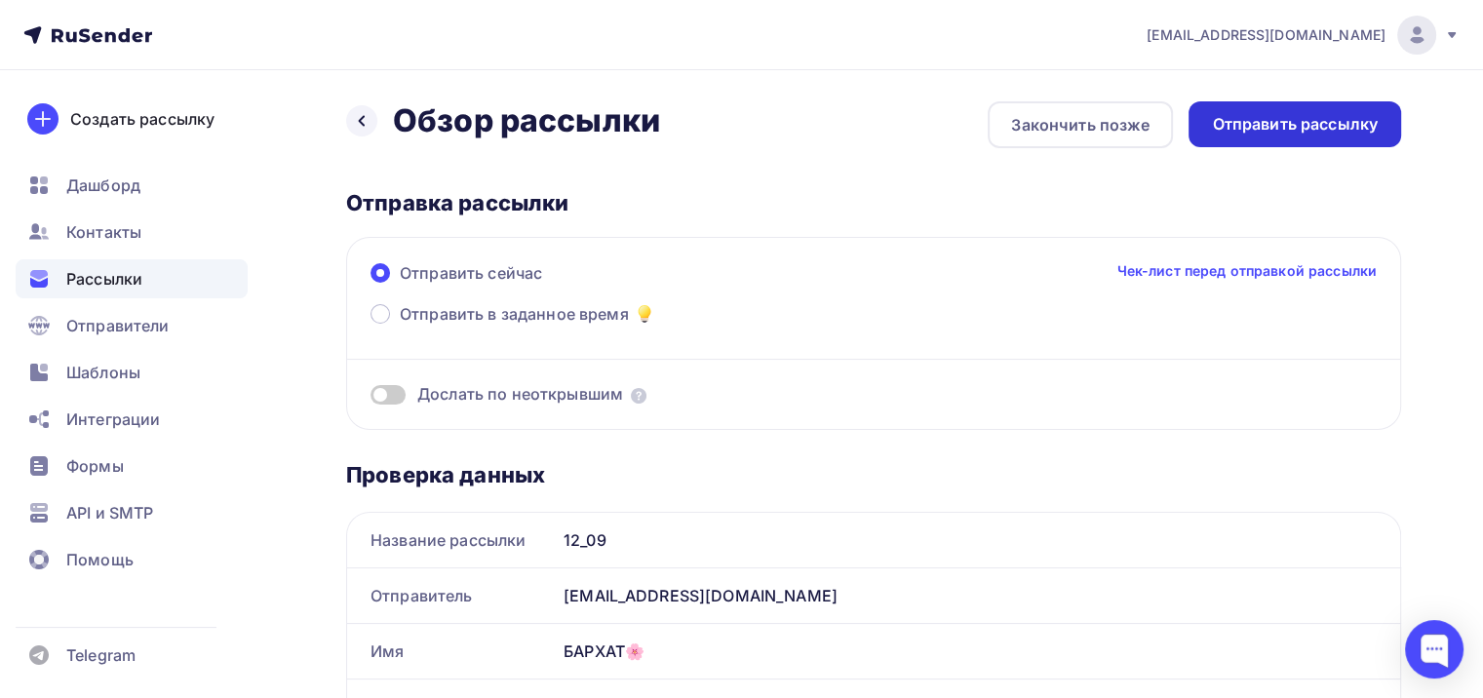
click at [1281, 135] on div "Отправить рассылку" at bounding box center [1295, 124] width 166 height 22
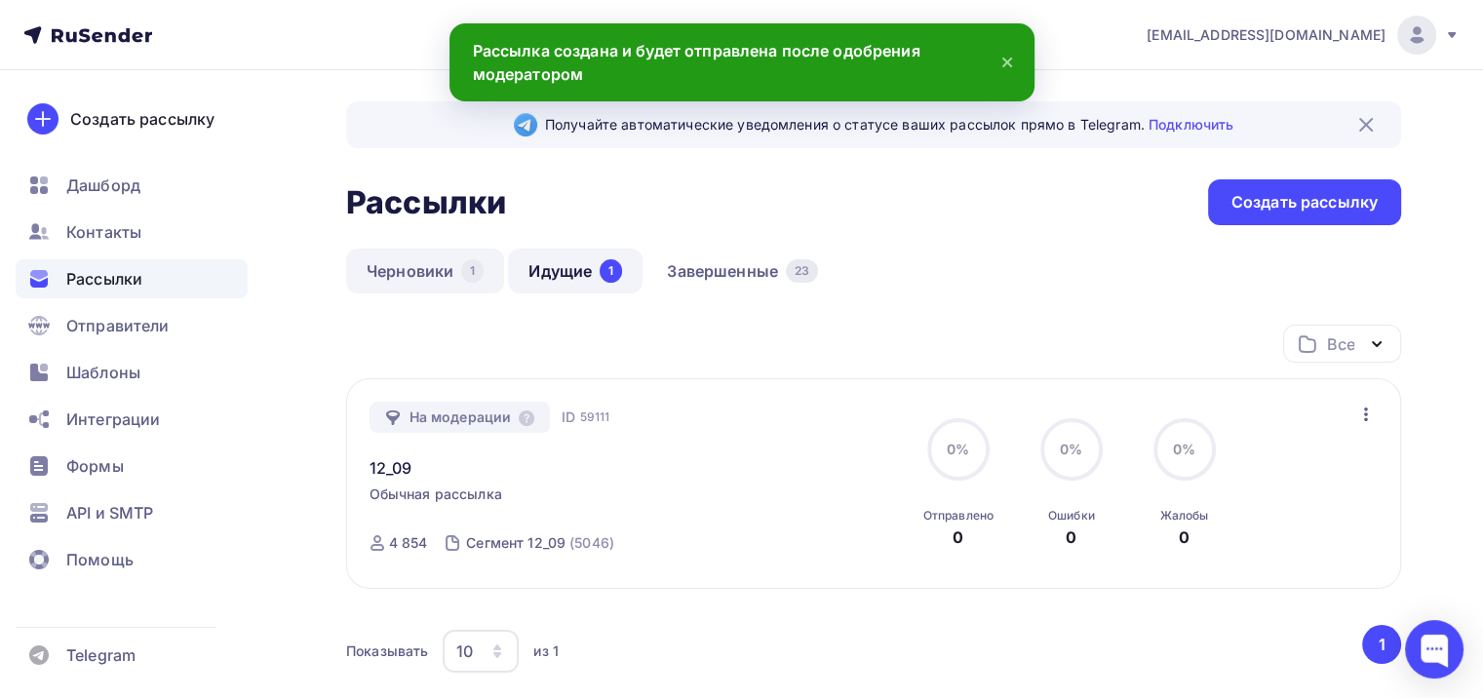
click at [418, 267] on link "Черновики 1" at bounding box center [425, 271] width 158 height 45
